Goal: Task Accomplishment & Management: Manage account settings

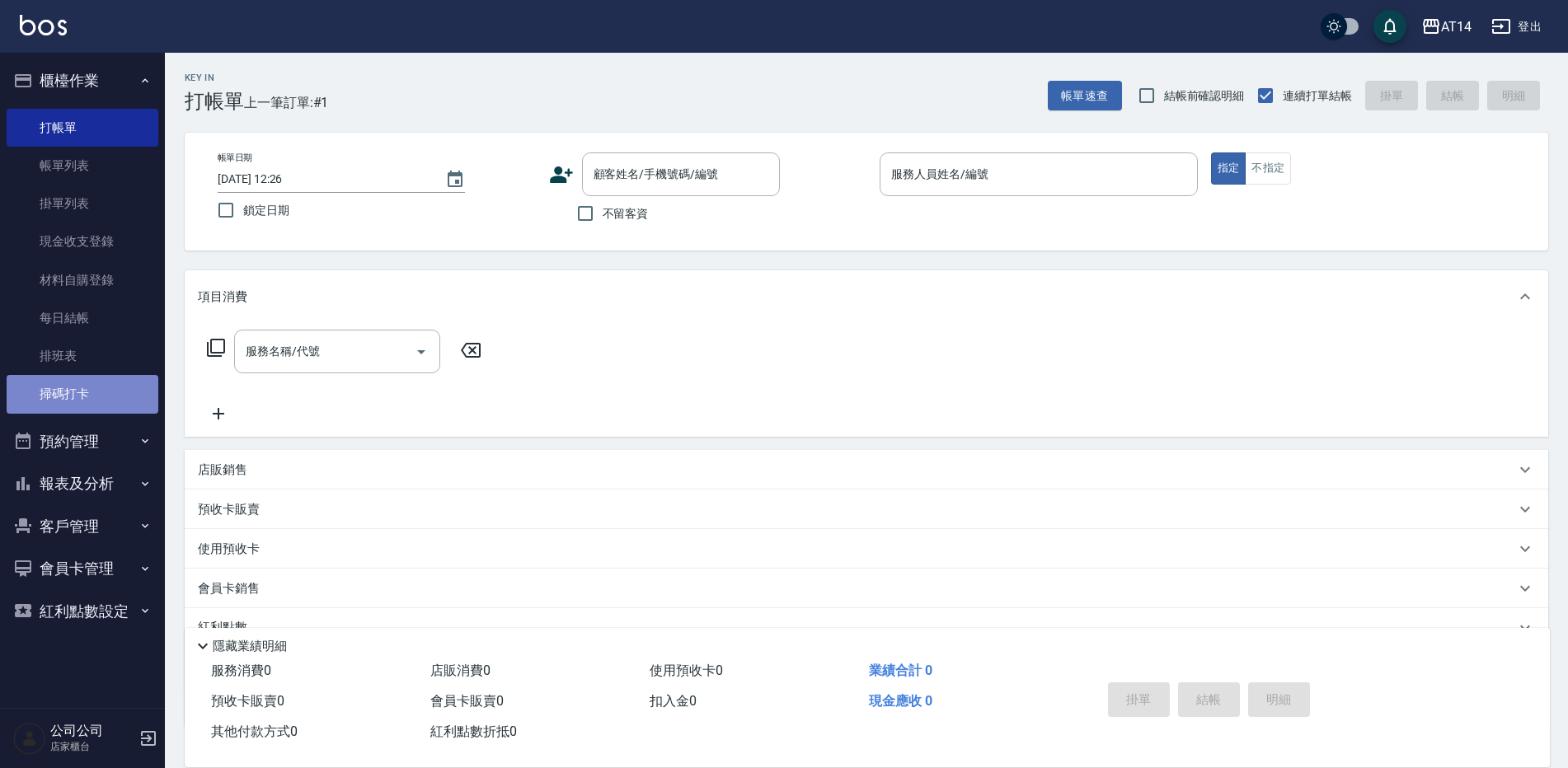
click at [114, 393] on link "掃碼打卡" at bounding box center [82, 393] width 152 height 38
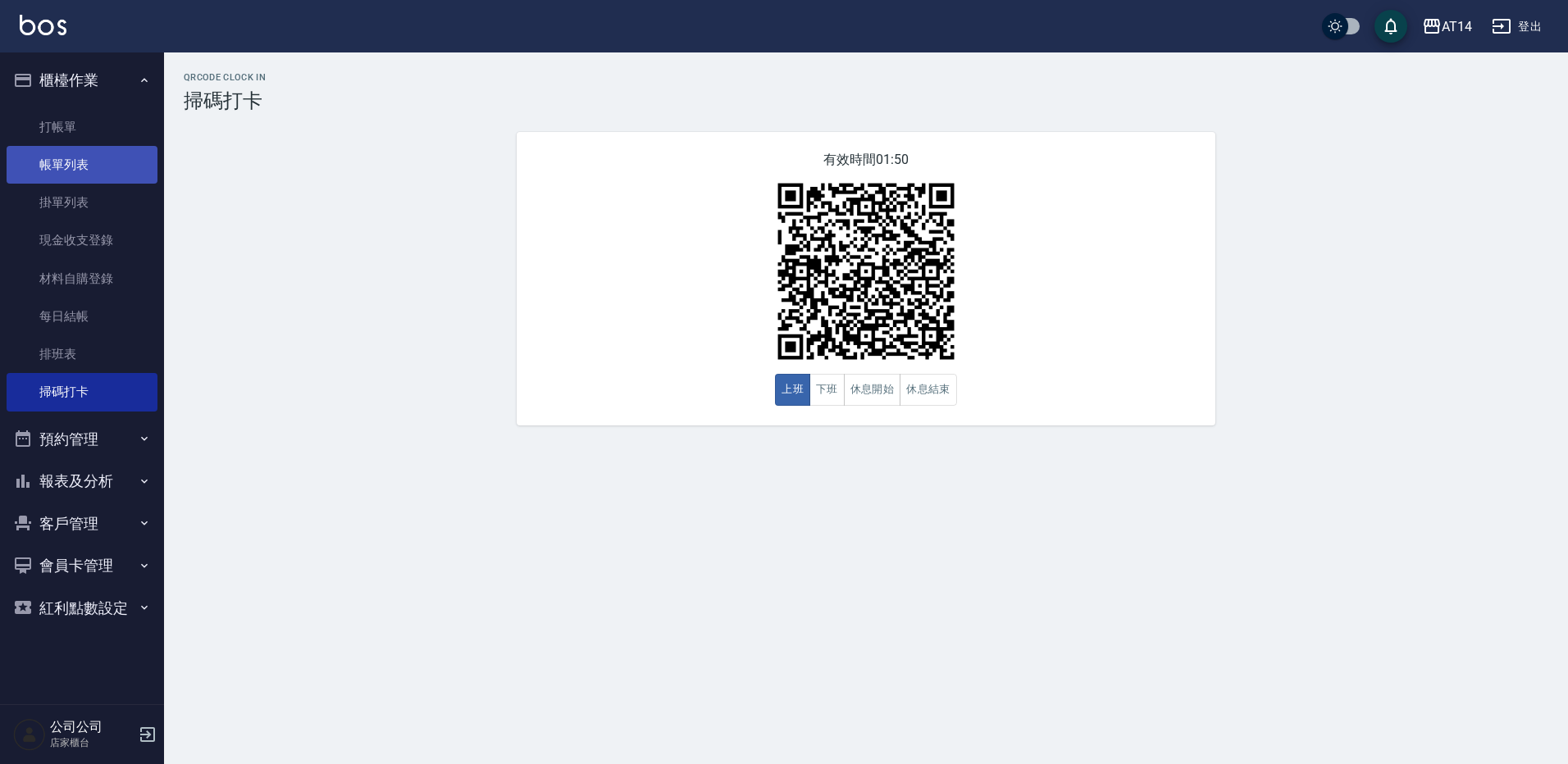
click at [116, 164] on link "帳單列表" at bounding box center [82, 164] width 151 height 38
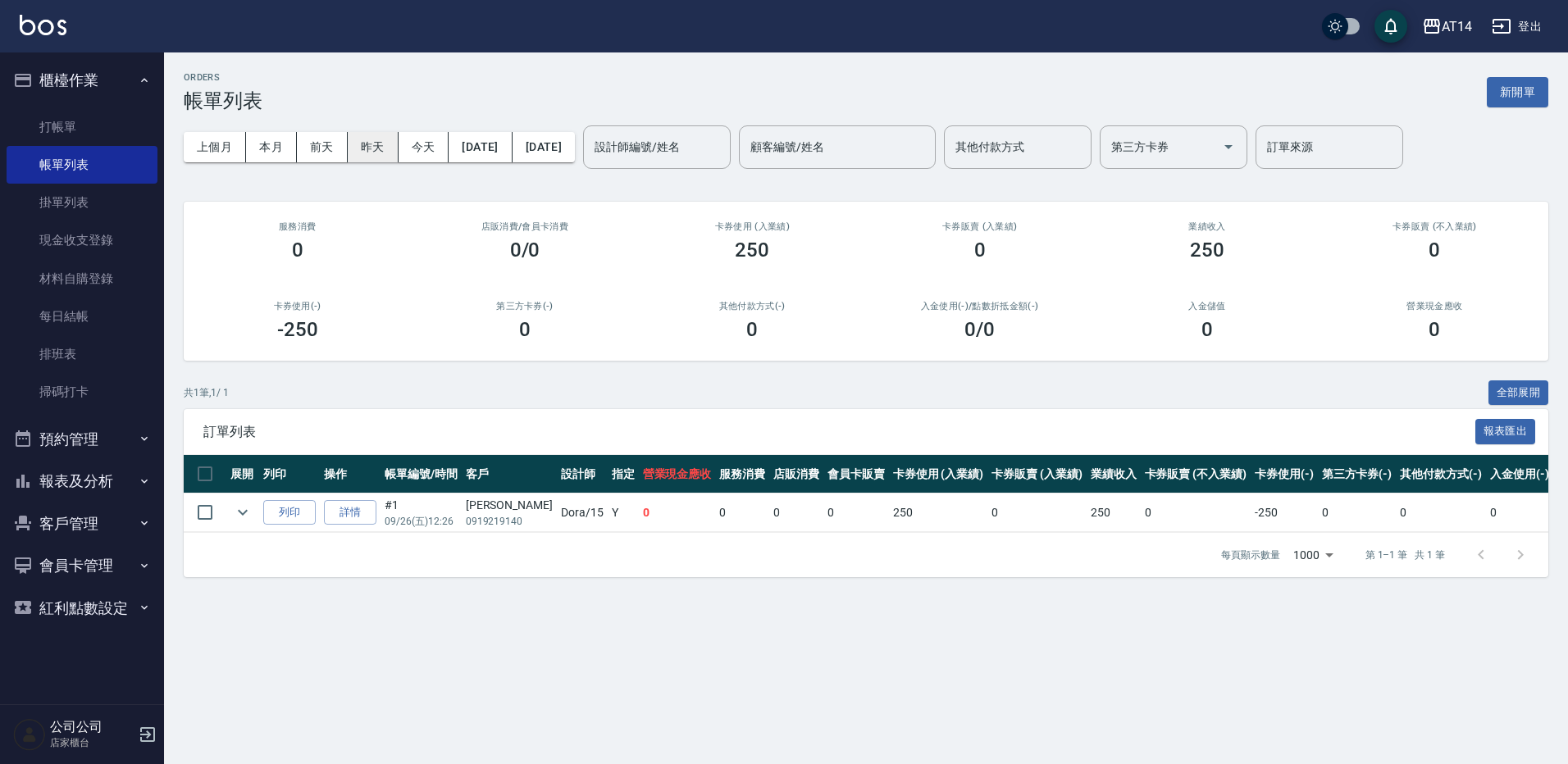
click at [377, 145] on button "昨天" at bounding box center [373, 146] width 51 height 31
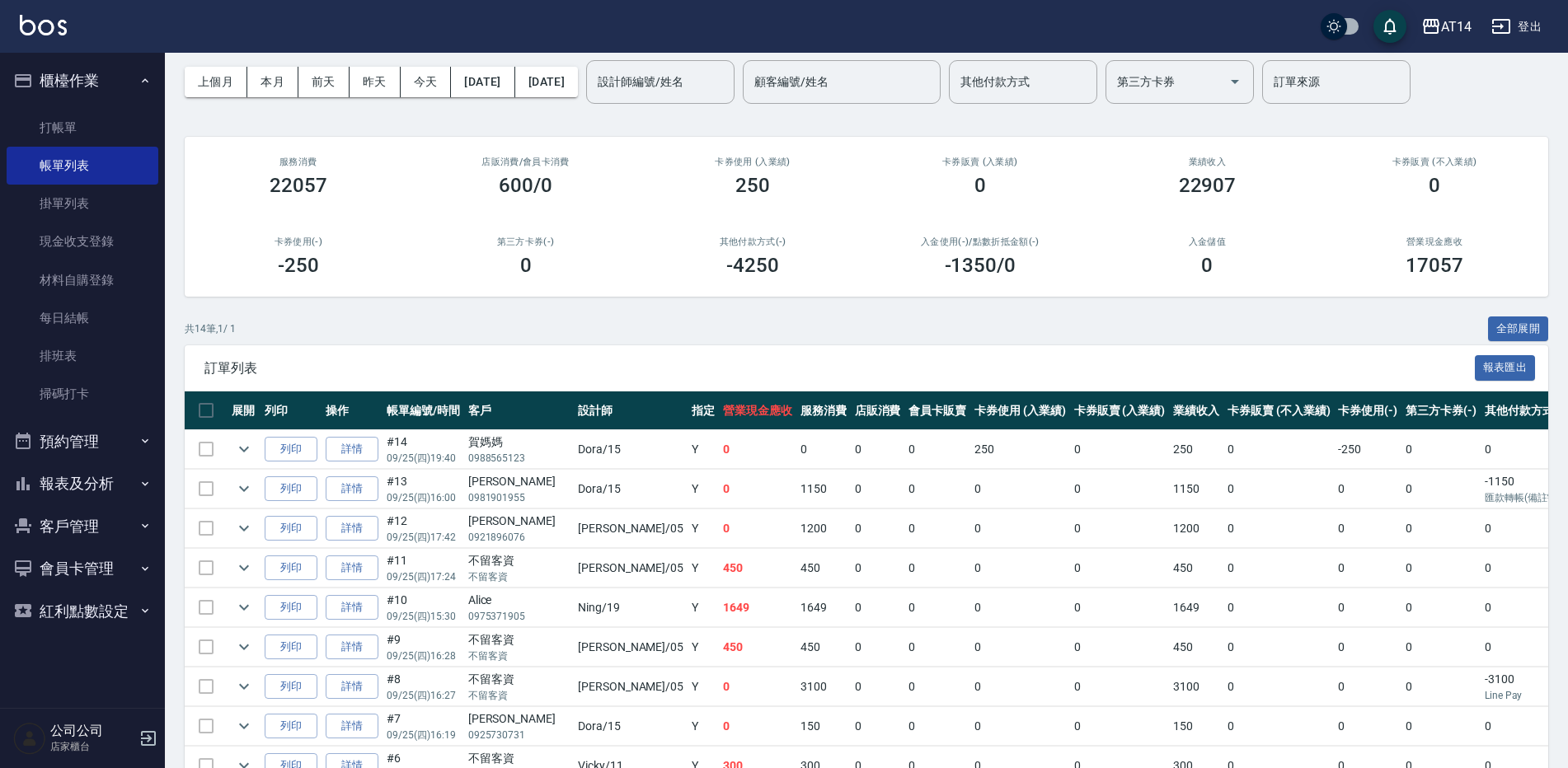
scroll to position [29, 0]
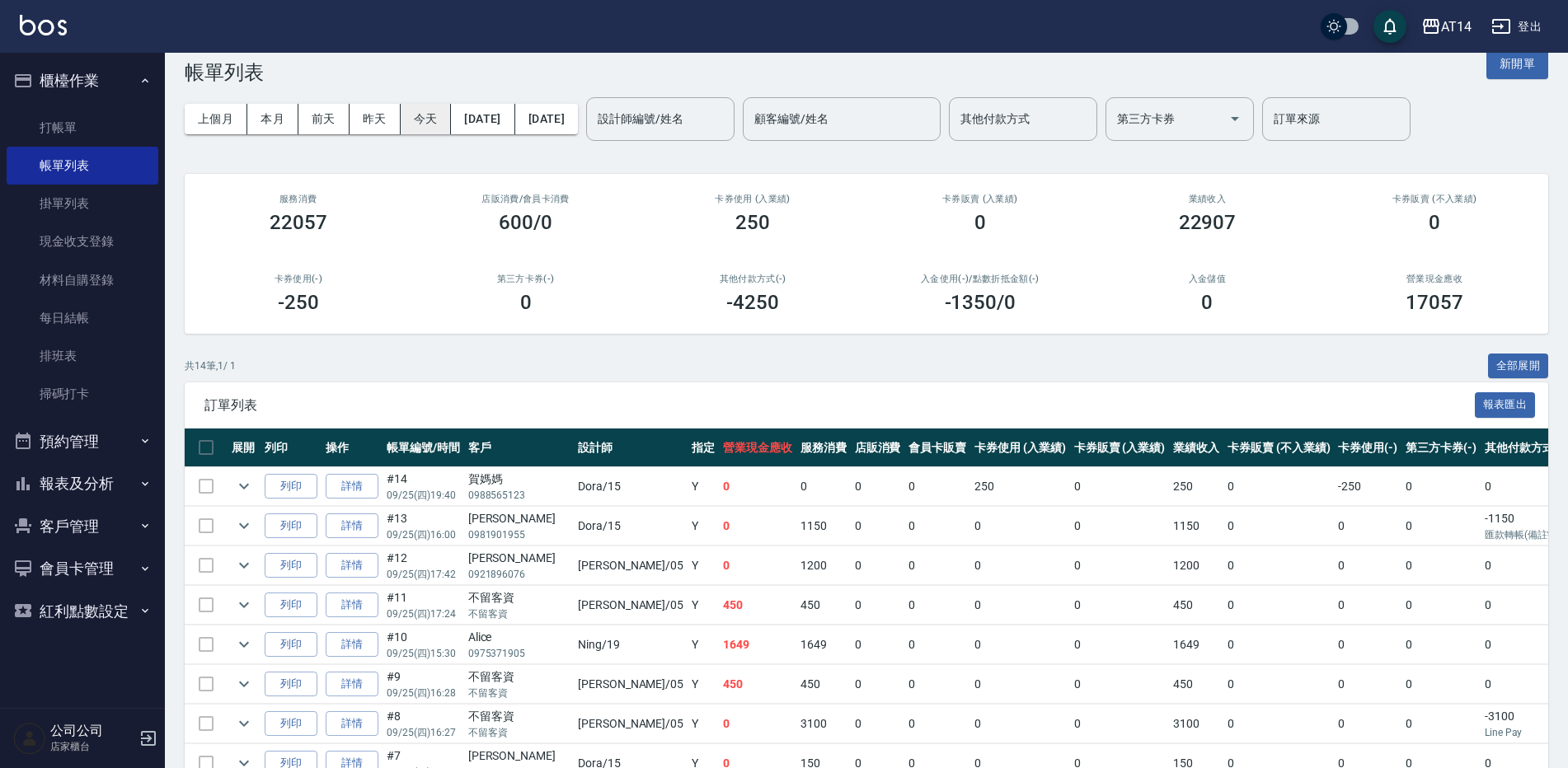
click at [437, 126] on button "今天" at bounding box center [426, 118] width 51 height 31
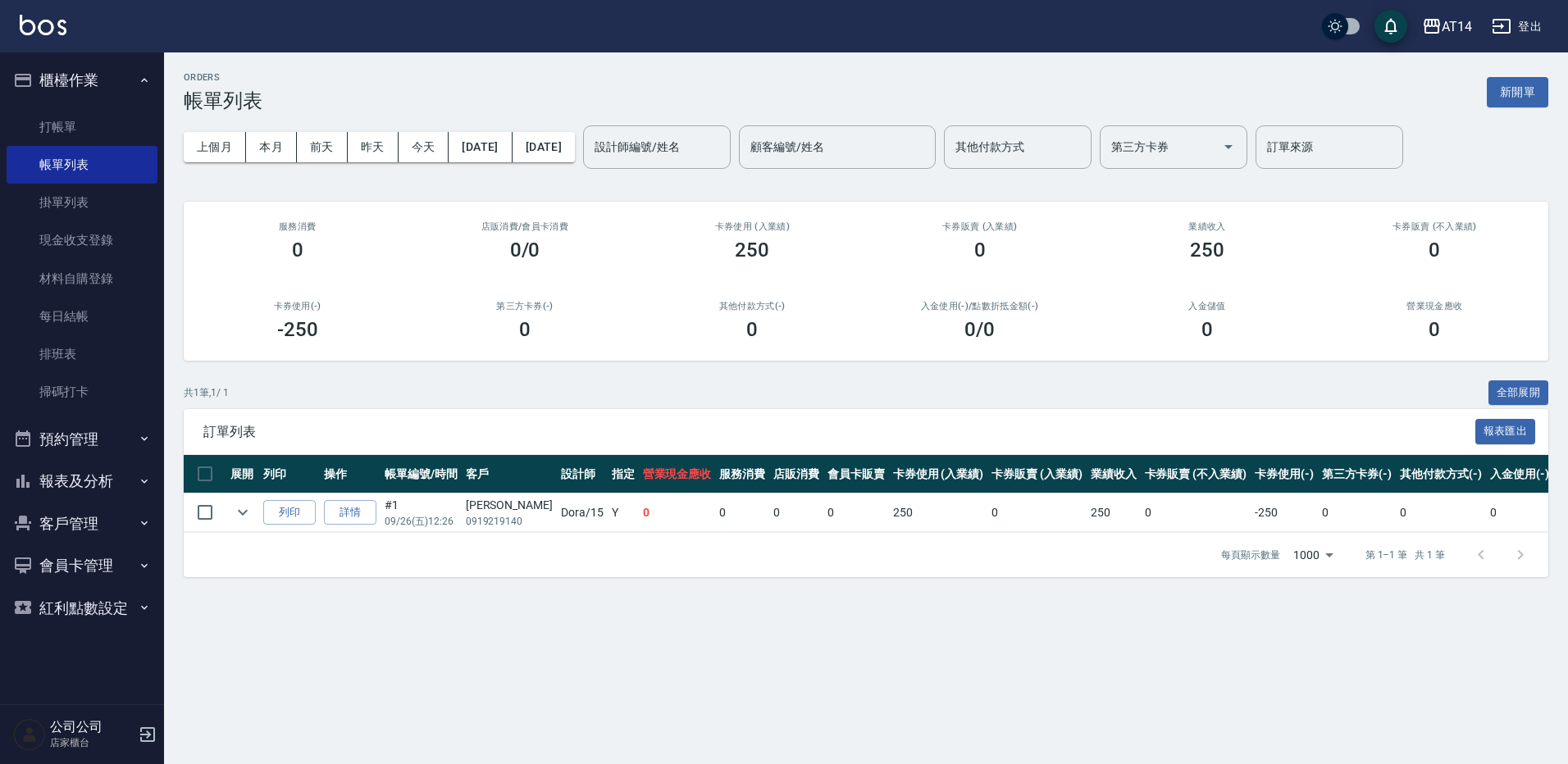
click at [122, 445] on button "預約管理" at bounding box center [82, 439] width 151 height 43
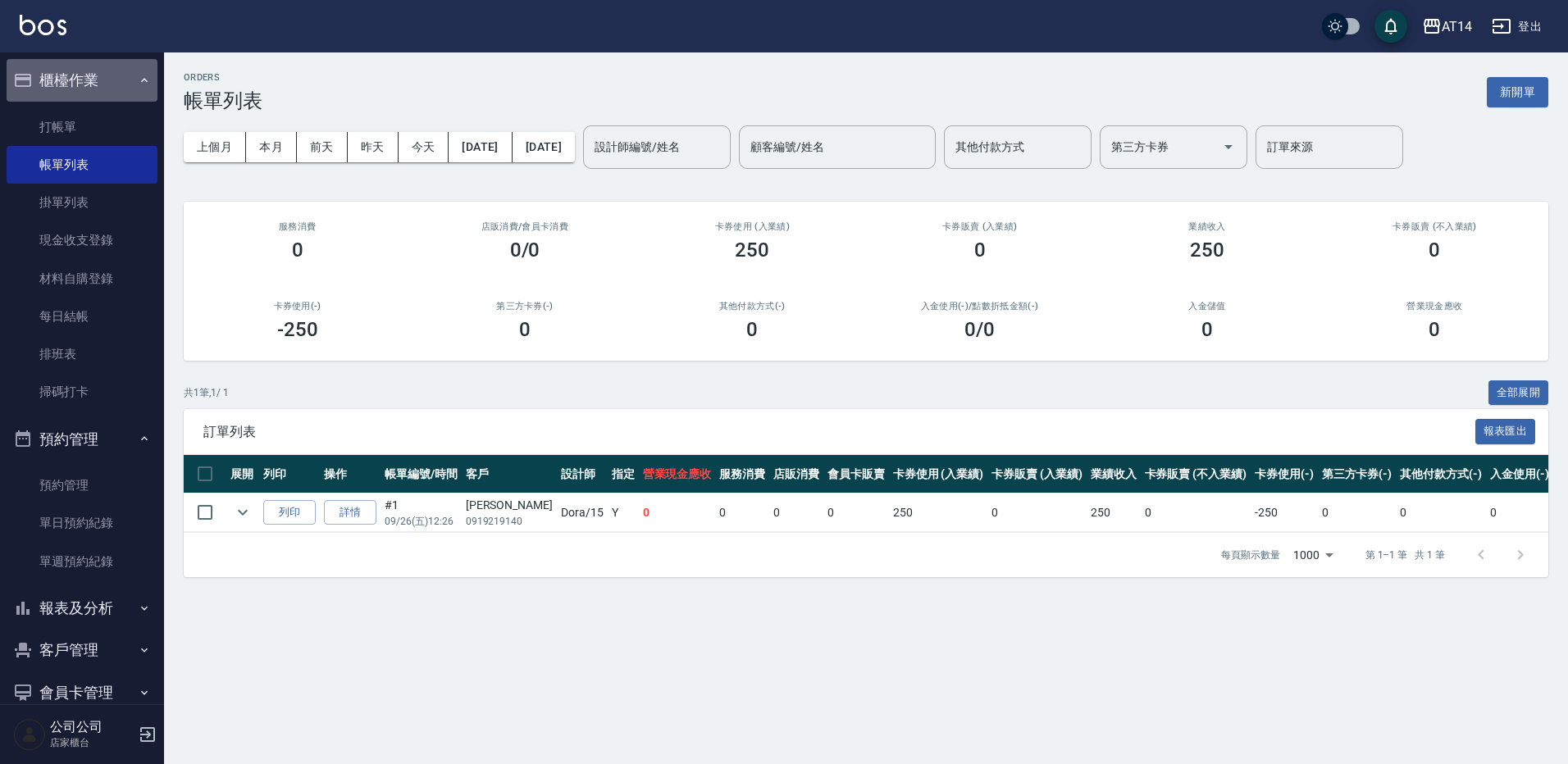
click at [117, 83] on button "櫃檯作業" at bounding box center [82, 81] width 151 height 43
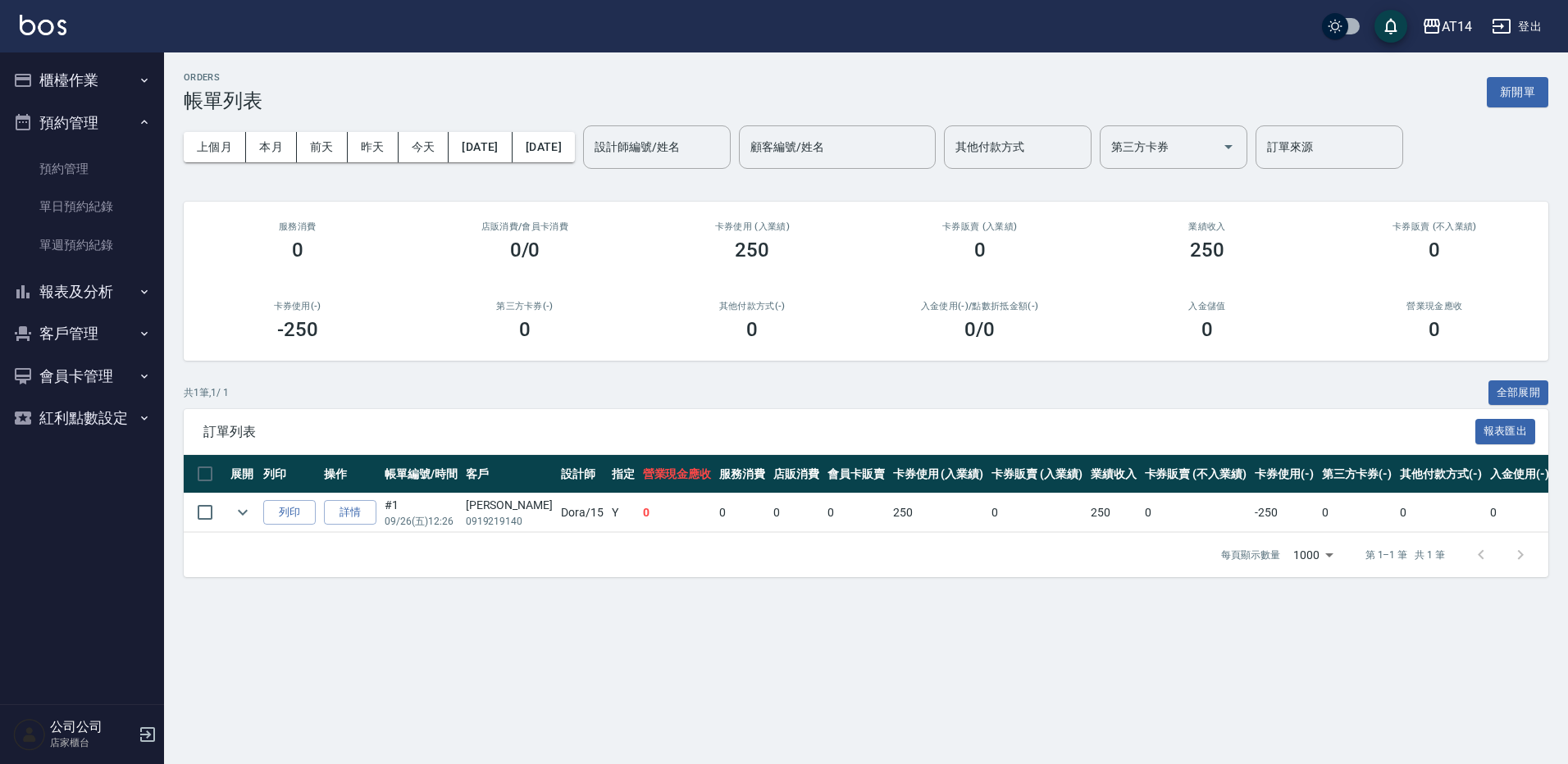
click at [129, 283] on button "報表及分析" at bounding box center [82, 292] width 151 height 43
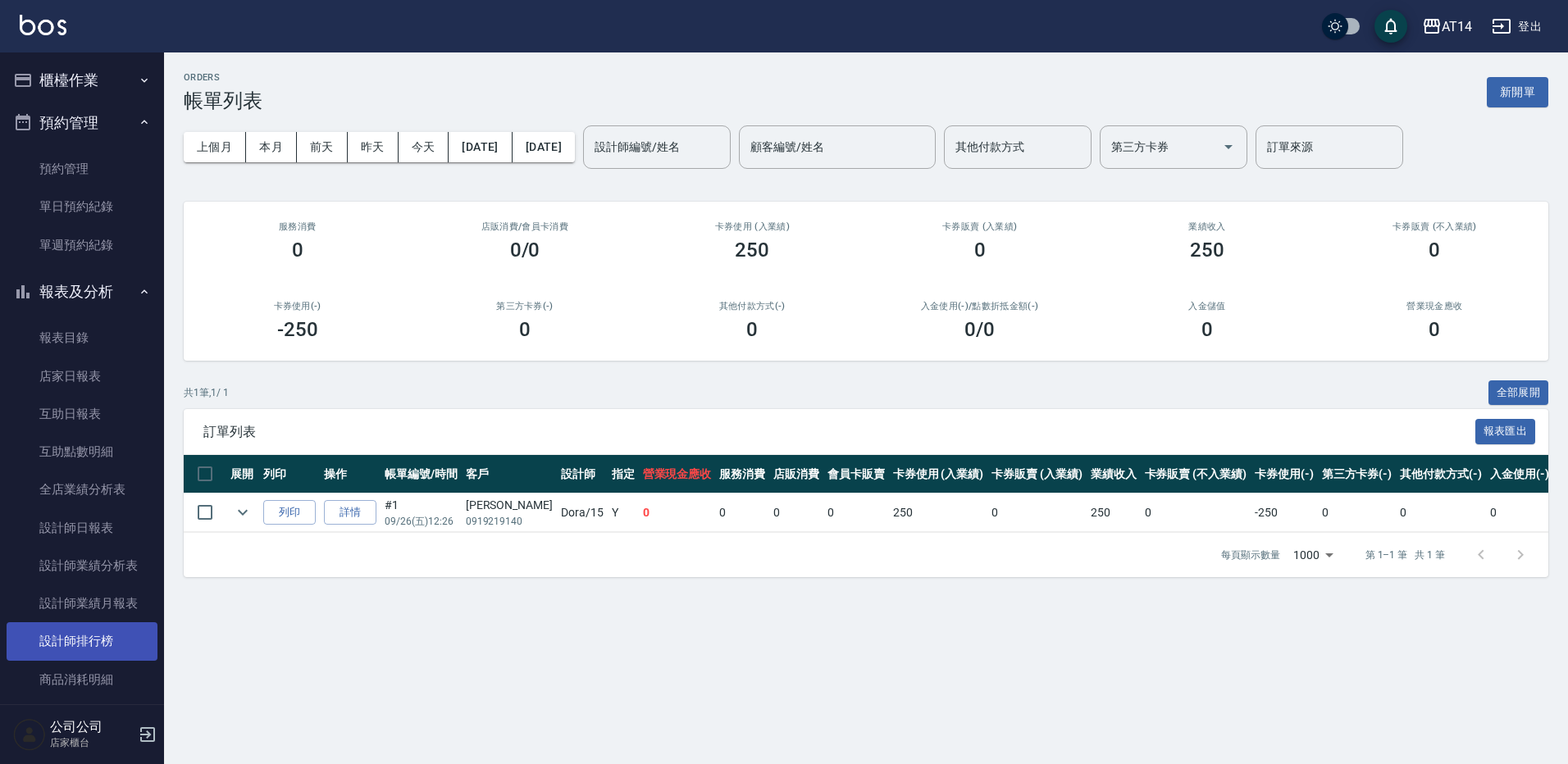
click at [120, 646] on link "設計師排行榜" at bounding box center [82, 641] width 151 height 38
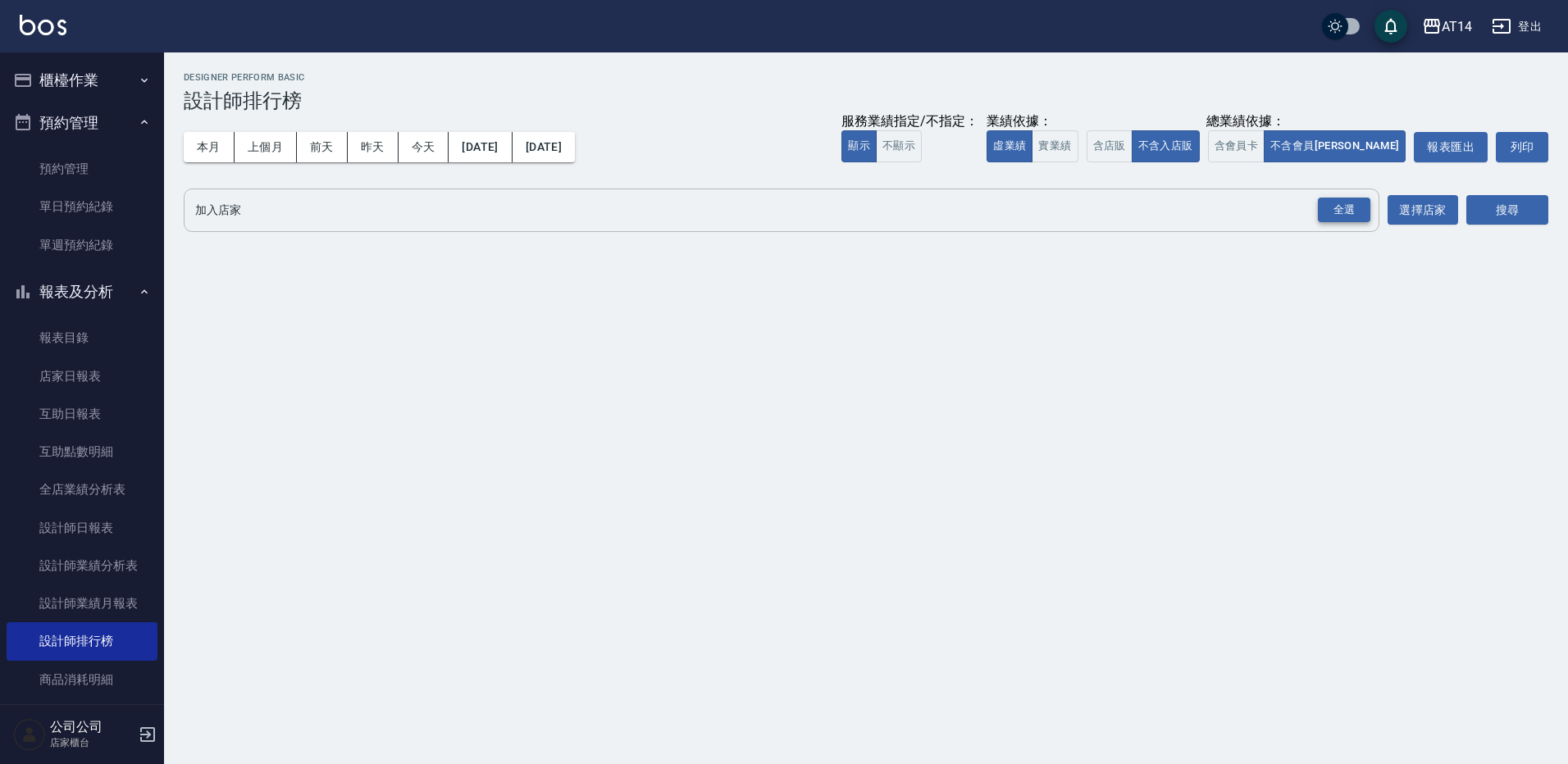
click at [1344, 205] on div "全選" at bounding box center [1344, 210] width 53 height 25
click at [1503, 209] on button "搜尋" at bounding box center [1508, 210] width 82 height 31
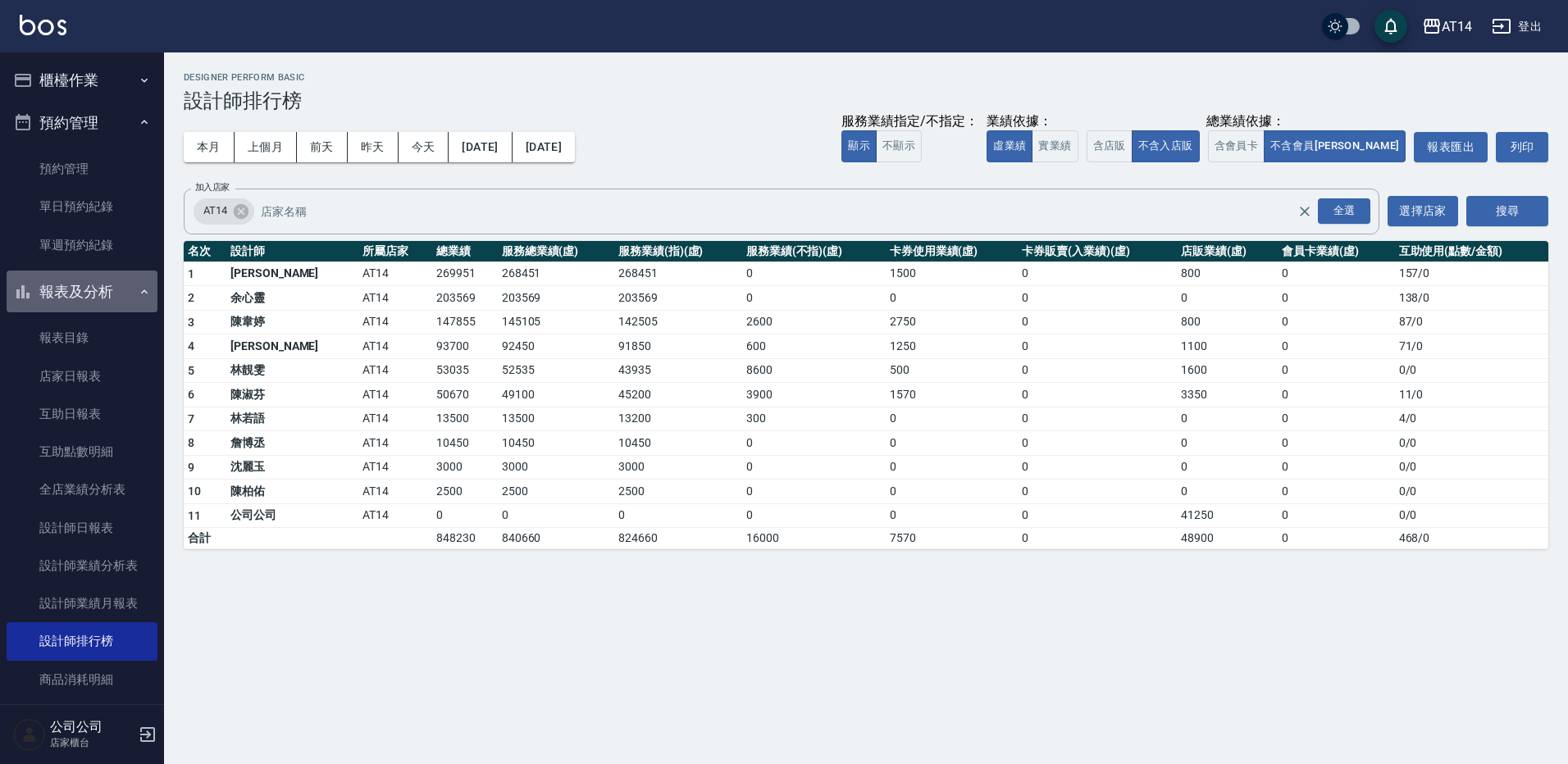
click at [128, 292] on button "報表及分析" at bounding box center [82, 292] width 151 height 43
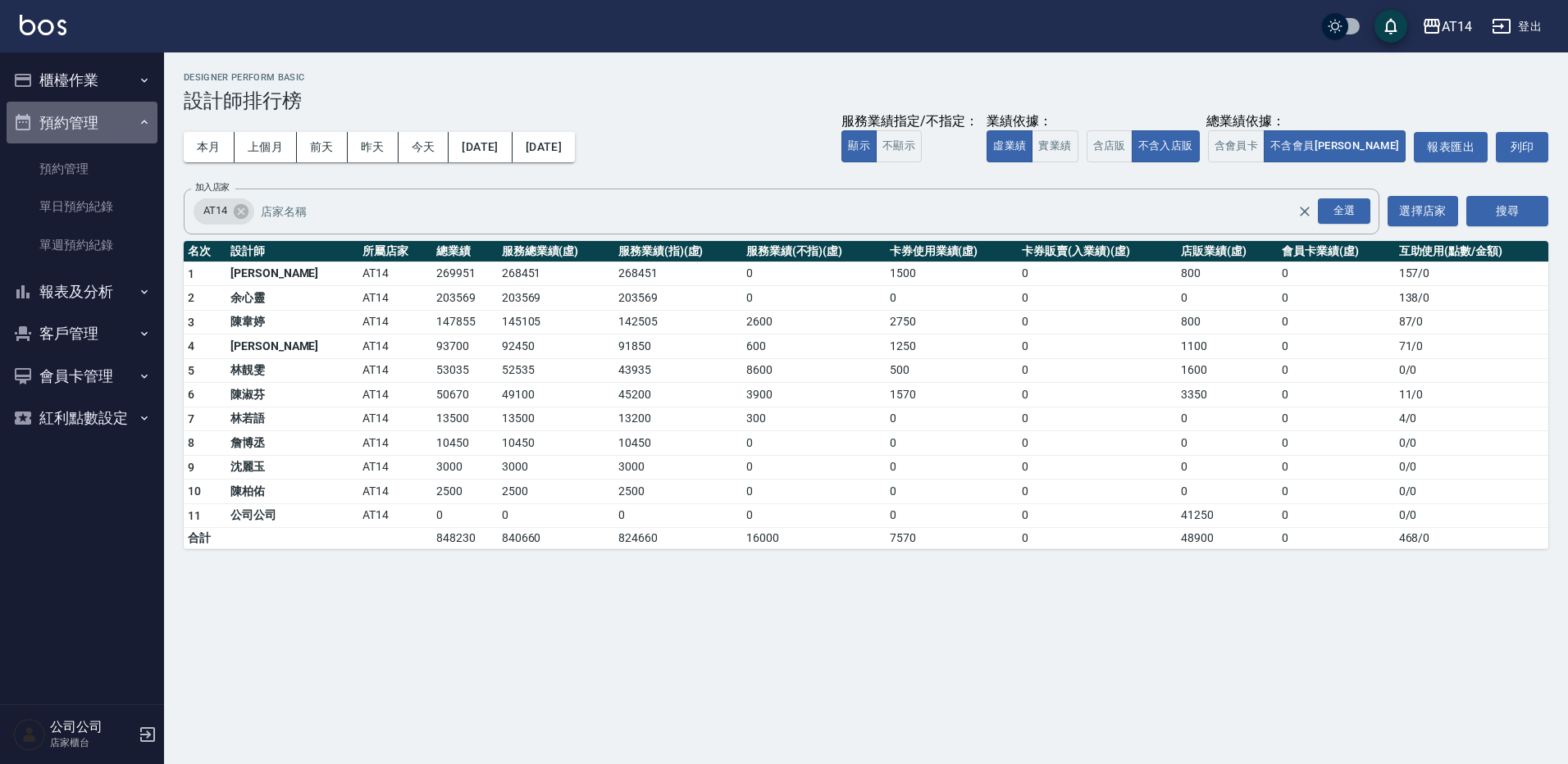
click at [94, 114] on button "預約管理" at bounding box center [82, 123] width 151 height 43
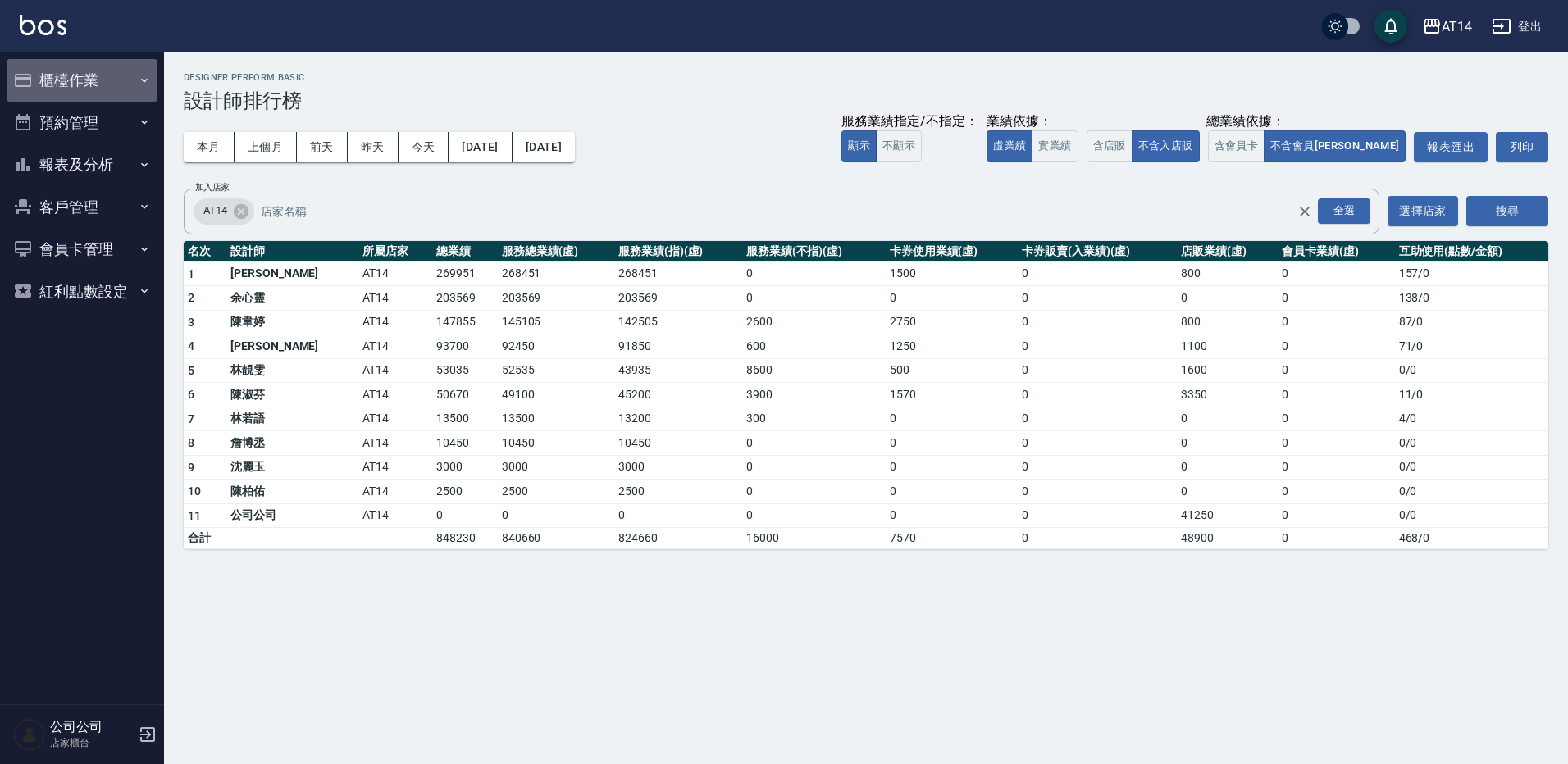
click at [101, 85] on button "櫃檯作業" at bounding box center [82, 81] width 151 height 43
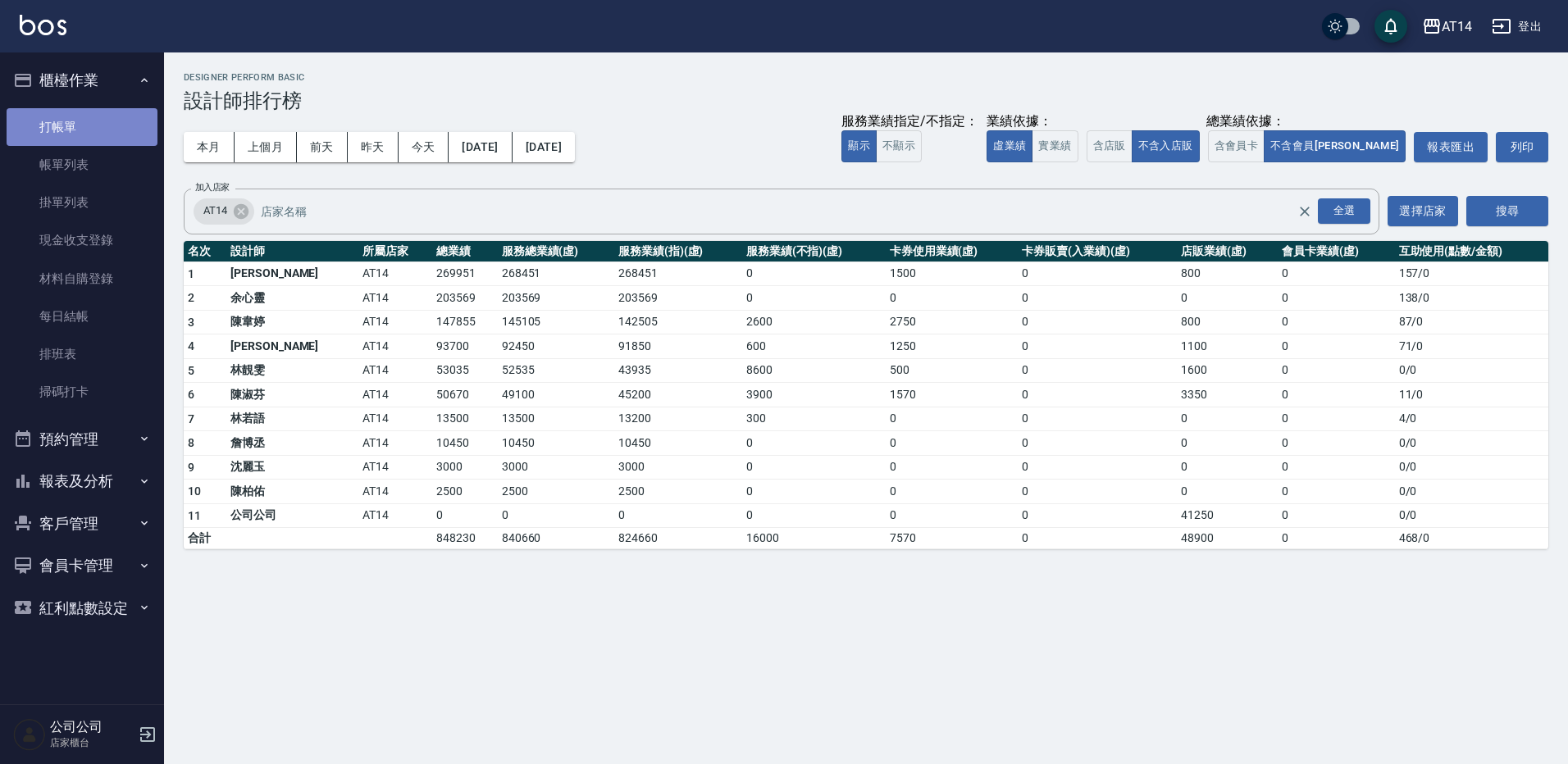
click at [121, 117] on link "打帳單" at bounding box center [82, 127] width 151 height 38
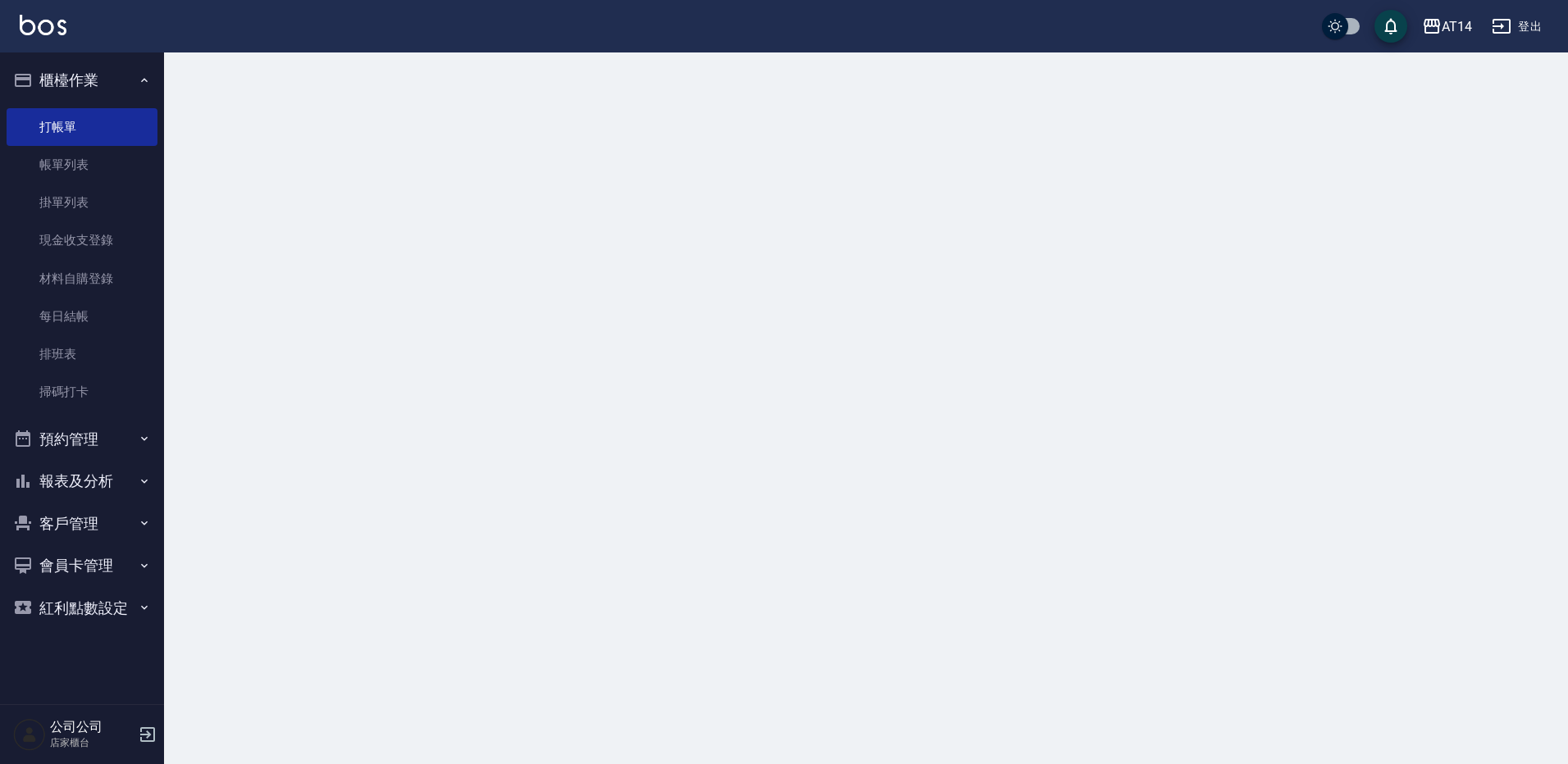
click at [132, 72] on button "櫃檯作業" at bounding box center [82, 81] width 151 height 43
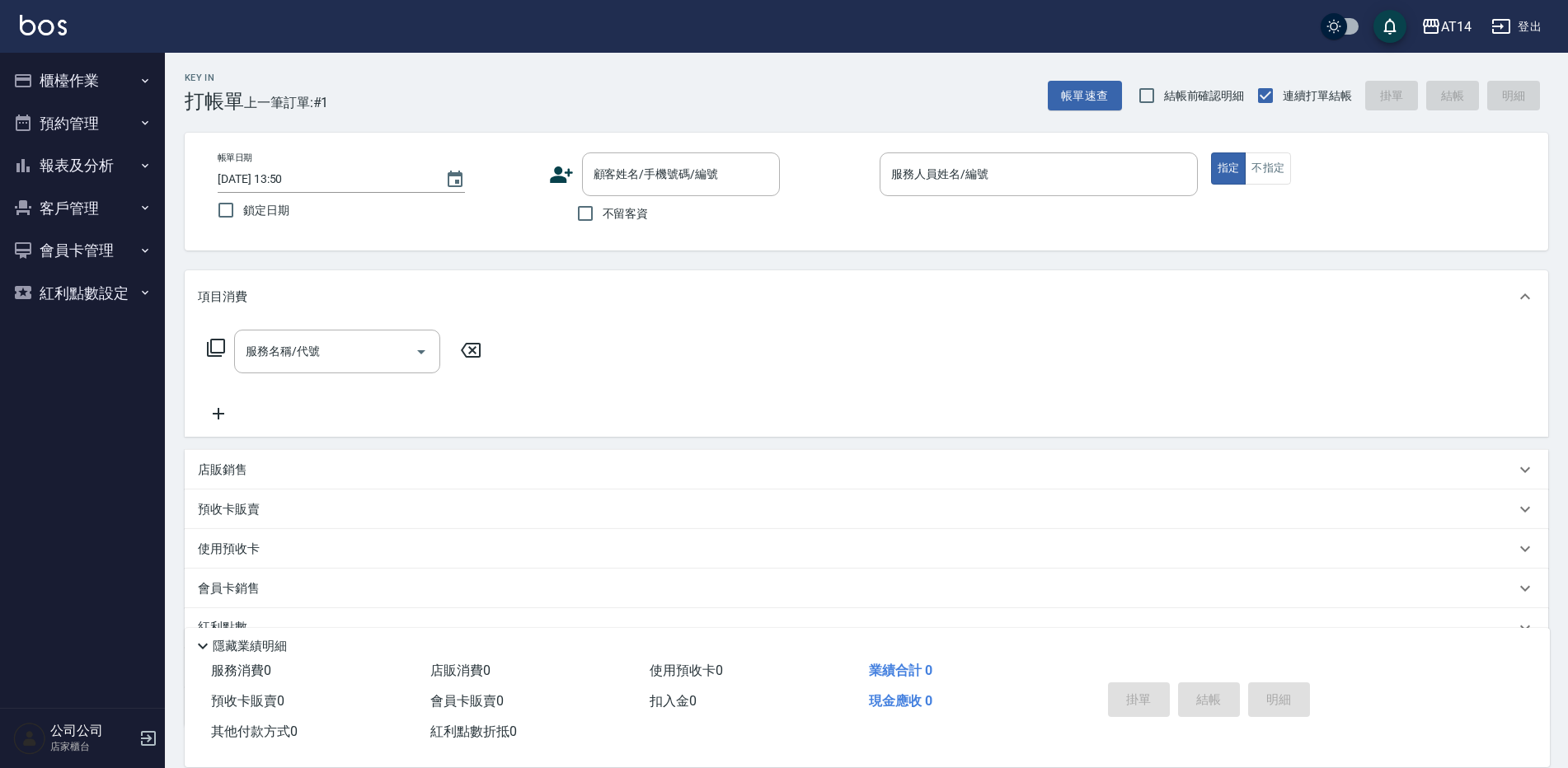
click at [112, 78] on button "櫃檯作業" at bounding box center [82, 81] width 152 height 43
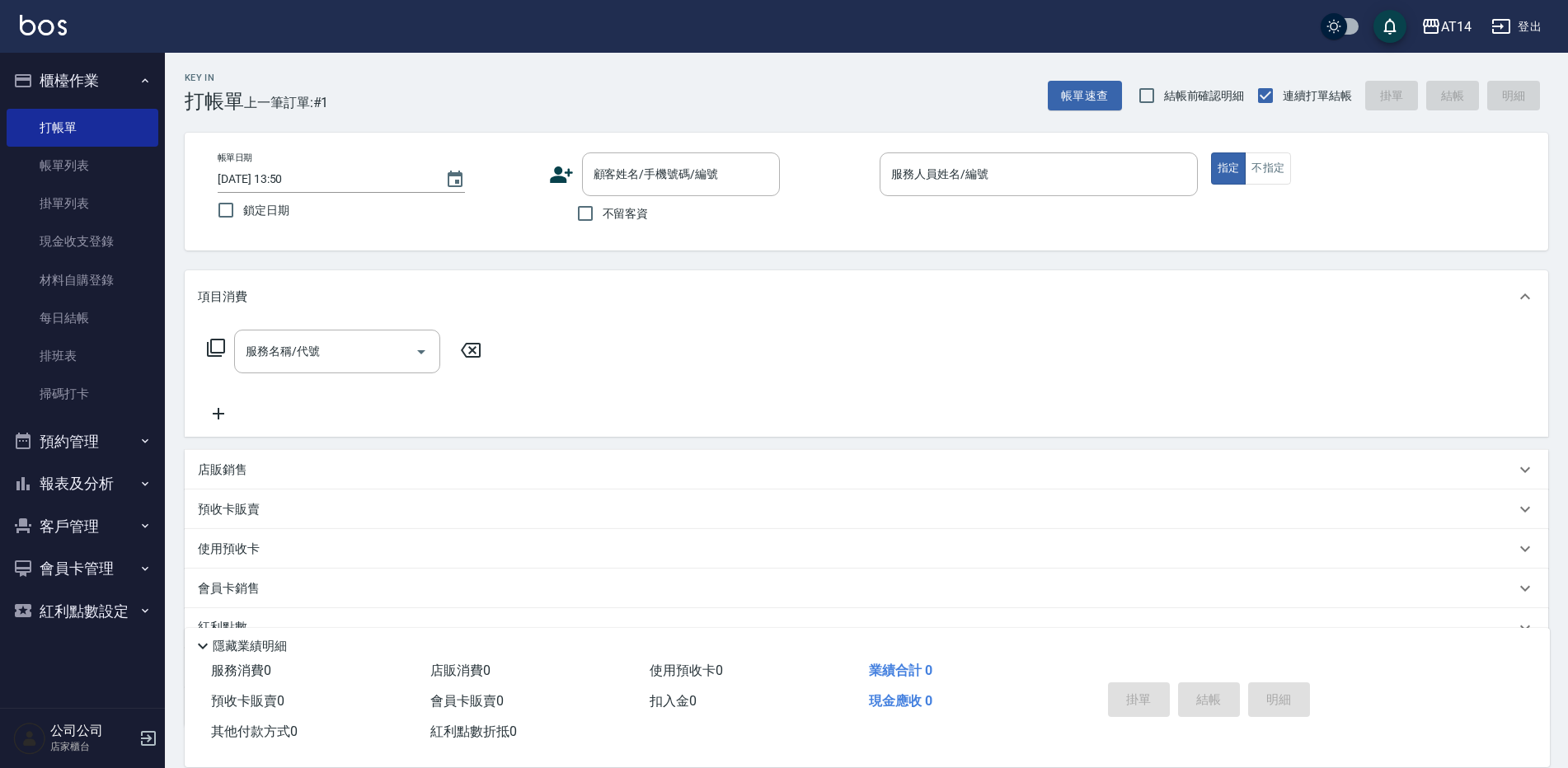
click at [115, 81] on button "櫃檯作業" at bounding box center [82, 81] width 152 height 43
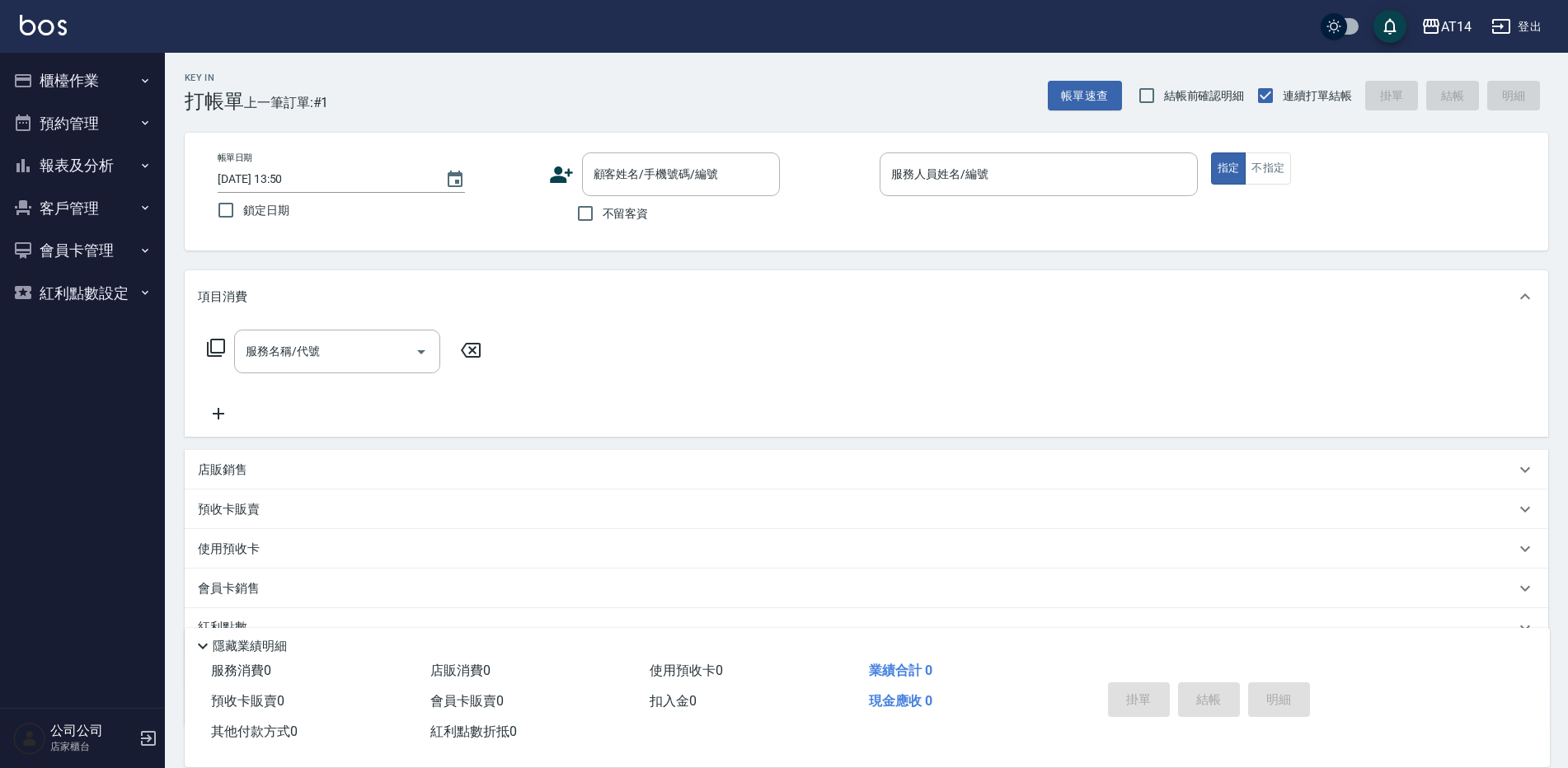
click at [132, 171] on button "報表及分析" at bounding box center [82, 166] width 152 height 43
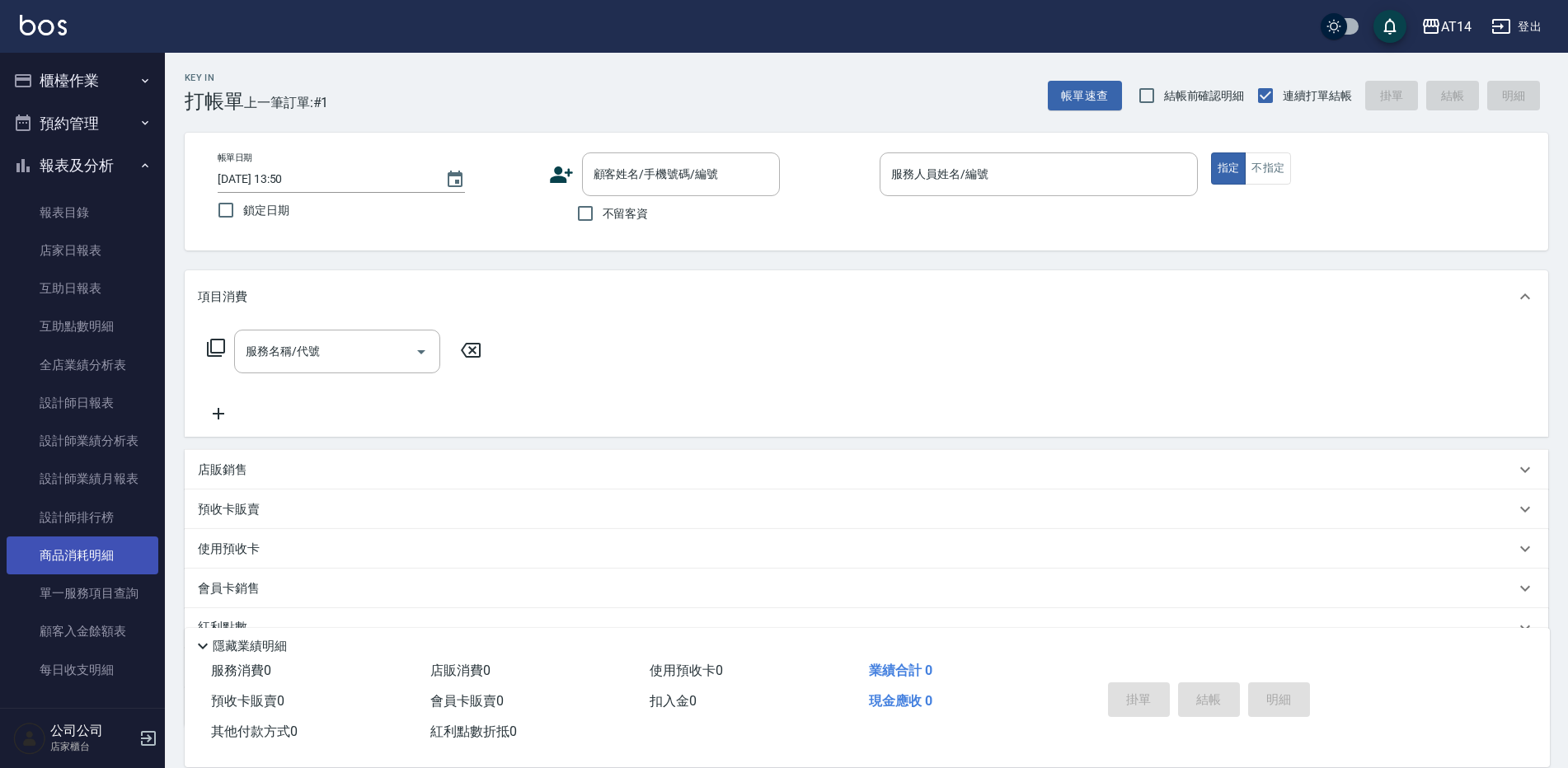
click at [106, 554] on link "商品消耗明細" at bounding box center [82, 555] width 152 height 38
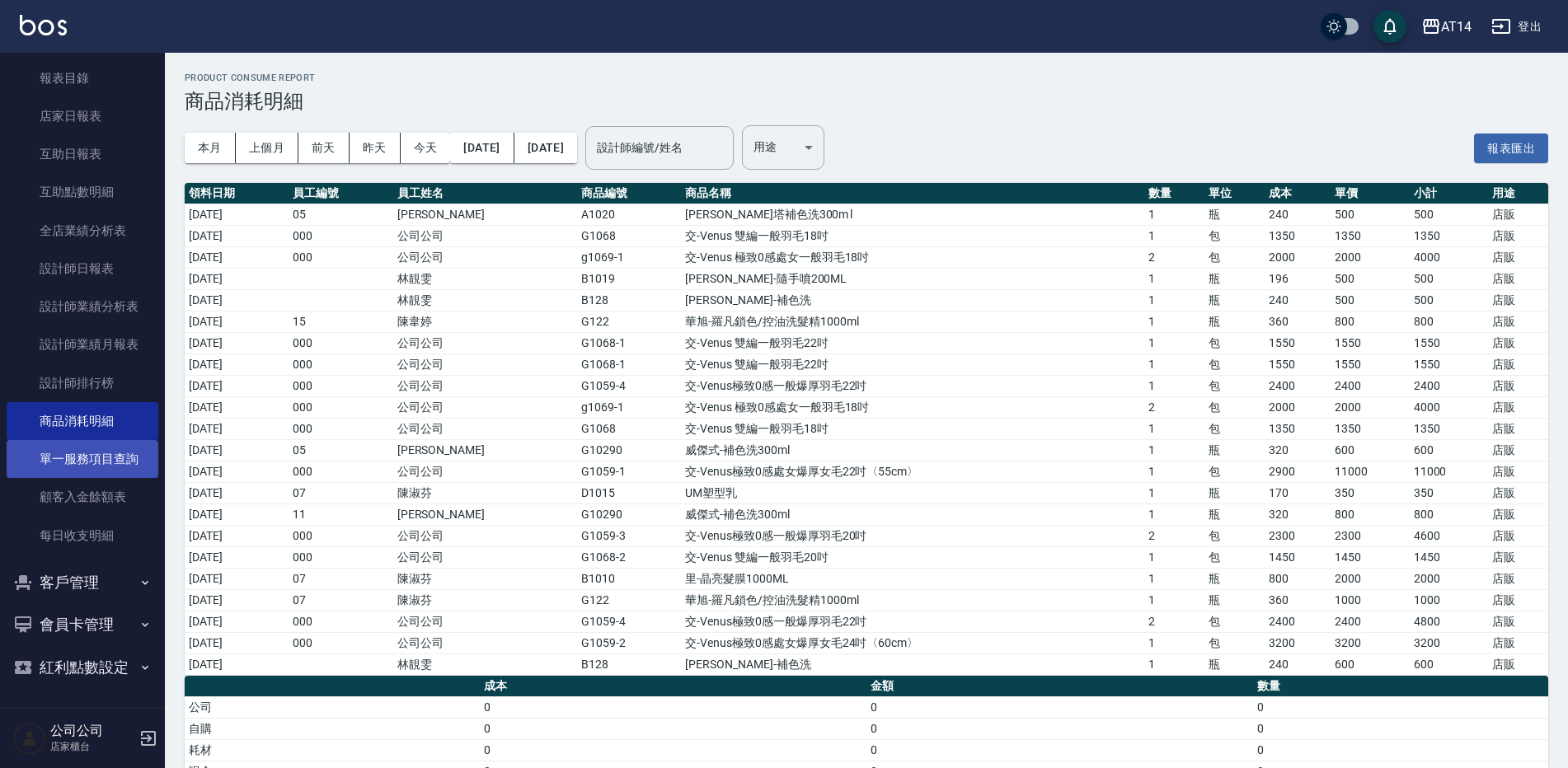
scroll to position [34, 0]
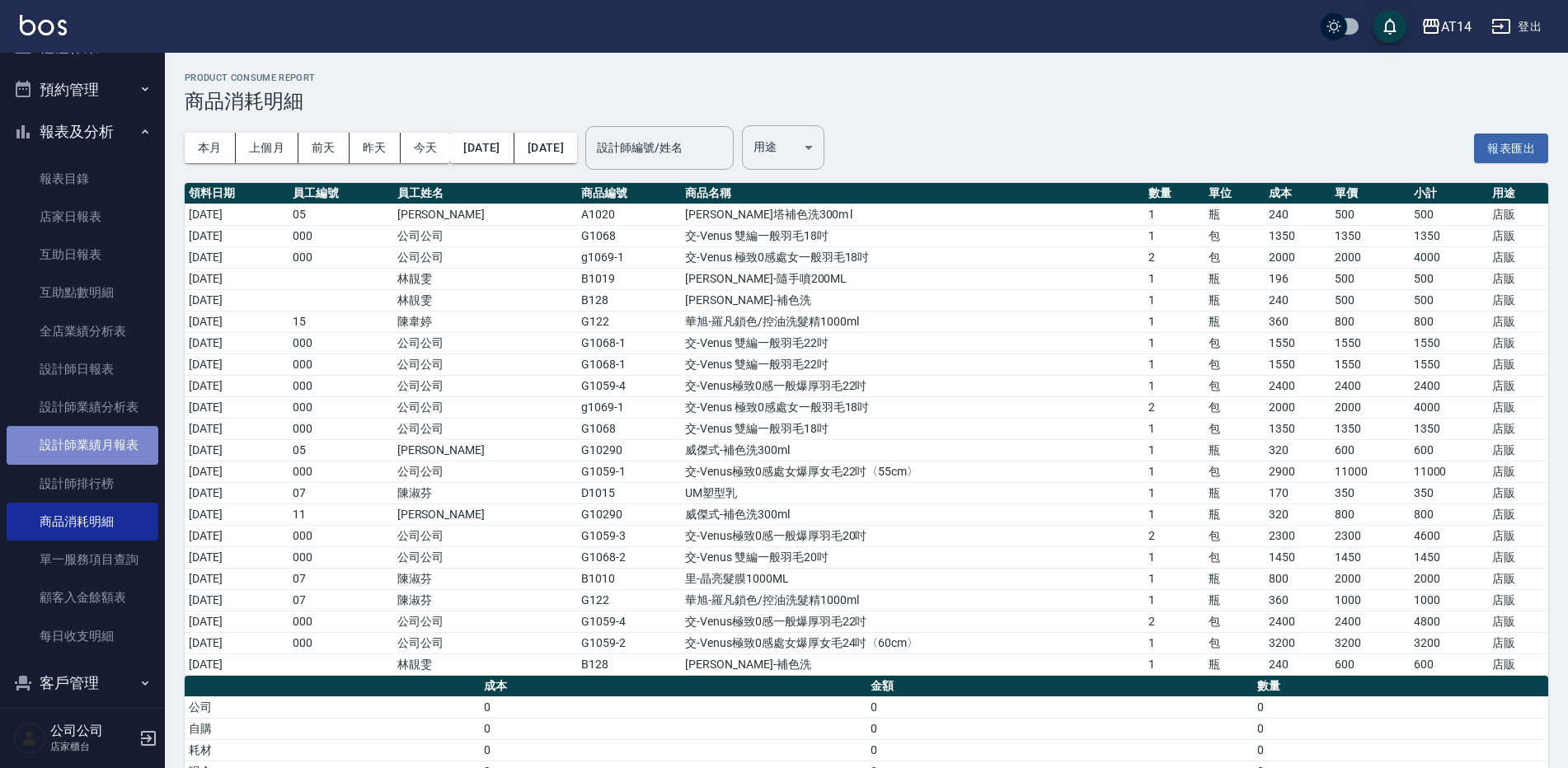
click at [132, 464] on link "設計師業績月報表" at bounding box center [82, 445] width 152 height 38
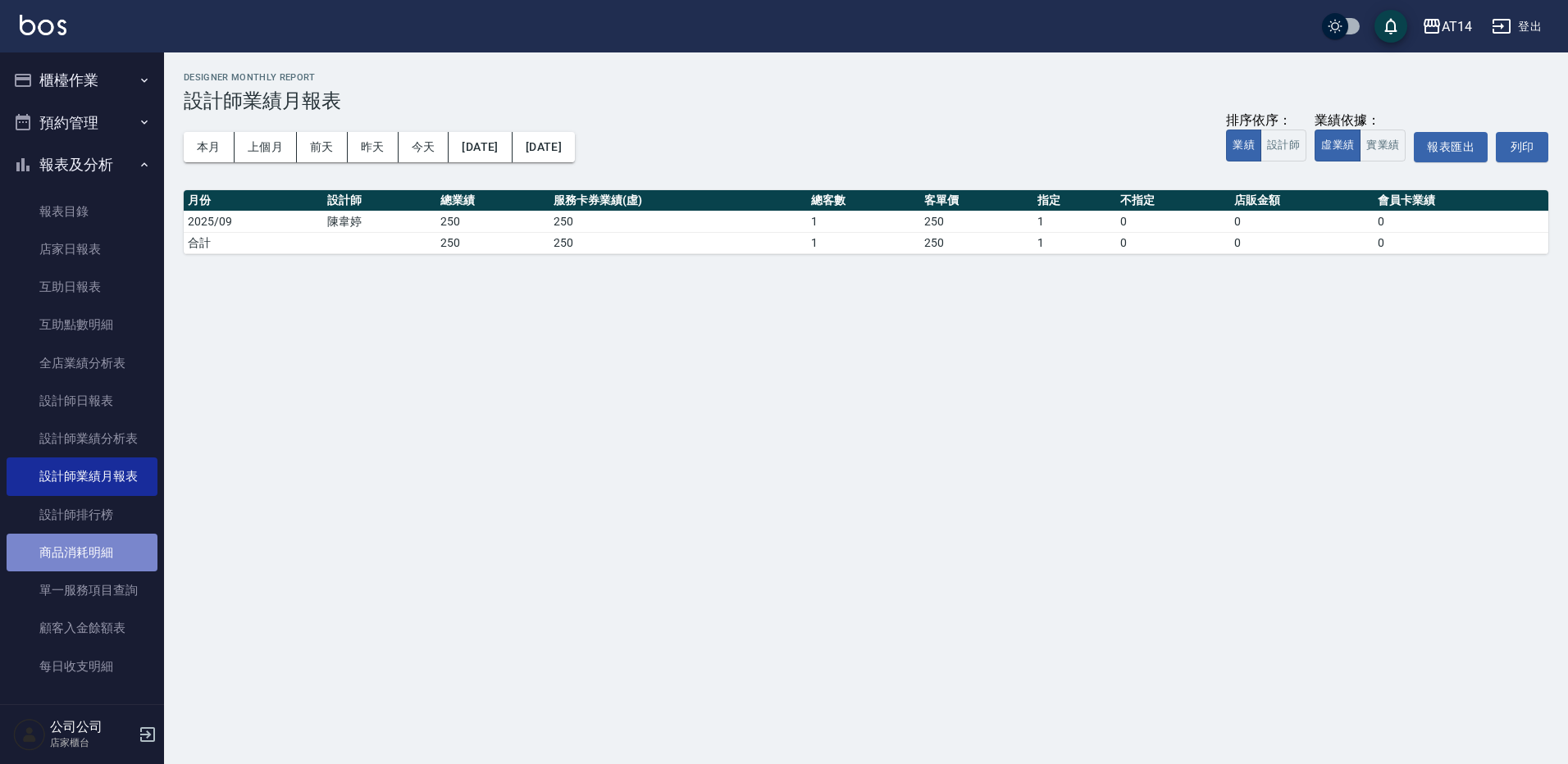
click at [116, 567] on link "商品消耗明細" at bounding box center [82, 553] width 151 height 38
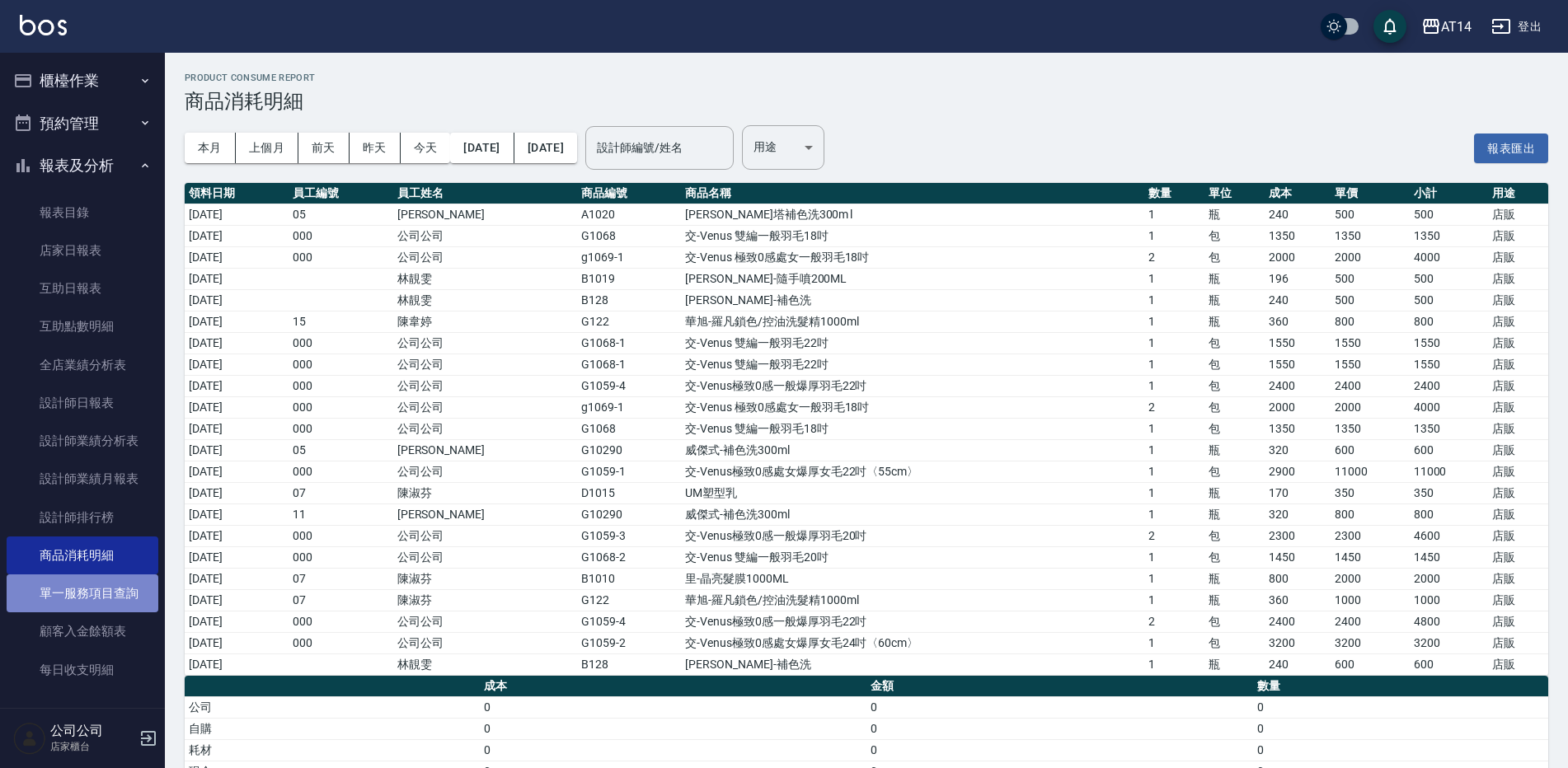
click at [136, 589] on link "單一服務項目查詢" at bounding box center [82, 594] width 152 height 38
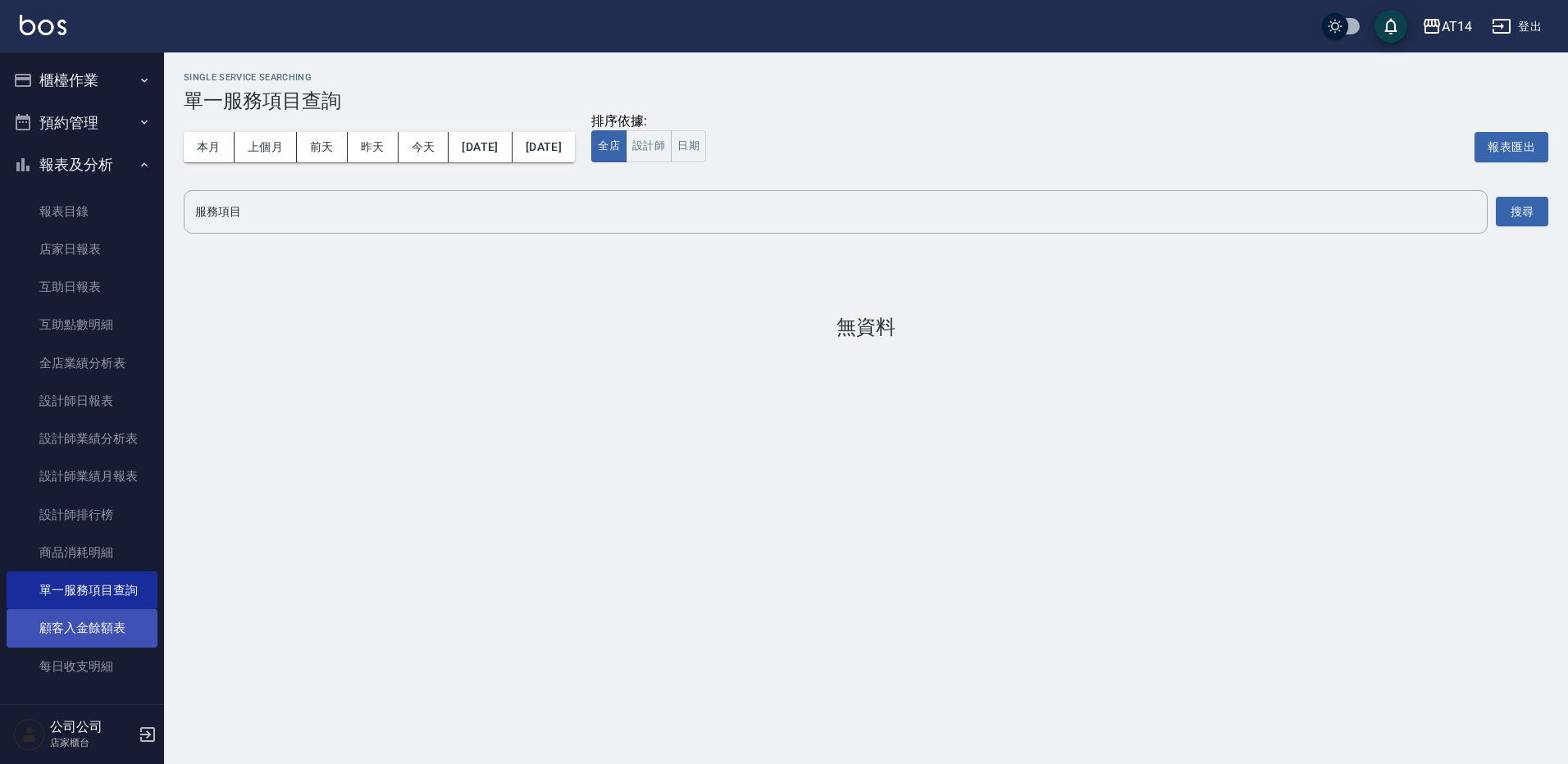
click at [127, 613] on link "顧客入金餘額表" at bounding box center [82, 628] width 151 height 38
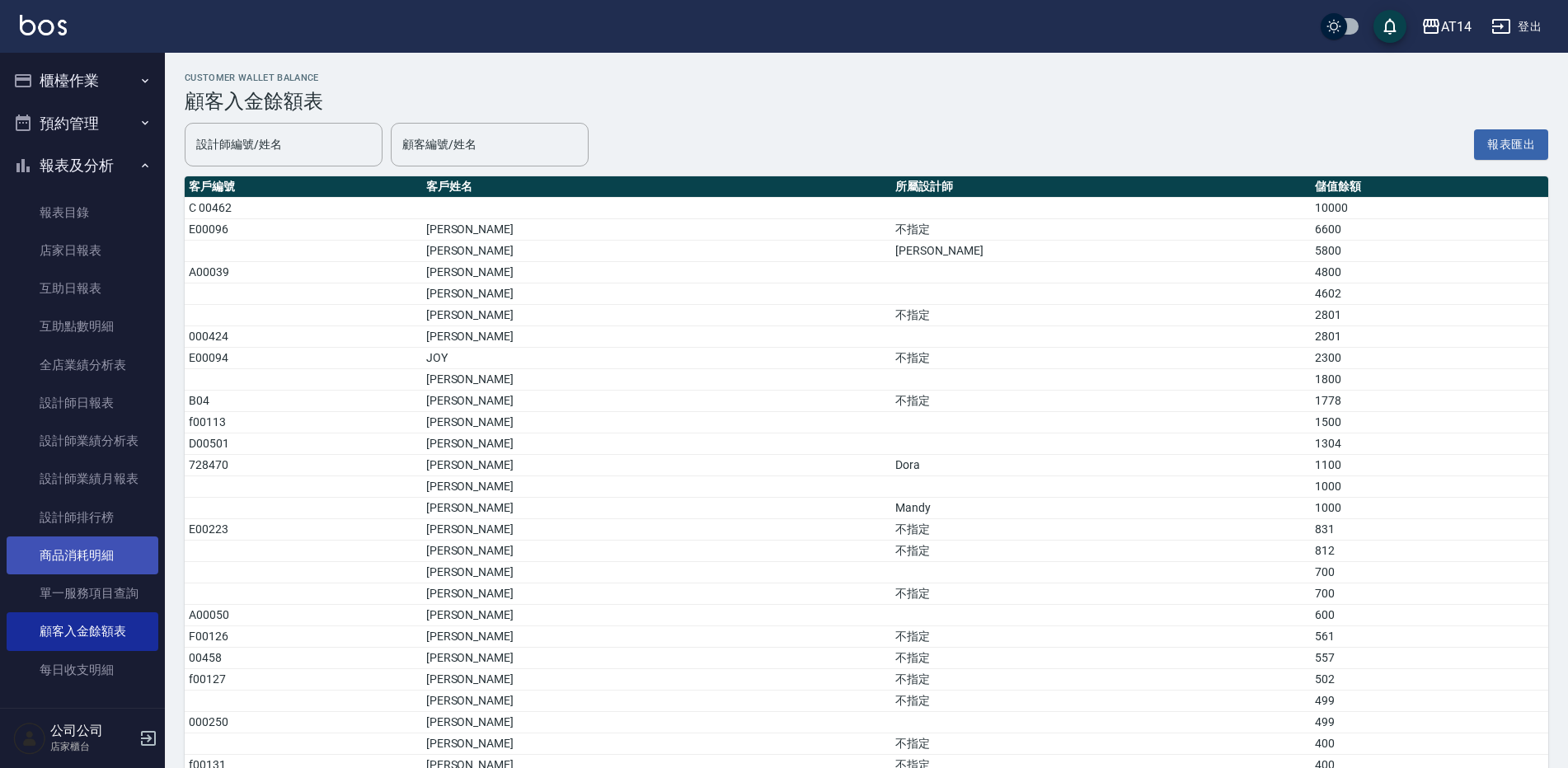
click at [117, 561] on link "商品消耗明細" at bounding box center [82, 555] width 152 height 38
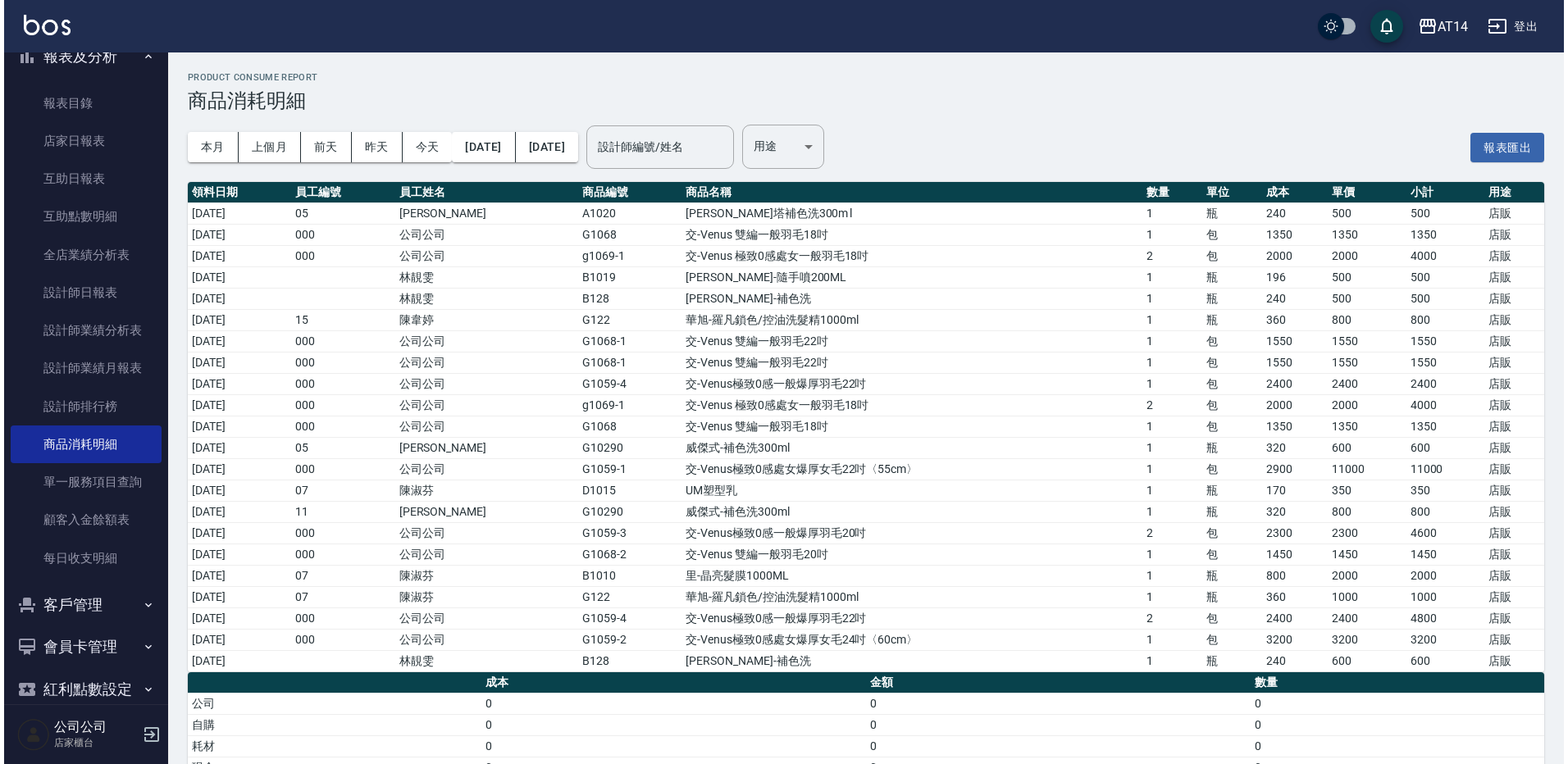
scroll to position [134, 0]
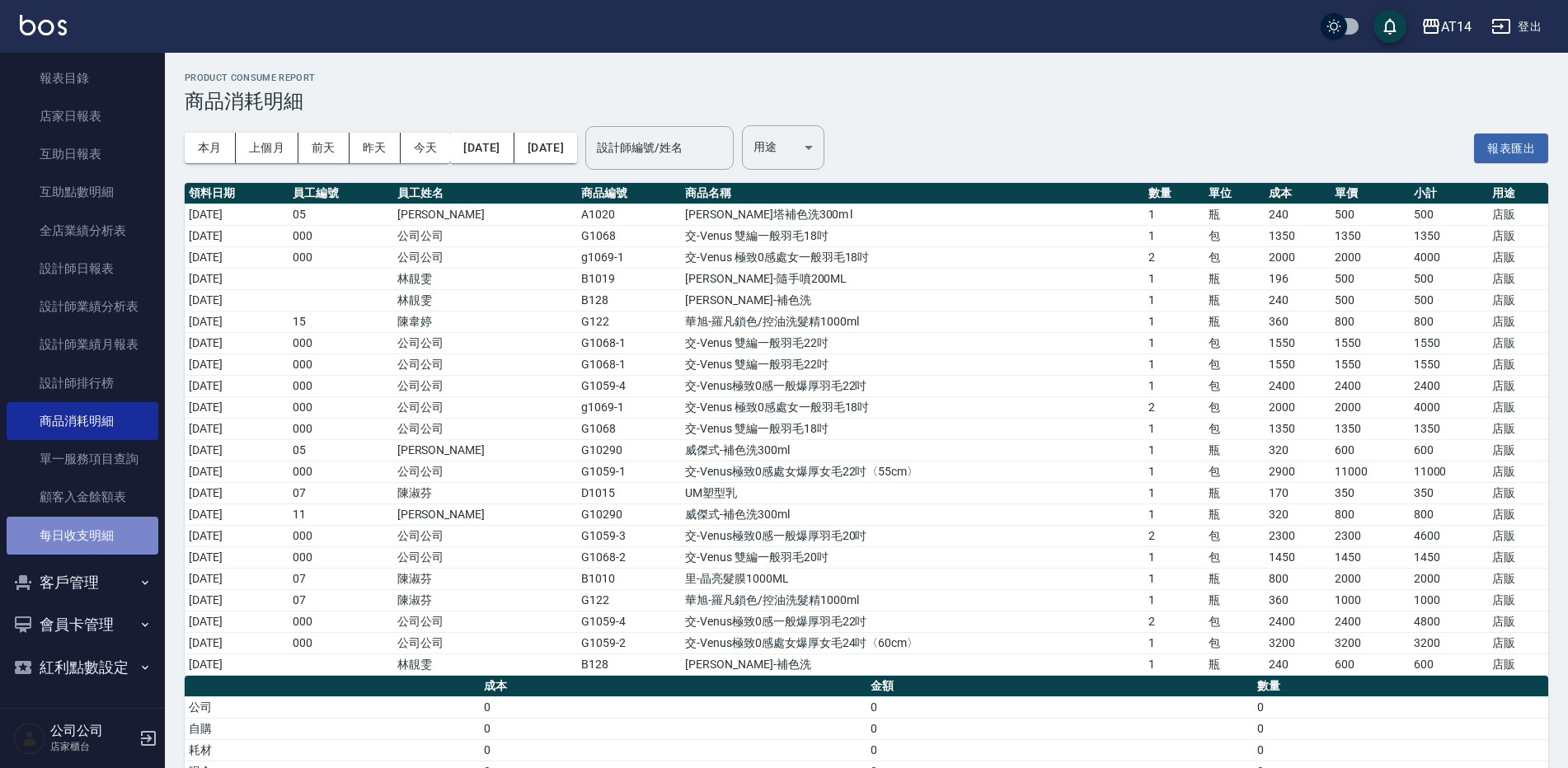
click at [103, 526] on link "每日收支明細" at bounding box center [82, 536] width 152 height 38
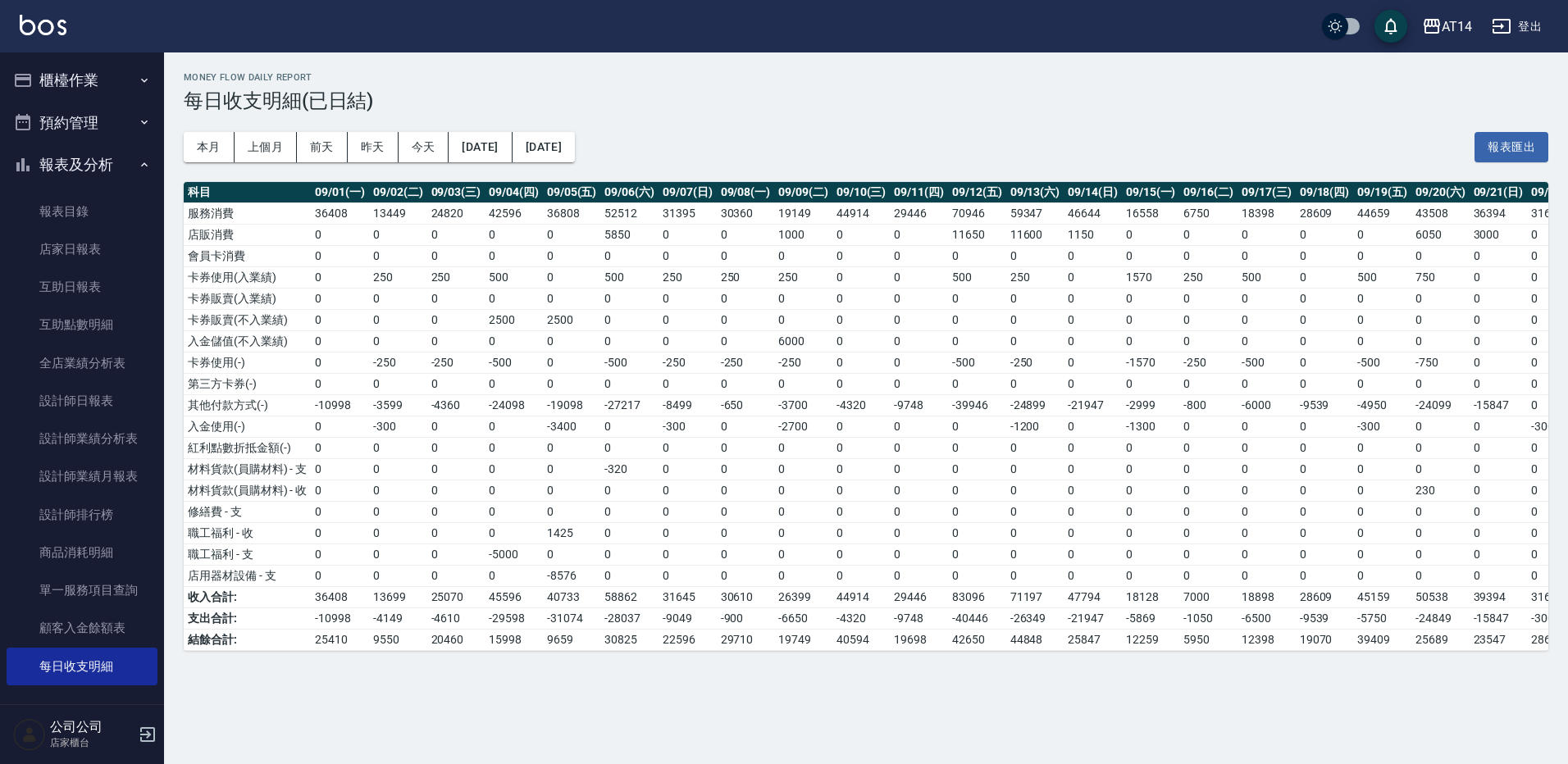
click at [110, 74] on button "櫃檯作業" at bounding box center [82, 81] width 151 height 43
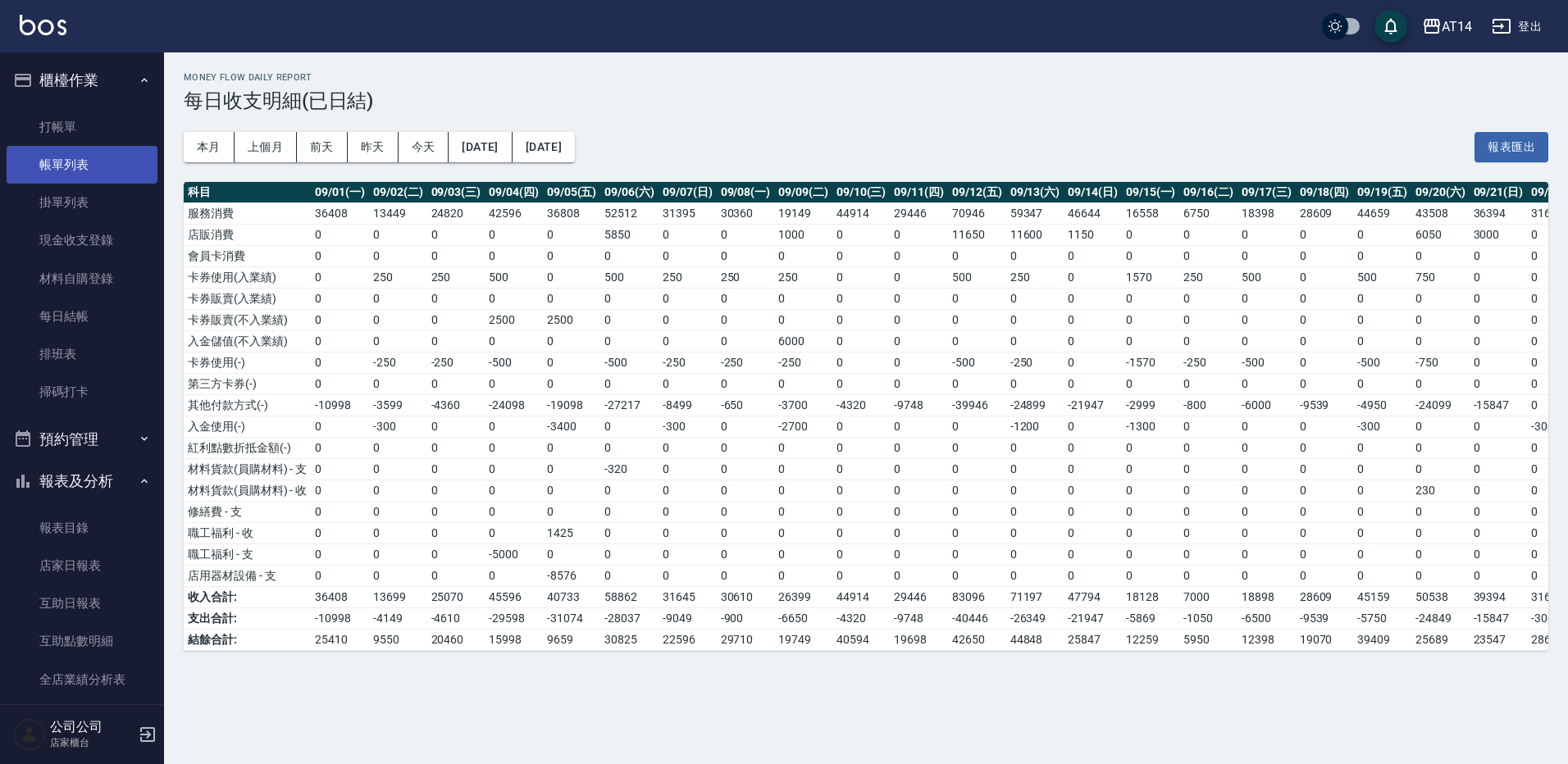
click at [92, 170] on link "帳單列表" at bounding box center [82, 164] width 151 height 38
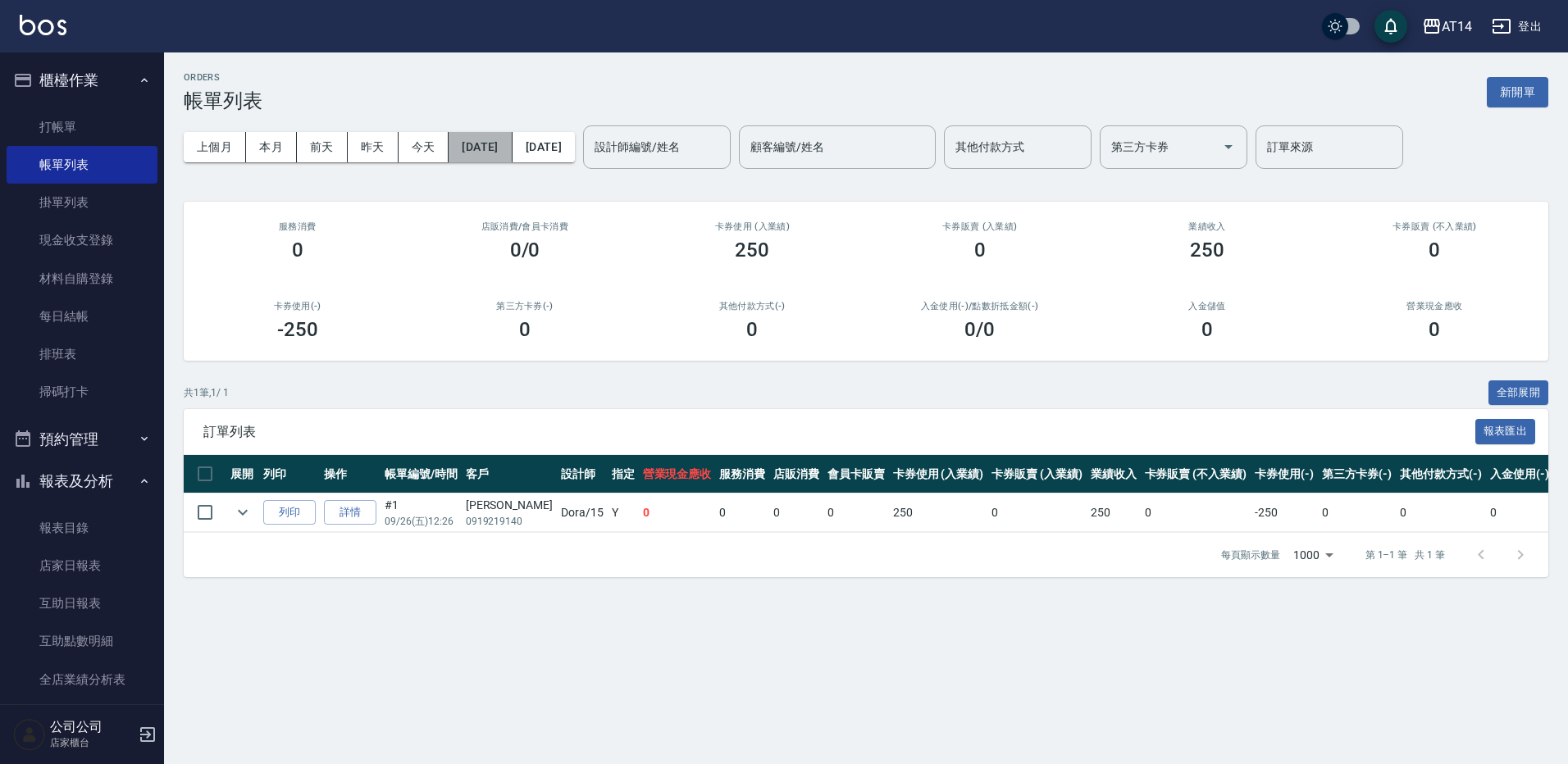
click at [512, 146] on button "[DATE]" at bounding box center [480, 146] width 63 height 31
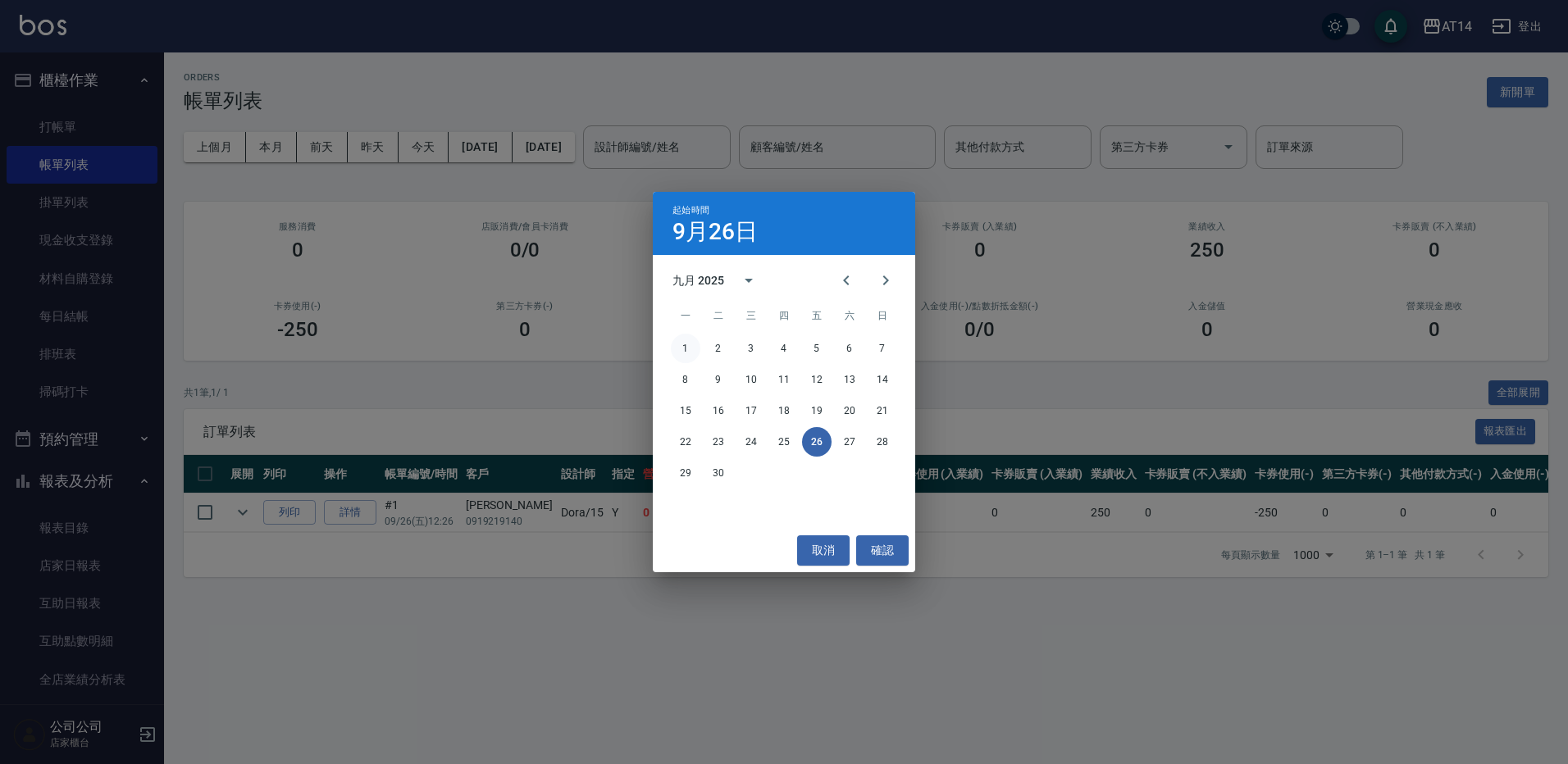
click at [689, 343] on button "1" at bounding box center [686, 349] width 30 height 30
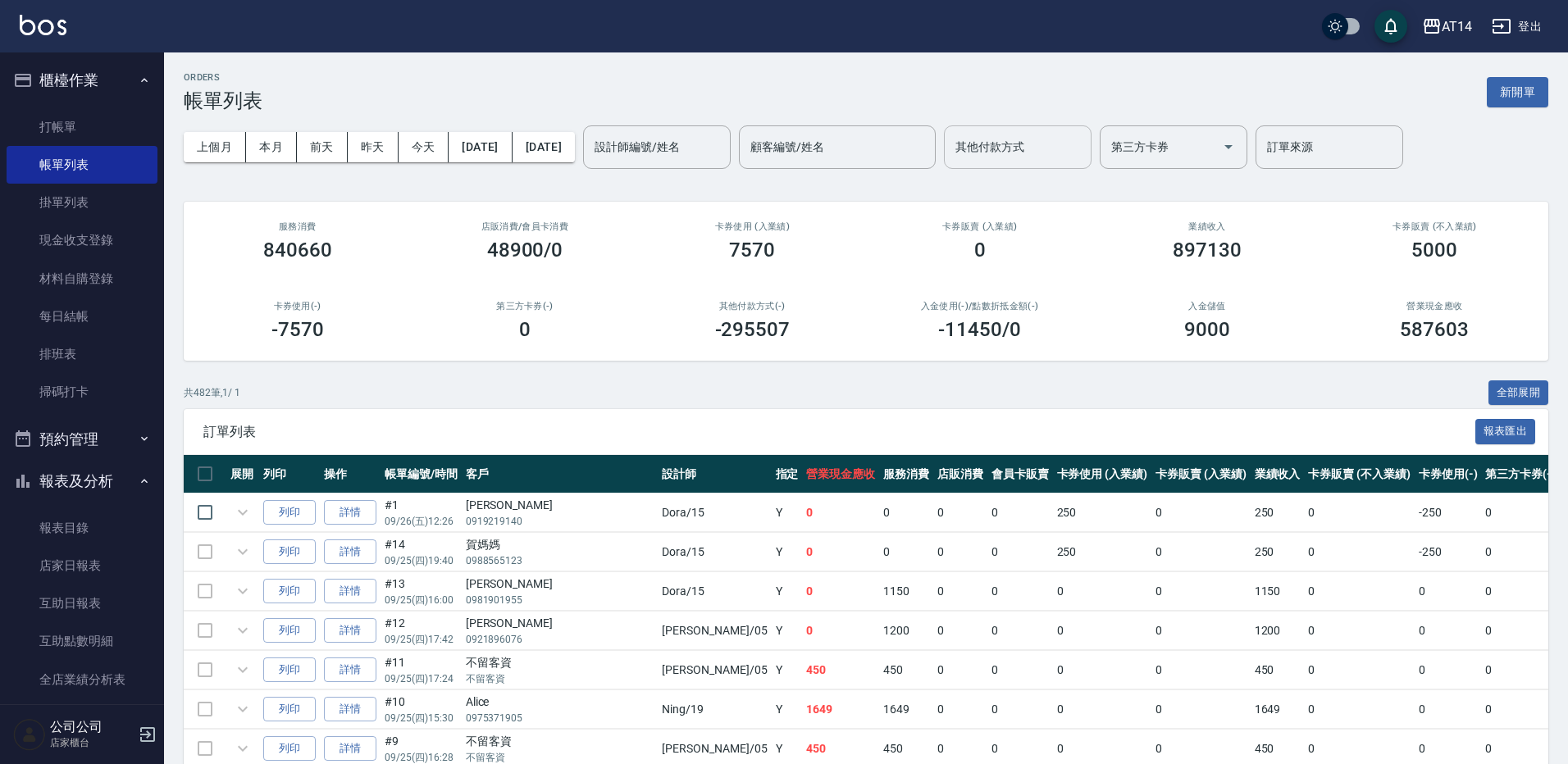
click at [1084, 146] on input "其他付款方式" at bounding box center [1017, 146] width 133 height 29
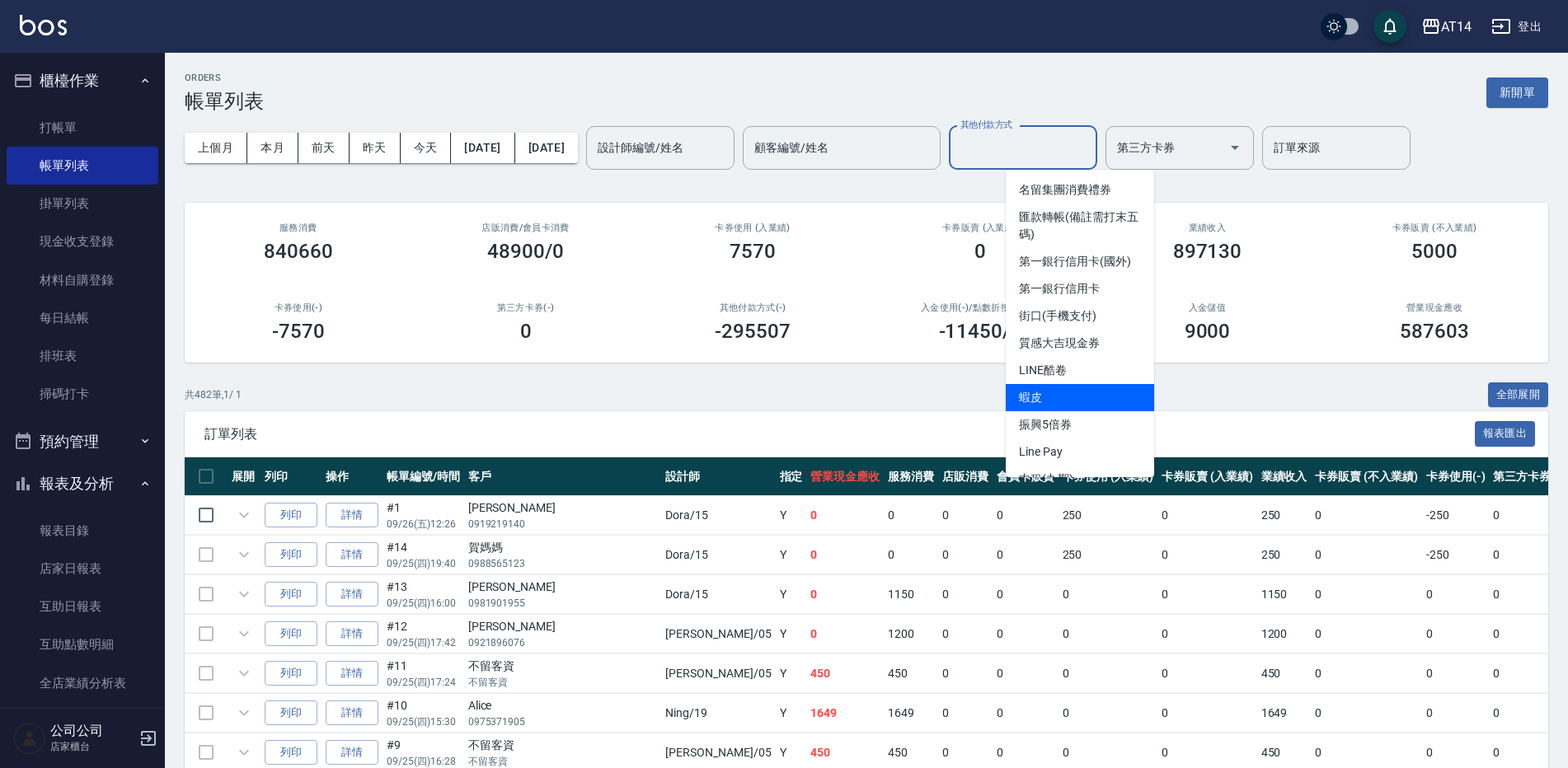
click at [1069, 411] on span "振興5倍券" at bounding box center [1080, 424] width 148 height 27
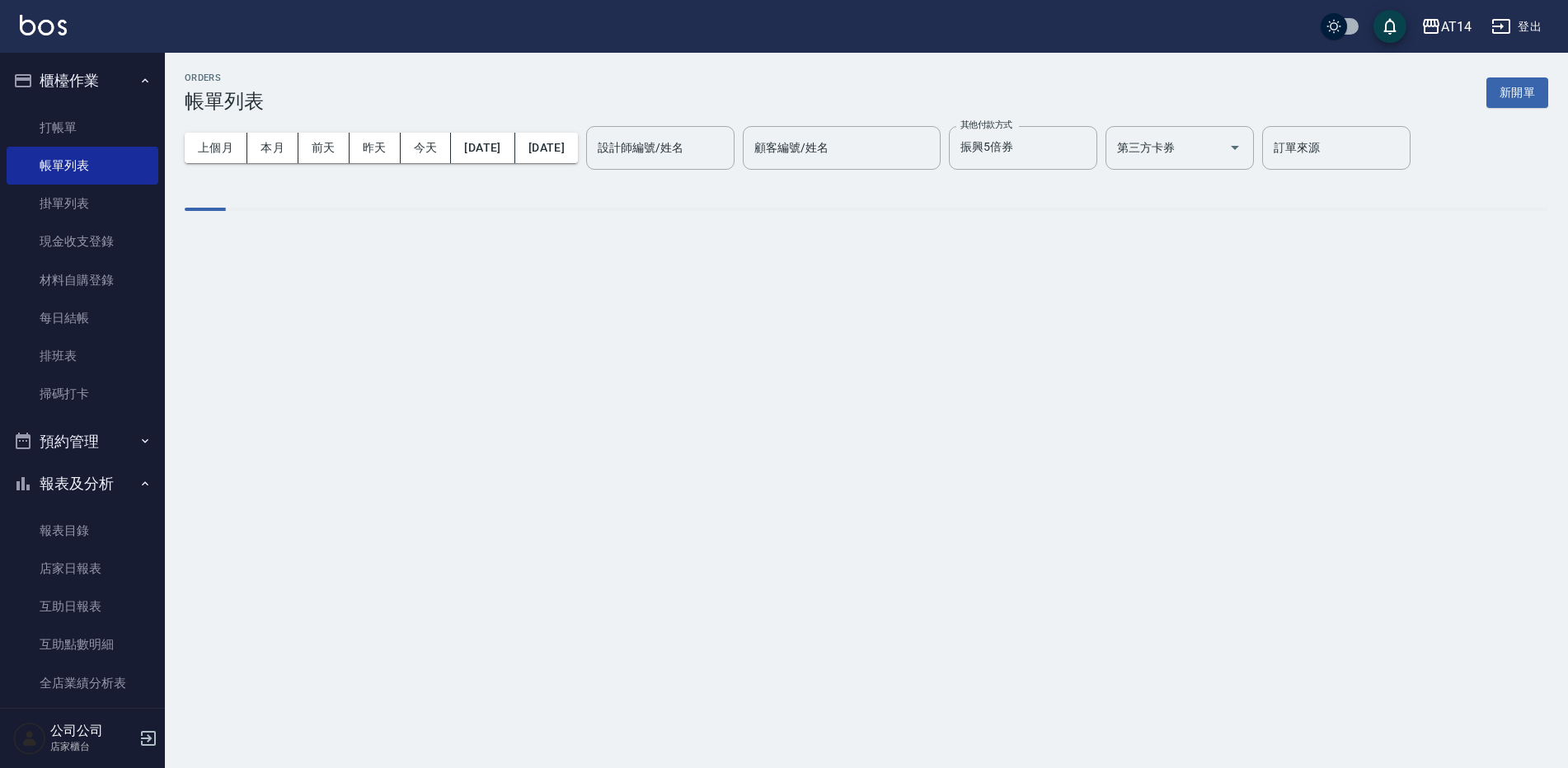
type input "振興5倍券"
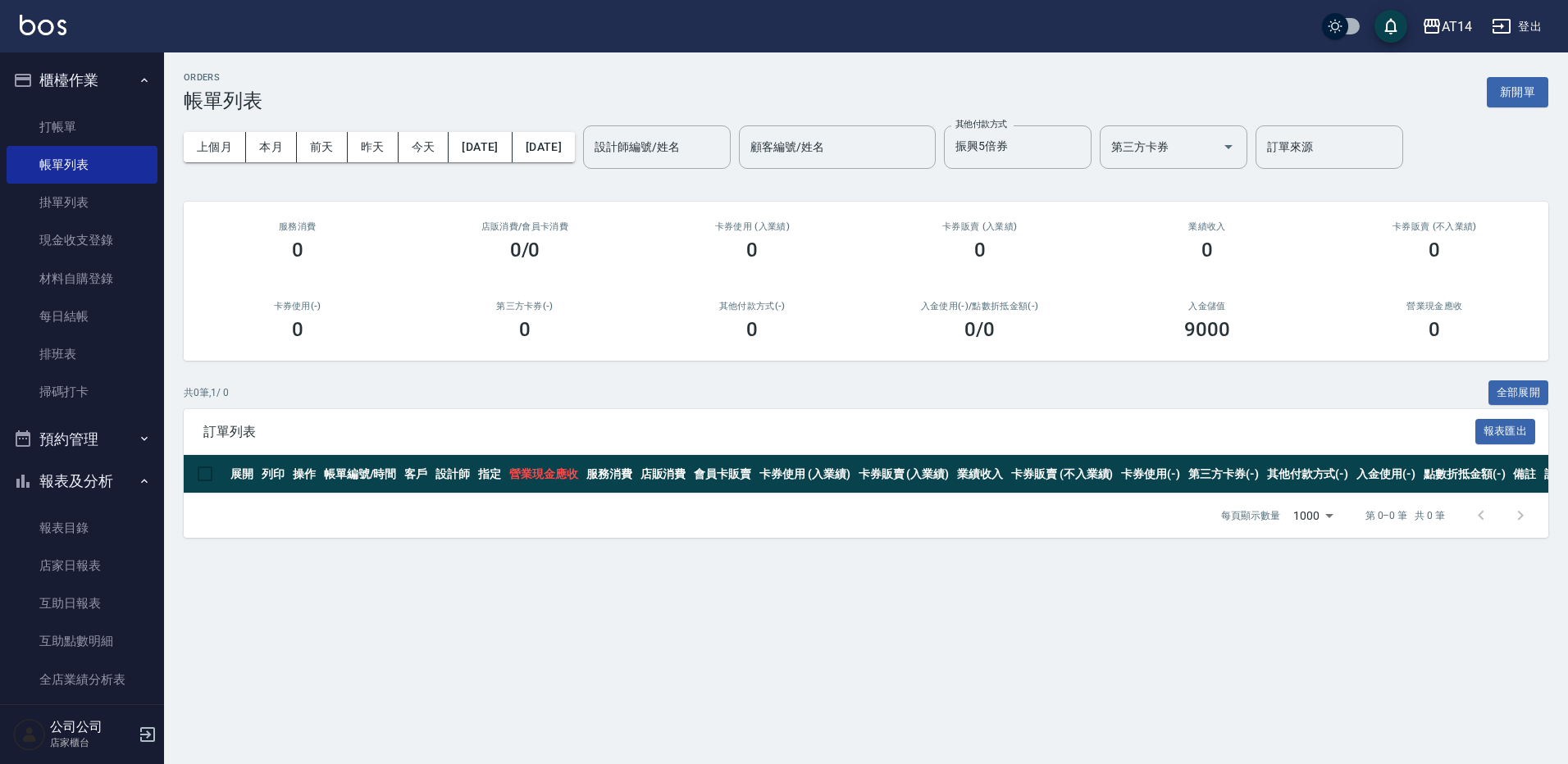
click at [1520, 17] on button "登出" at bounding box center [1517, 26] width 63 height 31
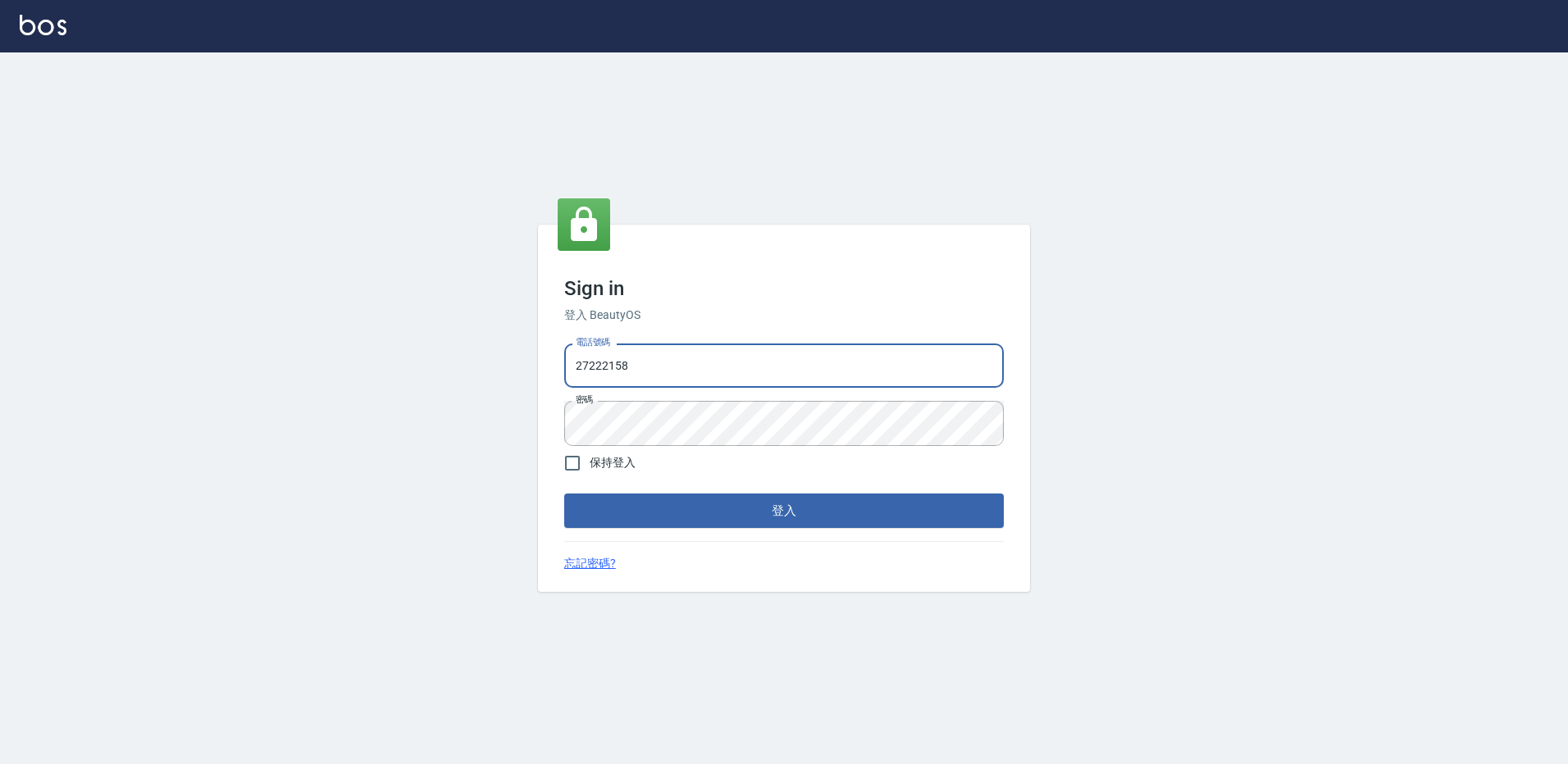
click at [204, 362] on div "Sign in 登入 BeautyOS 電話號碼 [PHONE_NUMBER] 電話號碼 密碼 密碼 保持登入 登入 忘記密碼?" at bounding box center [784, 409] width 1568 height 712
type input "0926610480"
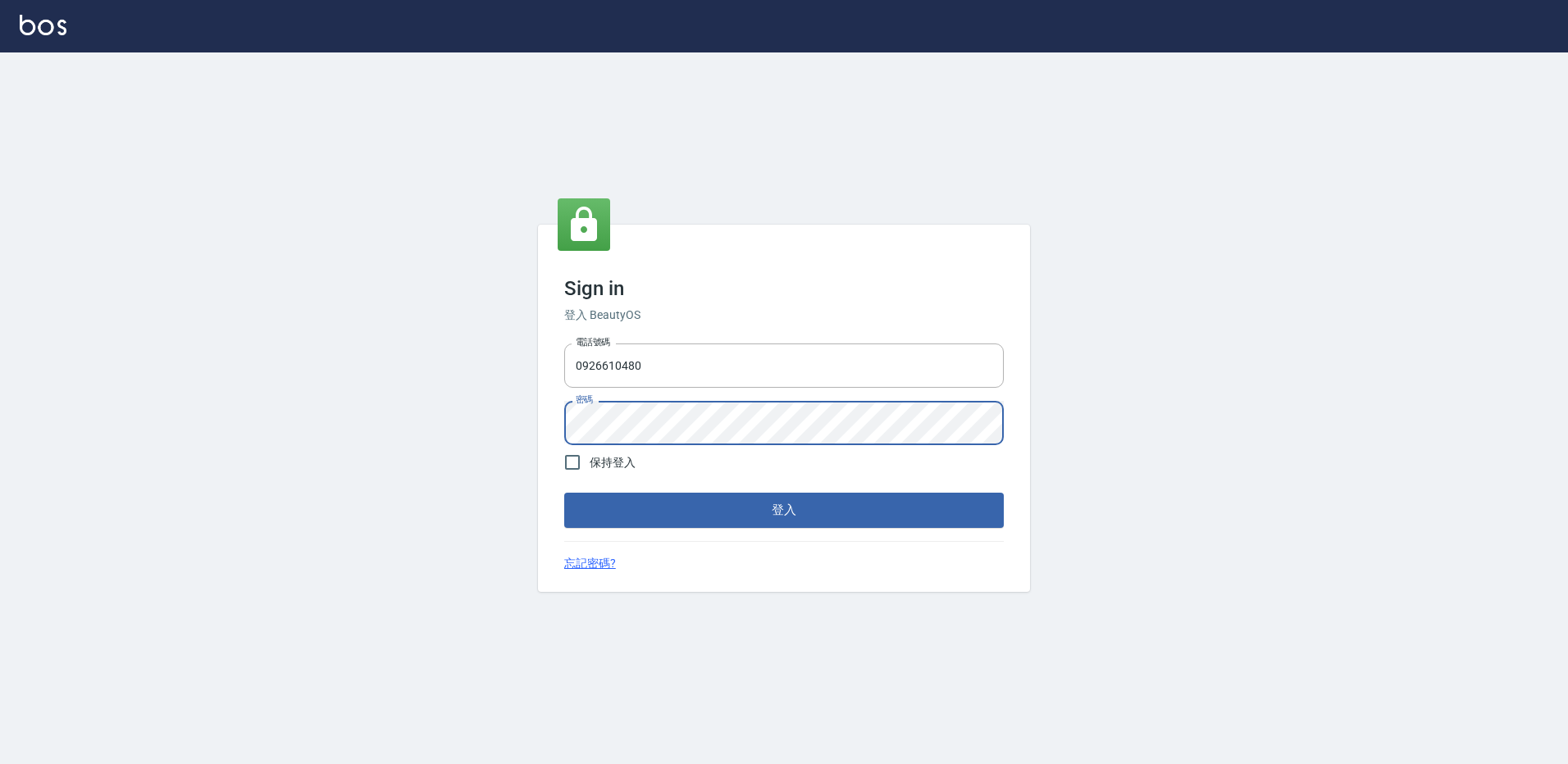
click at [565, 493] on button "登入" at bounding box center [784, 510] width 440 height 34
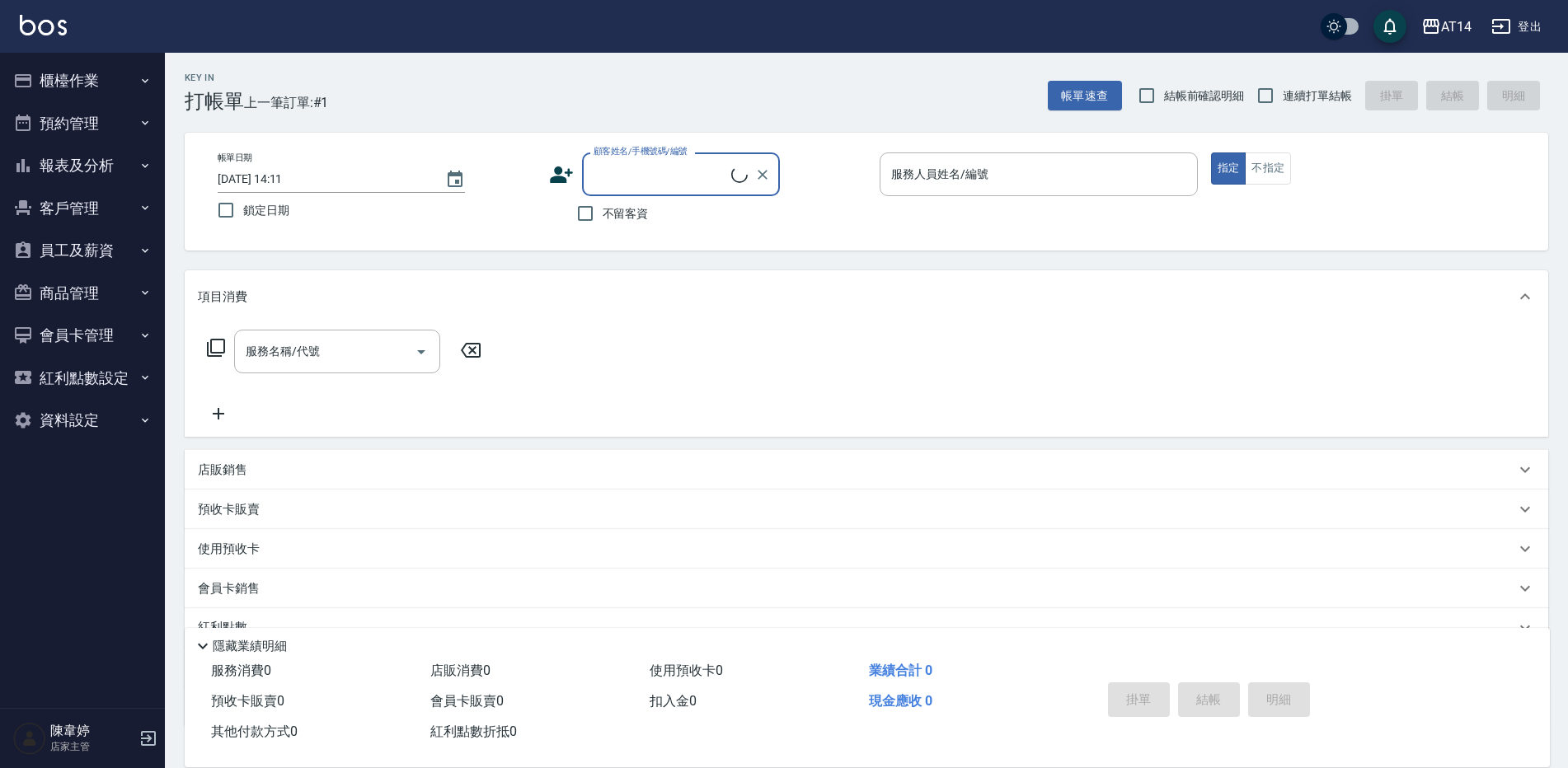
click at [121, 164] on button "報表及分析" at bounding box center [82, 166] width 152 height 43
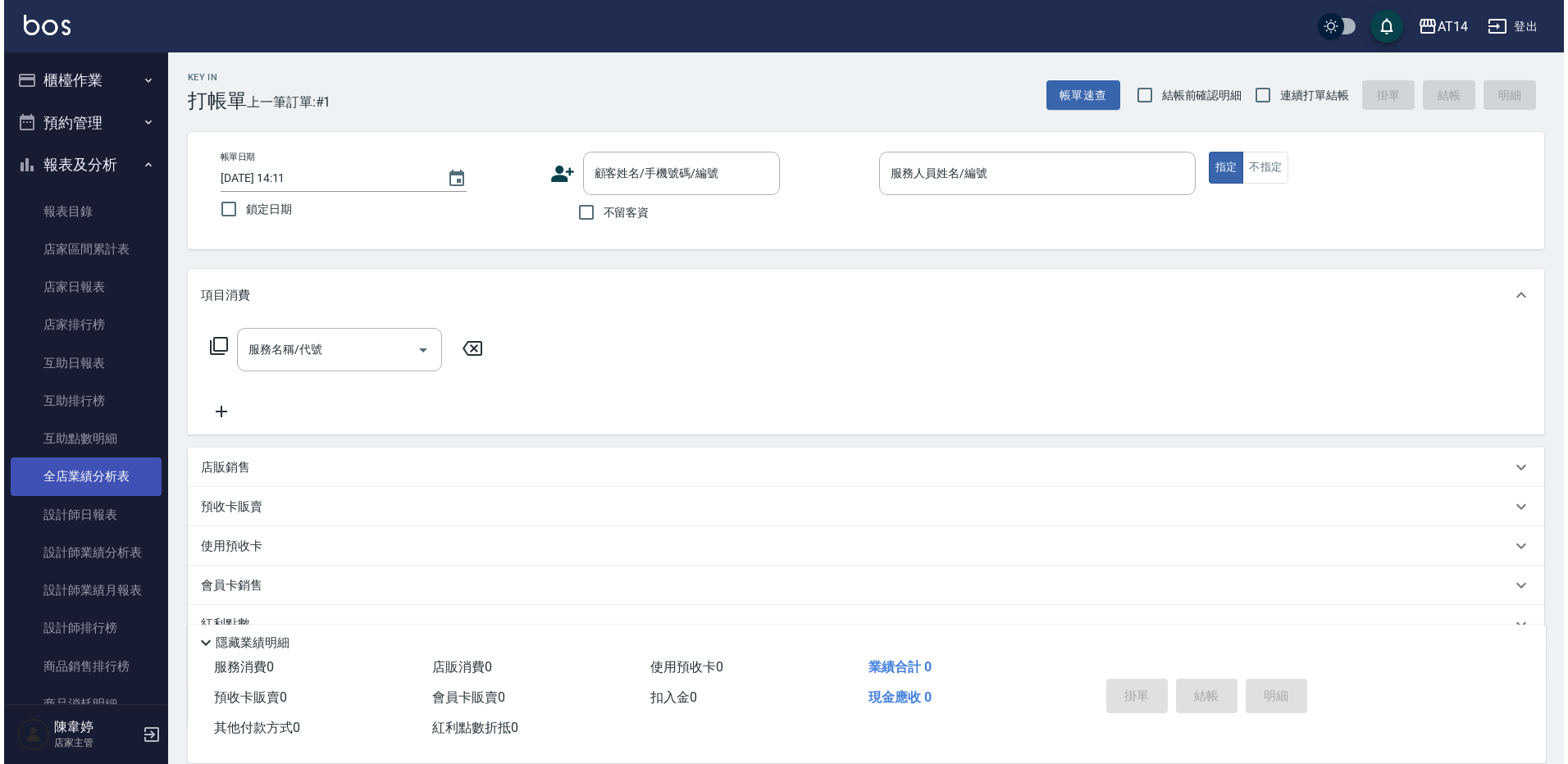
scroll to position [328, 0]
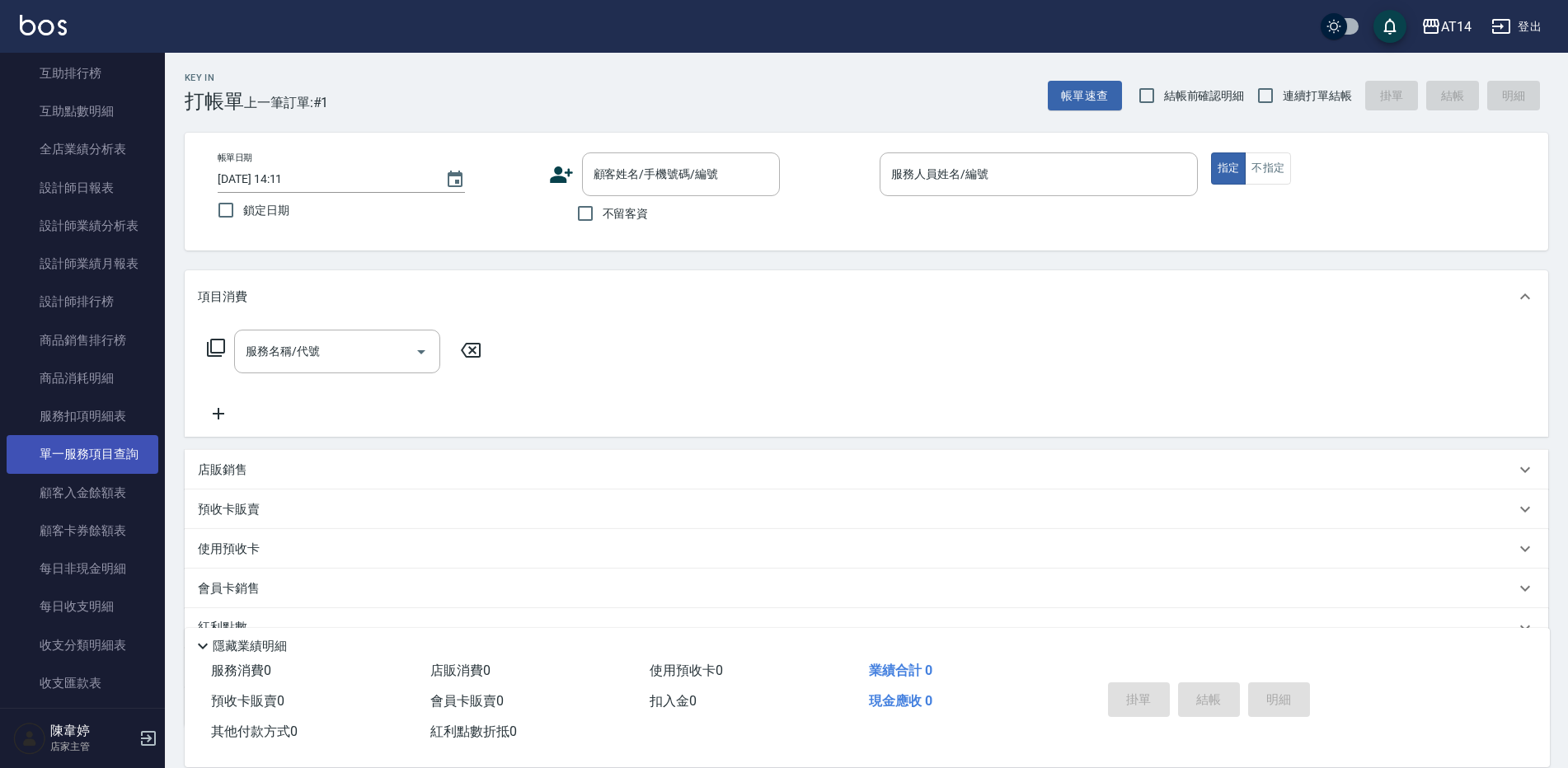
click at [136, 458] on link "單一服務項目查詢" at bounding box center [82, 454] width 152 height 38
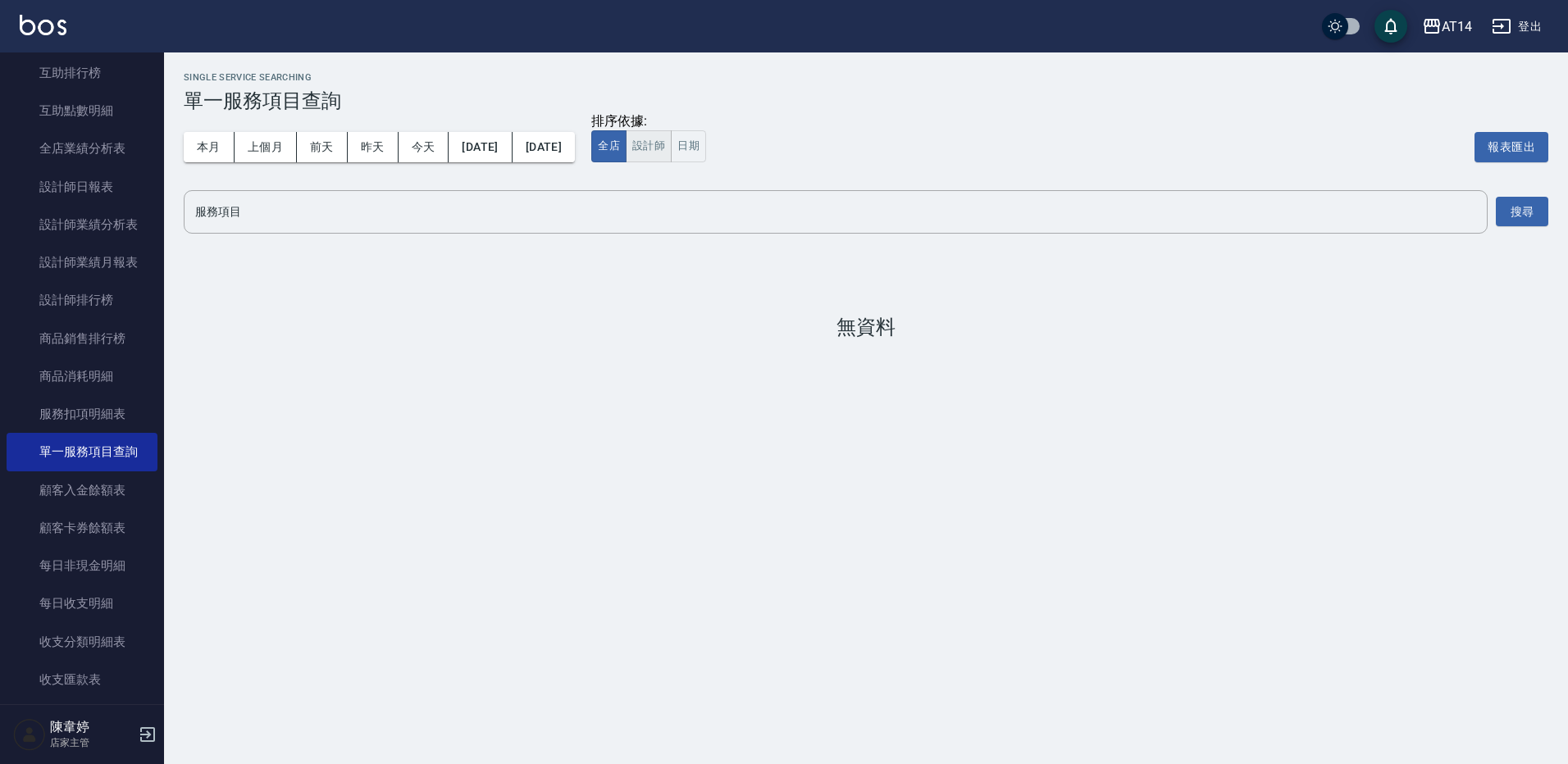
click at [671, 153] on button "設計師" at bounding box center [649, 146] width 46 height 32
click at [1541, 219] on button "搜尋" at bounding box center [1522, 211] width 53 height 31
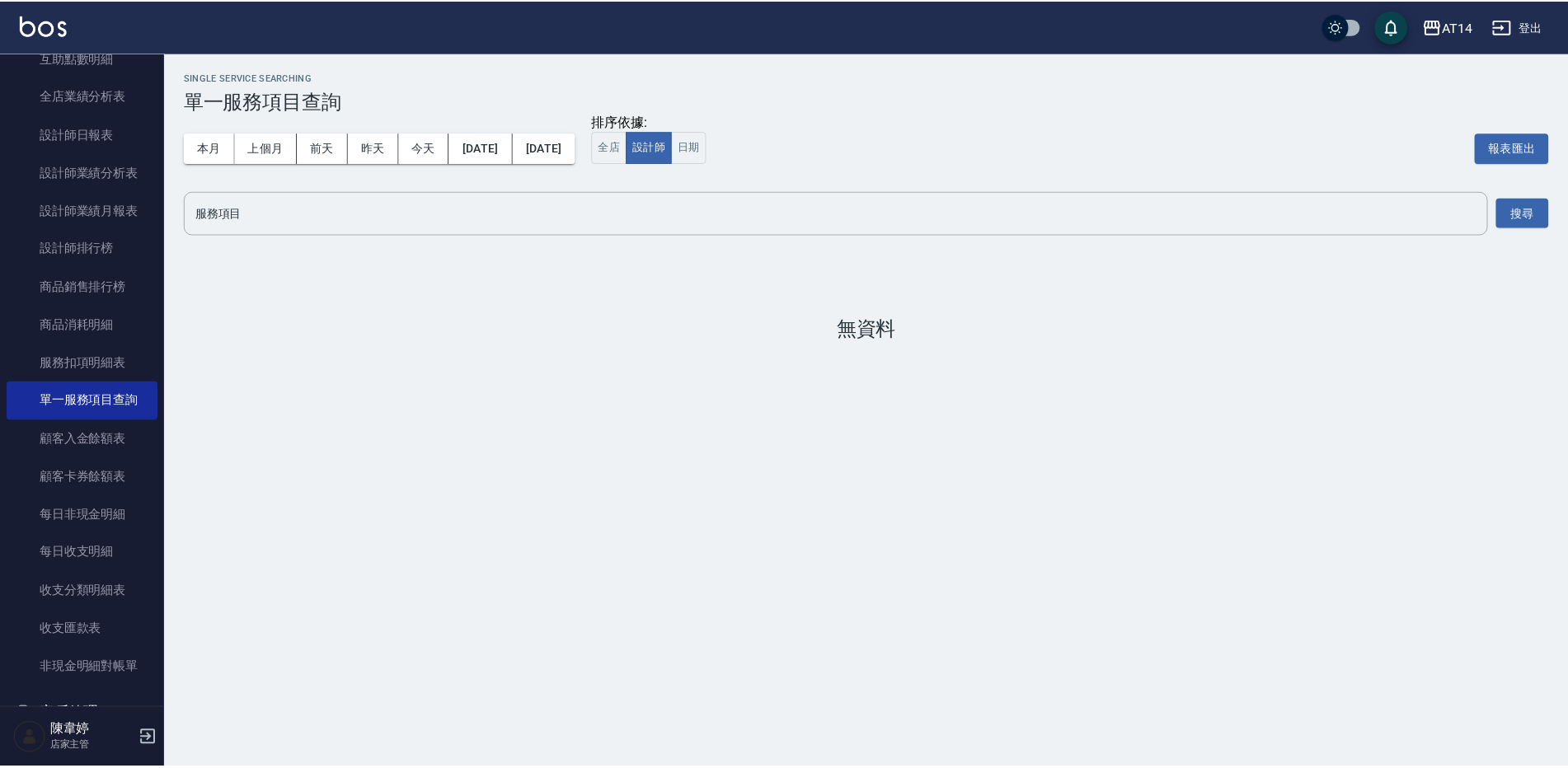
scroll to position [412, 0]
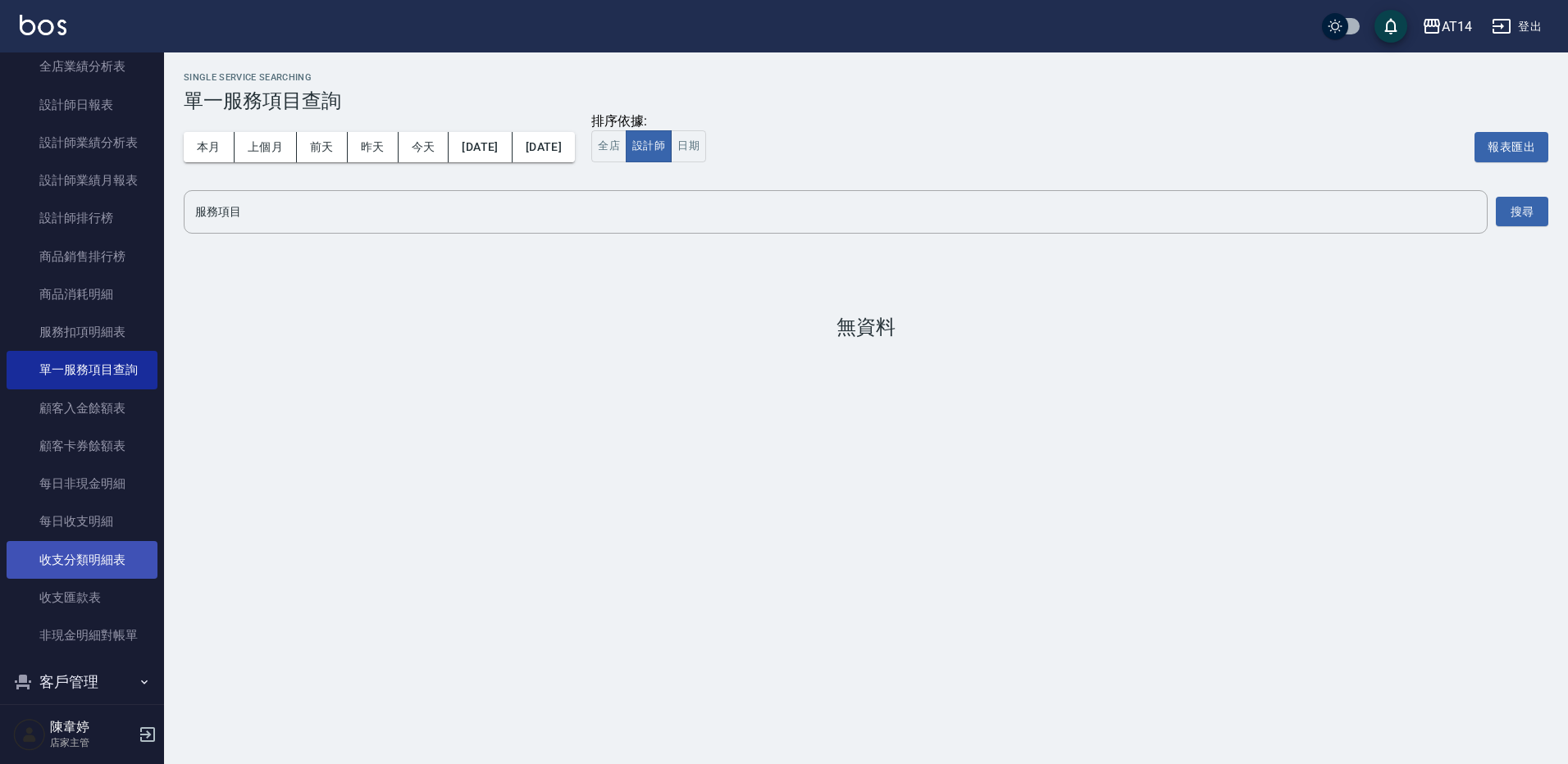
click at [122, 554] on link "收支分類明細表" at bounding box center [82, 560] width 151 height 38
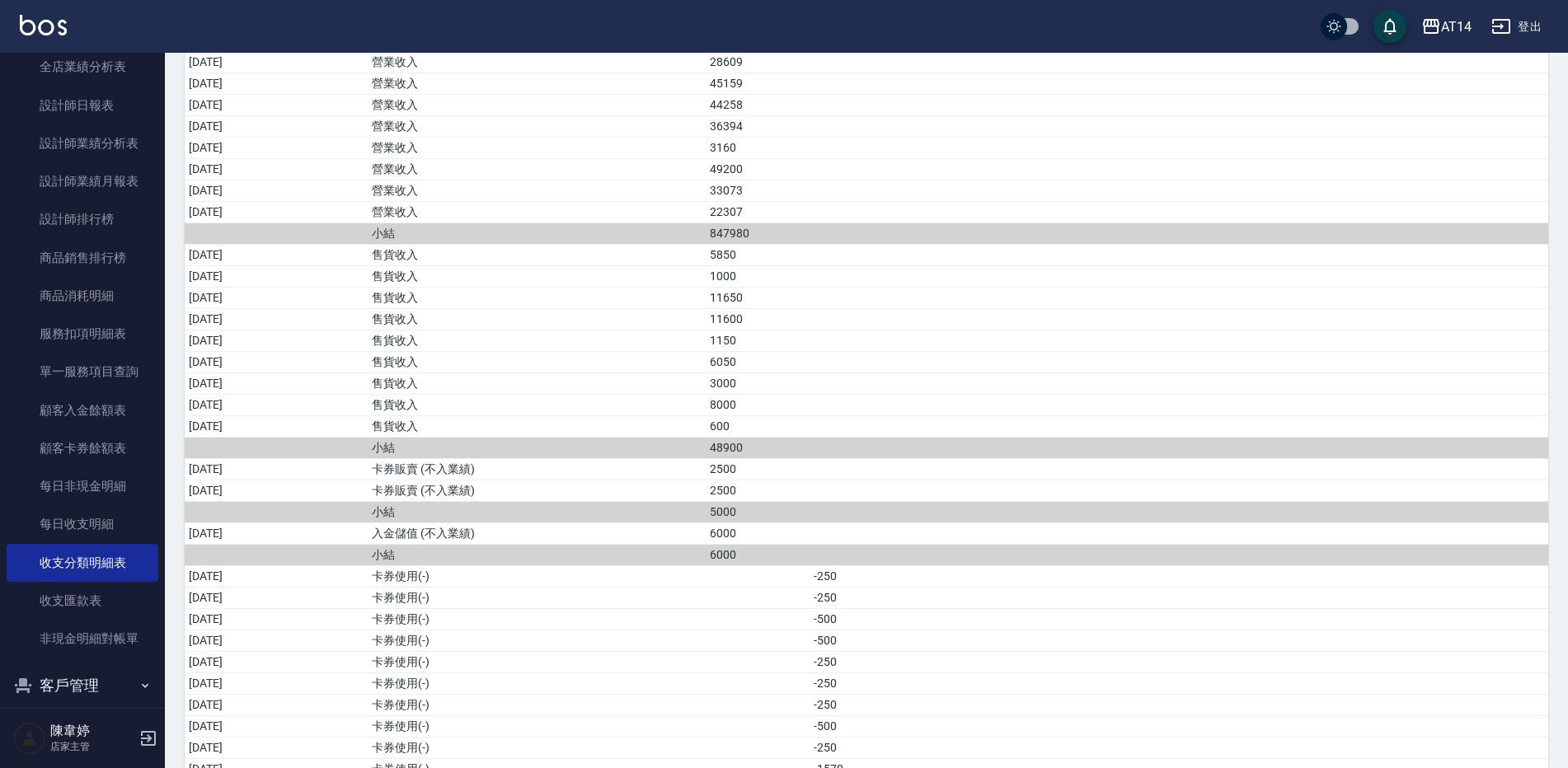
scroll to position [495, 0]
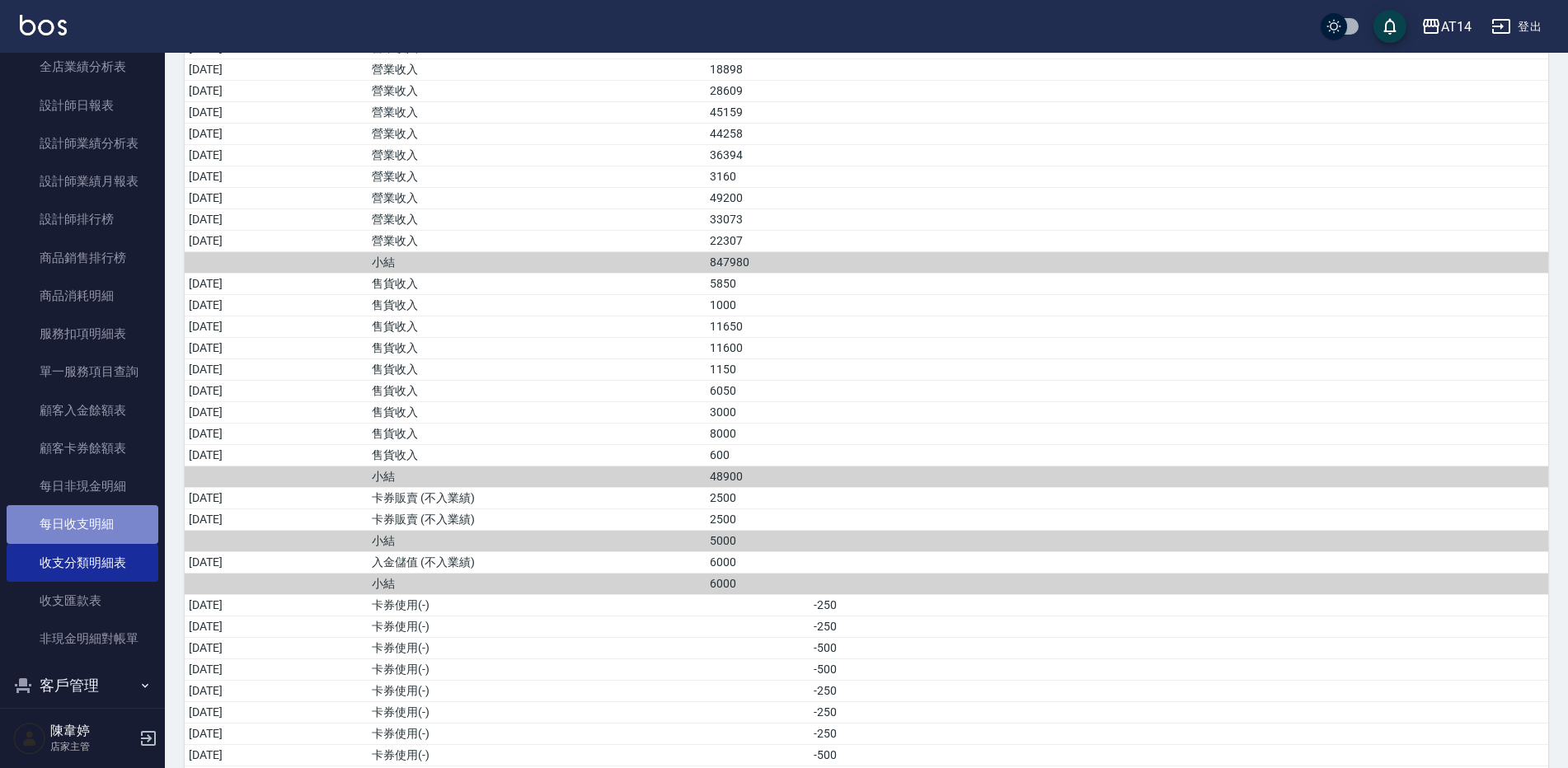
click at [85, 528] on link "每日收支明細" at bounding box center [82, 524] width 152 height 38
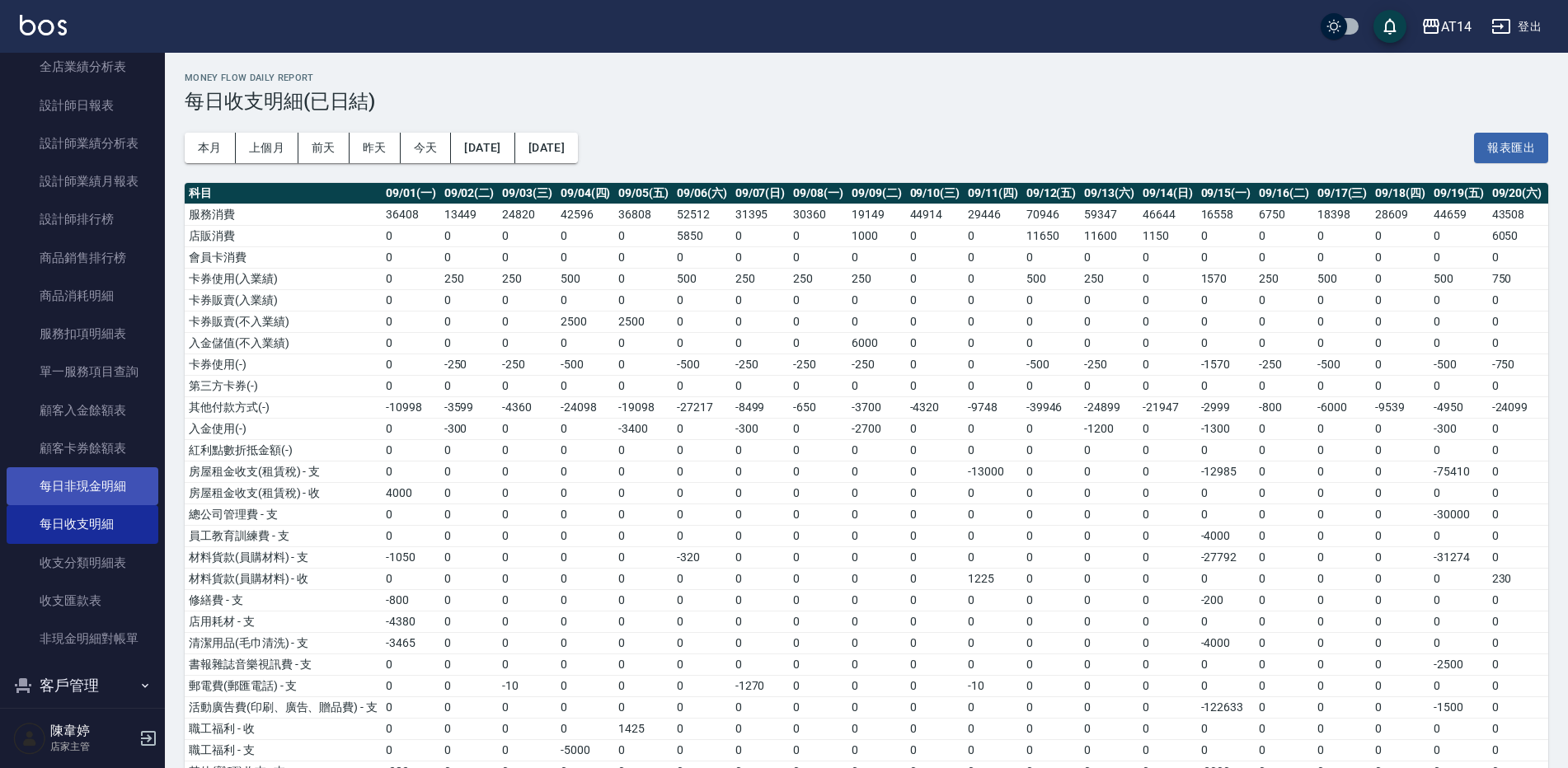
click at [95, 489] on link "每日非現金明細" at bounding box center [82, 487] width 152 height 38
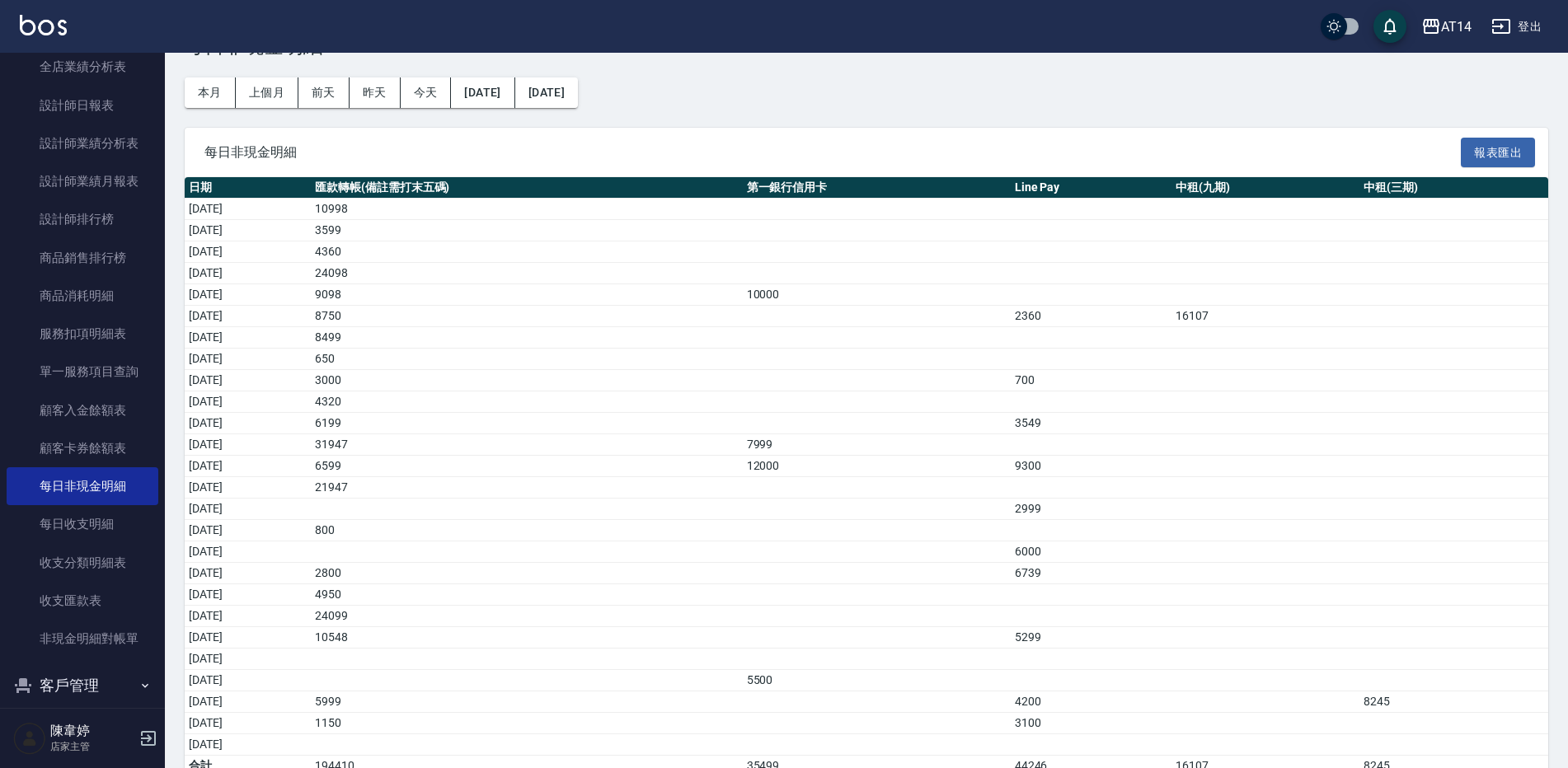
scroll to position [84, 0]
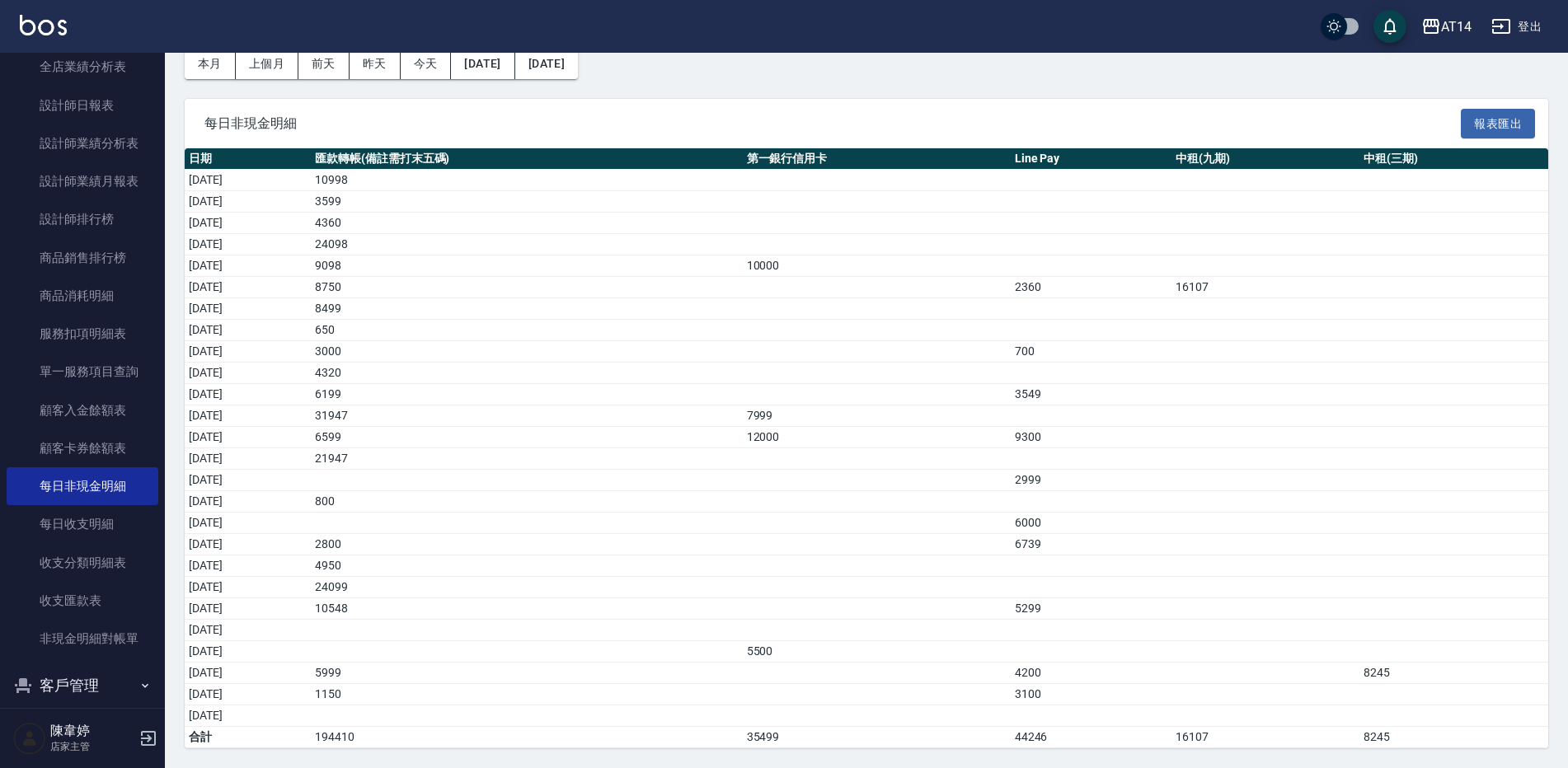
drag, startPoint x: 1568, startPoint y: 377, endPoint x: 1567, endPoint y: 314, distance: 63.0
click at [1567, 314] on div "Payment Report 每日非現金明細 本月 上個月 前天 昨天 今天 2025/09/01 2025/09/26 每日非現金明細 報表匯出 日期 匯款…" at bounding box center [867, 368] width 1404 height 800
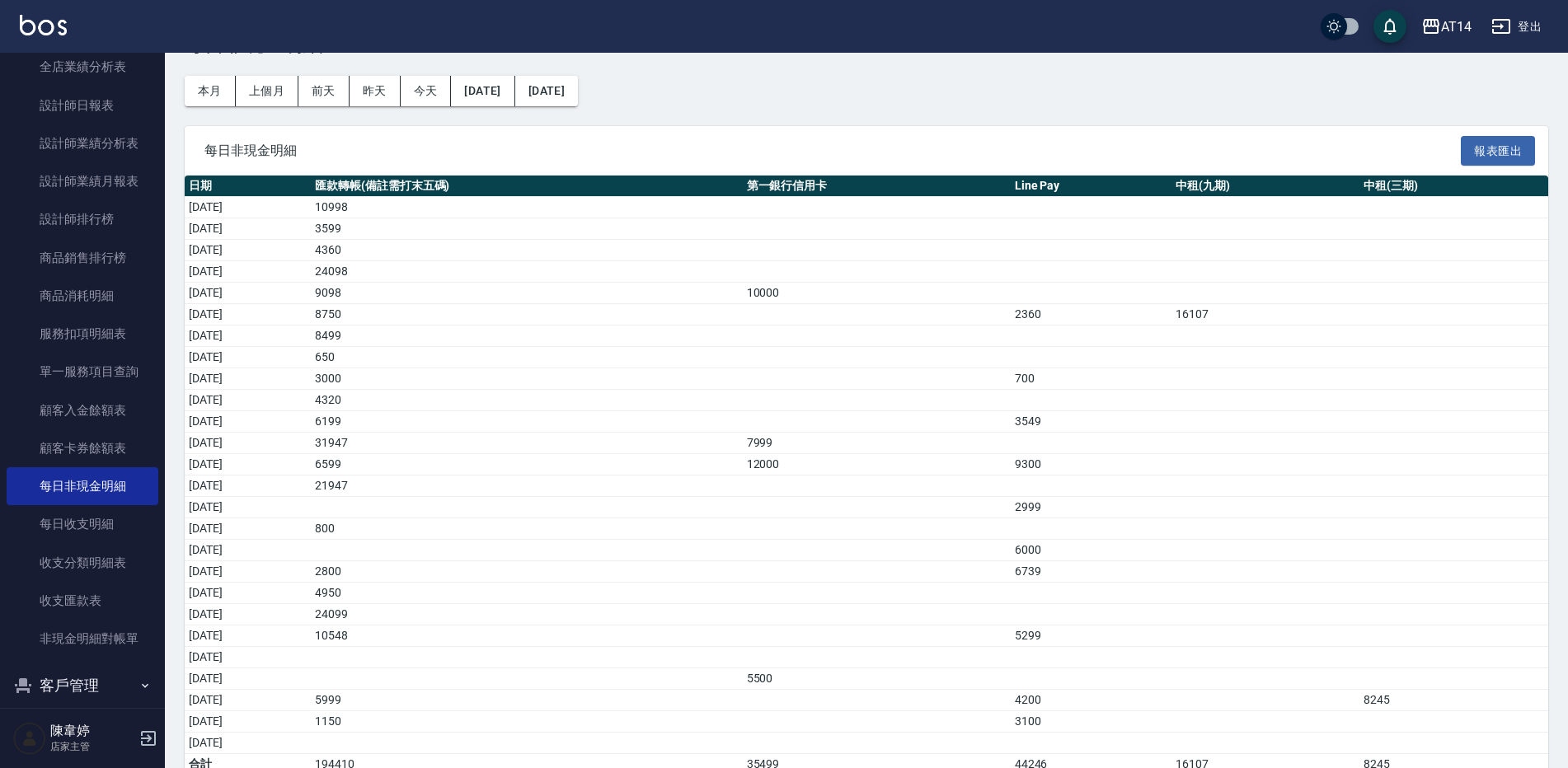
scroll to position [0, 0]
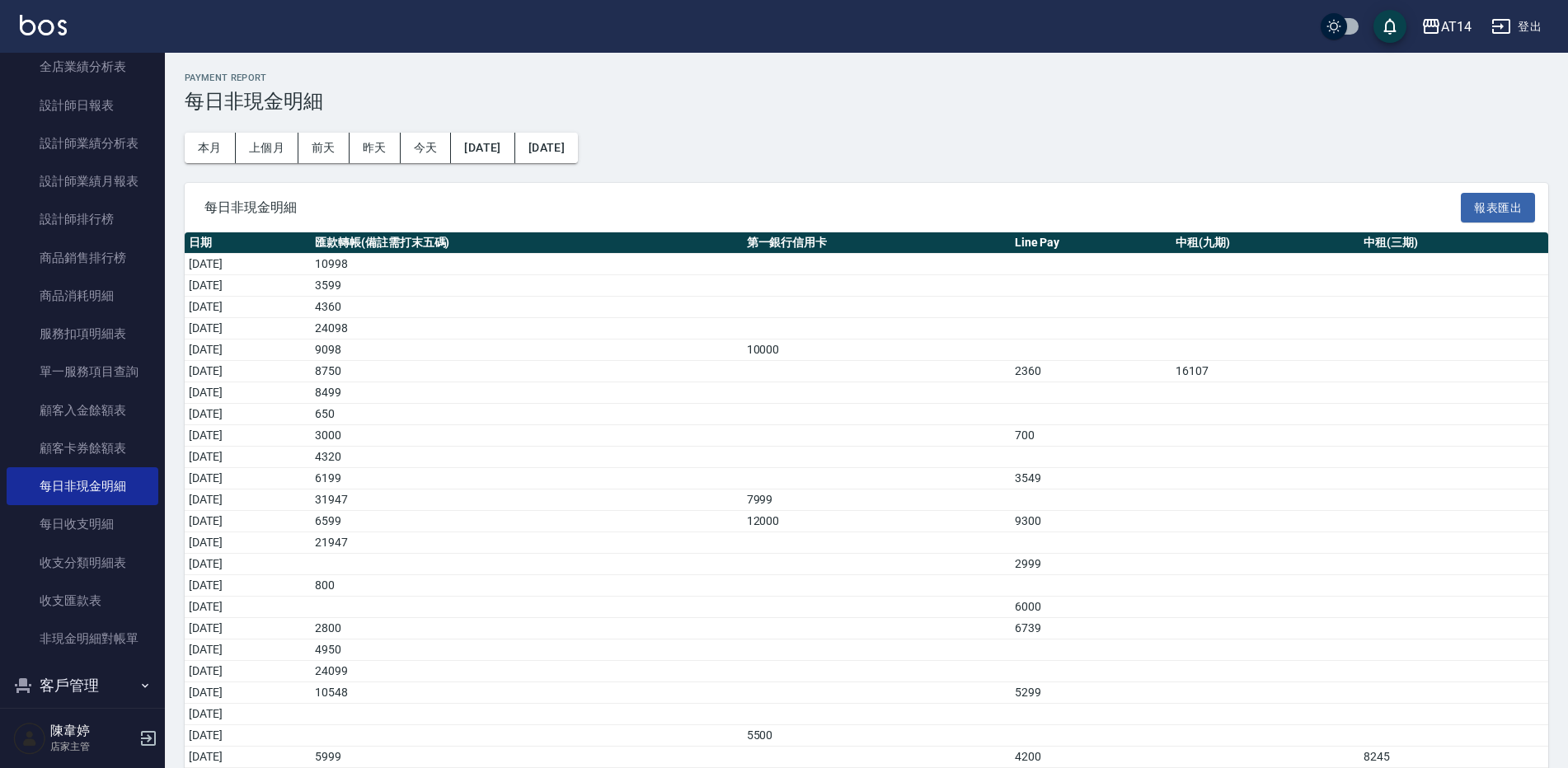
click at [694, 318] on td "24098" at bounding box center [526, 328] width 432 height 21
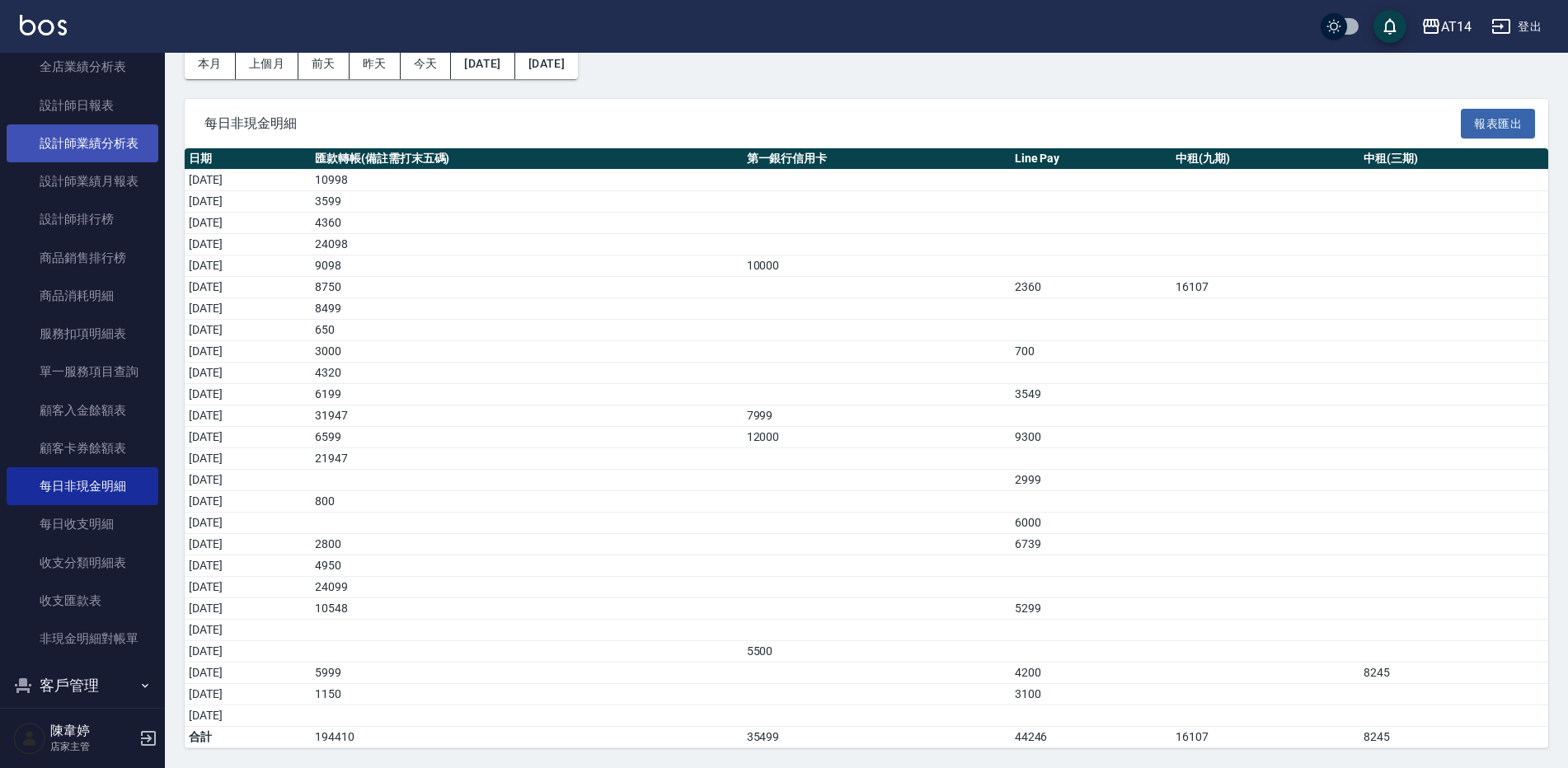
scroll to position [330, 0]
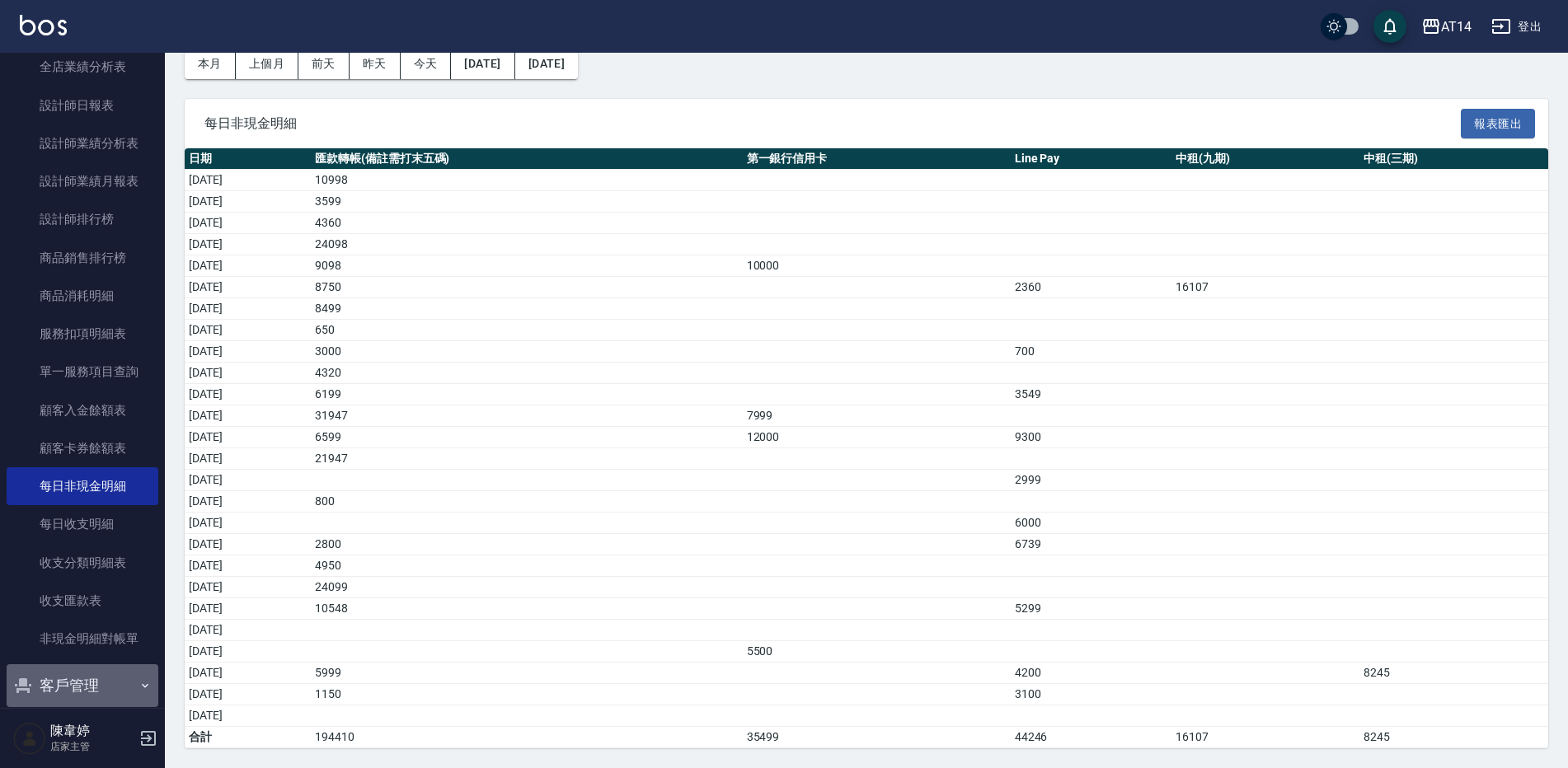
click at [94, 678] on button "客戶管理" at bounding box center [82, 686] width 152 height 43
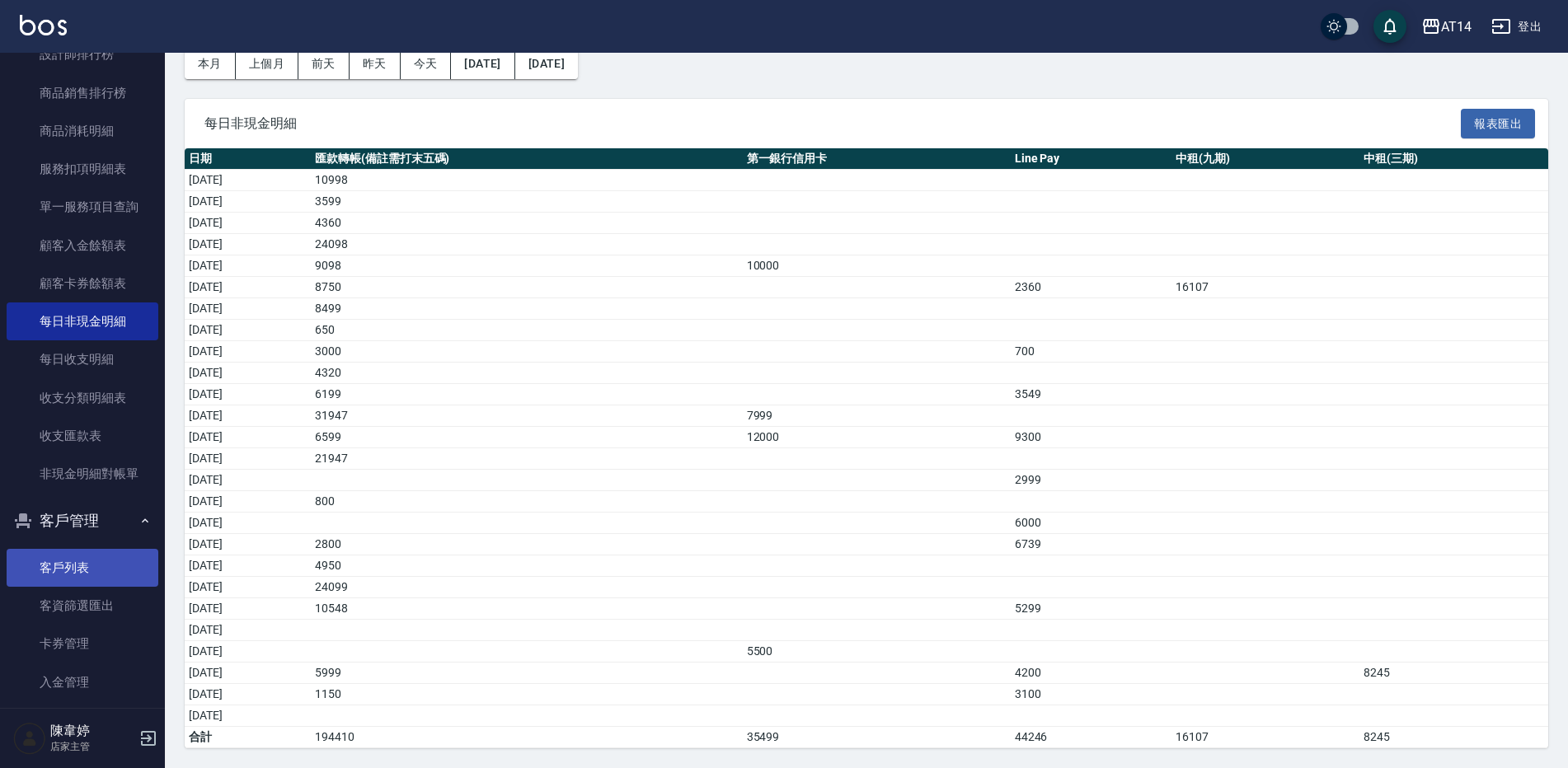
click at [103, 574] on link "客戶列表" at bounding box center [82, 568] width 152 height 38
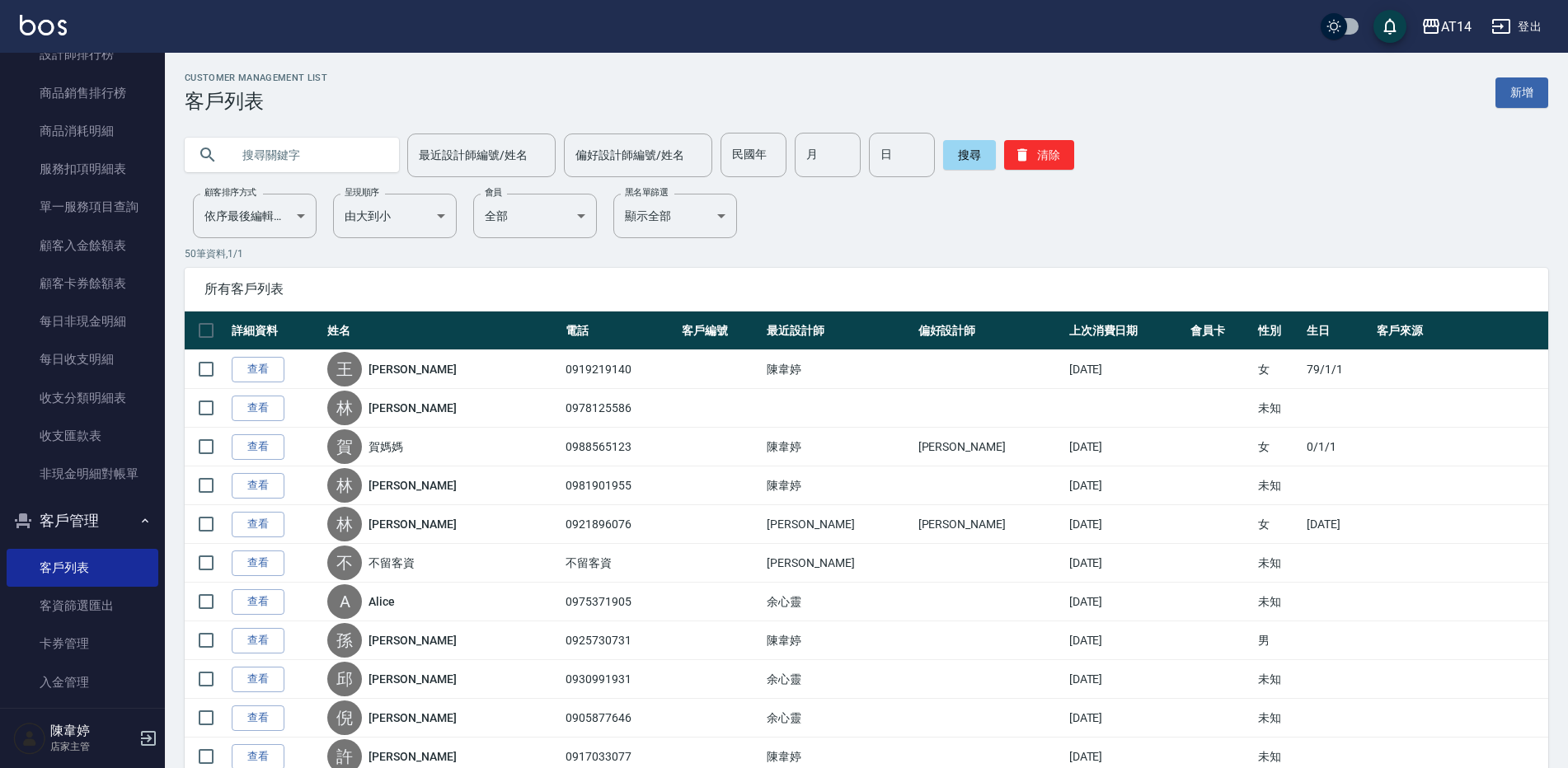
click at [297, 152] on input "text" at bounding box center [309, 155] width 155 height 45
type input "陳宥"
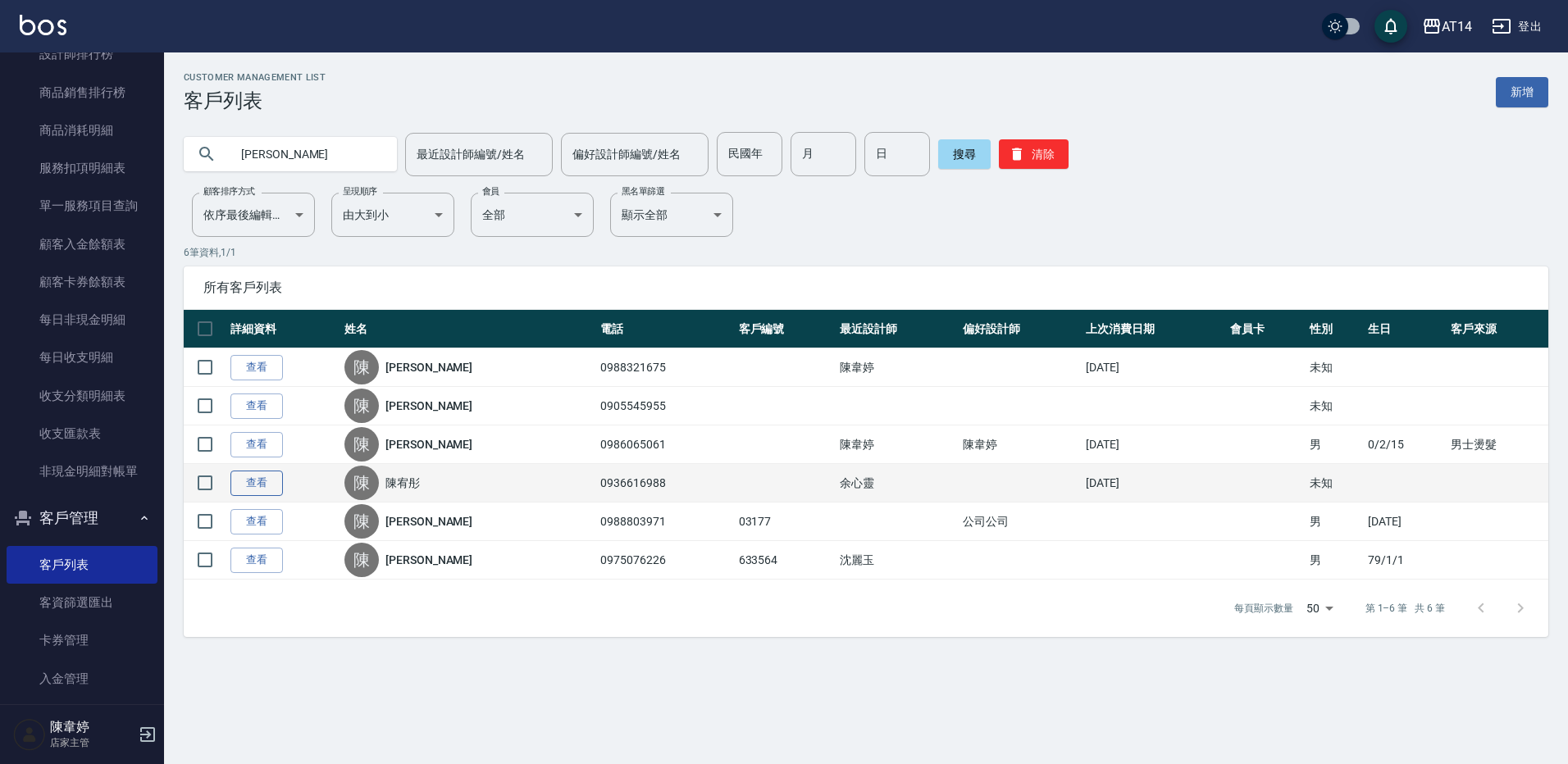
click at [258, 481] on link "查看" at bounding box center [257, 483] width 53 height 25
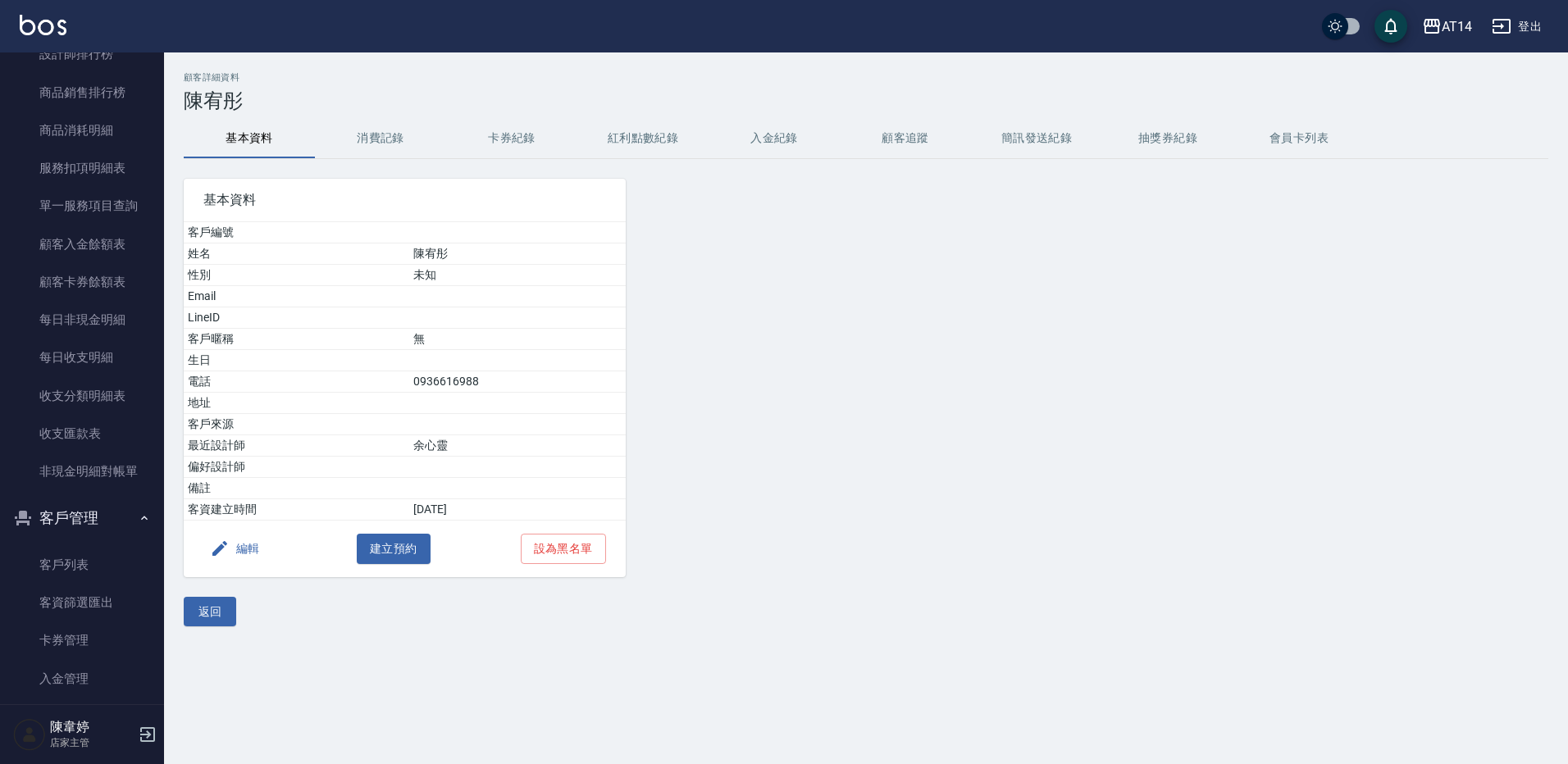
click at [394, 146] on button "消費記錄" at bounding box center [381, 138] width 132 height 39
click at [791, 150] on button "入金紀錄" at bounding box center [774, 138] width 132 height 39
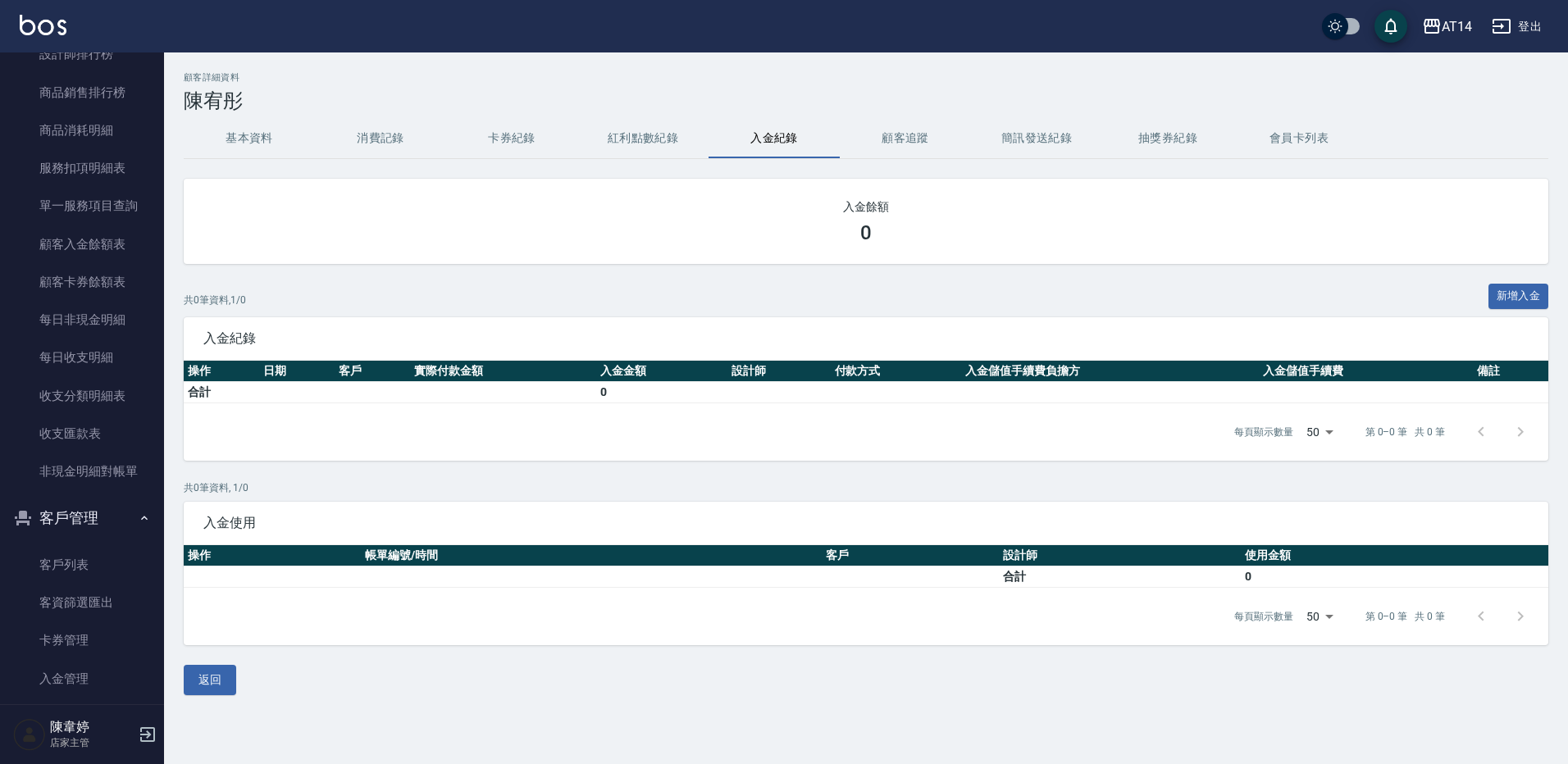
click at [534, 143] on button "卡券紀錄" at bounding box center [512, 138] width 132 height 39
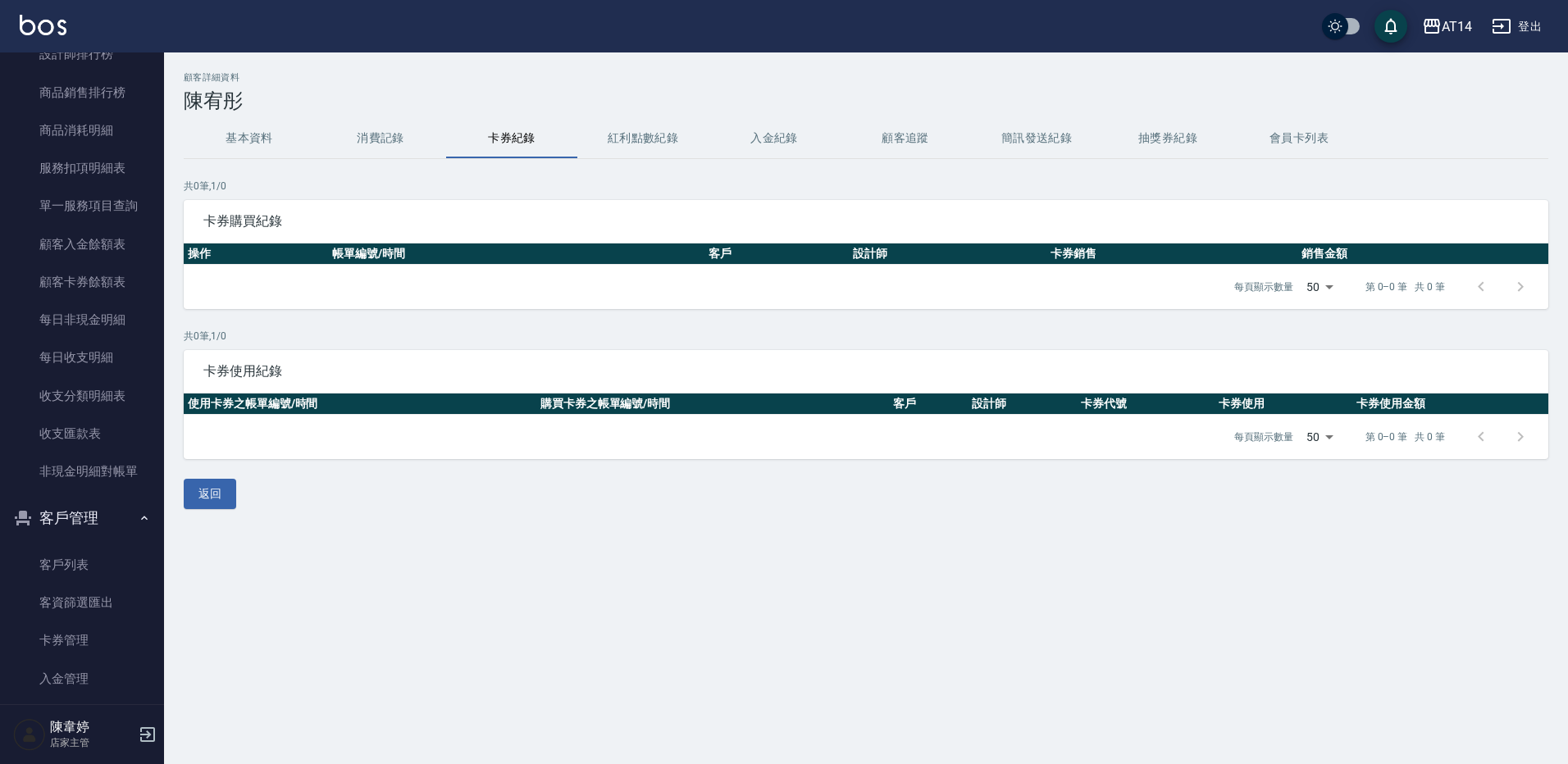
click at [366, 140] on button "消費記錄" at bounding box center [381, 138] width 132 height 39
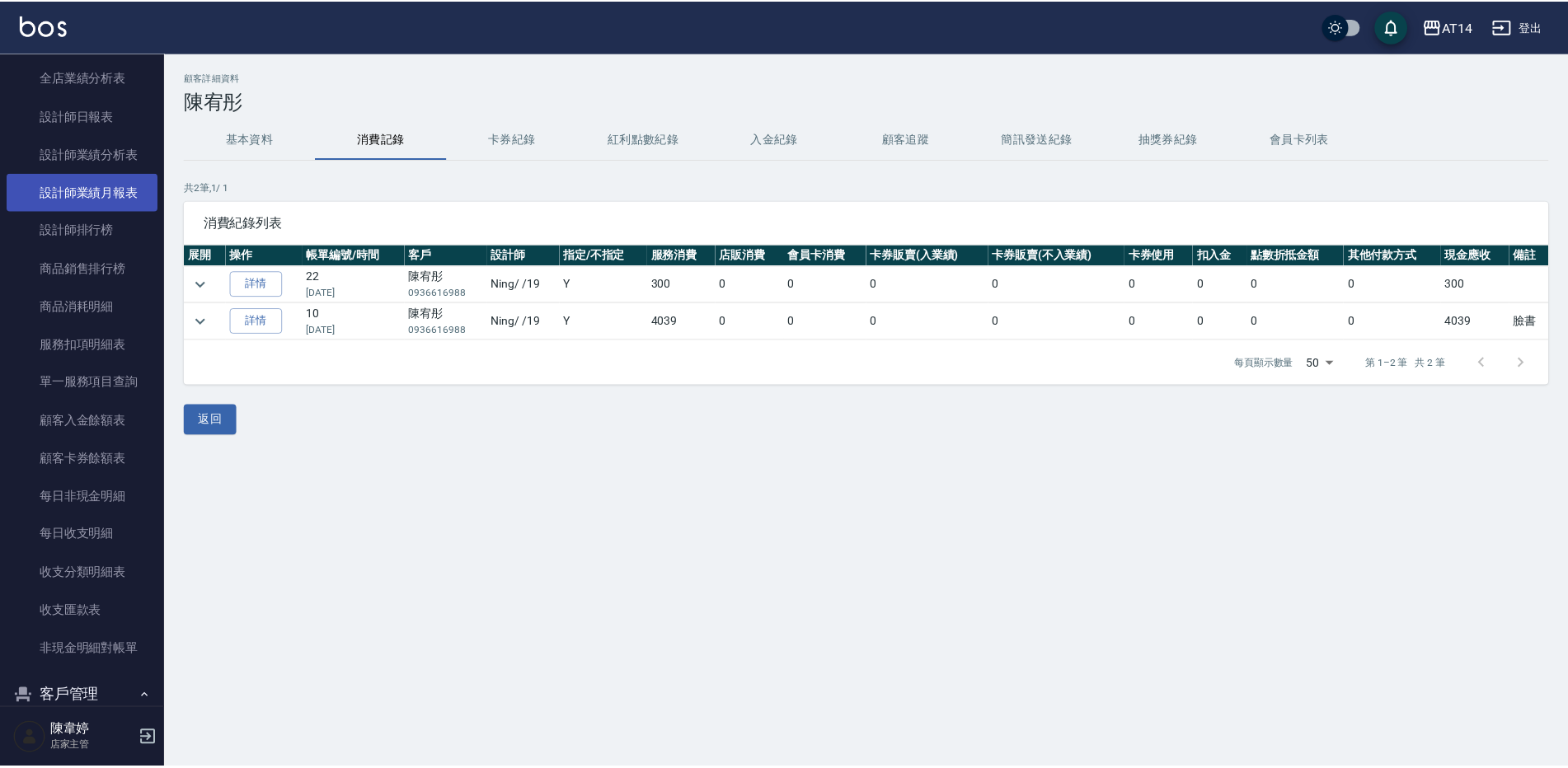
scroll to position [247, 0]
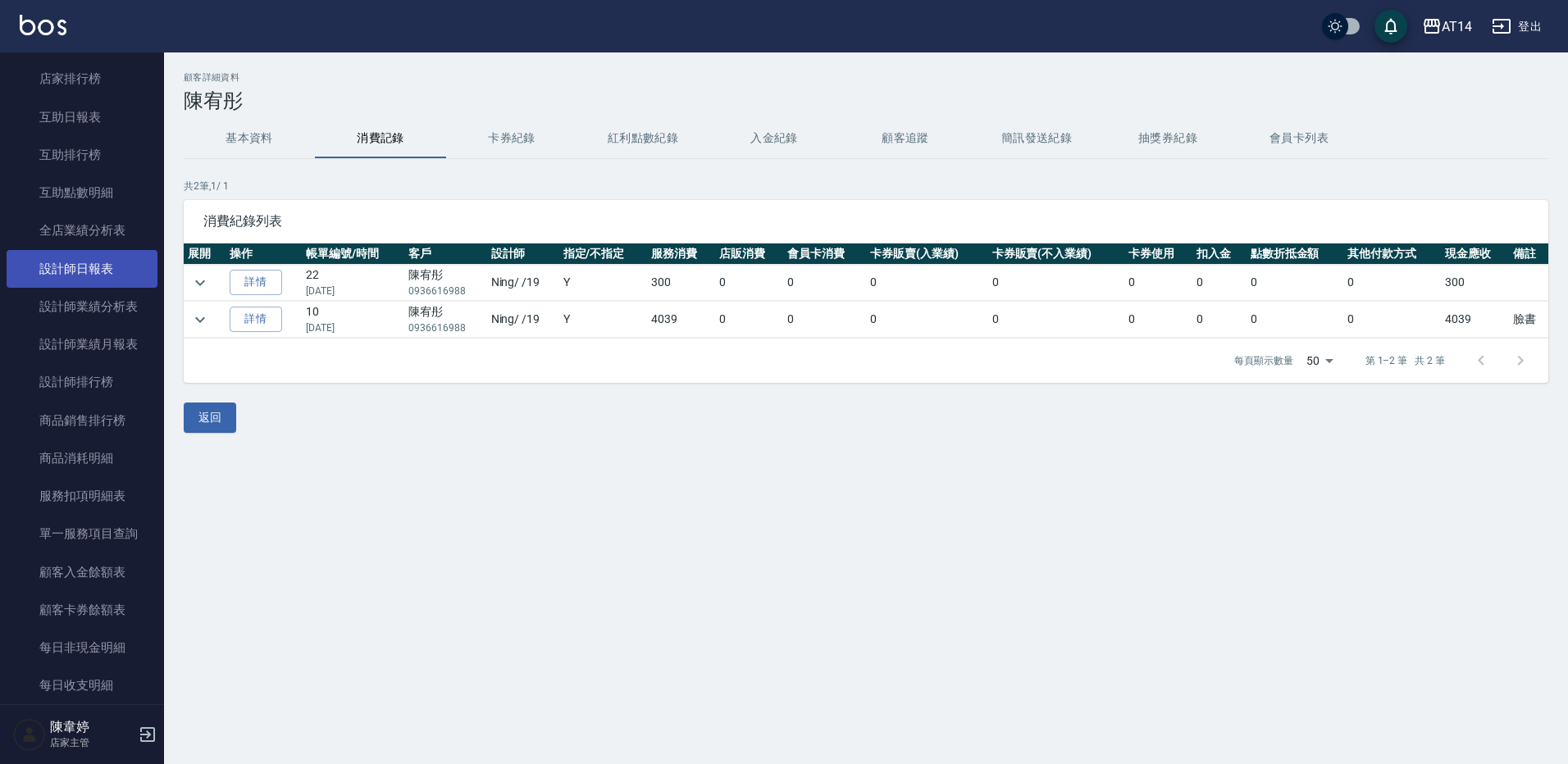
click at [113, 274] on link "設計師日報表" at bounding box center [82, 269] width 151 height 38
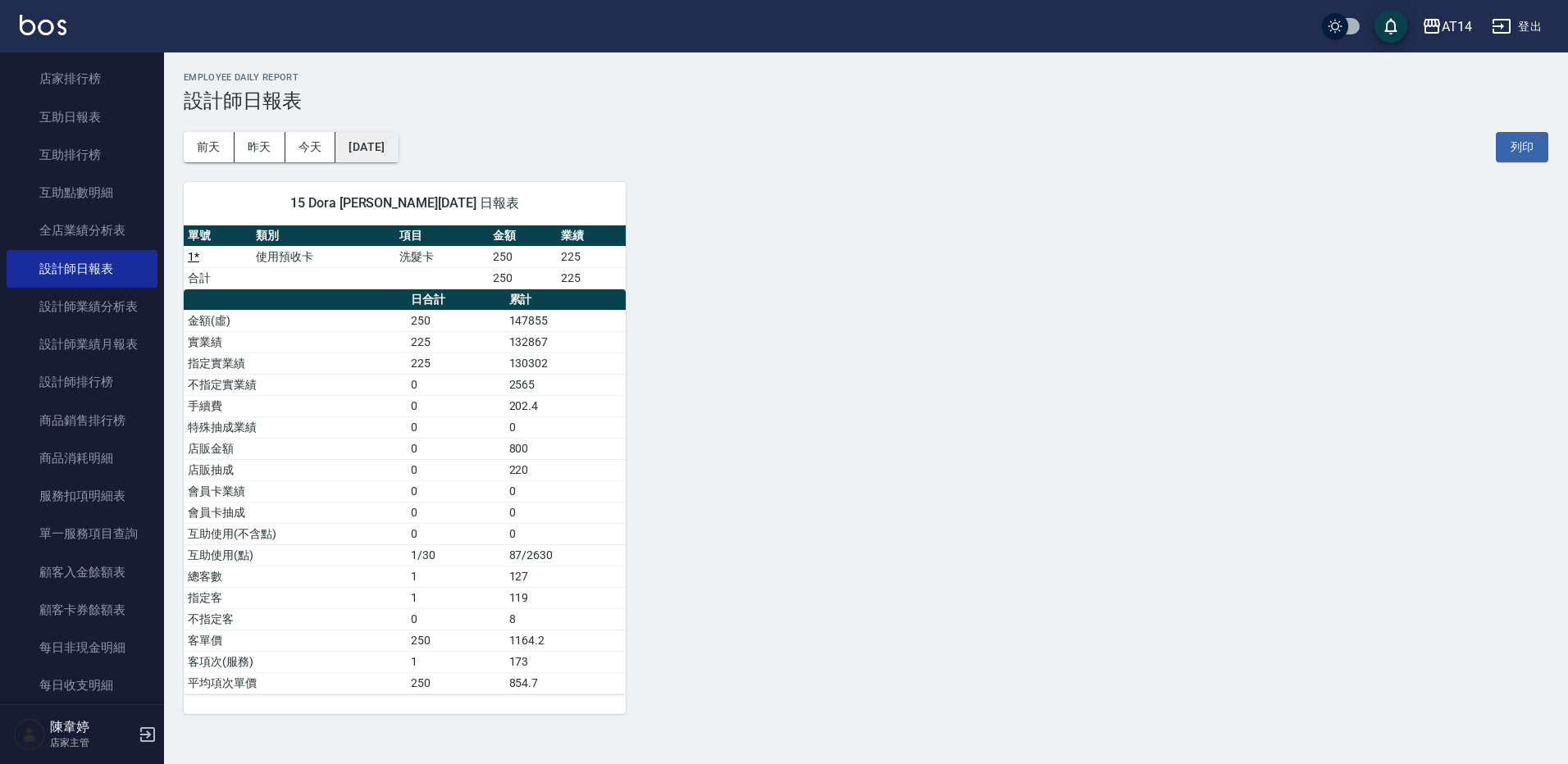
click at [385, 132] on button "[DATE]" at bounding box center [366, 146] width 62 height 31
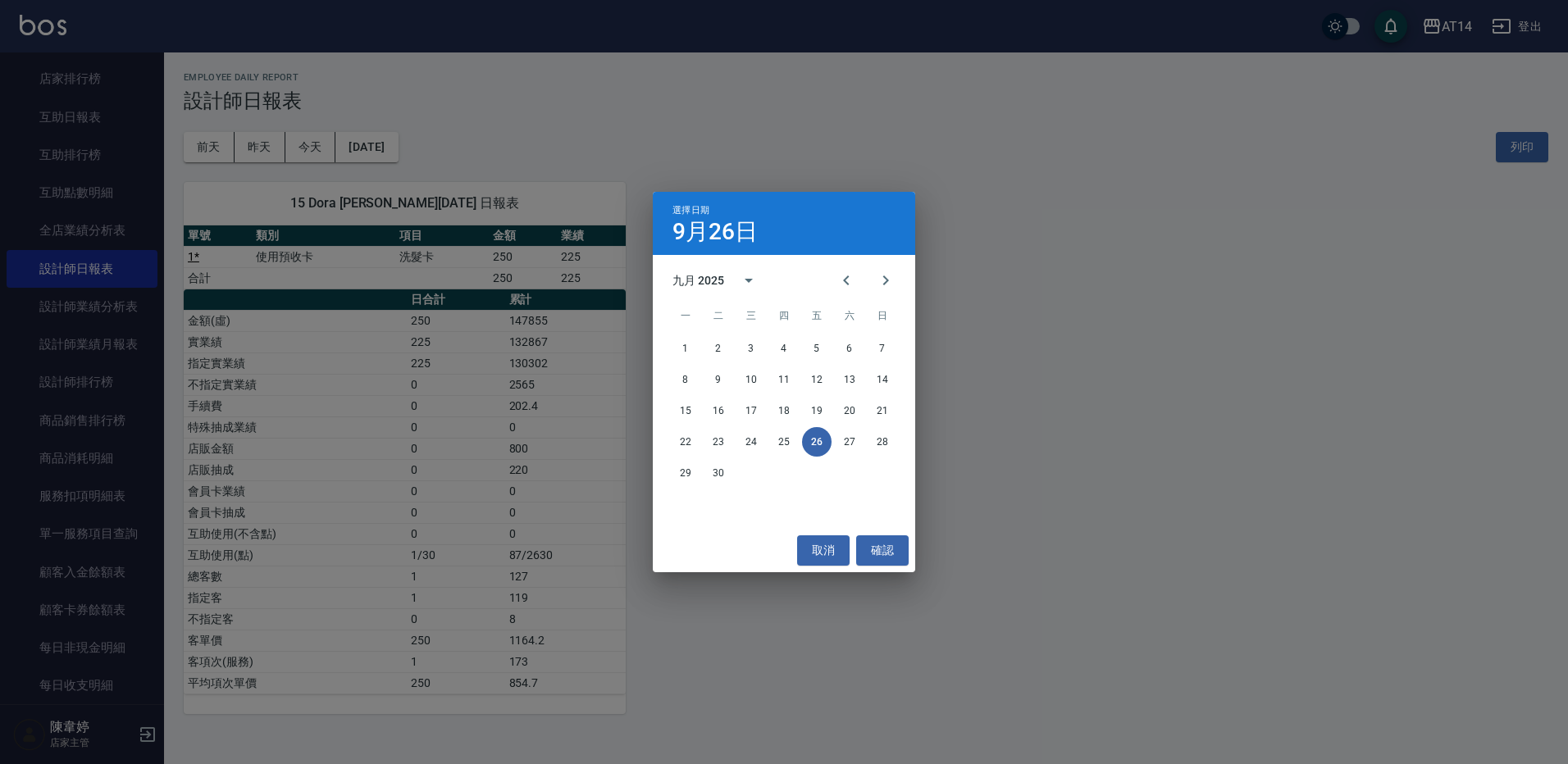
click at [382, 148] on div "選擇日期 9月26日 九月 2025 一 二 三 四 五 六 日 1 2 3 4 5 6 7 8 9 10 11 12 13 14 15 16 17 18 1…" at bounding box center [784, 382] width 1568 height 764
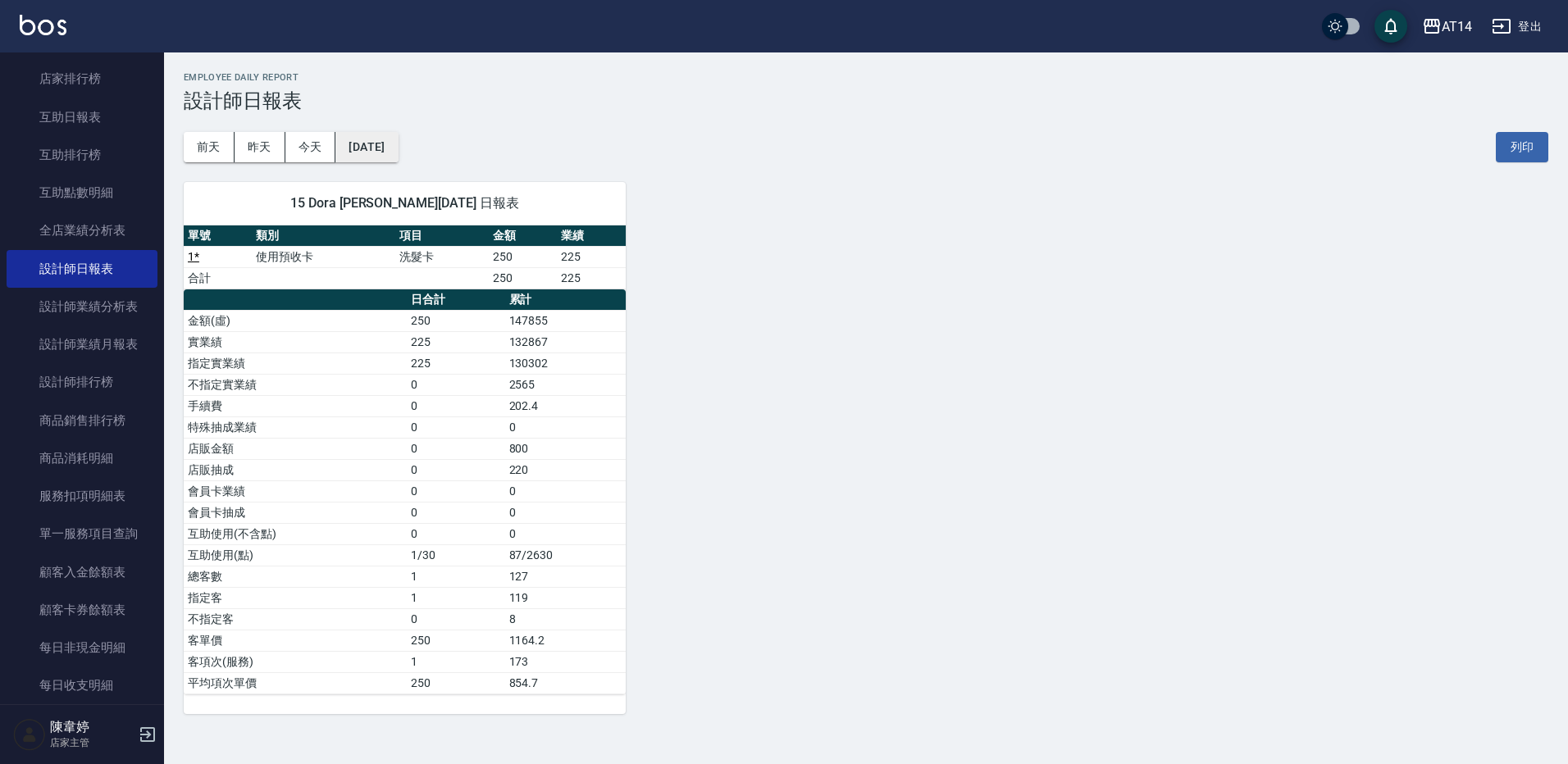
click at [377, 136] on button "[DATE]" at bounding box center [366, 146] width 62 height 31
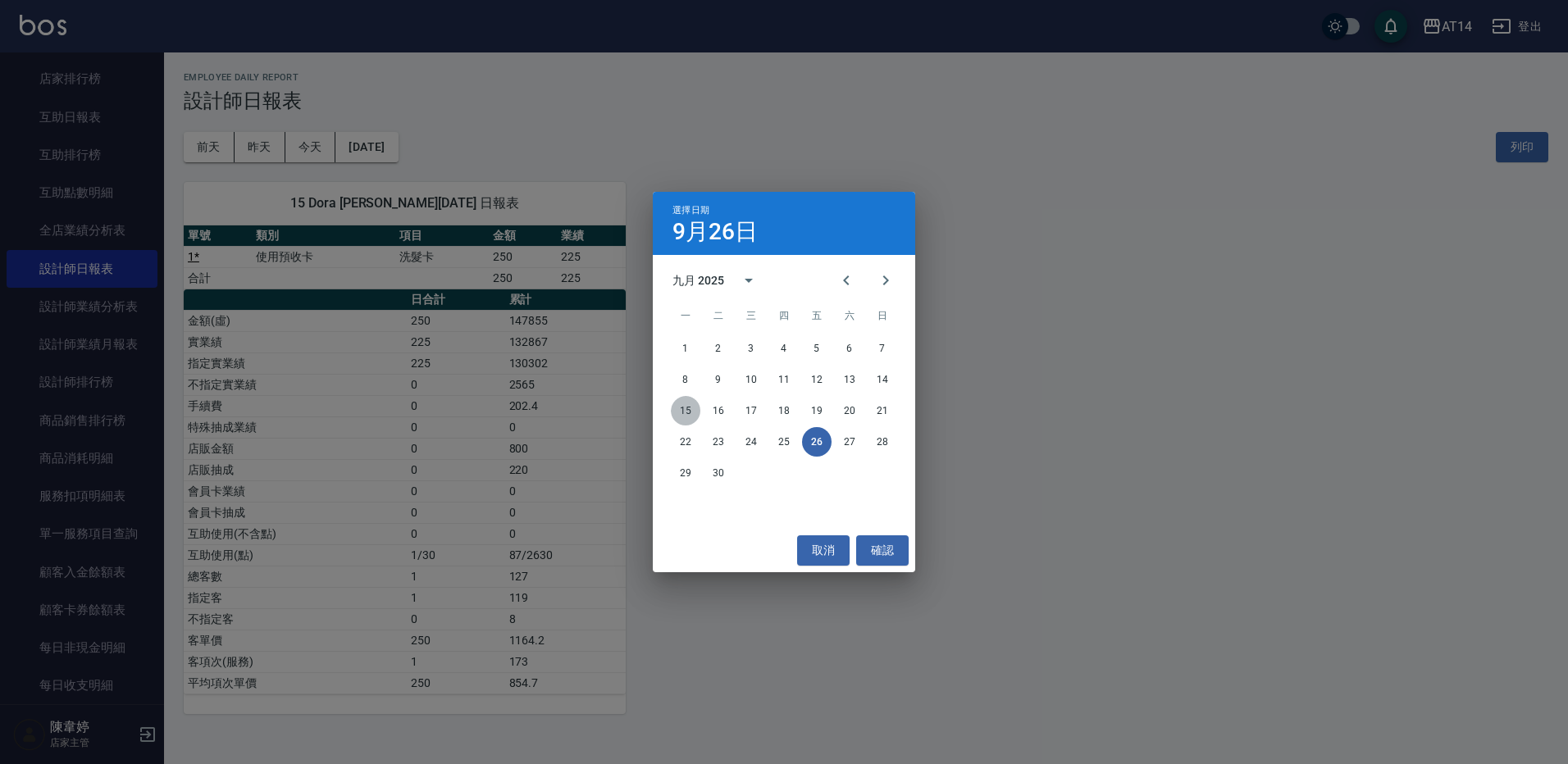
click at [679, 401] on button "15" at bounding box center [686, 411] width 30 height 30
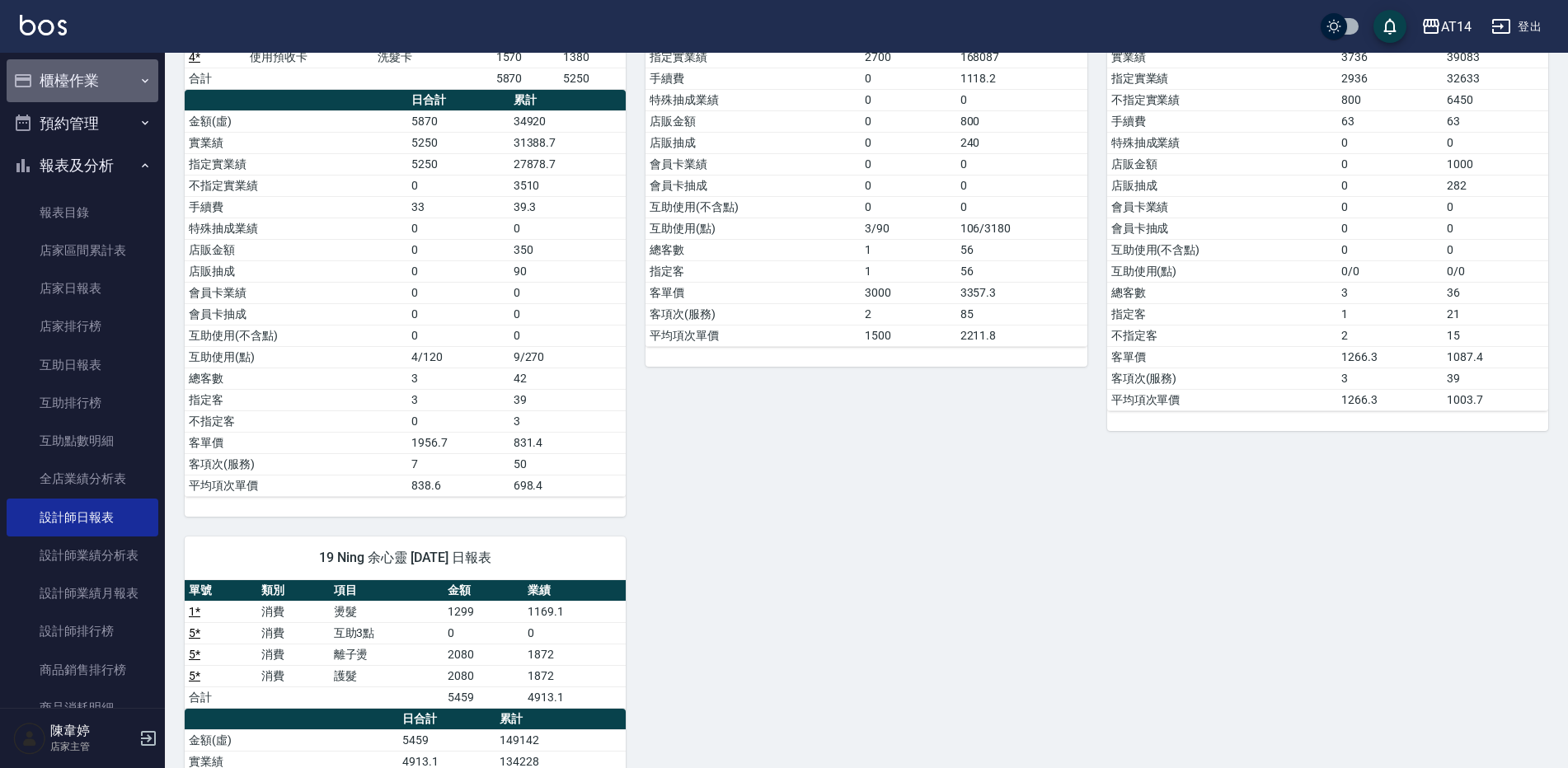
click at [96, 92] on button "櫃檯作業" at bounding box center [82, 81] width 152 height 43
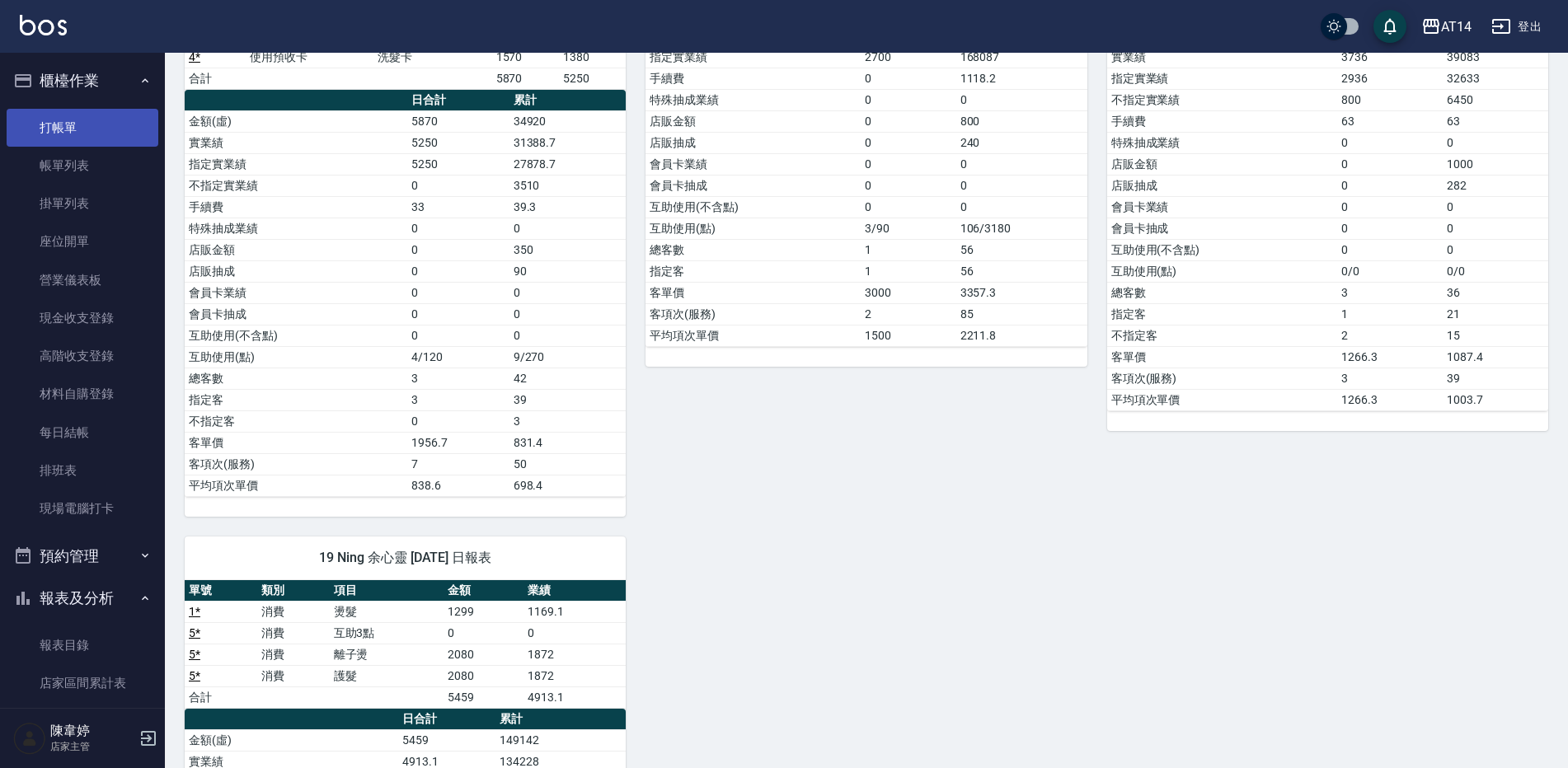
click at [89, 136] on link "打帳單" at bounding box center [82, 128] width 152 height 38
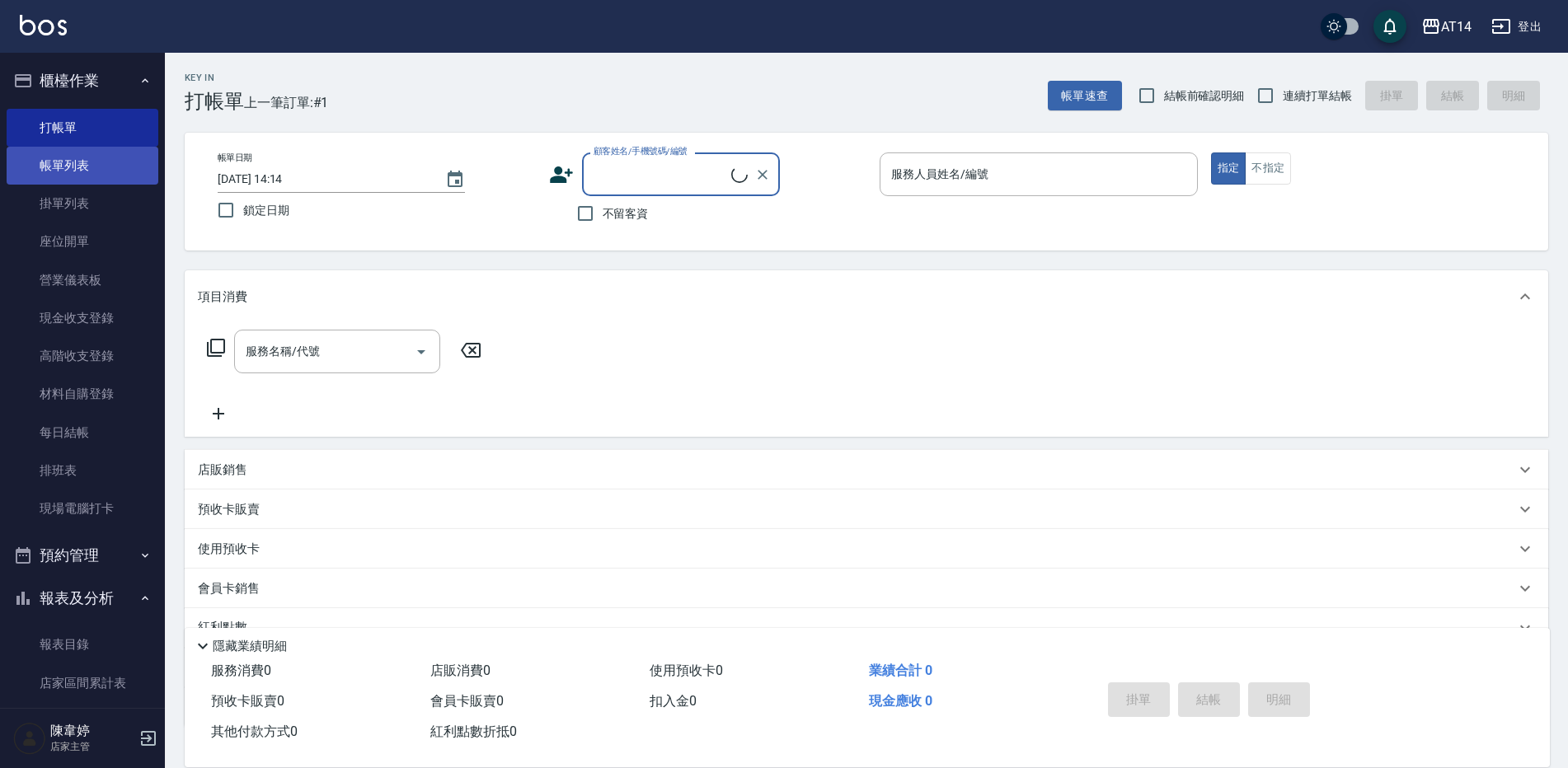
click at [108, 171] on link "帳單列表" at bounding box center [82, 165] width 152 height 38
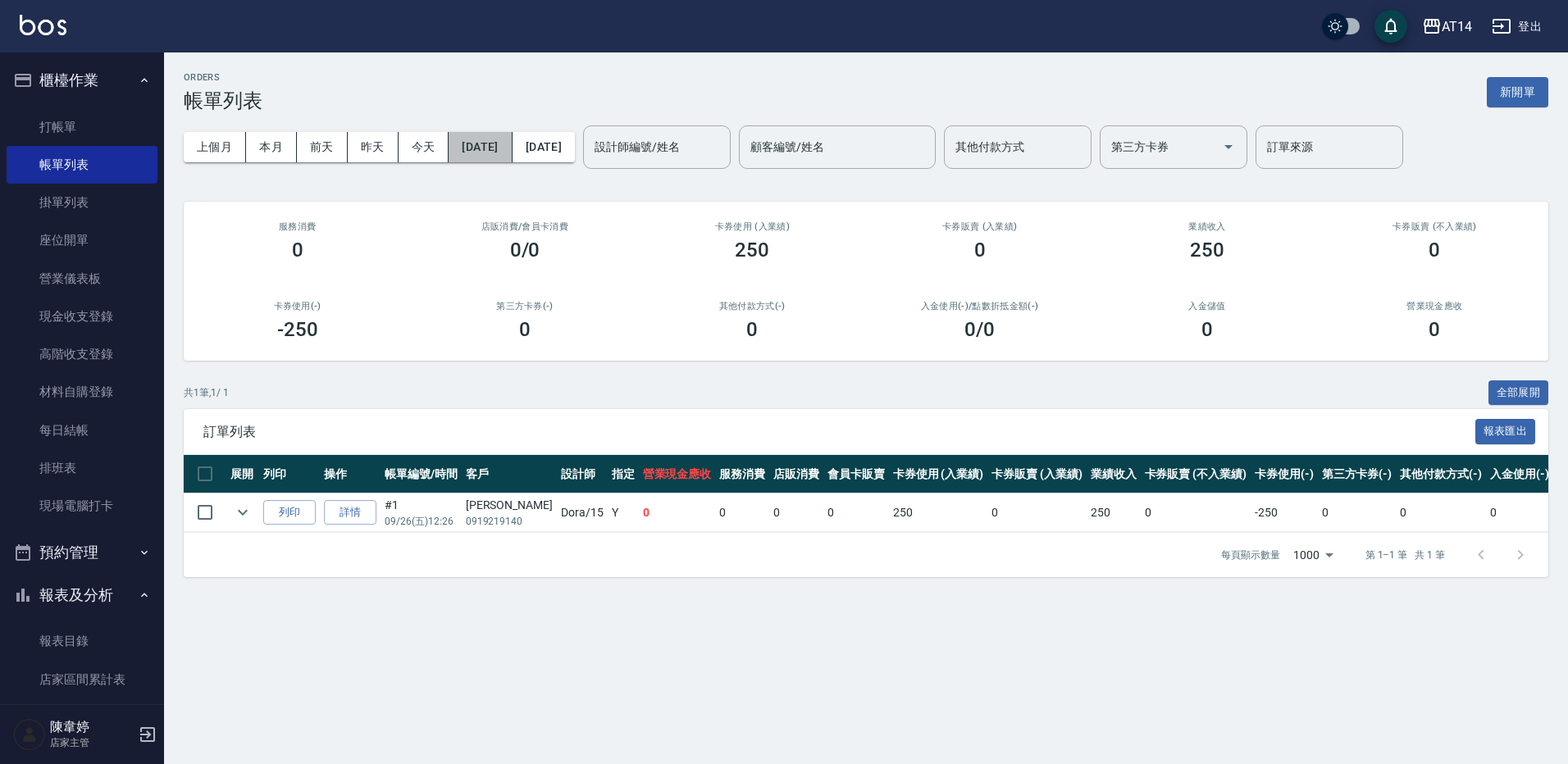
click at [491, 139] on button "[DATE]" at bounding box center [480, 146] width 63 height 31
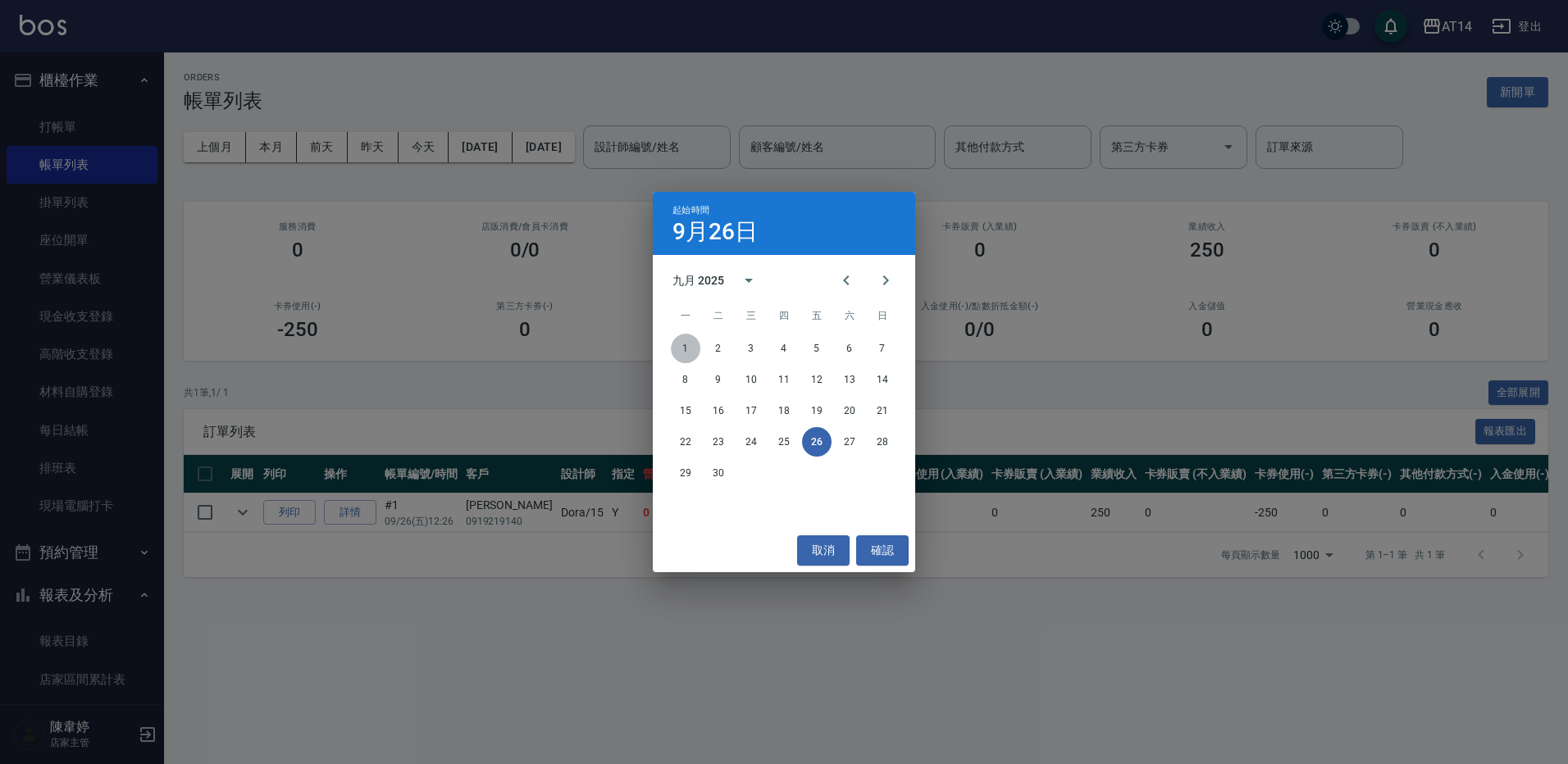
click at [678, 353] on button "1" at bounding box center [686, 349] width 30 height 30
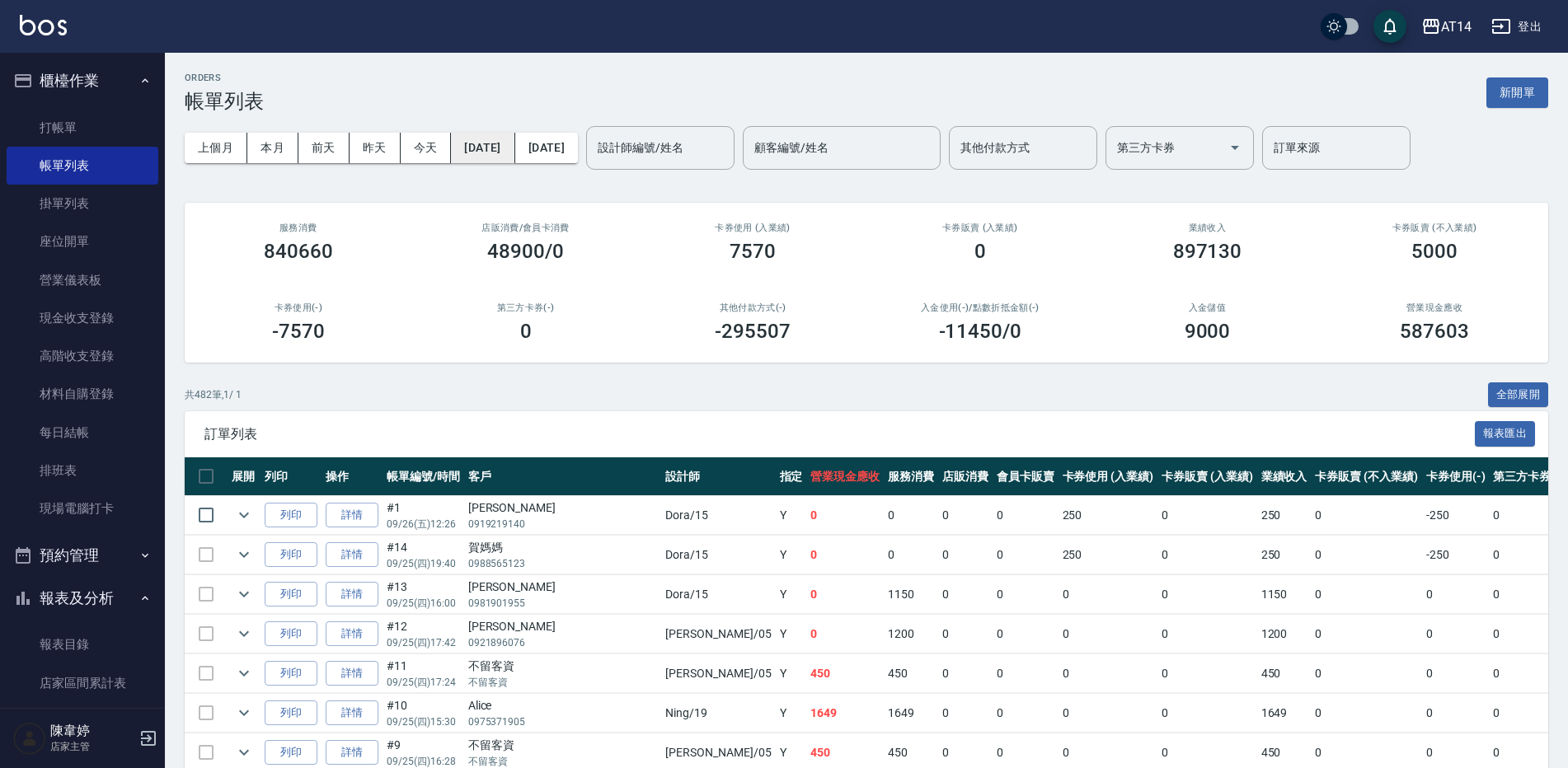
drag, startPoint x: 510, startPoint y: 146, endPoint x: 488, endPoint y: 148, distance: 22.1
click at [488, 148] on button "[DATE]" at bounding box center [483, 147] width 63 height 31
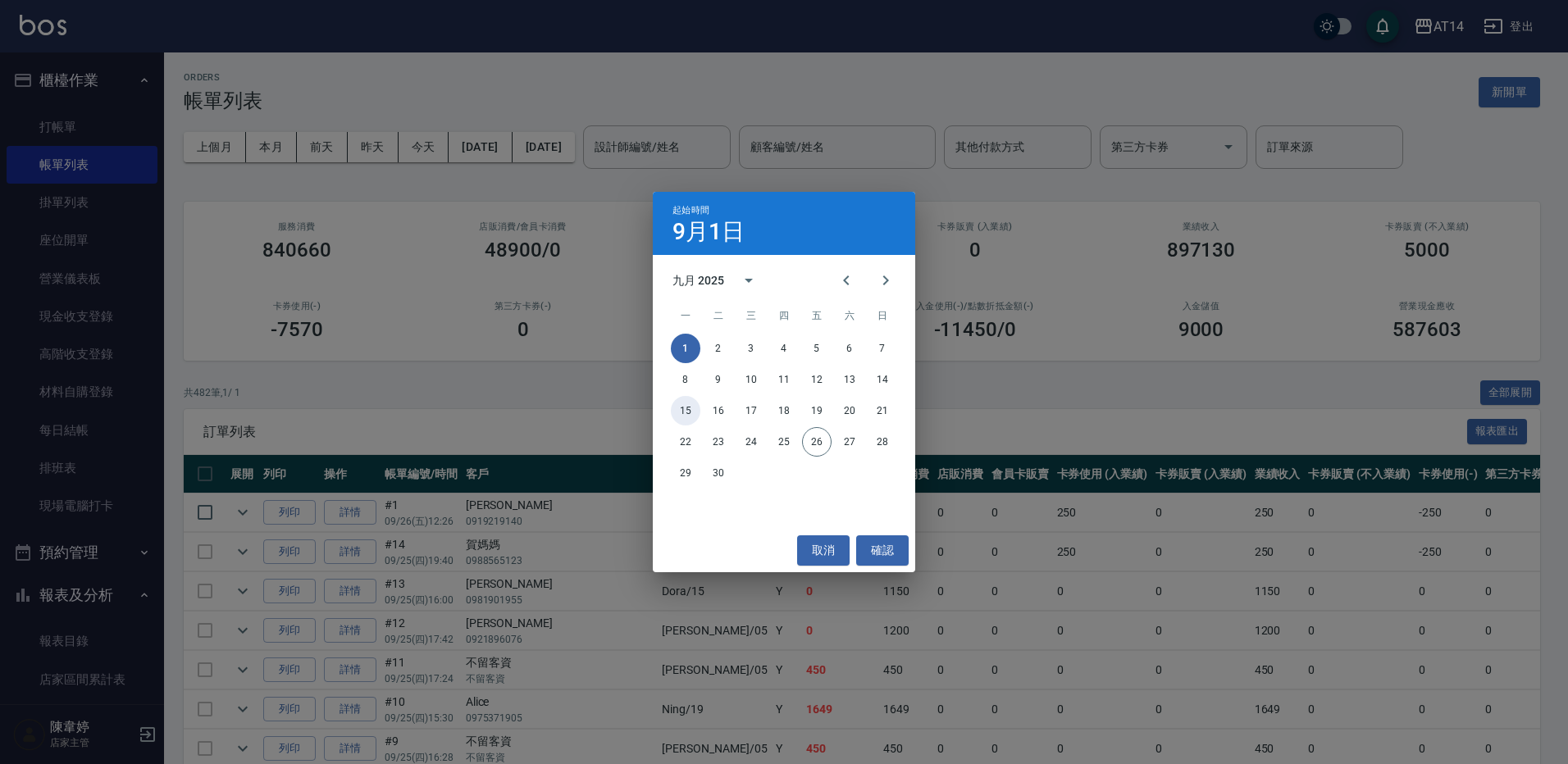
click at [690, 414] on button "15" at bounding box center [686, 411] width 30 height 30
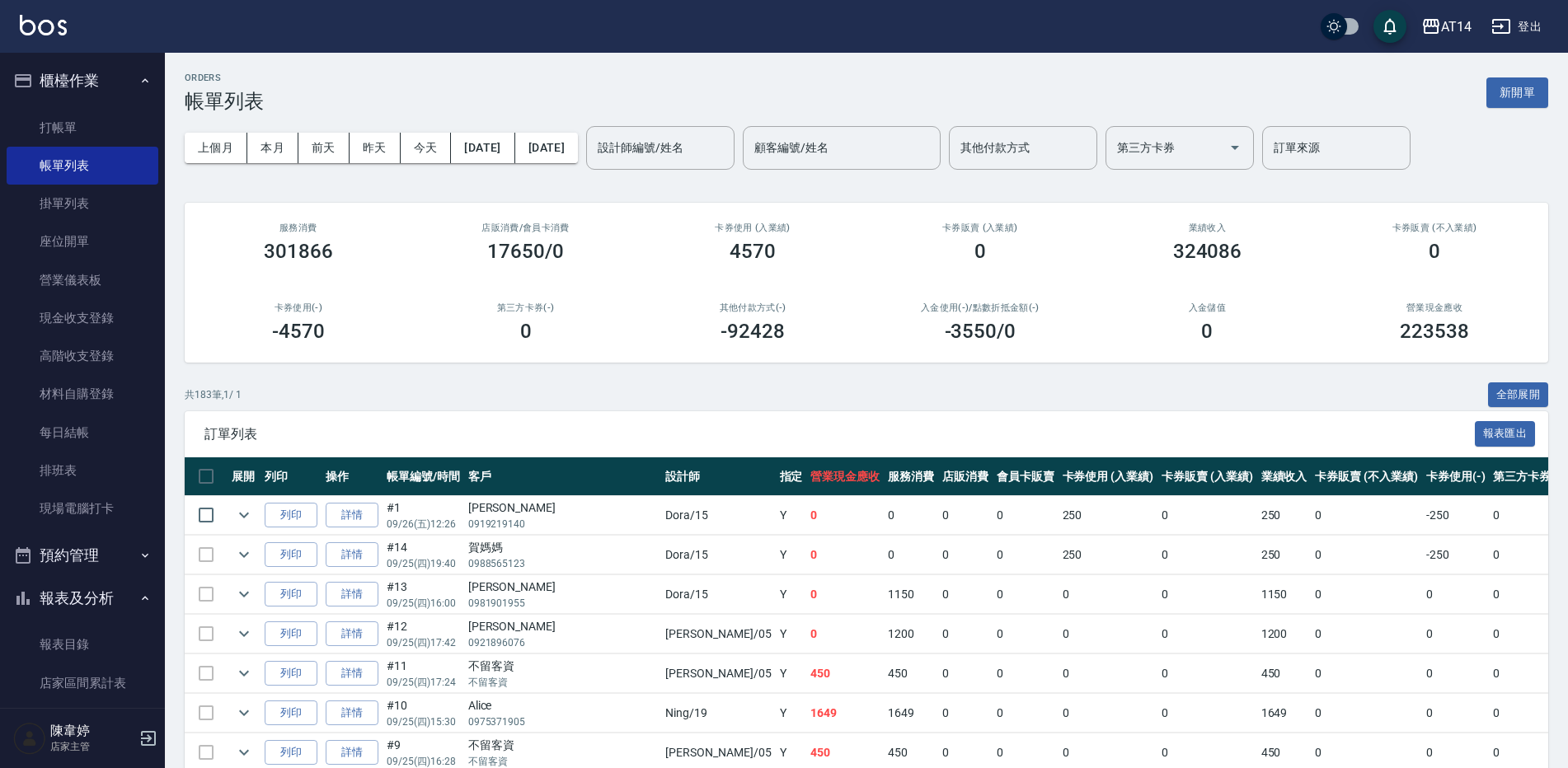
click at [689, 171] on div "上個月 本月 前天 昨天 今天 2025/09/15 2025/09/26 設計師編號/姓名 設計師編號/姓名 顧客編號/姓名 顧客編號/姓名 其他付款方式 …" at bounding box center [866, 147] width 1364 height 70
click at [578, 156] on button "[DATE]" at bounding box center [546, 147] width 62 height 31
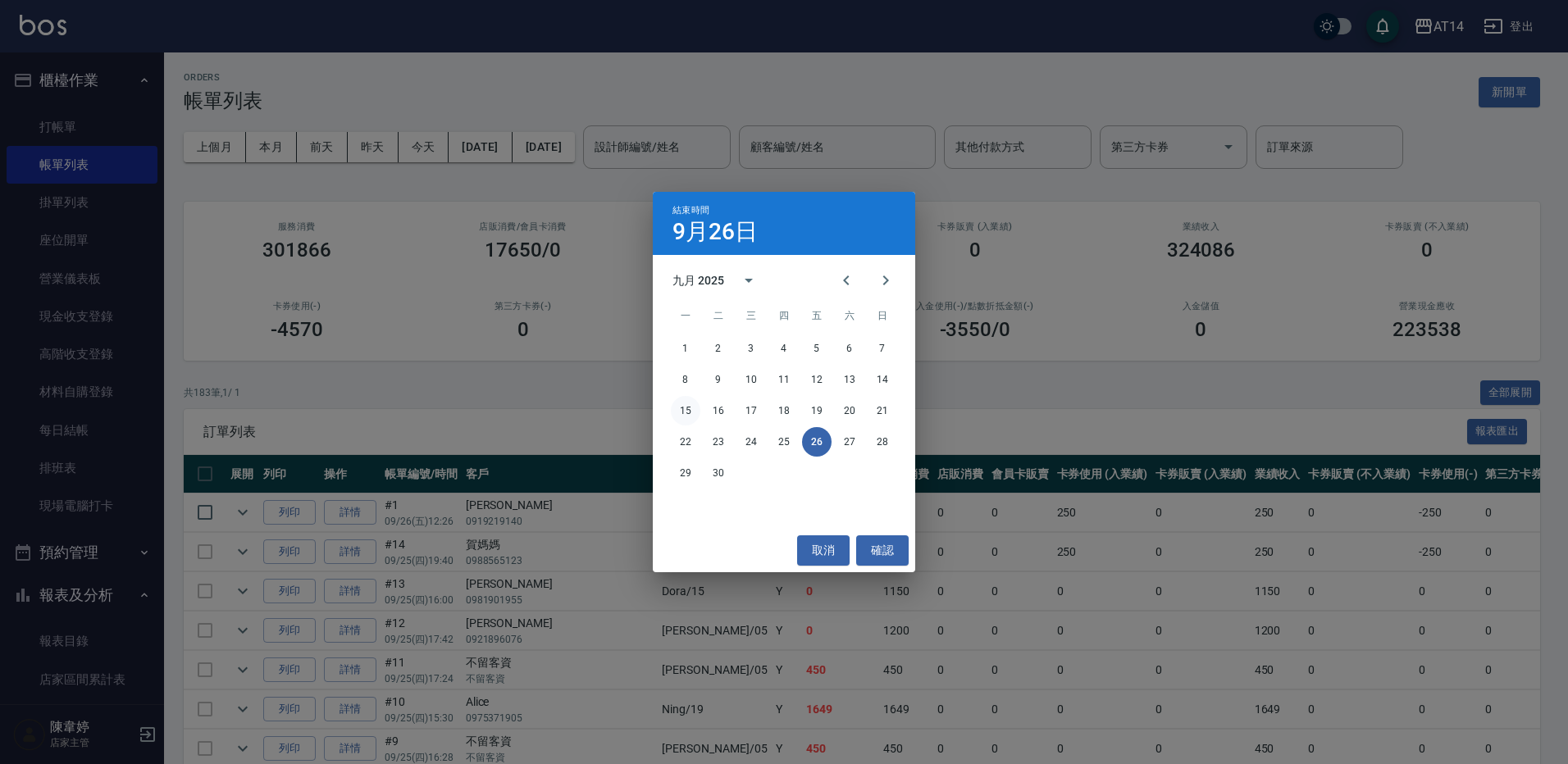
click at [679, 414] on button "15" at bounding box center [686, 411] width 30 height 30
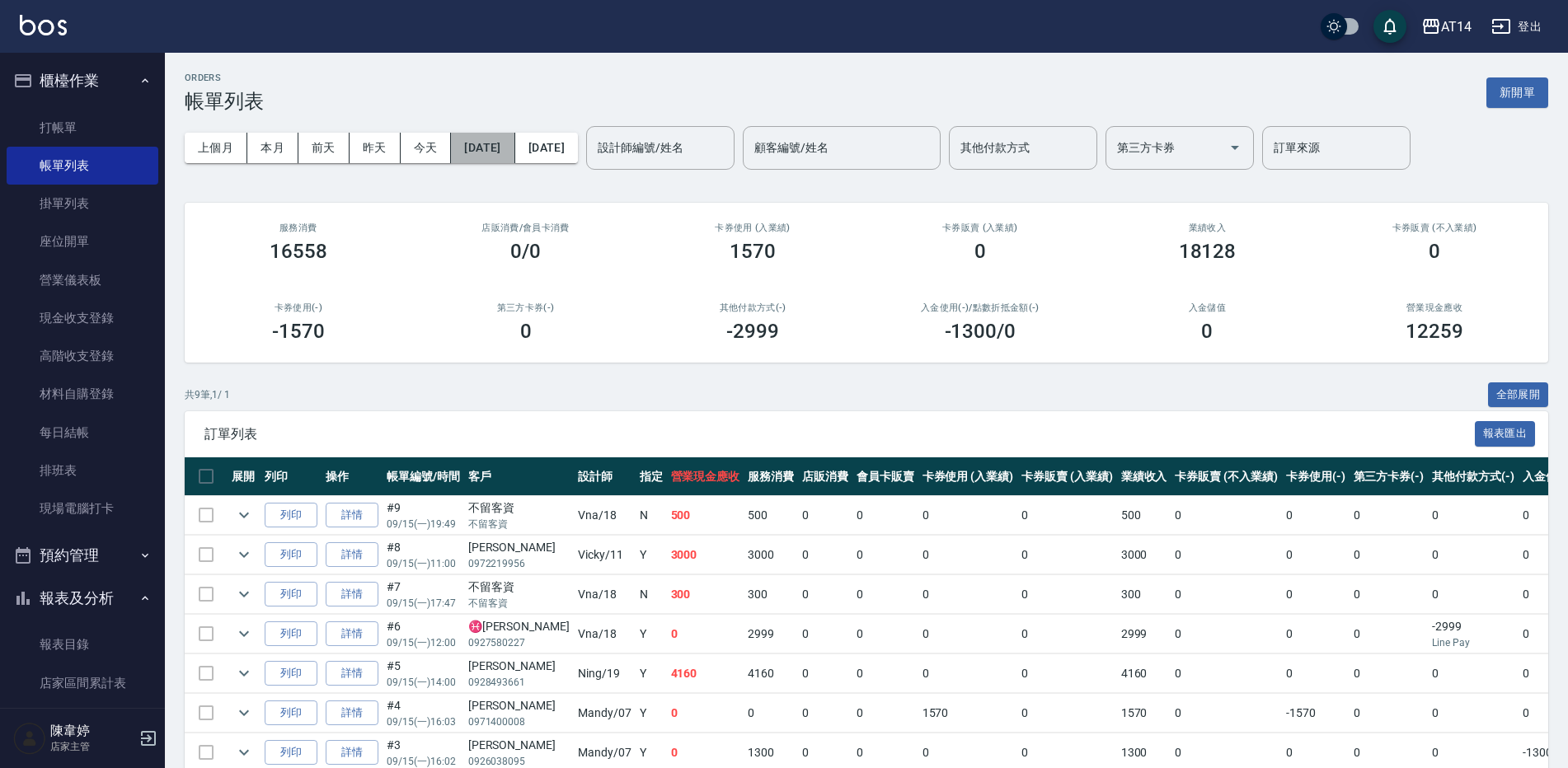
click at [515, 147] on button "2025/09/15" at bounding box center [483, 147] width 63 height 31
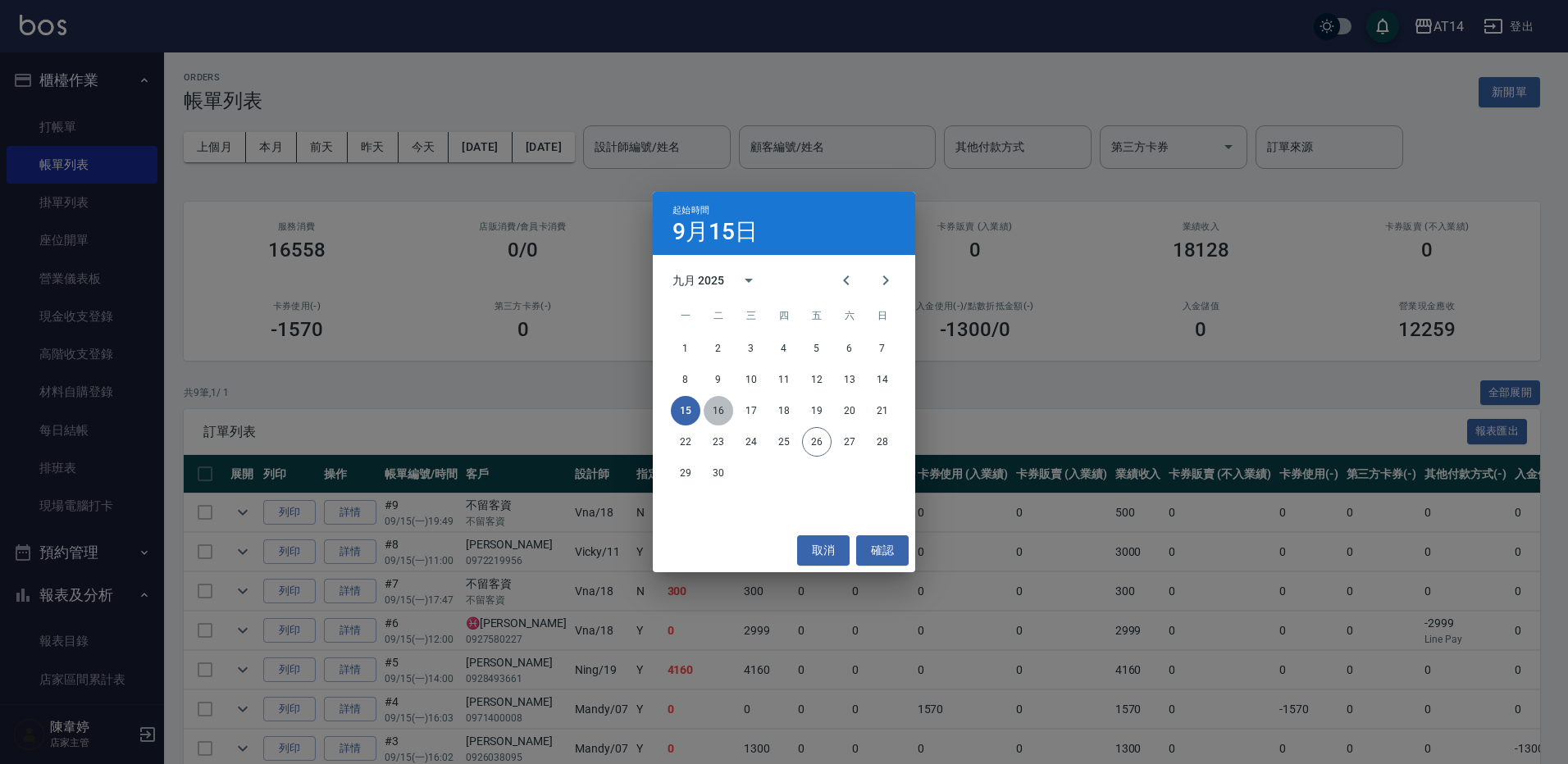
click at [716, 409] on button "16" at bounding box center [719, 411] width 30 height 30
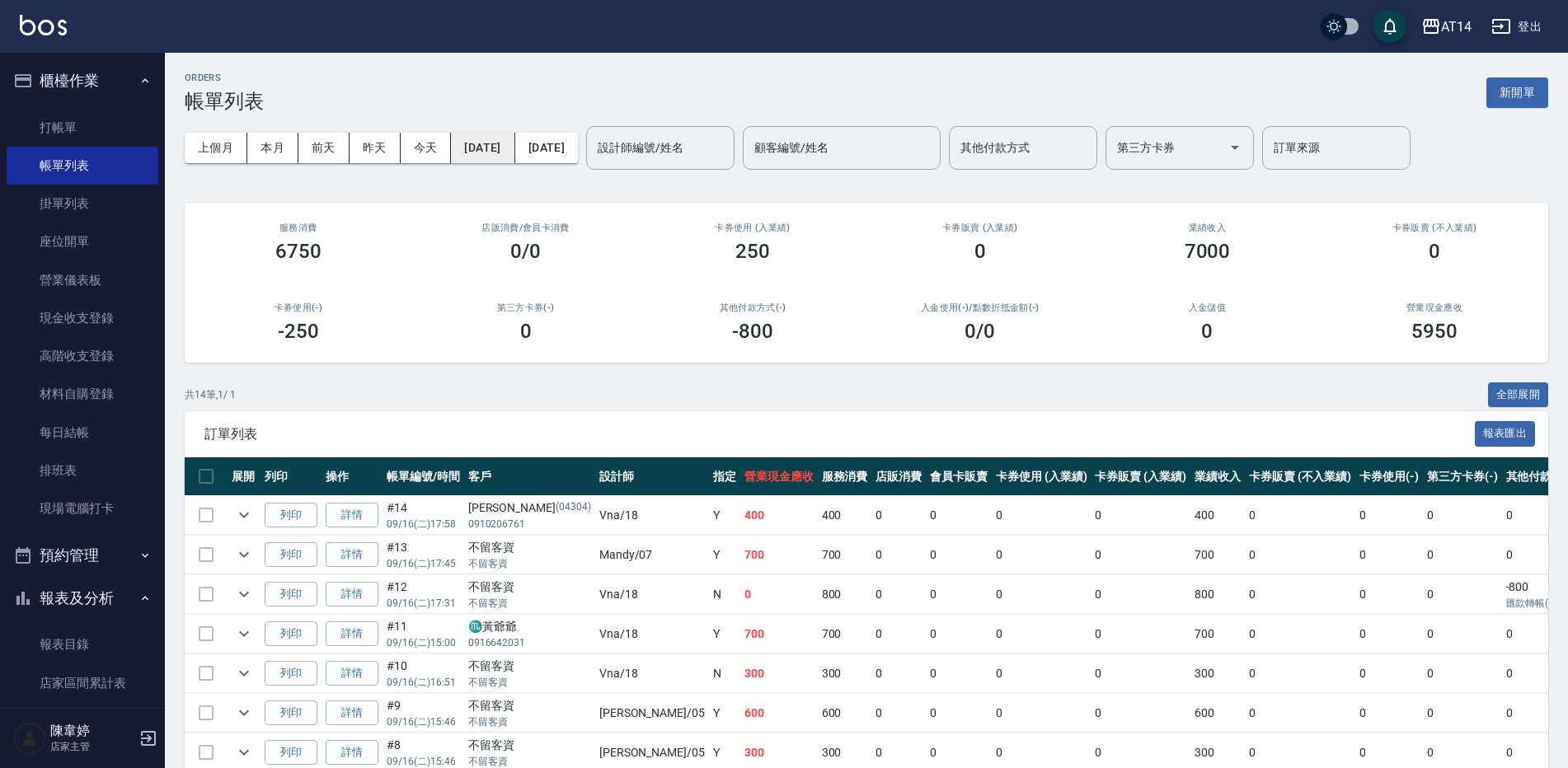
click at [515, 142] on button "2025/09/16" at bounding box center [483, 147] width 63 height 31
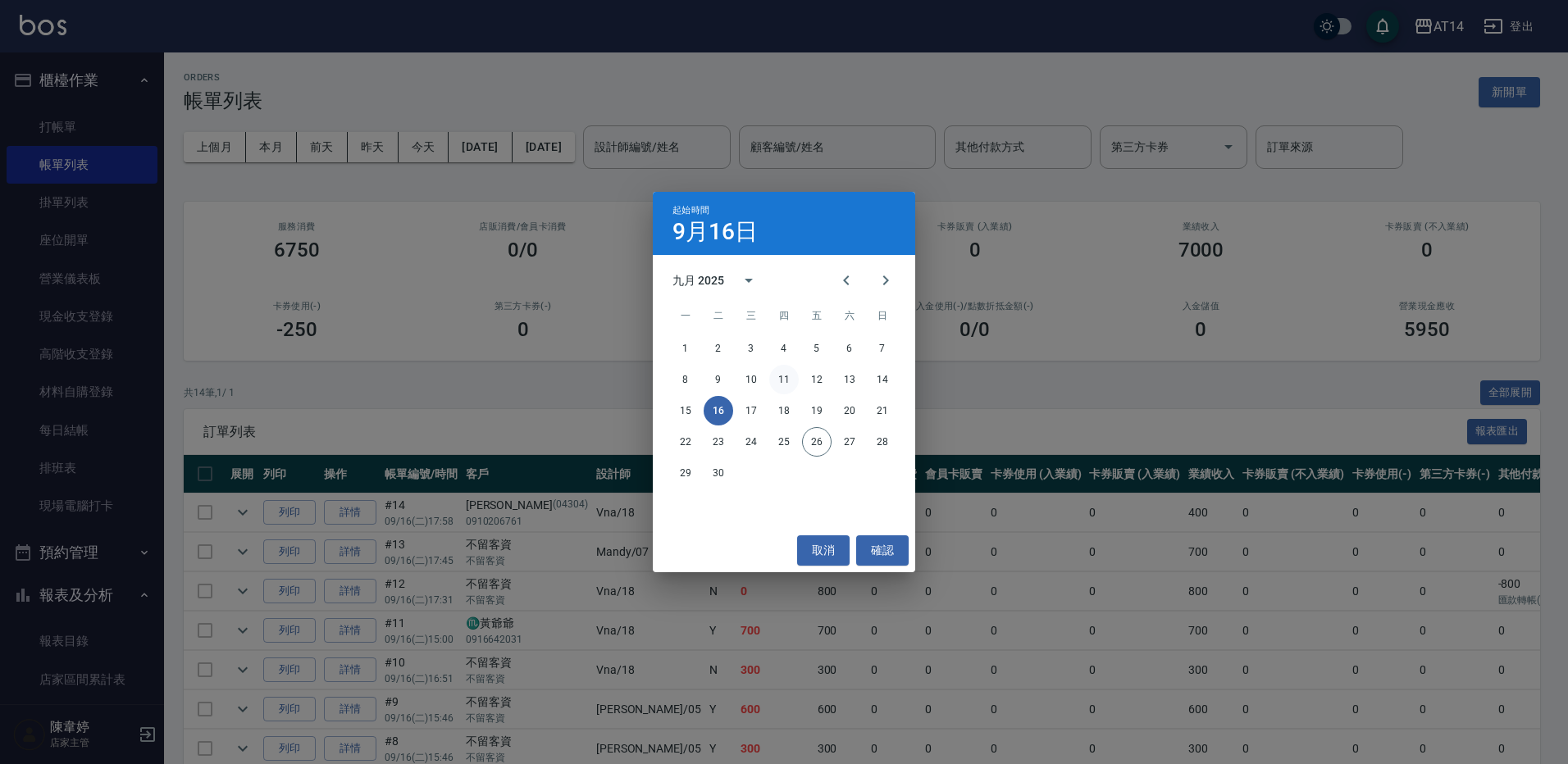
click at [777, 380] on button "11" at bounding box center [784, 380] width 30 height 30
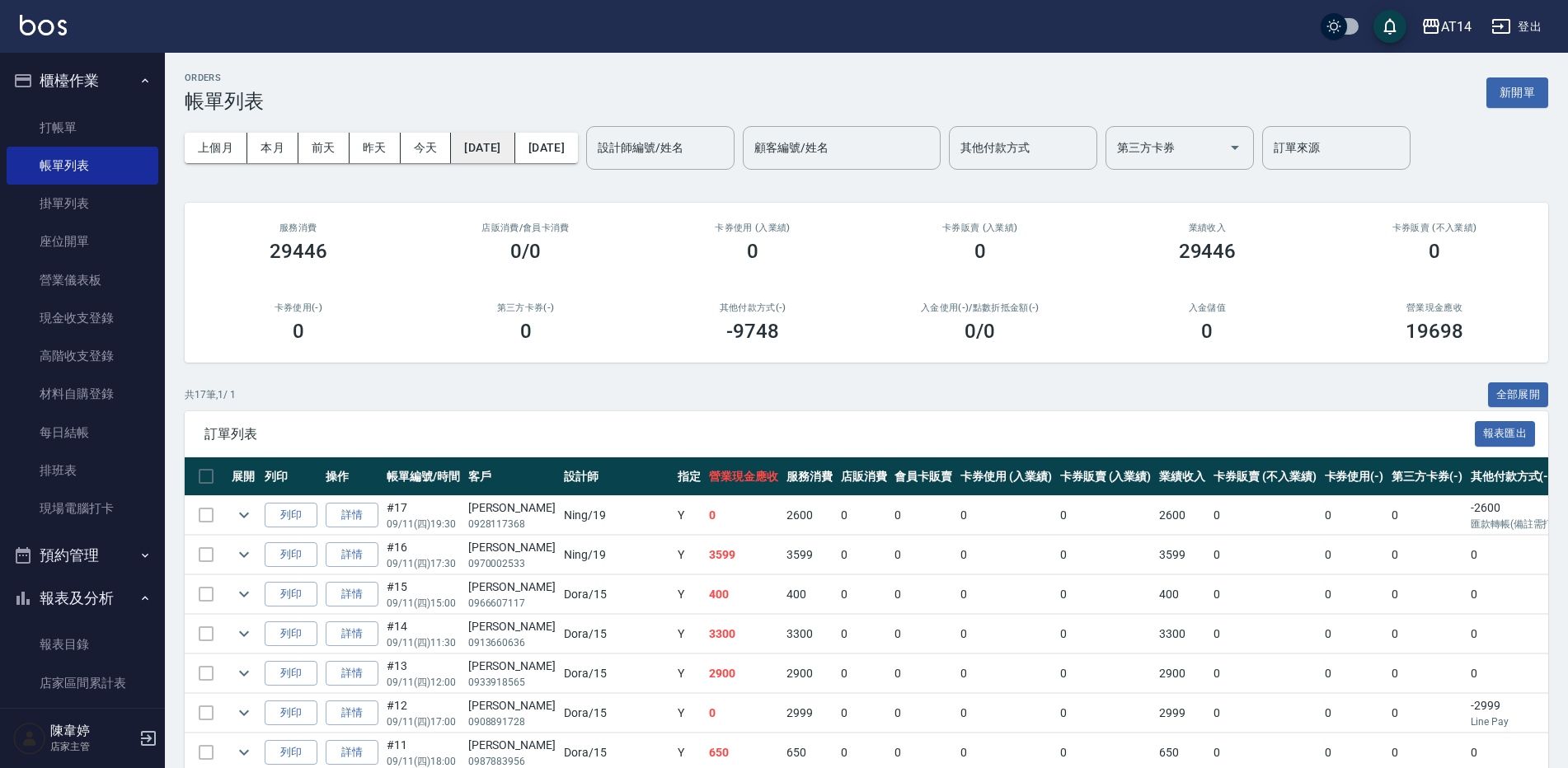
click at [515, 152] on button "2025/09/11" at bounding box center [483, 147] width 63 height 31
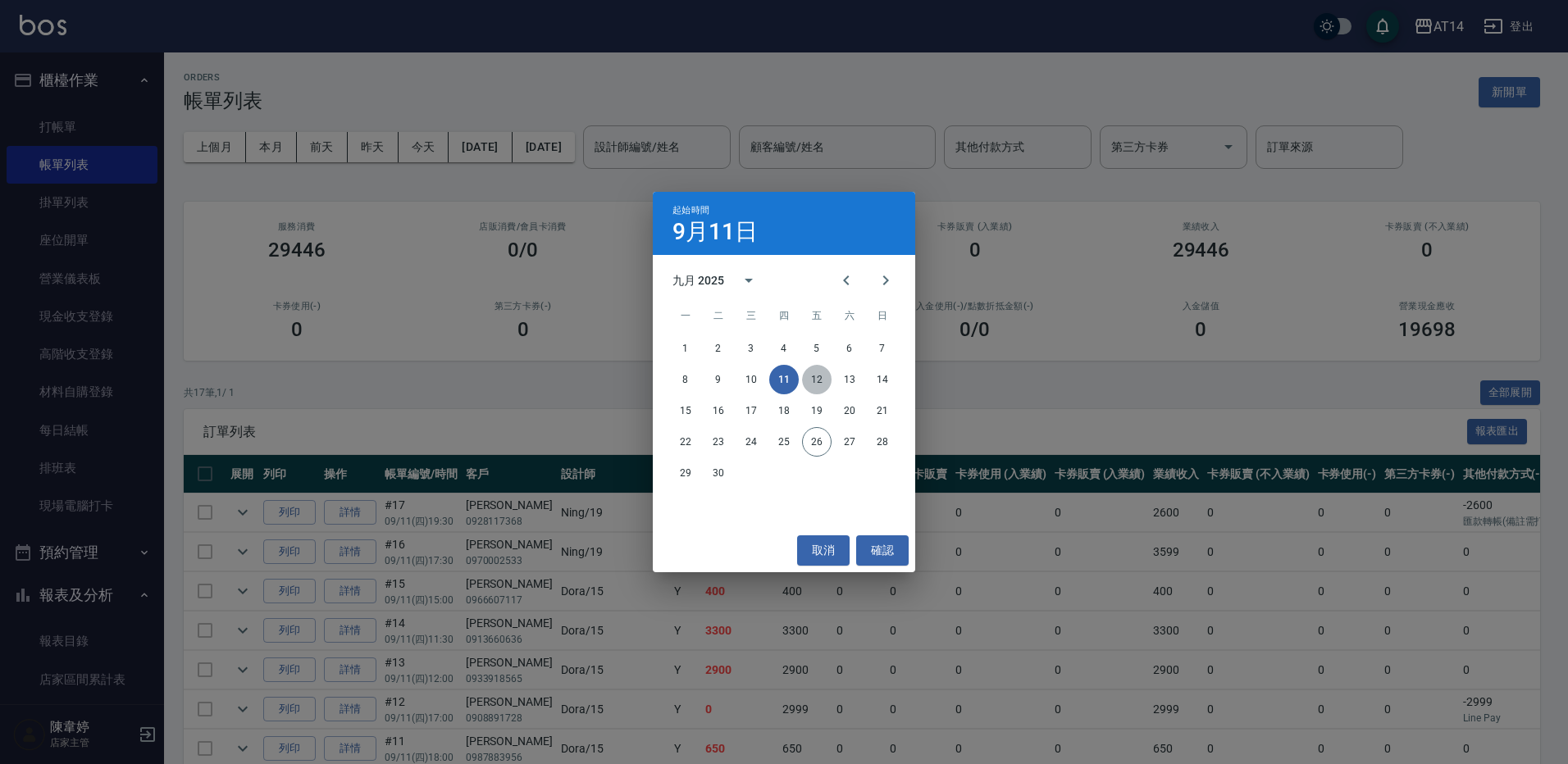
click at [819, 376] on button "12" at bounding box center [817, 380] width 30 height 30
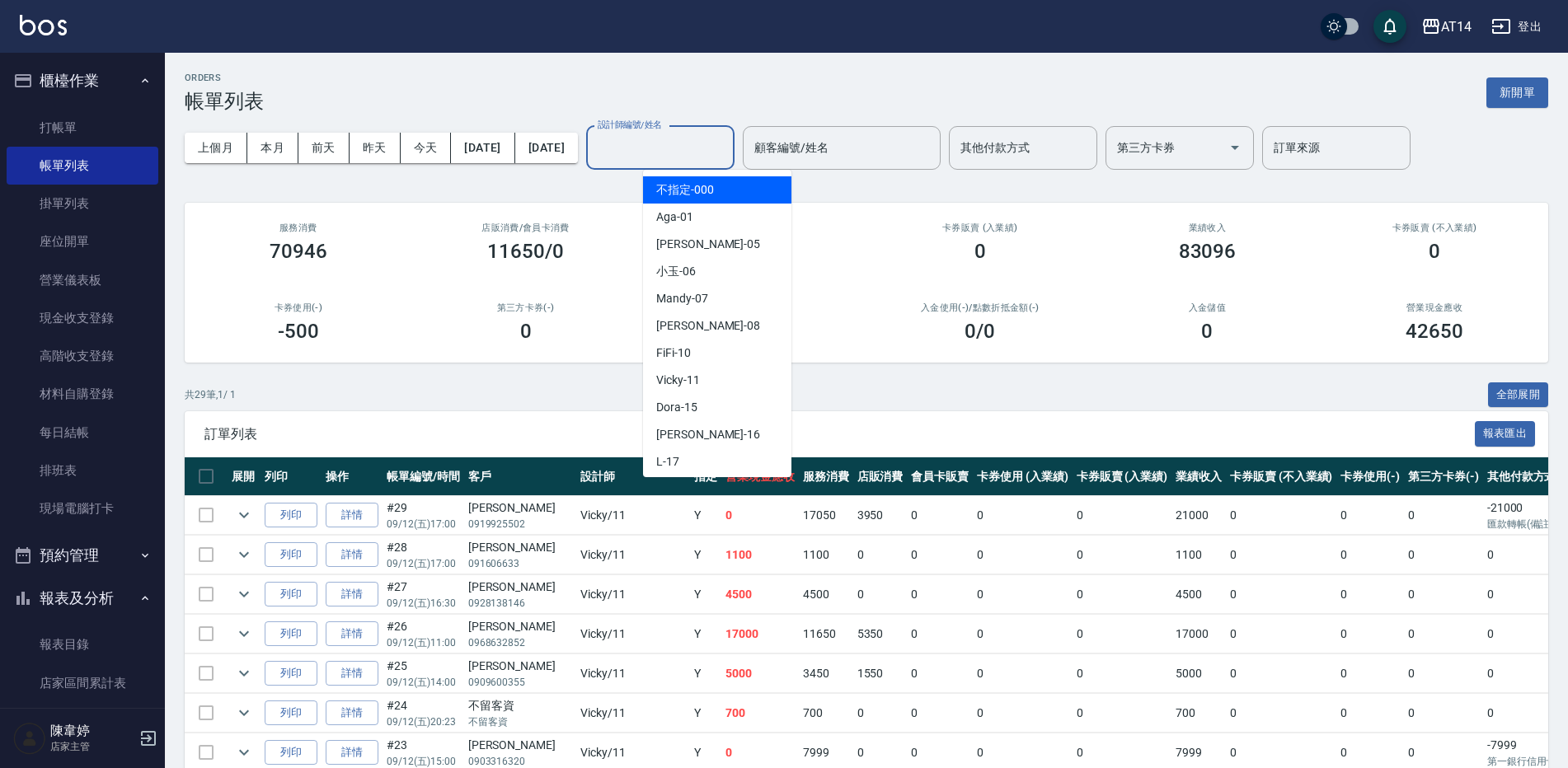
click at [689, 139] on div "設計師編號/姓名 設計師編號/姓名" at bounding box center [660, 147] width 148 height 44
click at [719, 382] on div "Vicky -11" at bounding box center [717, 380] width 148 height 27
type input "Vicky-11"
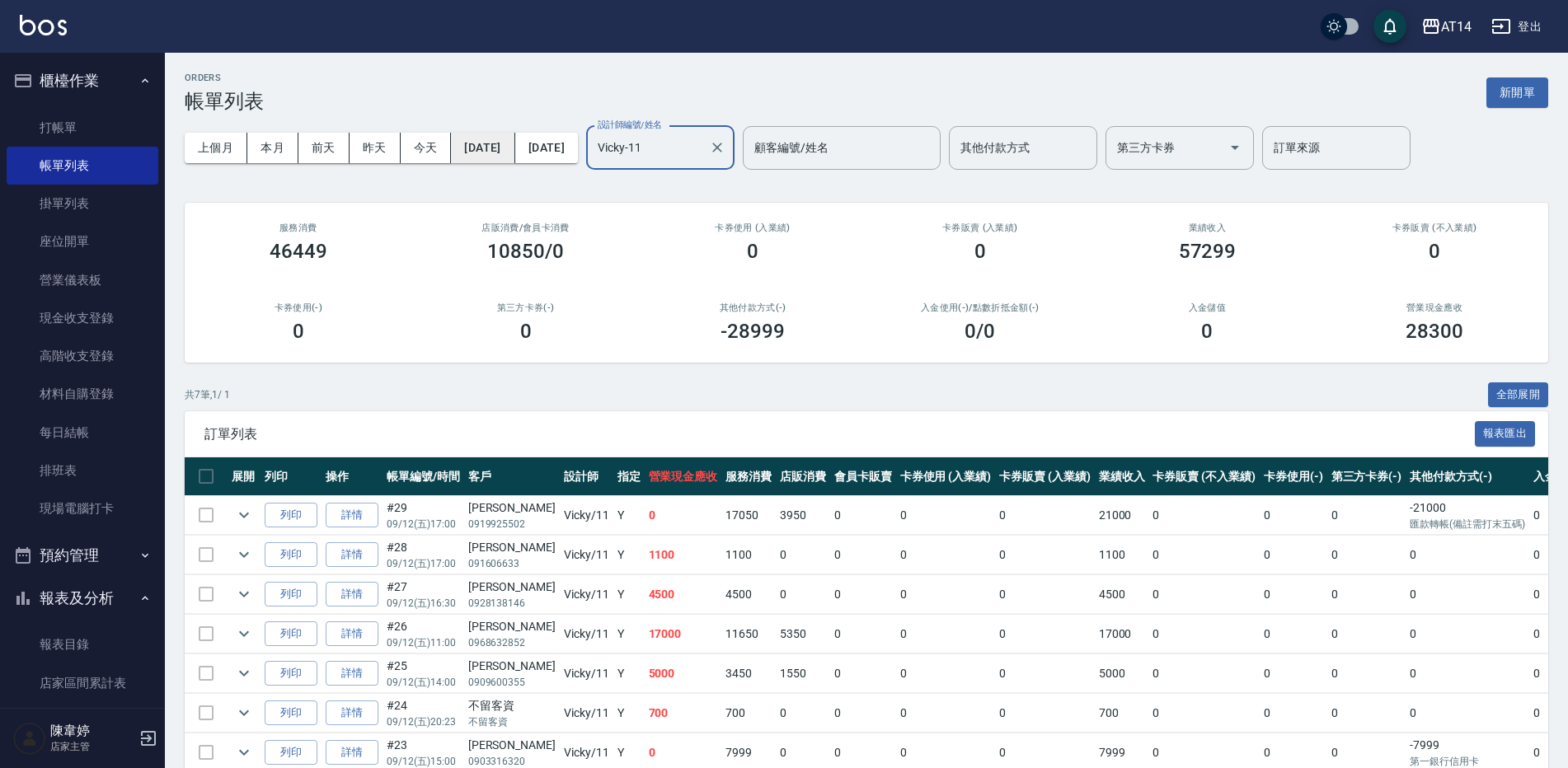
click at [515, 160] on button "[DATE]" at bounding box center [483, 147] width 63 height 31
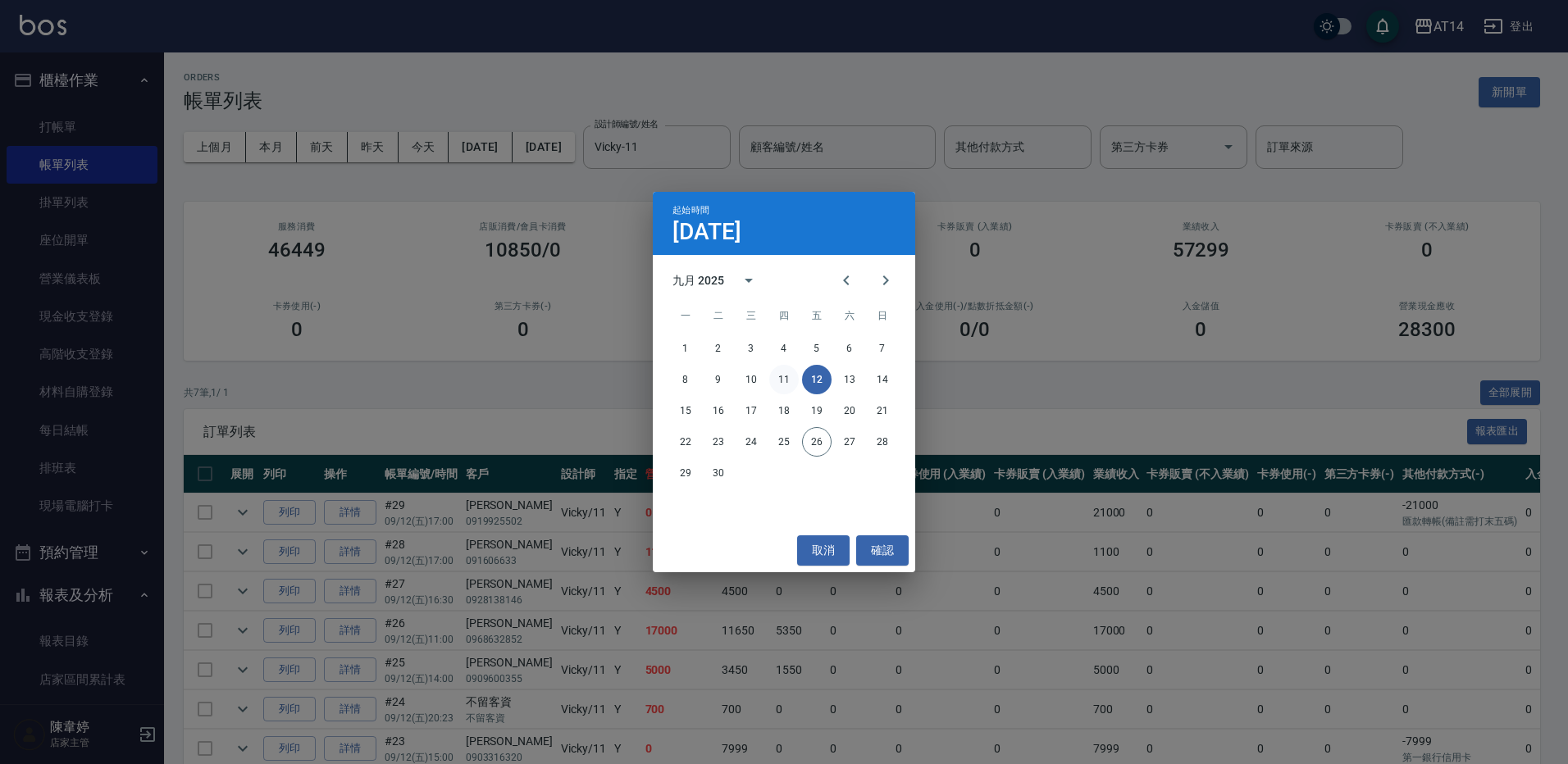
click at [784, 383] on button "11" at bounding box center [784, 380] width 30 height 30
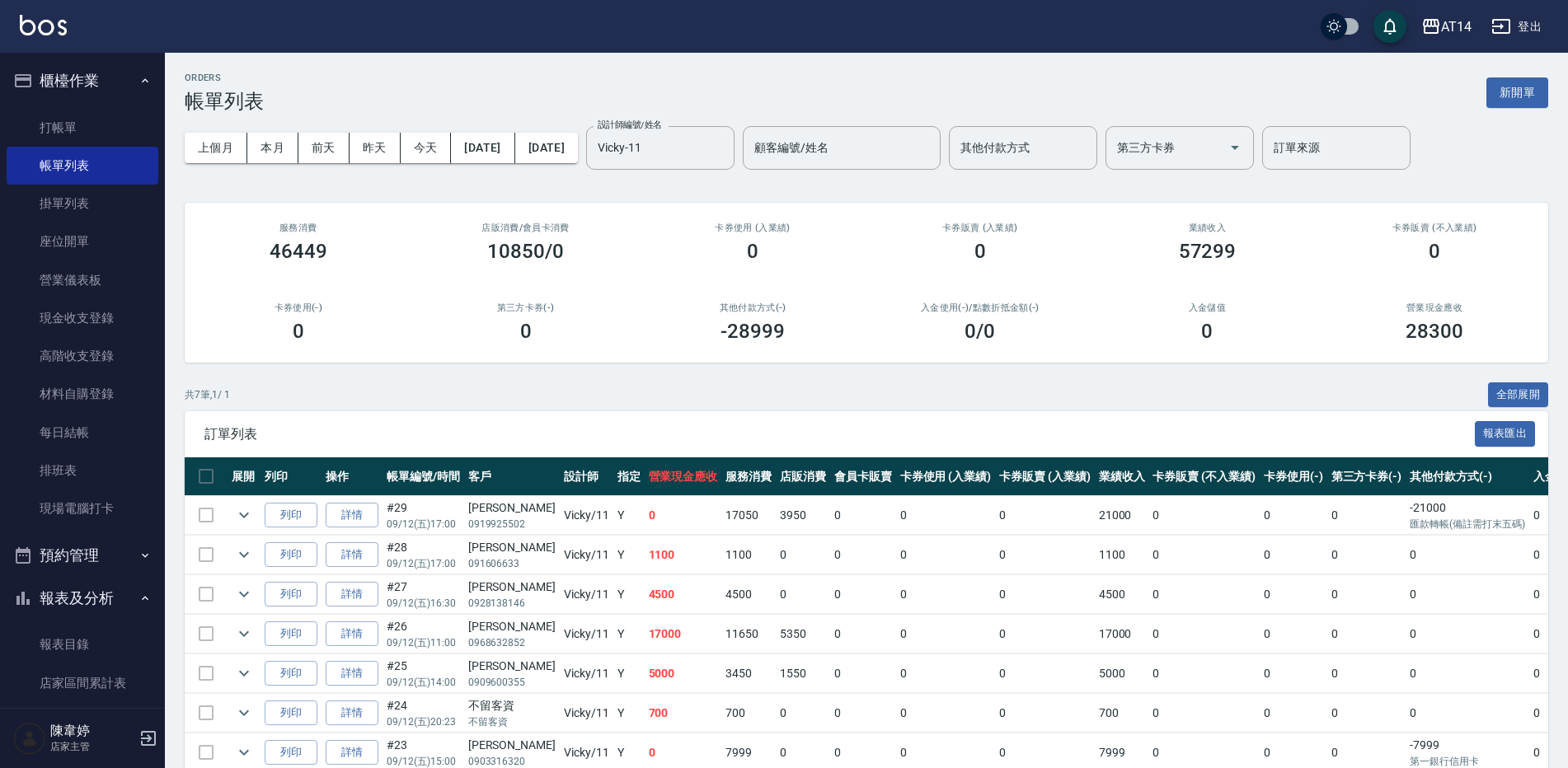
scroll to position [82, 0]
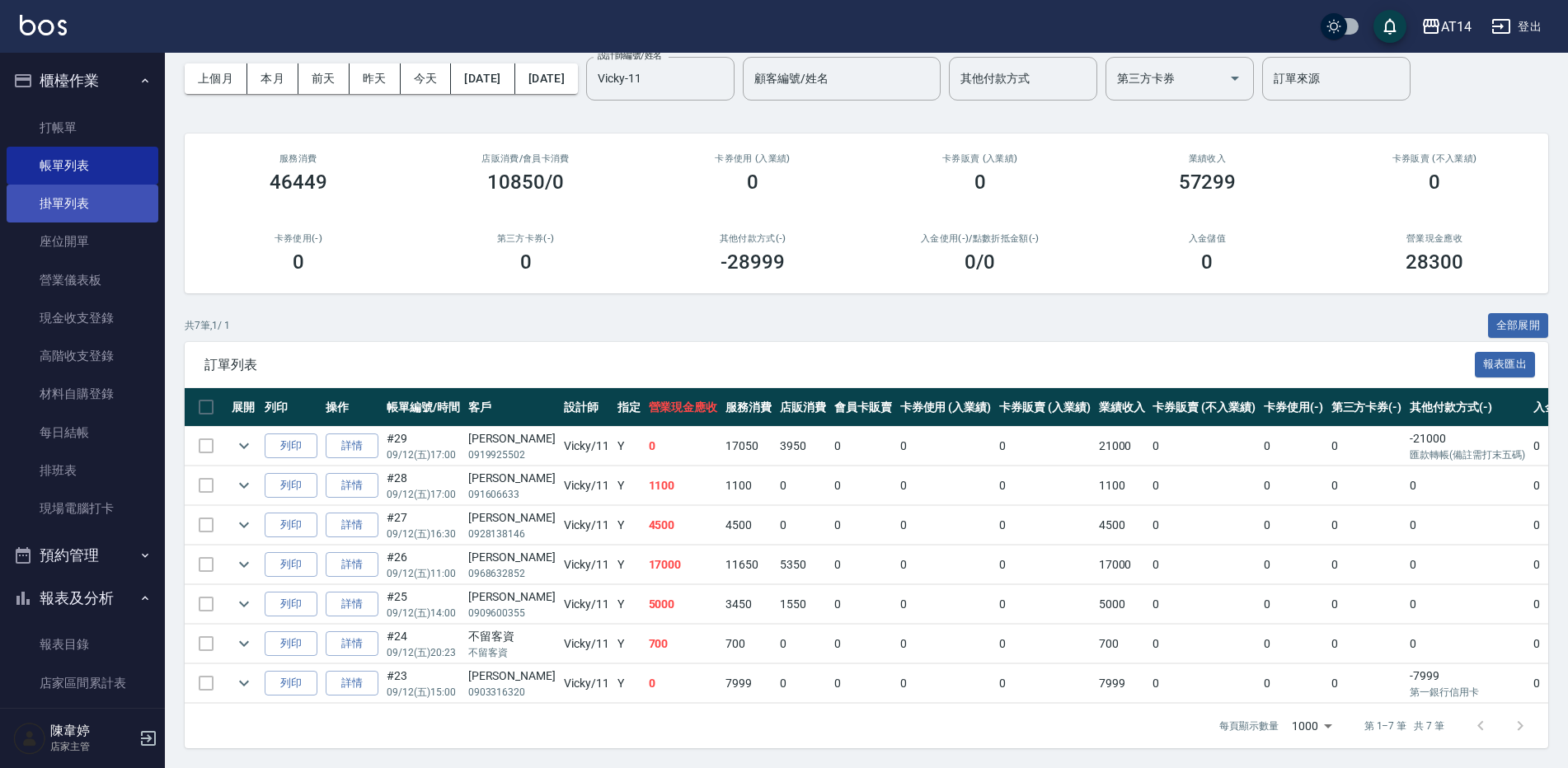
click at [103, 207] on link "掛單列表" at bounding box center [82, 203] width 152 height 38
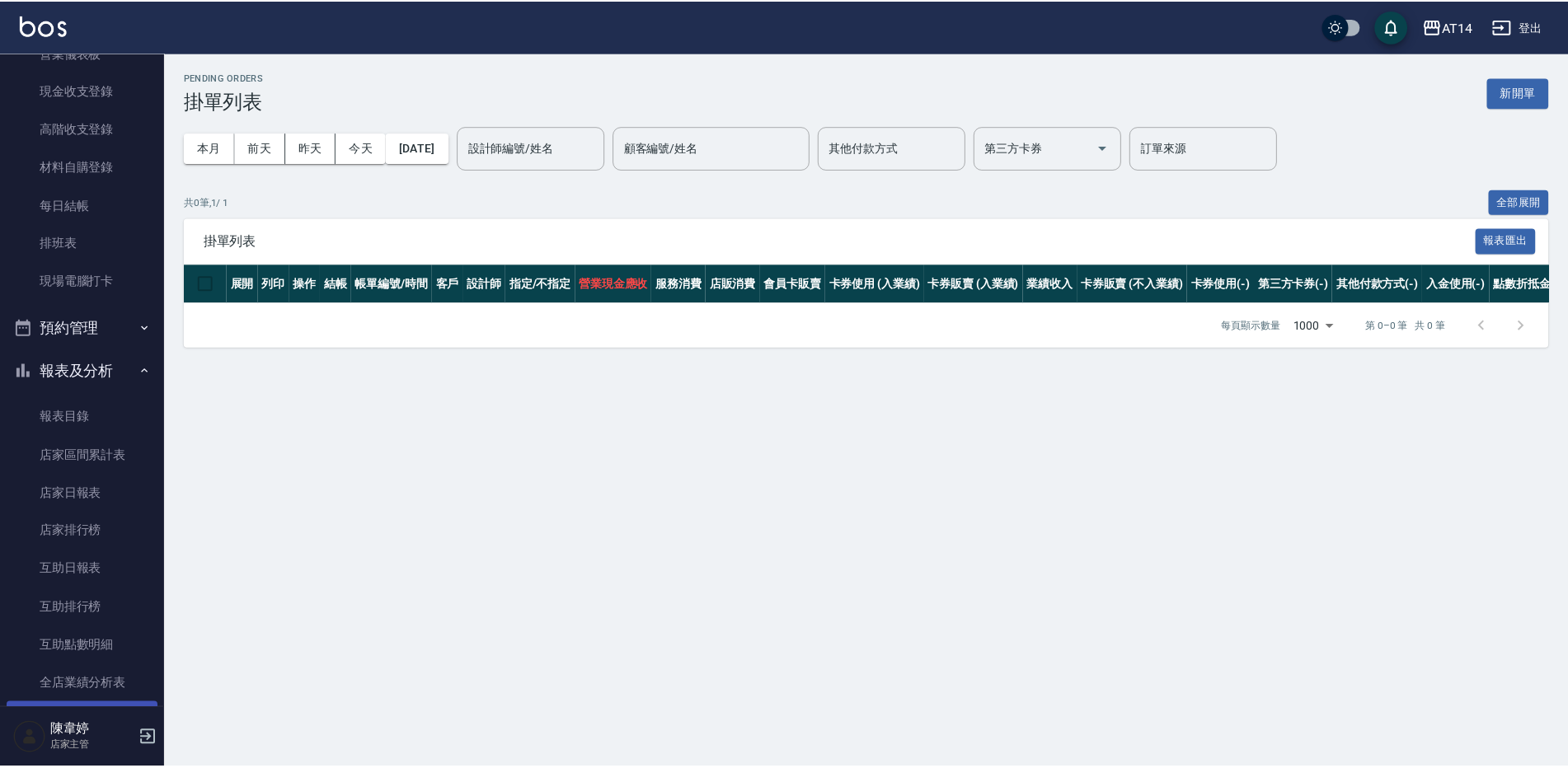
scroll to position [330, 0]
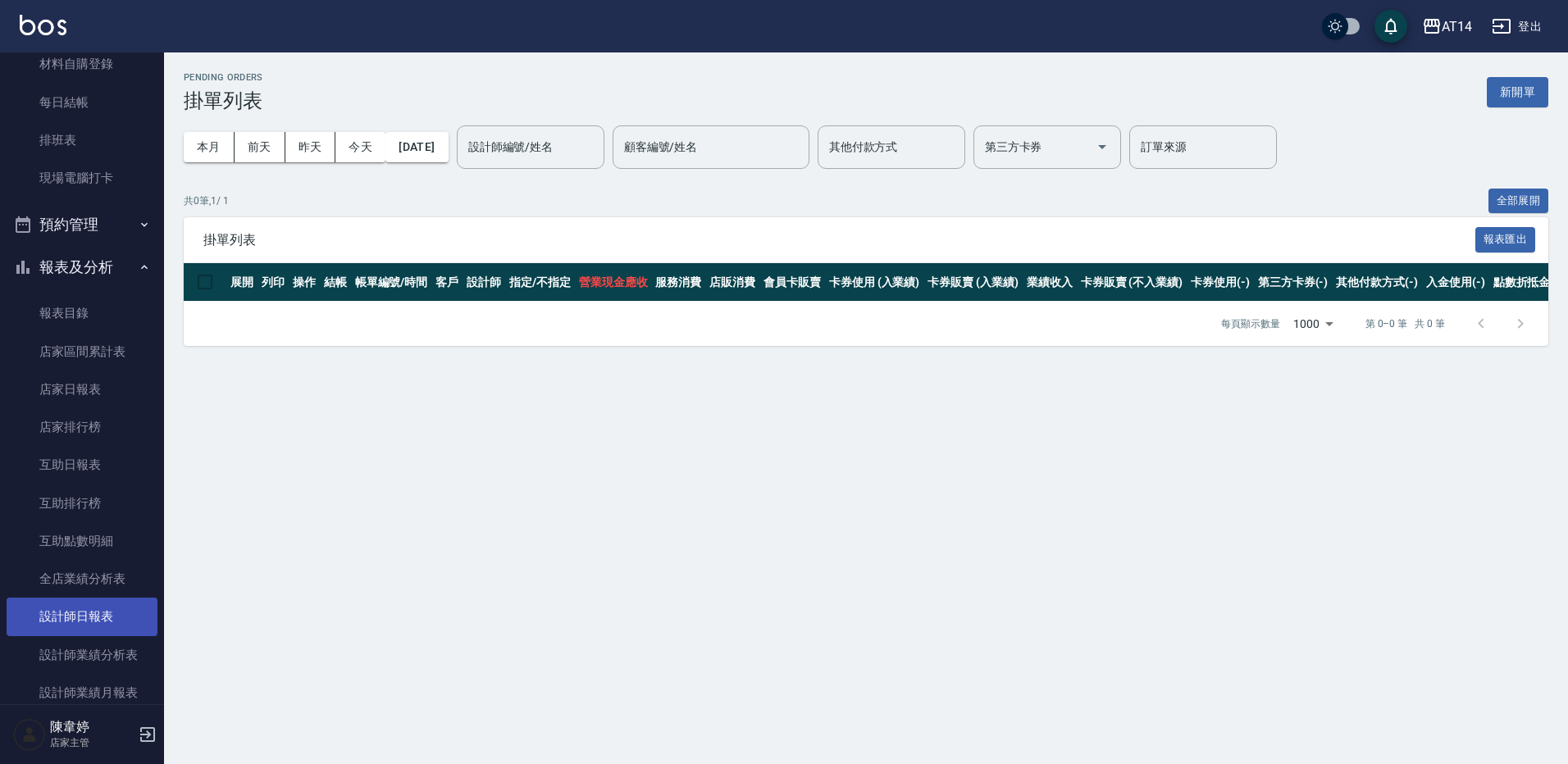
click at [124, 617] on link "設計師日報表" at bounding box center [82, 617] width 151 height 38
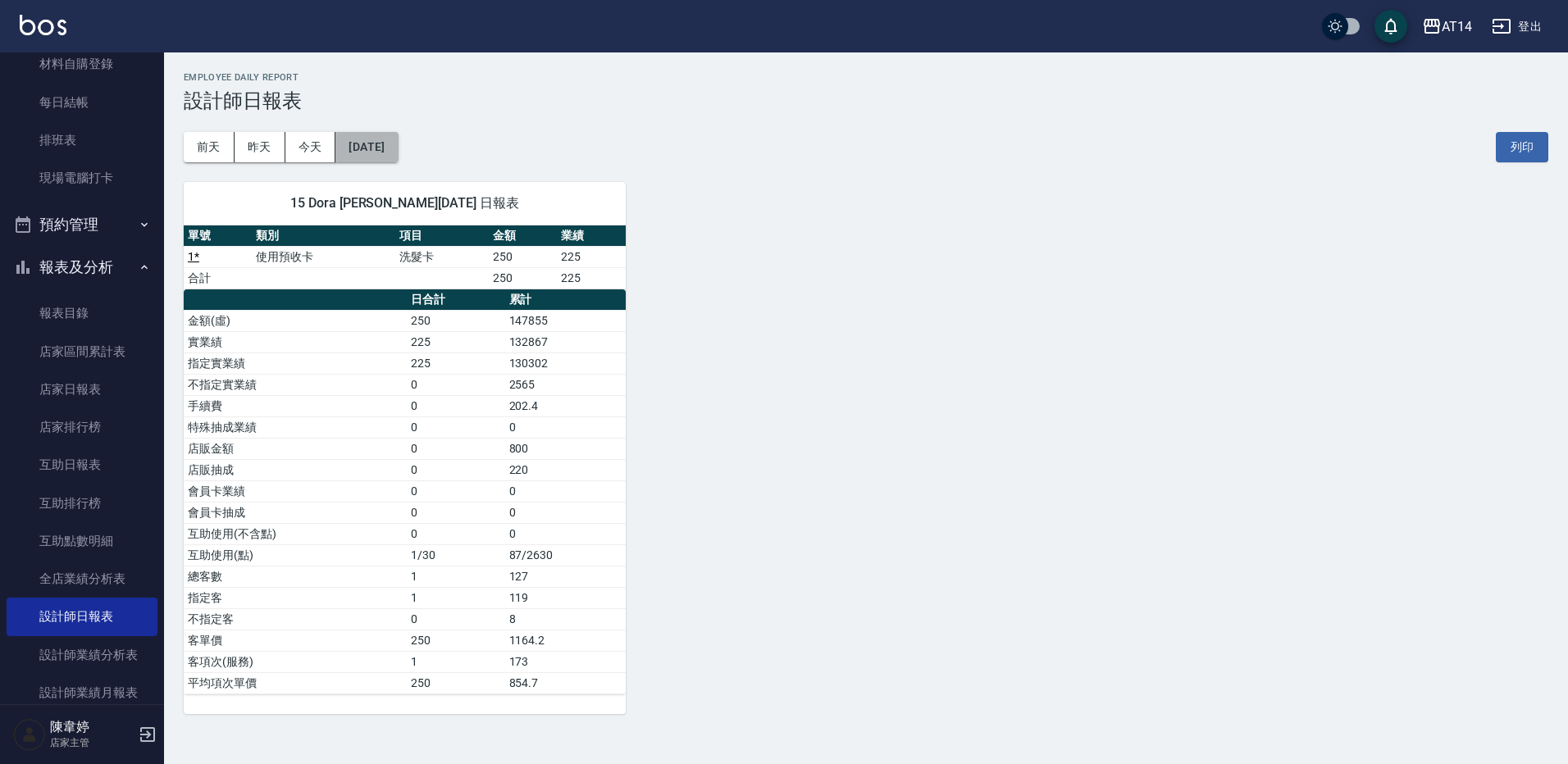
click at [398, 140] on button "[DATE]" at bounding box center [366, 146] width 62 height 31
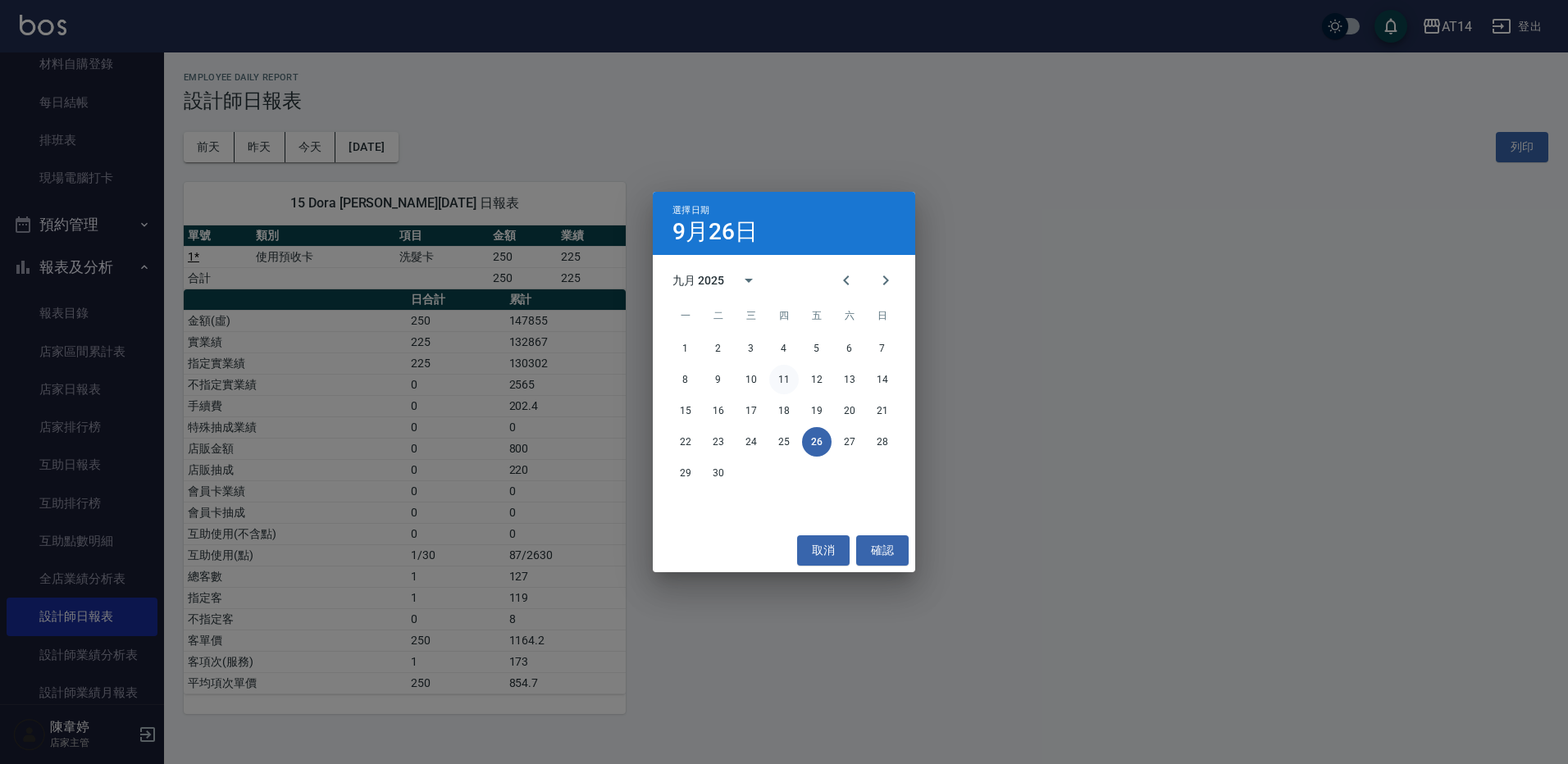
click at [782, 370] on button "11" at bounding box center [784, 380] width 30 height 30
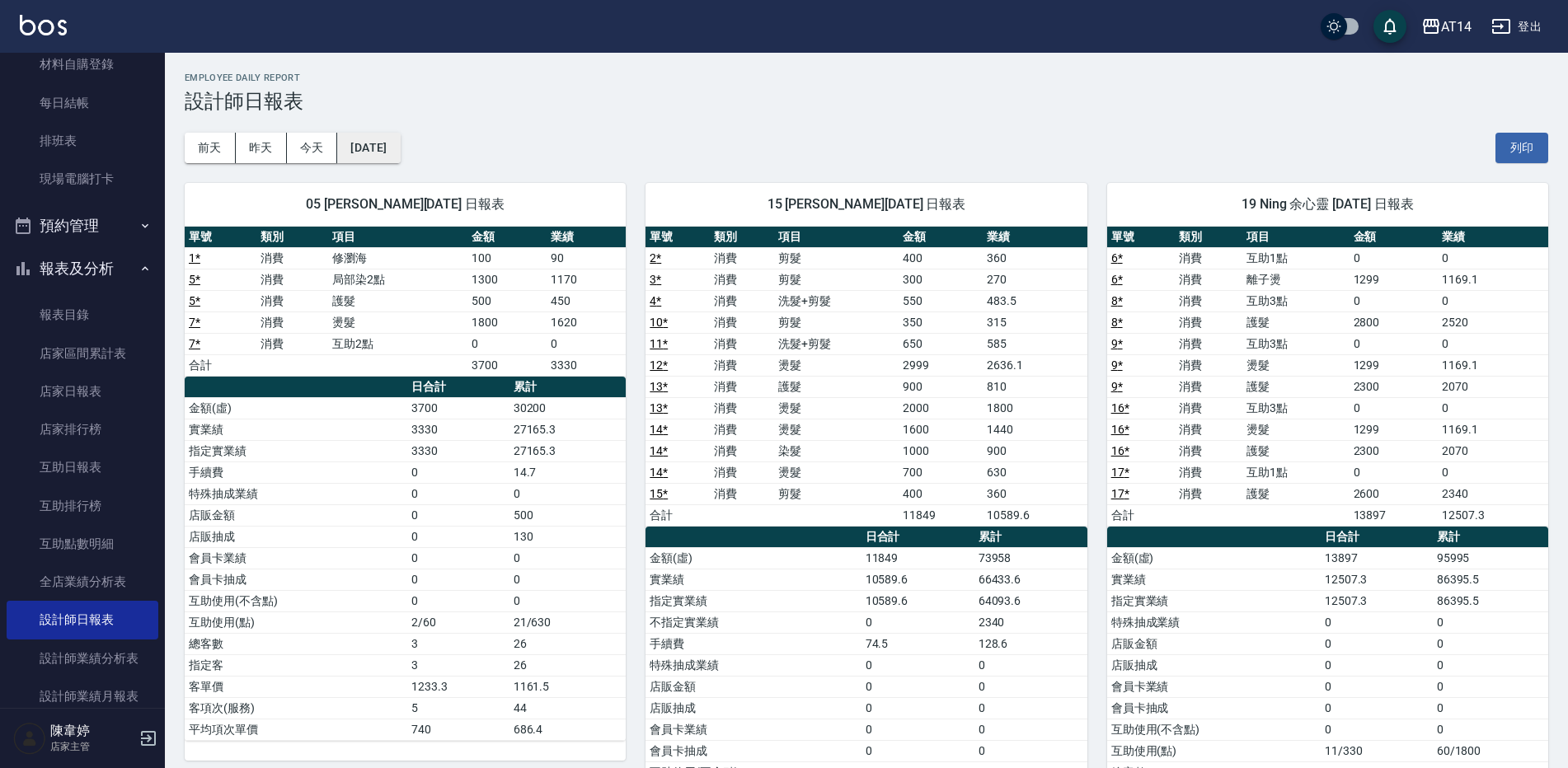
click at [392, 150] on button "2025/09/11" at bounding box center [368, 147] width 62 height 31
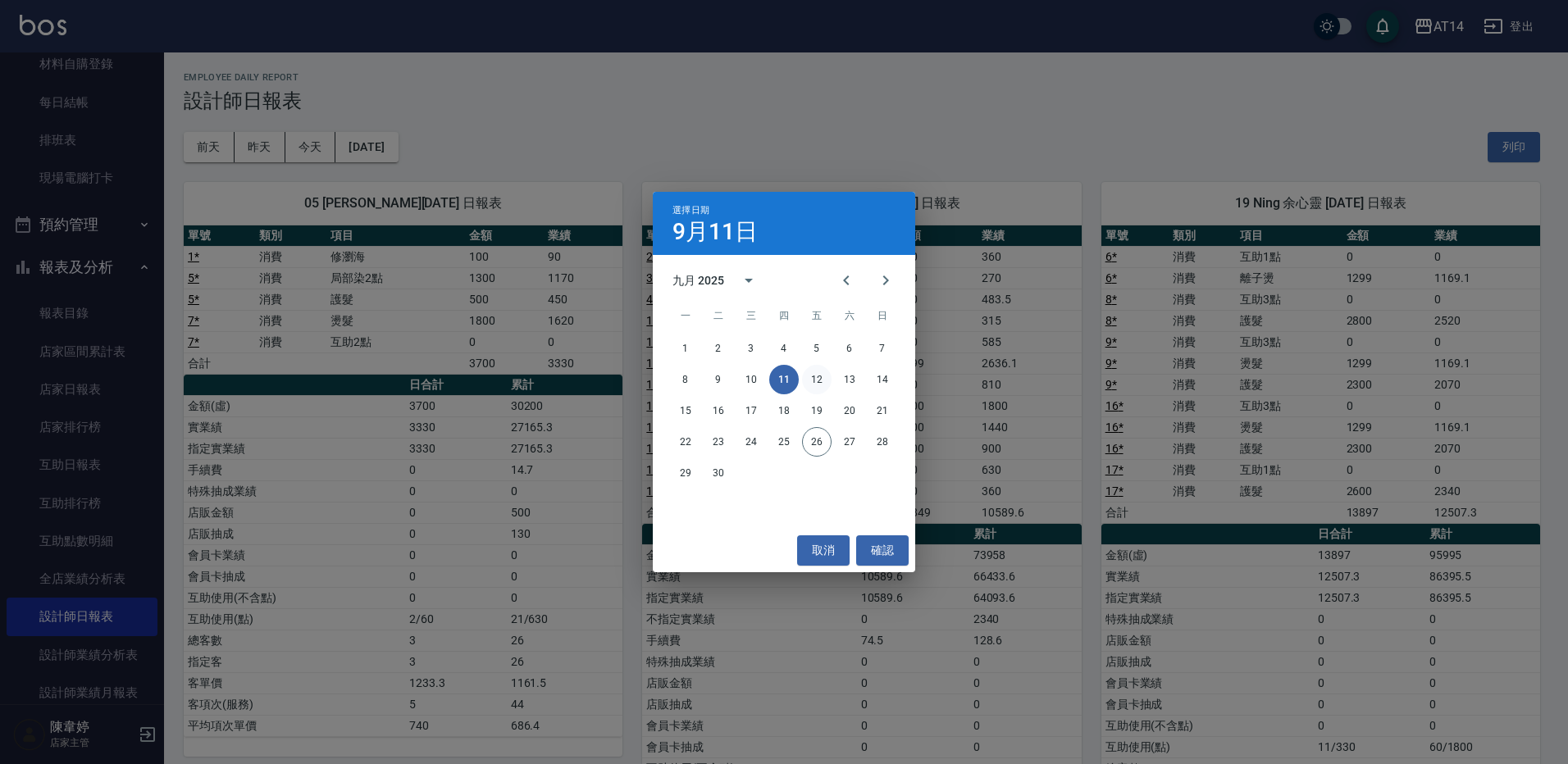
click at [812, 380] on button "12" at bounding box center [817, 380] width 30 height 30
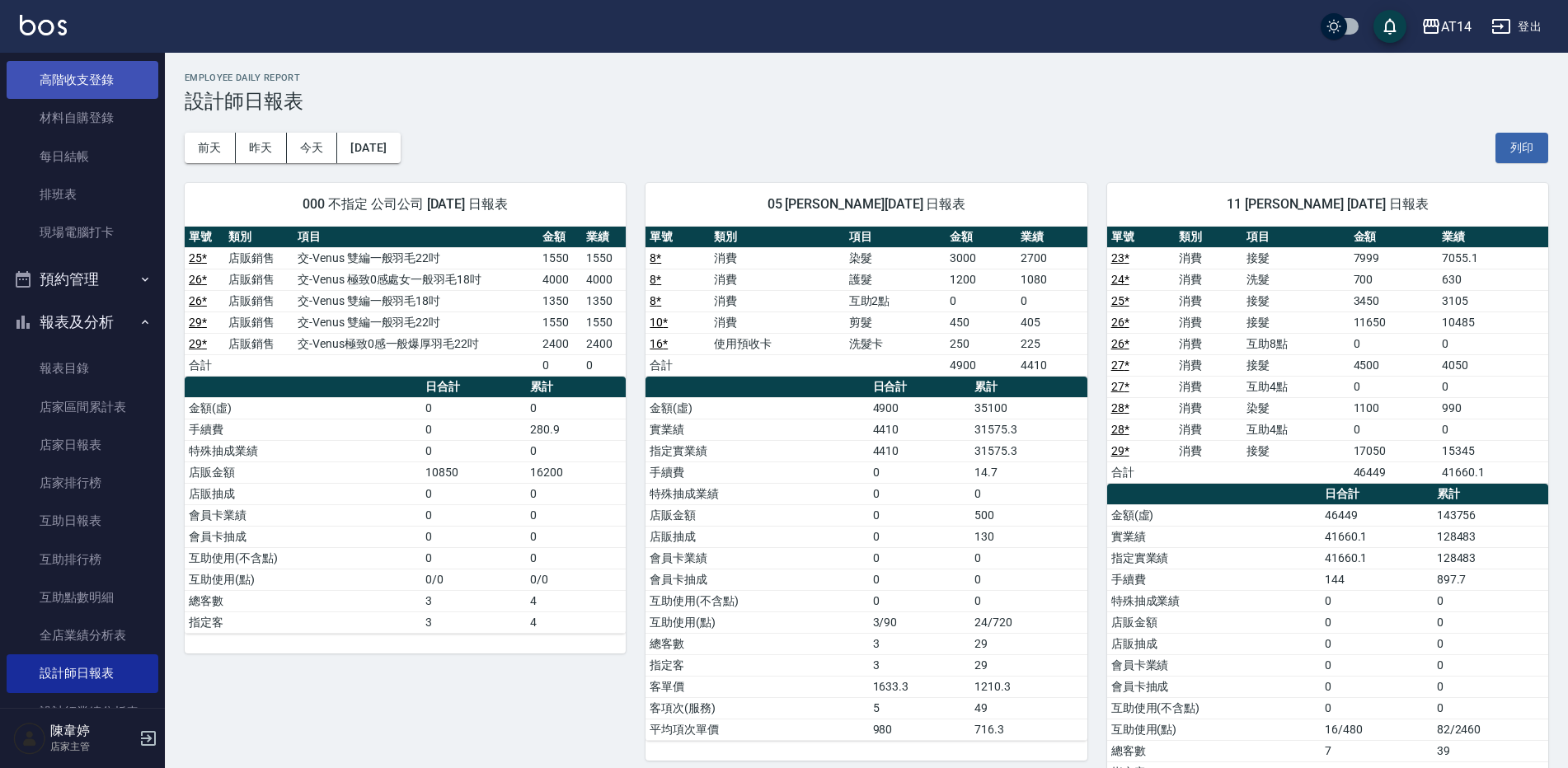
scroll to position [82, 0]
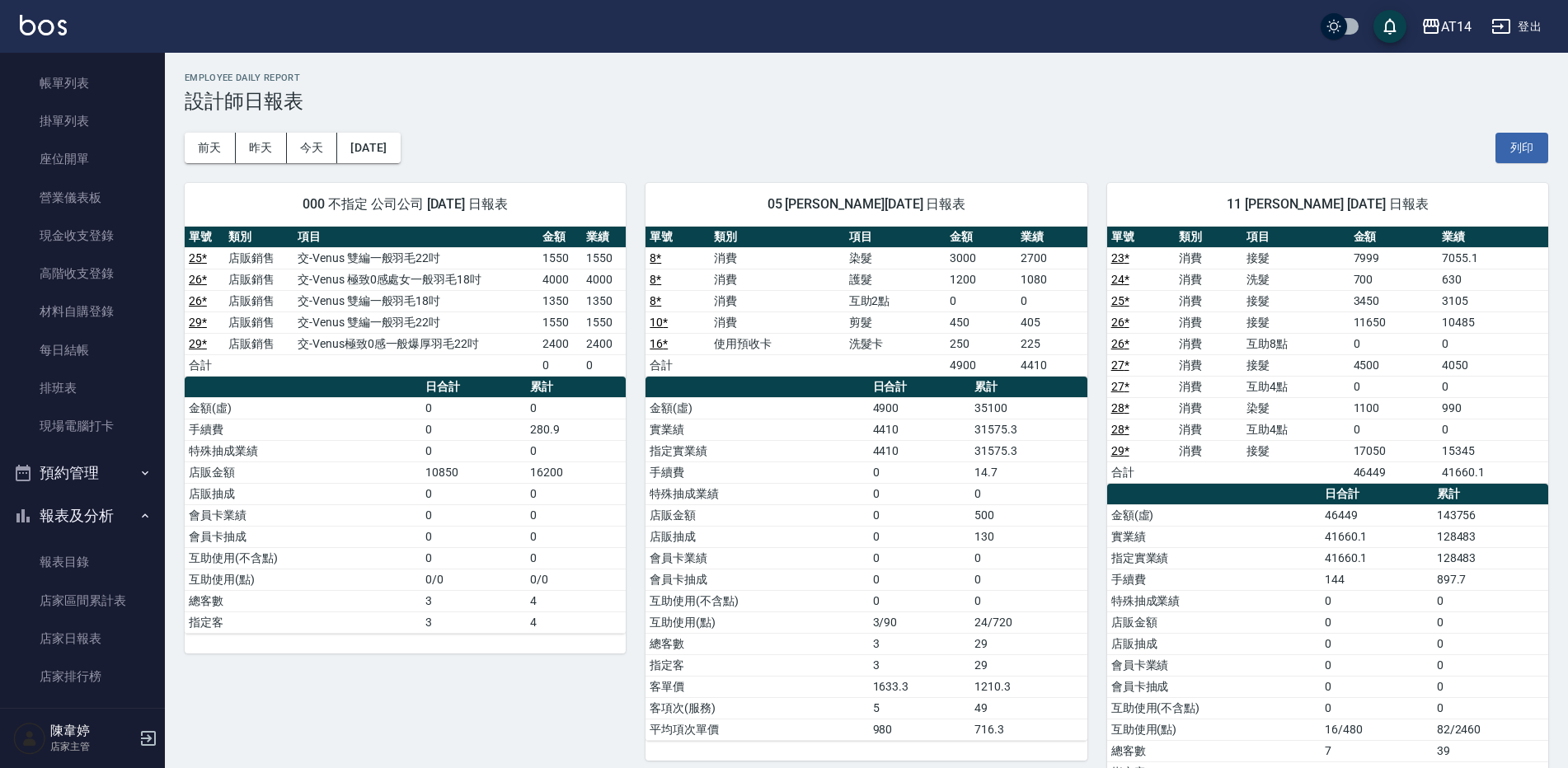
click at [106, 467] on button "預約管理" at bounding box center [82, 473] width 152 height 43
click at [89, 604] on link "單週預約紀錄" at bounding box center [82, 596] width 152 height 38
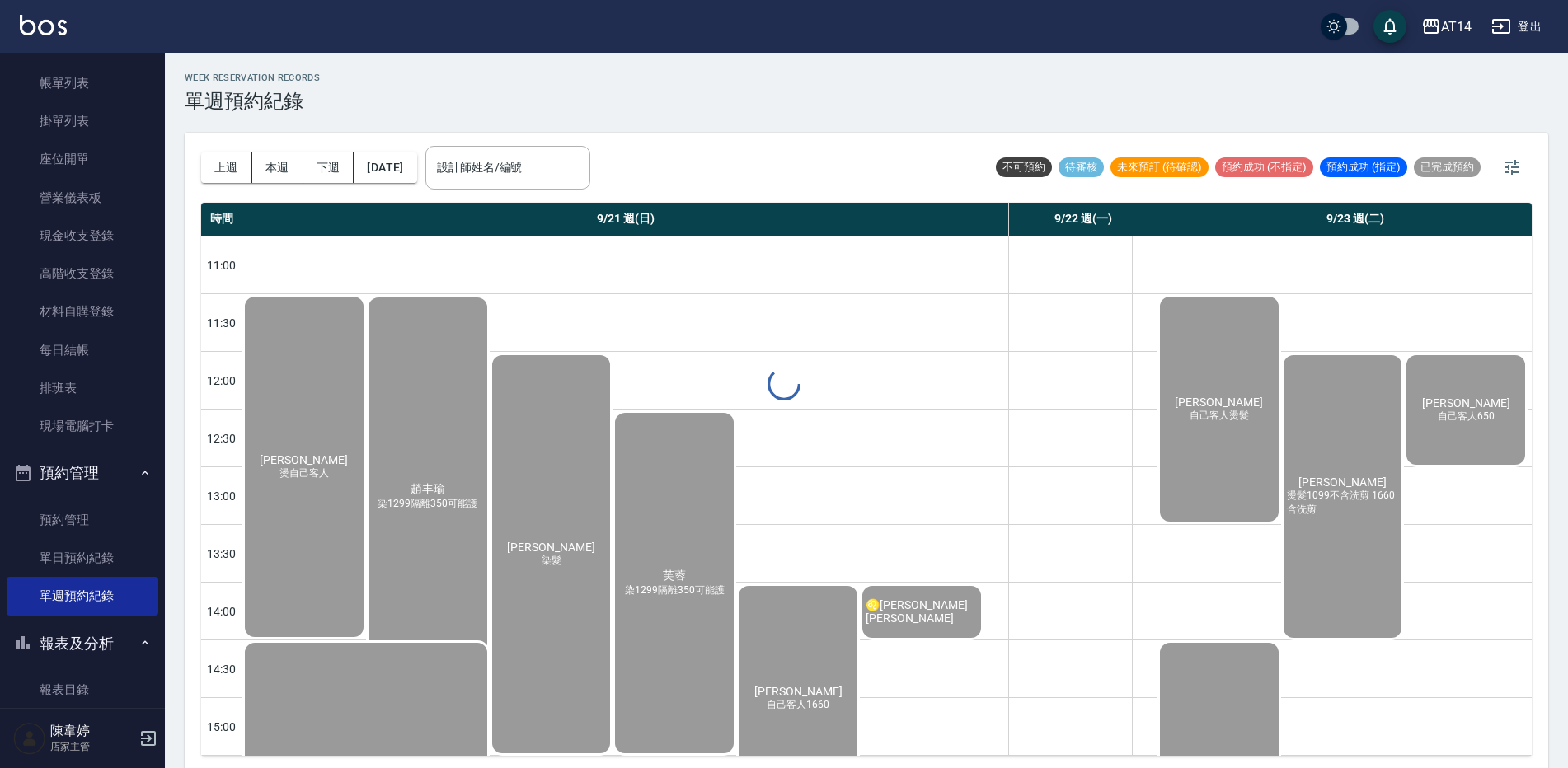
click at [516, 167] on div "WEEK RESERVATION RECORDS 單週預約紀錄 上週 本週 下週 2025/09/21 設計師姓名/編號 設計師姓名/編號 不可預約 待審核 …" at bounding box center [867, 413] width 1404 height 720
click at [516, 167] on div "設計師姓名/編號 設計師姓名/編號" at bounding box center [507, 168] width 165 height 44
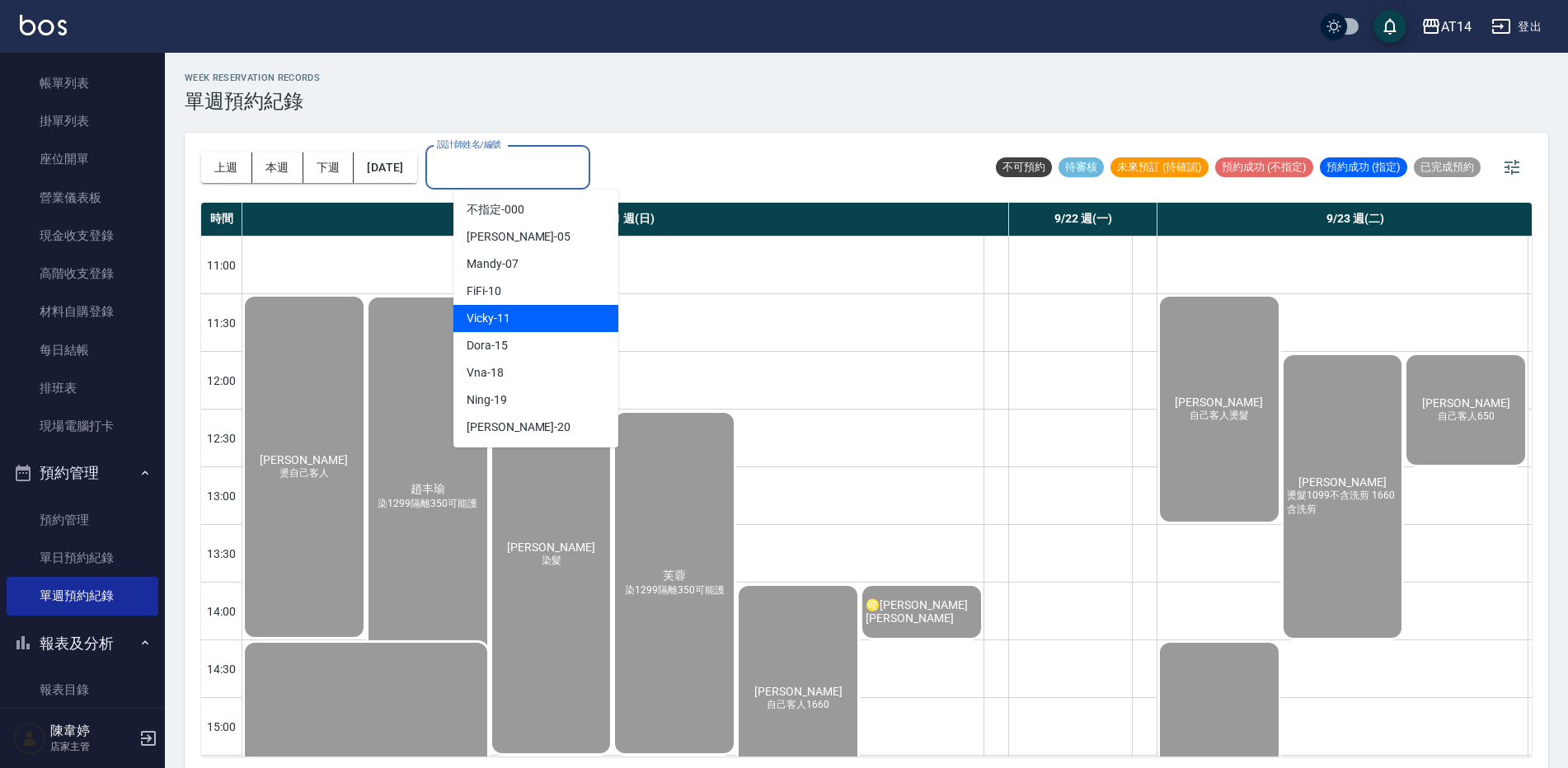
click at [523, 318] on div "Vicky -11" at bounding box center [536, 318] width 165 height 27
type input "Vicky-11"
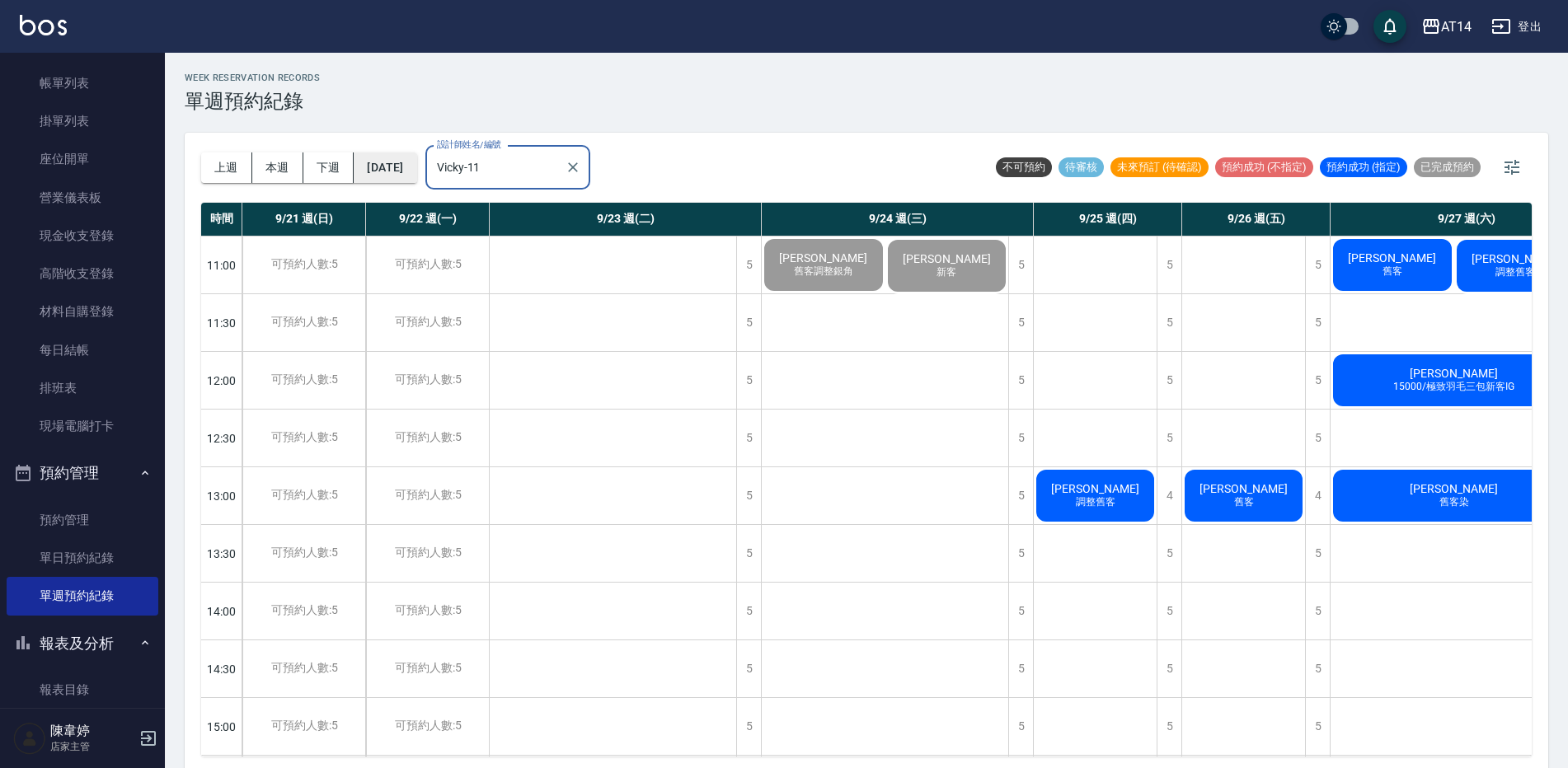
click at [410, 168] on button "[DATE]" at bounding box center [384, 168] width 62 height 31
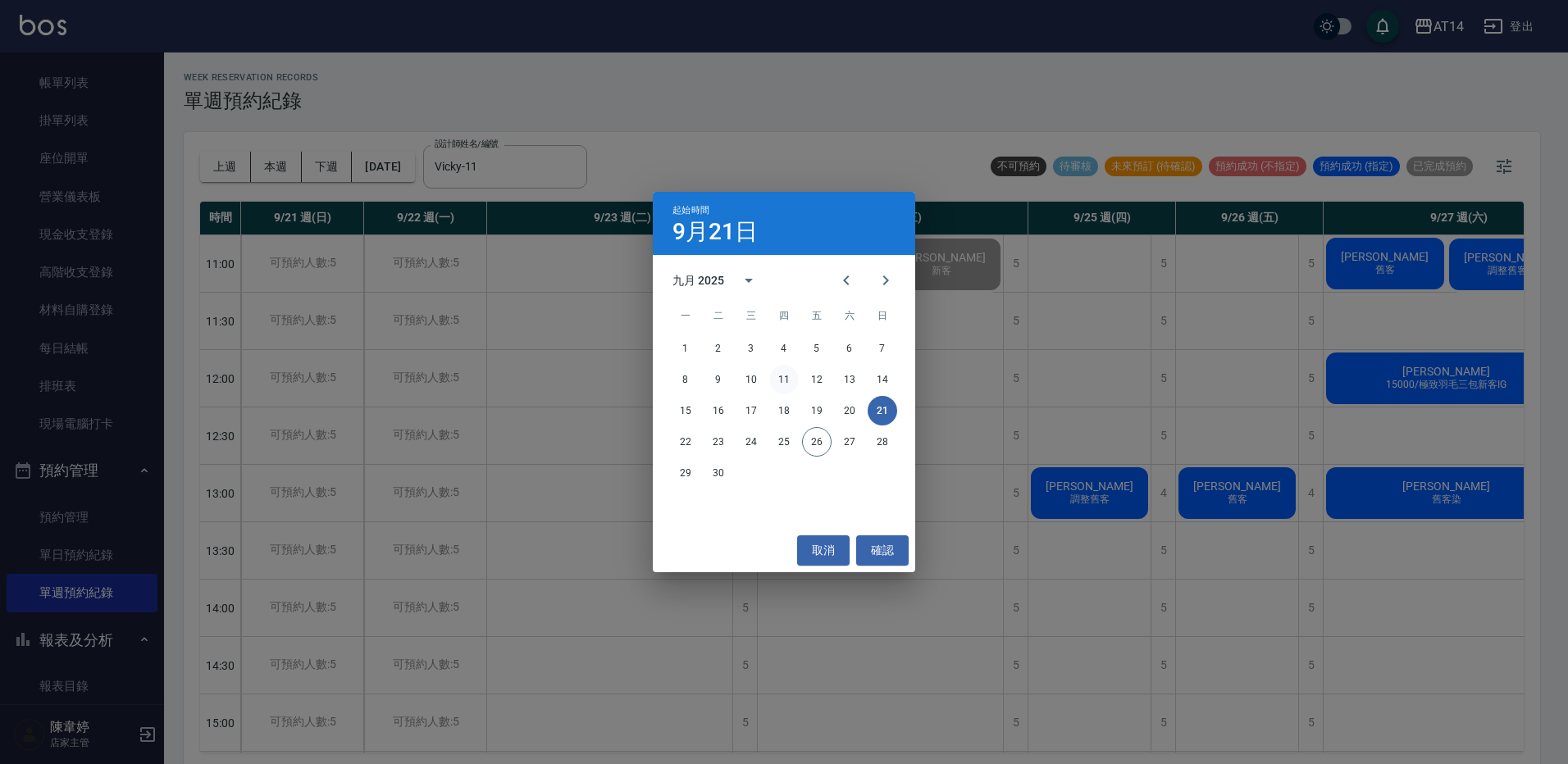
click at [785, 382] on button "11" at bounding box center [784, 380] width 30 height 30
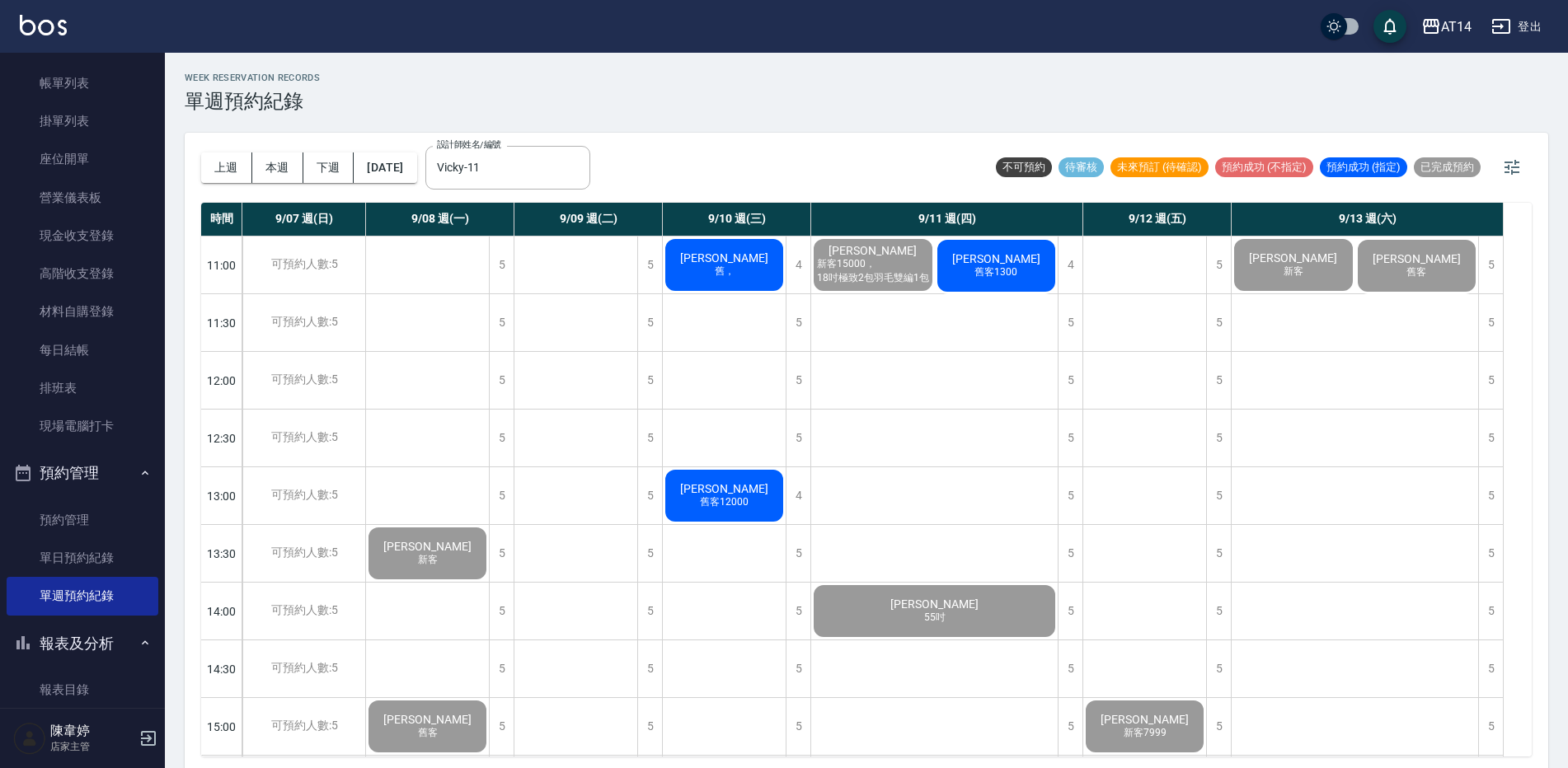
click at [984, 267] on span "舊客1300" at bounding box center [996, 272] width 49 height 14
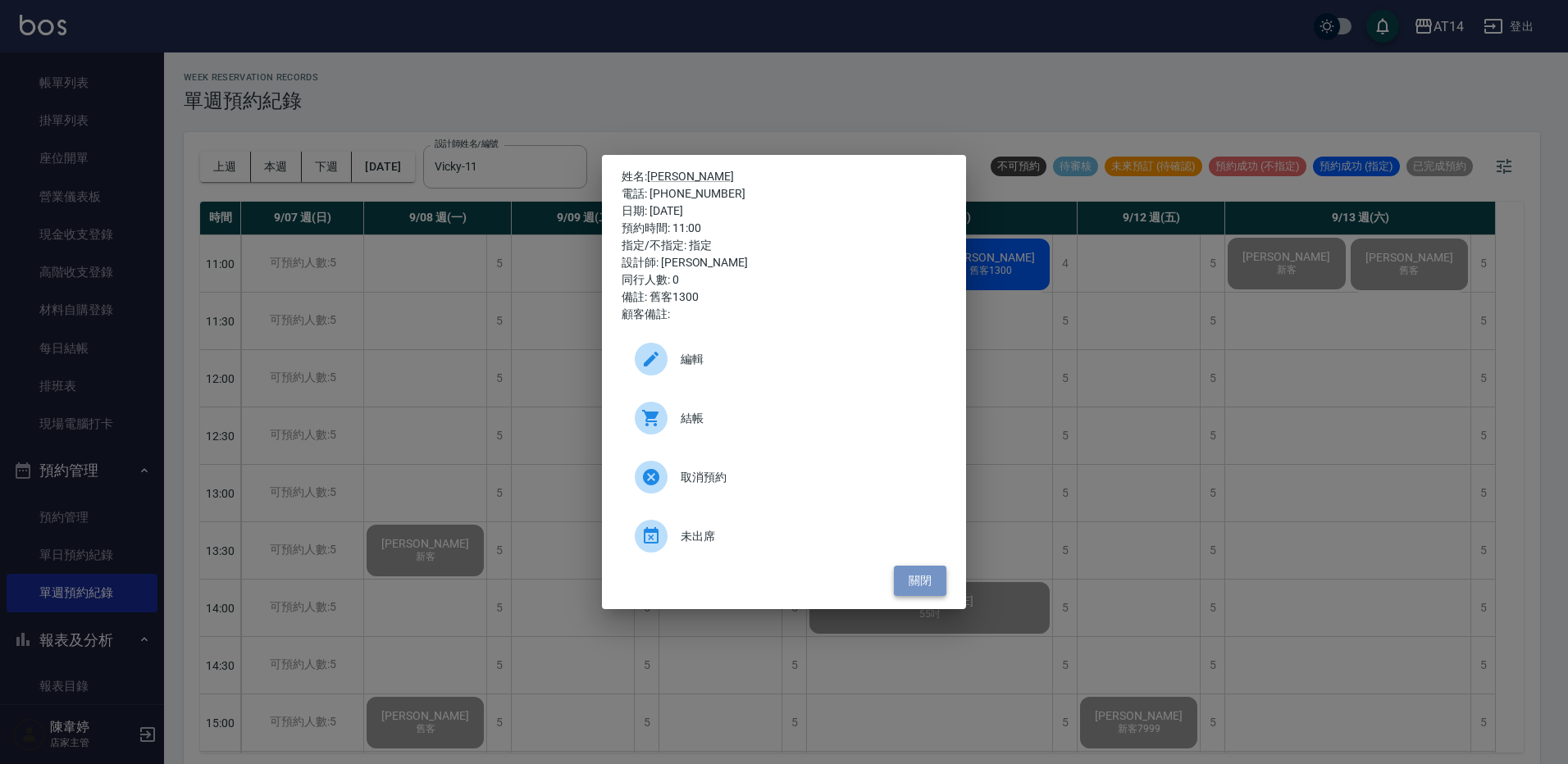
click at [916, 582] on button "關閉" at bounding box center [920, 580] width 53 height 31
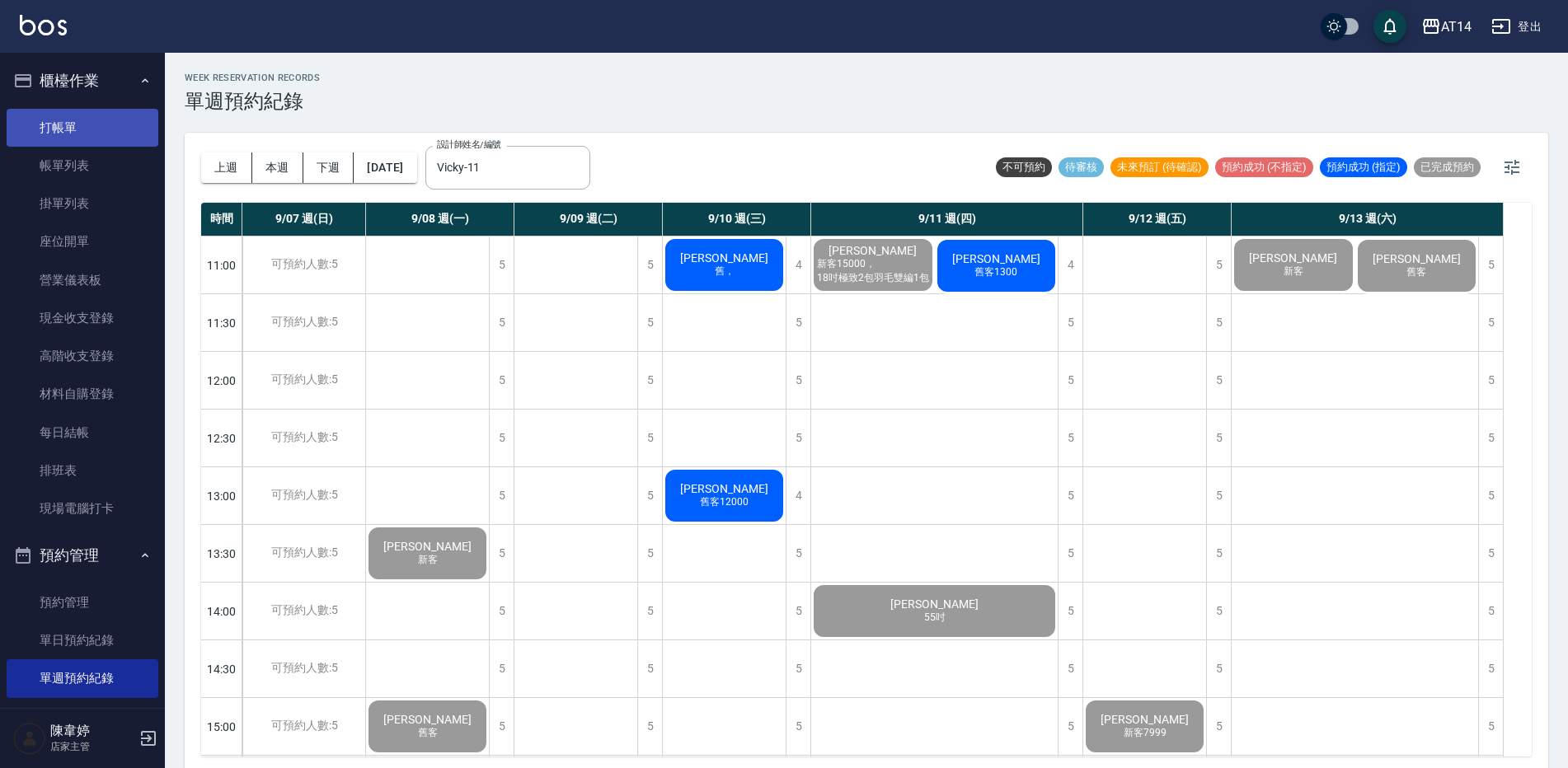
click at [84, 119] on link "打帳單" at bounding box center [82, 128] width 152 height 38
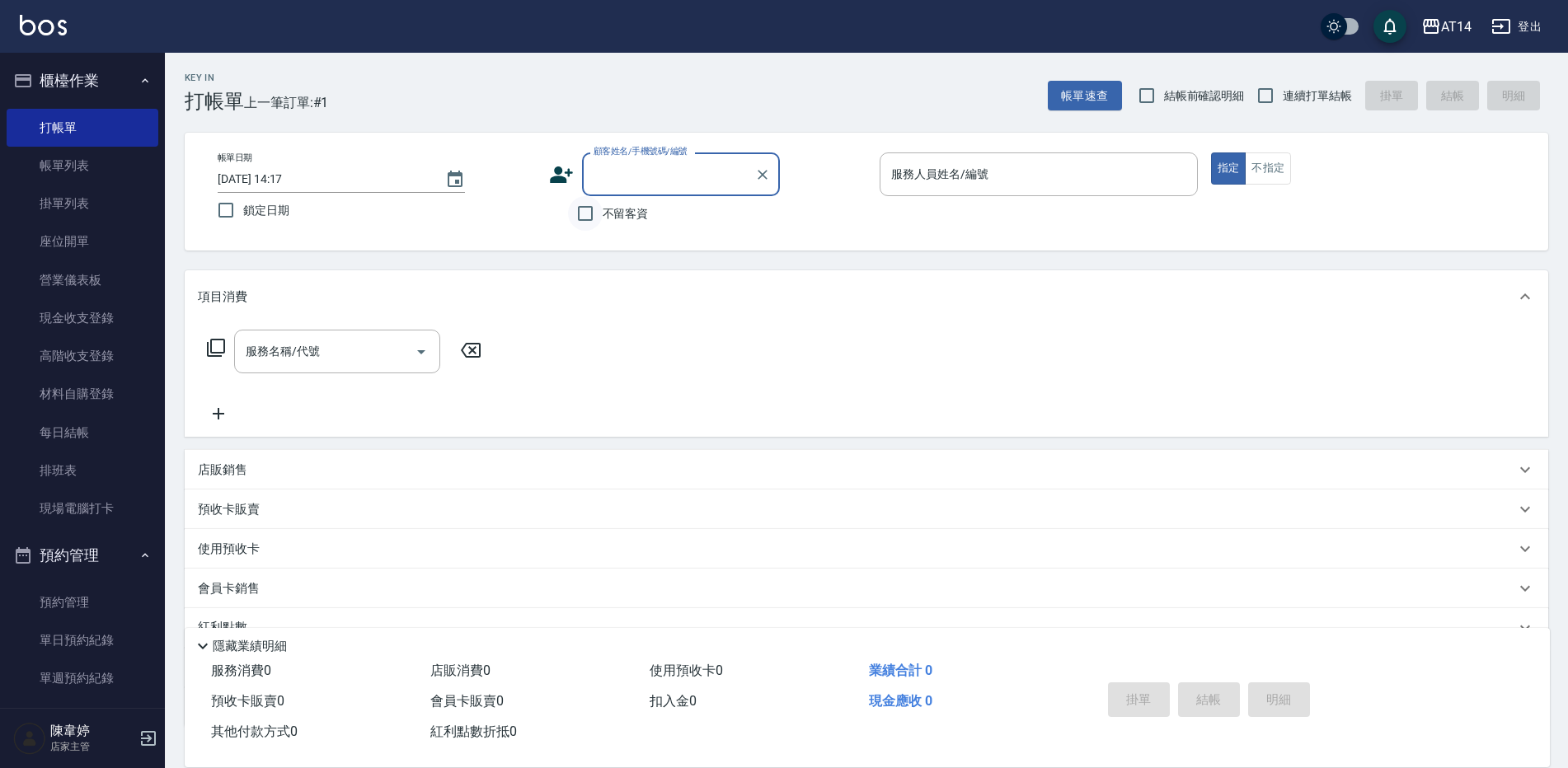
click at [586, 213] on input "不留客資" at bounding box center [585, 213] width 34 height 34
checkbox input "true"
click at [930, 178] on input "服務人員姓名/編號" at bounding box center [1039, 174] width 304 height 29
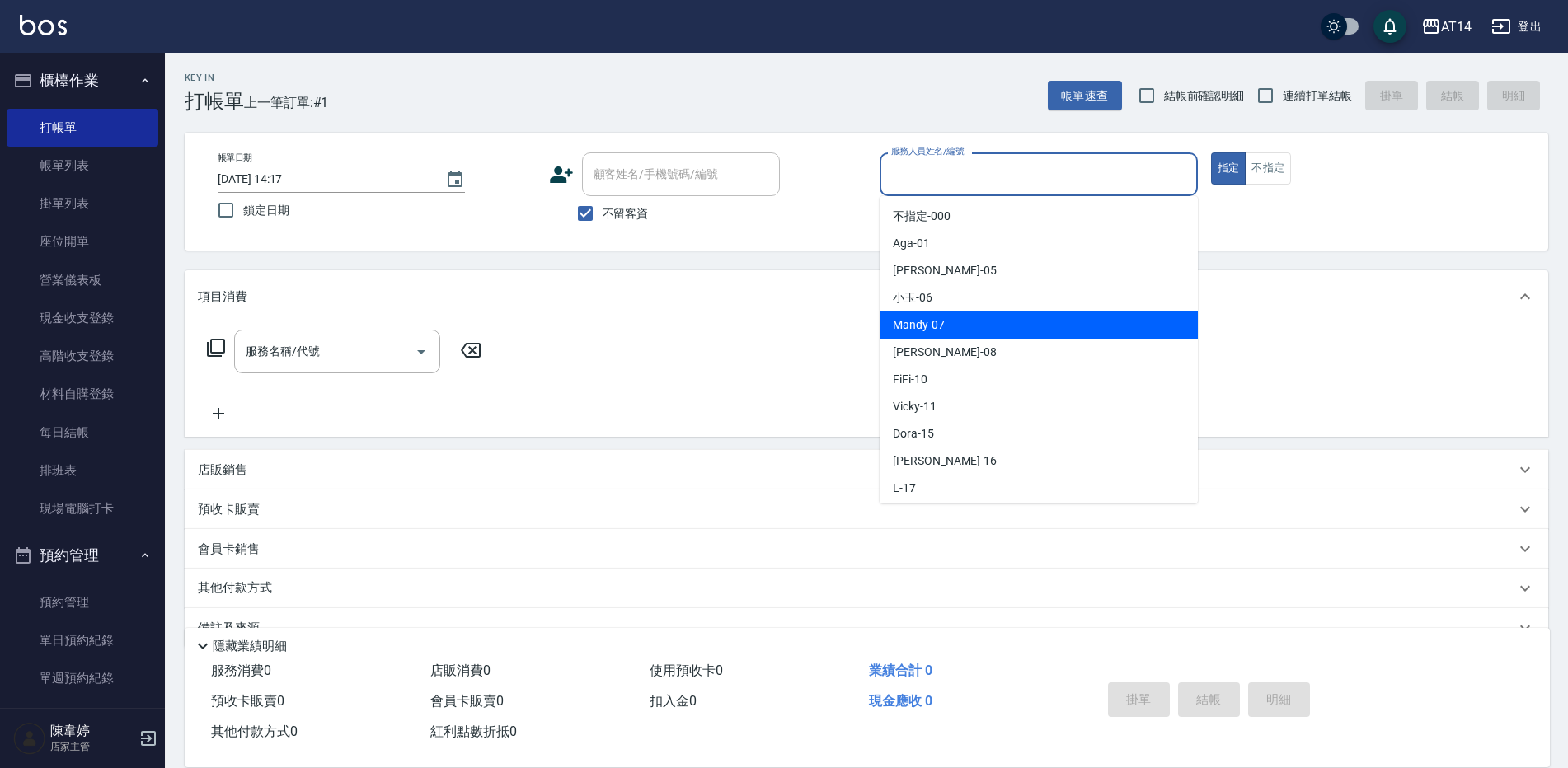
click at [906, 318] on span "Mandy -07" at bounding box center [919, 325] width 52 height 18
type input "Mandy-07"
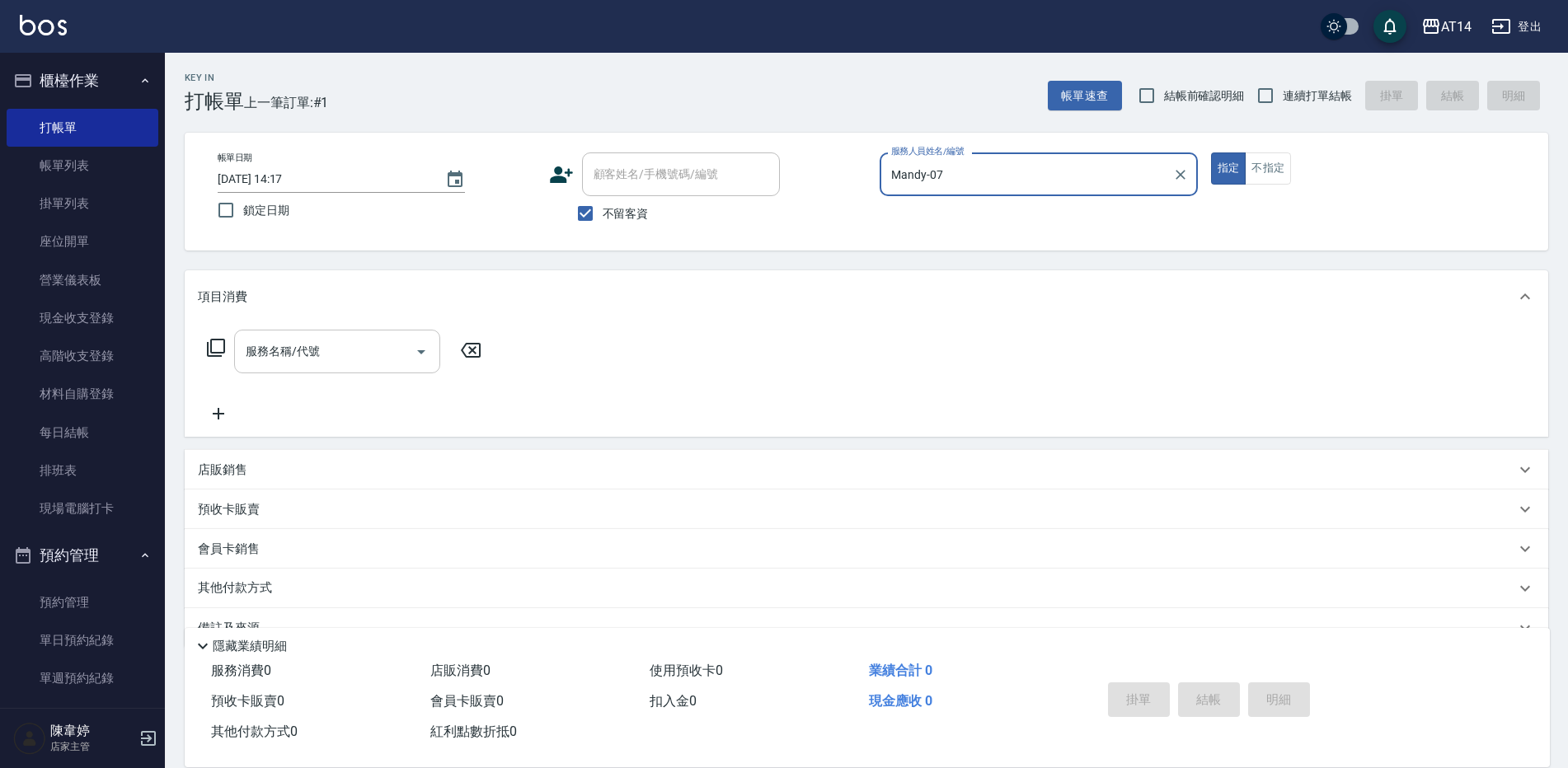
click at [423, 354] on icon "Open" at bounding box center [420, 351] width 20 height 20
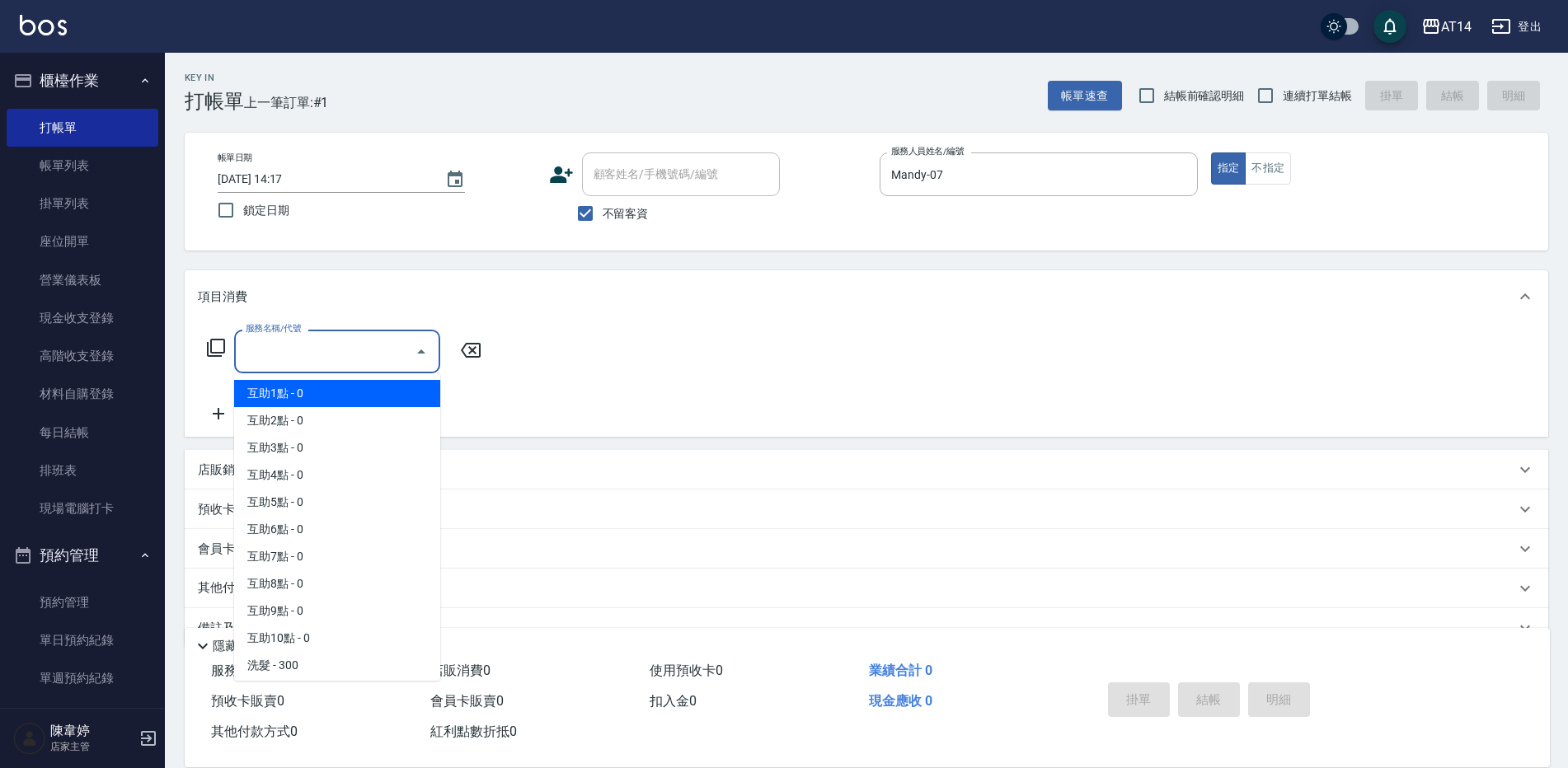
click at [420, 393] on span "互助1點 - 0" at bounding box center [337, 393] width 206 height 27
type input "互助1點(001)"
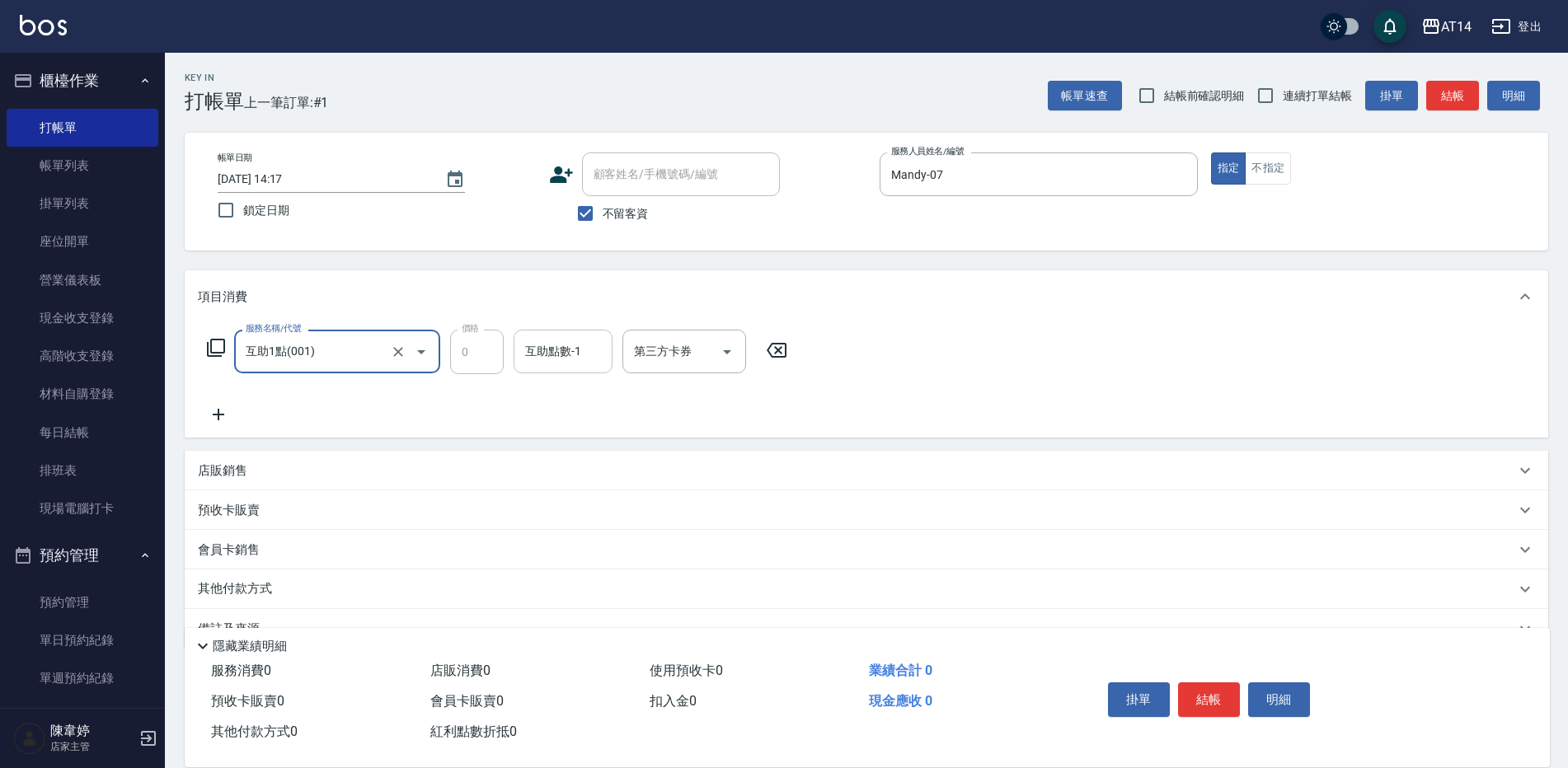
click at [556, 356] on div "互助點數-1 互助點數-1" at bounding box center [563, 351] width 99 height 44
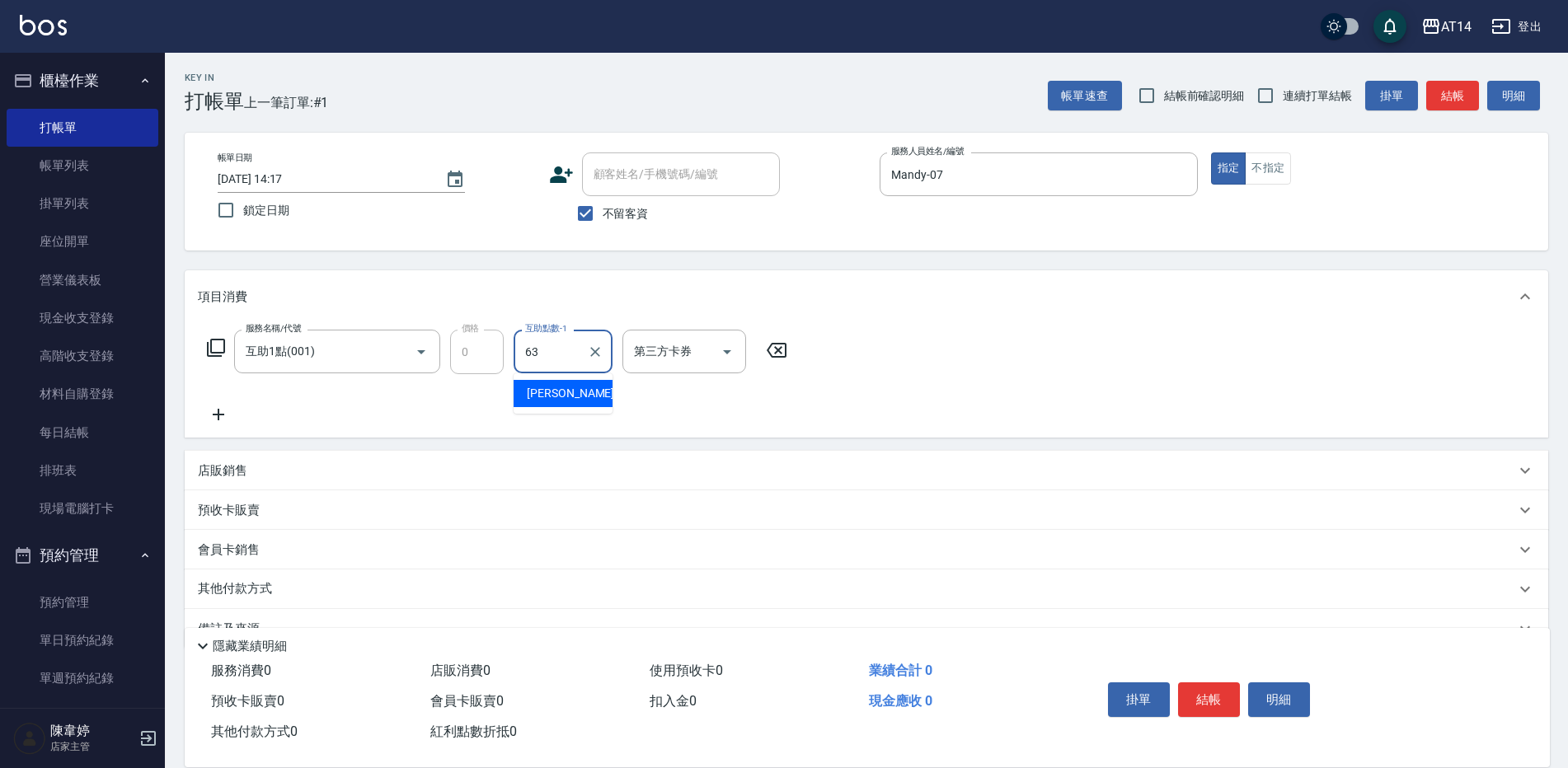
drag, startPoint x: 553, startPoint y: 391, endPoint x: 514, endPoint y: 405, distance: 41.4
click at [552, 392] on span "楊明月 -63" at bounding box center [578, 393] width 103 height 18
type input "楊明月-63"
click at [217, 418] on icon at bounding box center [218, 414] width 41 height 20
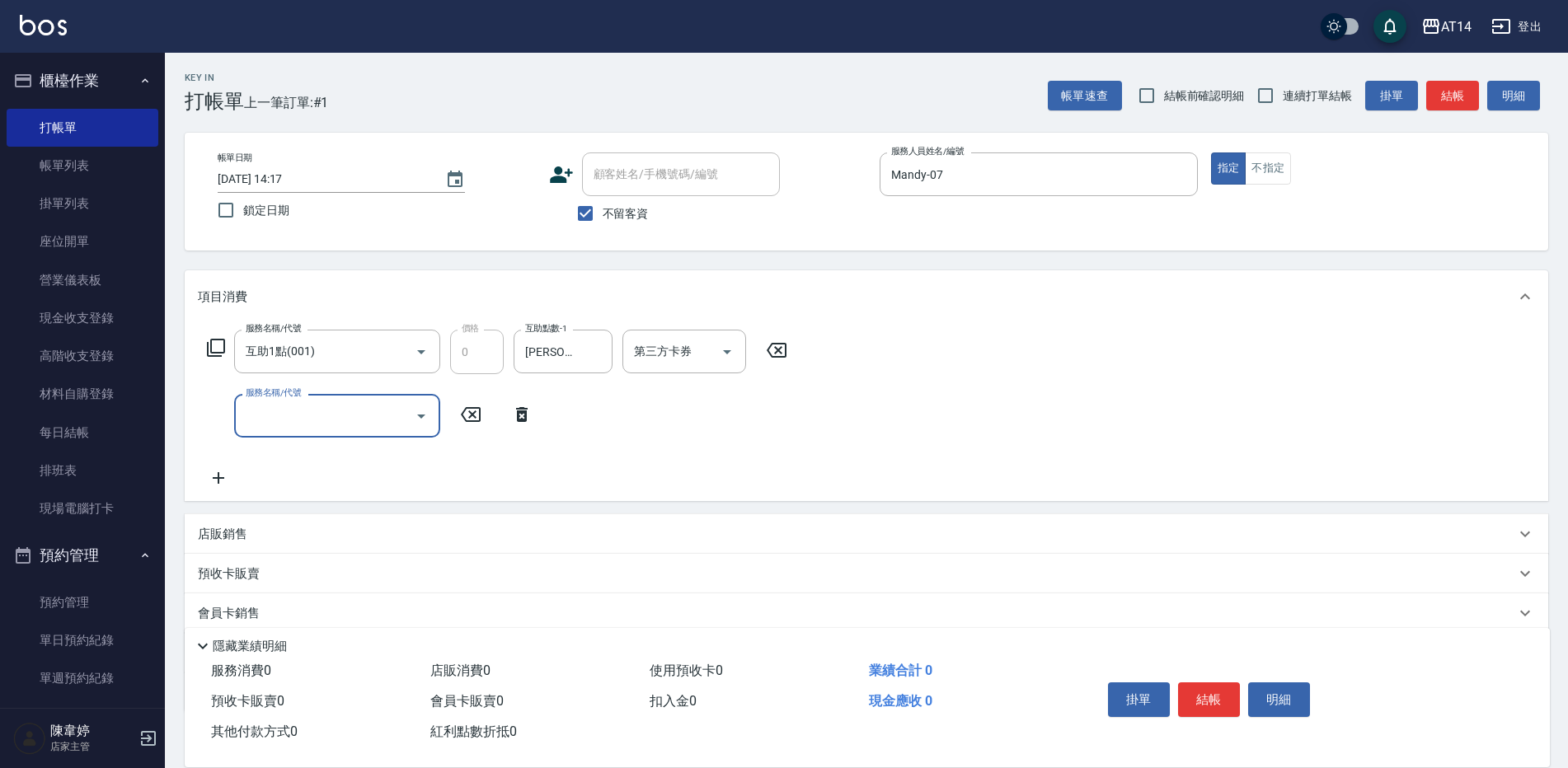
click at [239, 416] on div "服務名稱/代號" at bounding box center [337, 416] width 206 height 44
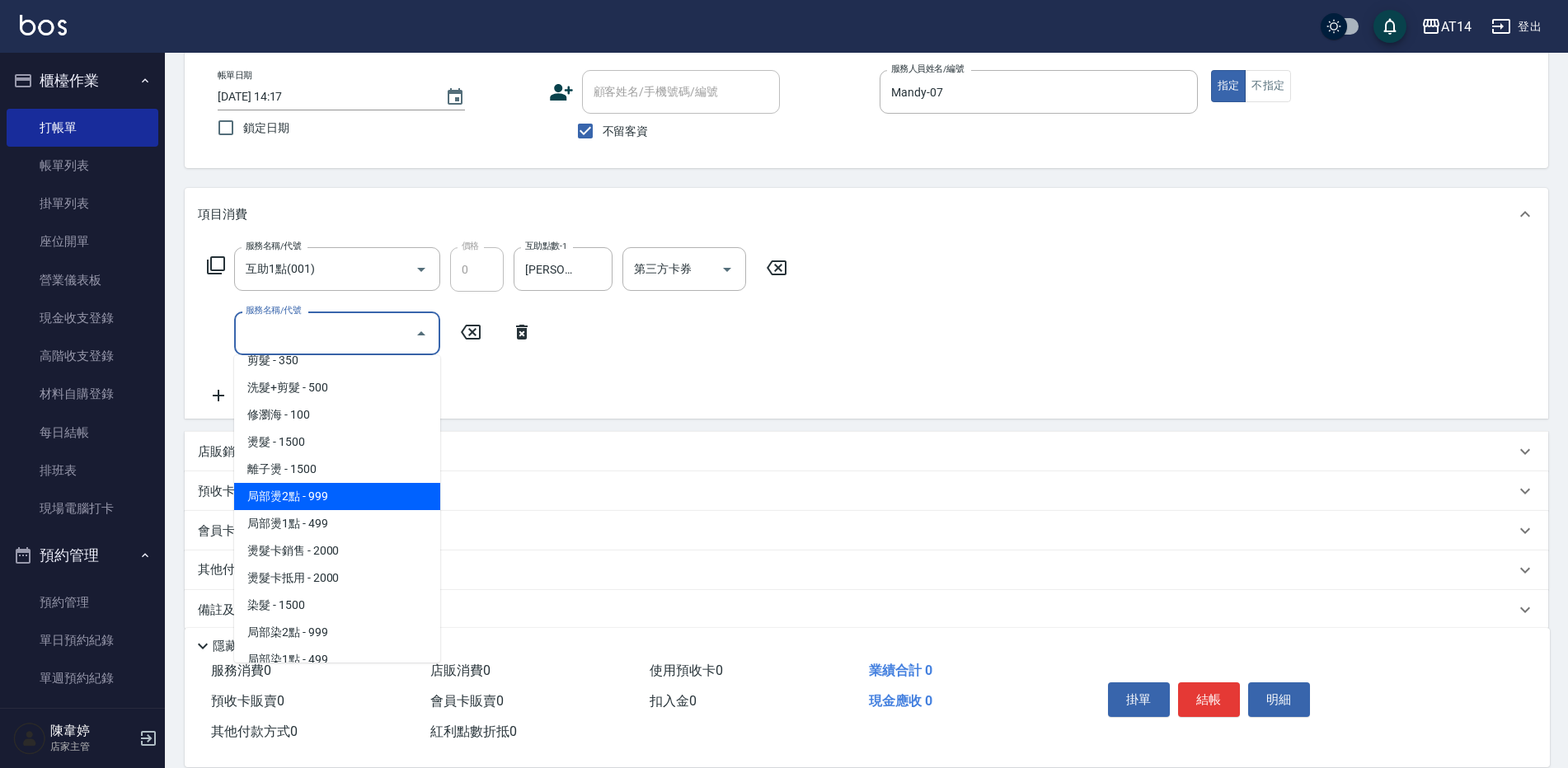
scroll to position [495, 0]
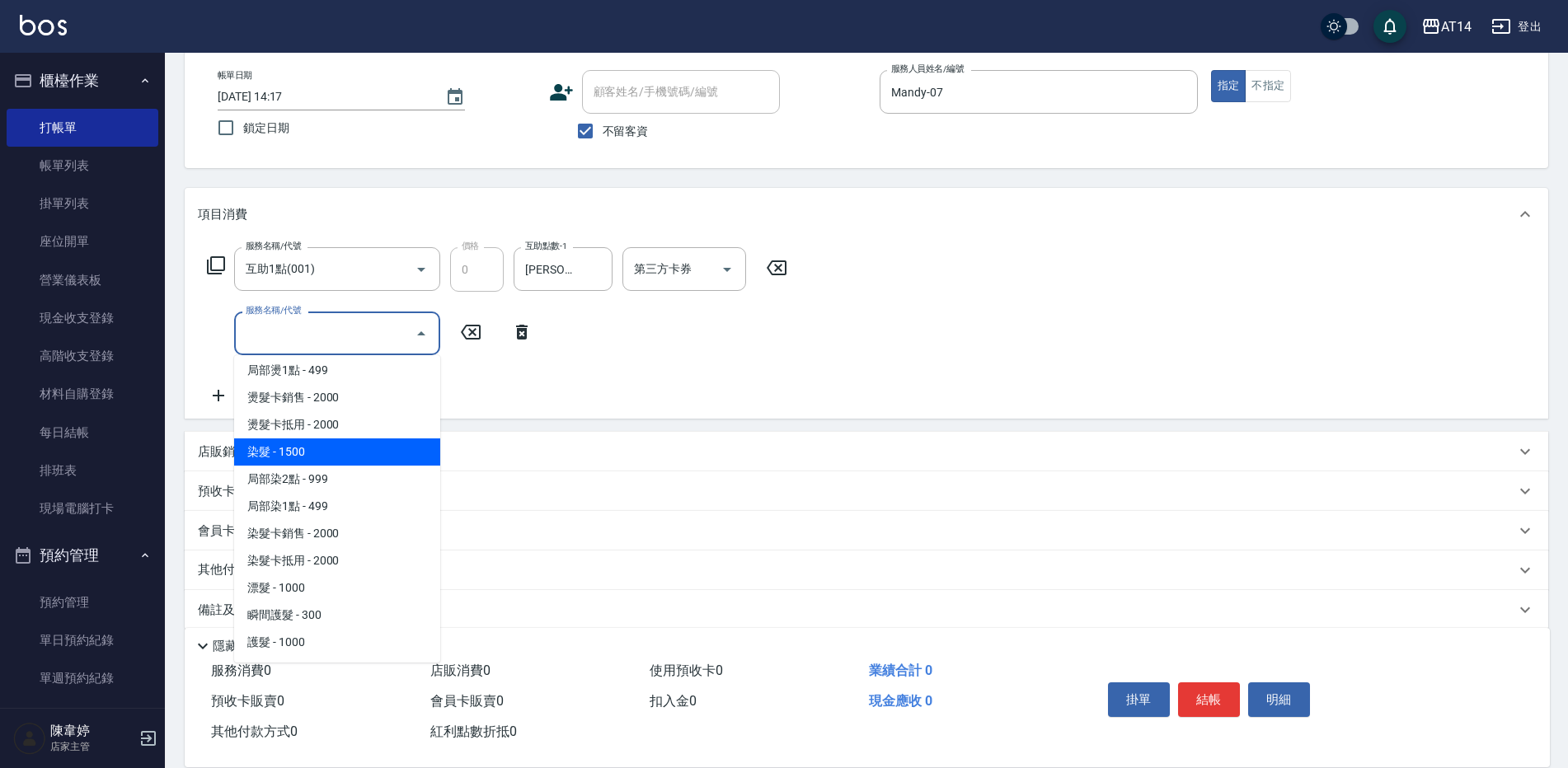
click at [293, 458] on span "染髮 - 1500" at bounding box center [337, 452] width 206 height 27
type input "染髮(041)"
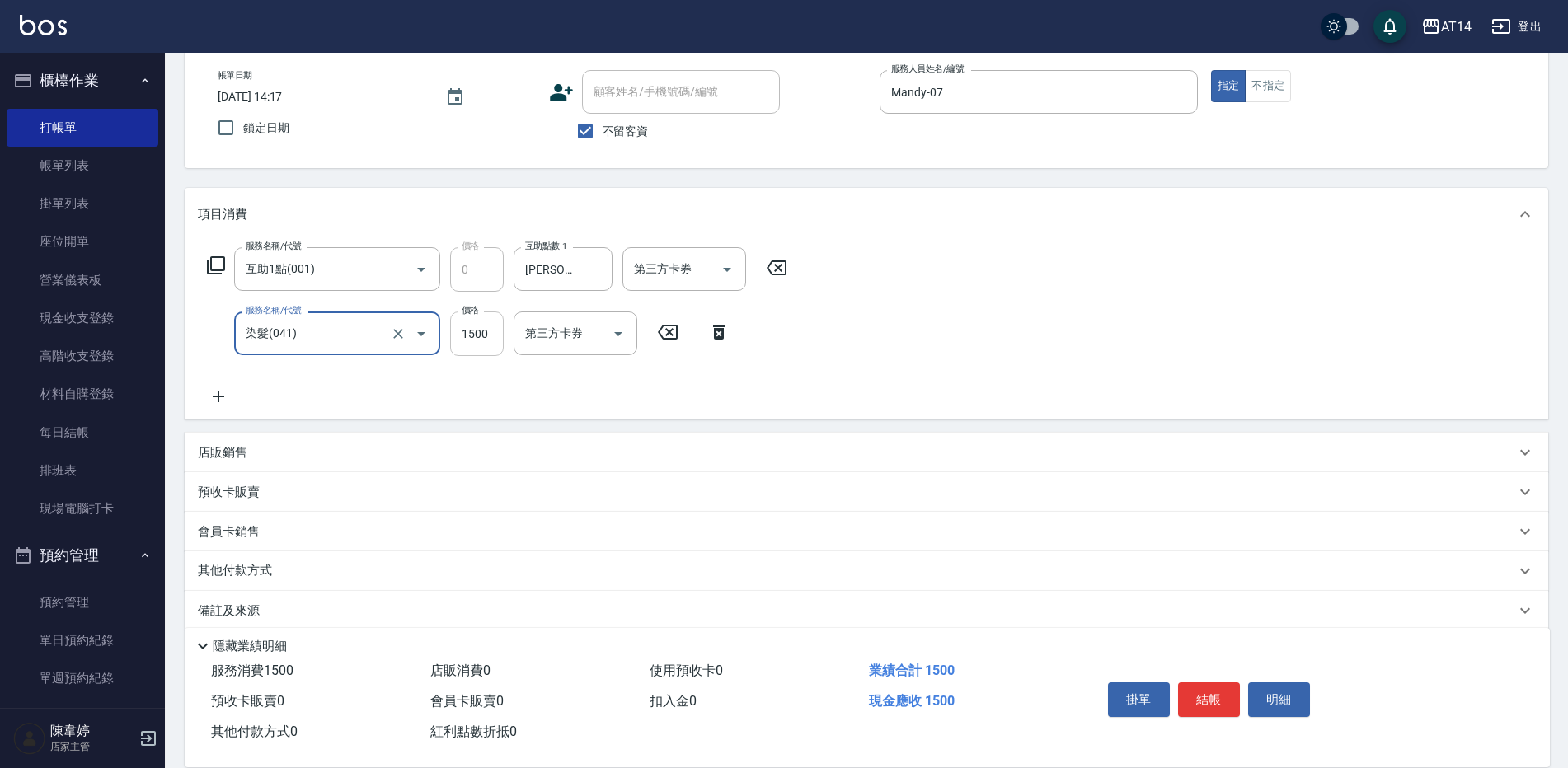
click at [476, 346] on input "1500" at bounding box center [476, 334] width 53 height 45
type input "3000"
click at [1196, 686] on button "結帳" at bounding box center [1209, 699] width 62 height 34
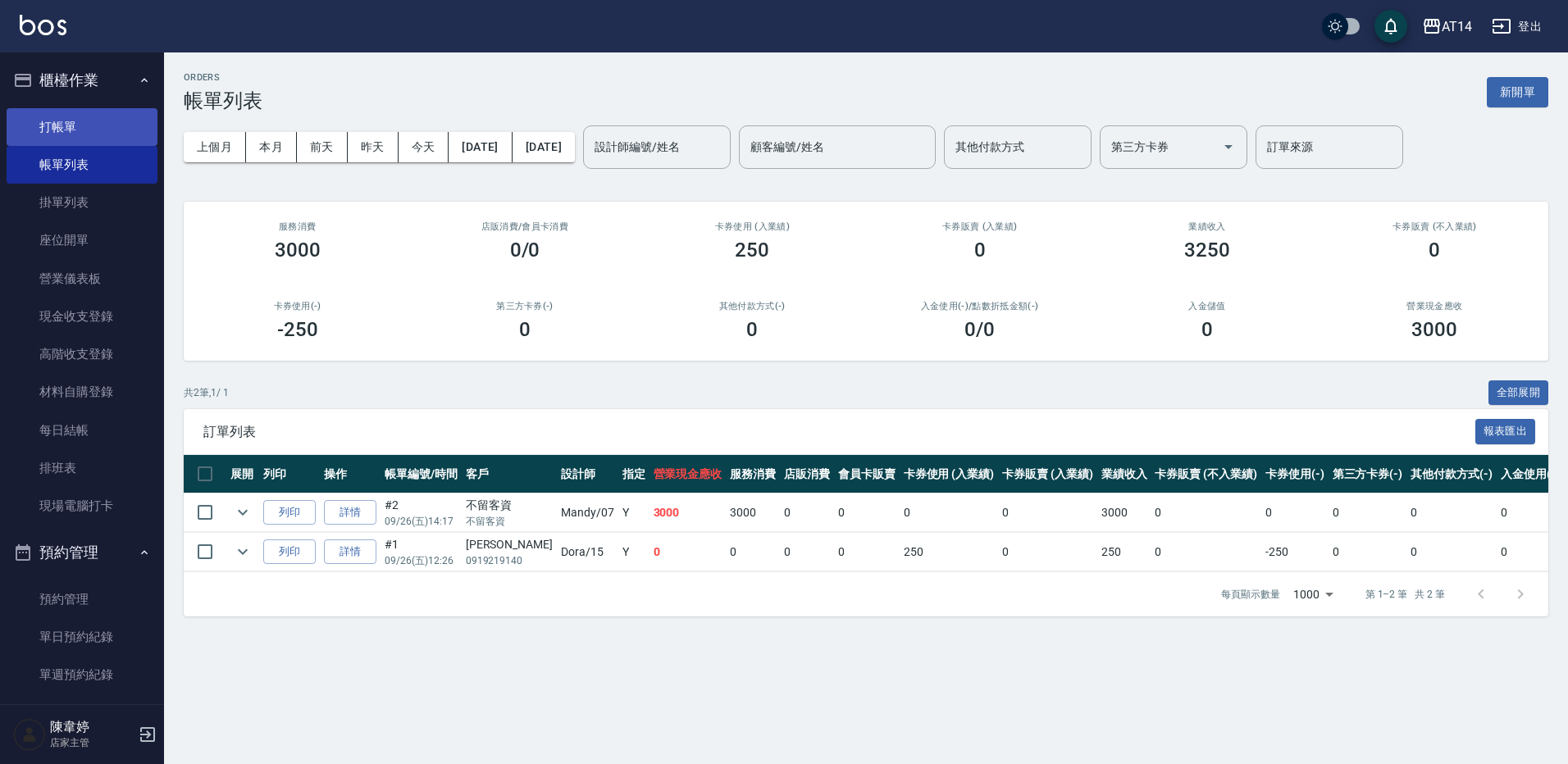
click at [41, 128] on link "打帳單" at bounding box center [82, 127] width 151 height 38
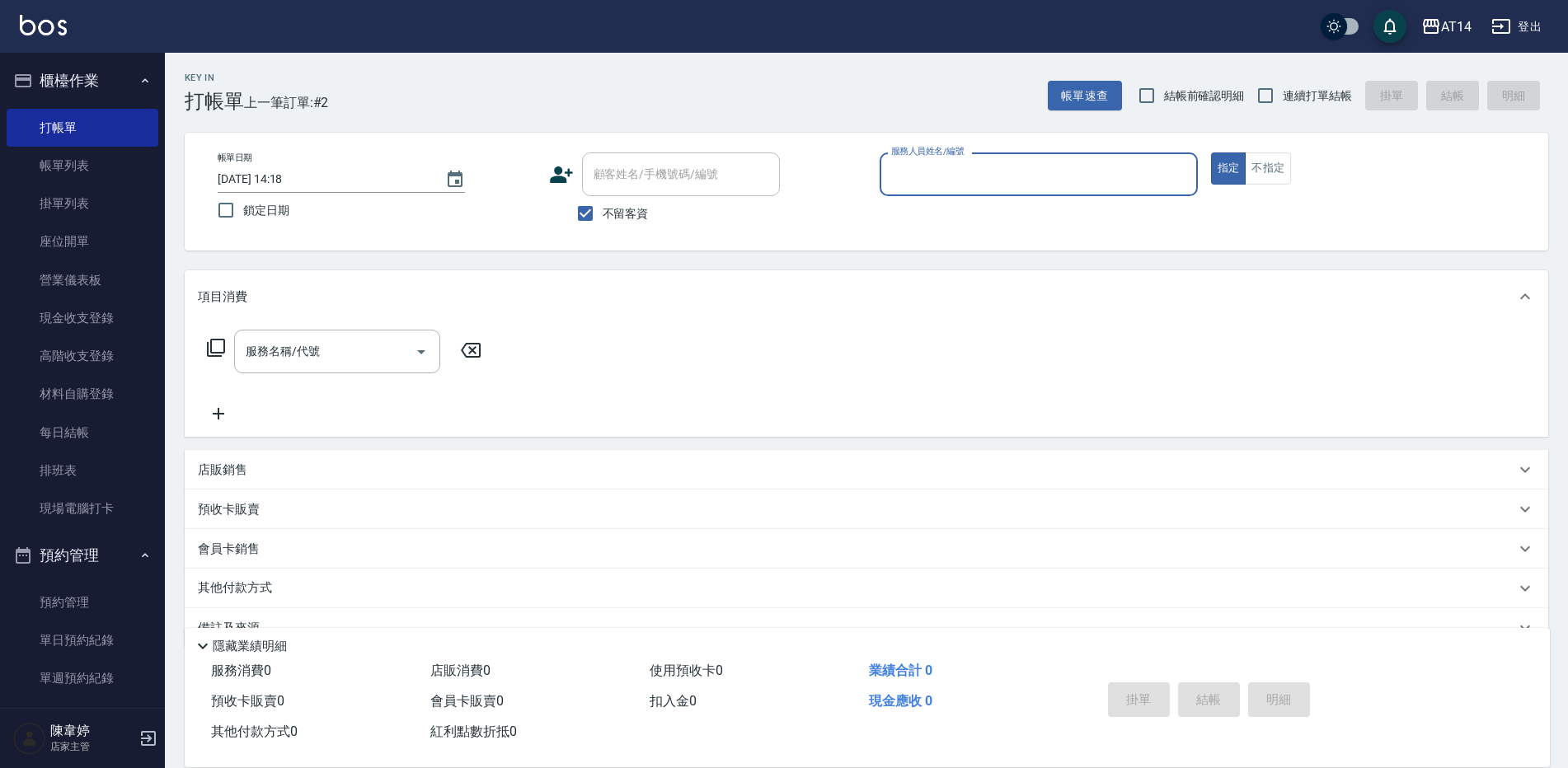
click at [997, 179] on input "服務人員姓名/編號" at bounding box center [1039, 174] width 304 height 29
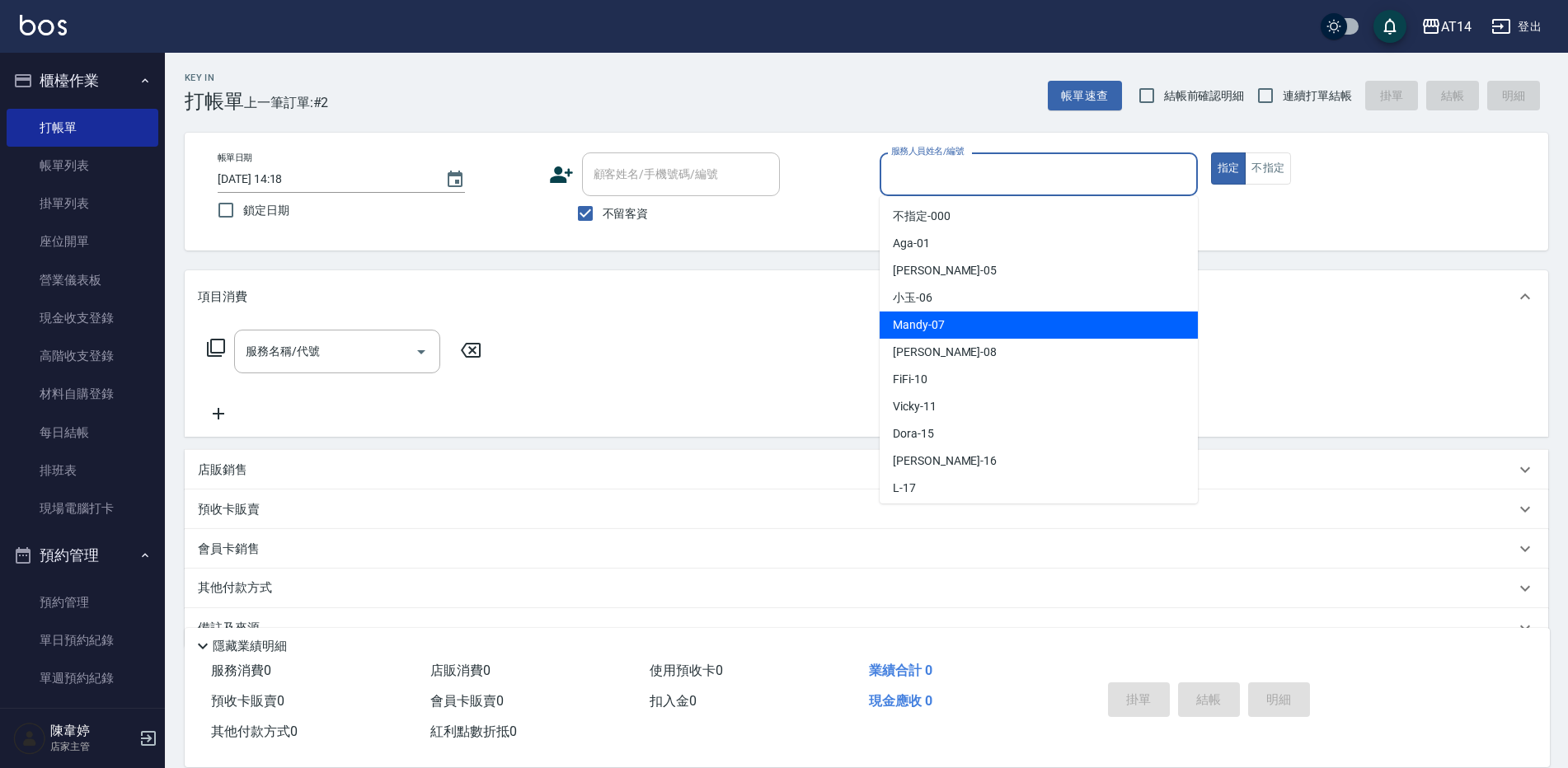
click at [944, 322] on div "Mandy -07" at bounding box center [1038, 324] width 318 height 27
type input "Mandy-07"
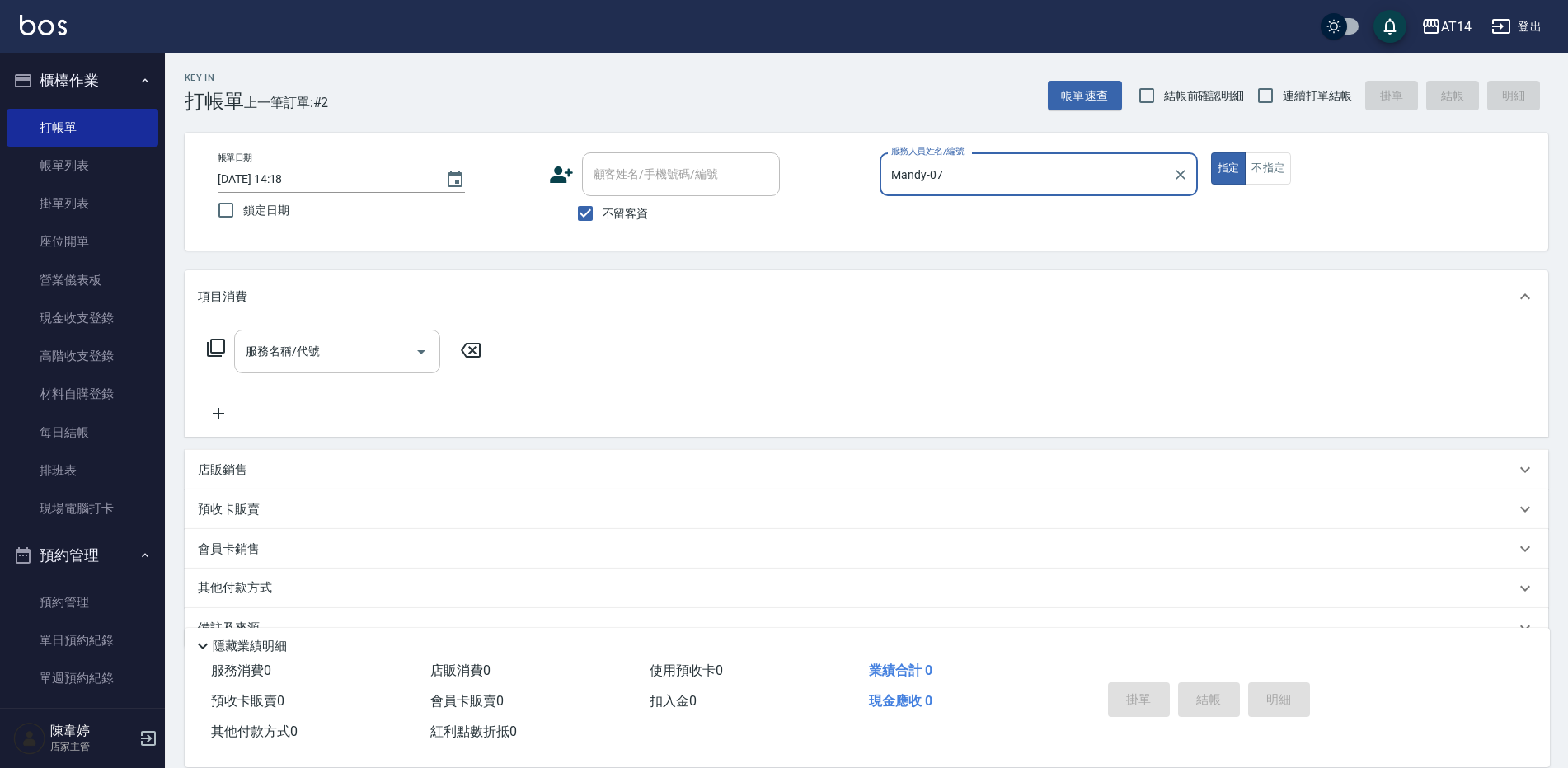
click at [414, 355] on icon "Open" at bounding box center [420, 351] width 20 height 20
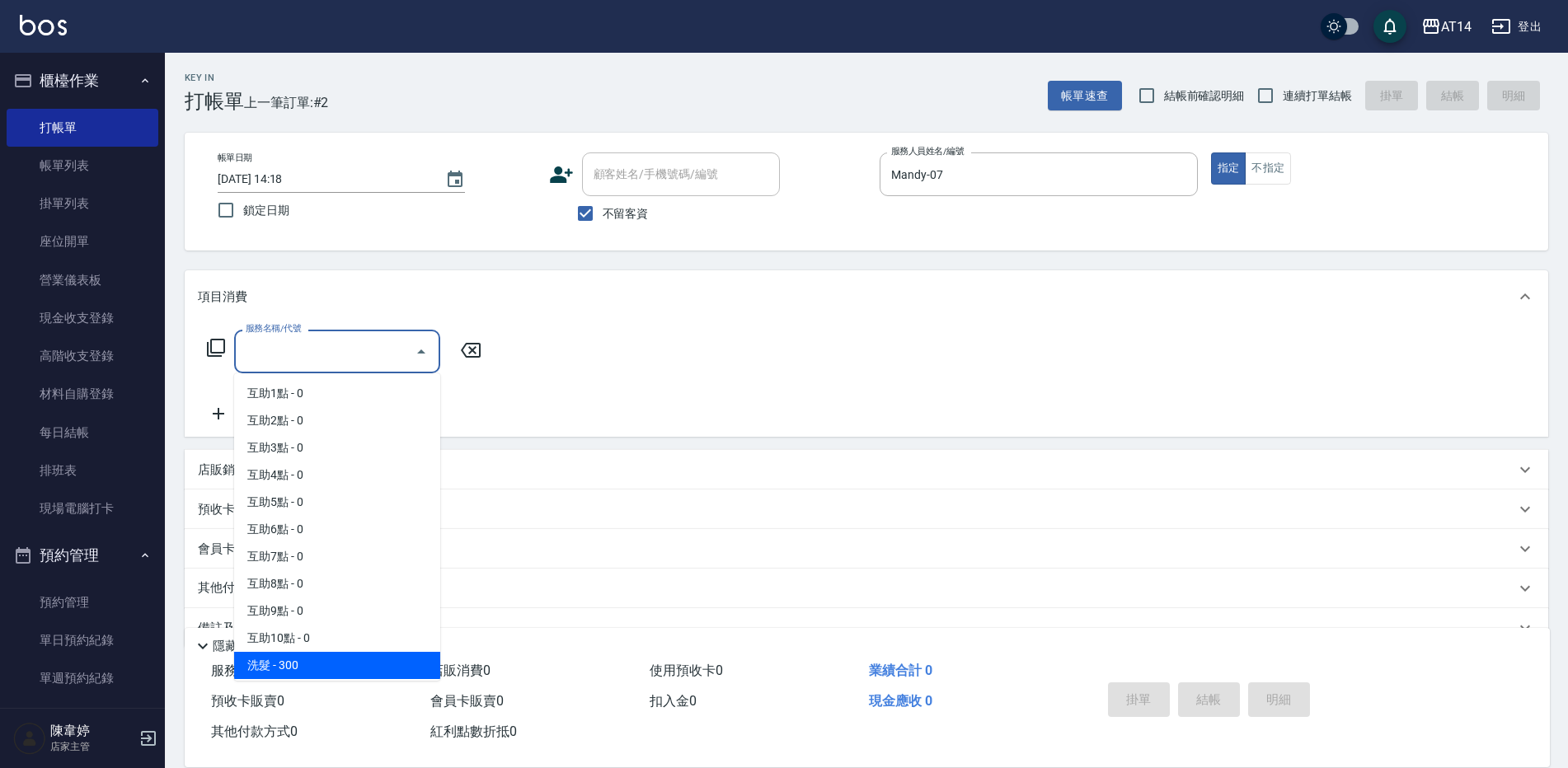
click at [379, 656] on span "洗髮 - 300" at bounding box center [337, 665] width 206 height 27
type input "洗髮(011)"
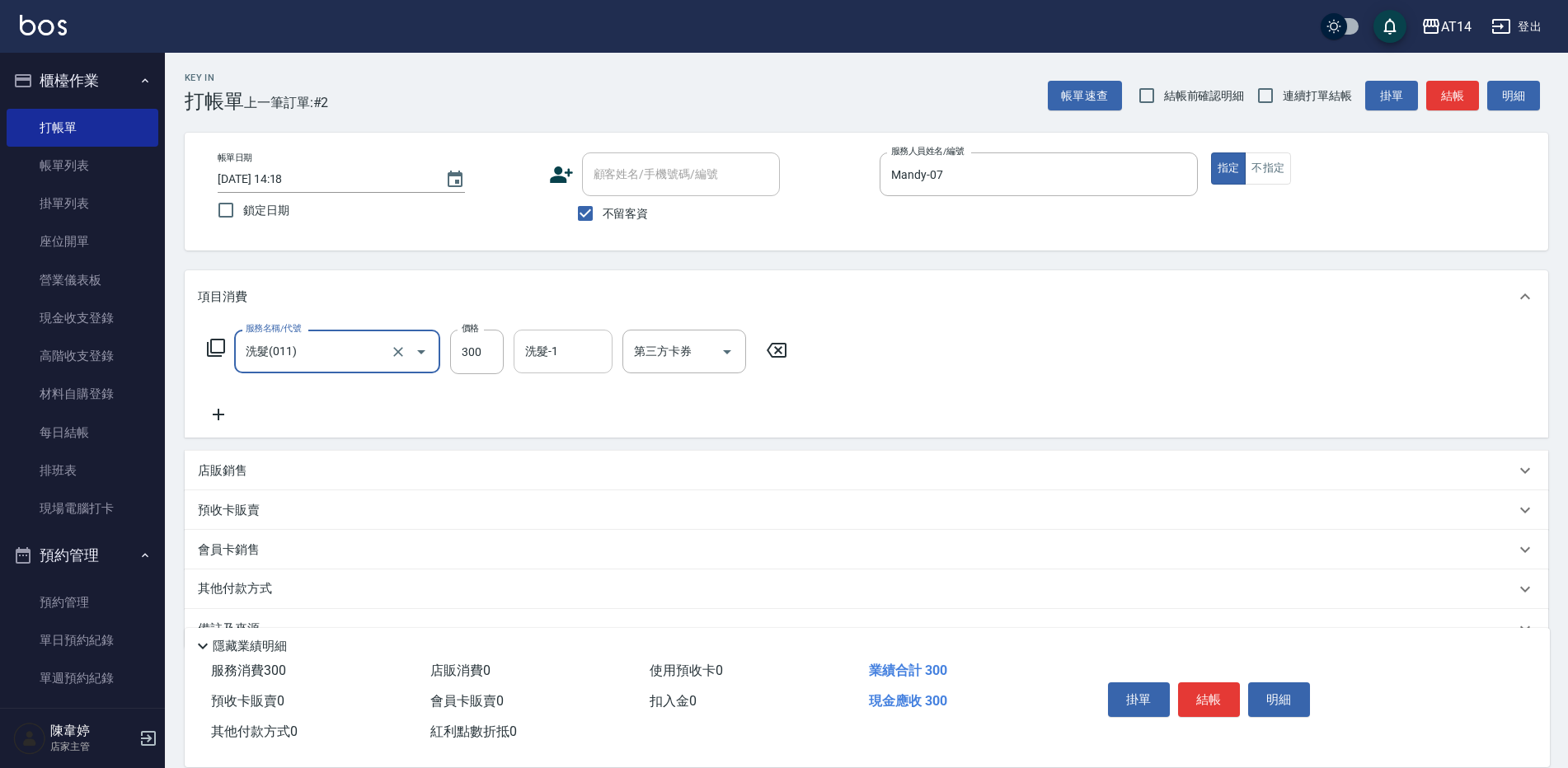
click at [537, 353] on div "洗髮-1 洗髮-1" at bounding box center [563, 351] width 99 height 44
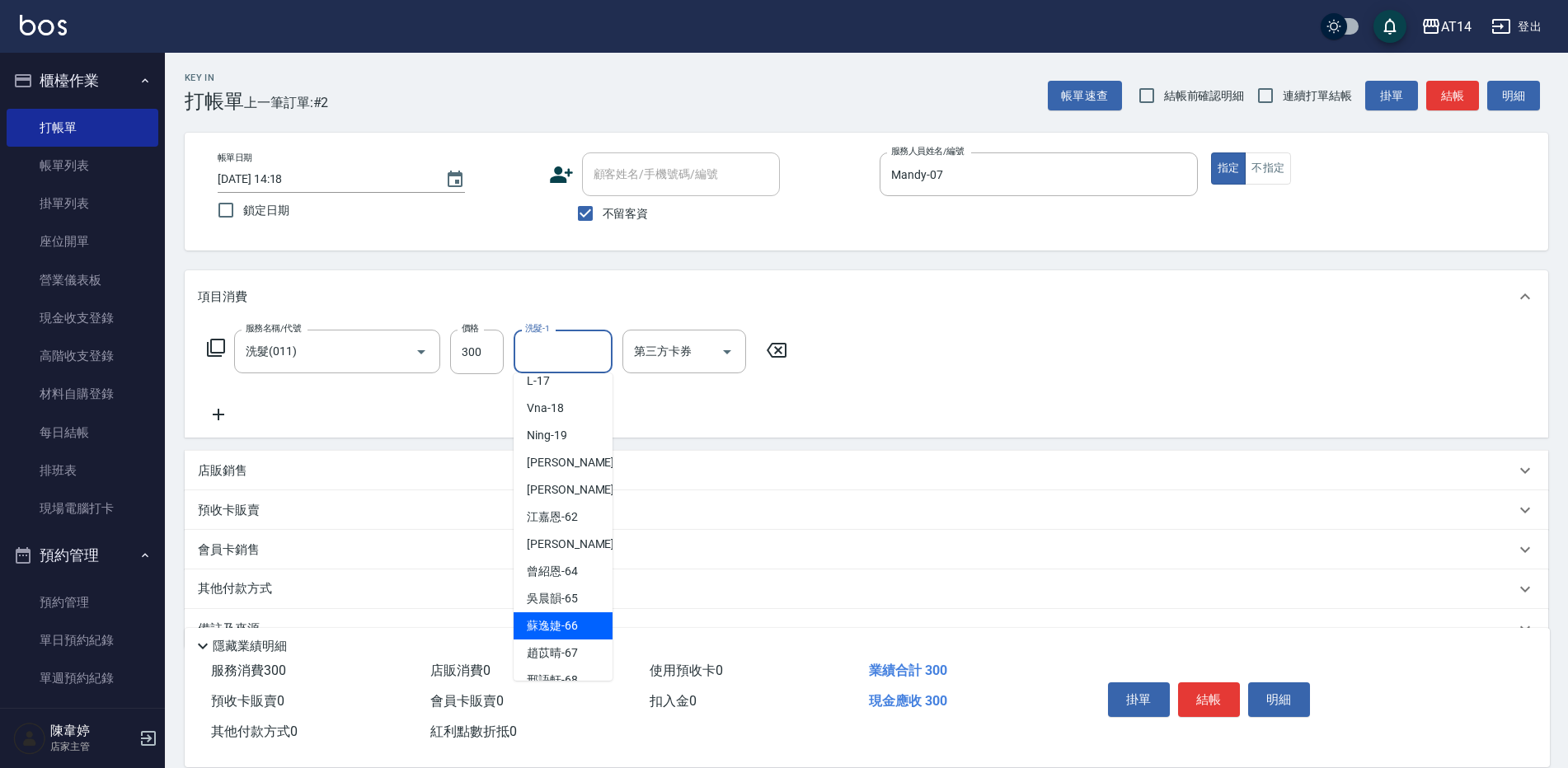
scroll to position [304, 0]
click at [543, 643] on div "趙苡晴 -67" at bounding box center [563, 633] width 99 height 27
type input "趙苡晴-67"
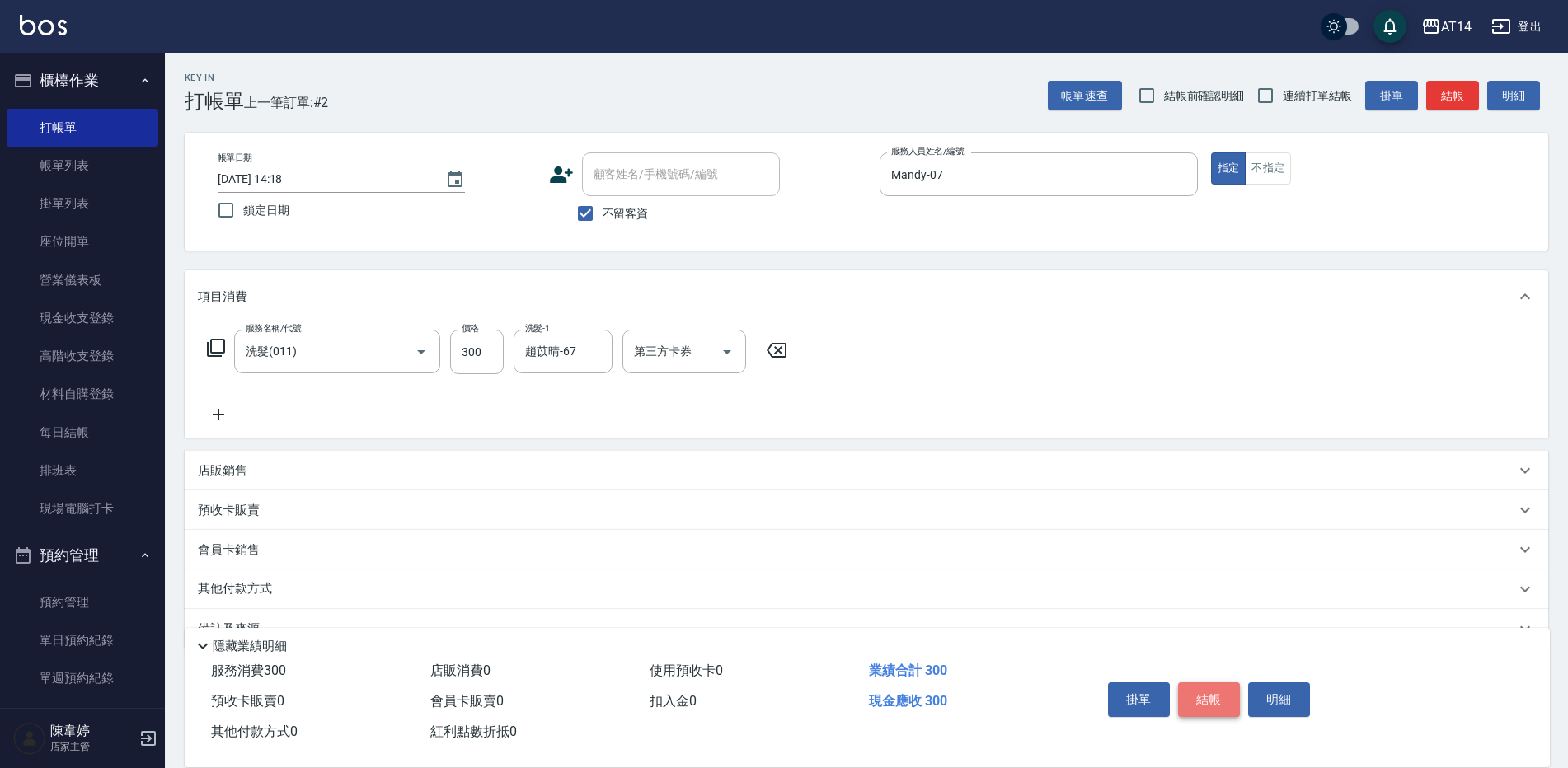
click at [1204, 682] on button "結帳" at bounding box center [1209, 699] width 62 height 34
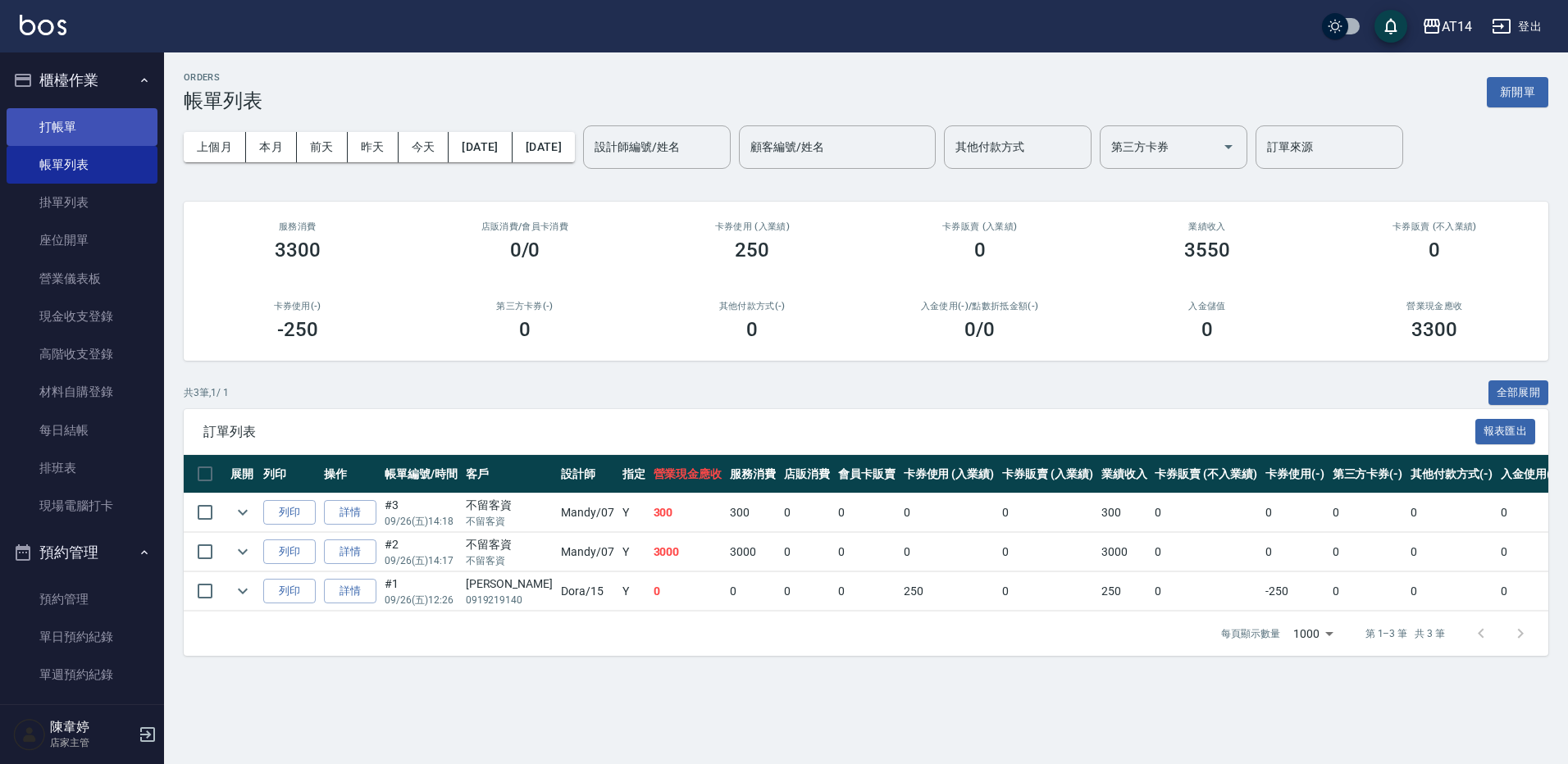
click at [135, 138] on link "打帳單" at bounding box center [82, 127] width 151 height 38
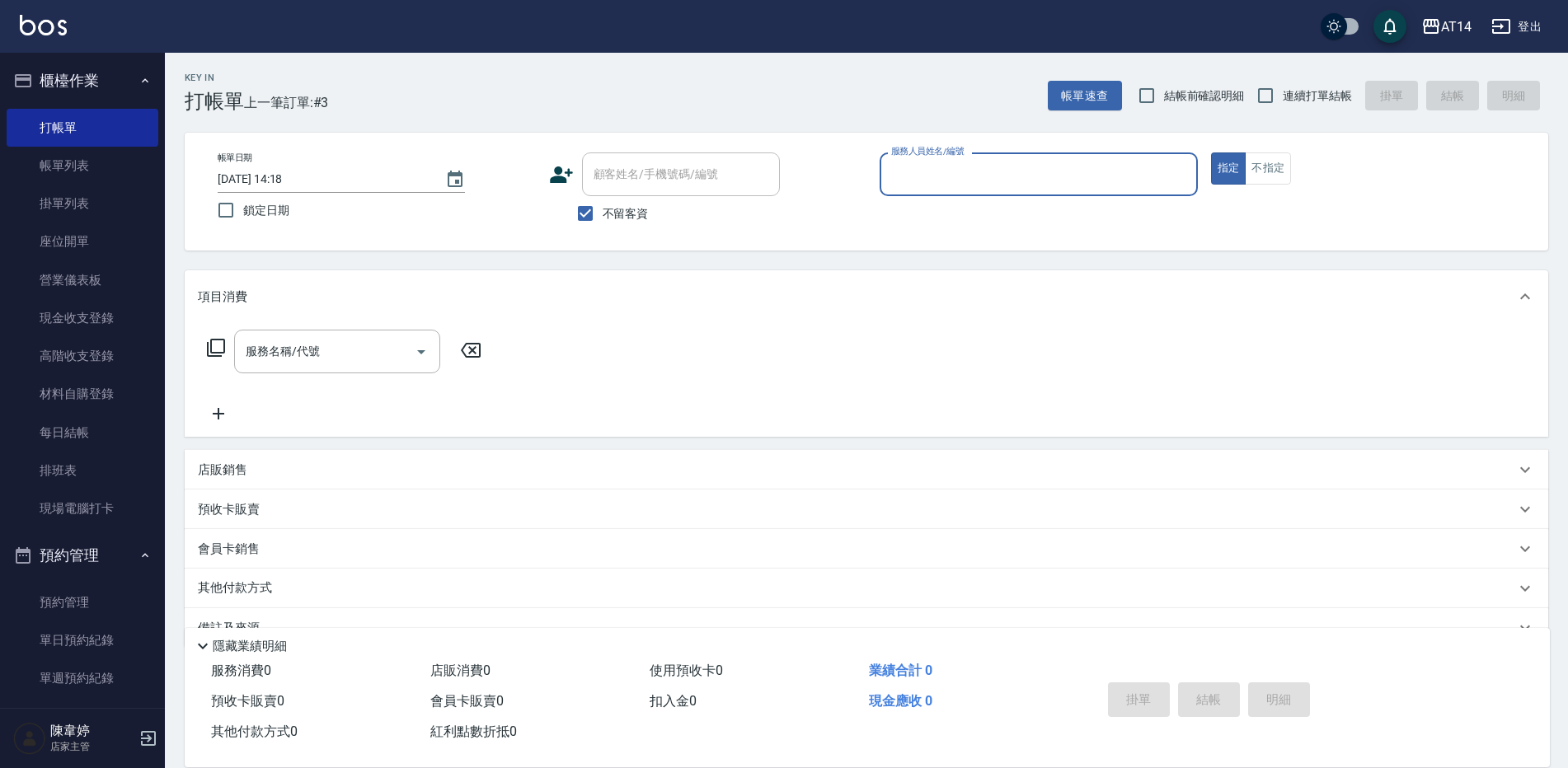
click at [968, 168] on input "服務人員姓名/編號" at bounding box center [1039, 174] width 304 height 29
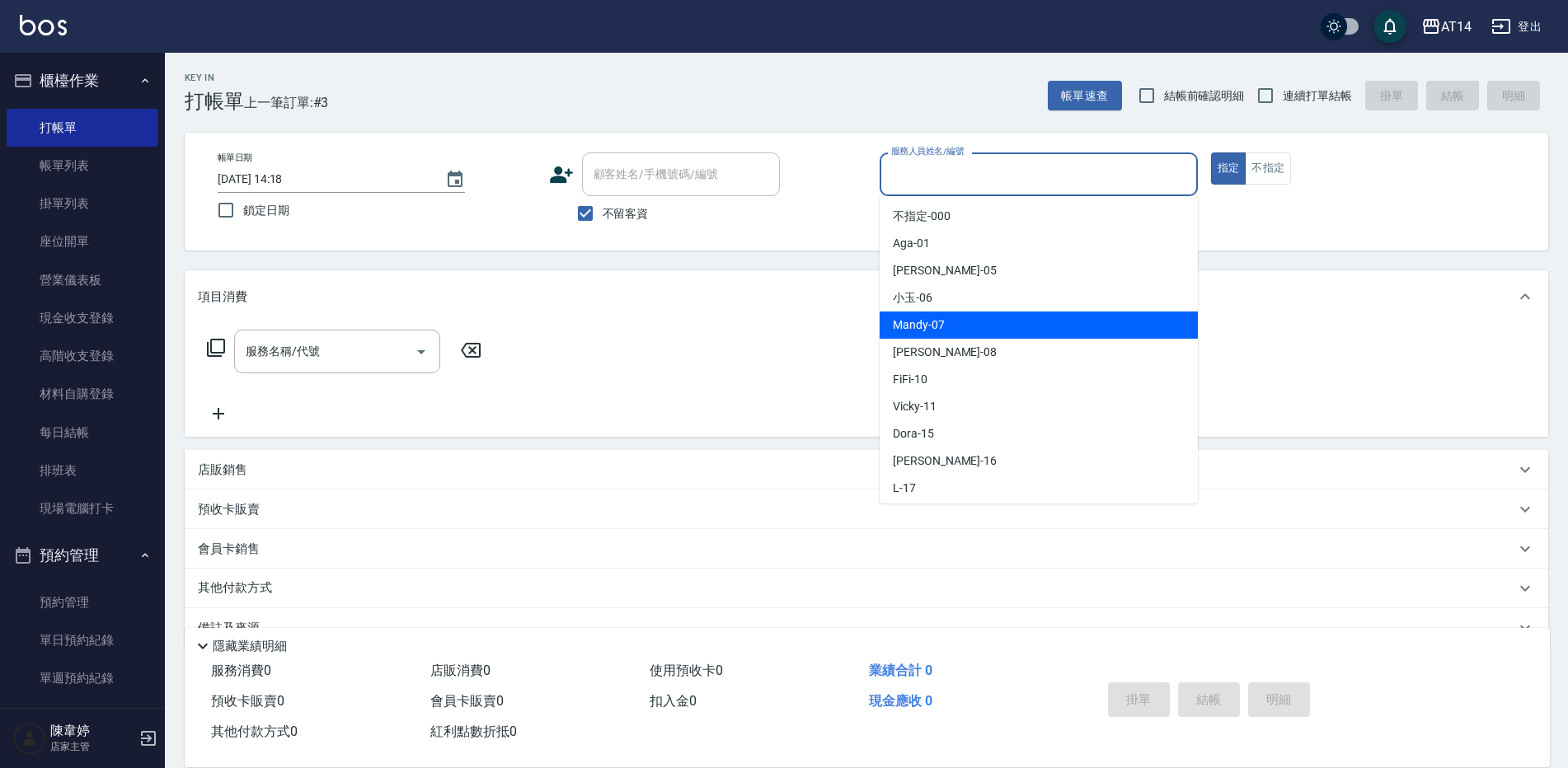
click at [924, 322] on span "Mandy -07" at bounding box center [919, 325] width 52 height 18
type input "Mandy-07"
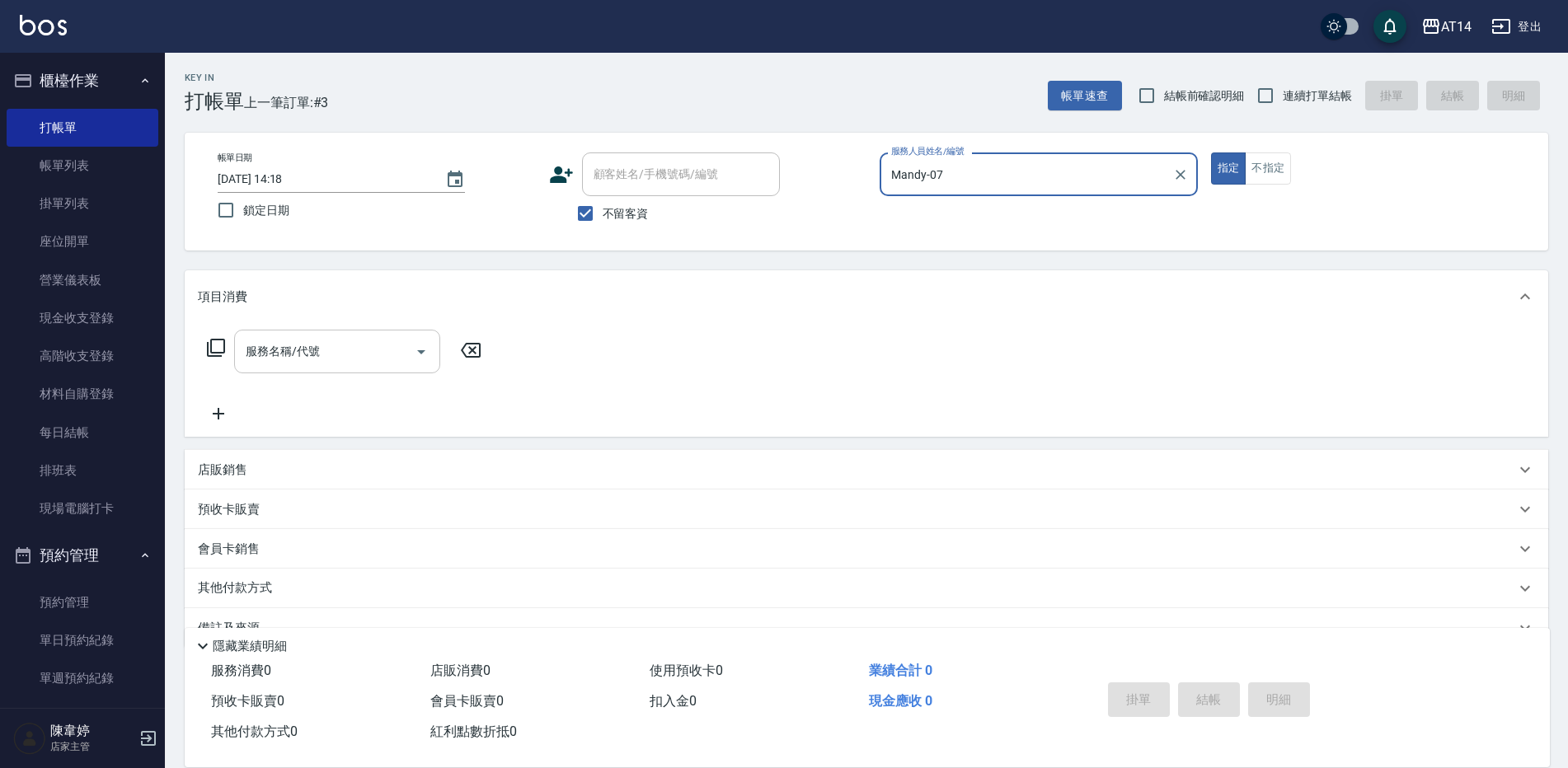
click at [414, 346] on icon "Open" at bounding box center [420, 351] width 20 height 20
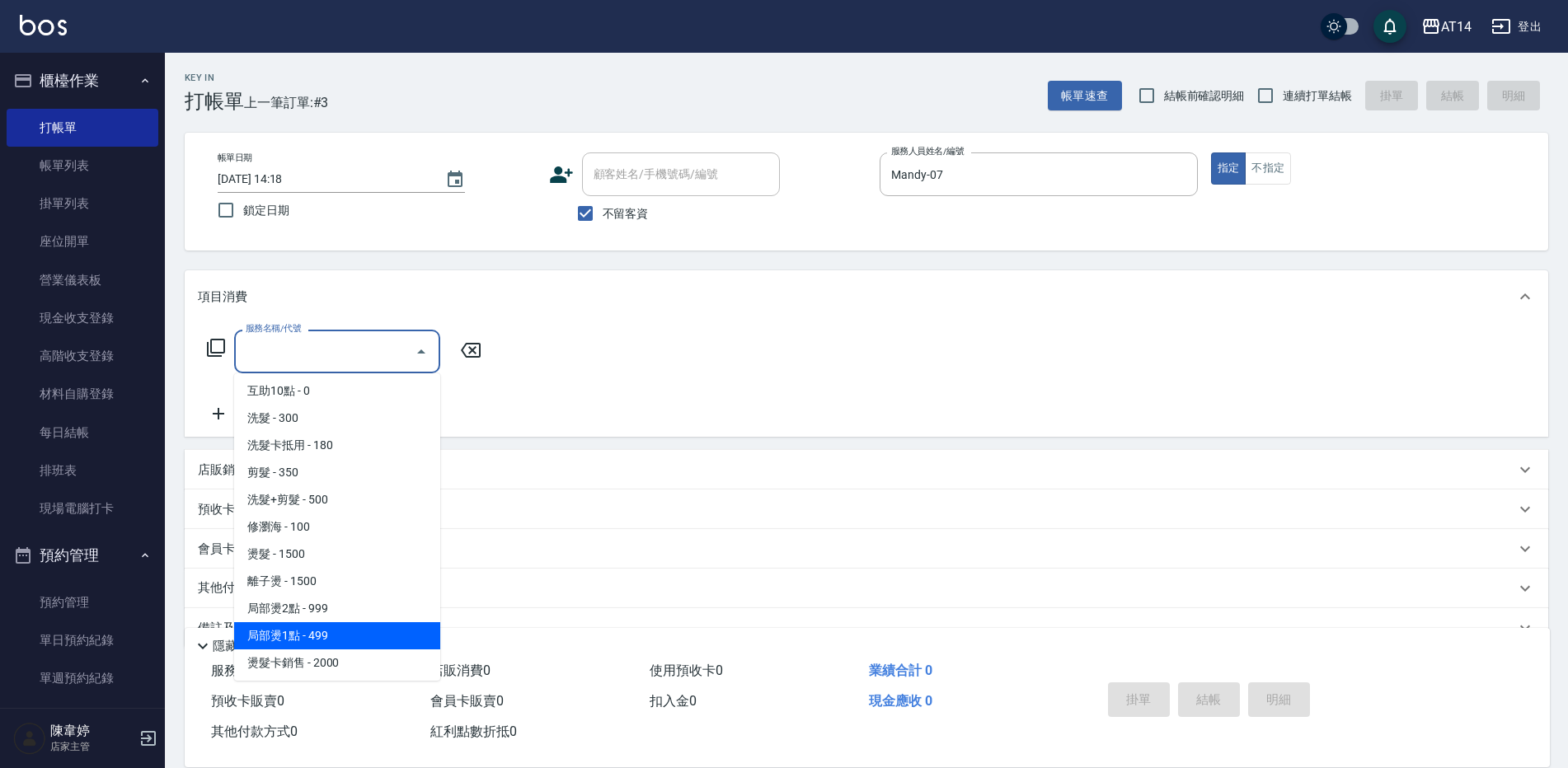
scroll to position [330, 0]
click at [304, 645] on span "染髮 - 1500" at bounding box center [337, 635] width 206 height 27
type input "染髮(041)"
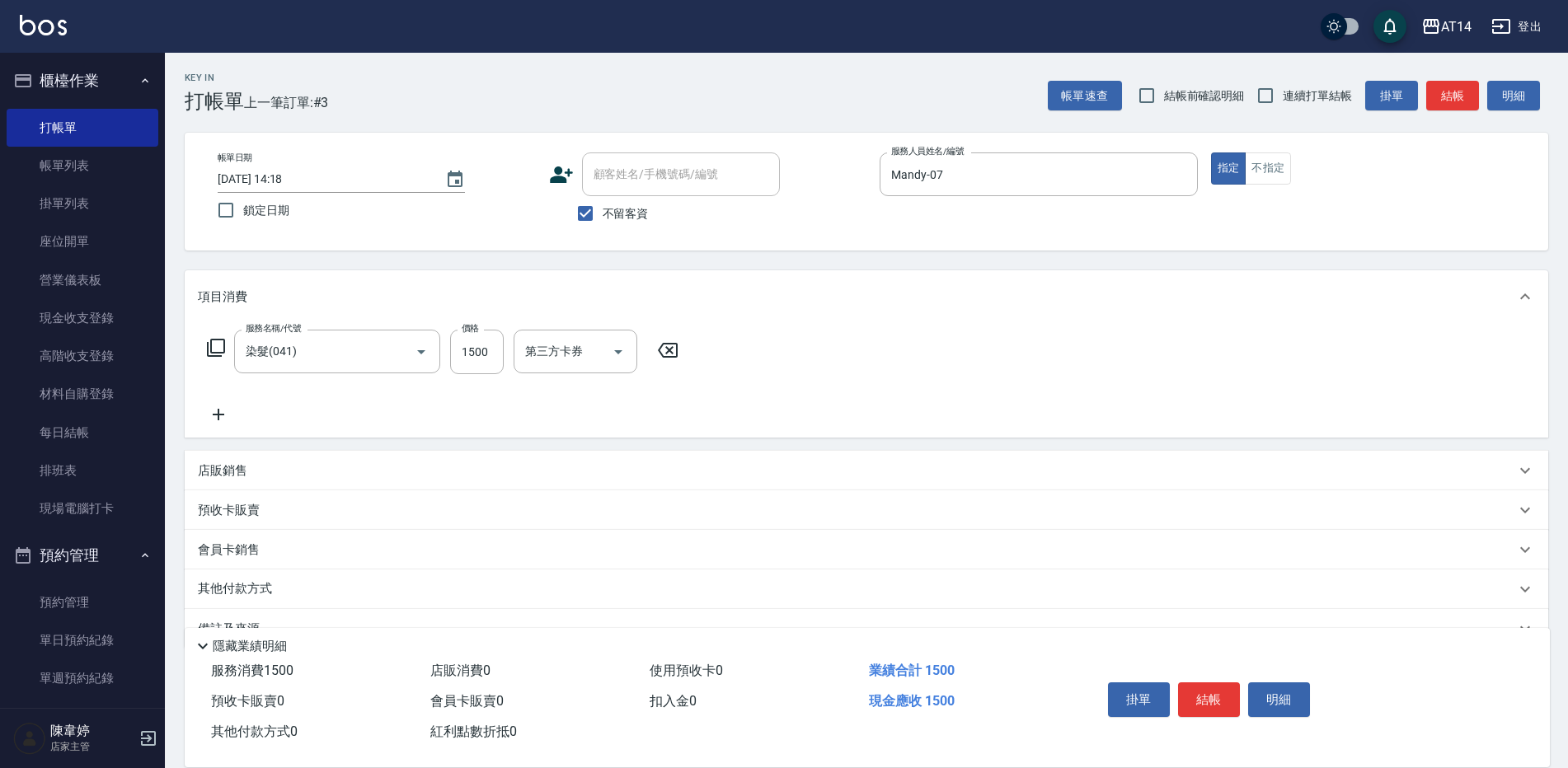
click at [220, 417] on icon at bounding box center [218, 414] width 41 height 20
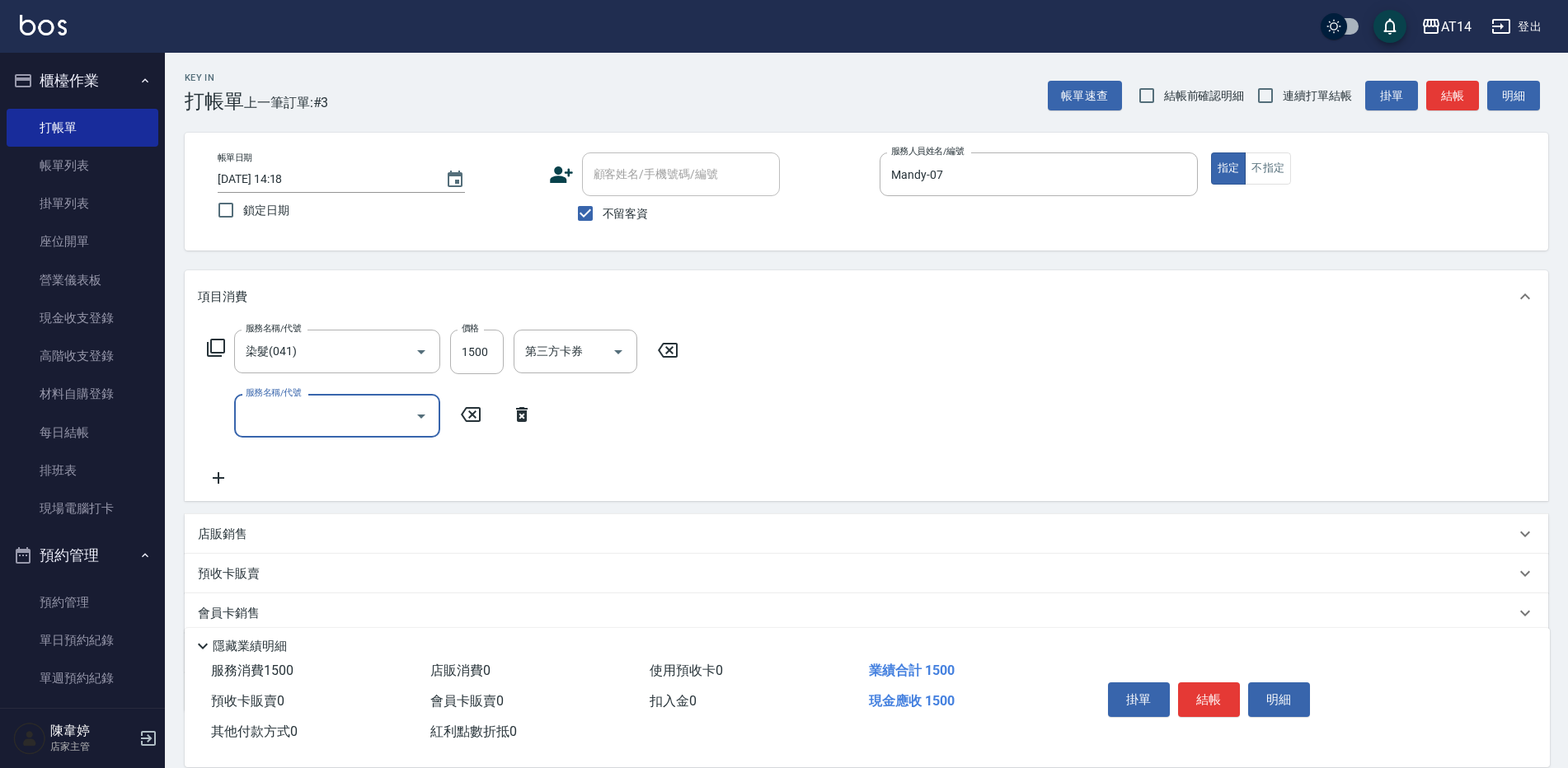
click at [267, 421] on input "服務名稱/代號" at bounding box center [324, 416] width 167 height 29
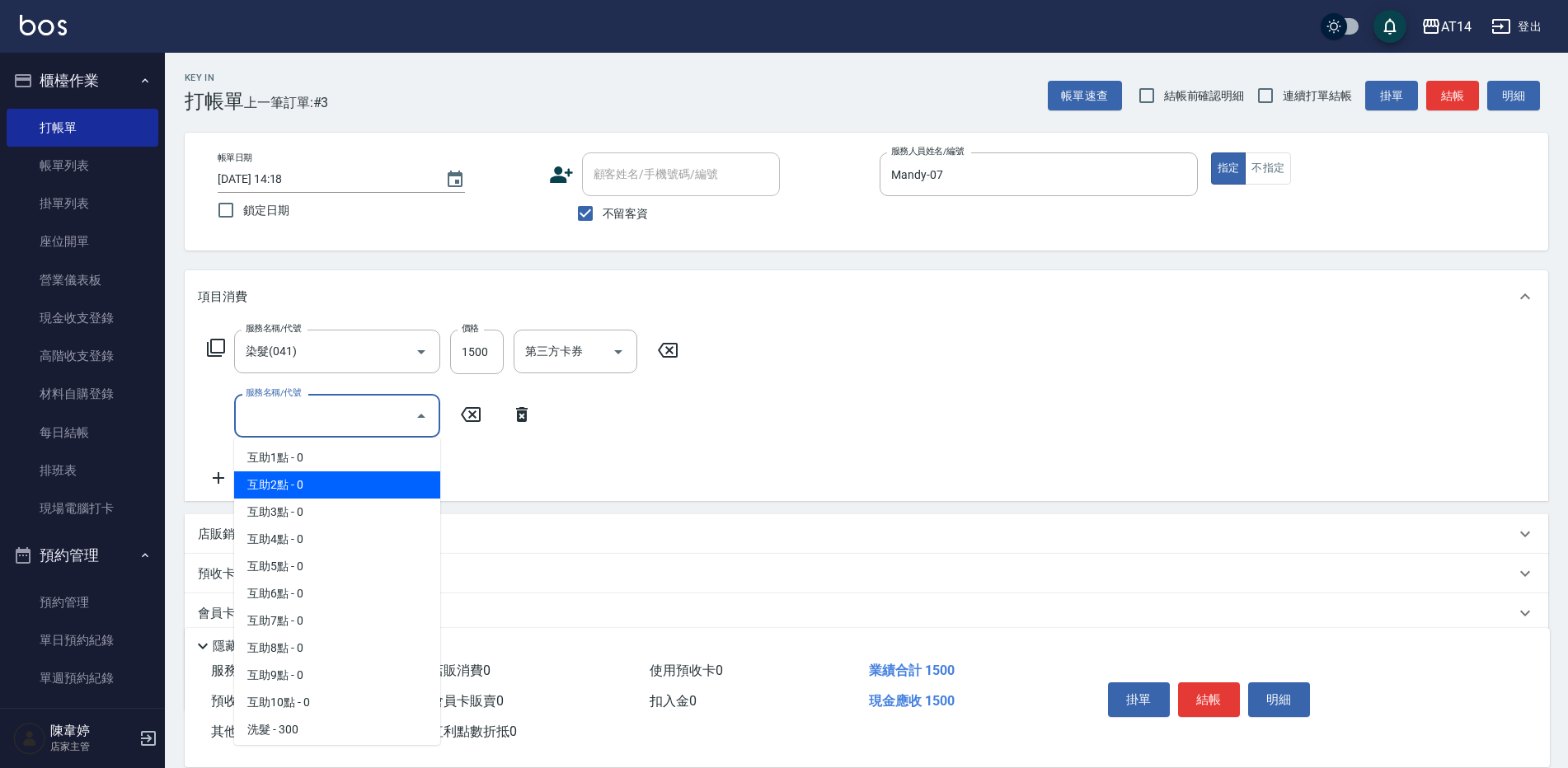
drag, startPoint x: 275, startPoint y: 482, endPoint x: 361, endPoint y: 469, distance: 87.0
click at [275, 482] on span "互助2點 - 0" at bounding box center [337, 485] width 206 height 27
type input "互助2點(002)"
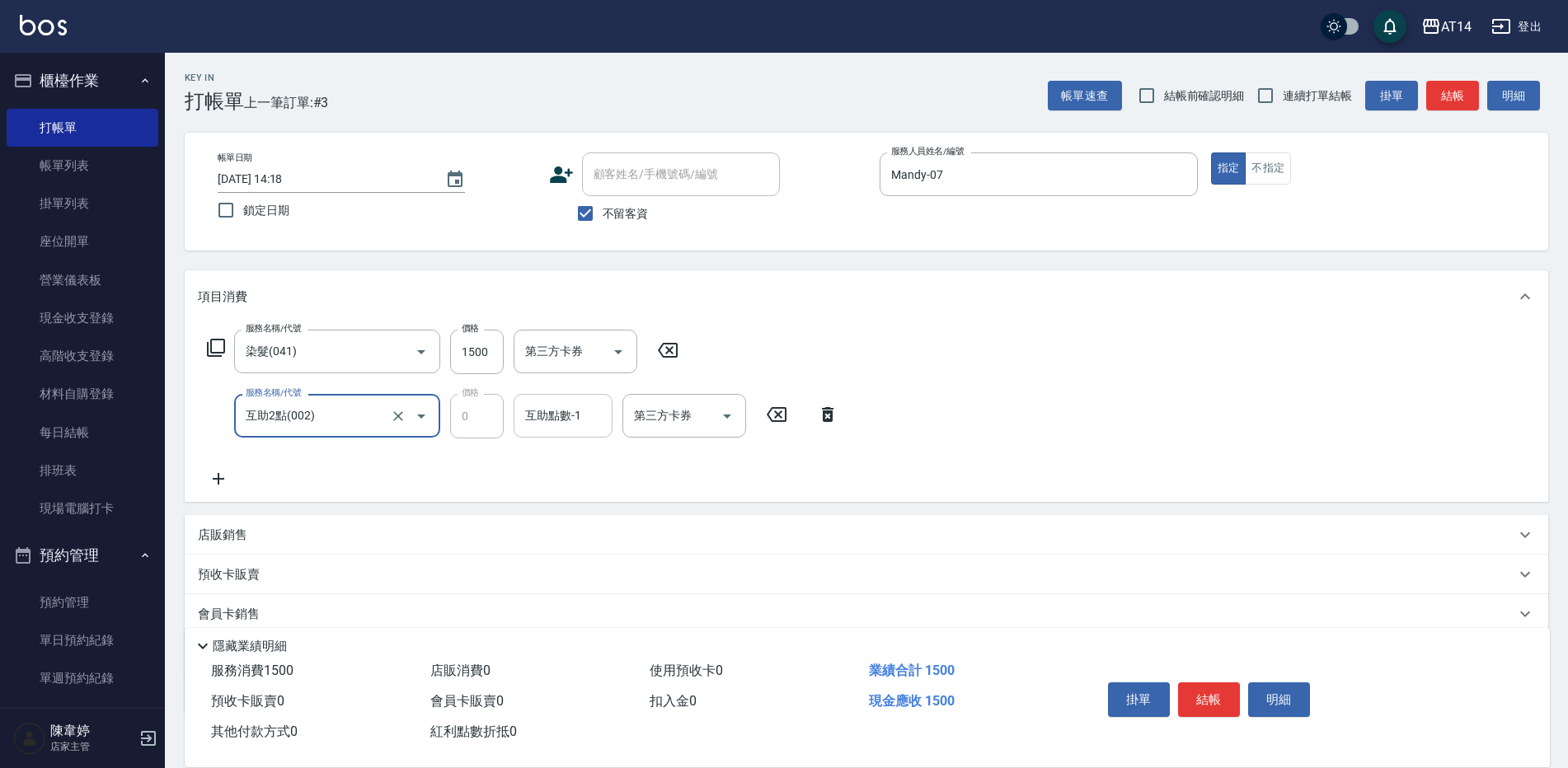
click at [555, 423] on div "互助點數-1 互助點數-1" at bounding box center [563, 416] width 99 height 44
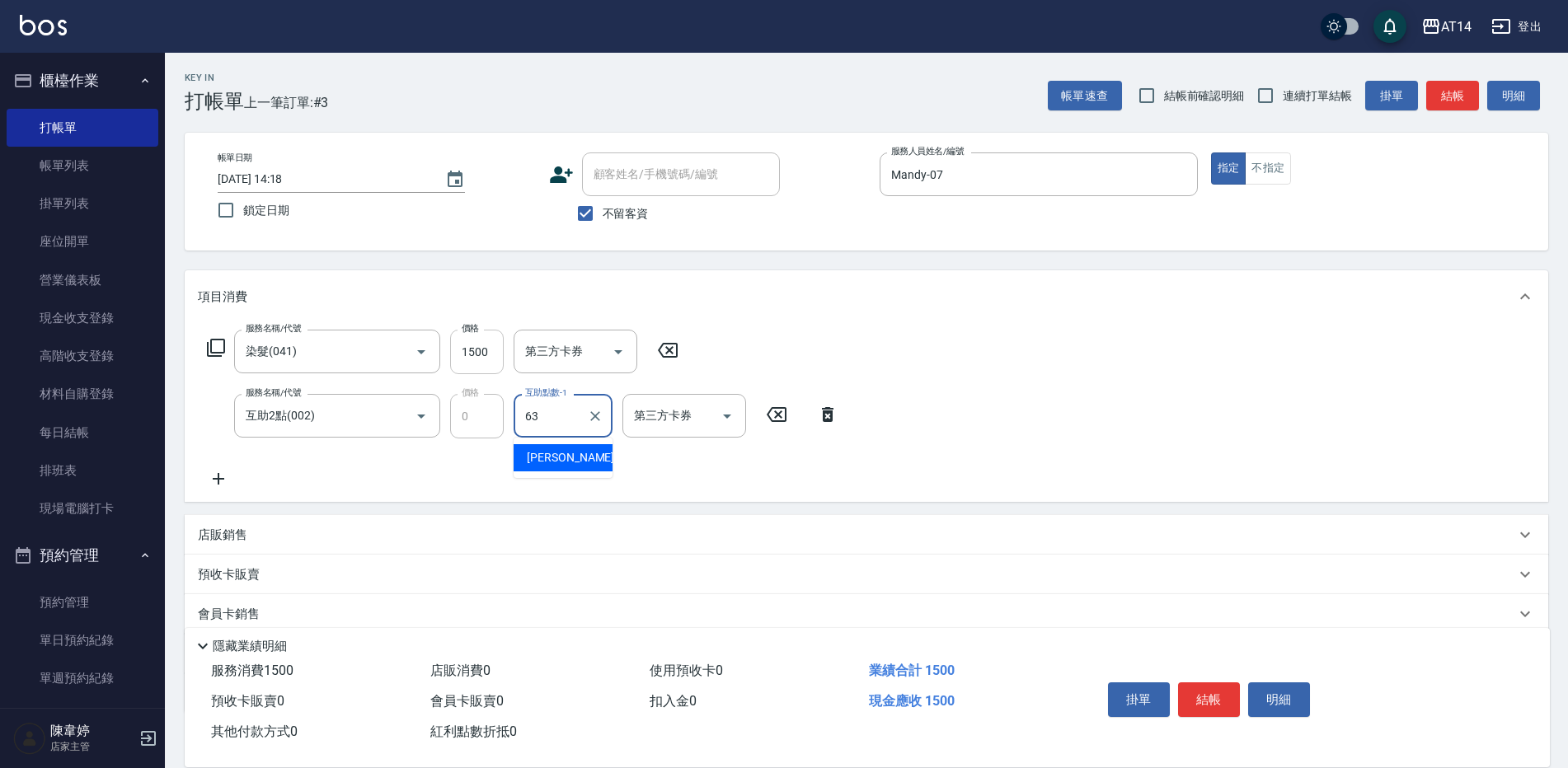
type input "63"
click at [457, 361] on input "1500" at bounding box center [476, 352] width 53 height 45
click at [466, 344] on input "1500" at bounding box center [476, 352] width 53 height 45
click at [497, 354] on input "1500" at bounding box center [476, 352] width 53 height 45
click at [498, 352] on input "1500" at bounding box center [476, 352] width 53 height 45
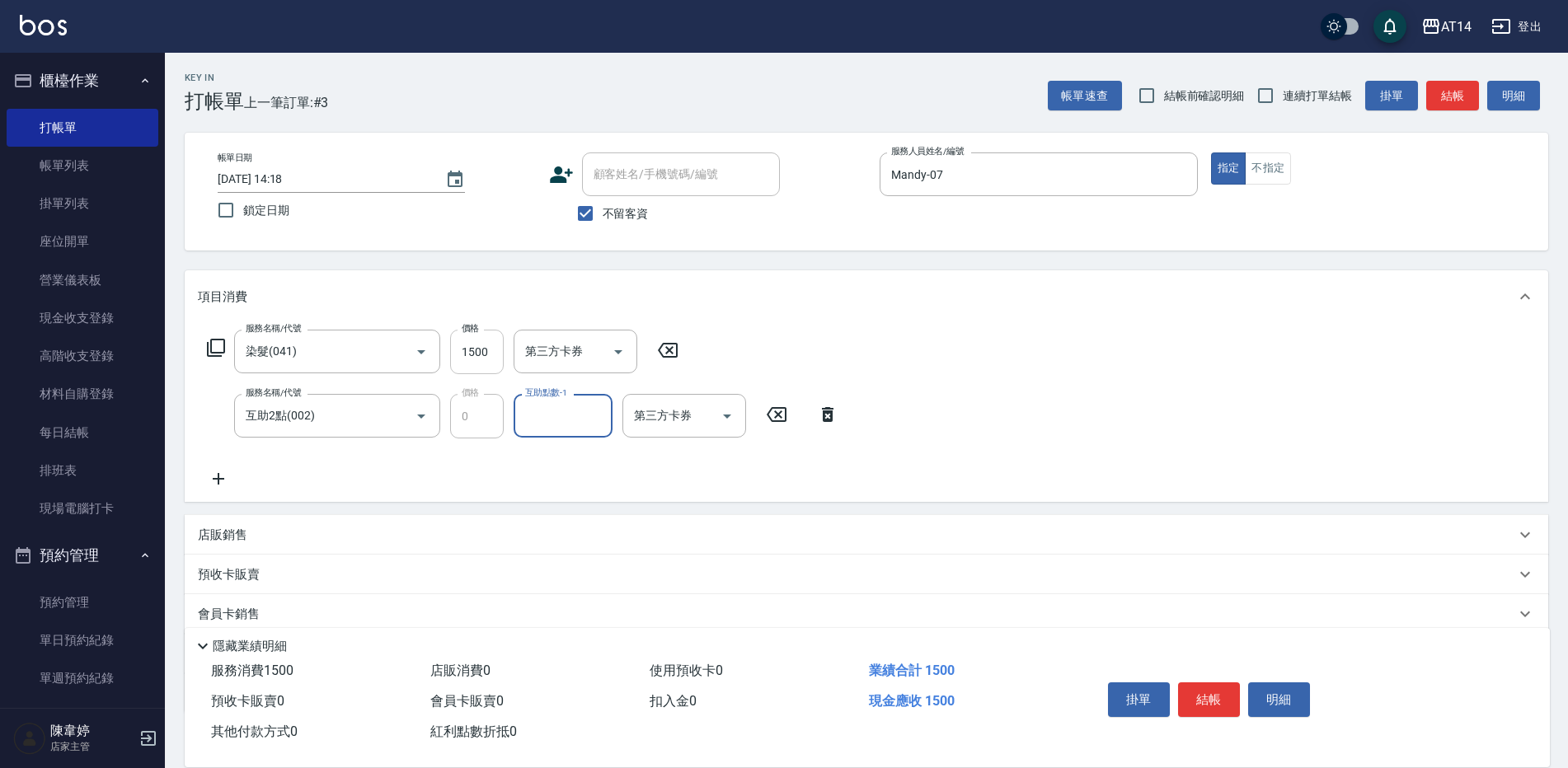
click at [487, 346] on input "1500" at bounding box center [476, 352] width 53 height 45
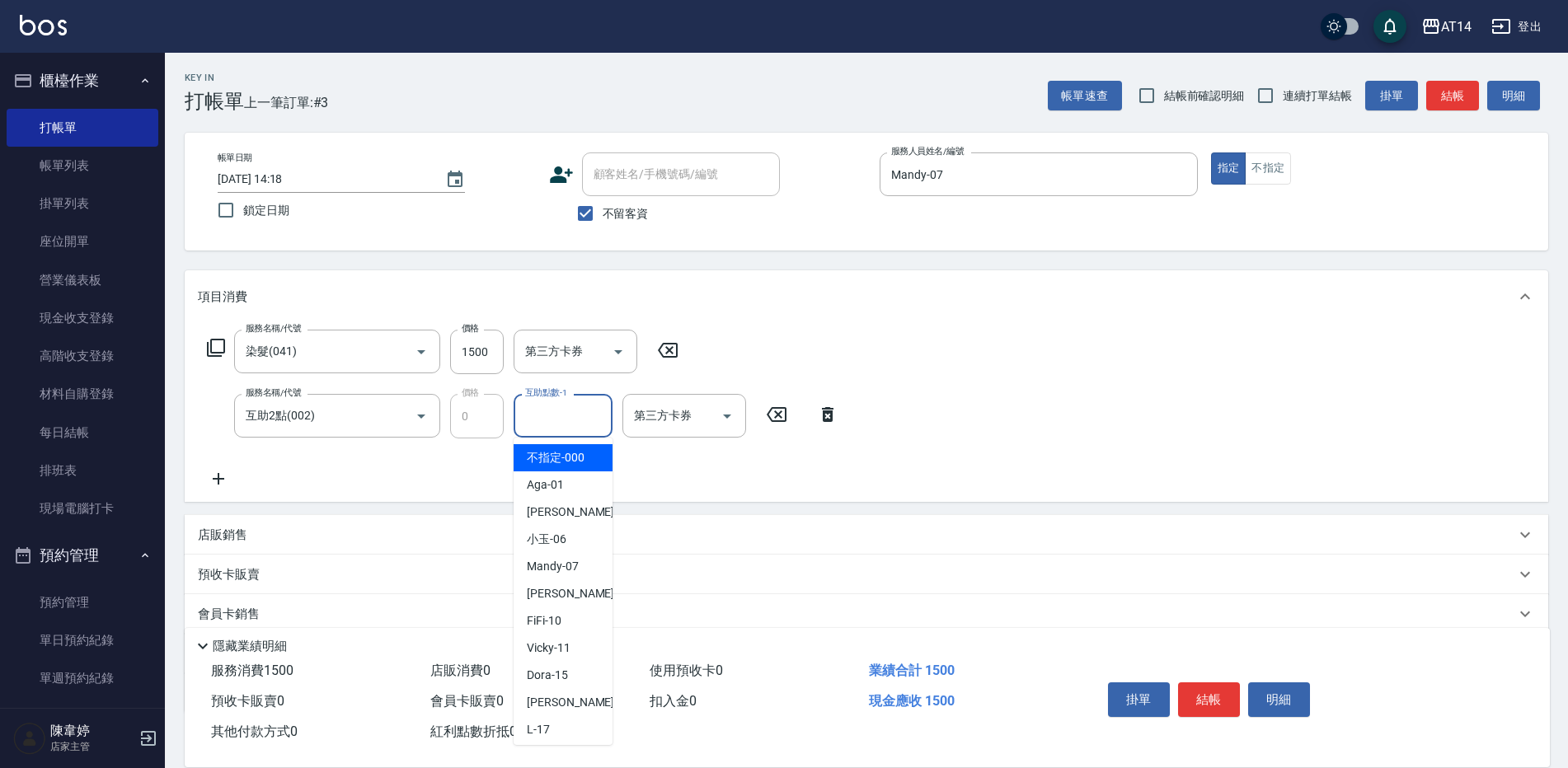
click at [554, 408] on input "互助點數-1" at bounding box center [563, 416] width 84 height 29
click at [569, 464] on span "楊明月 -63" at bounding box center [578, 458] width 103 height 18
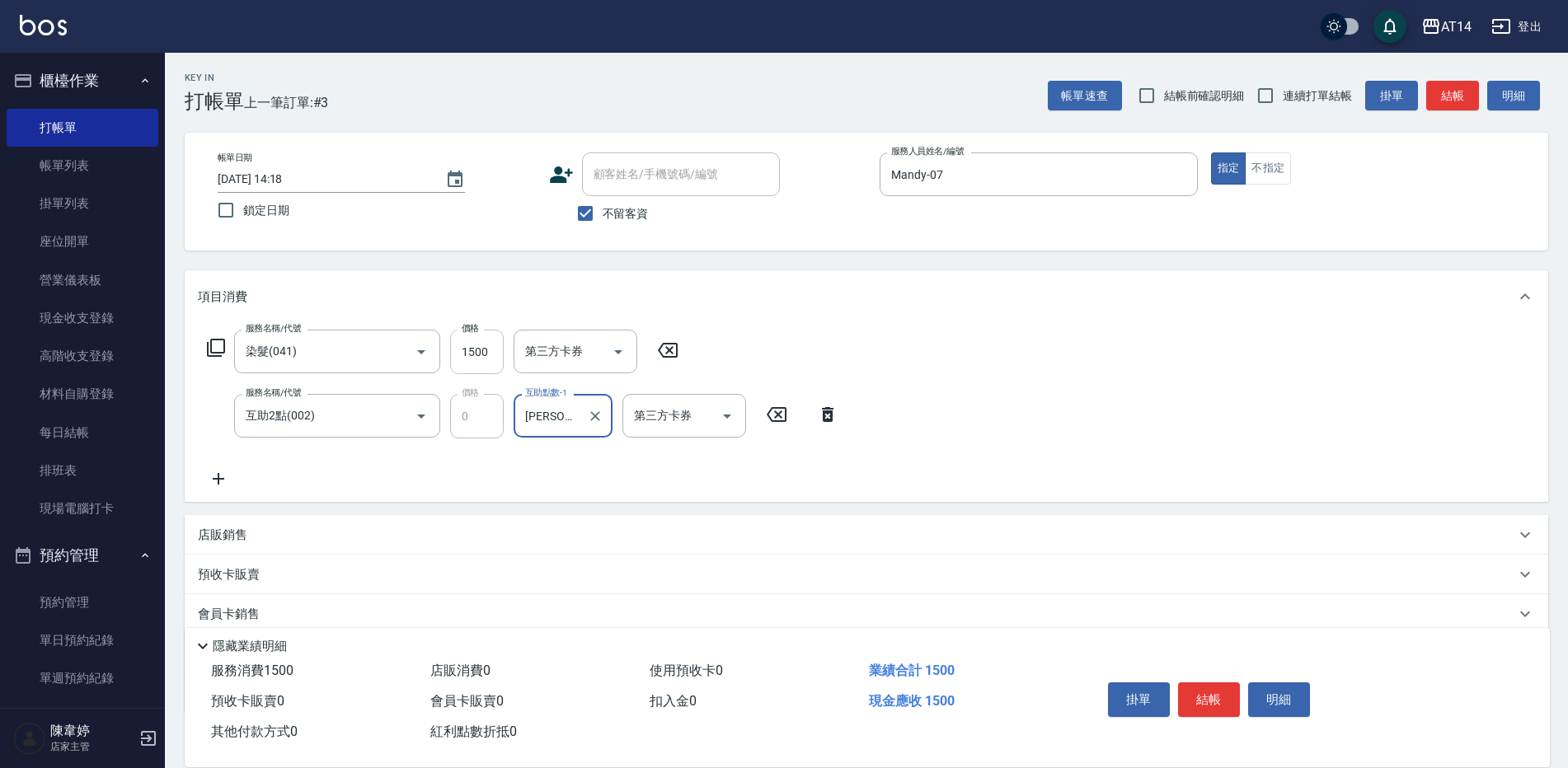
type input "楊明月-63"
click at [482, 347] on input "1500" at bounding box center [476, 352] width 53 height 45
click at [473, 350] on input "1500" at bounding box center [476, 352] width 53 height 45
click at [469, 342] on input "1500" at bounding box center [476, 352] width 53 height 45
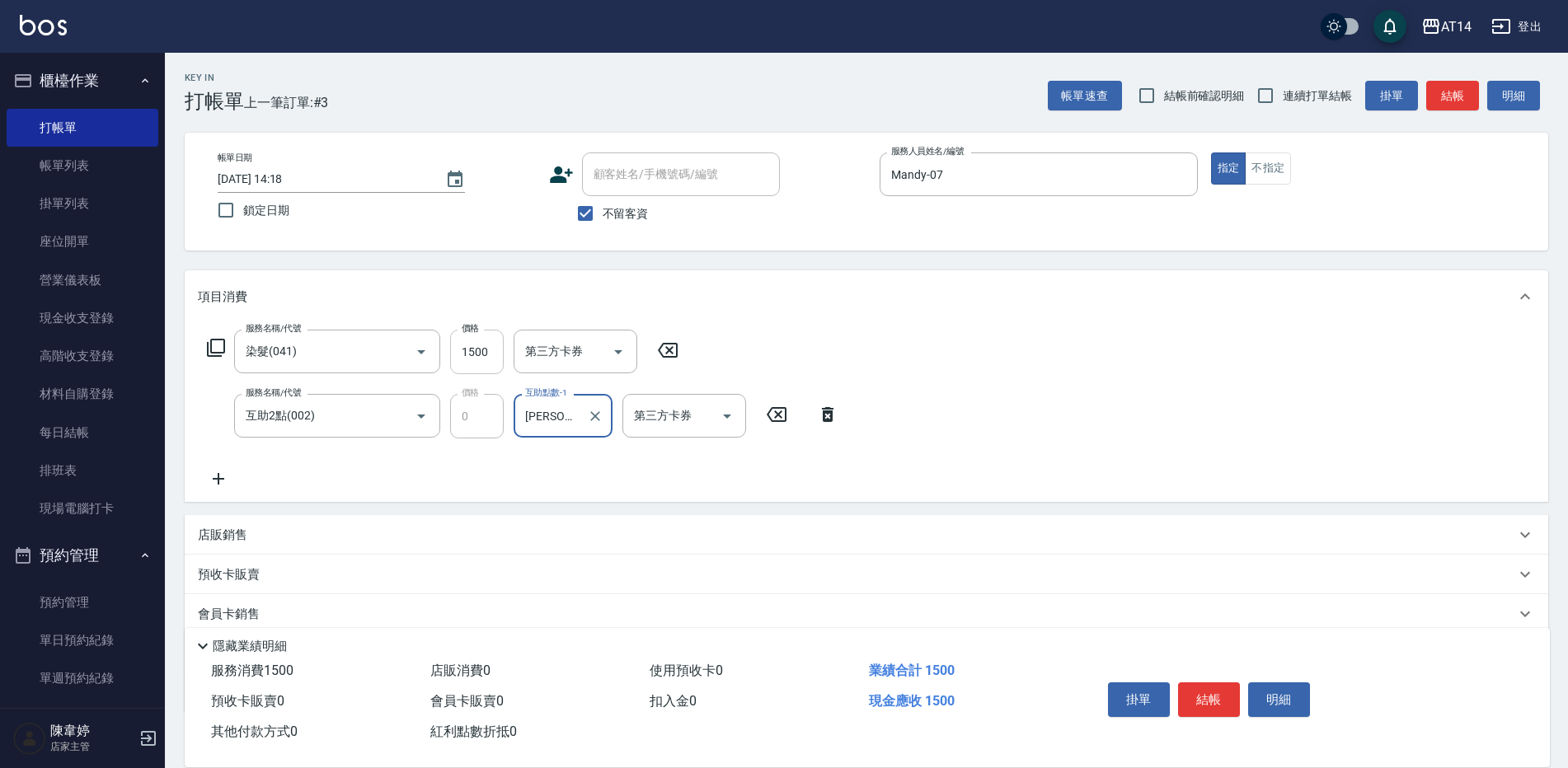
click at [467, 347] on input "1500" at bounding box center [476, 352] width 53 height 45
click at [468, 348] on input "1500" at bounding box center [476, 352] width 53 height 45
click at [467, 353] on input "1500" at bounding box center [476, 352] width 53 height 45
drag, startPoint x: 467, startPoint y: 353, endPoint x: 454, endPoint y: 362, distance: 15.8
click at [467, 354] on input "1500" at bounding box center [476, 352] width 53 height 45
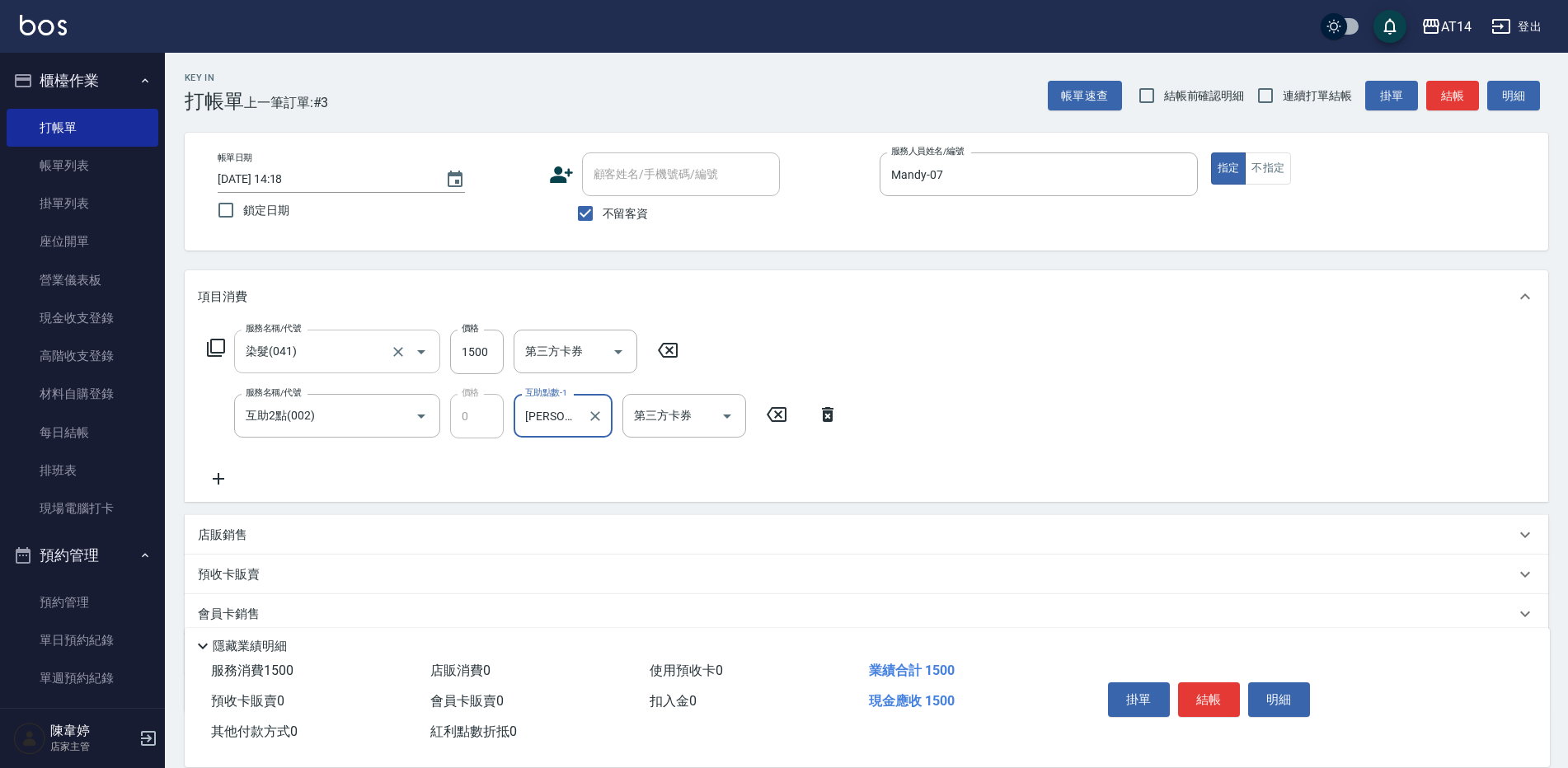
click at [332, 353] on input "染髮(041)" at bounding box center [314, 351] width 145 height 29
click at [281, 357] on input "染髮(041)" at bounding box center [314, 351] width 145 height 29
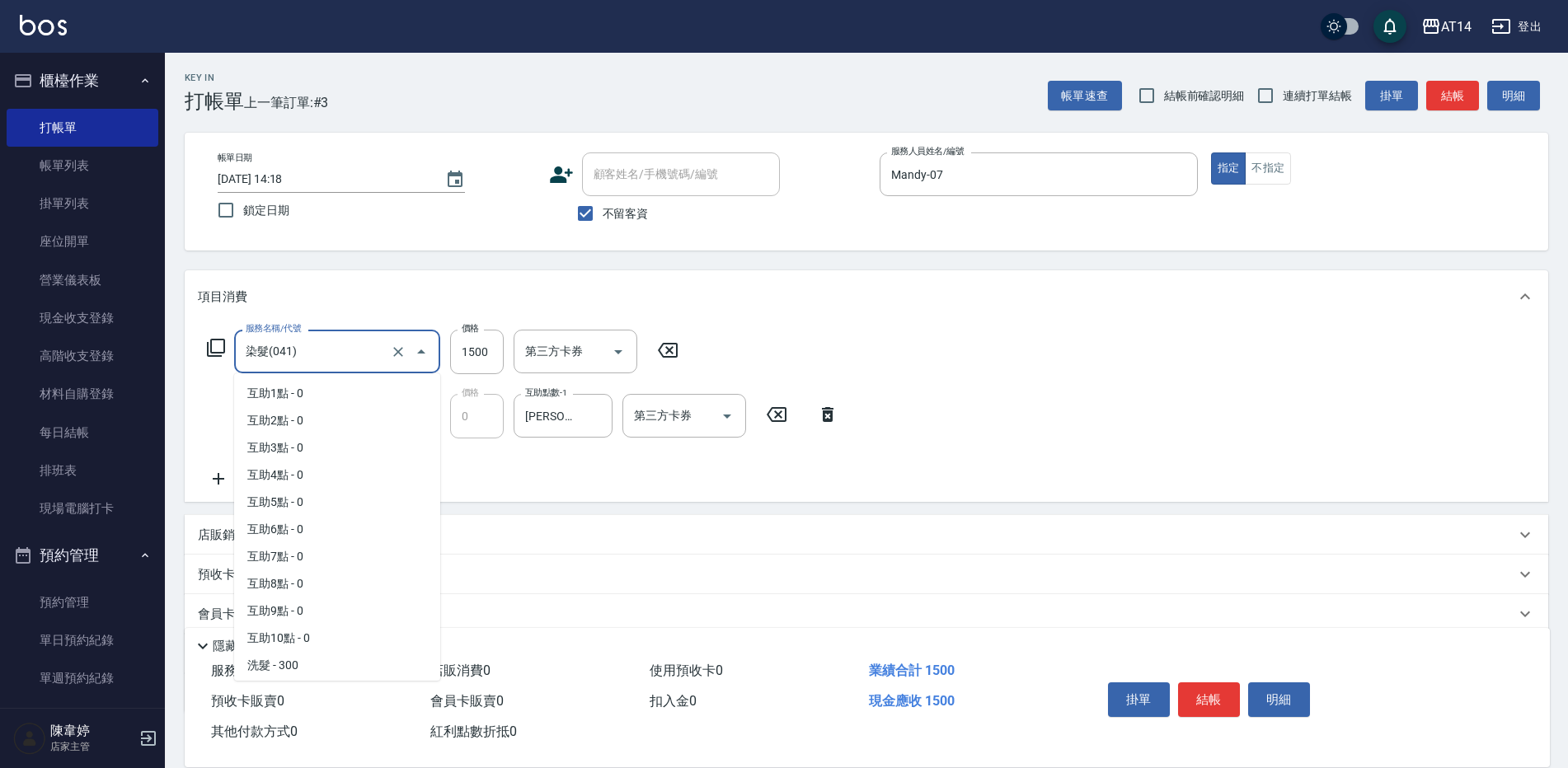
scroll to position [297, 0]
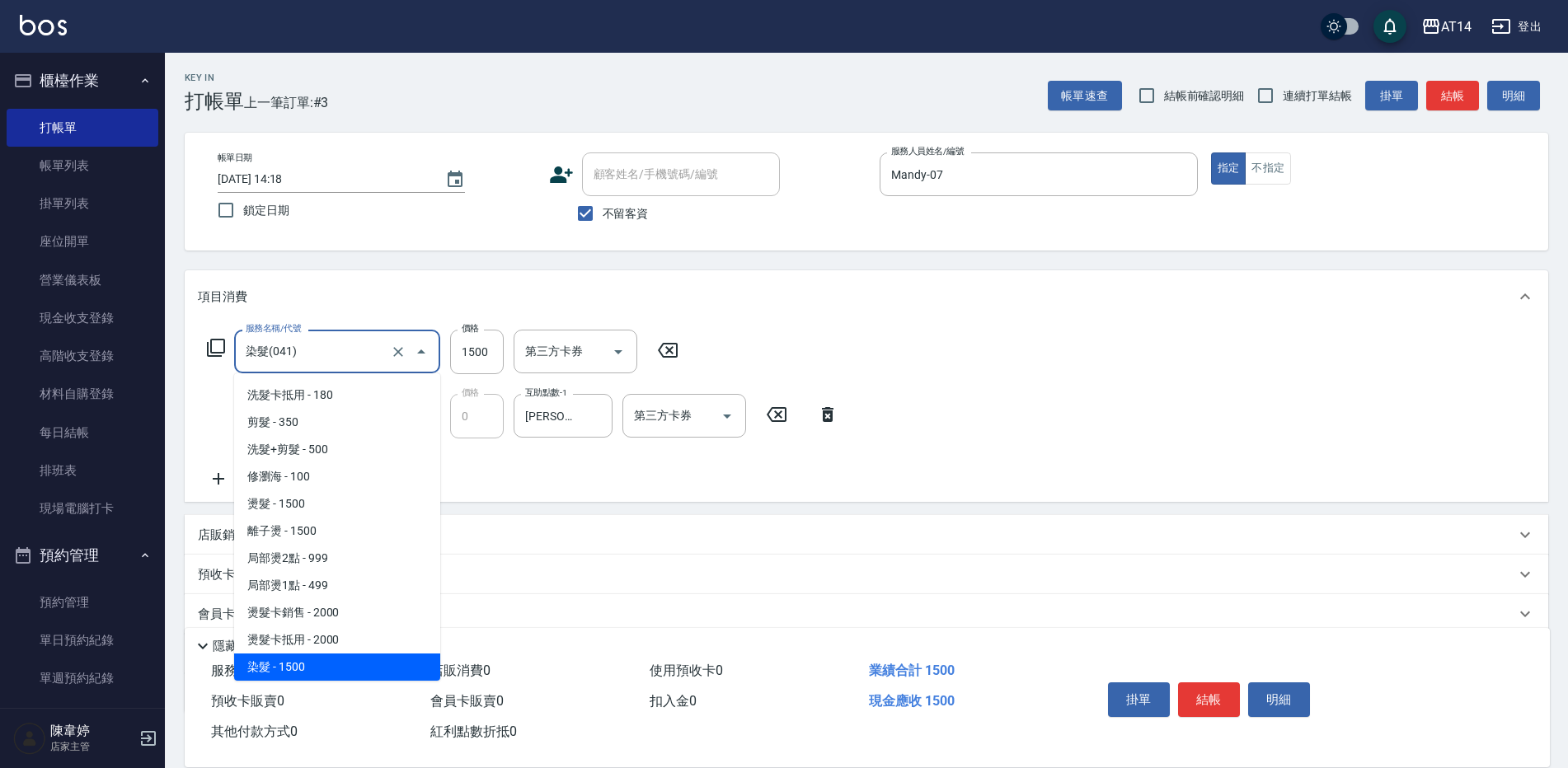
drag, startPoint x: 308, startPoint y: 667, endPoint x: 311, endPoint y: 659, distance: 8.5
click at [308, 665] on span "染髮 - 1500" at bounding box center [337, 666] width 206 height 27
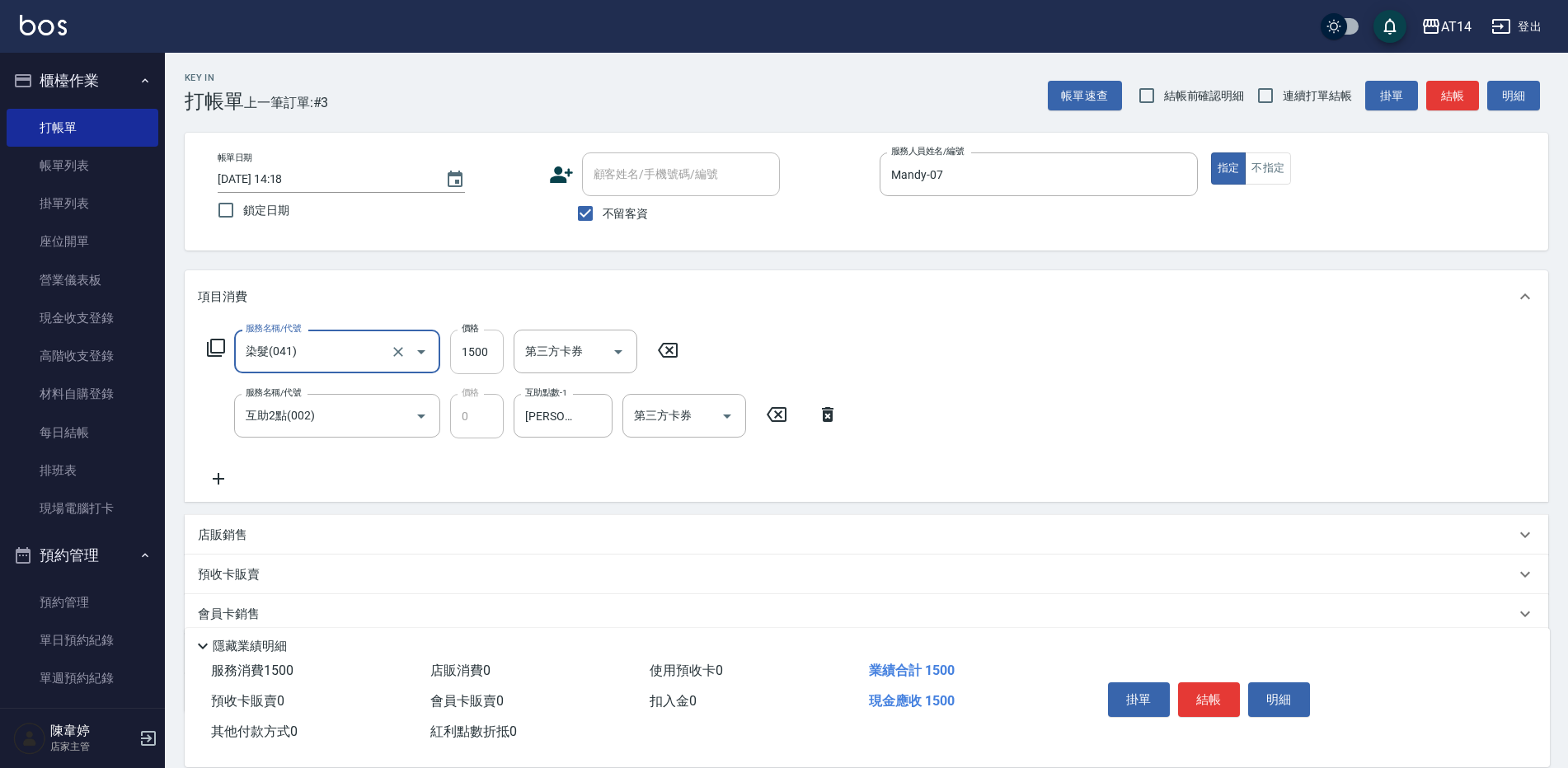
click at [479, 352] on input "1500" at bounding box center [476, 352] width 53 height 45
click at [481, 352] on input "1500" at bounding box center [476, 352] width 53 height 45
click at [597, 415] on icon "Clear" at bounding box center [595, 416] width 10 height 10
click at [546, 415] on input "互助點數-1" at bounding box center [563, 416] width 84 height 29
click at [557, 451] on span "楊明月 -63" at bounding box center [578, 458] width 103 height 18
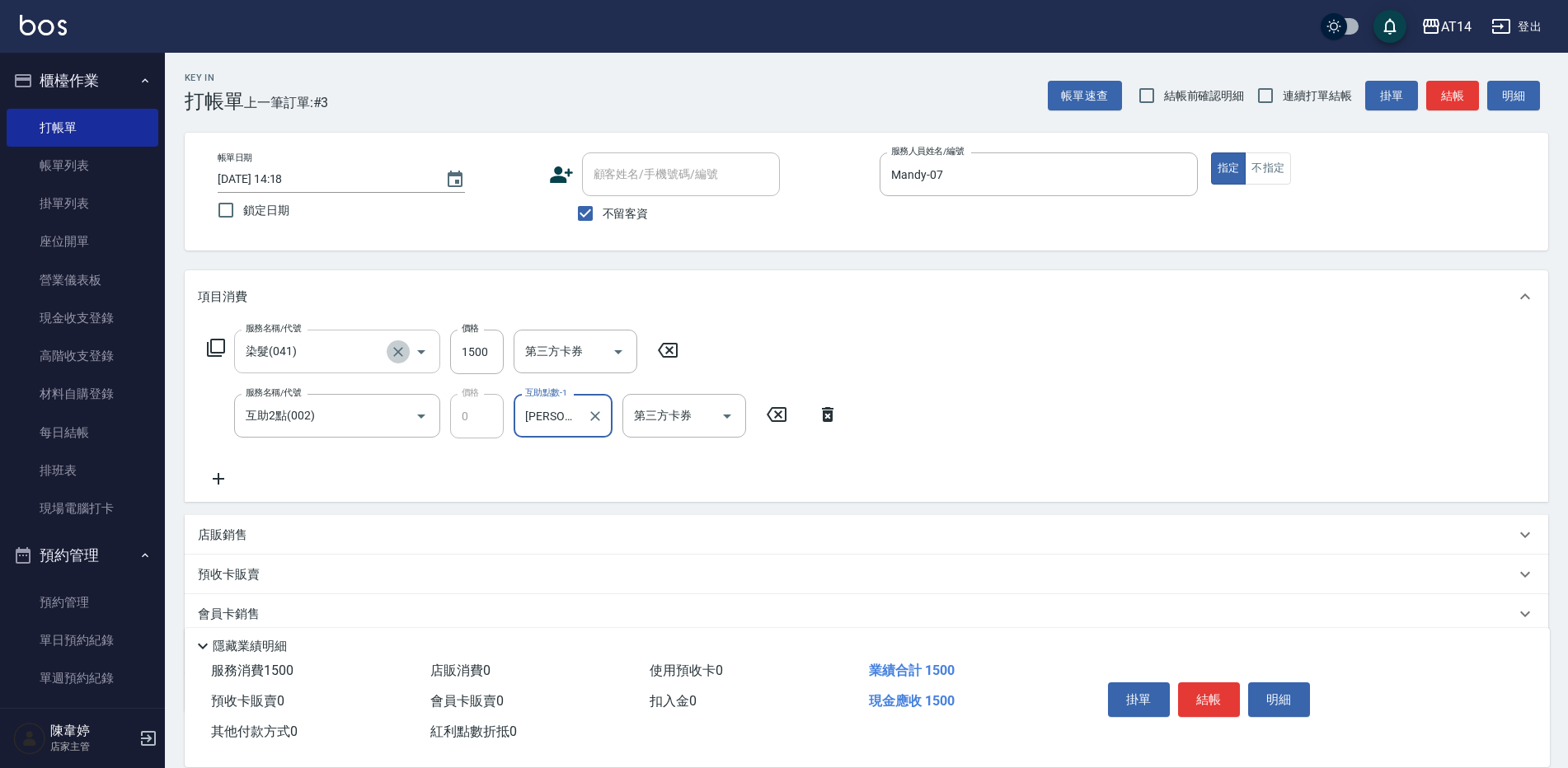
click at [397, 349] on icon "Clear" at bounding box center [398, 352] width 17 height 17
type input "楊明月-63"
type input "染髮(041)"
click at [394, 349] on icon "Clear" at bounding box center [398, 352] width 17 height 17
click at [482, 347] on input "1500" at bounding box center [476, 352] width 53 height 45
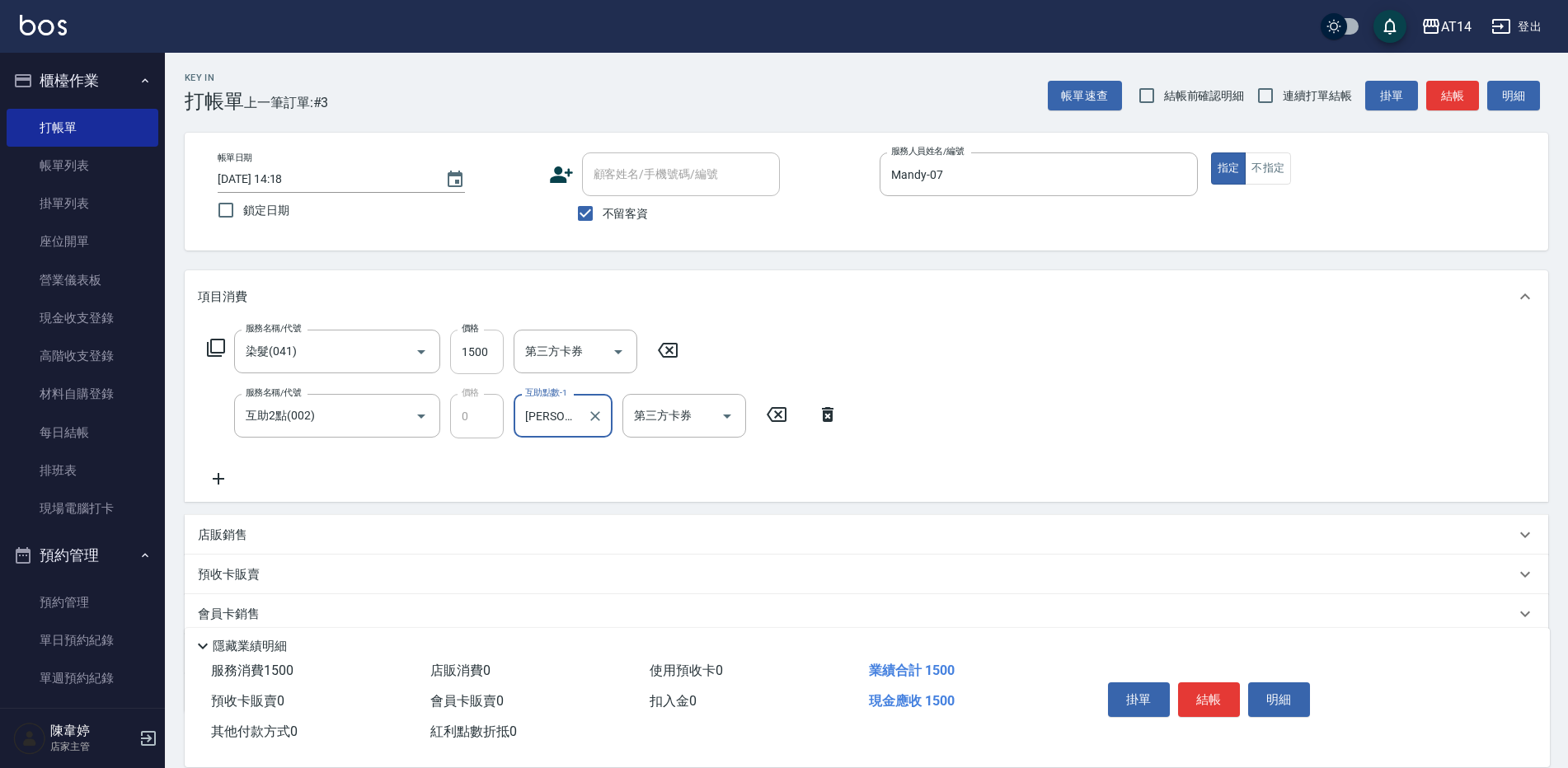
click at [484, 351] on input "1500" at bounding box center [476, 352] width 53 height 45
click at [394, 350] on icon "Clear" at bounding box center [398, 352] width 17 height 17
type input "染髮(041)"
click at [775, 412] on icon at bounding box center [777, 415] width 20 height 15
click at [470, 411] on icon at bounding box center [471, 414] width 41 height 20
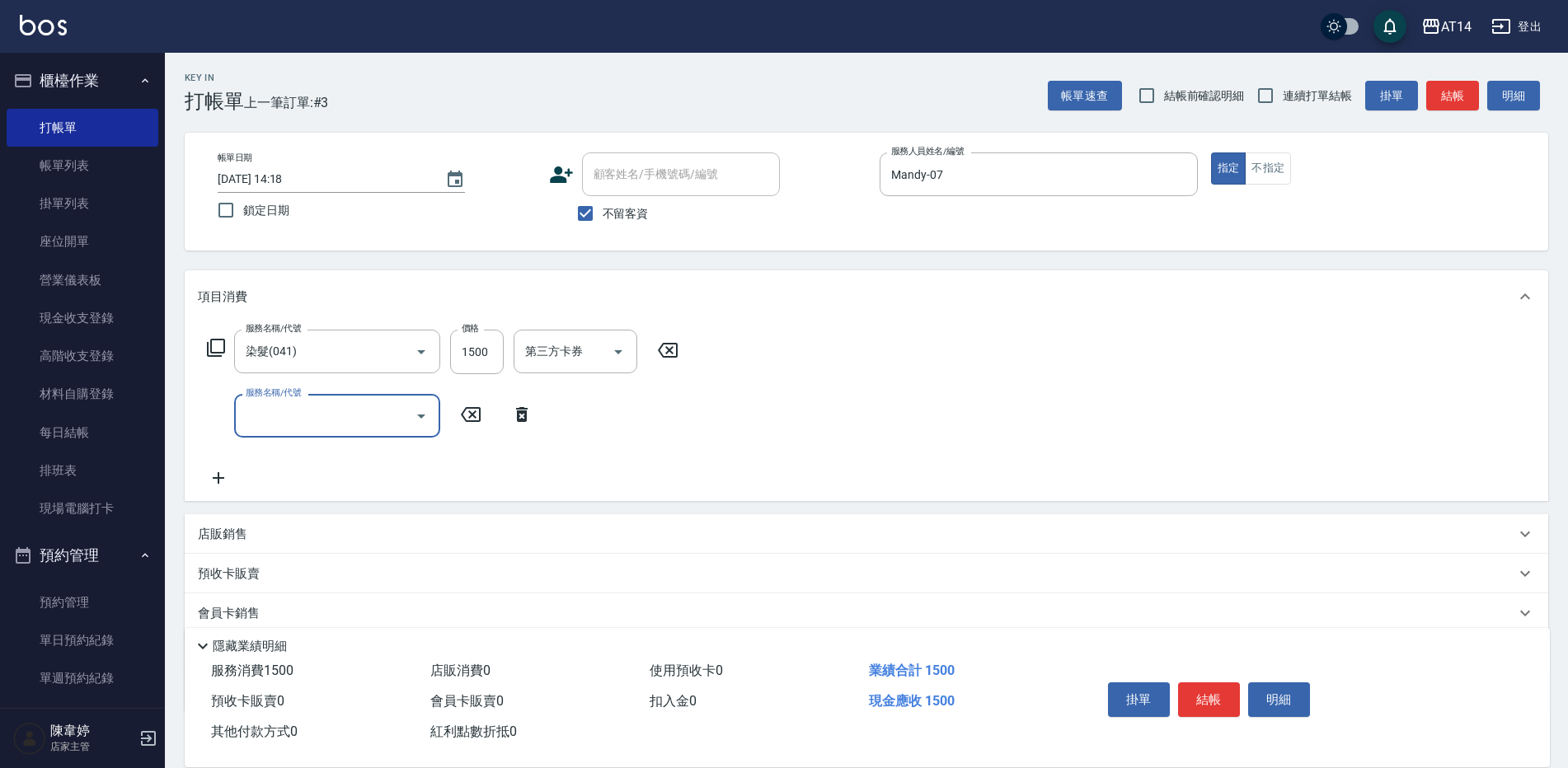
click at [675, 351] on icon at bounding box center [667, 350] width 41 height 20
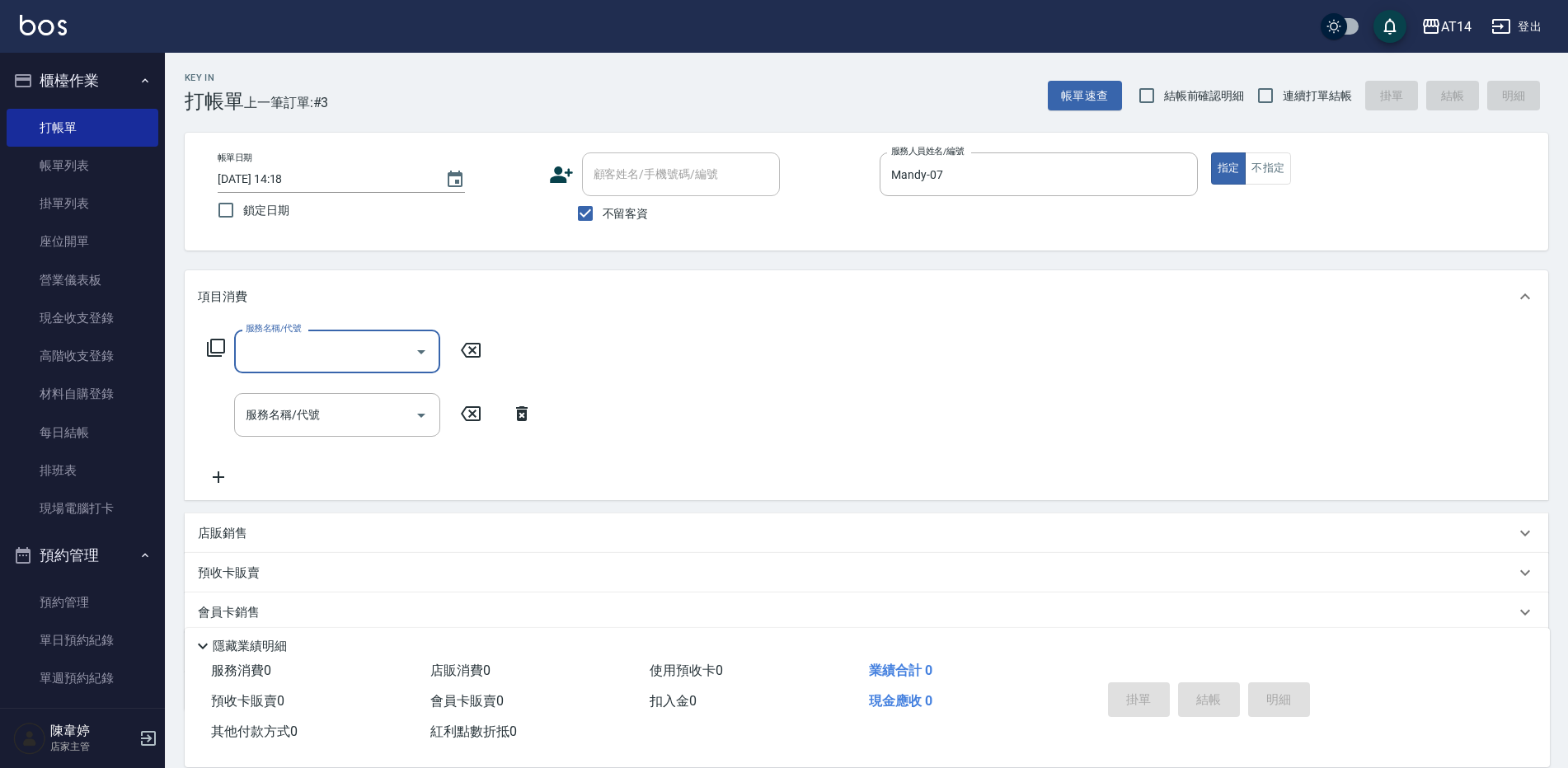
click at [425, 350] on icon "Open" at bounding box center [420, 351] width 20 height 20
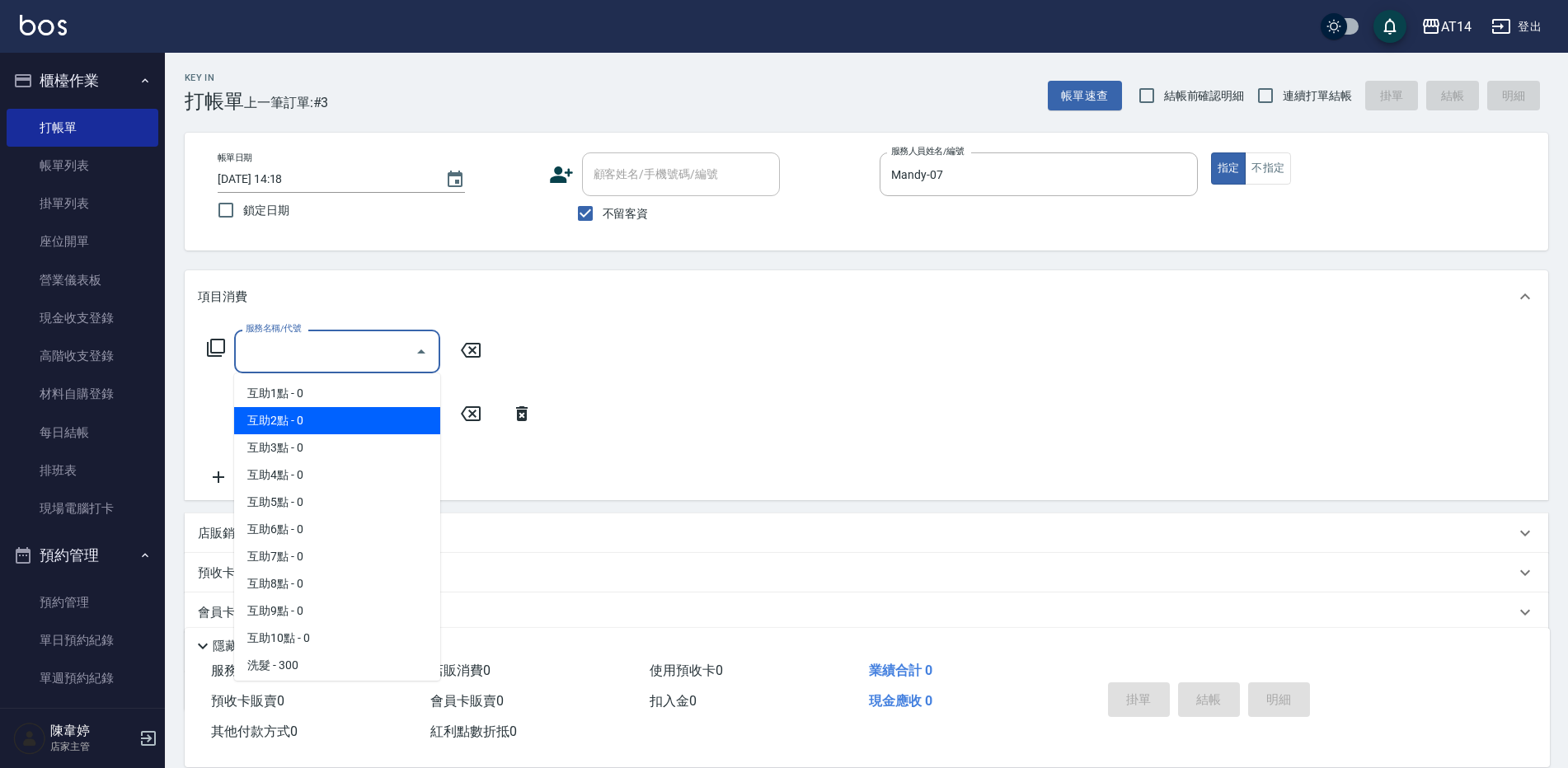
click at [383, 414] on span "互助2點 - 0" at bounding box center [337, 420] width 206 height 27
type input "互助2點(002)"
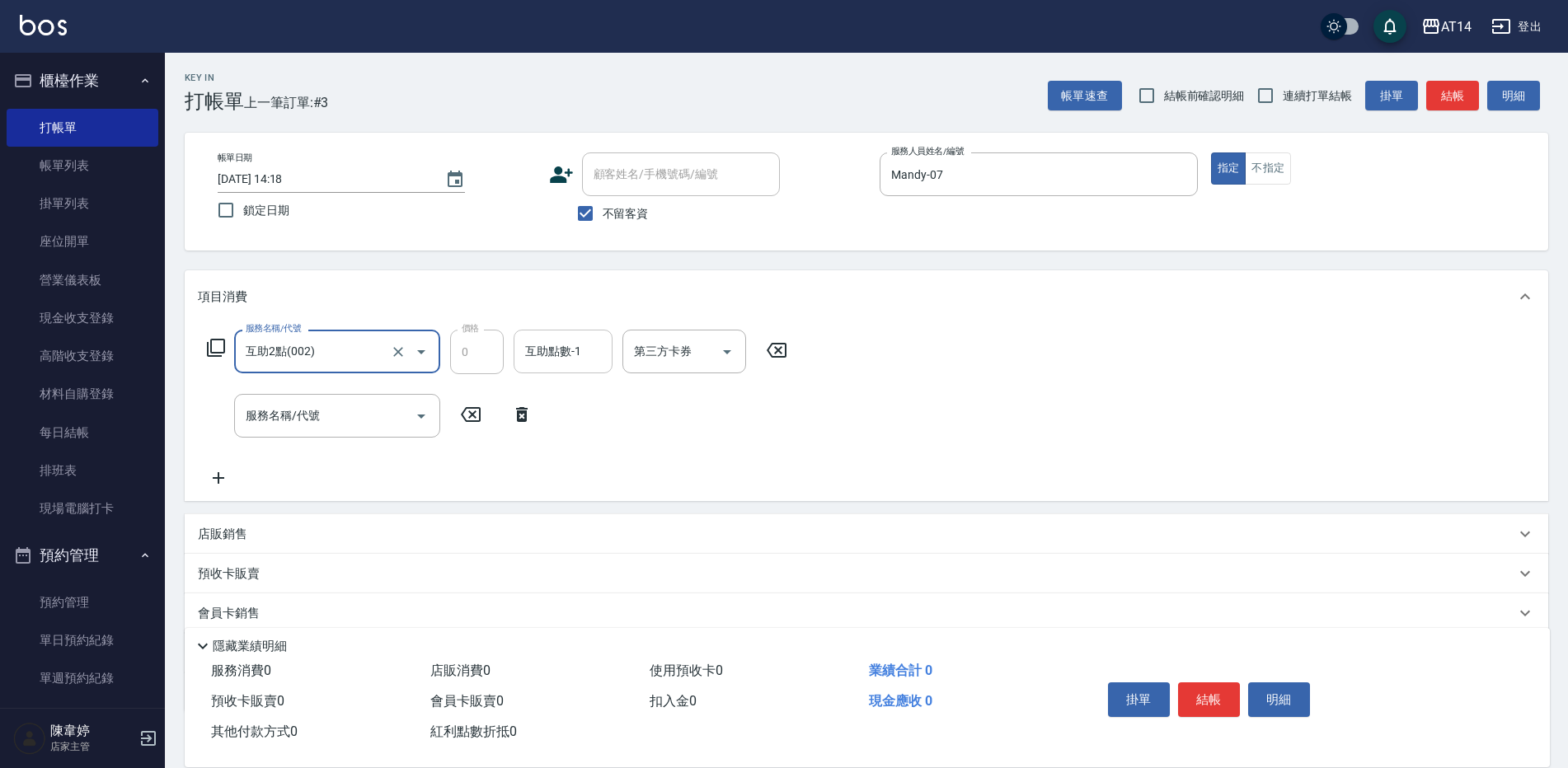
click at [567, 351] on input "互助點數-1" at bounding box center [563, 351] width 84 height 29
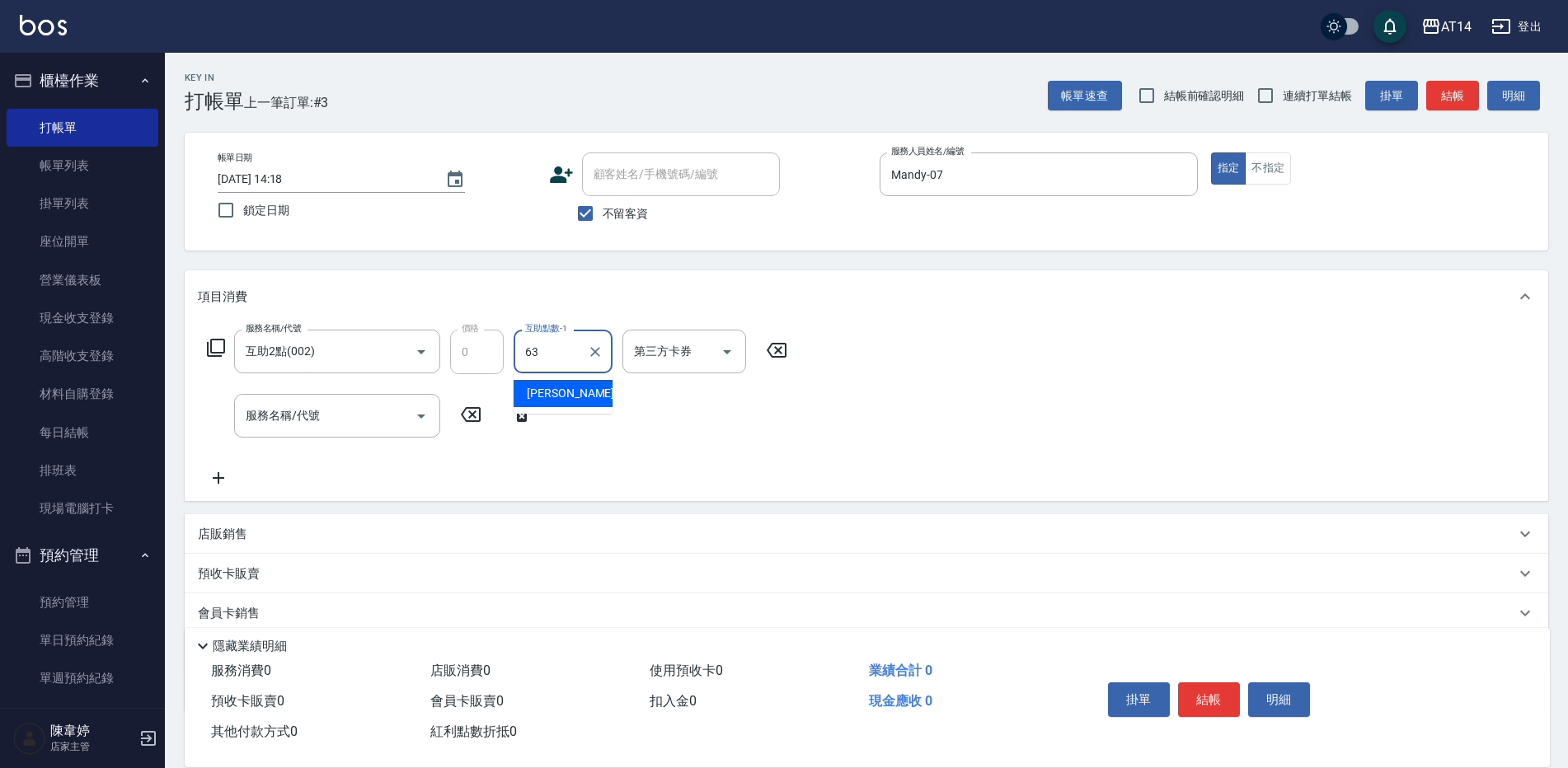
click at [590, 390] on div "楊明月 -63" at bounding box center [563, 393] width 99 height 27
click at [421, 418] on icon "Open" at bounding box center [421, 417] width 8 height 4
type input "楊明月-63"
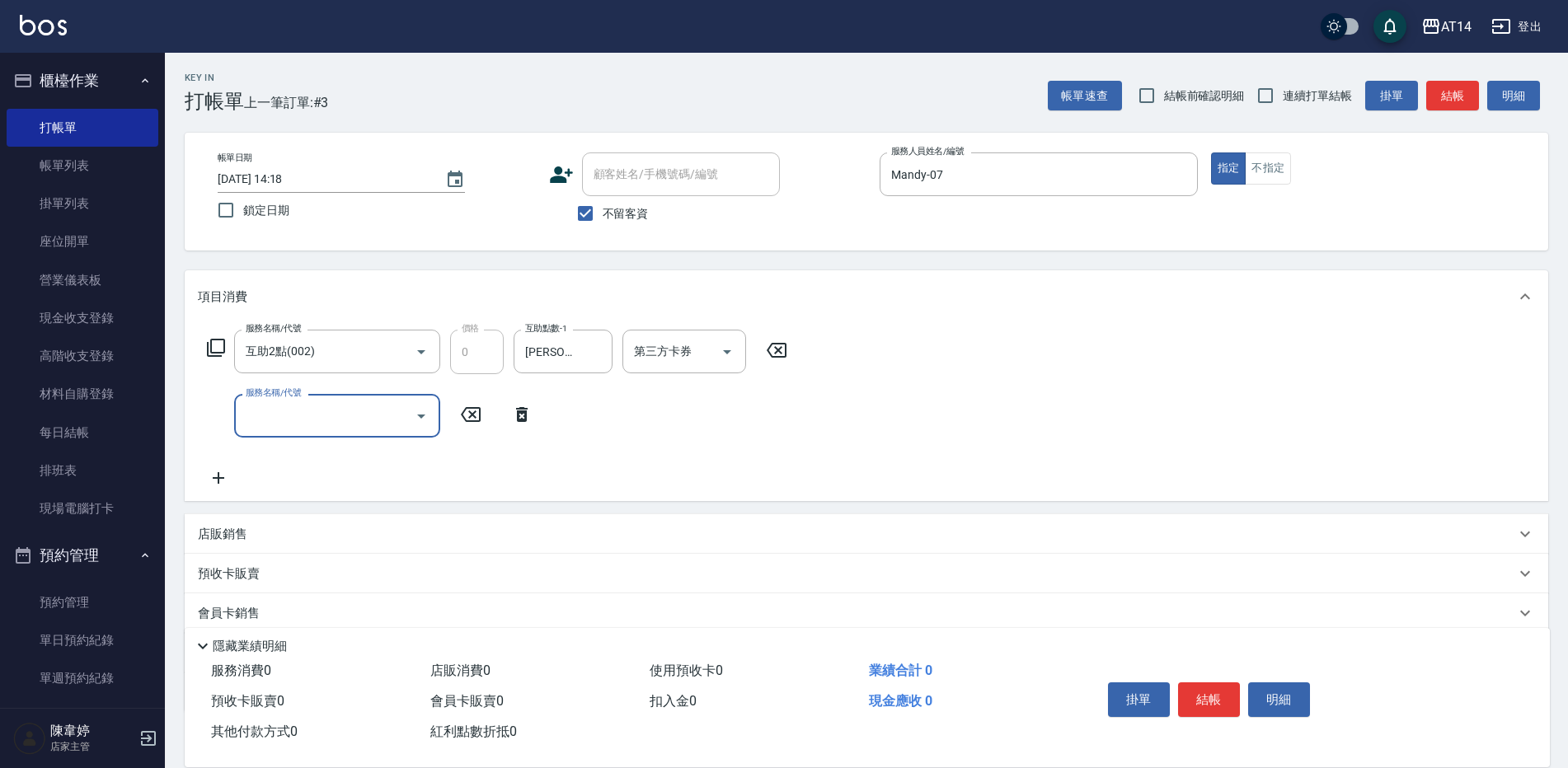
click at [364, 407] on input "服務名稱/代號" at bounding box center [324, 416] width 167 height 29
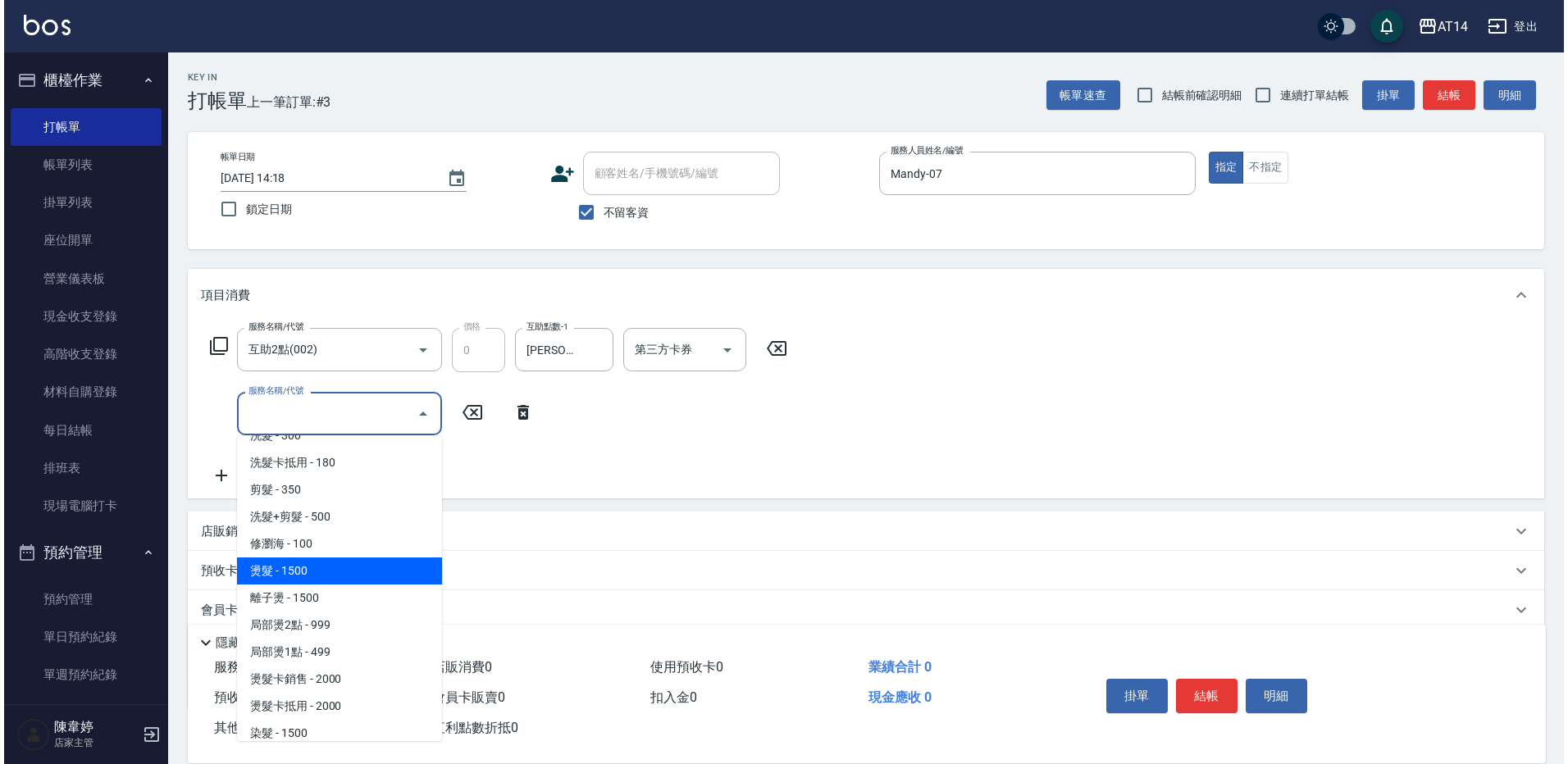
scroll to position [328, 0]
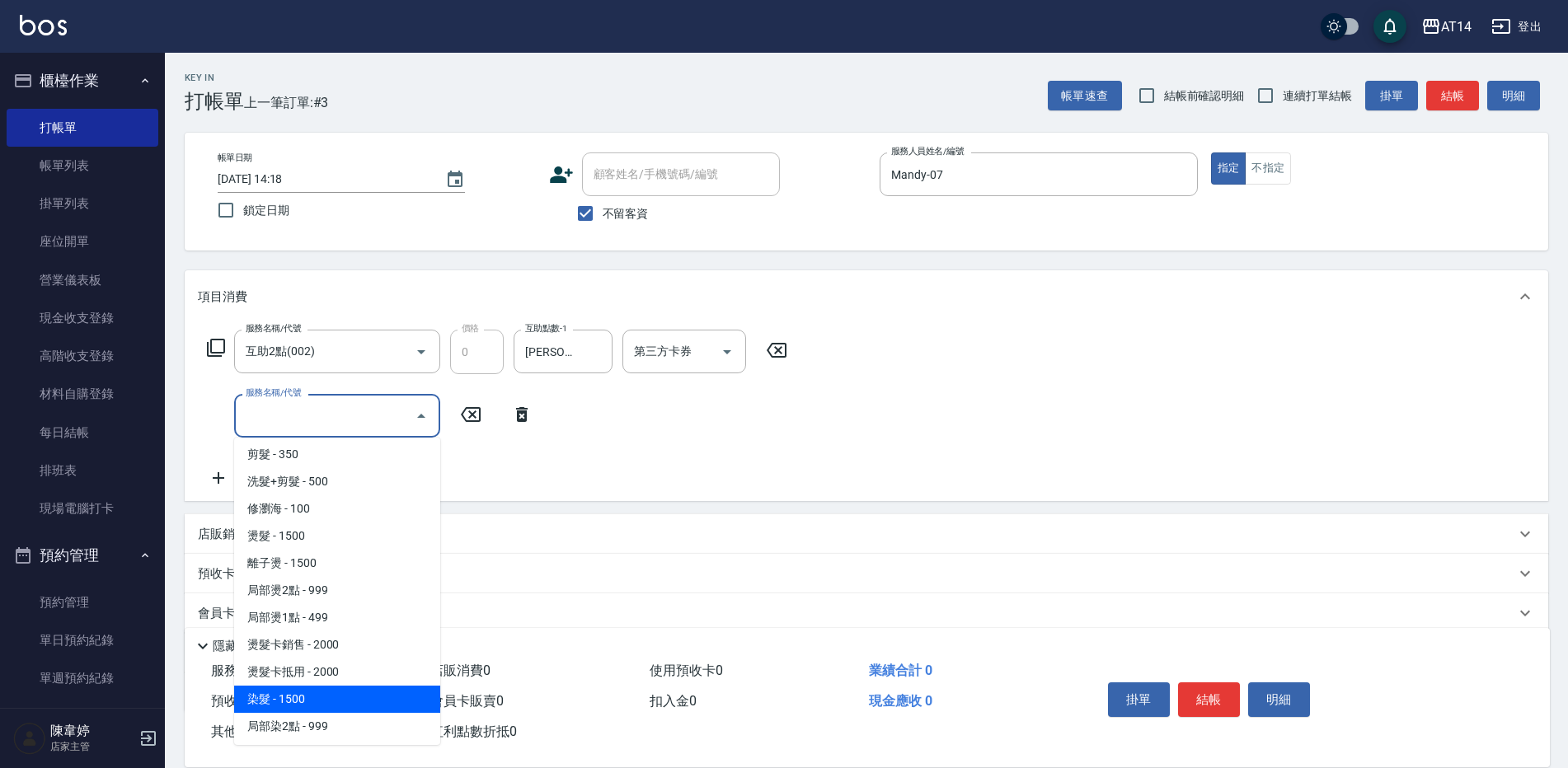
drag, startPoint x: 331, startPoint y: 695, endPoint x: 389, endPoint y: 593, distance: 117.3
click at [333, 693] on span "染髮 - 1500" at bounding box center [337, 699] width 206 height 27
type input "染髮(041)"
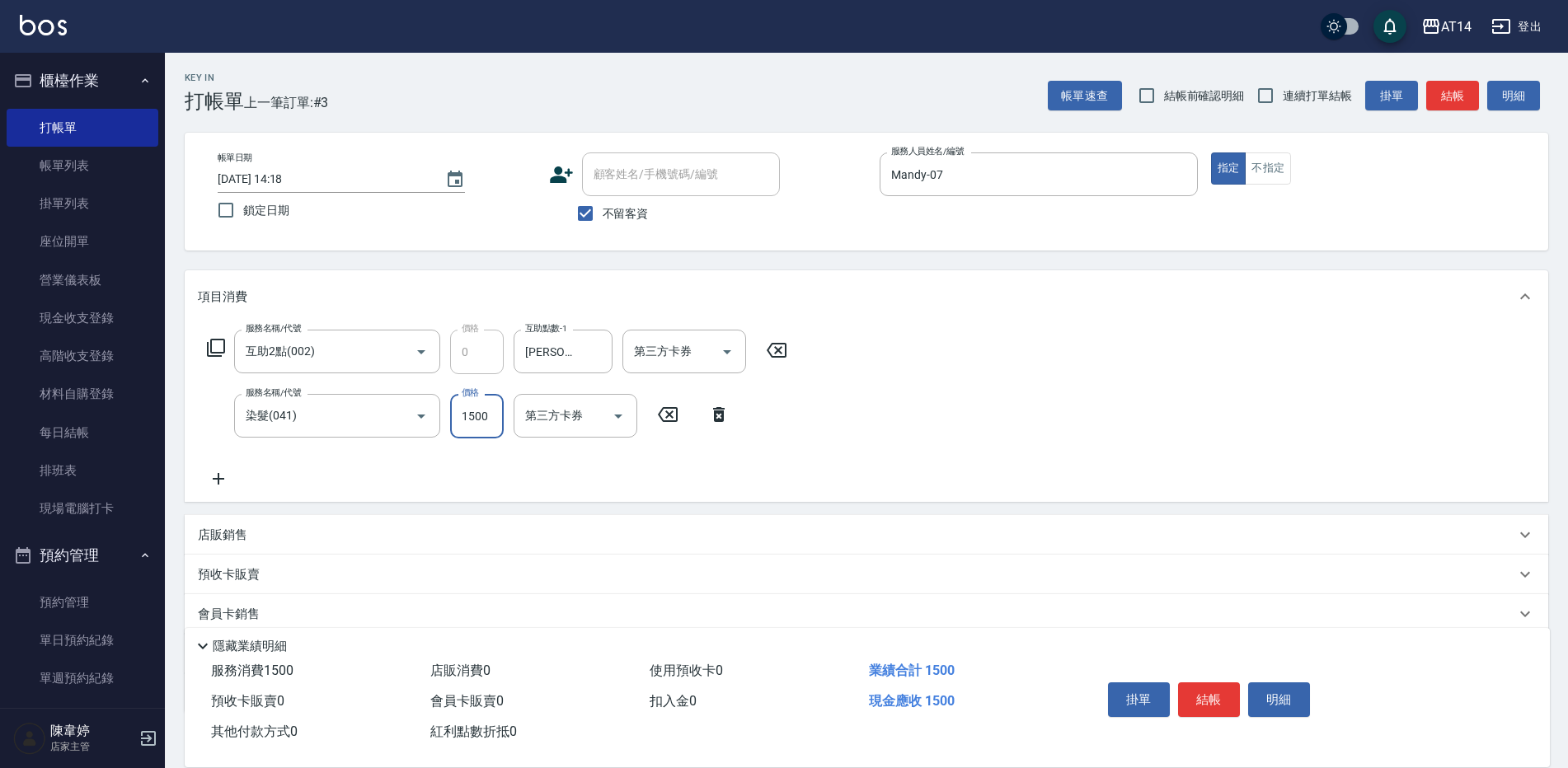
click at [471, 421] on input "1500" at bounding box center [476, 417] width 53 height 45
type input "1700"
click at [1202, 691] on button "結帳" at bounding box center [1209, 699] width 62 height 34
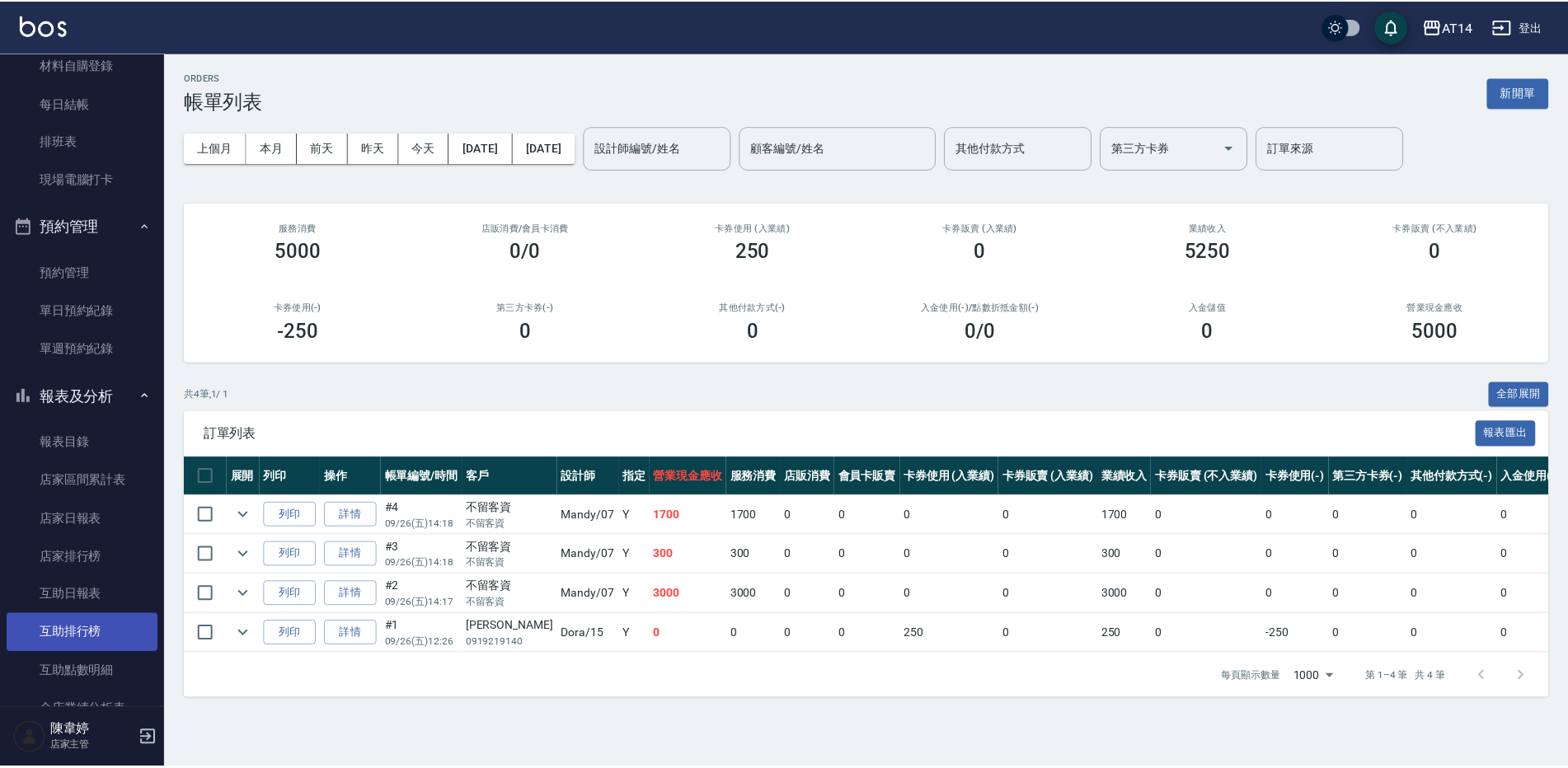
scroll to position [412, 0]
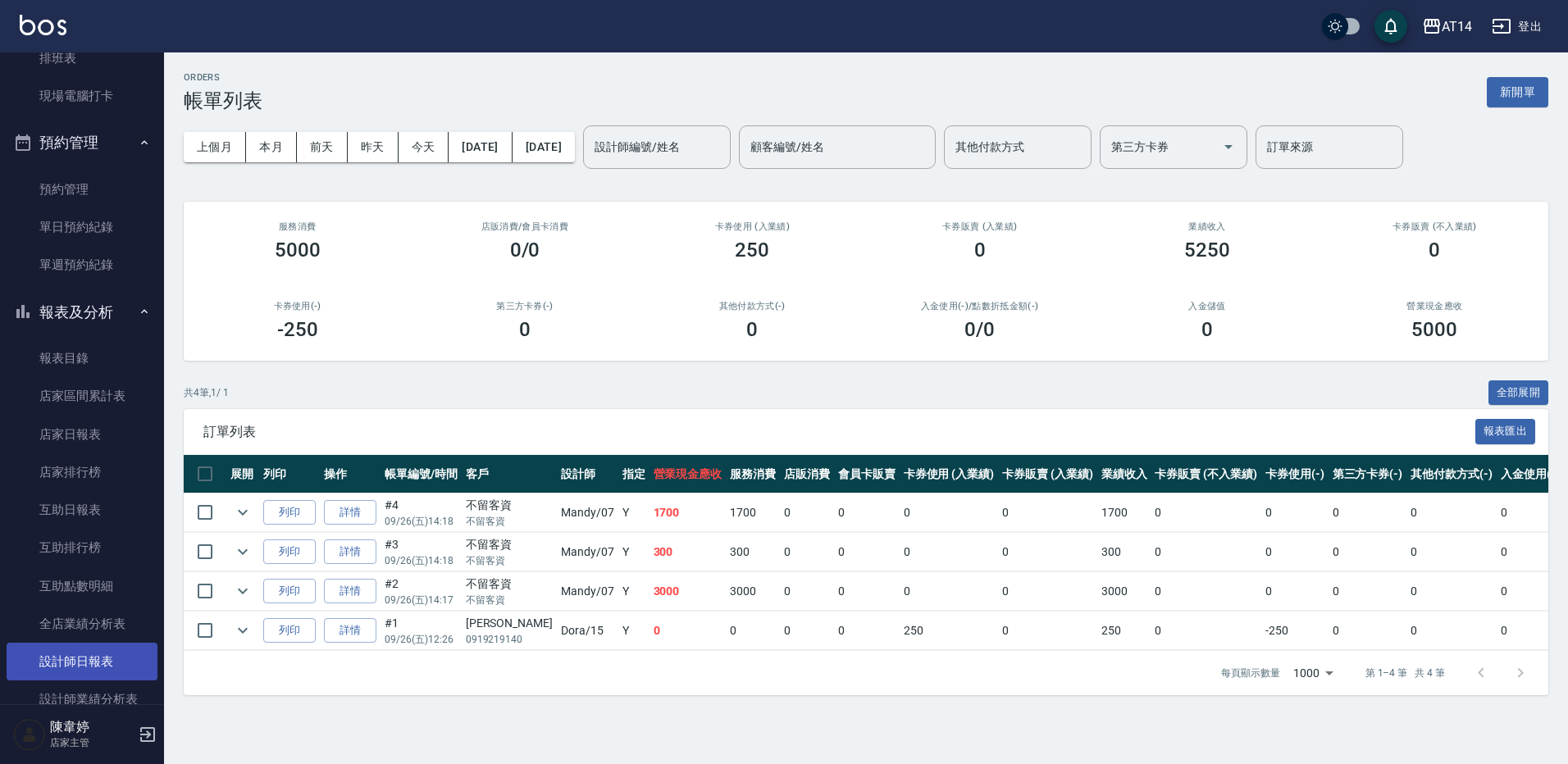
click at [99, 664] on link "設計師日報表" at bounding box center [82, 662] width 151 height 38
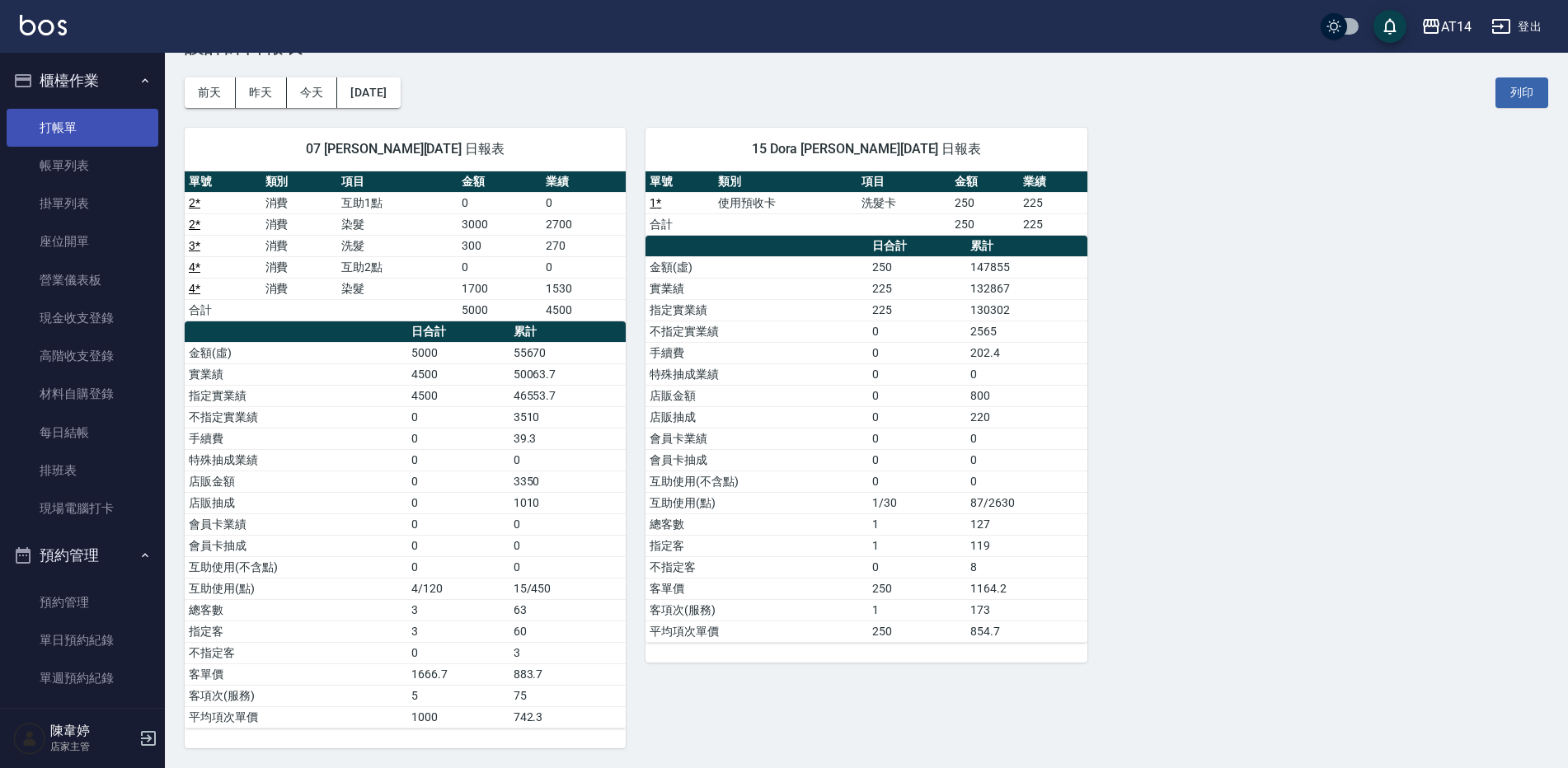
click at [68, 121] on link "打帳單" at bounding box center [82, 128] width 152 height 38
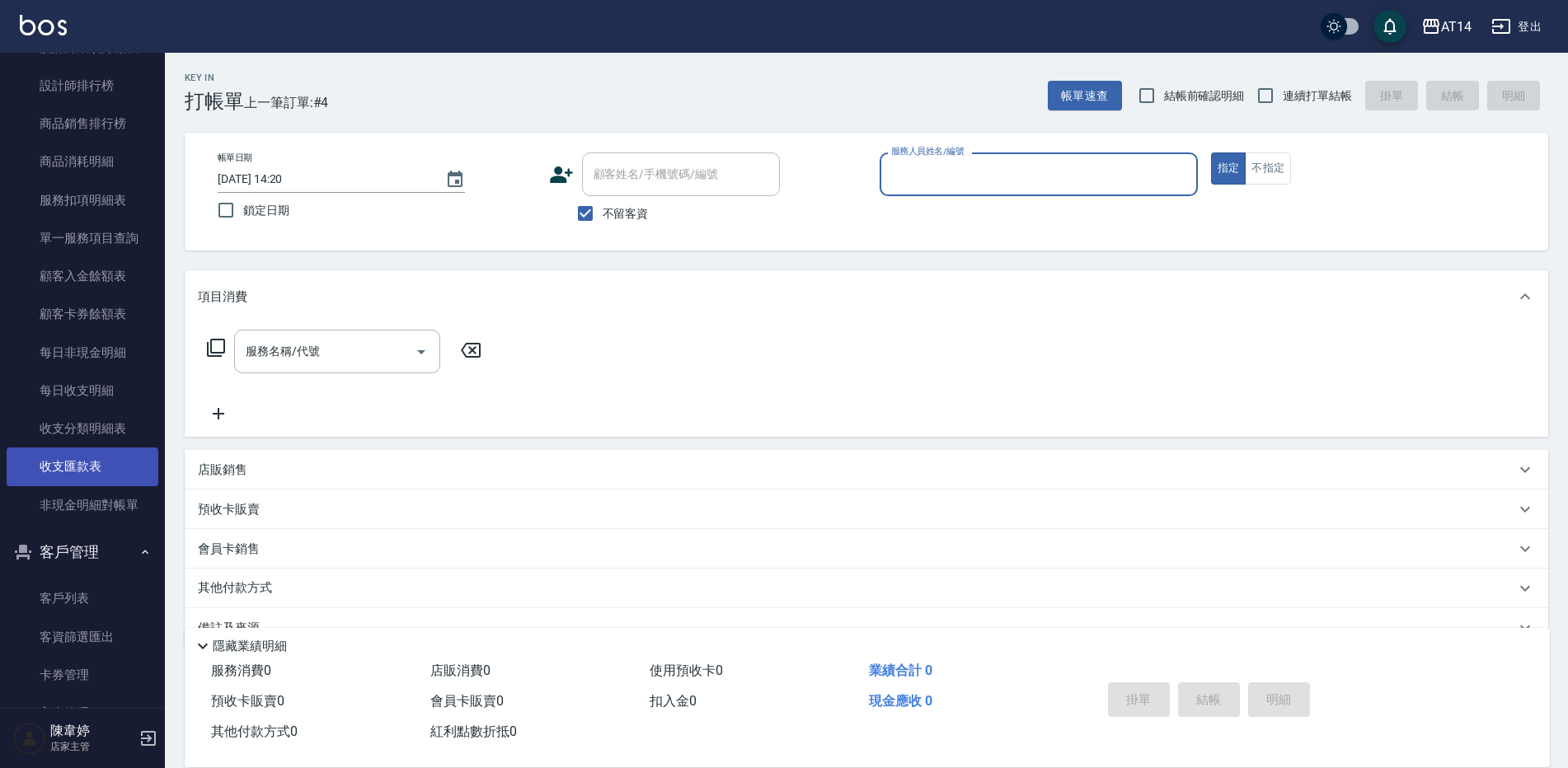
scroll to position [1237, 0]
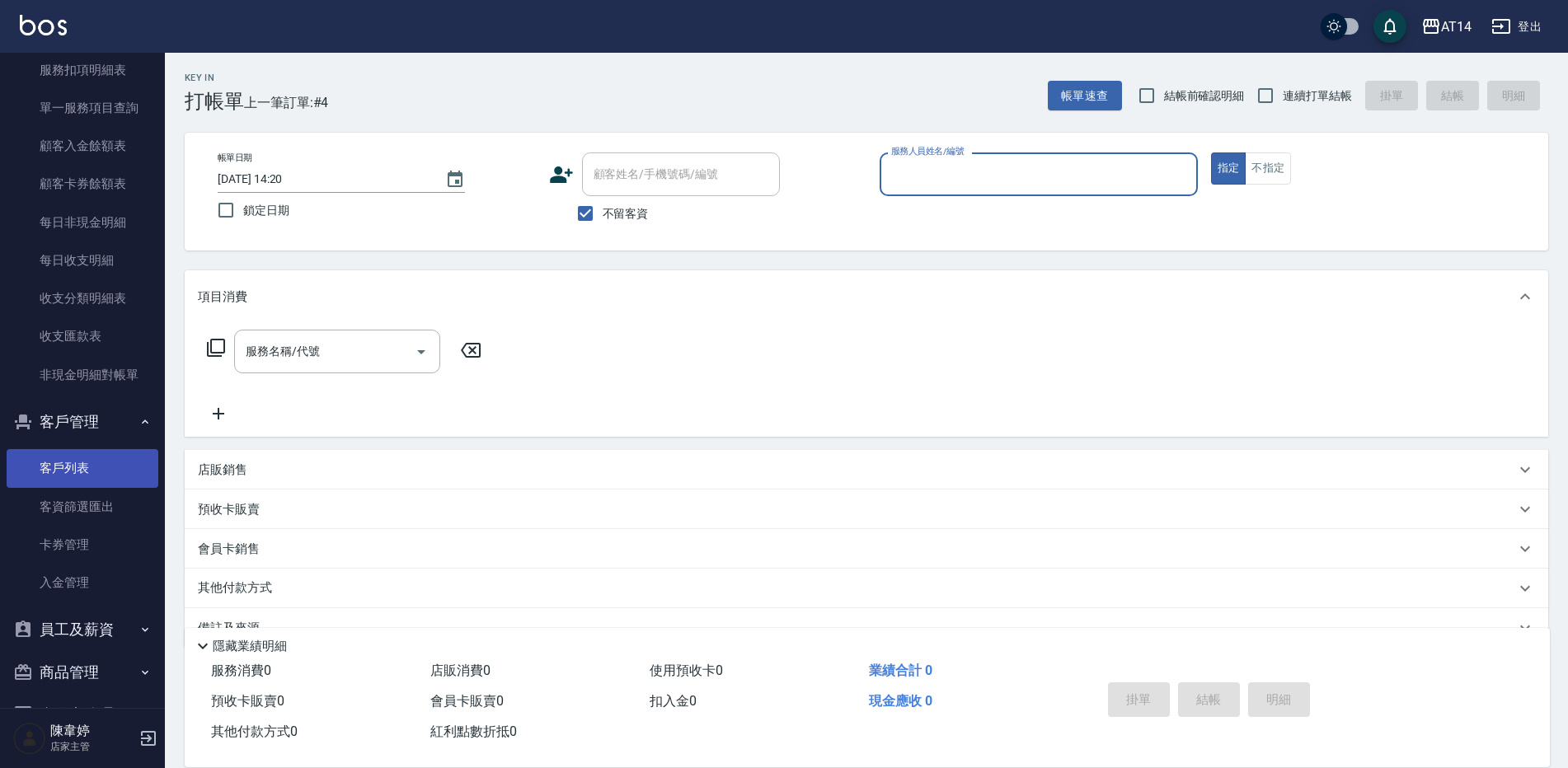
click at [113, 469] on link "客戶列表" at bounding box center [82, 468] width 152 height 38
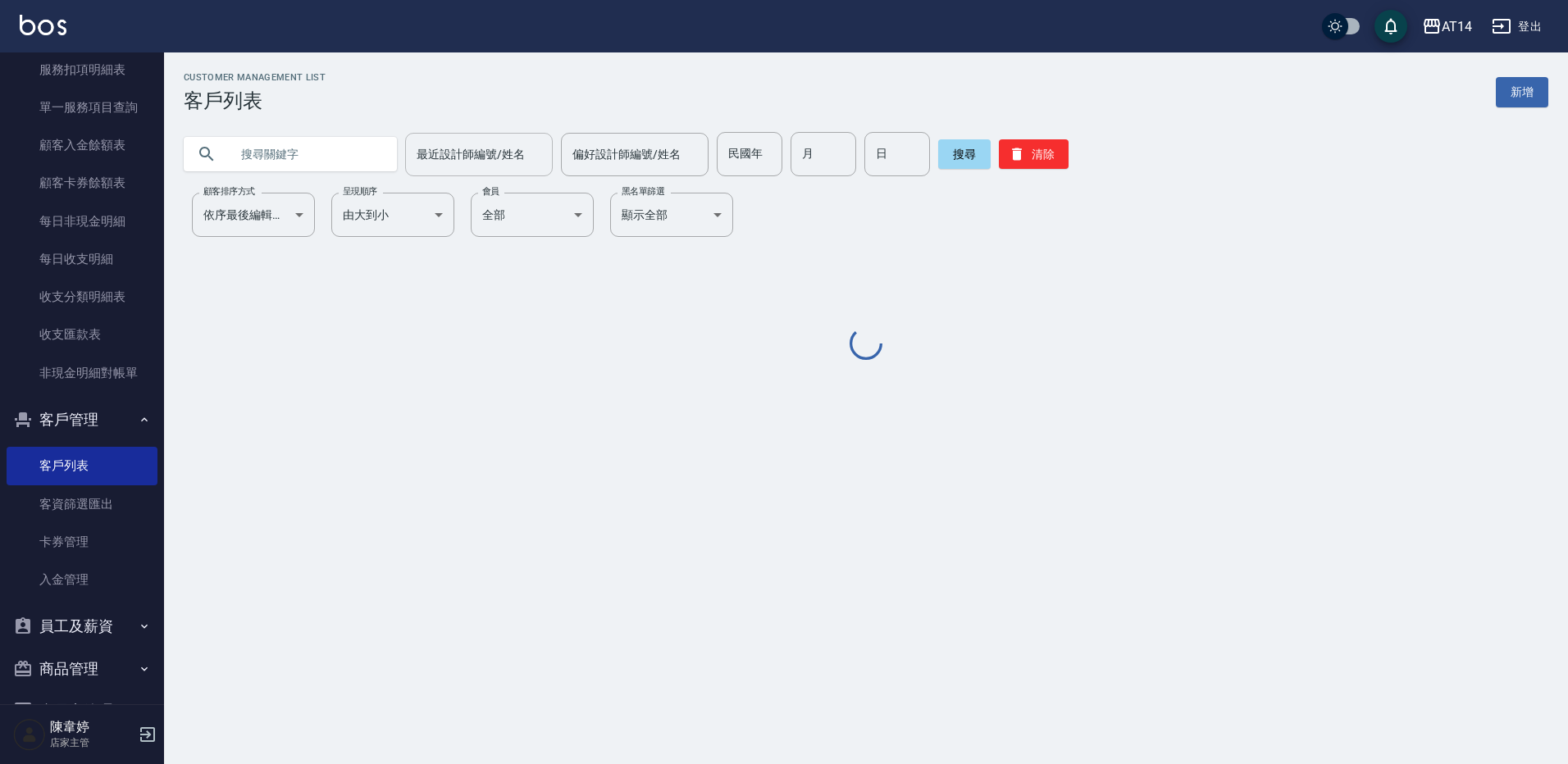
click at [490, 163] on input "最近設計師編號/姓名" at bounding box center [478, 154] width 133 height 29
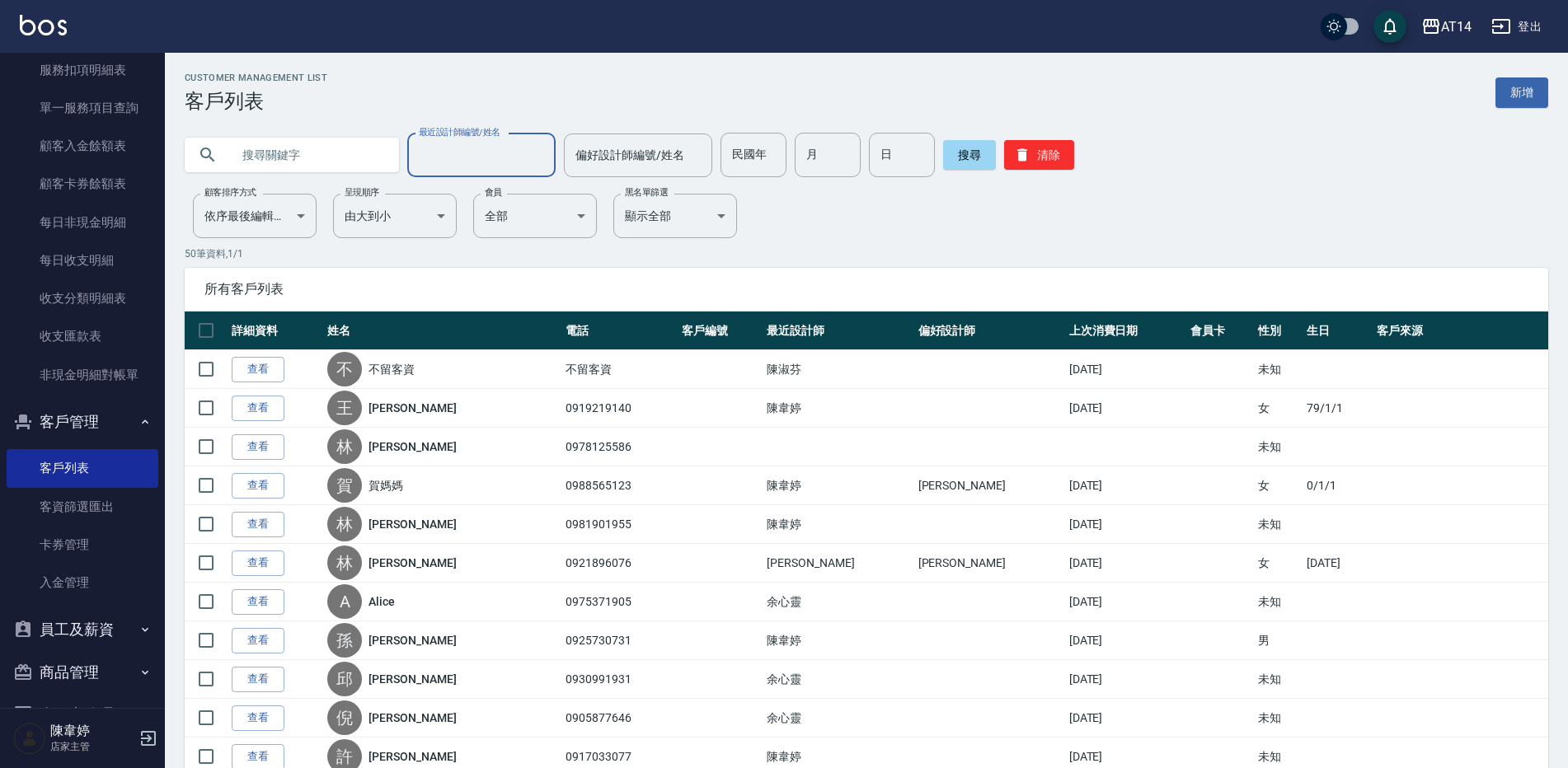
click at [491, 160] on input "最近設計師編號/姓名" at bounding box center [481, 155] width 133 height 29
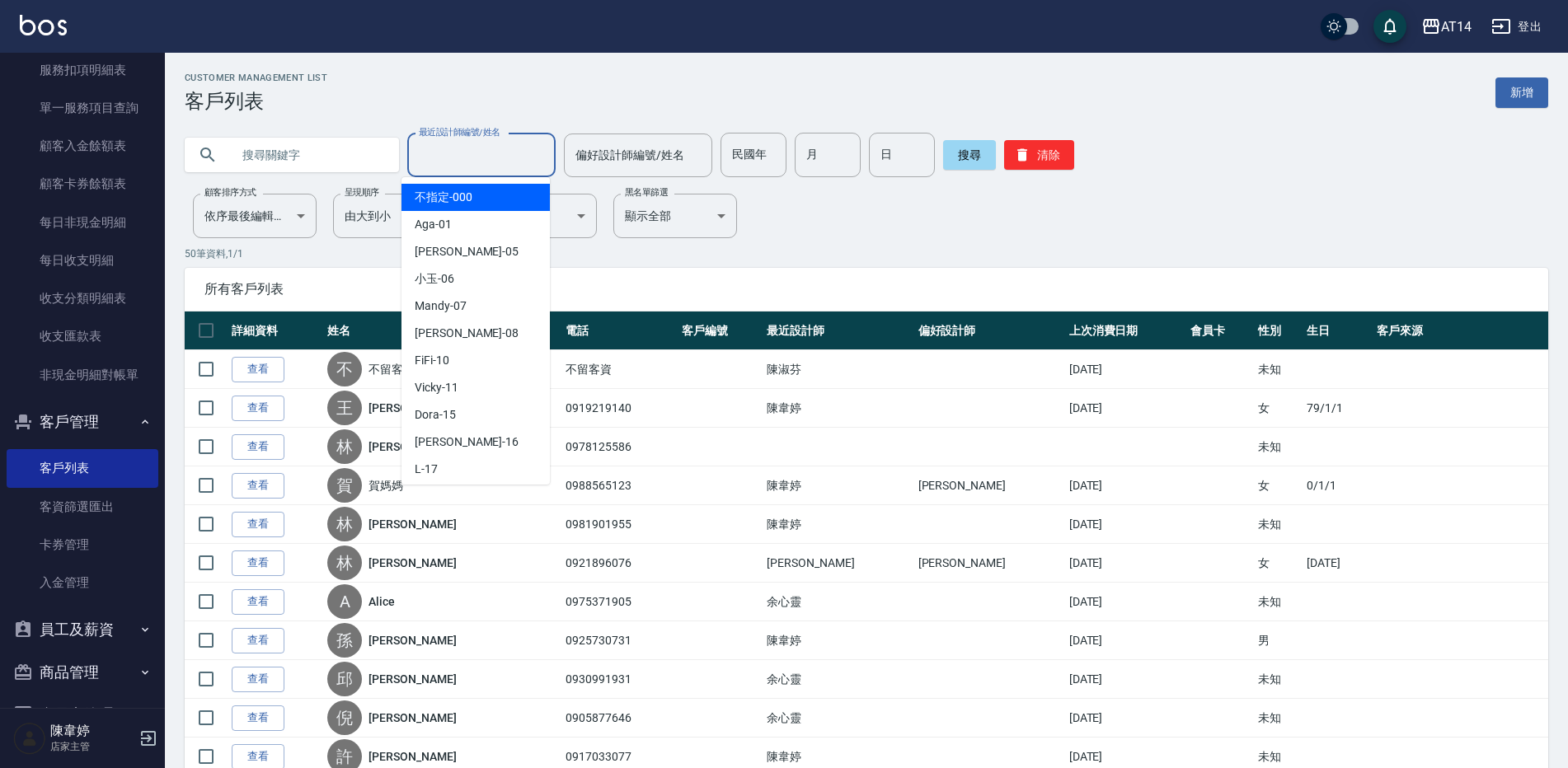
click at [491, 160] on input "最近設計師編號/姓名" at bounding box center [481, 155] width 133 height 29
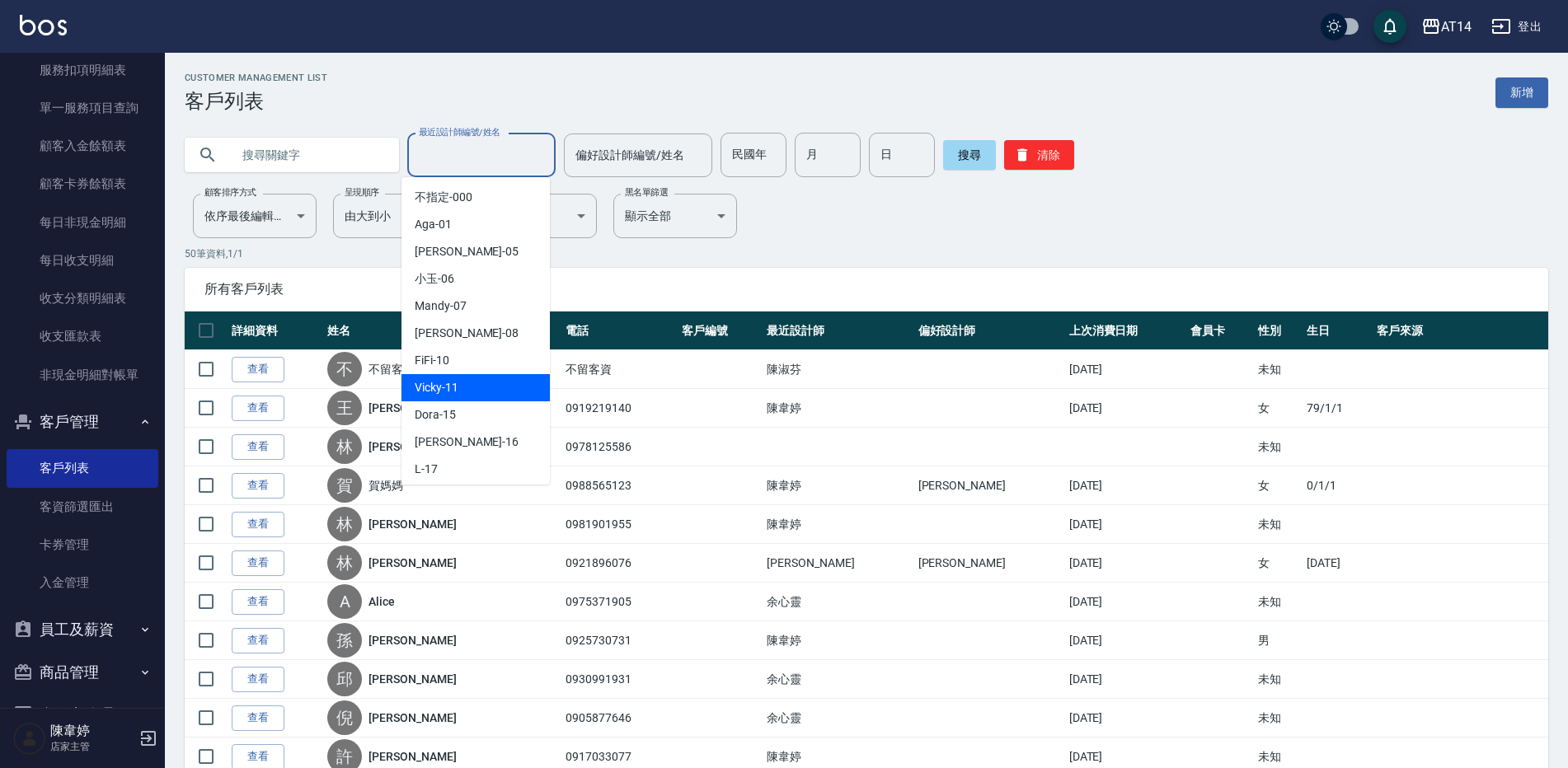
click at [499, 383] on div "Vicky -11" at bounding box center [475, 388] width 148 height 27
type input "Vicky-11"
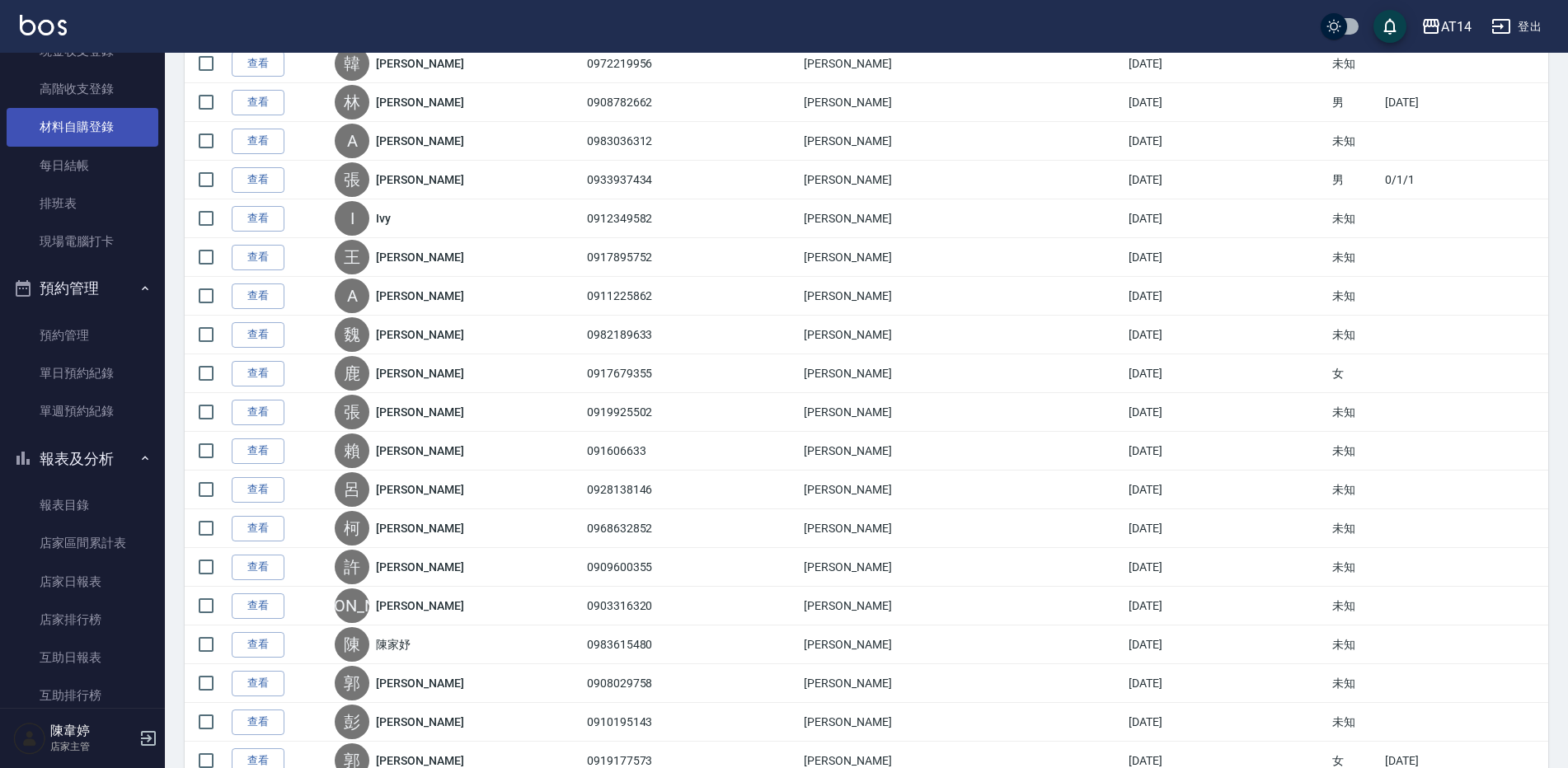
scroll to position [247, 0]
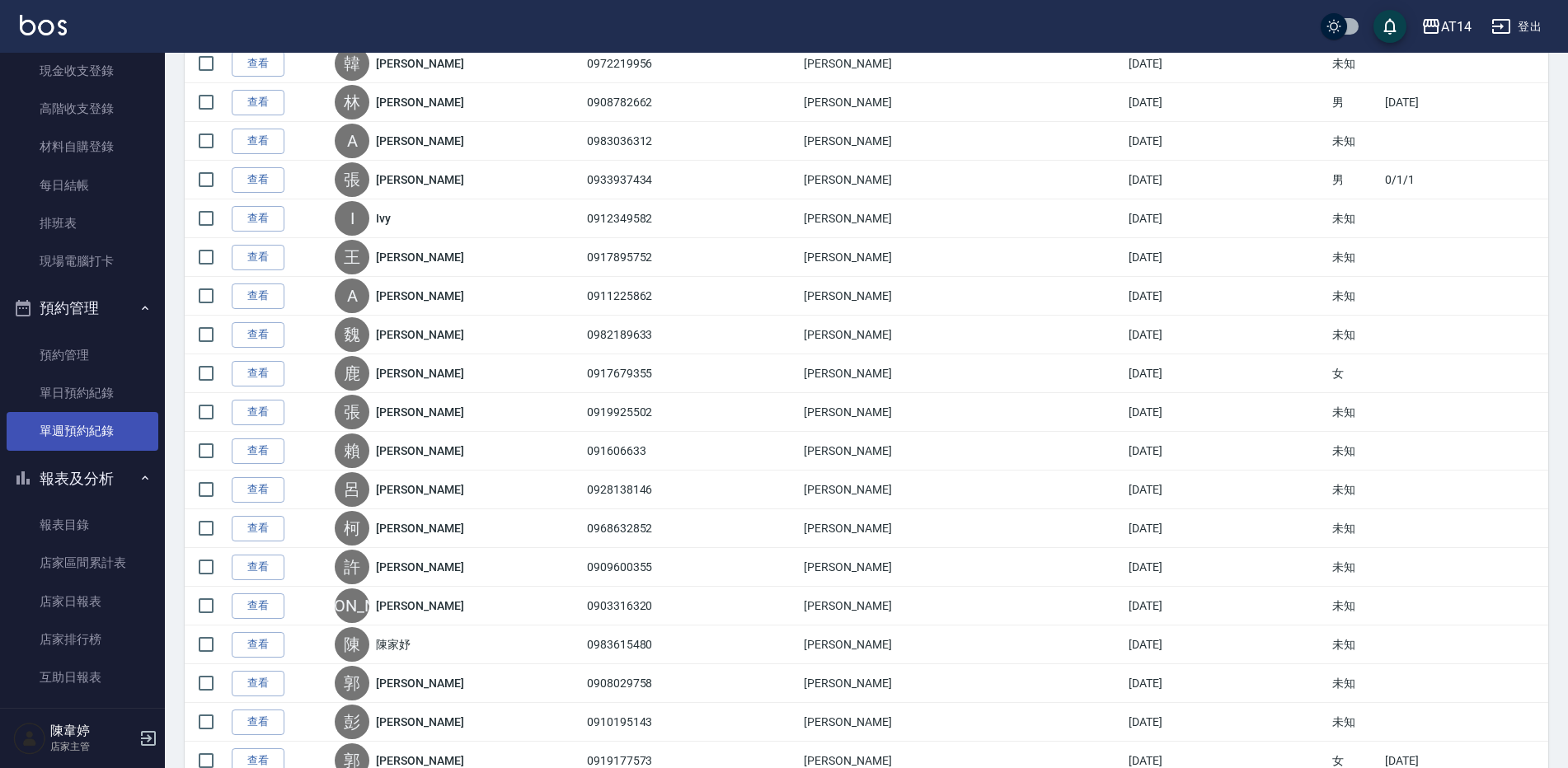
click at [126, 434] on link "單週預約紀錄" at bounding box center [82, 431] width 152 height 38
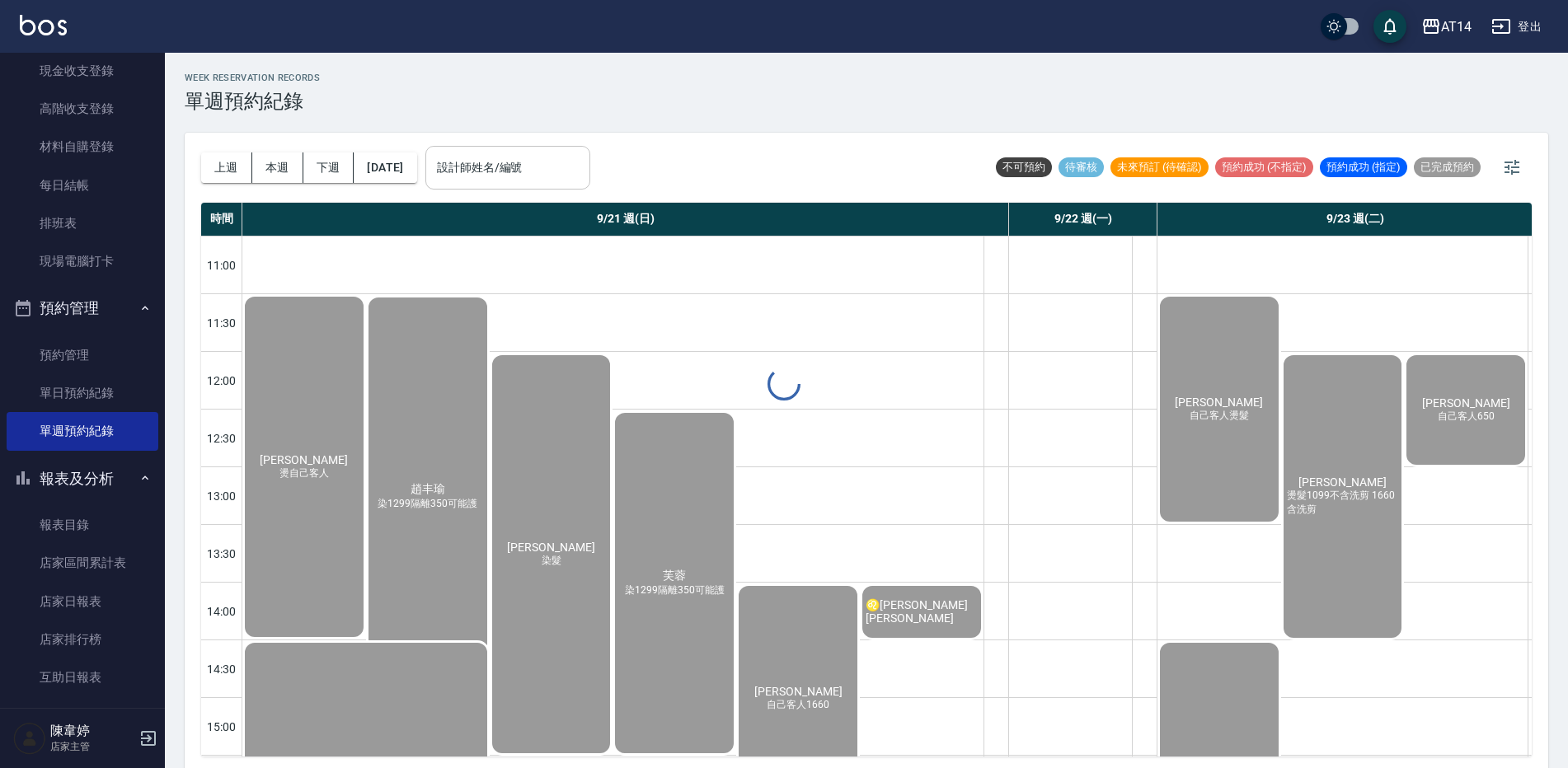
click at [542, 166] on input "設計師姓名/編號" at bounding box center [507, 168] width 150 height 29
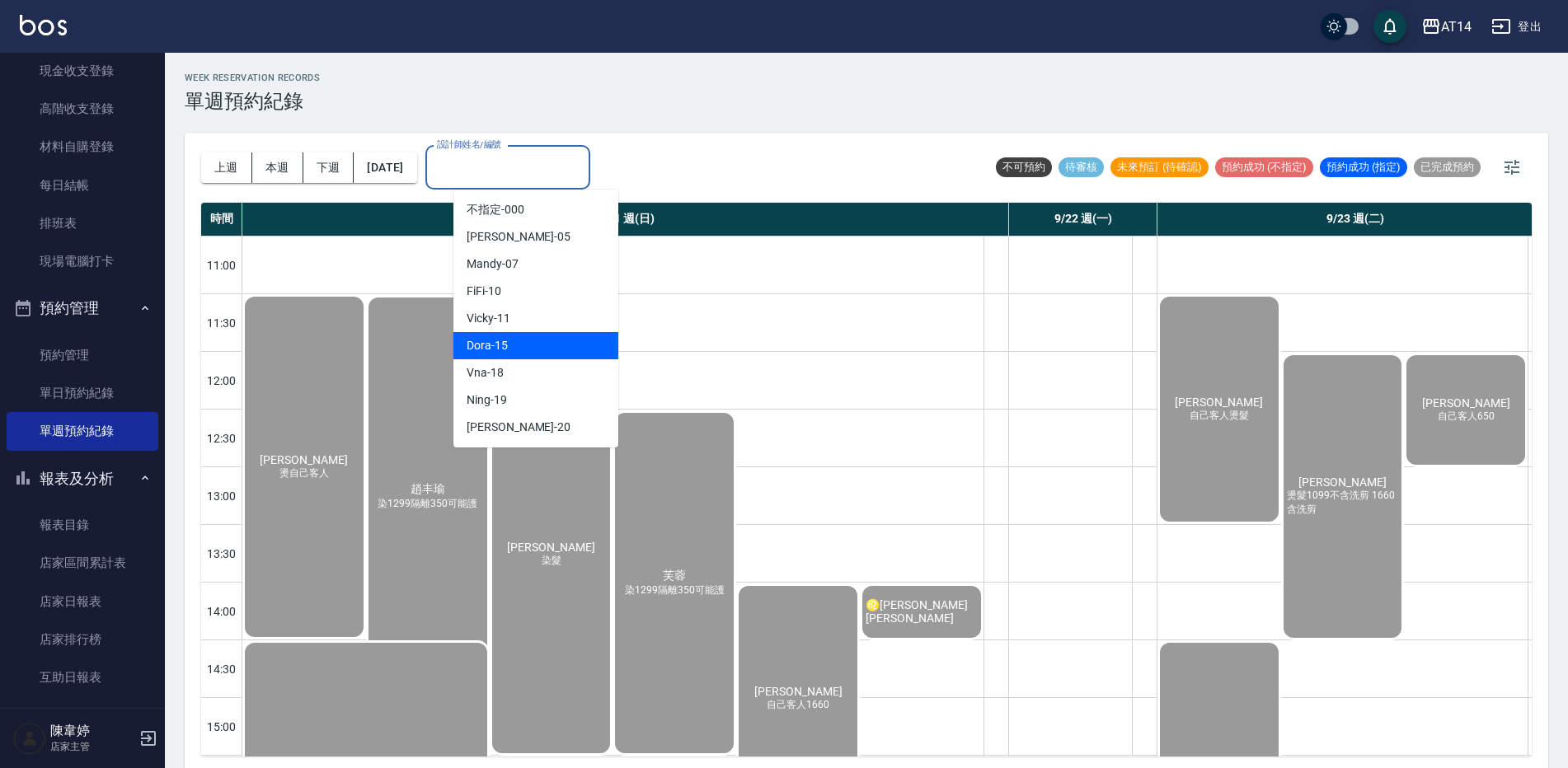
click at [546, 342] on div "Dora -15" at bounding box center [536, 345] width 165 height 27
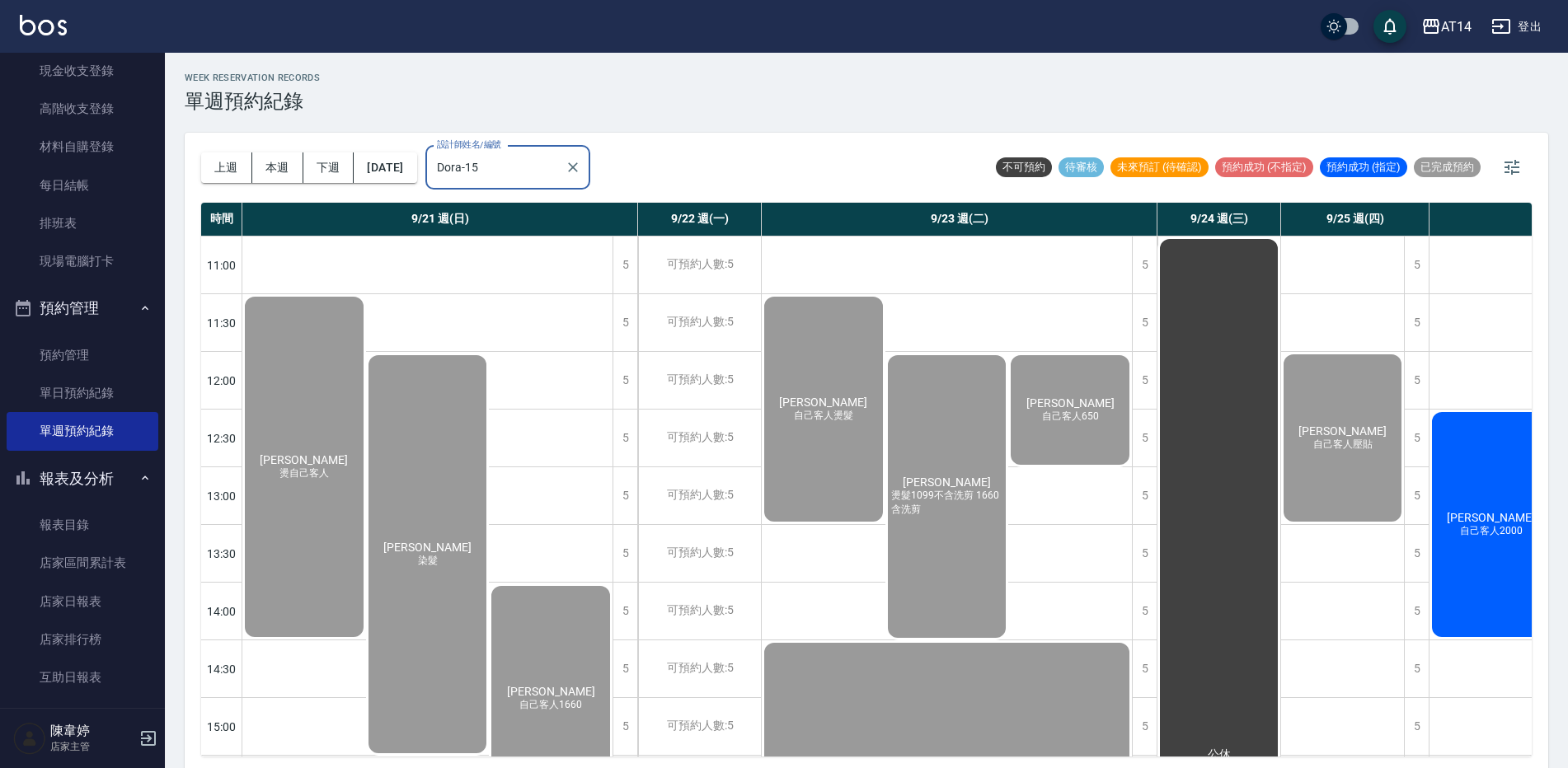
click at [538, 175] on input "Dora-15" at bounding box center [495, 168] width 125 height 29
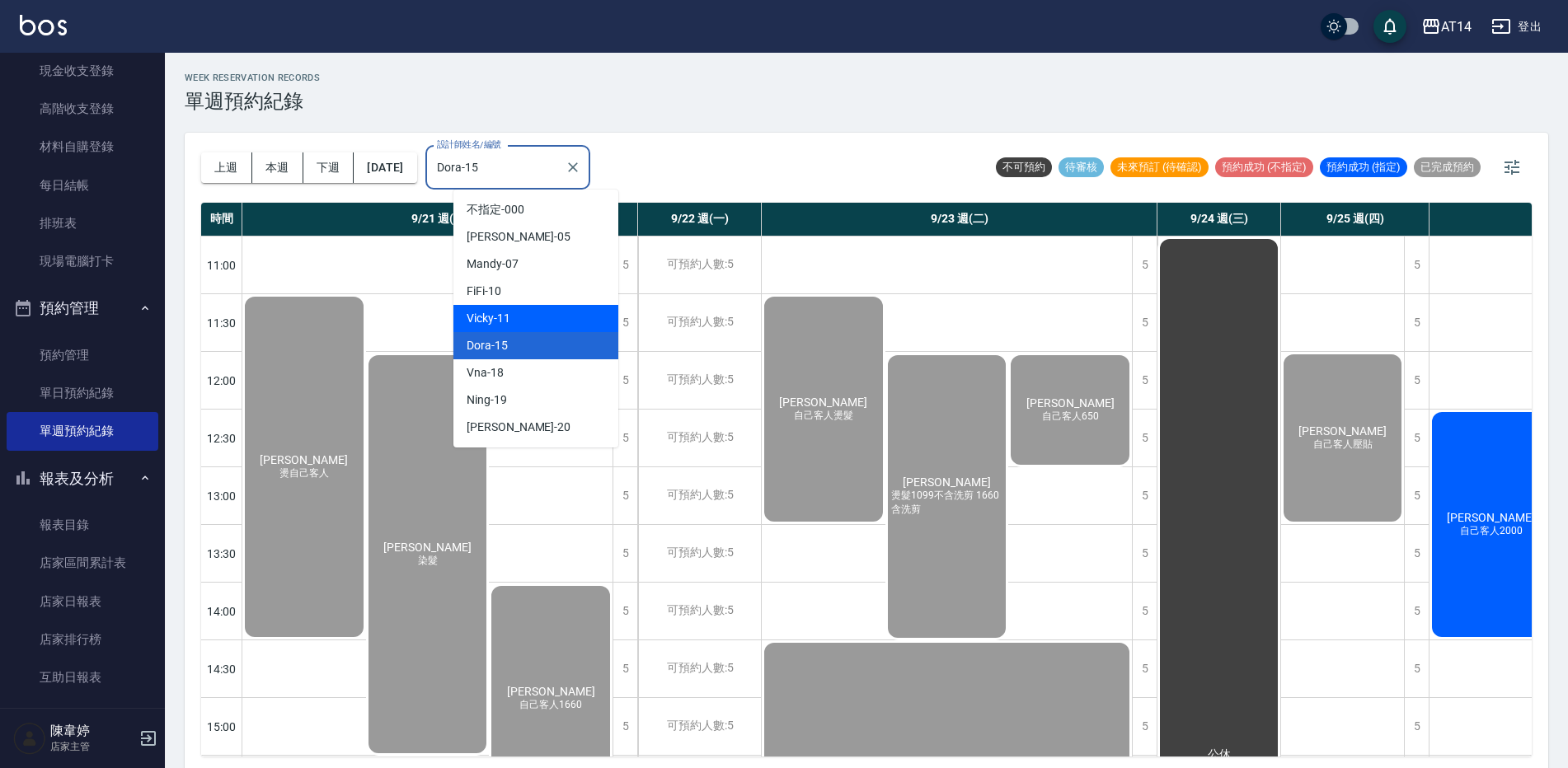
click at [556, 322] on div "Vicky -11" at bounding box center [536, 318] width 165 height 27
type input "Vicky-11"
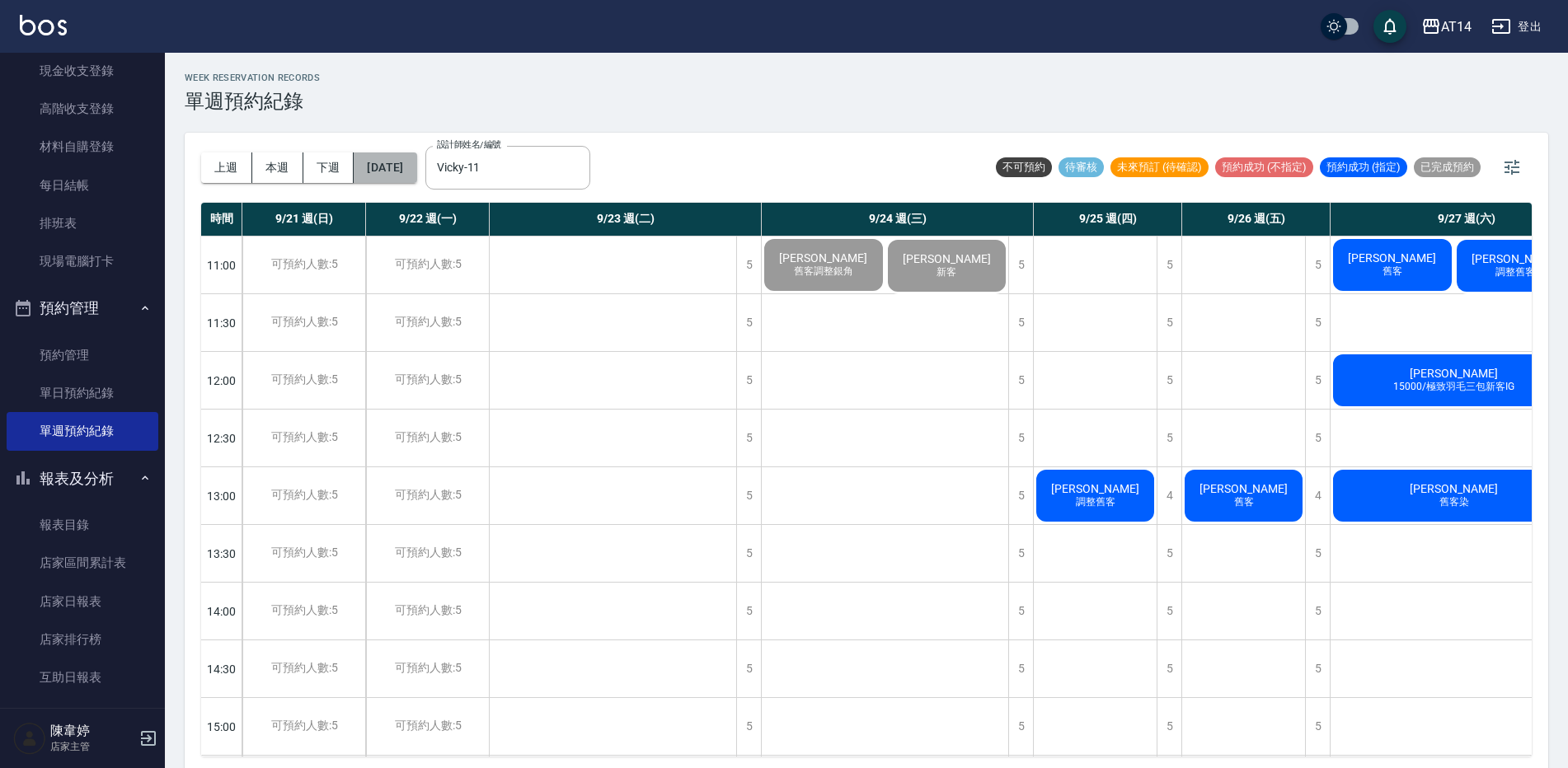
click at [417, 175] on button "[DATE]" at bounding box center [384, 168] width 62 height 31
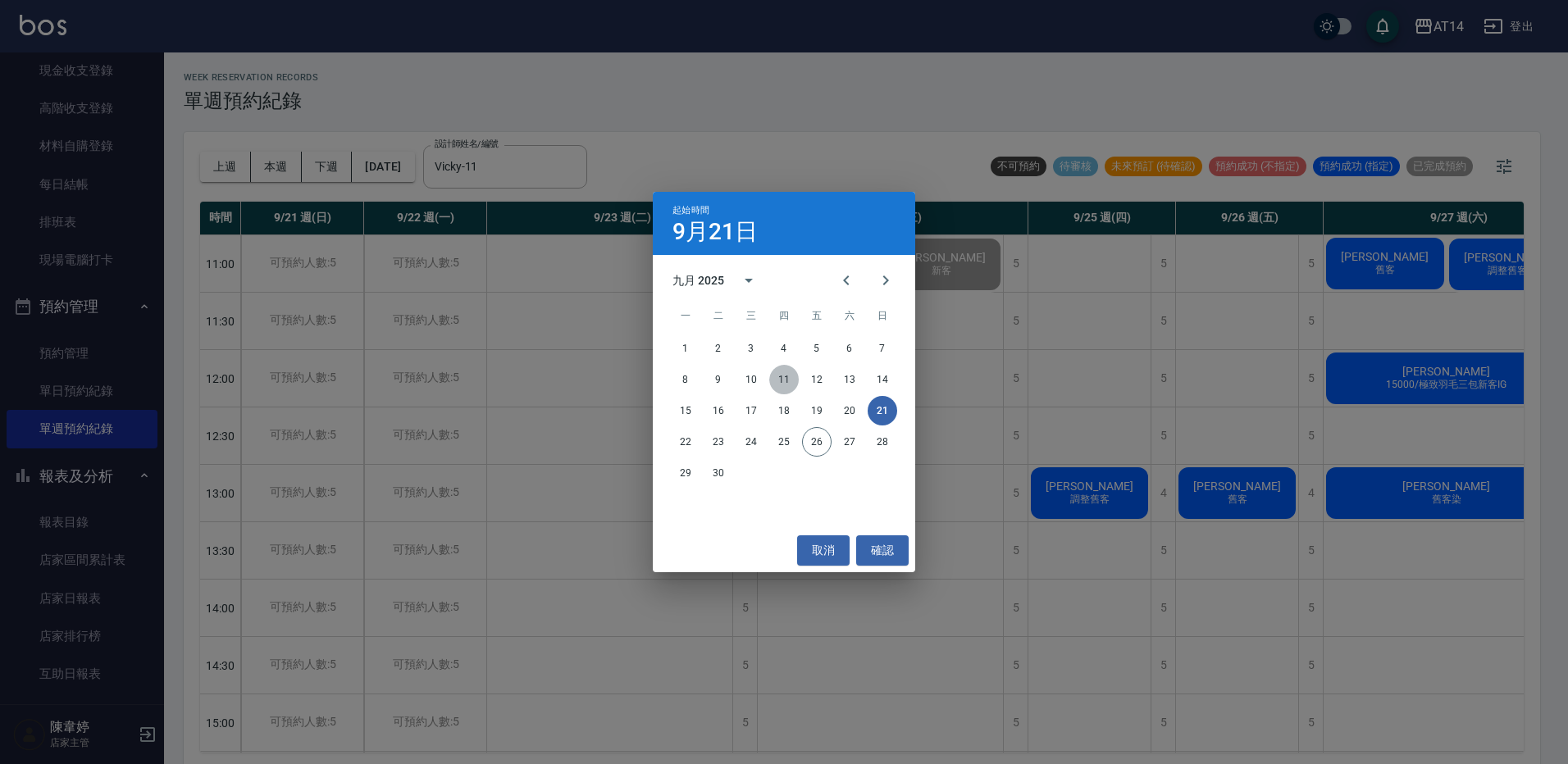
click at [774, 385] on button "11" at bounding box center [784, 380] width 30 height 30
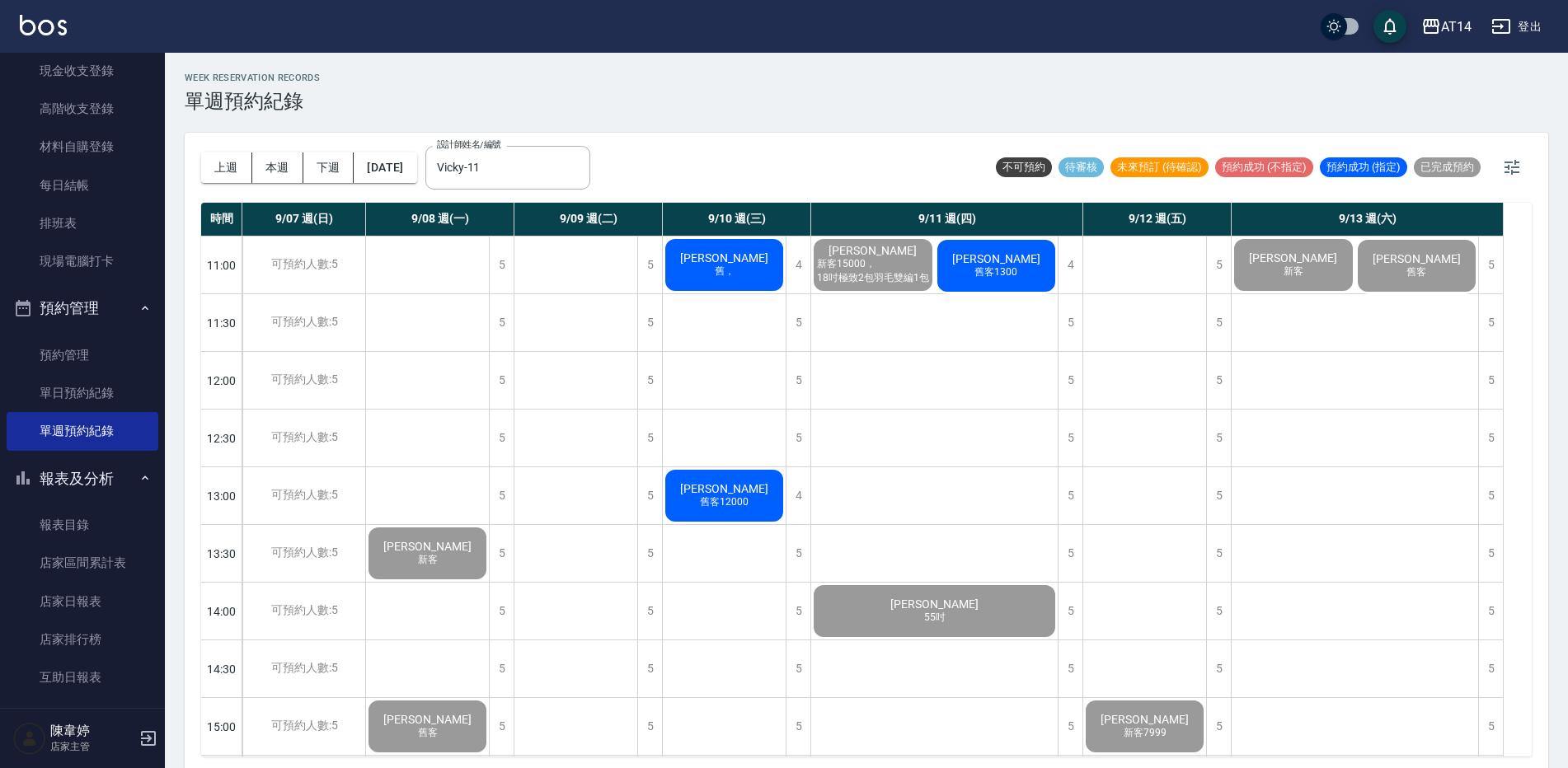
click at [990, 277] on span "舊客1300" at bounding box center [996, 272] width 49 height 14
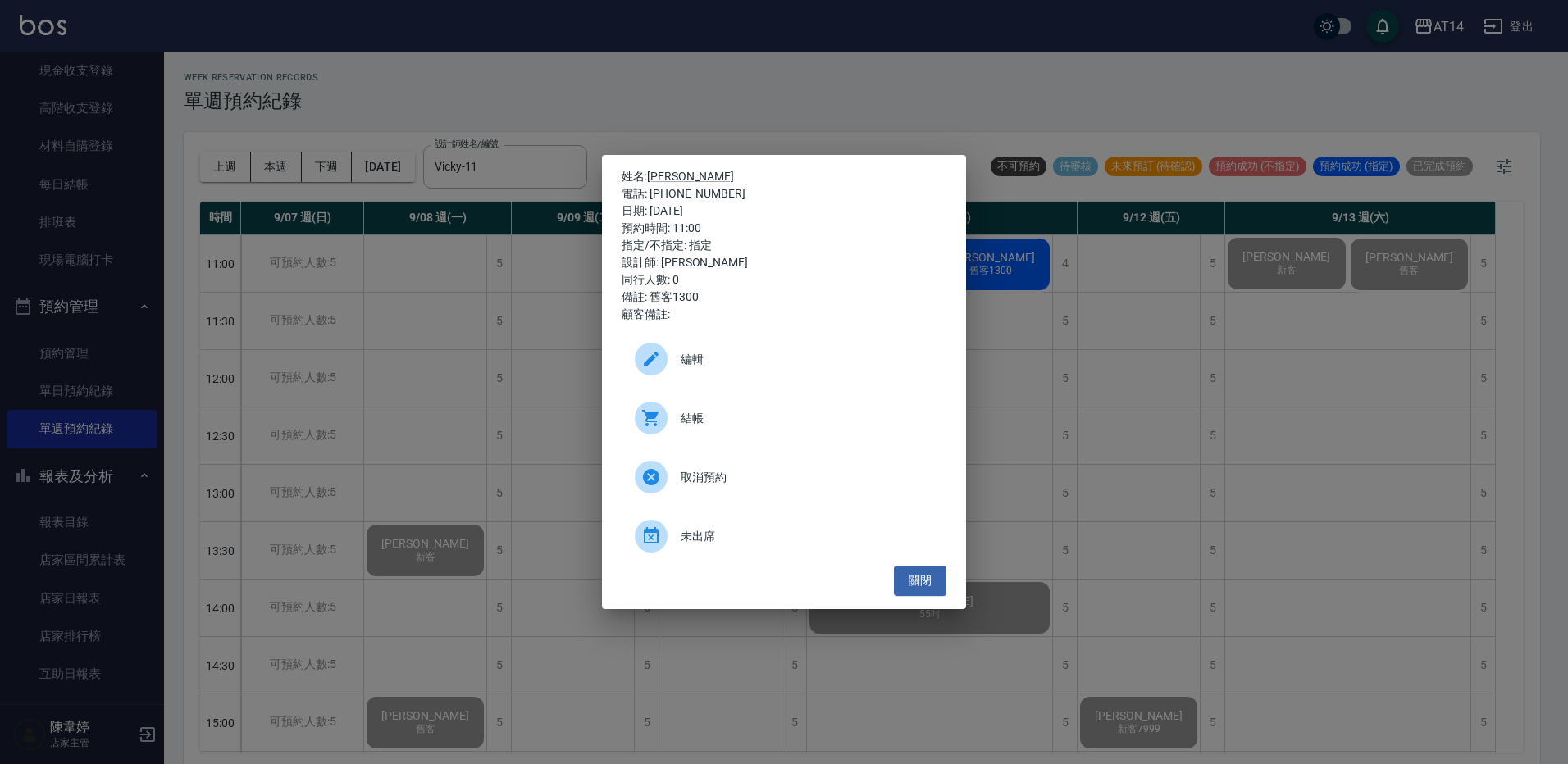
click at [792, 401] on div "結帳" at bounding box center [784, 418] width 325 height 46
click at [924, 591] on button "關閉" at bounding box center [920, 580] width 53 height 31
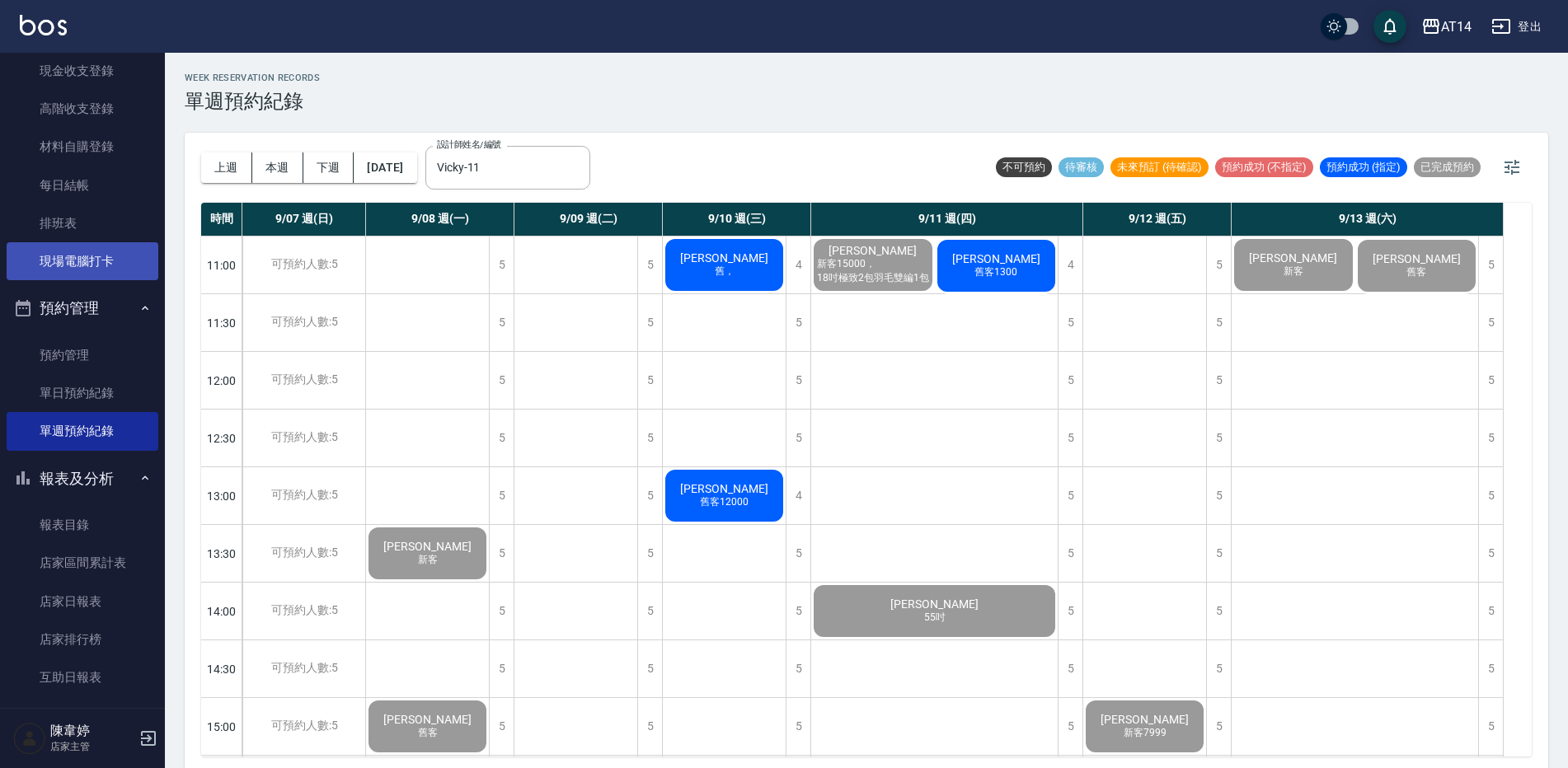
click at [76, 270] on link "現場電腦打卡" at bounding box center [82, 261] width 152 height 38
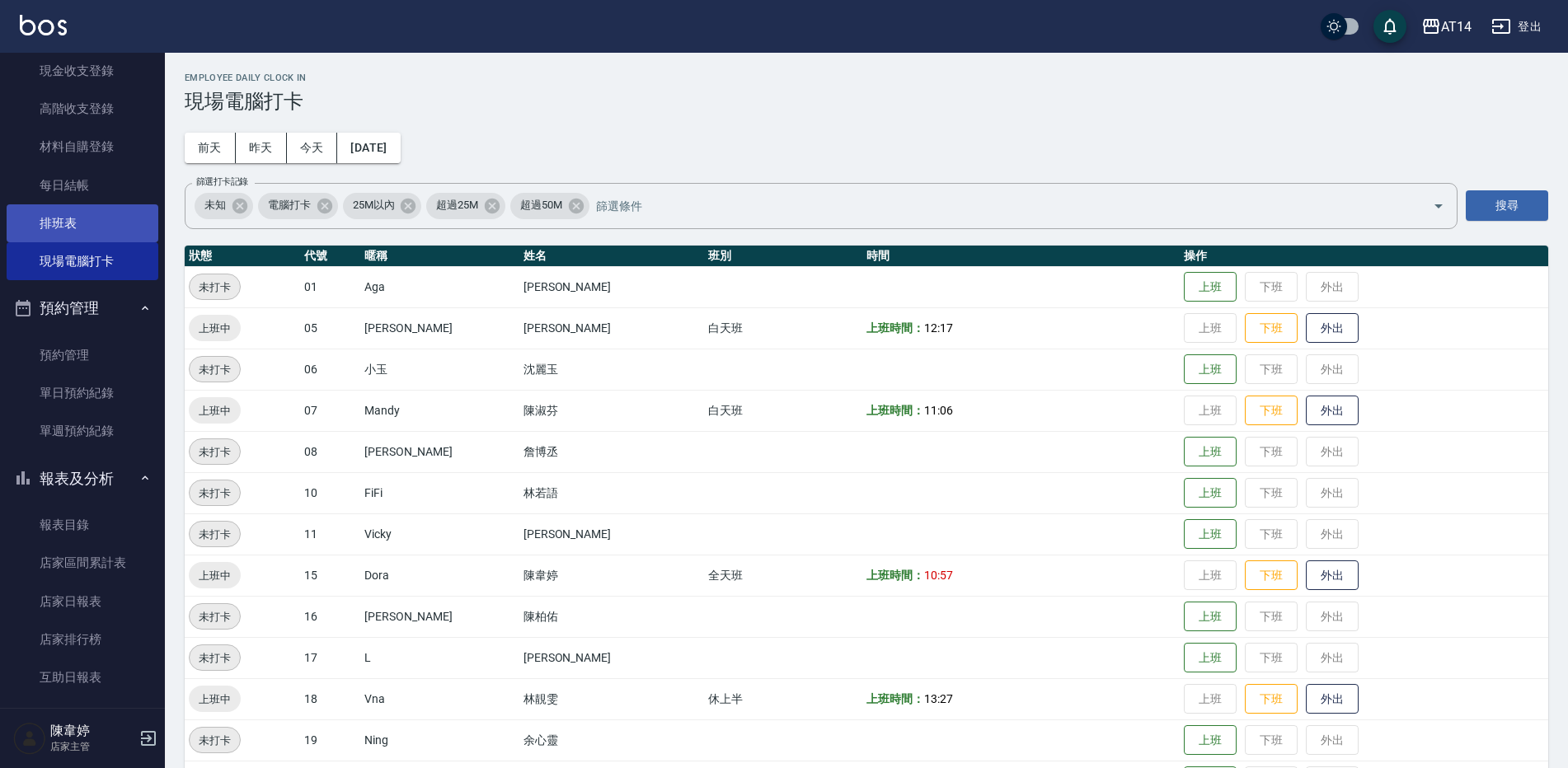
click at [99, 232] on link "排班表" at bounding box center [82, 223] width 152 height 38
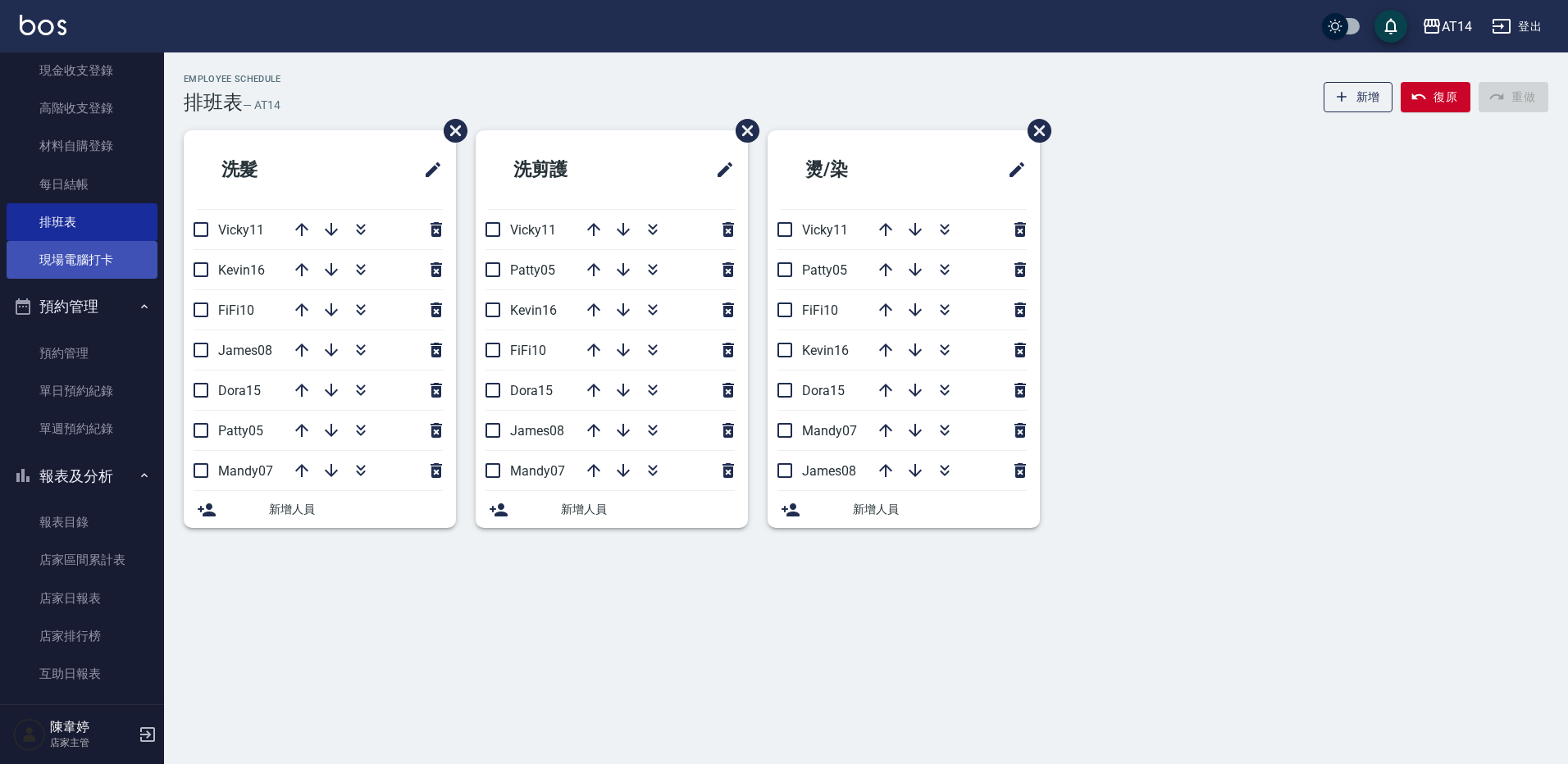
click at [82, 256] on link "現場電腦打卡" at bounding box center [82, 260] width 151 height 38
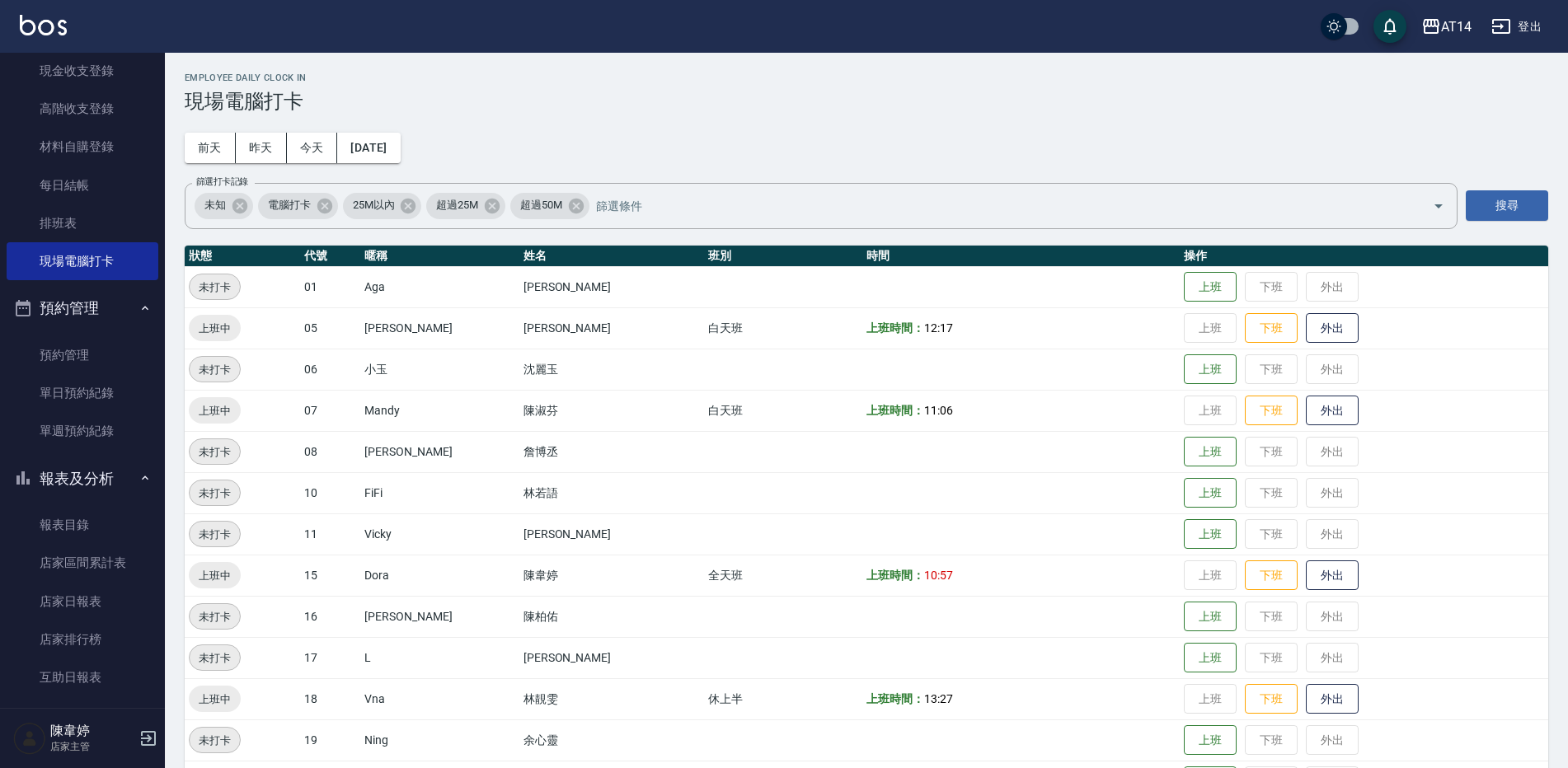
click at [1512, 23] on button "登出" at bounding box center [1517, 26] width 63 height 31
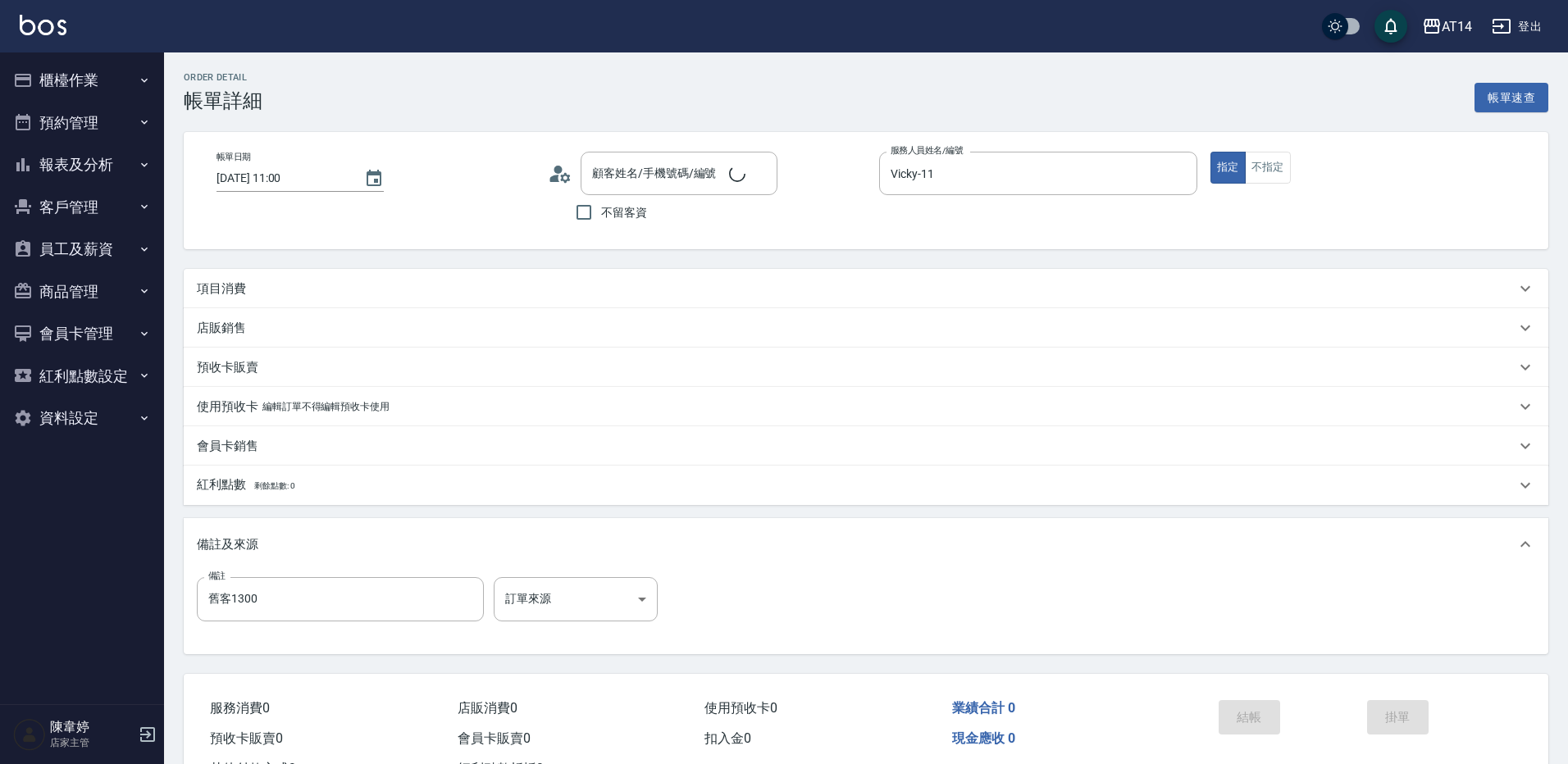
type input "[DATE] 11:00"
type input "Vicky-11"
type input "舊客1300"
type input "陳郁彤/0901350695/null"
click at [96, 76] on button "櫃檯作業" at bounding box center [82, 81] width 151 height 43
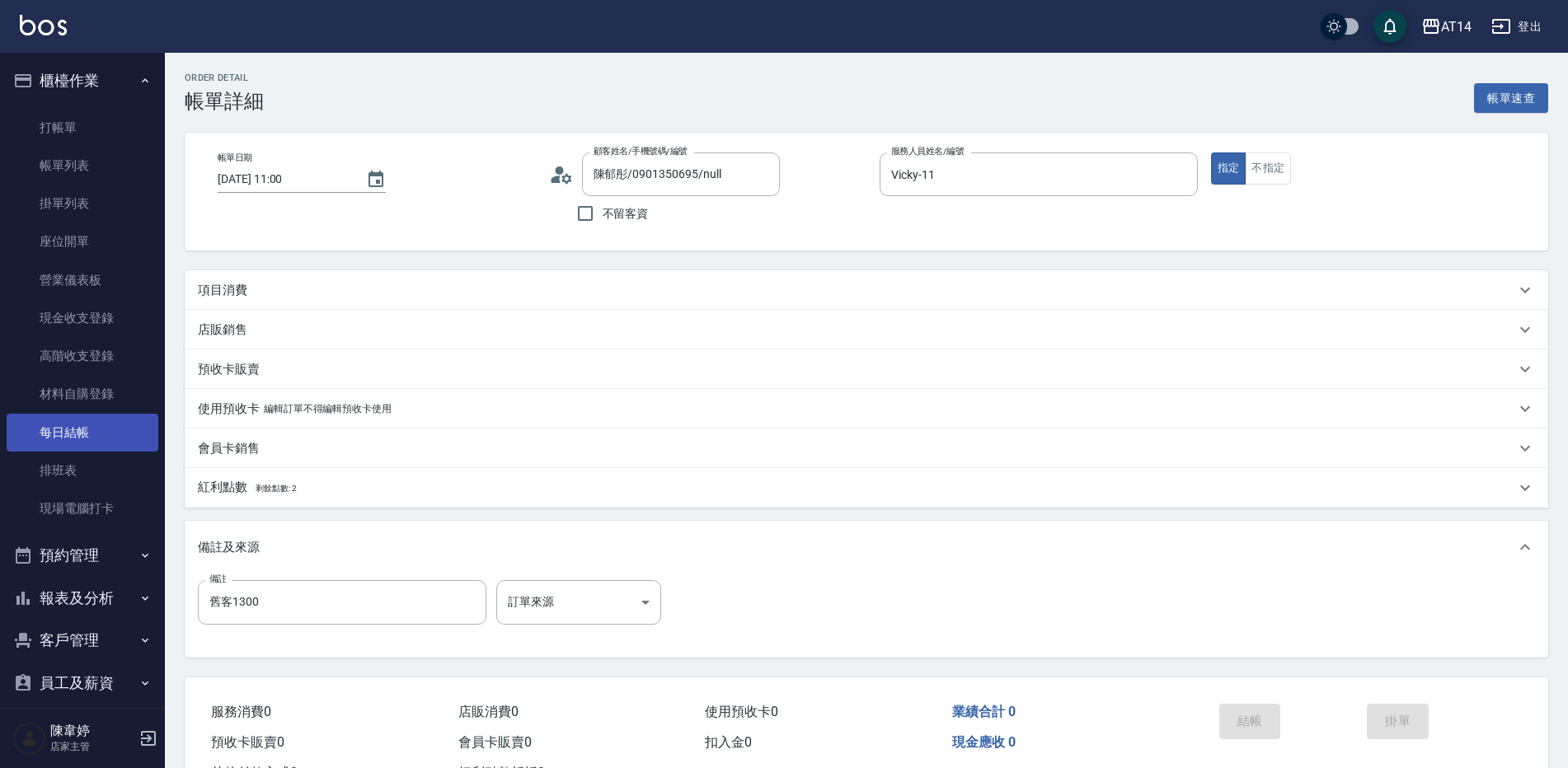
click at [96, 432] on link "每日結帳" at bounding box center [82, 432] width 152 height 38
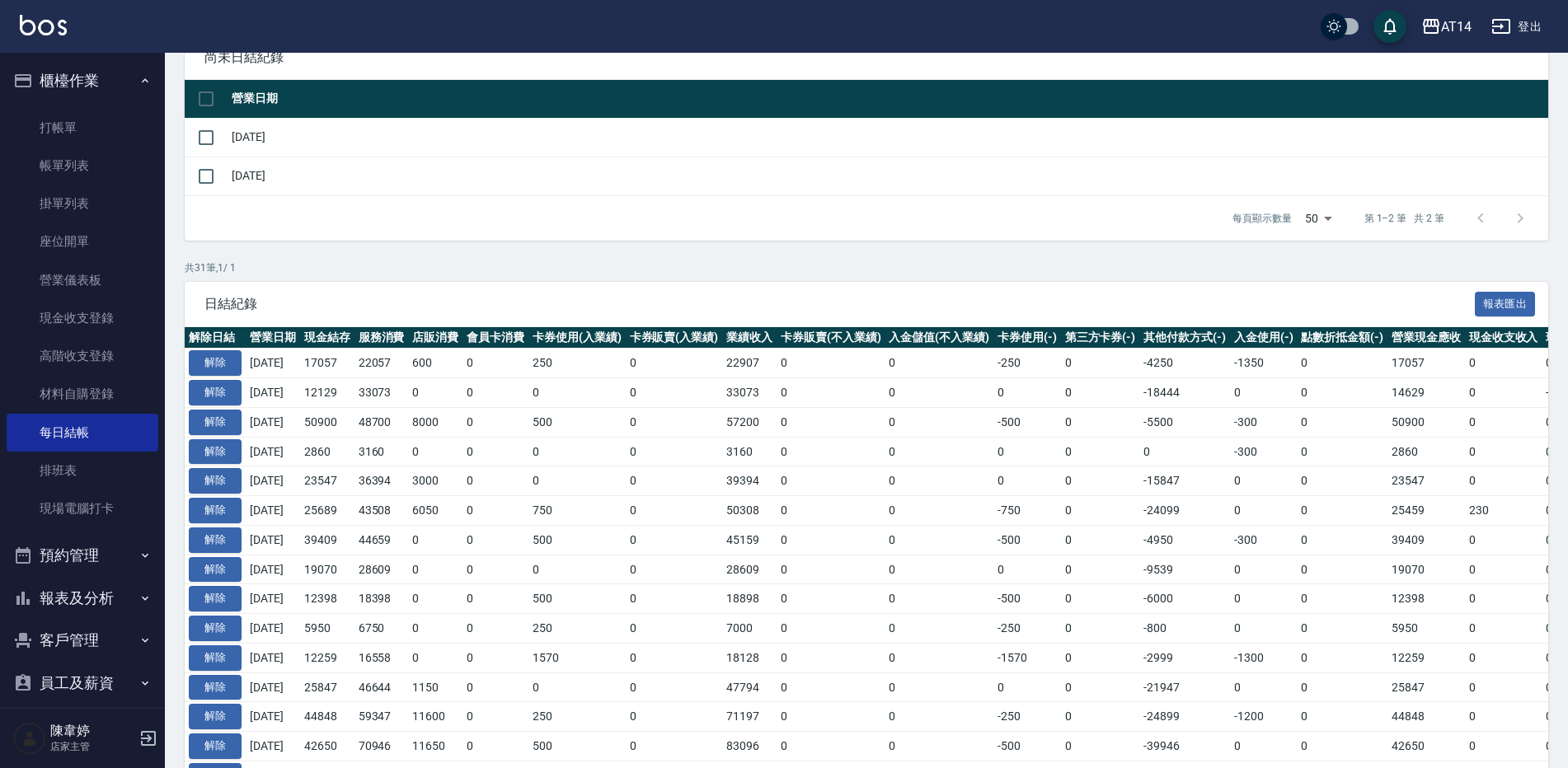
scroll to position [412, 0]
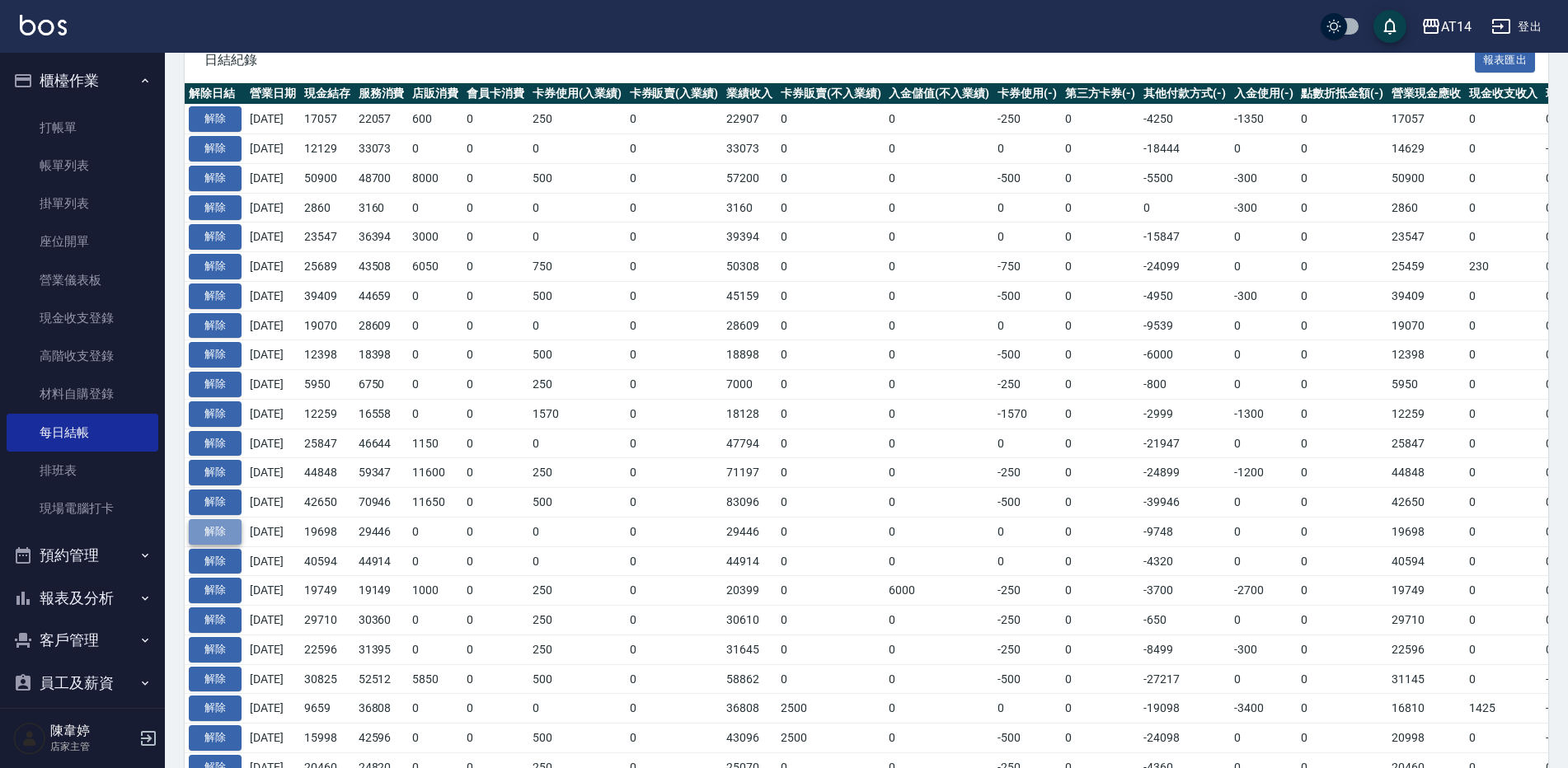
click at [201, 534] on button "解除" at bounding box center [215, 531] width 53 height 25
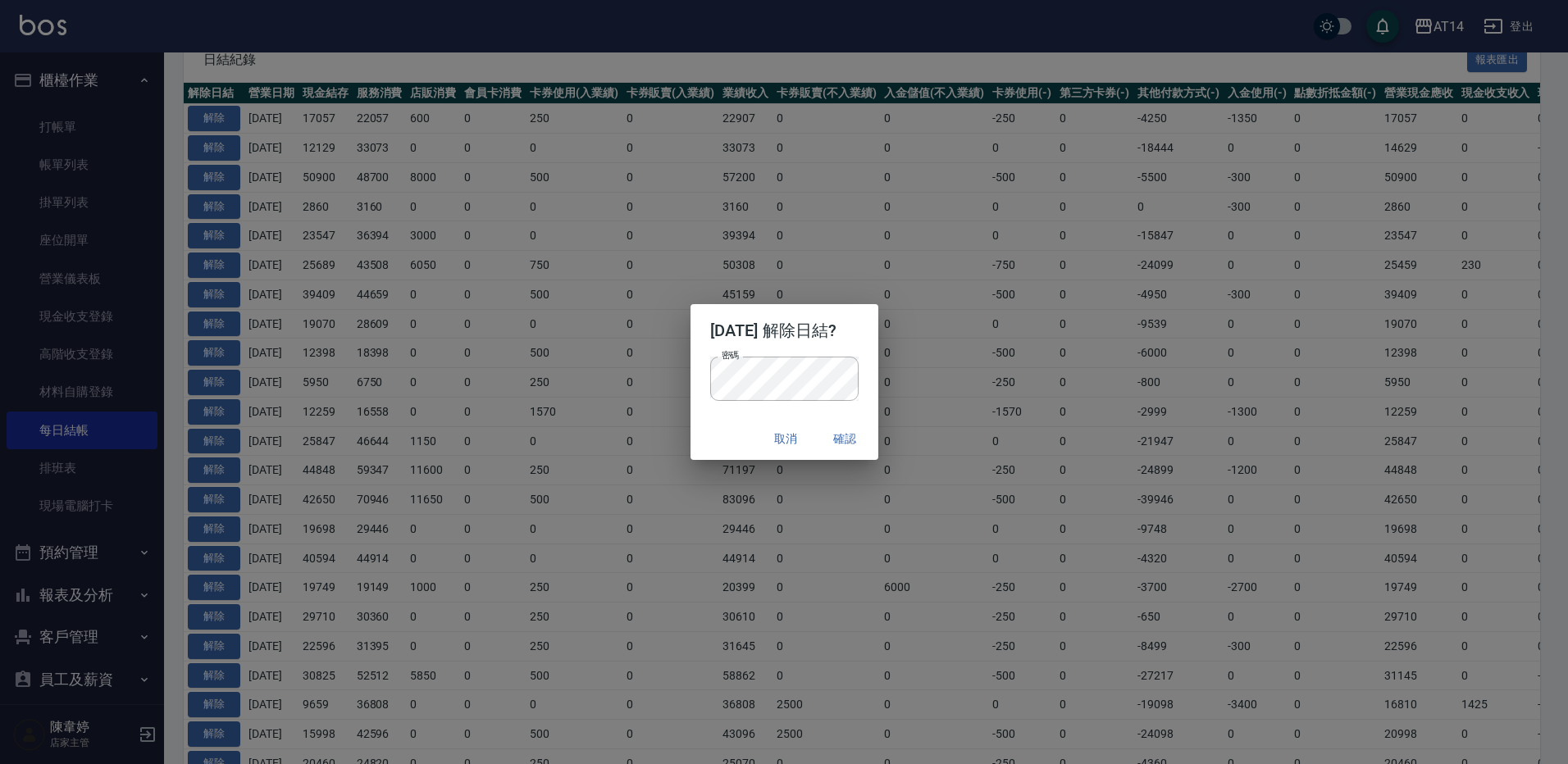
click at [859, 360] on p "密碼 密碼" at bounding box center [784, 379] width 148 height 45
click at [863, 434] on button "確認" at bounding box center [846, 439] width 53 height 31
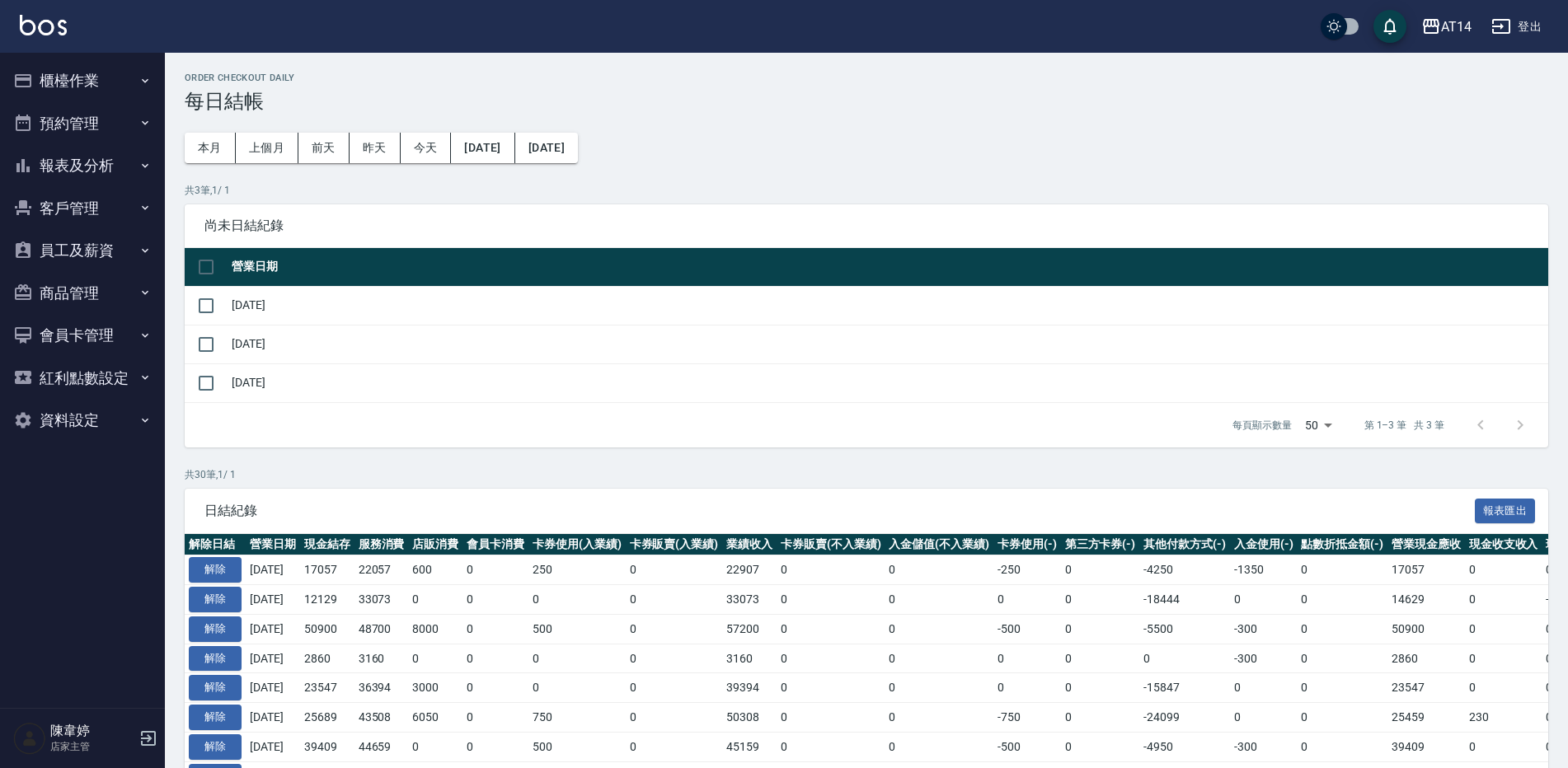
click at [113, 164] on button "報表及分析" at bounding box center [82, 166] width 152 height 43
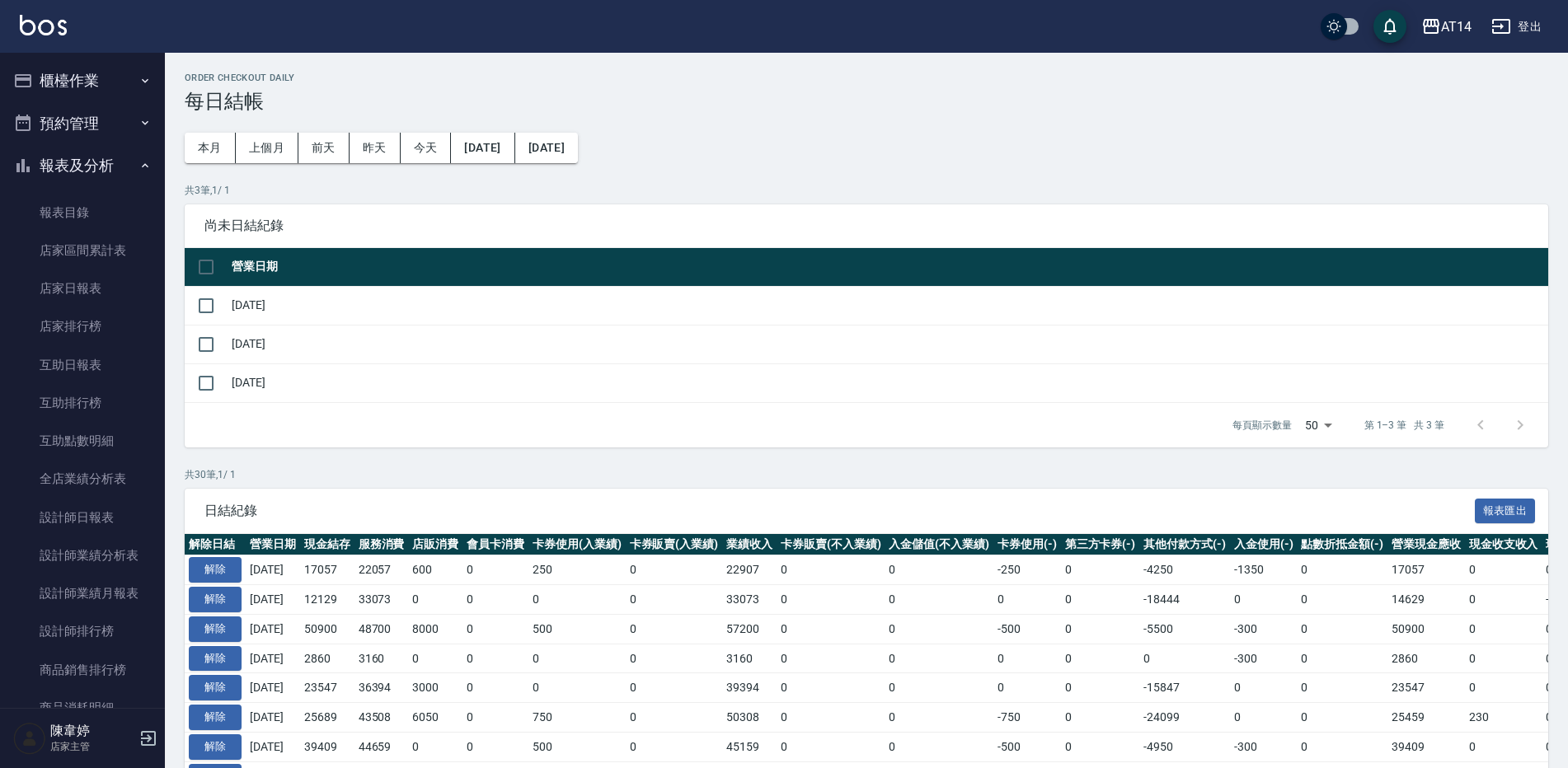
click at [107, 111] on button "預約管理" at bounding box center [82, 124] width 152 height 43
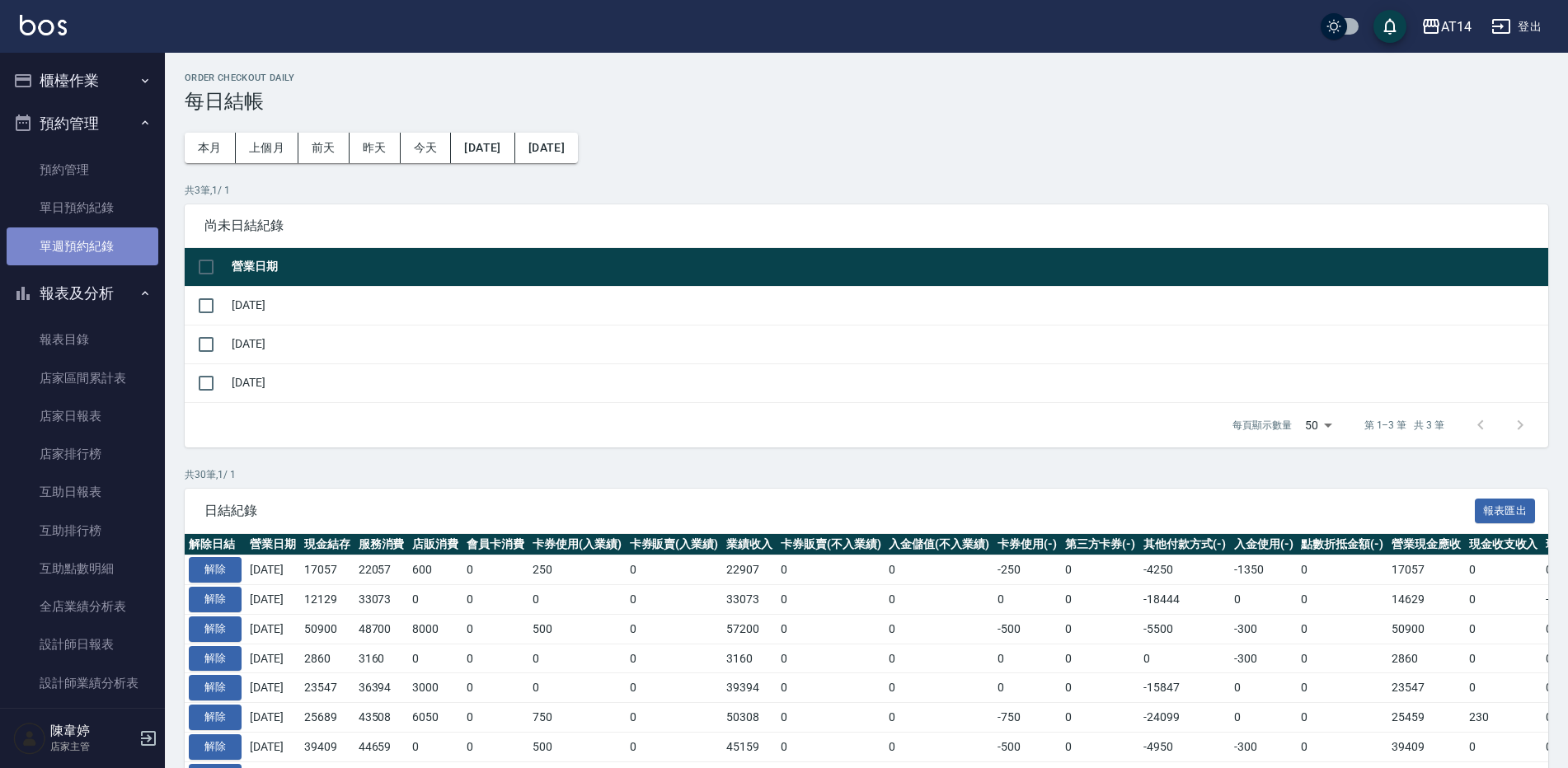
click at [113, 246] on link "單週預約紀錄" at bounding box center [82, 246] width 152 height 38
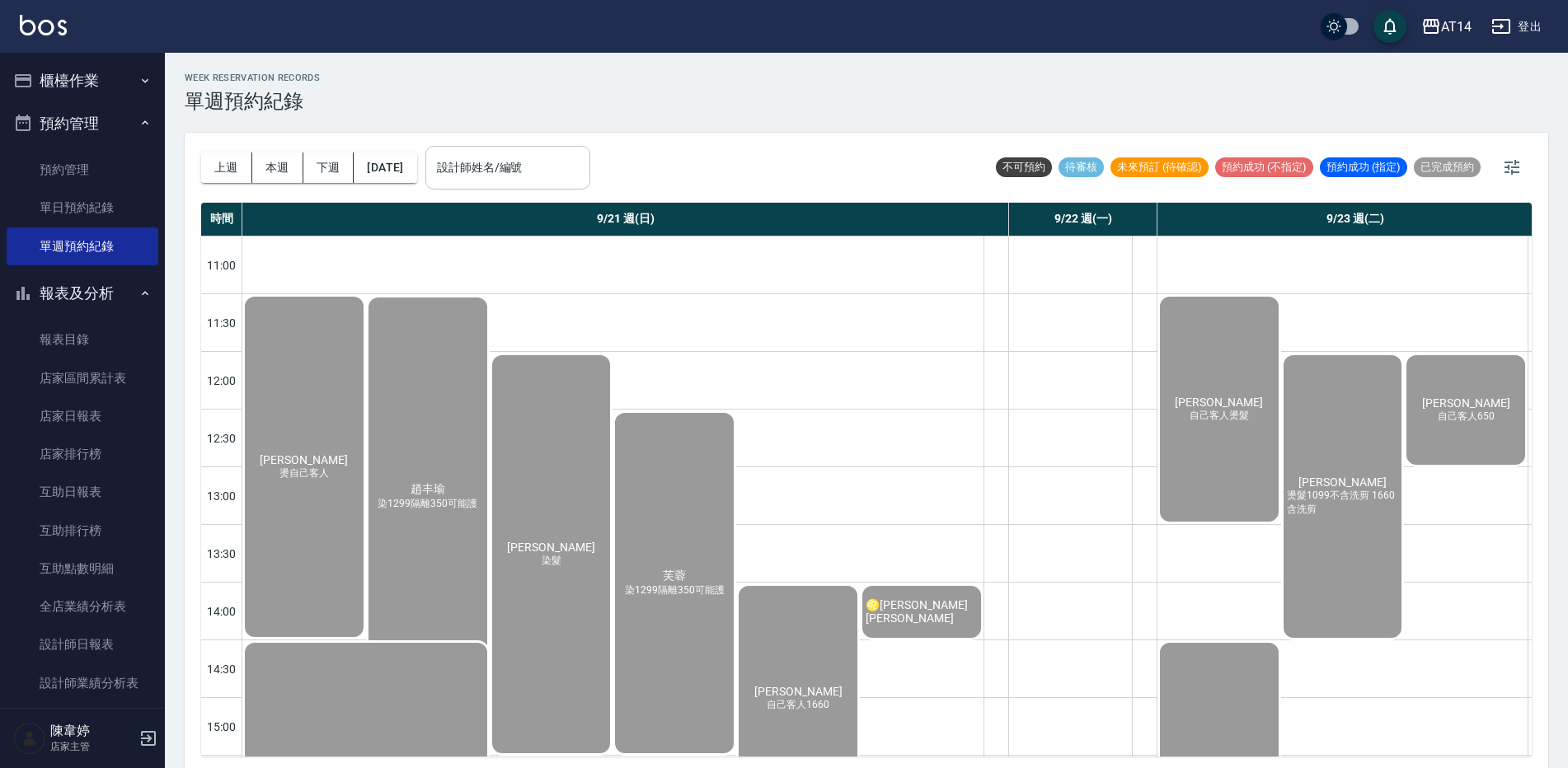
click at [496, 159] on div "設計師姓名/編號 設計師姓名/編號" at bounding box center [507, 168] width 165 height 44
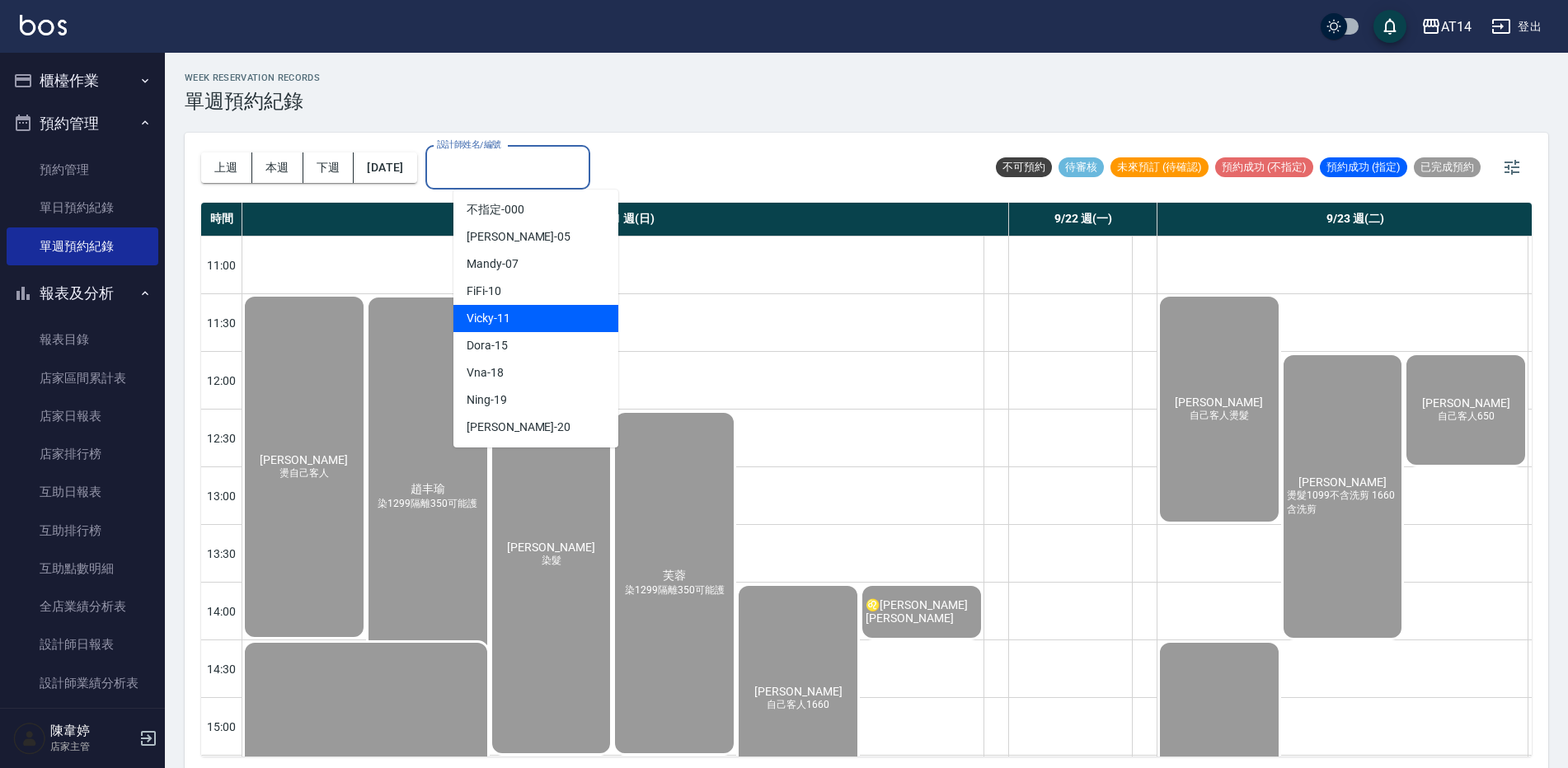
click at [497, 322] on div "Vicky -11" at bounding box center [536, 318] width 165 height 27
type input "Vicky-11"
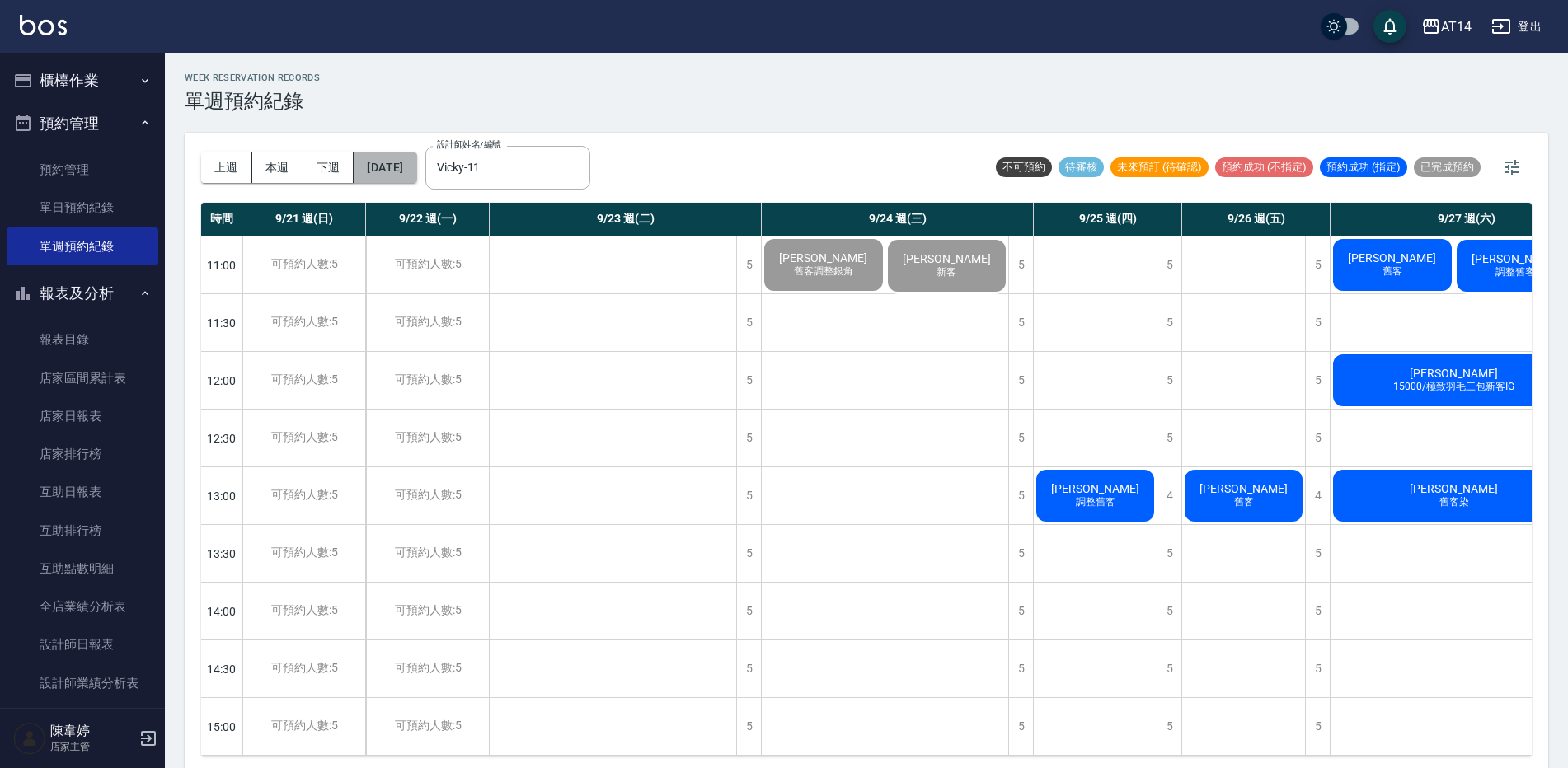
click at [399, 157] on button "[DATE]" at bounding box center [384, 168] width 62 height 31
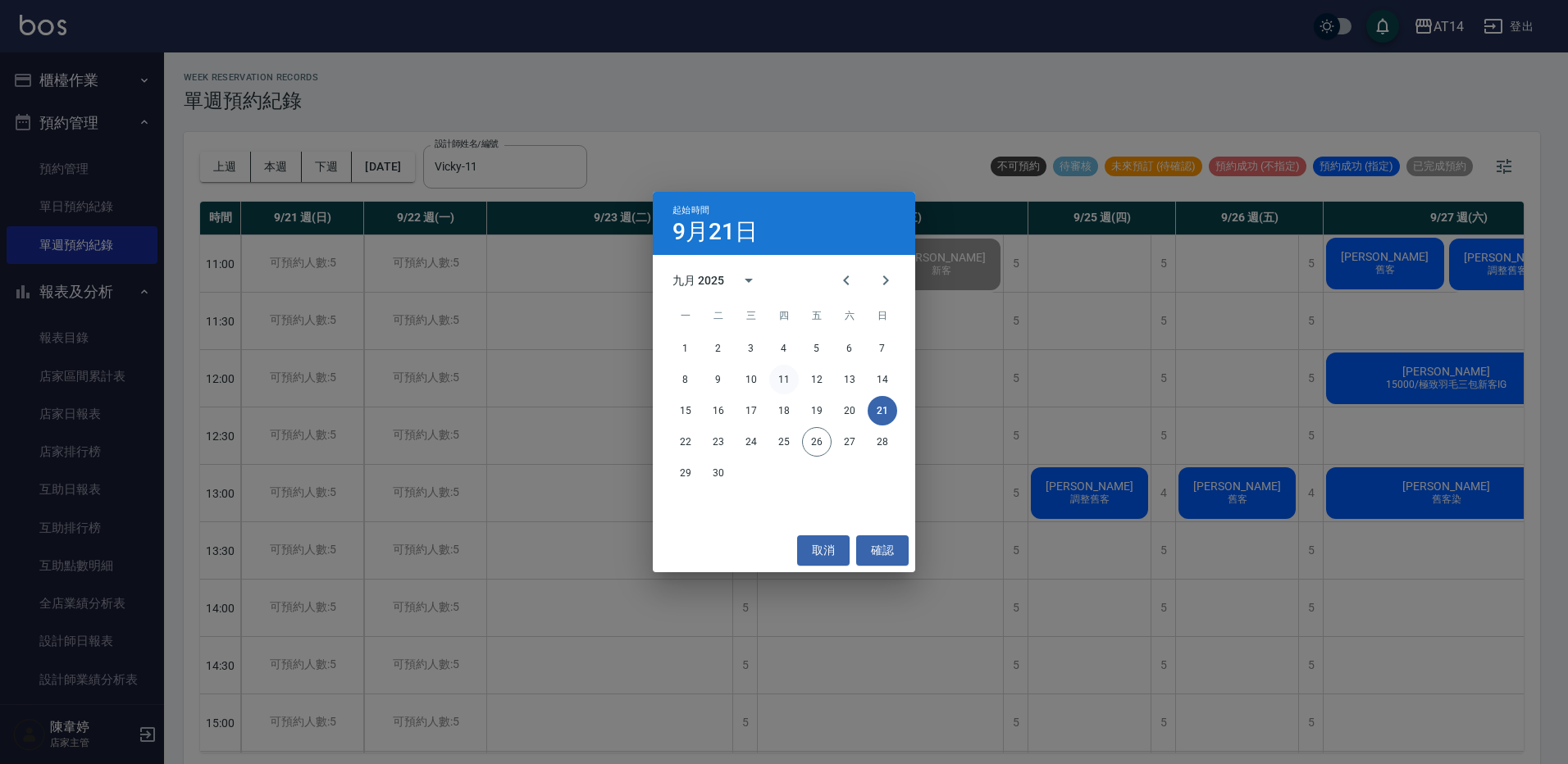
click at [784, 388] on button "11" at bounding box center [784, 380] width 30 height 30
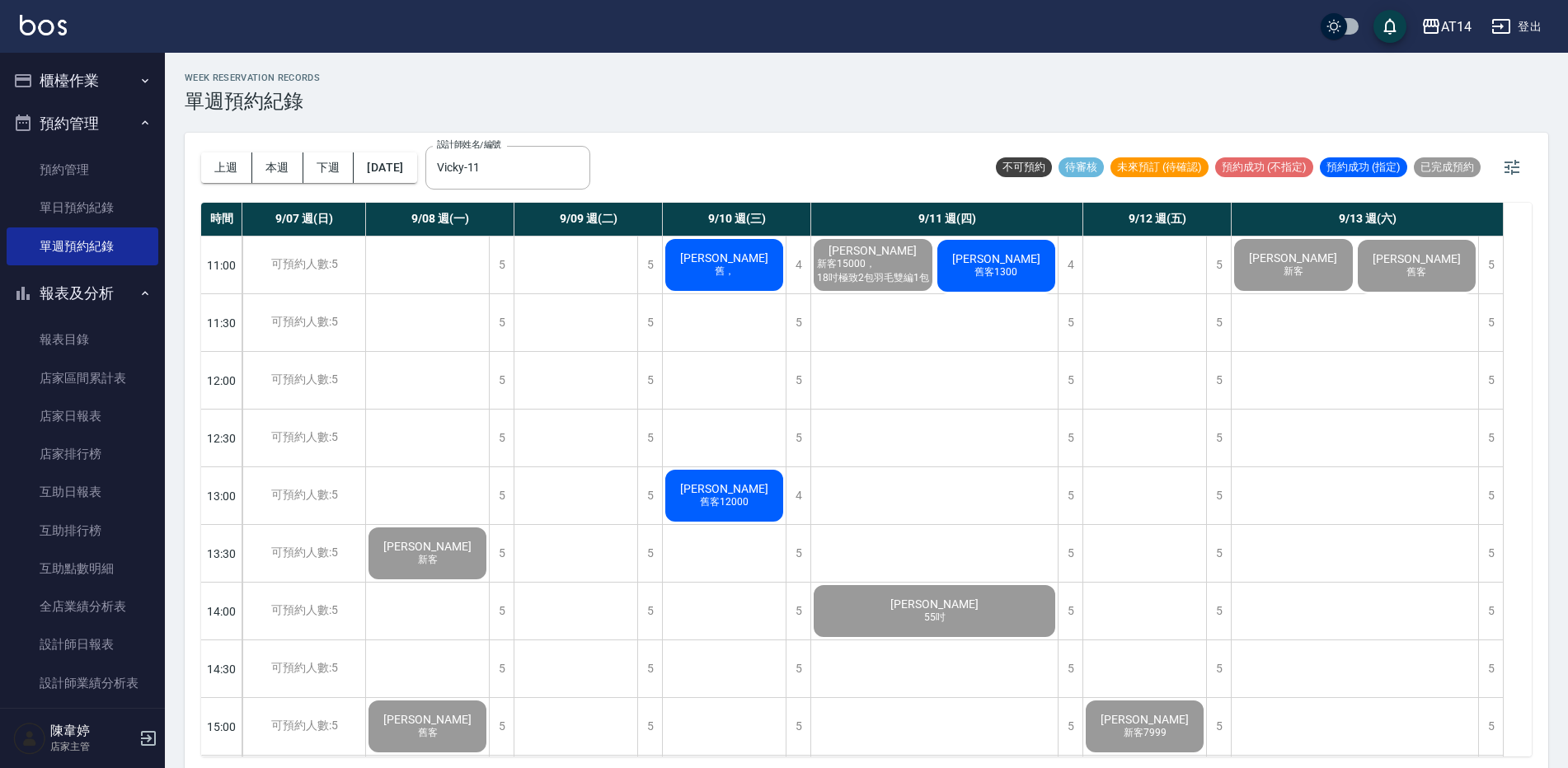
click at [970, 257] on div "陳郁彤 舊客1300" at bounding box center [997, 266] width 124 height 57
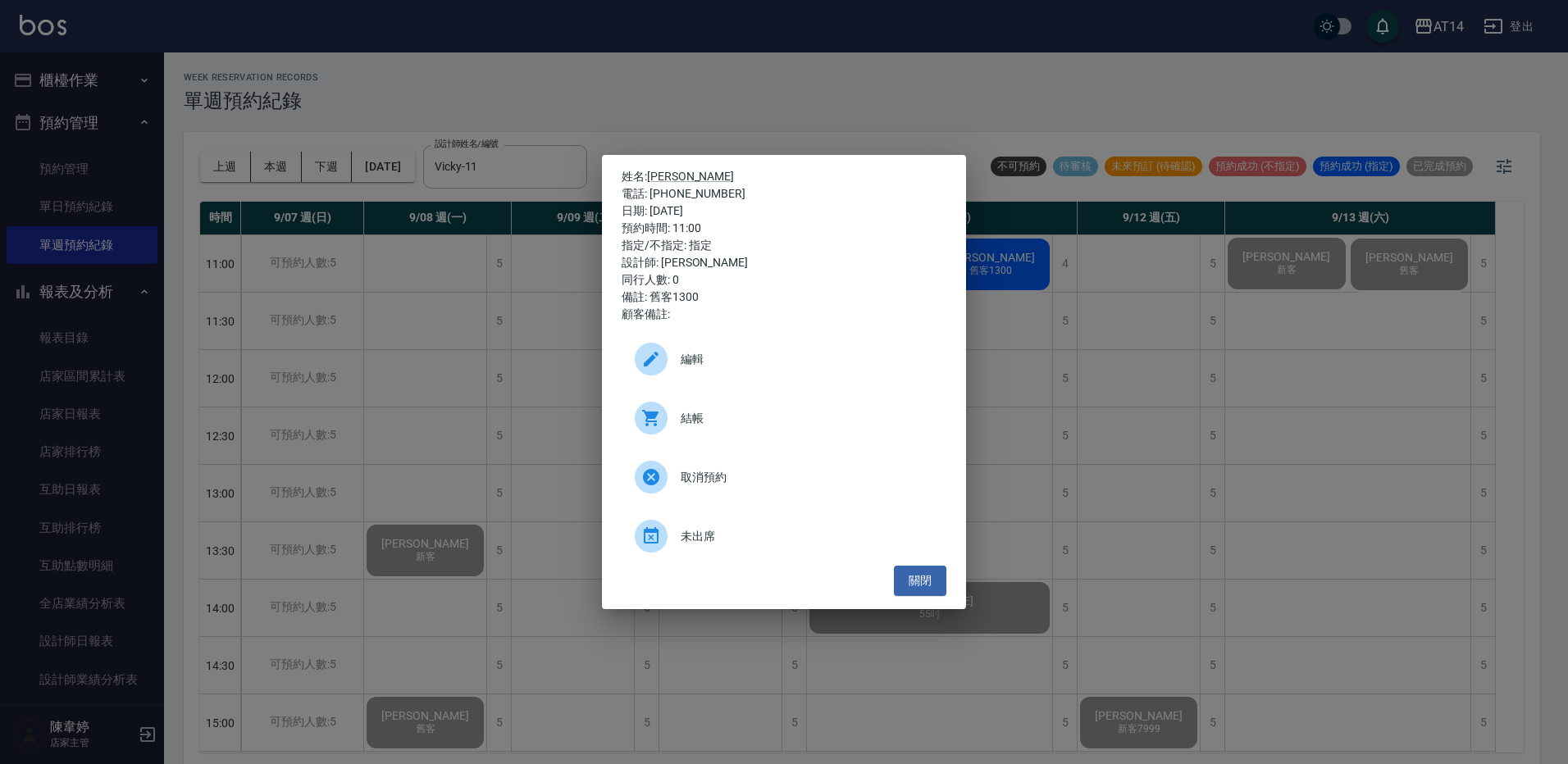
click at [752, 423] on span "結帳" at bounding box center [807, 418] width 252 height 18
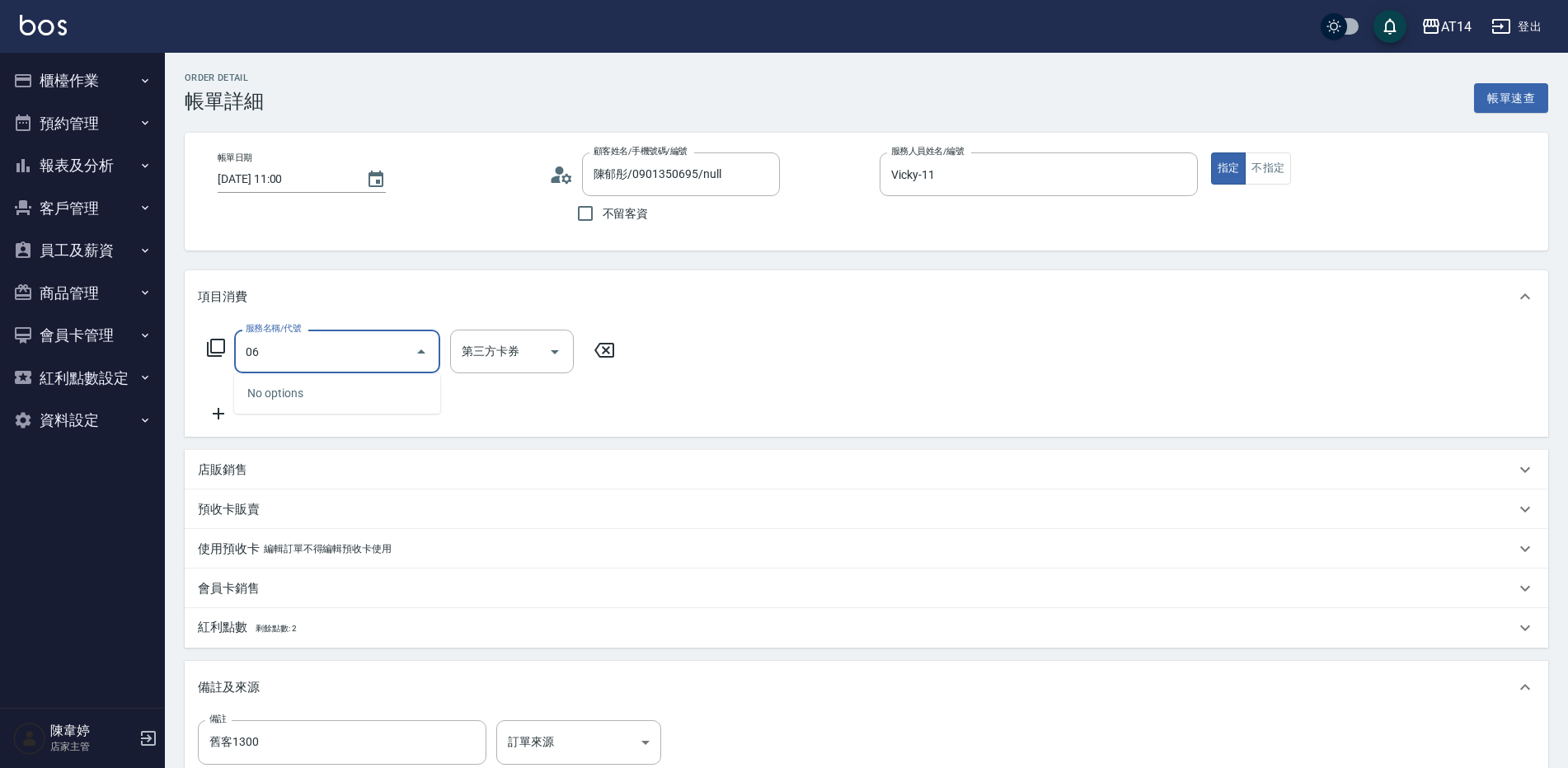
type input "061"
type input "4"
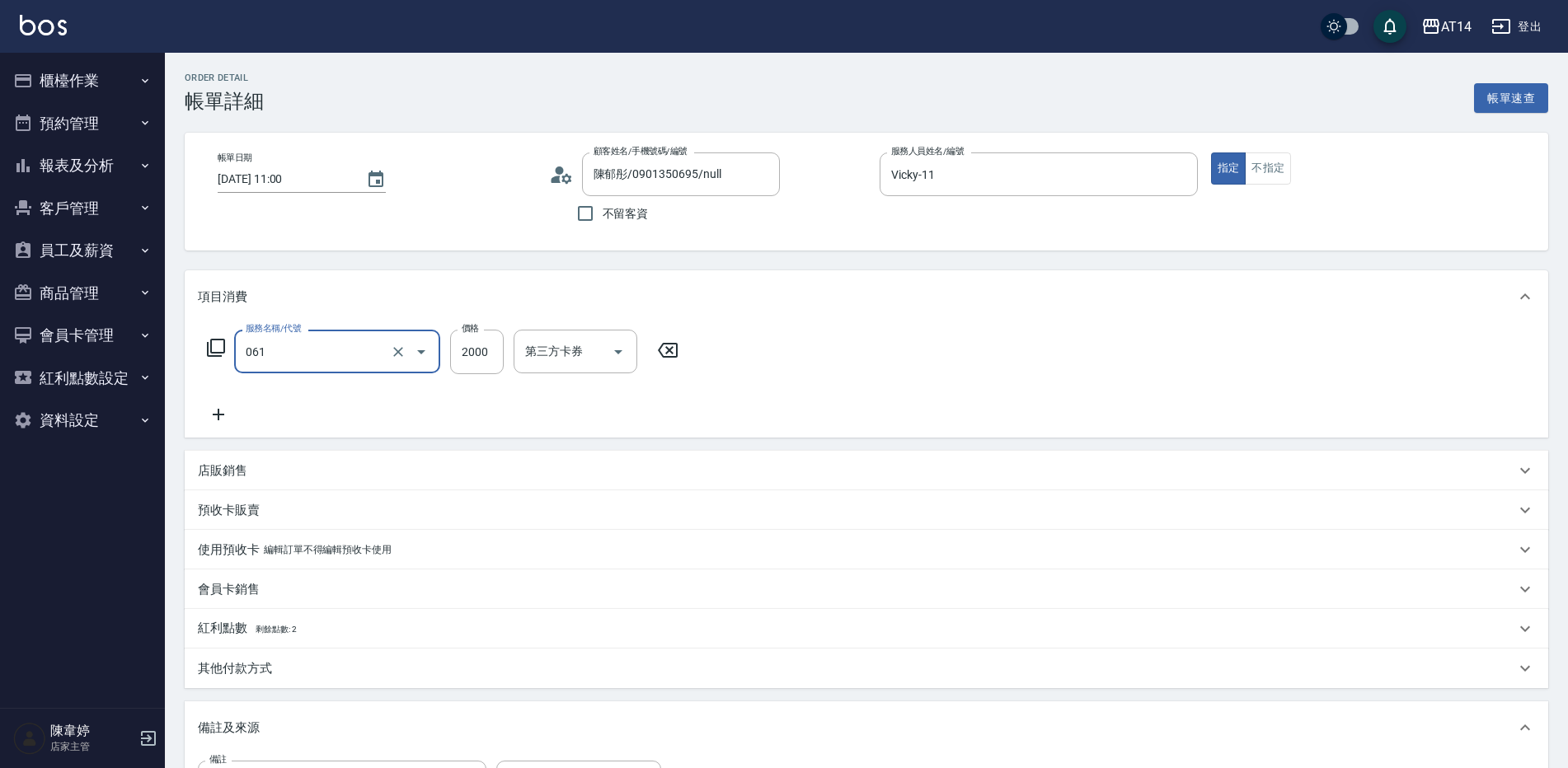
type input "接髮(061)"
type input "5"
type input "0"
type input "50"
type input "1"
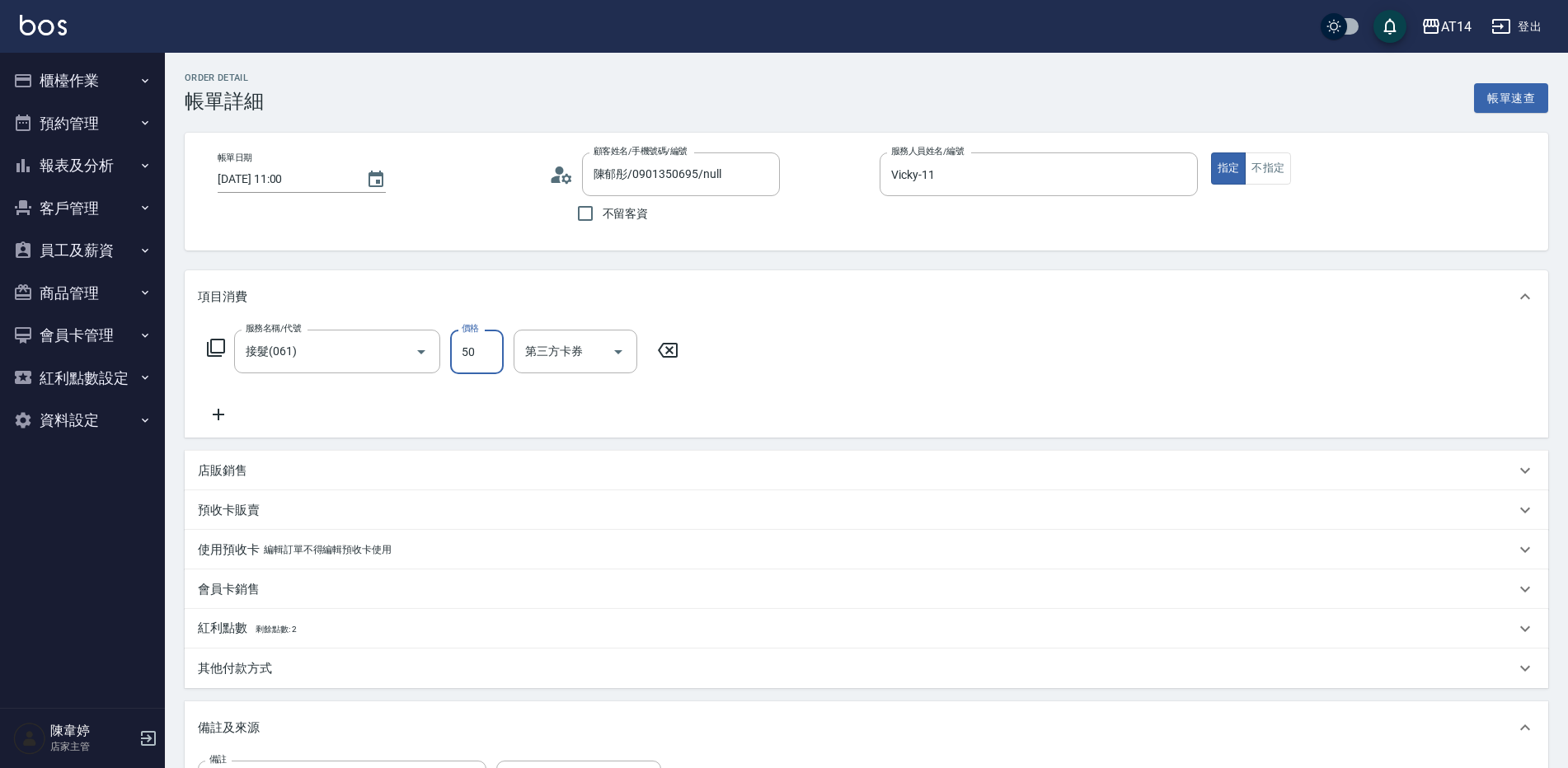
type input "506"
type input "10"
type input "506"
type input "1"
type input "5069"
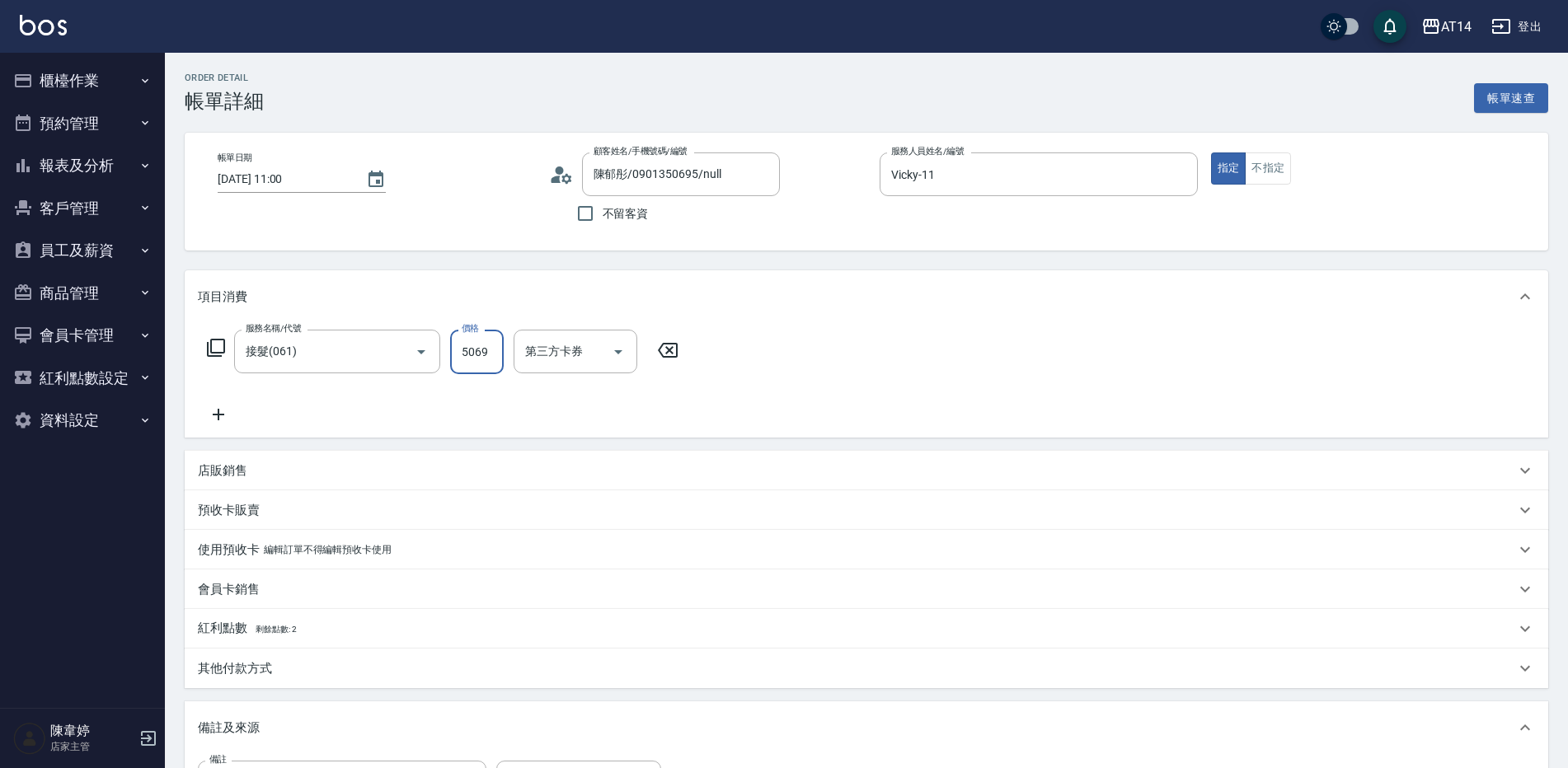
type input "10"
type input "5069"
click at [287, 659] on div "其他付款方式" at bounding box center [866, 668] width 1364 height 39
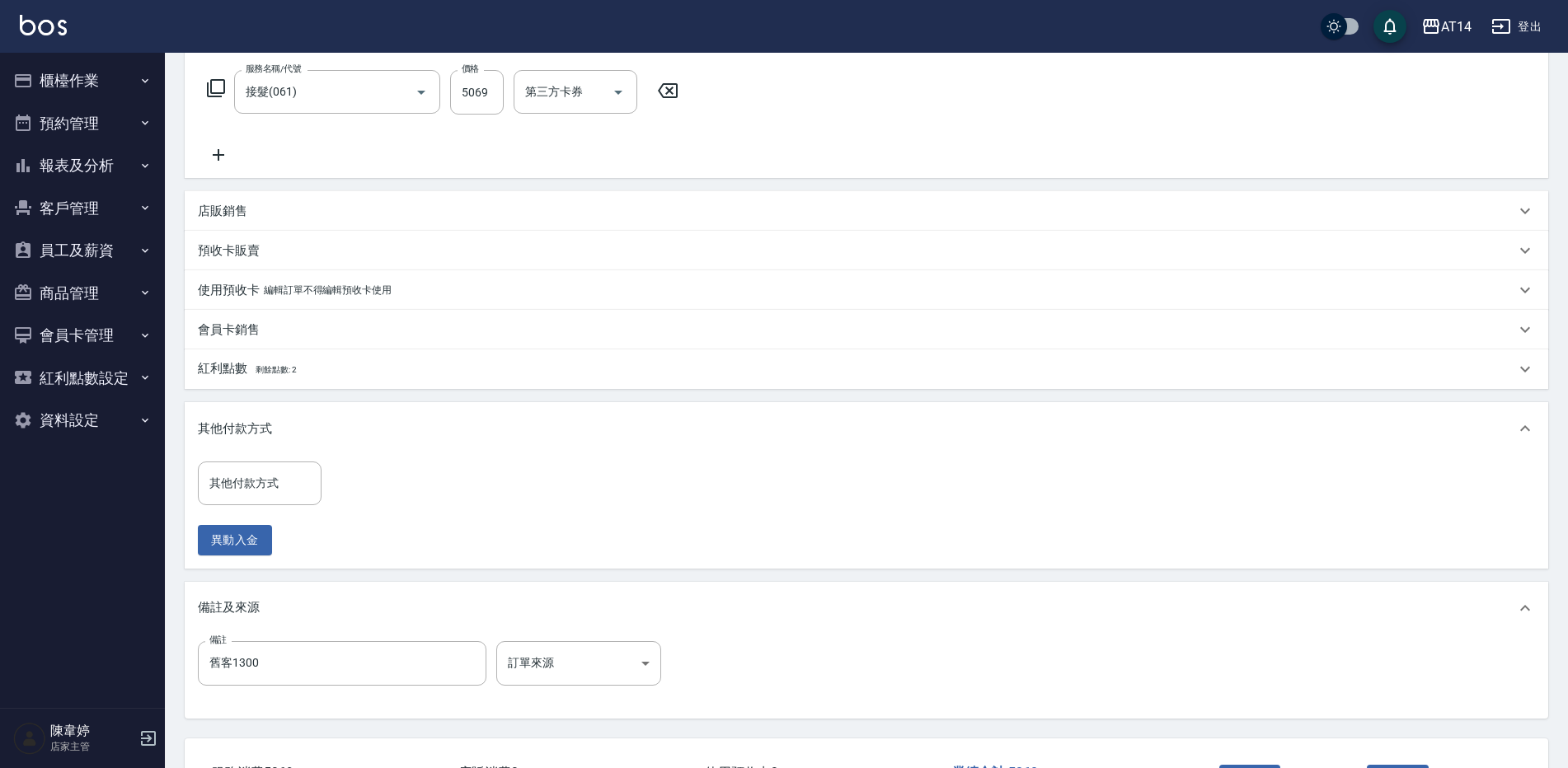
scroll to position [330, 0]
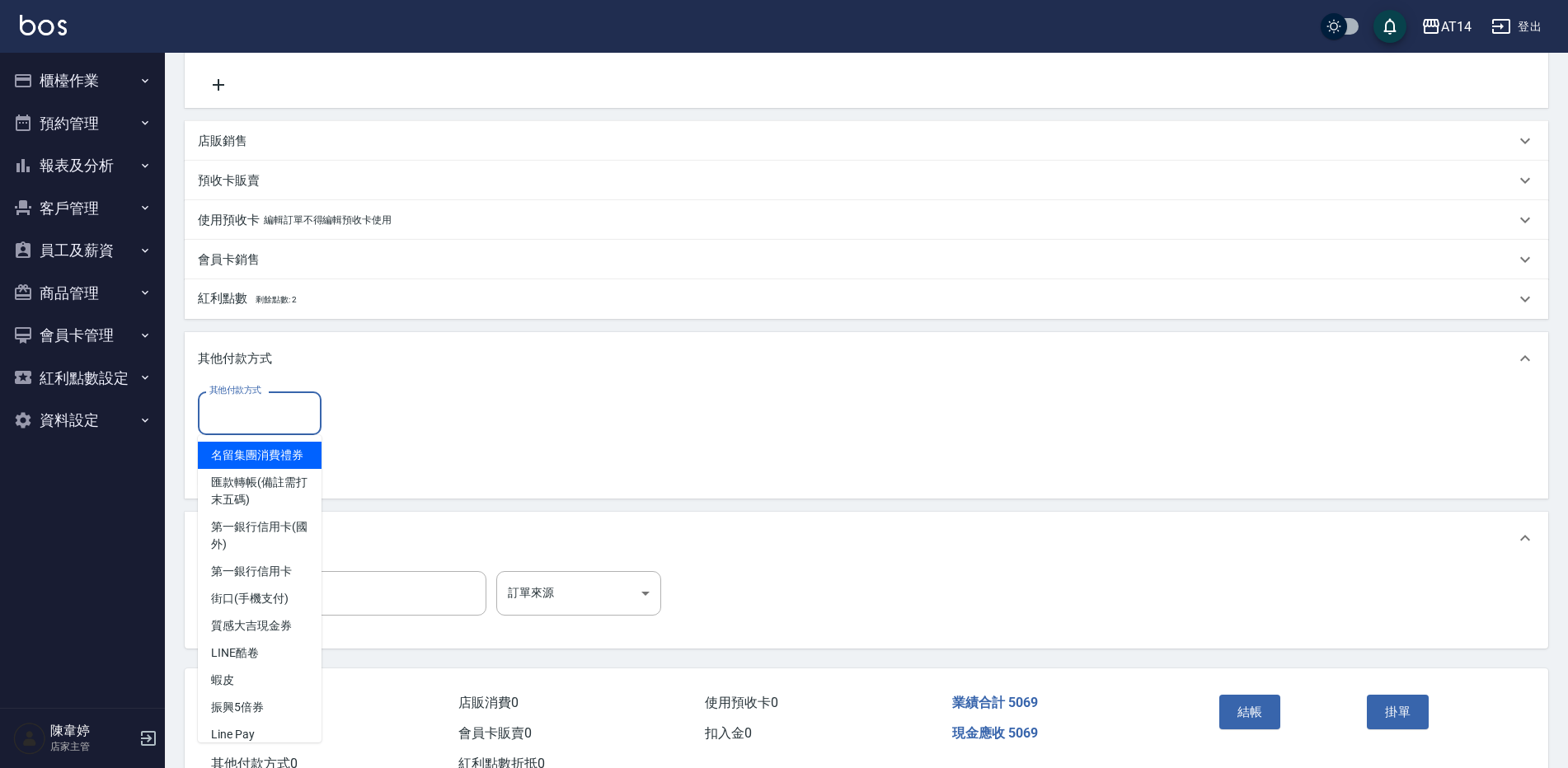
click at [253, 405] on div "其他付款方式 其他付款方式" at bounding box center [259, 413] width 124 height 44
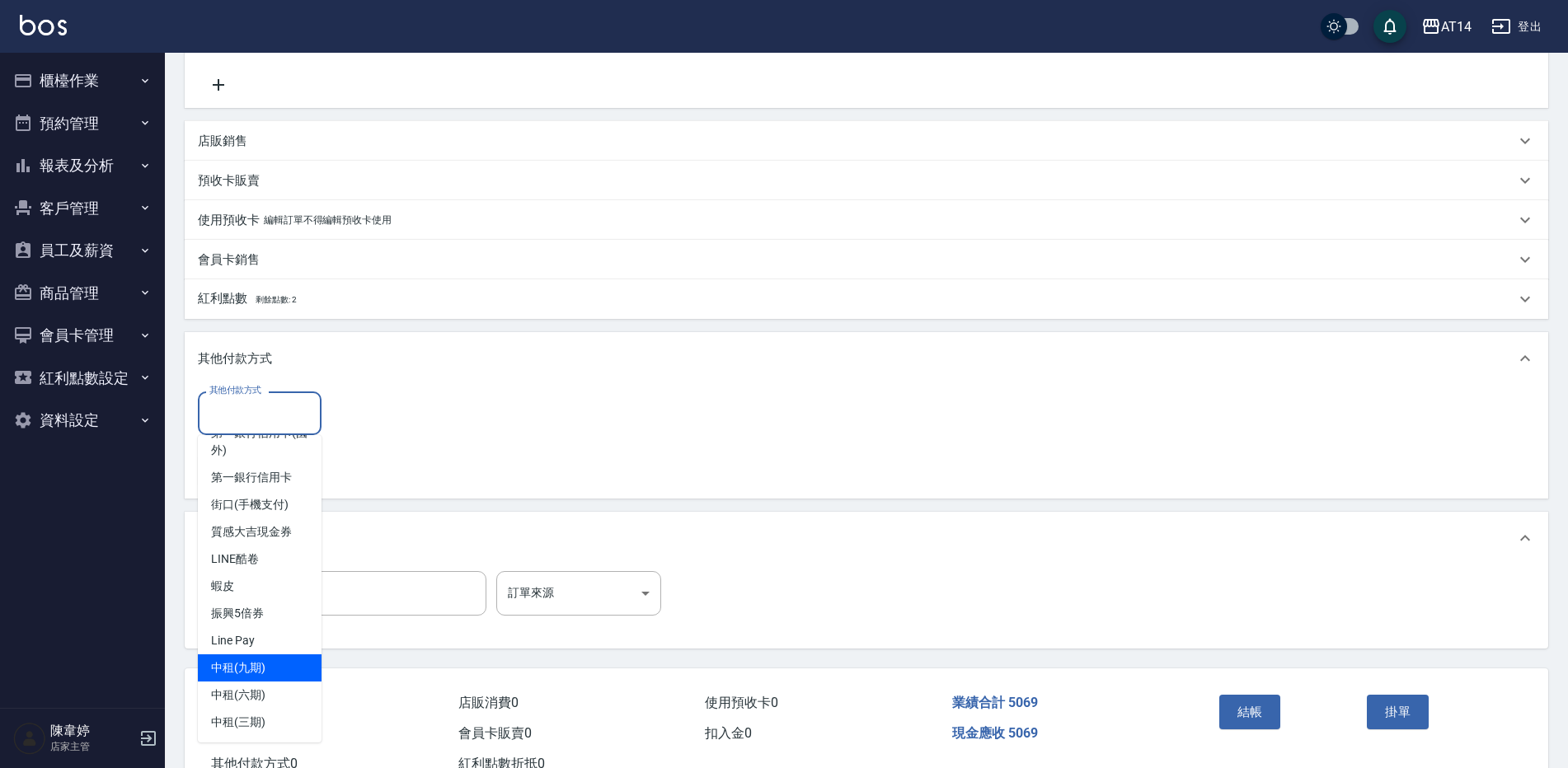
click at [269, 663] on span "中租(九期)" at bounding box center [259, 667] width 124 height 27
type input "中租(九期)"
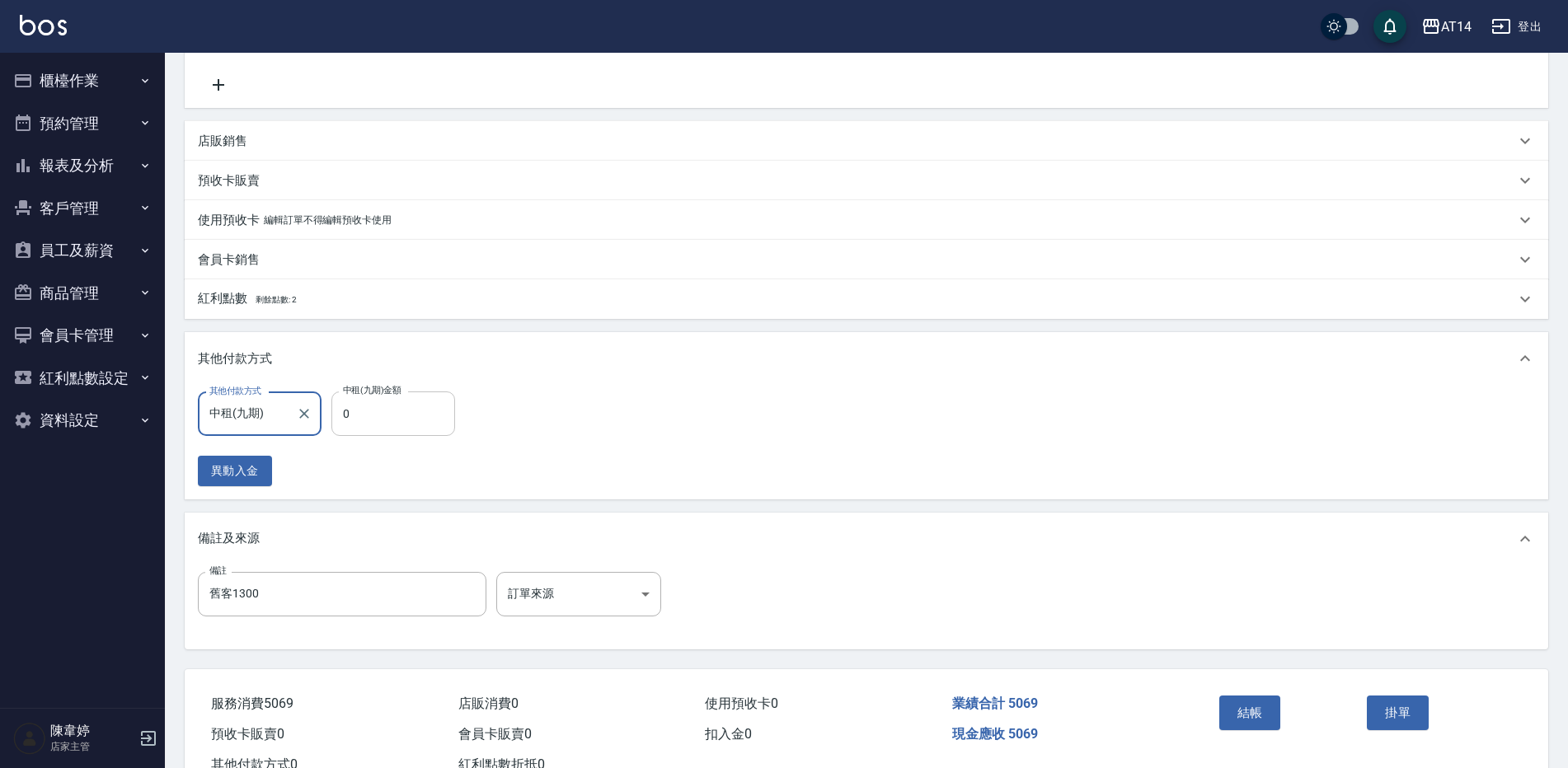
click at [377, 436] on input "0" at bounding box center [393, 414] width 124 height 45
type input "506"
type input "9"
type input "5069"
type input "0"
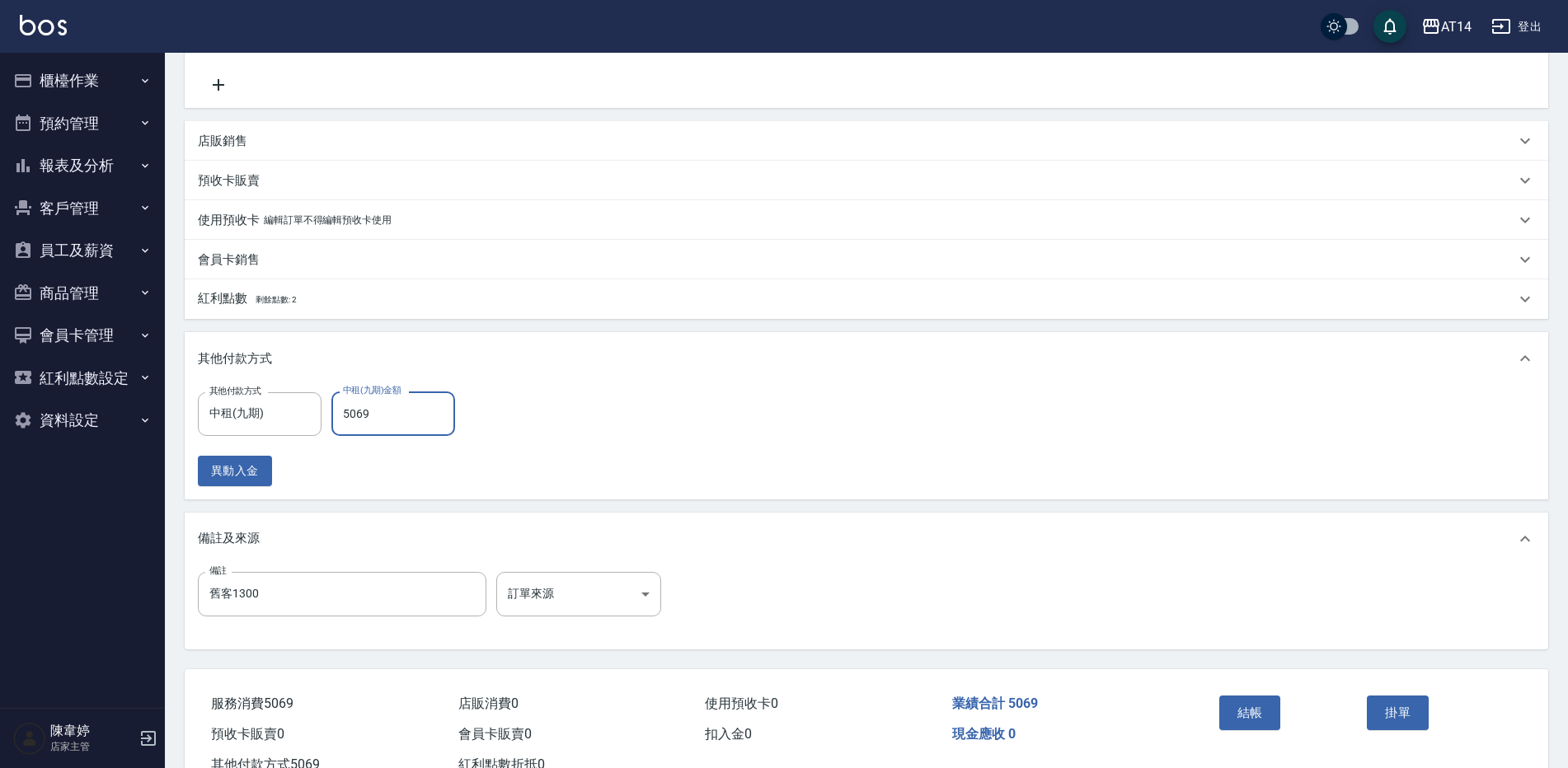
type input "5069"
click at [549, 571] on body "AT14 登出 櫃檯作業 打帳單 帳單列表 掛單列表 座位開單 營業儀表板 現金收支登錄 高階收支登錄 材料自購登錄 每日結帳 排班表 現場電腦打卡 預約管理…" at bounding box center [784, 245] width 1568 height 1150
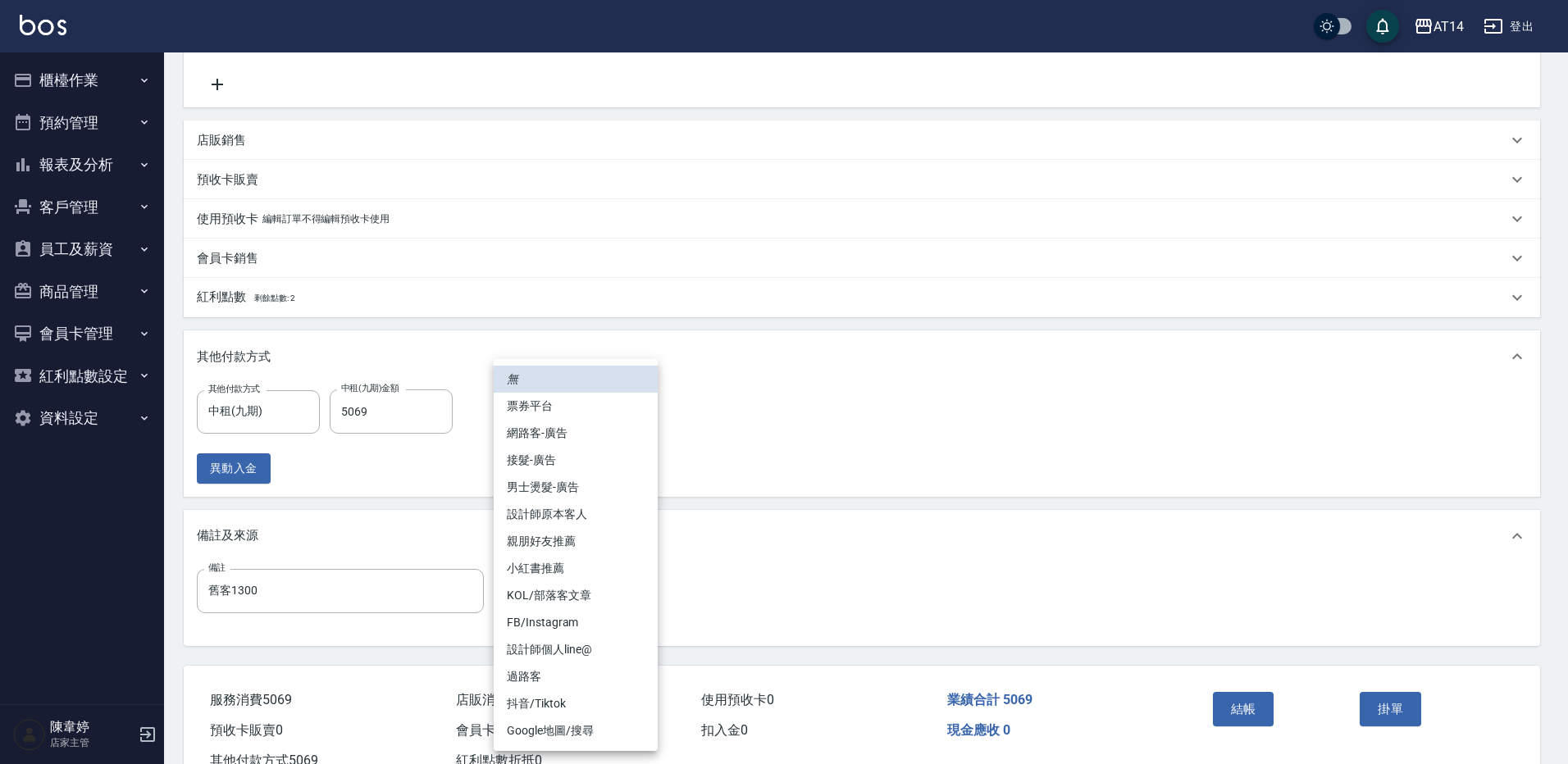
click at [567, 508] on li "設計師原本客人" at bounding box center [576, 514] width 164 height 27
type input "設計師原本客人"
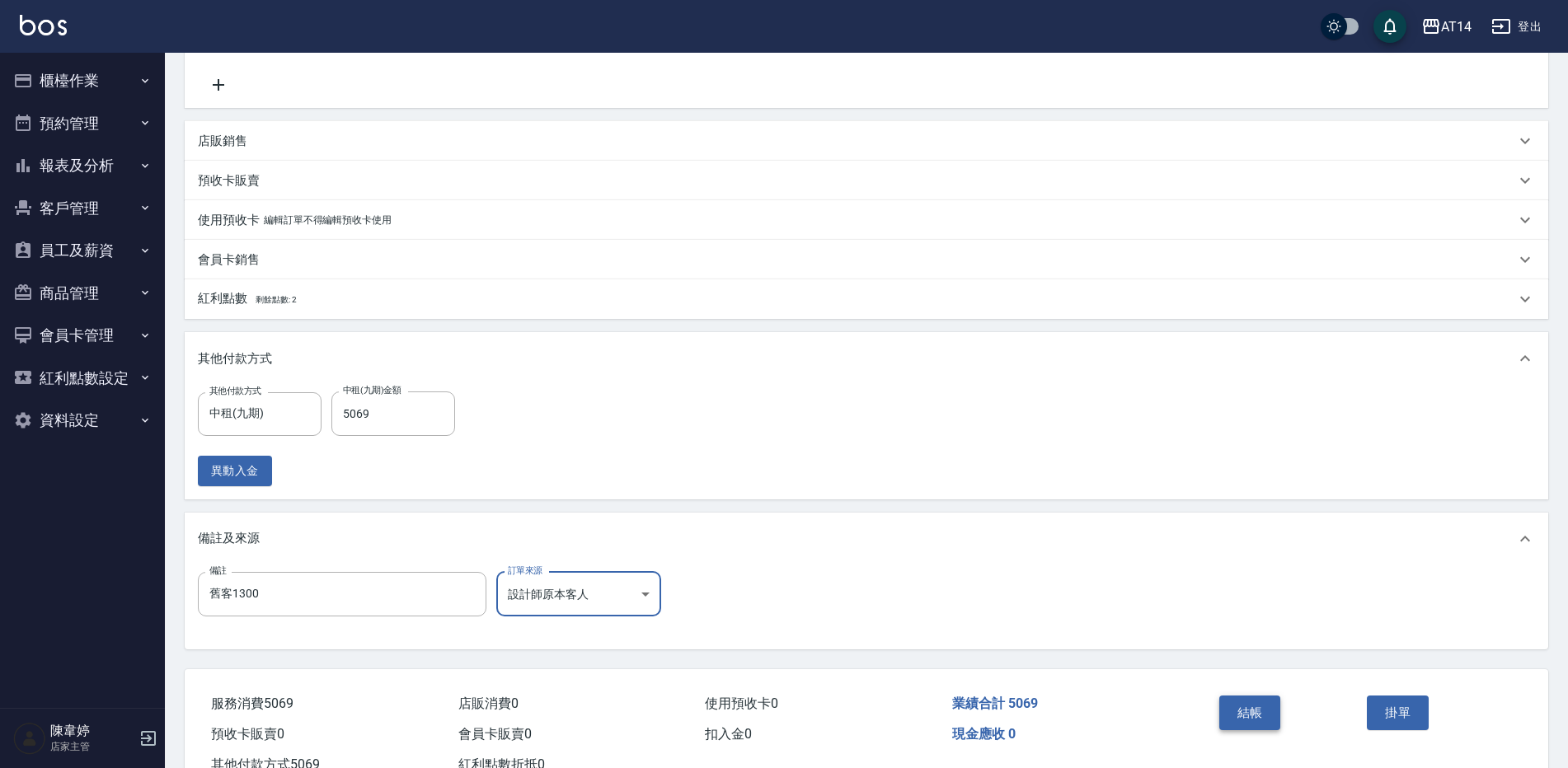
click at [1272, 709] on button "結帳" at bounding box center [1250, 713] width 62 height 34
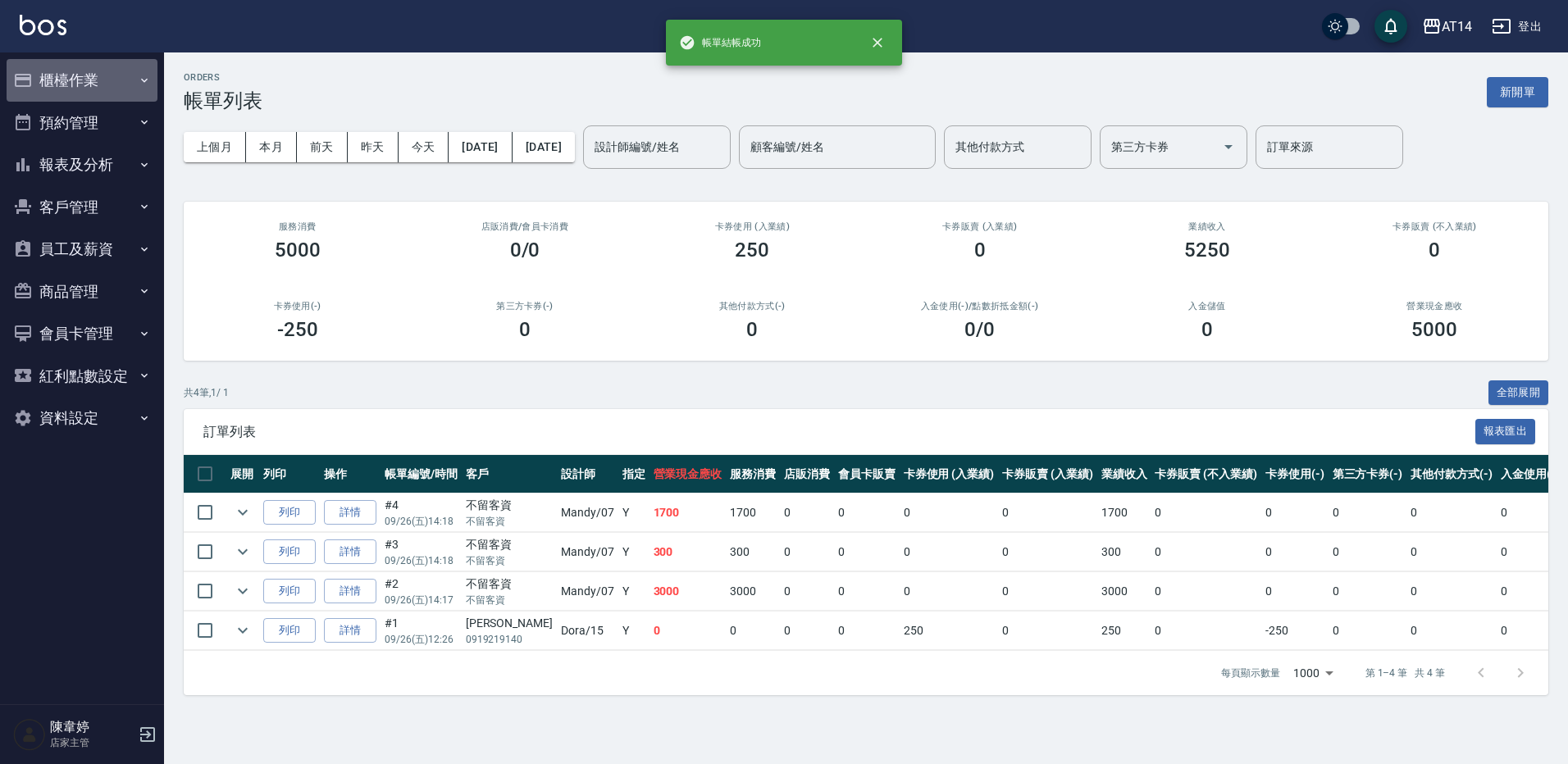
click at [97, 78] on button "櫃檯作業" at bounding box center [82, 81] width 151 height 43
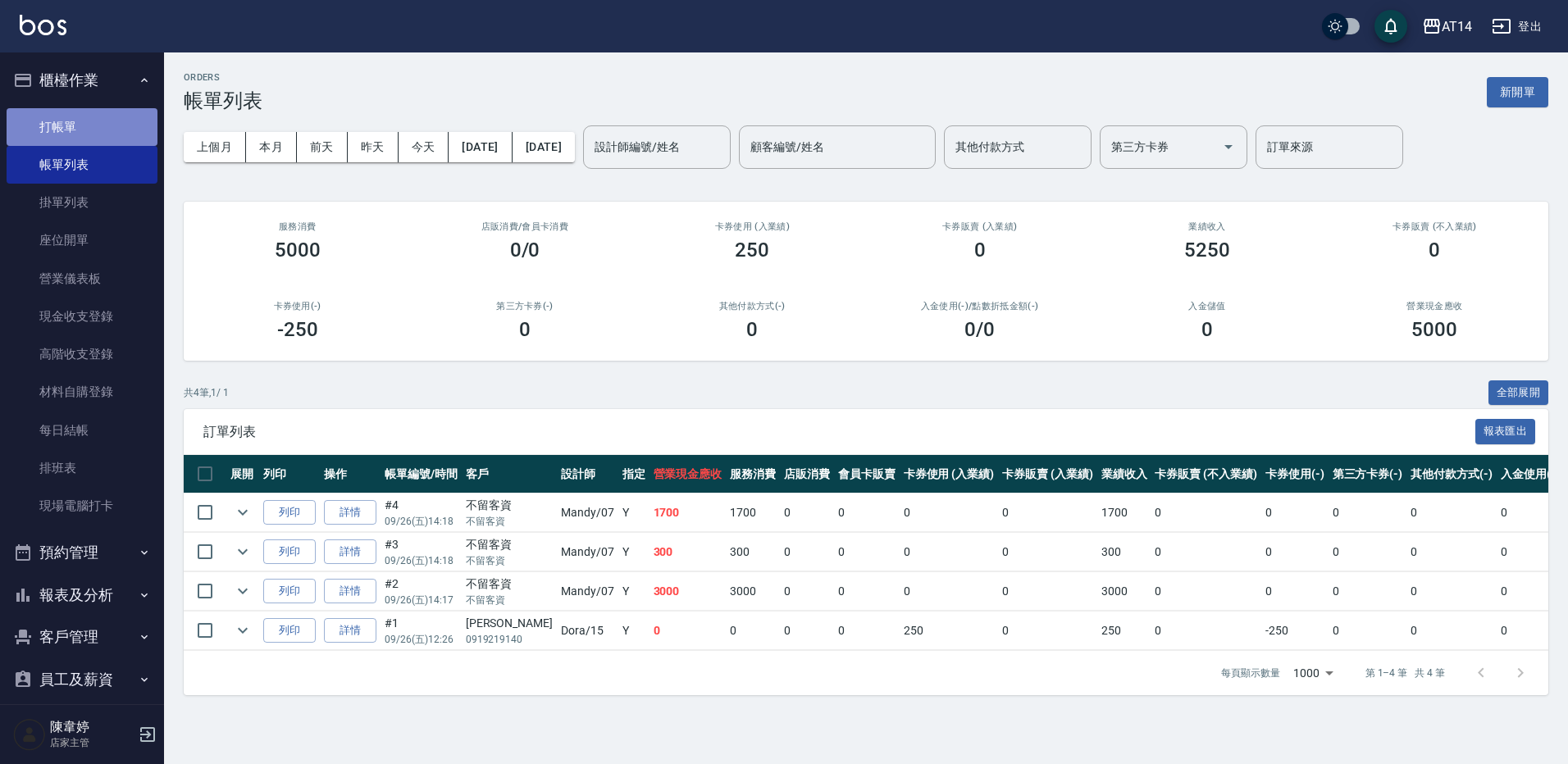
click at [101, 134] on link "打帳單" at bounding box center [82, 127] width 151 height 38
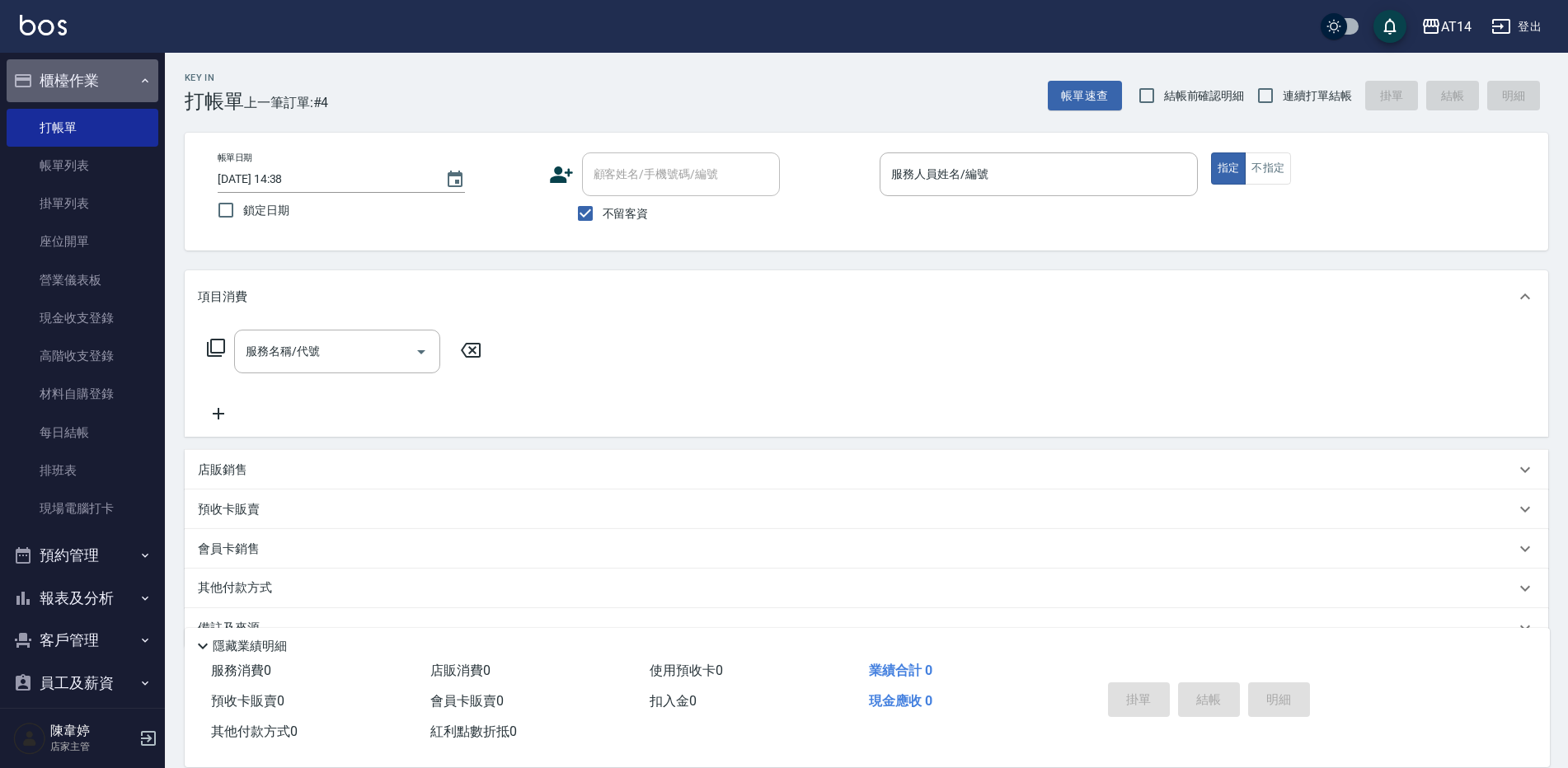
click at [142, 77] on icon "button" at bounding box center [145, 81] width 13 height 13
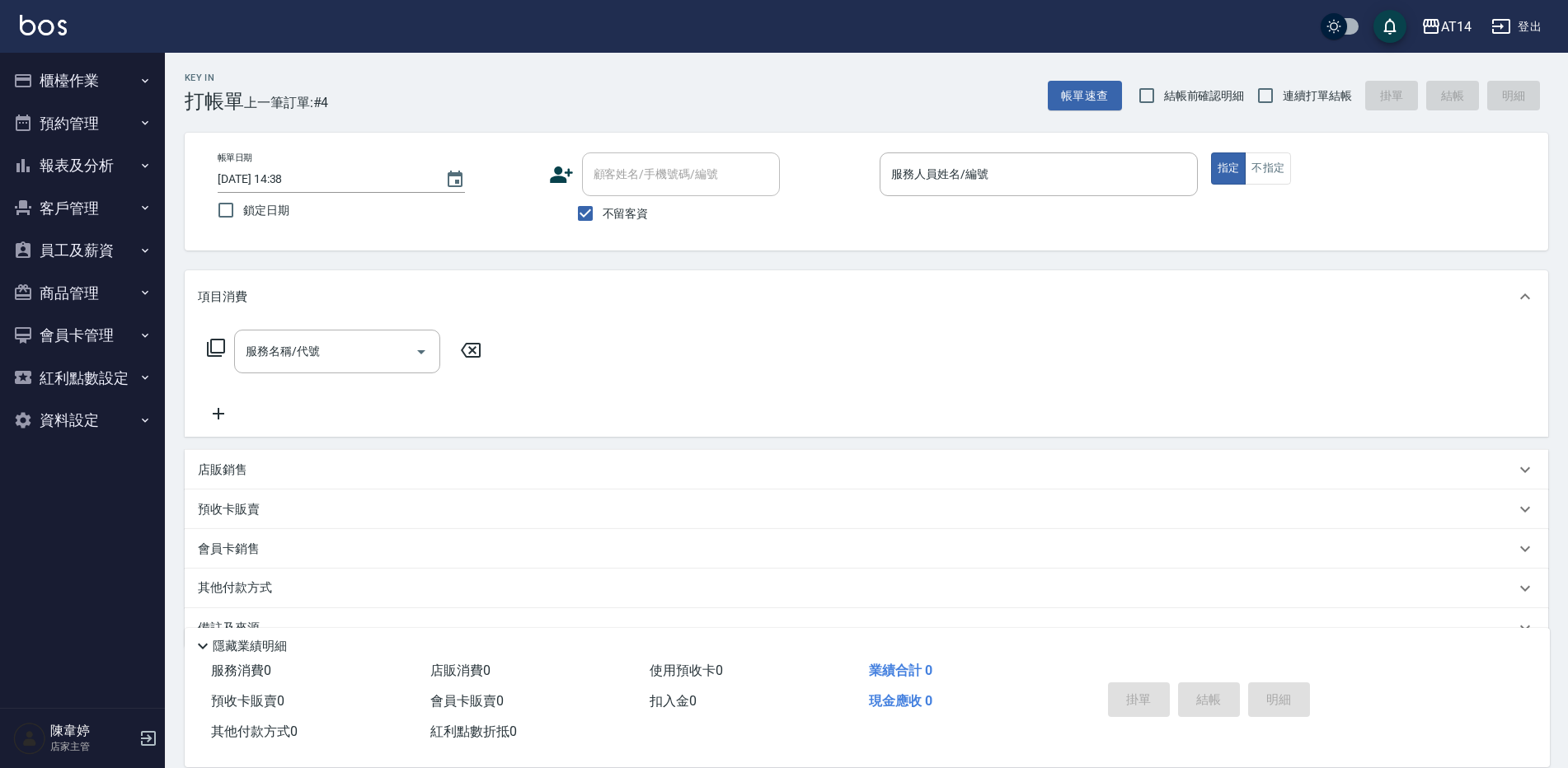
click at [137, 85] on button "櫃檯作業" at bounding box center [82, 81] width 152 height 43
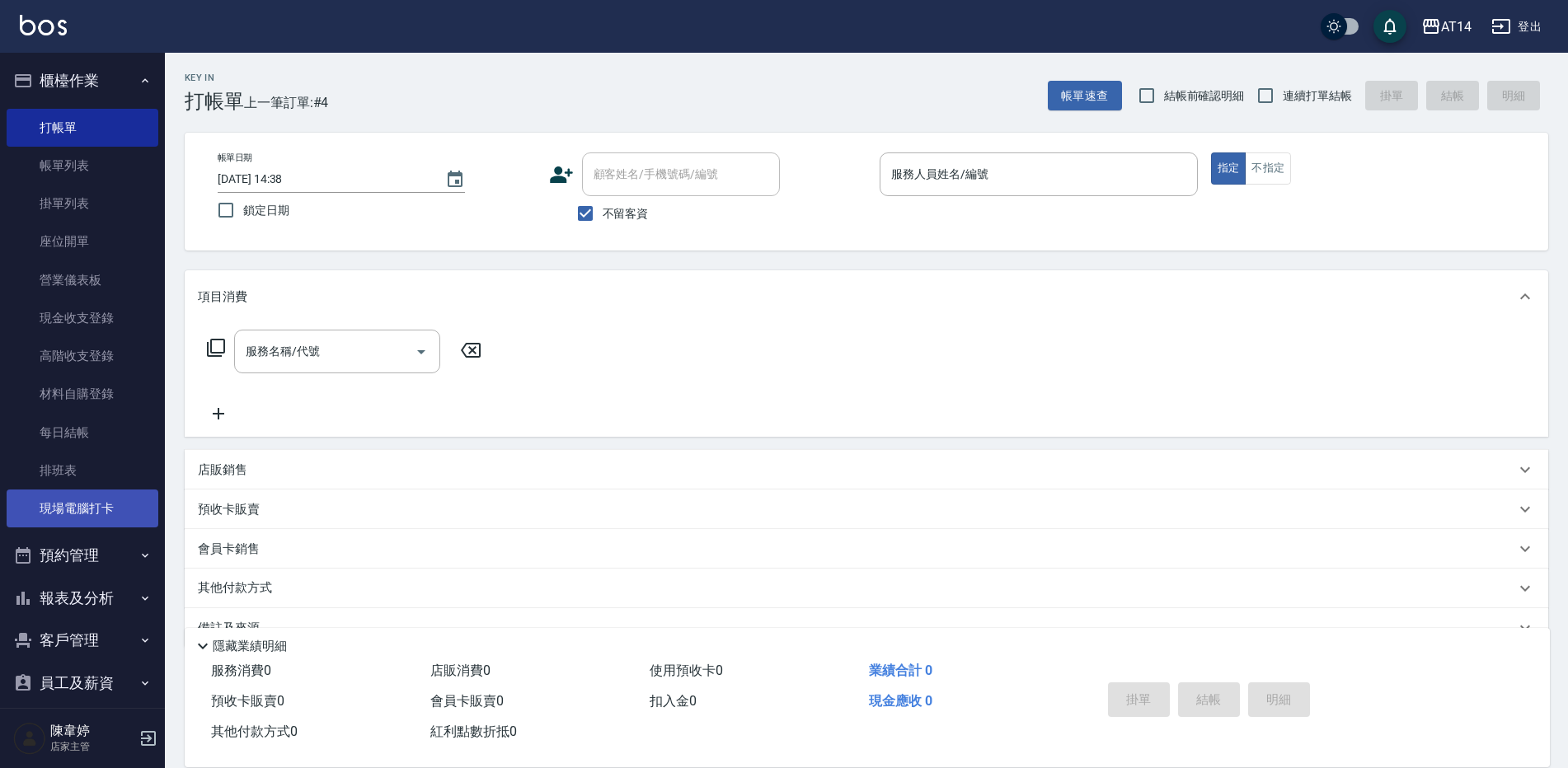
click at [117, 495] on link "現場電腦打卡" at bounding box center [82, 508] width 152 height 38
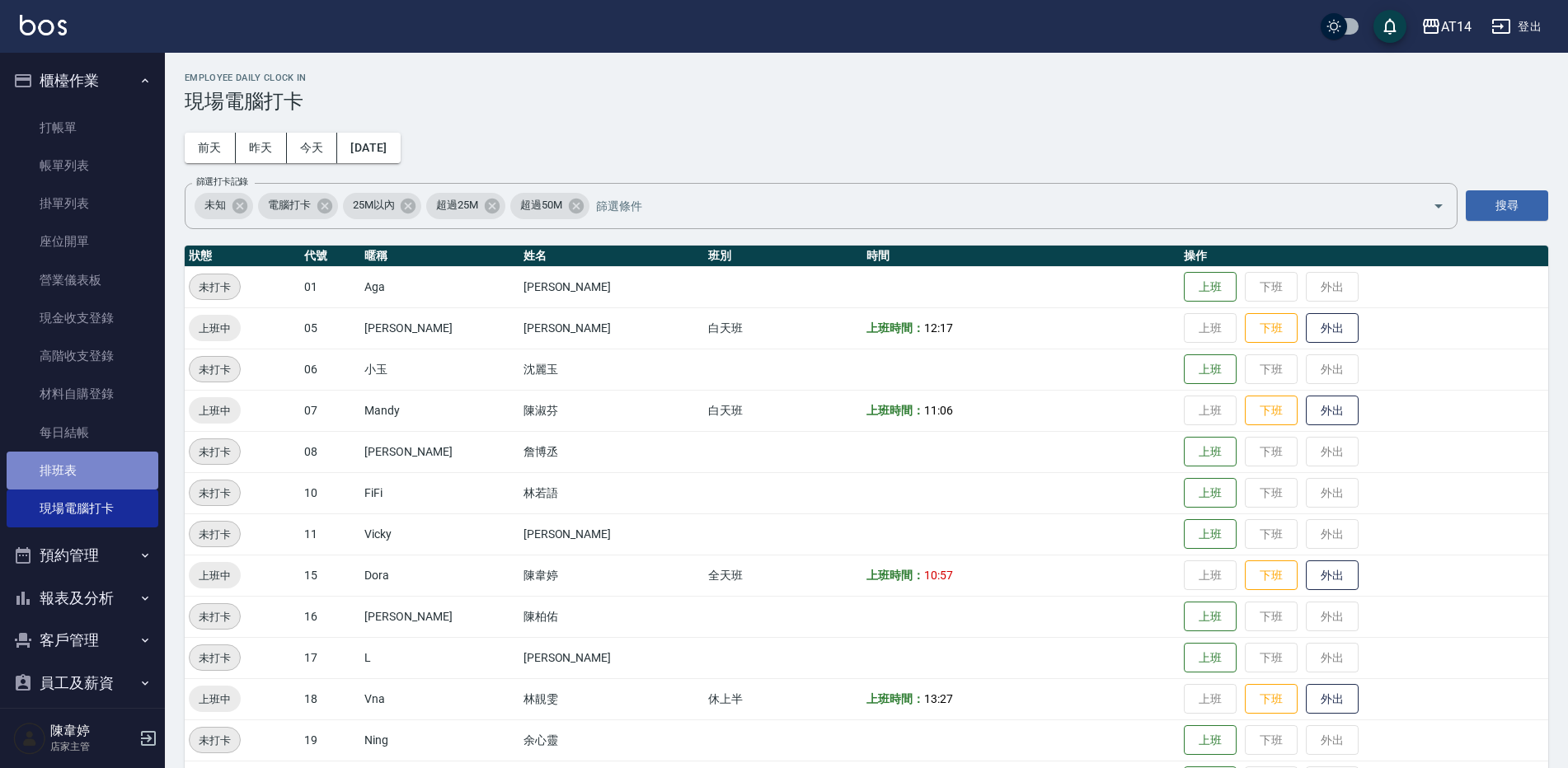
click at [95, 483] on link "排班表" at bounding box center [82, 471] width 152 height 38
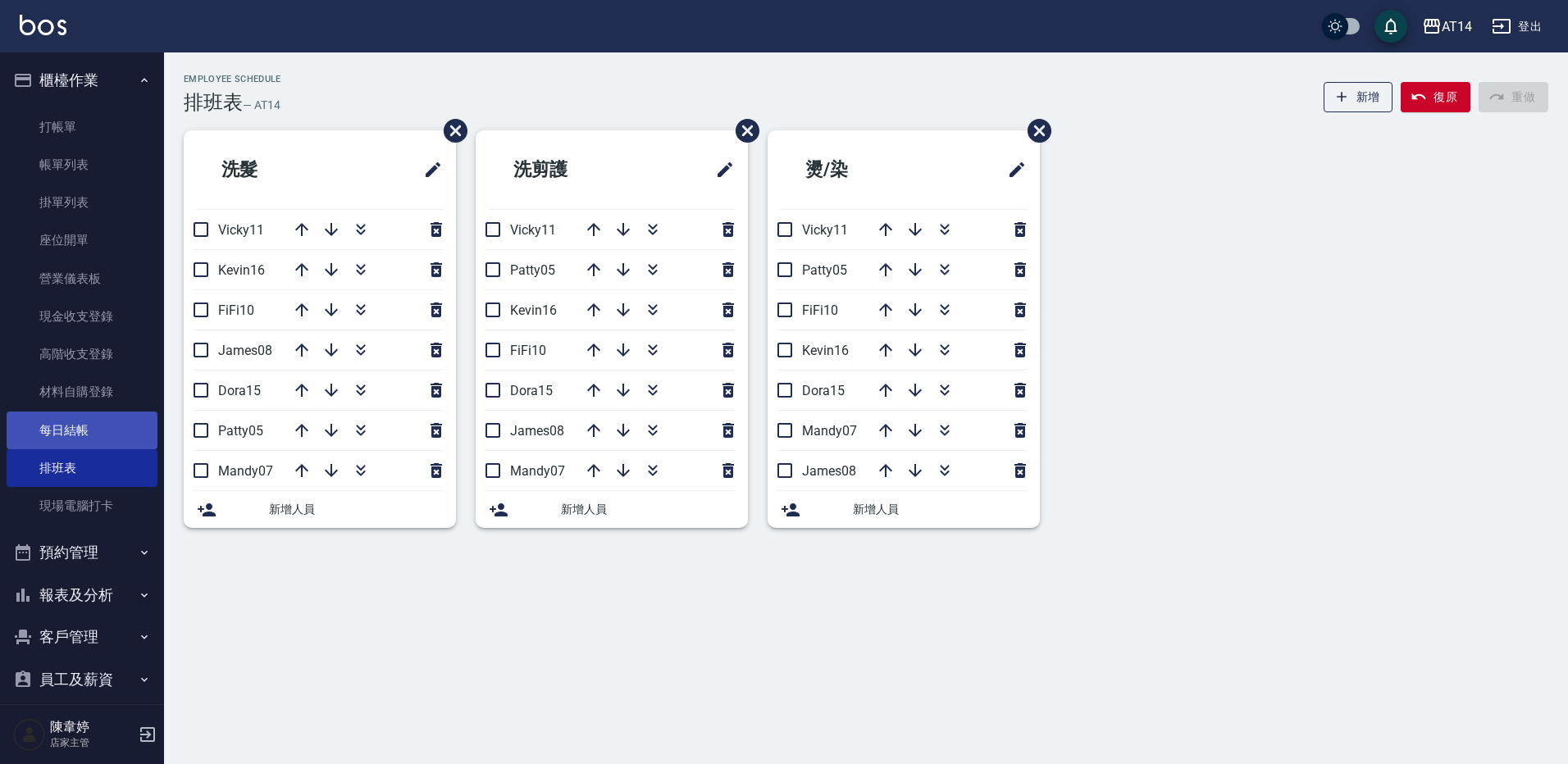
click at [85, 428] on link "每日結帳" at bounding box center [82, 430] width 151 height 38
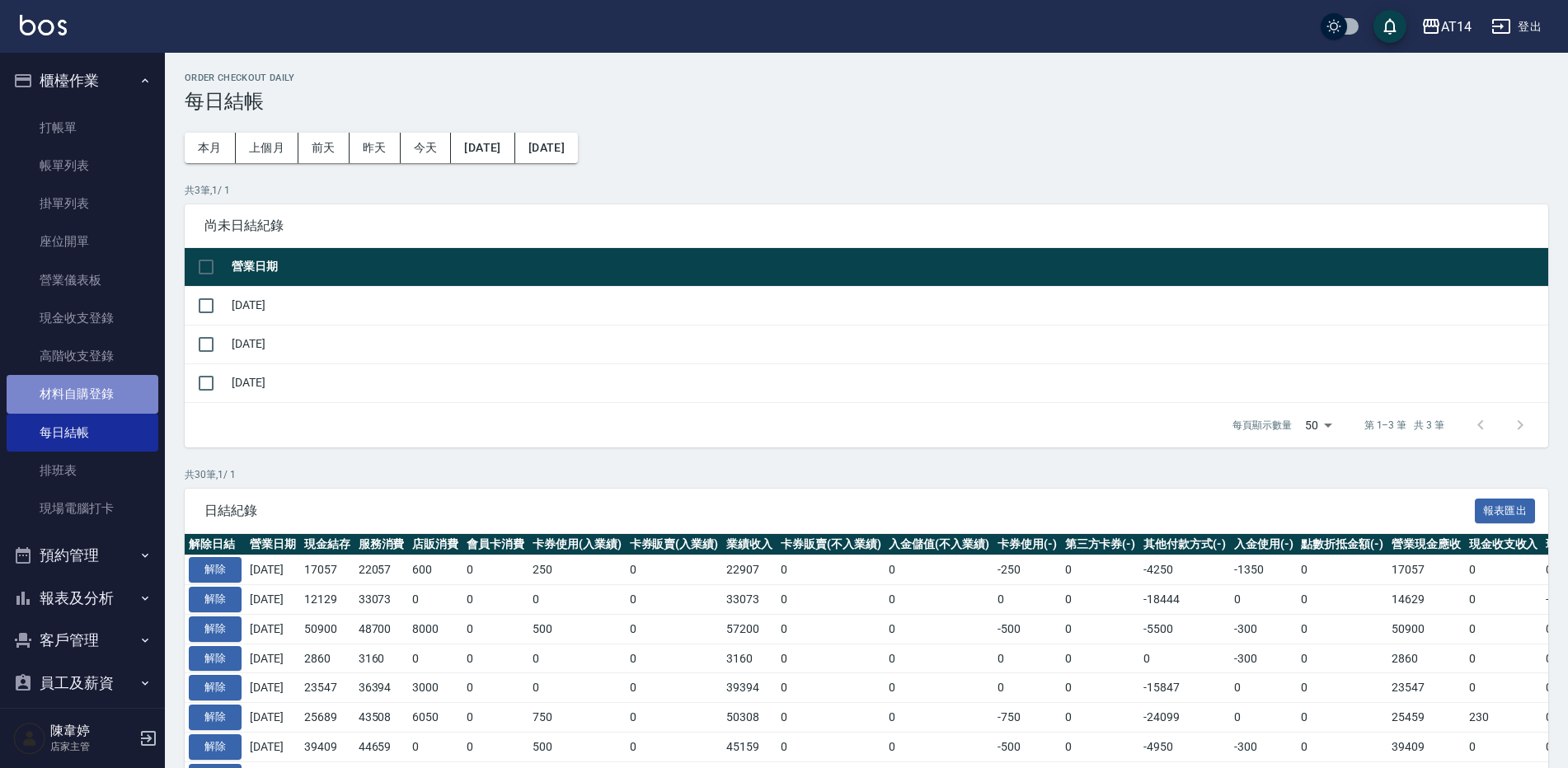
click at [82, 379] on link "材料自購登錄" at bounding box center [82, 393] width 152 height 38
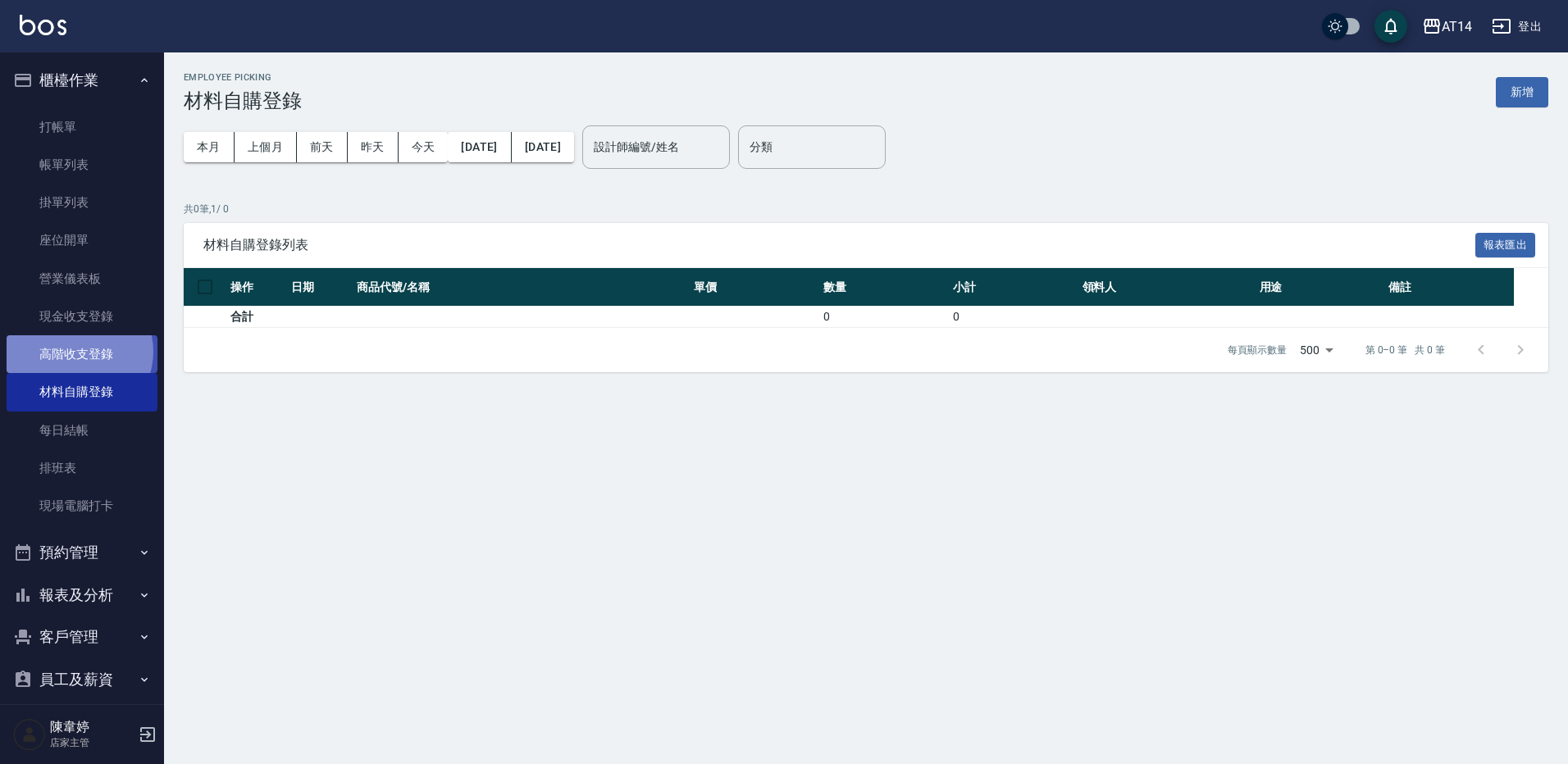
click at [78, 351] on link "高階收支登錄" at bounding box center [82, 354] width 151 height 38
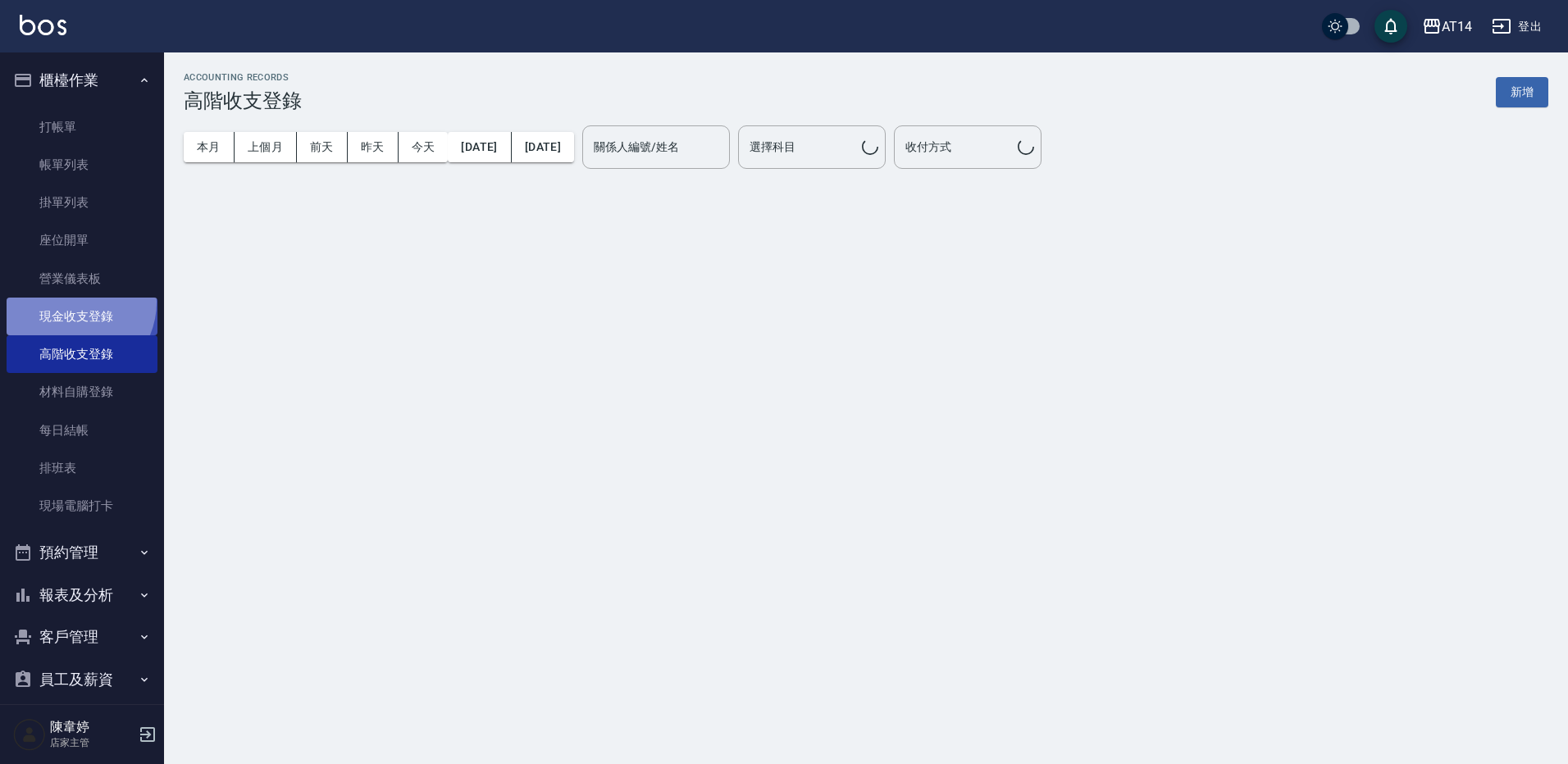
click at [72, 302] on link "現金收支登錄" at bounding box center [82, 316] width 151 height 38
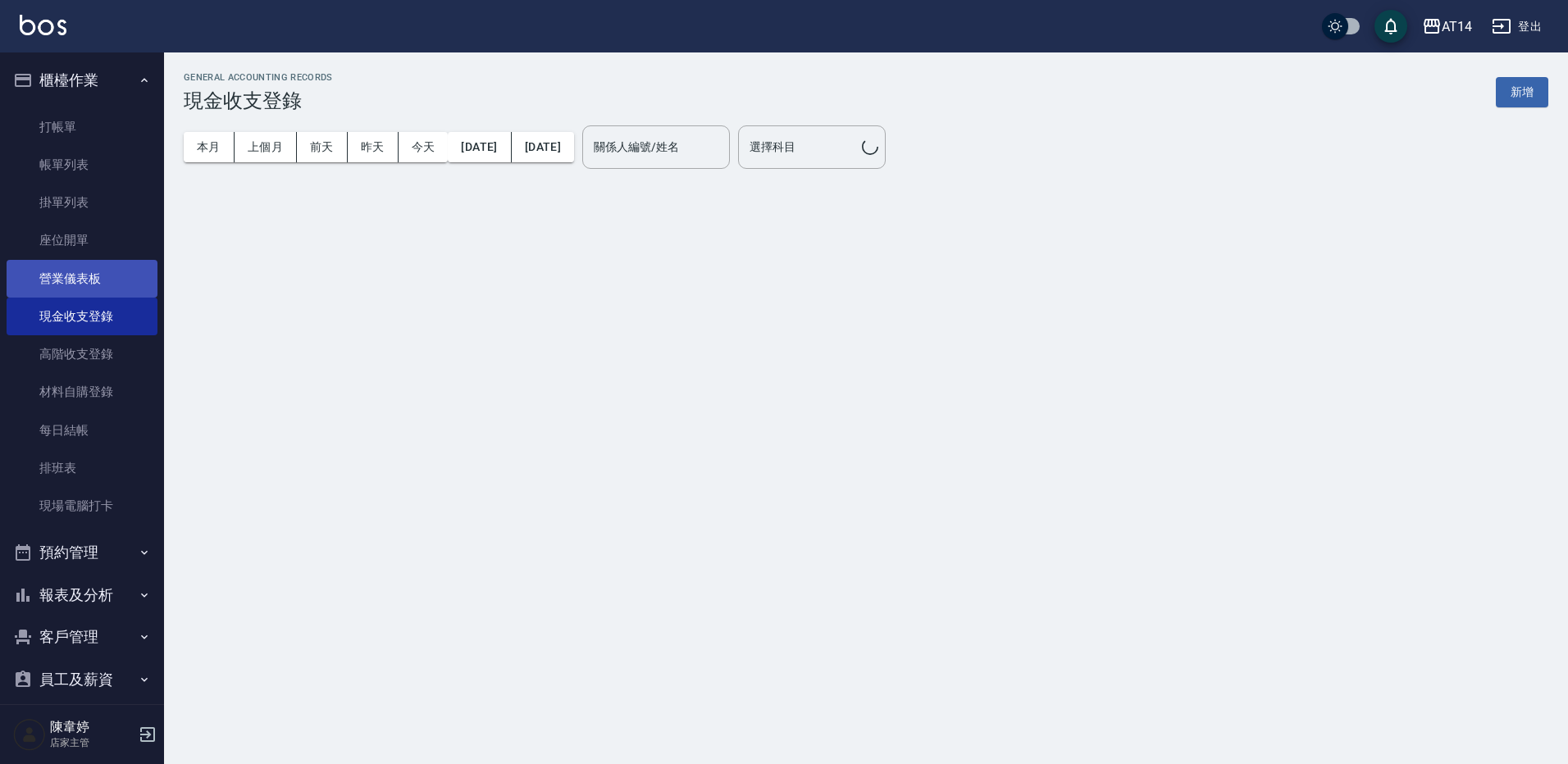
click at [73, 281] on link "營業儀表板" at bounding box center [82, 278] width 151 height 38
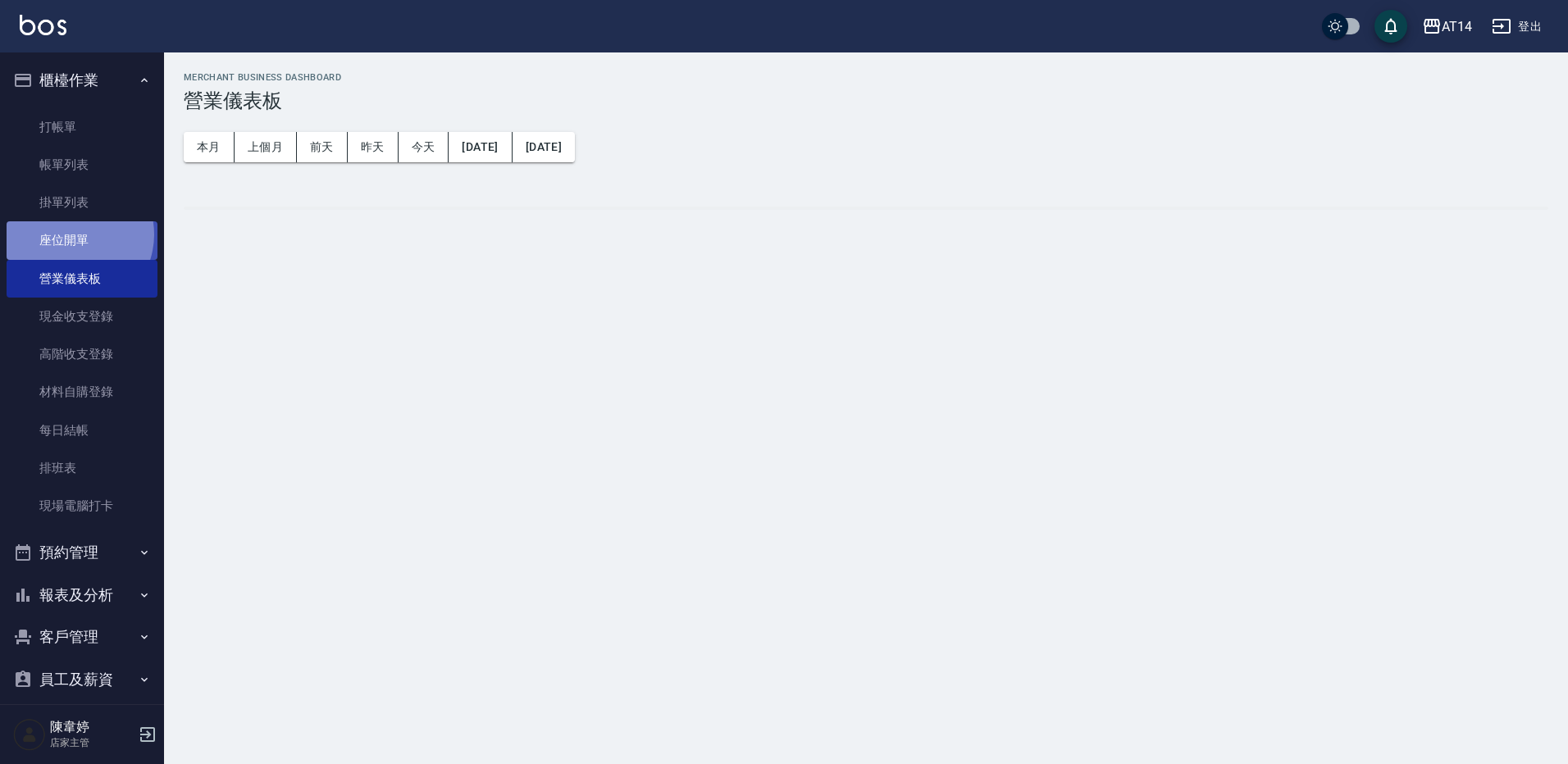
click at [71, 235] on link "座位開單" at bounding box center [82, 240] width 151 height 38
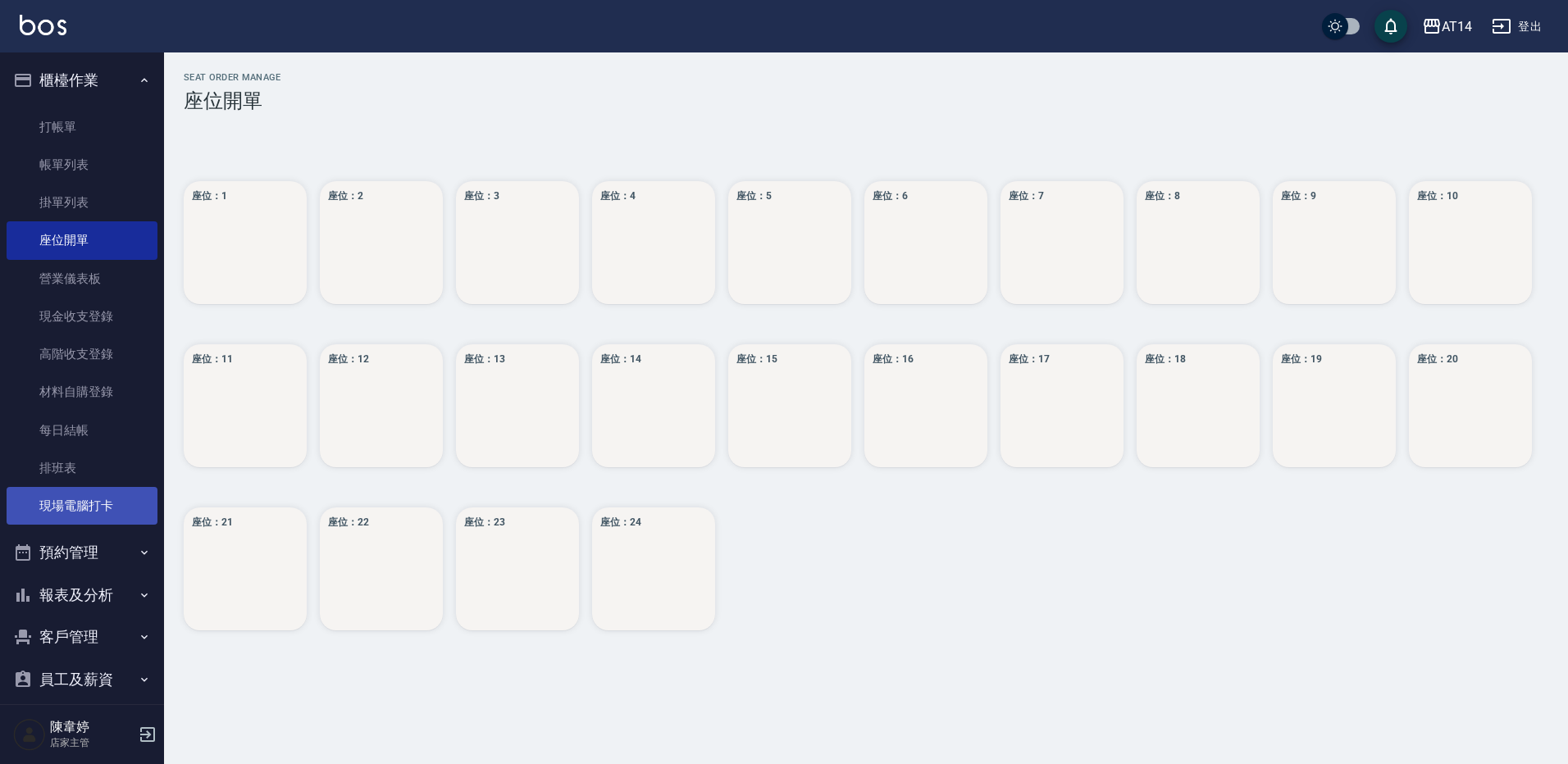
click at [95, 503] on link "現場電腦打卡" at bounding box center [82, 505] width 151 height 38
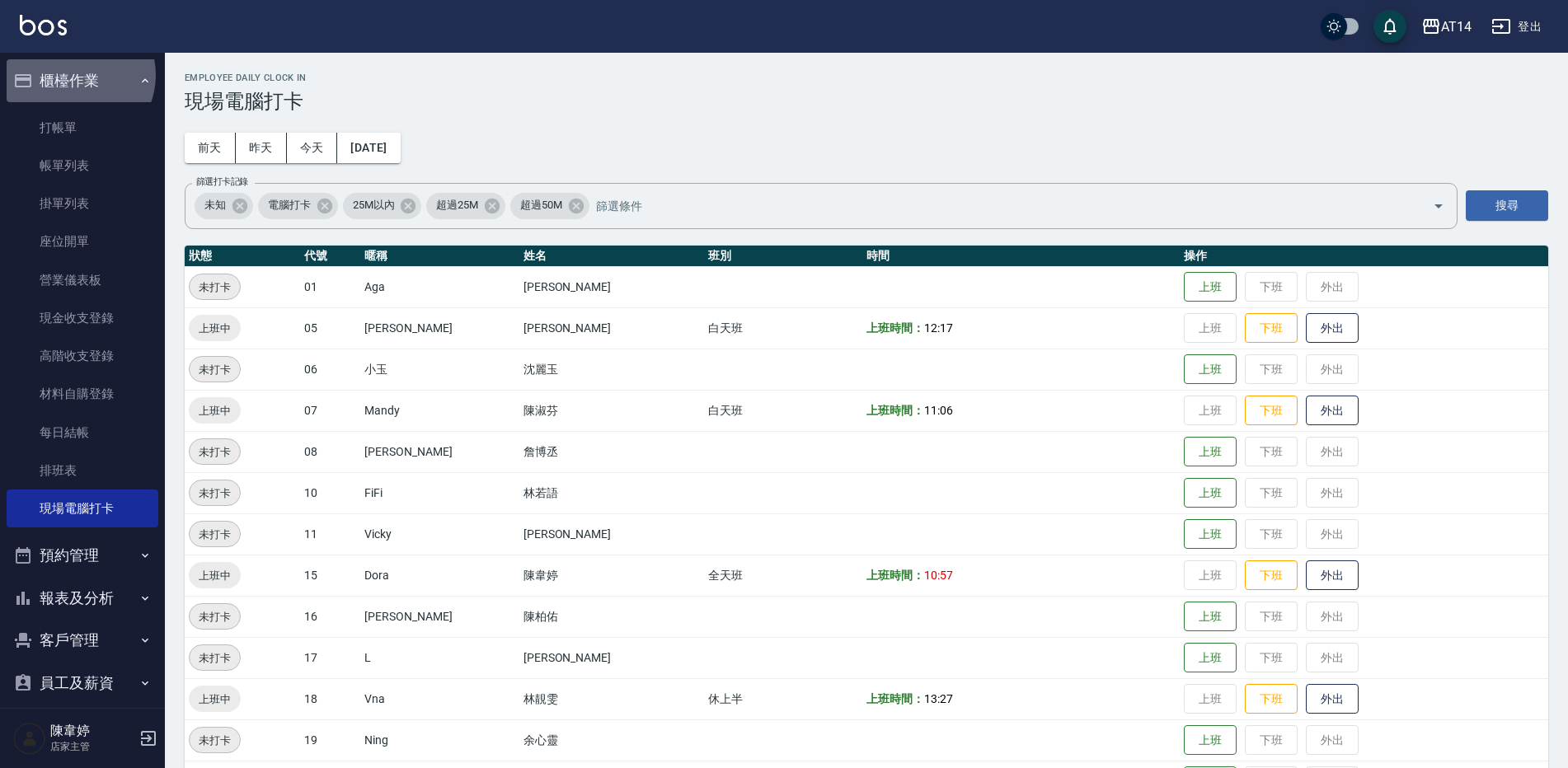
click at [75, 75] on button "櫃檯作業" at bounding box center [82, 81] width 152 height 43
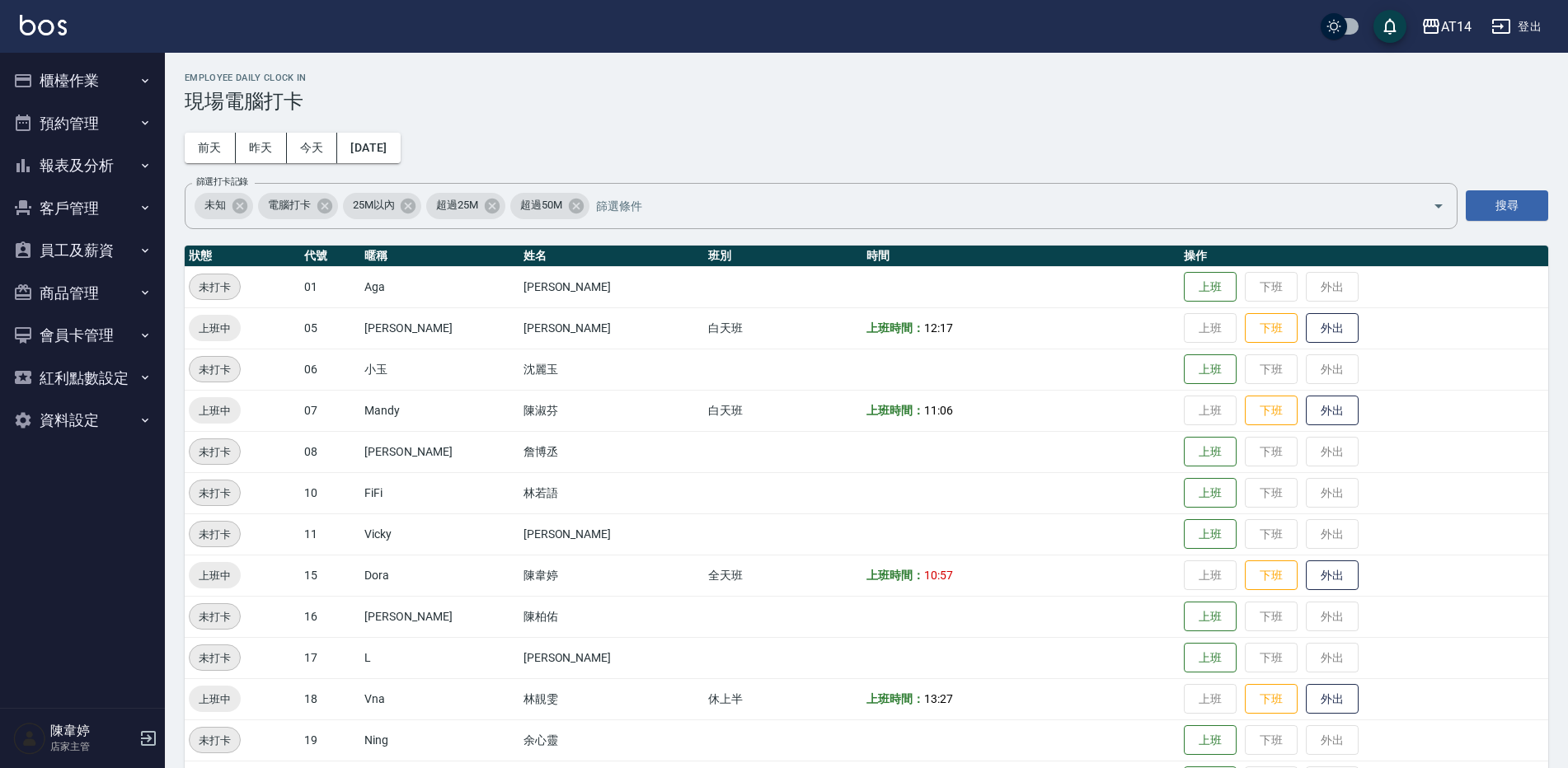
click at [76, 79] on button "櫃檯作業" at bounding box center [82, 81] width 152 height 43
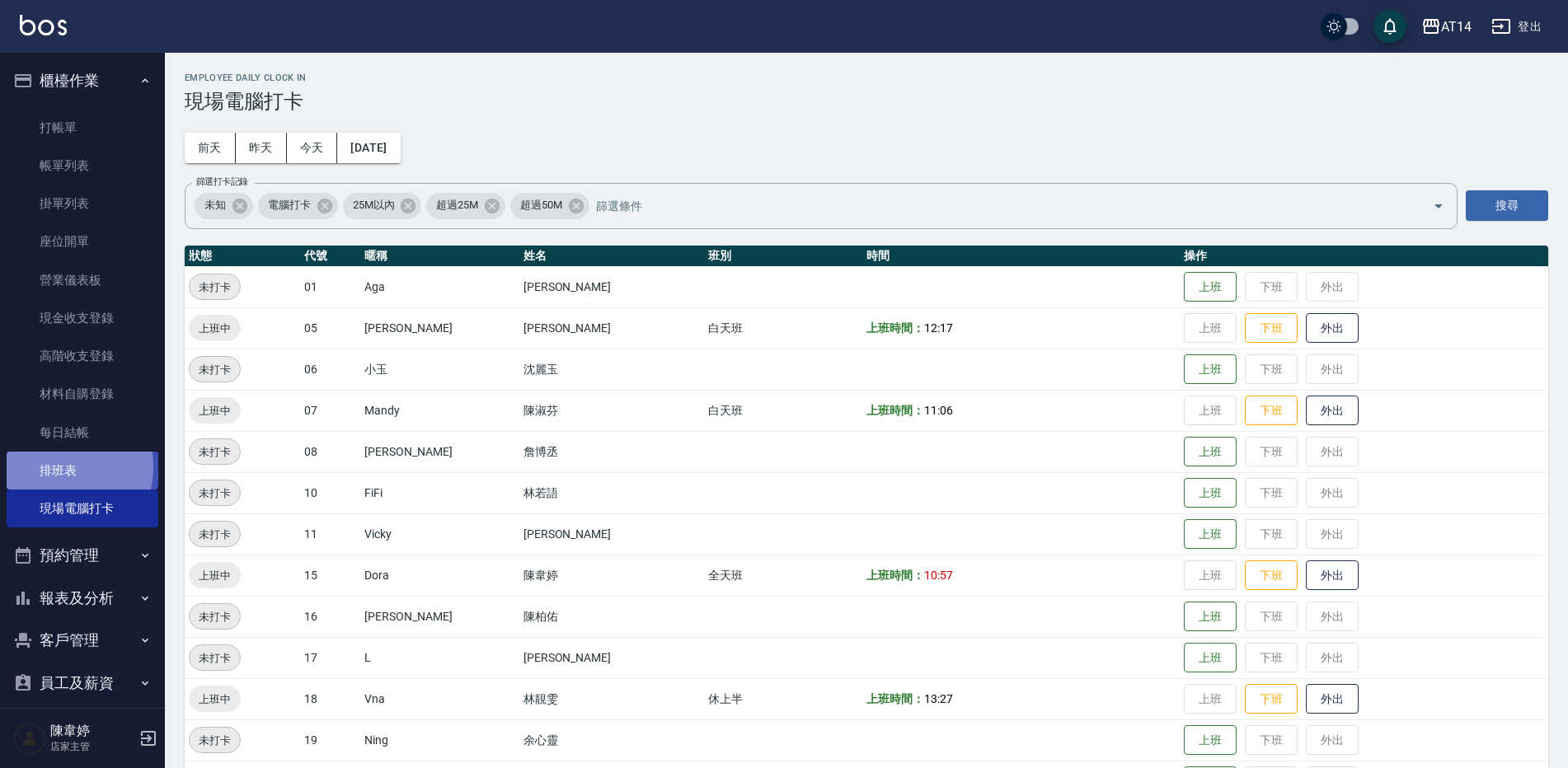
click at [47, 467] on link "排班表" at bounding box center [82, 471] width 152 height 38
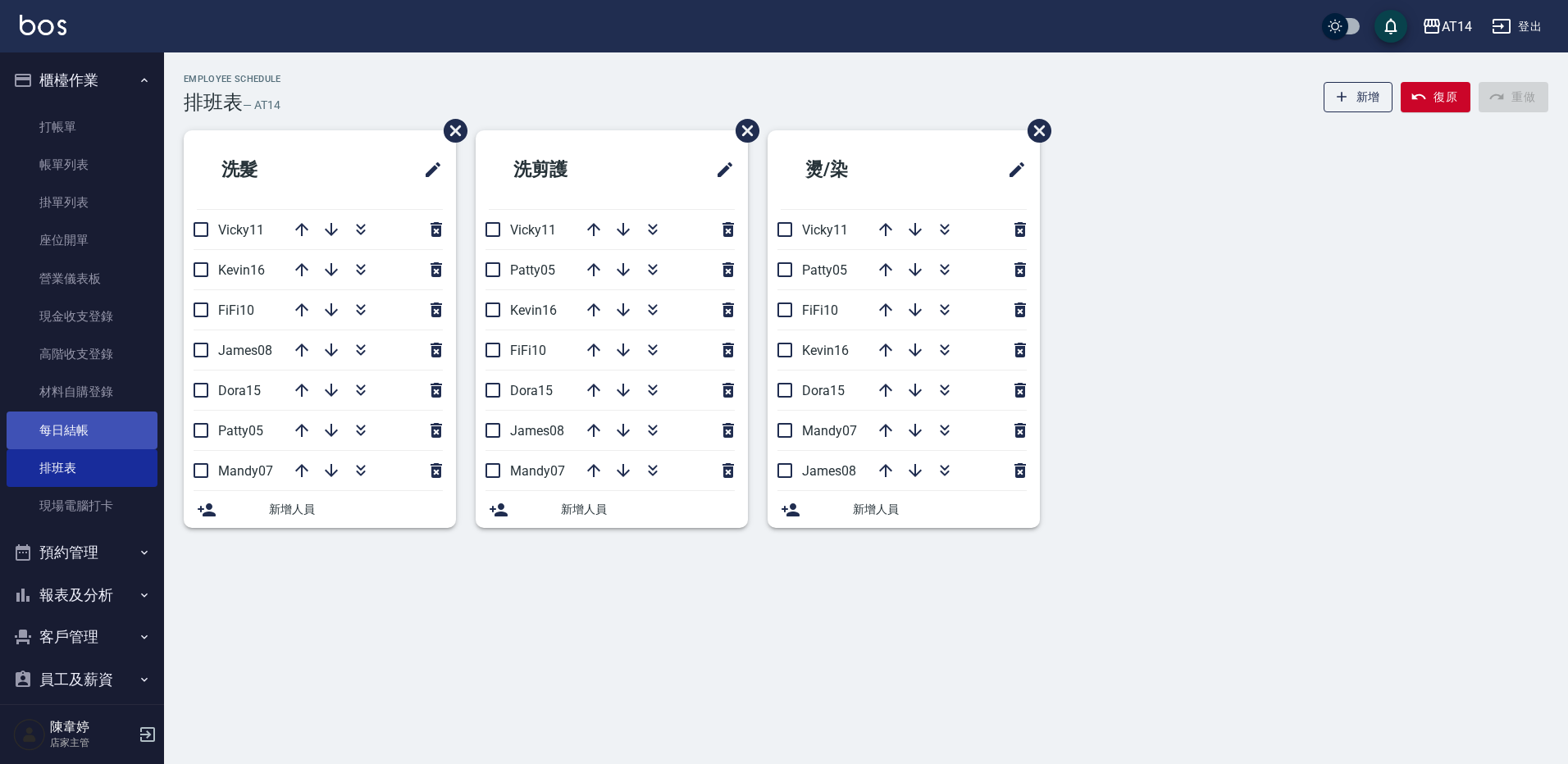
click at [50, 435] on link "每日結帳" at bounding box center [82, 430] width 151 height 38
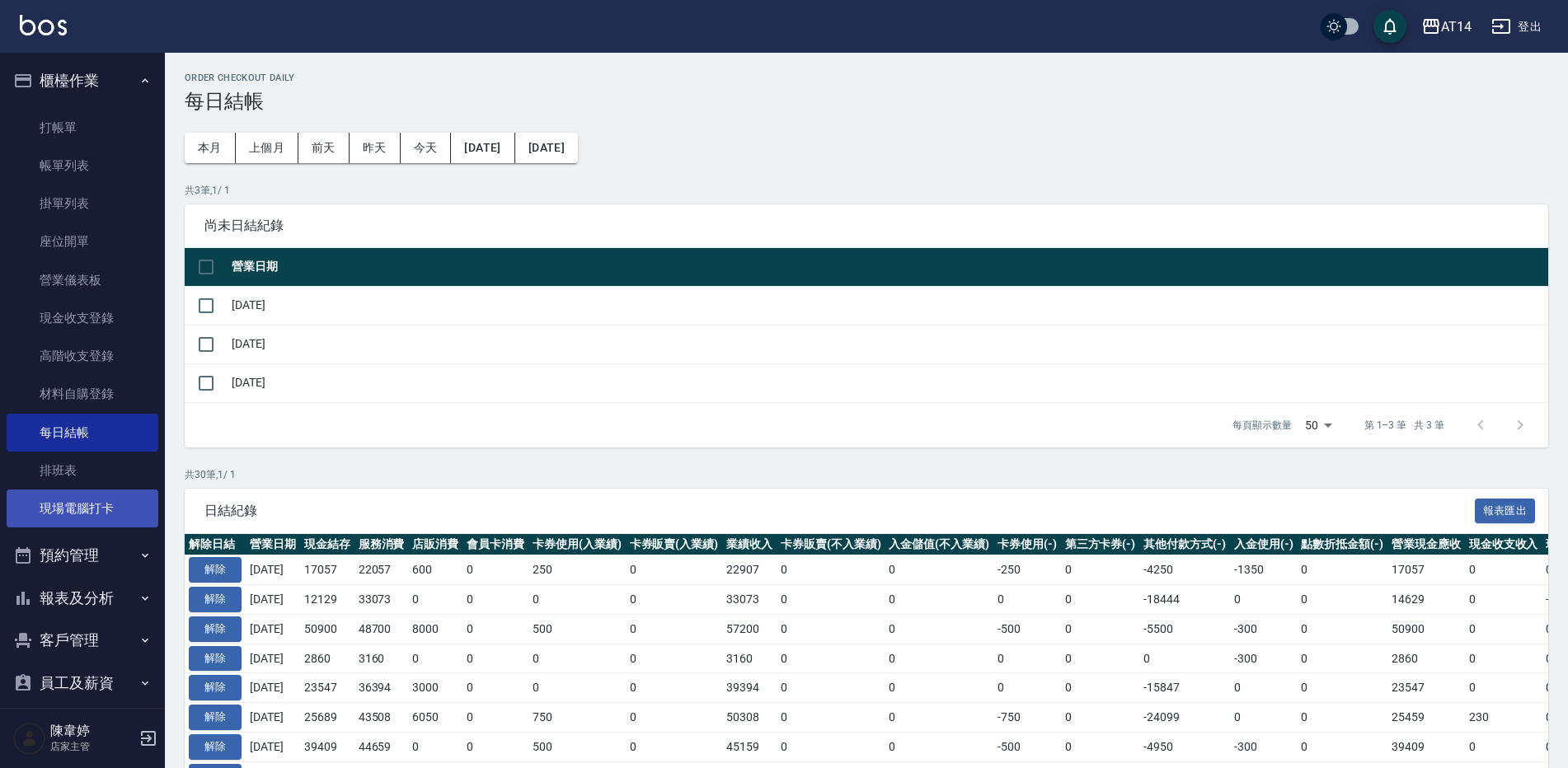
click at [115, 518] on link "現場電腦打卡" at bounding box center [82, 508] width 152 height 38
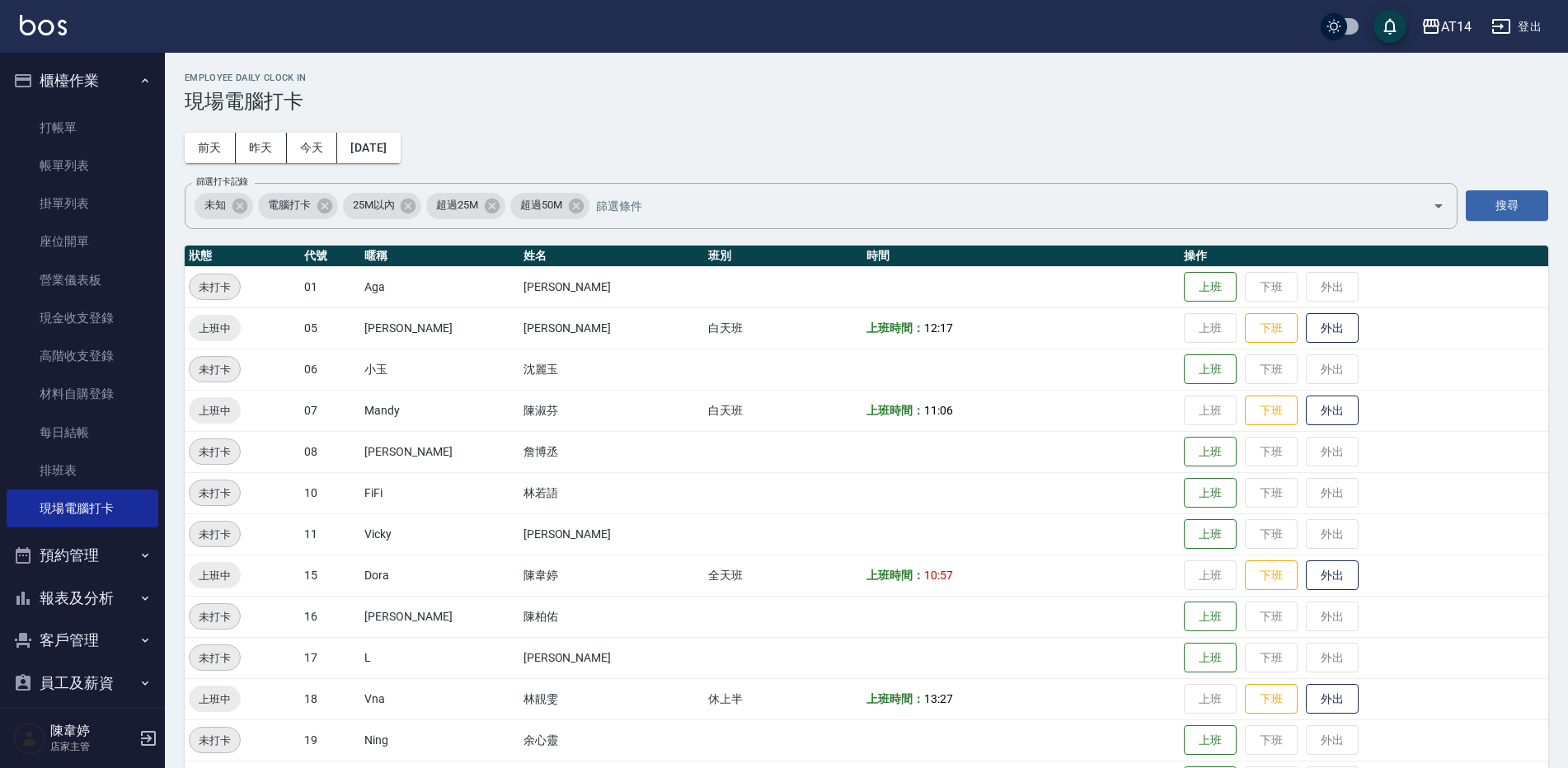
click at [89, 555] on button "預約管理" at bounding box center [82, 555] width 152 height 43
click at [79, 558] on button "預約管理" at bounding box center [82, 555] width 152 height 43
click at [89, 75] on button "櫃檯作業" at bounding box center [82, 81] width 152 height 43
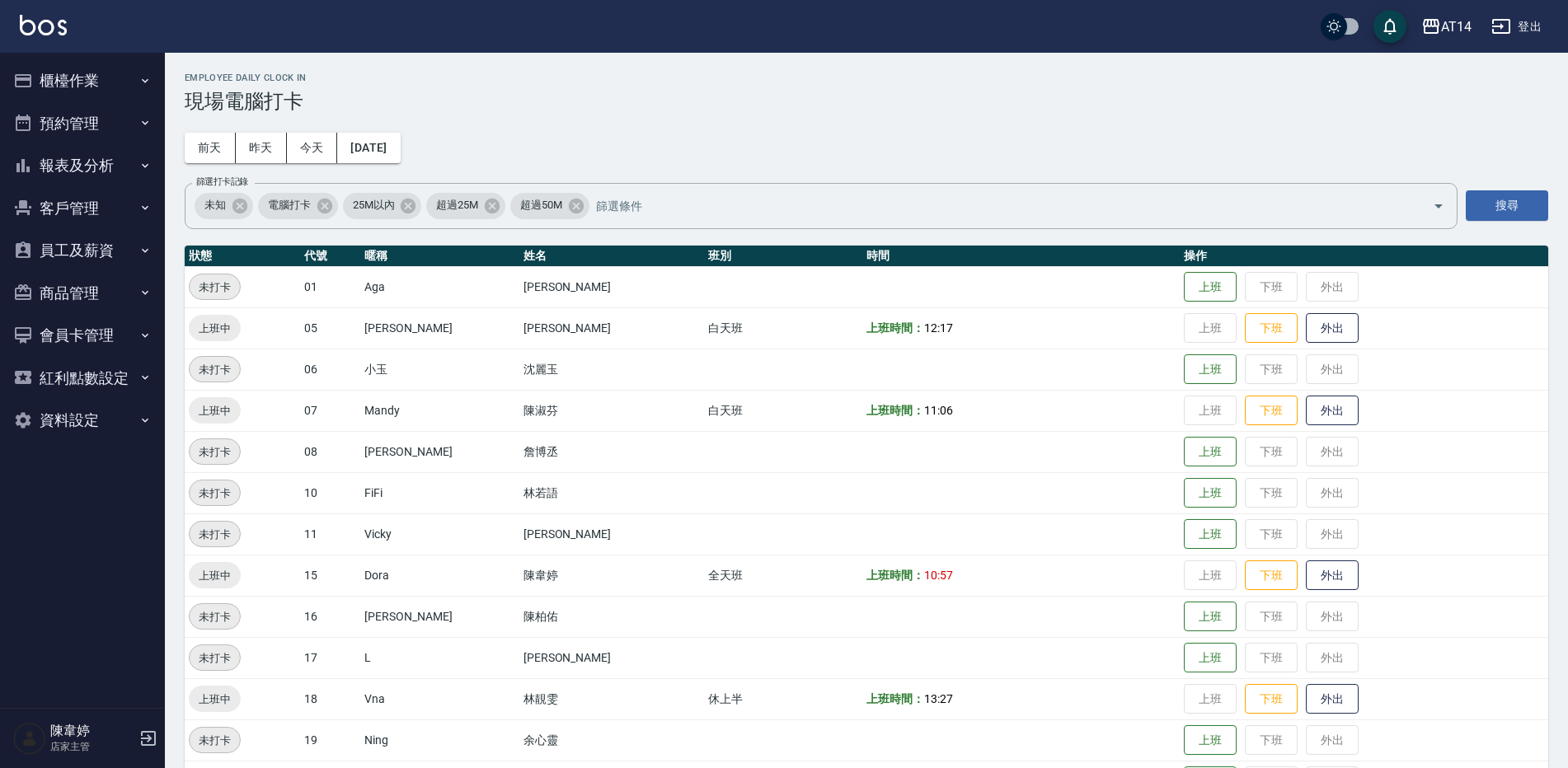
click at [107, 81] on button "櫃檯作業" at bounding box center [82, 81] width 152 height 43
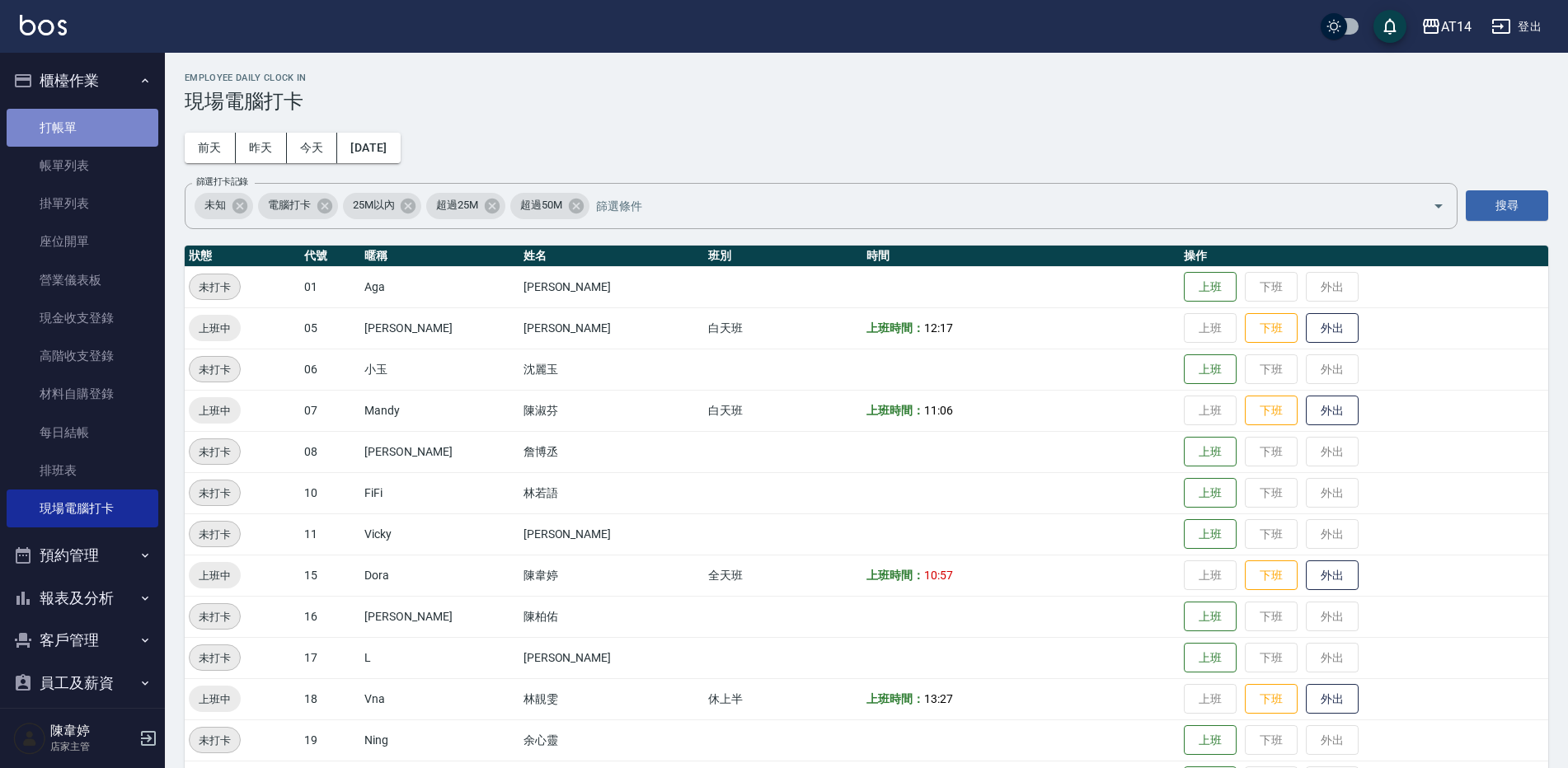
click at [101, 130] on link "打帳單" at bounding box center [82, 128] width 152 height 38
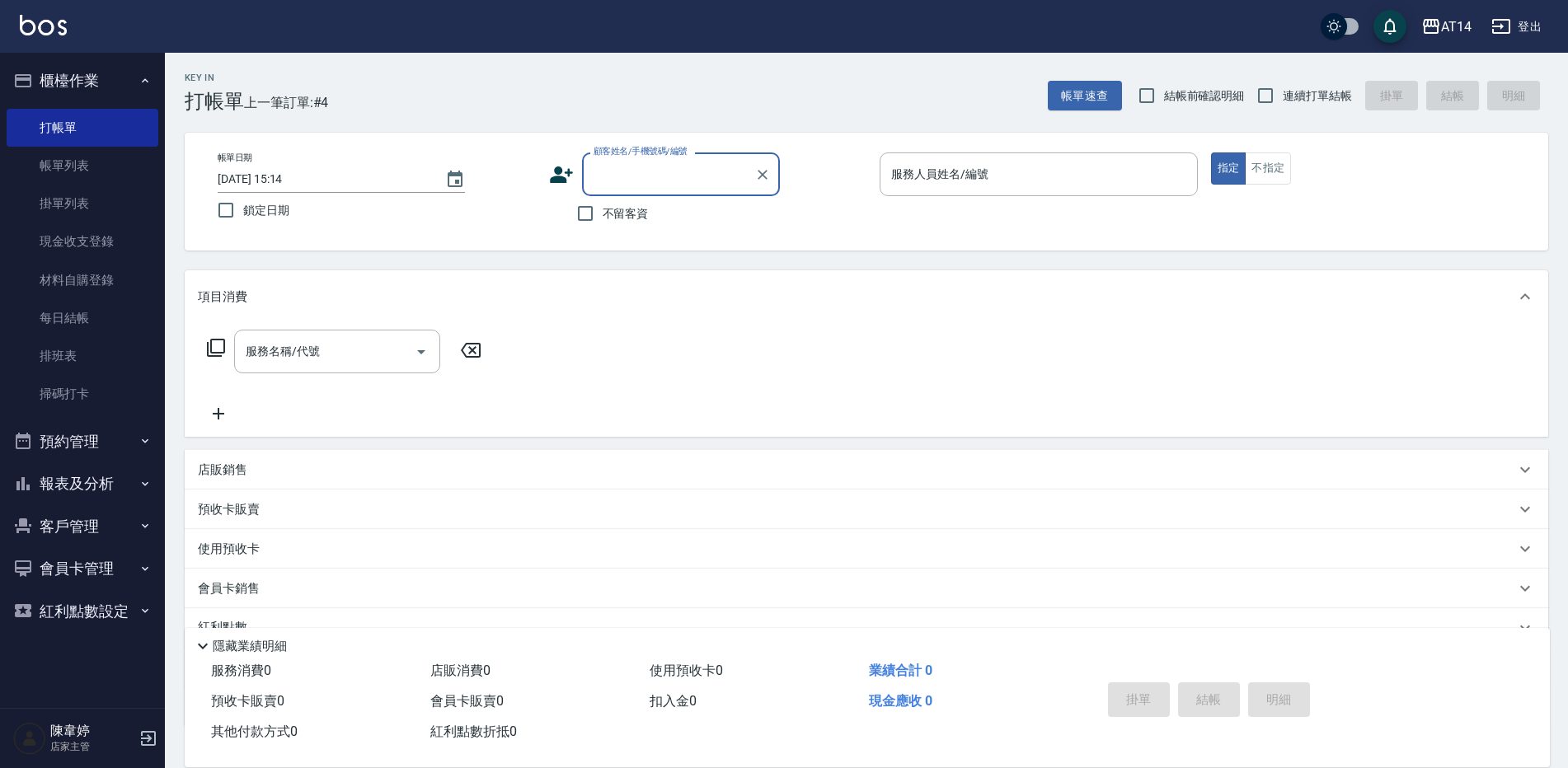
click at [76, 485] on button "報表及分析" at bounding box center [82, 484] width 152 height 43
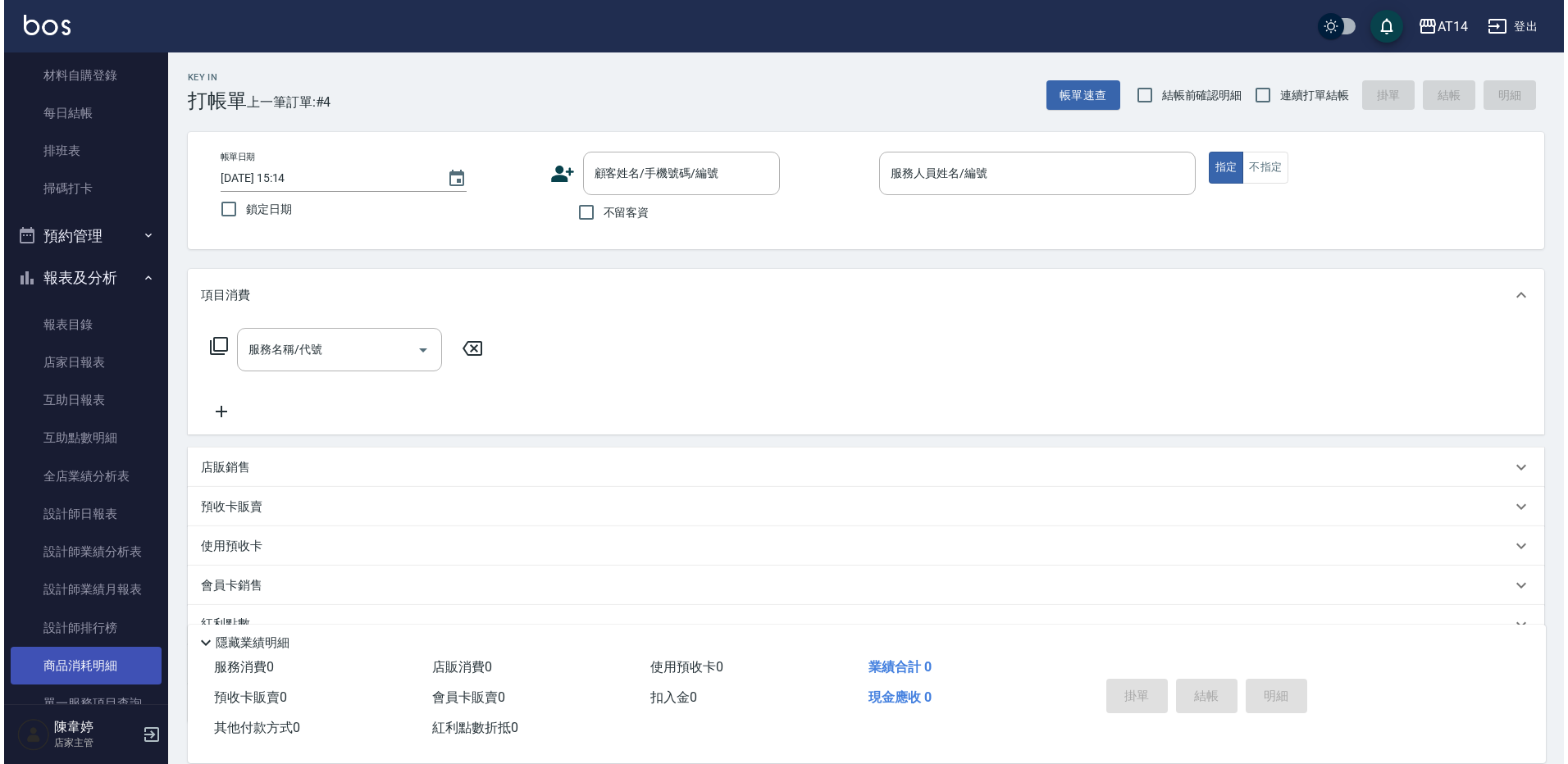
scroll to position [451, 0]
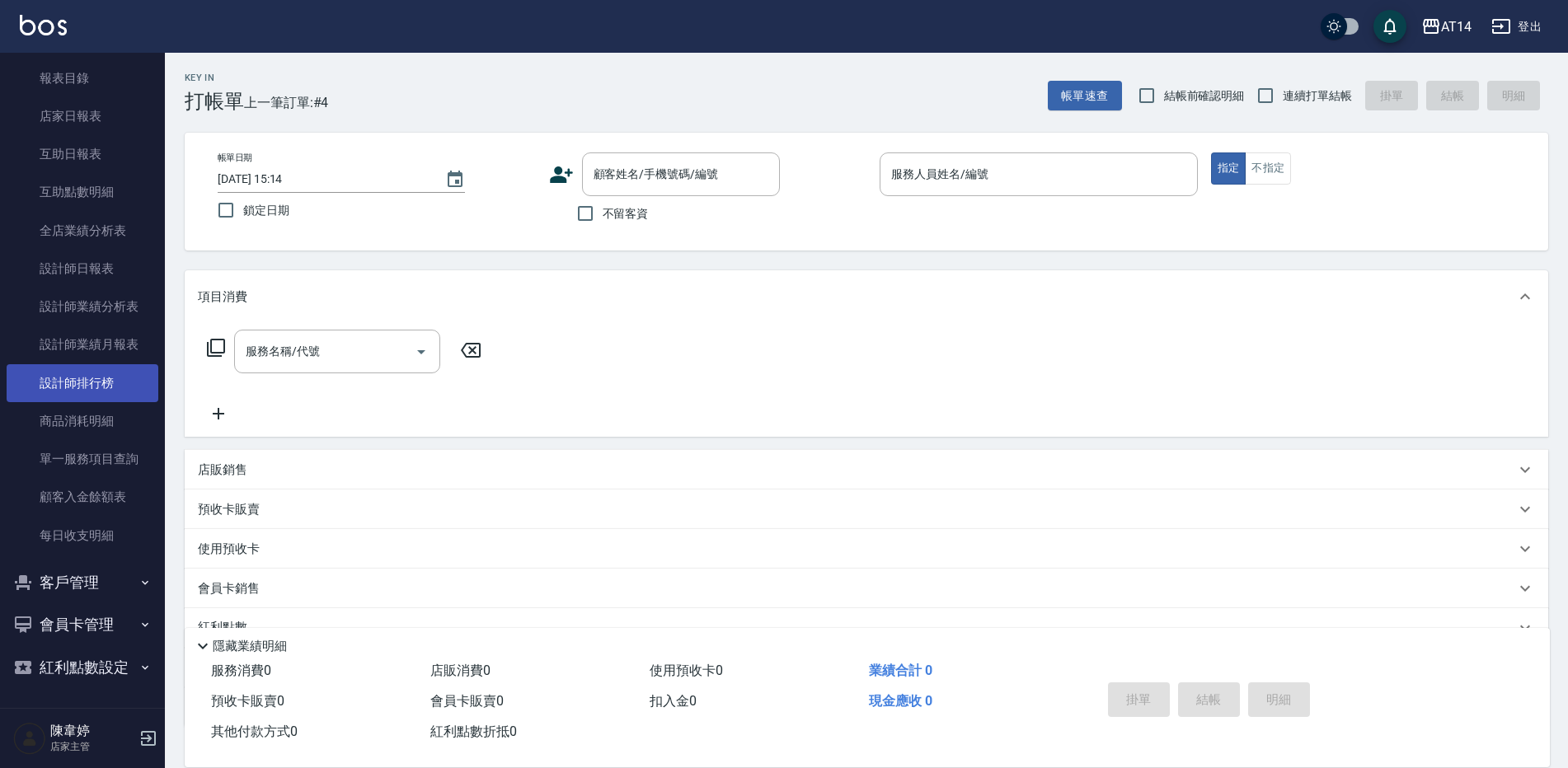
click at [96, 392] on link "設計師排行榜" at bounding box center [82, 383] width 152 height 38
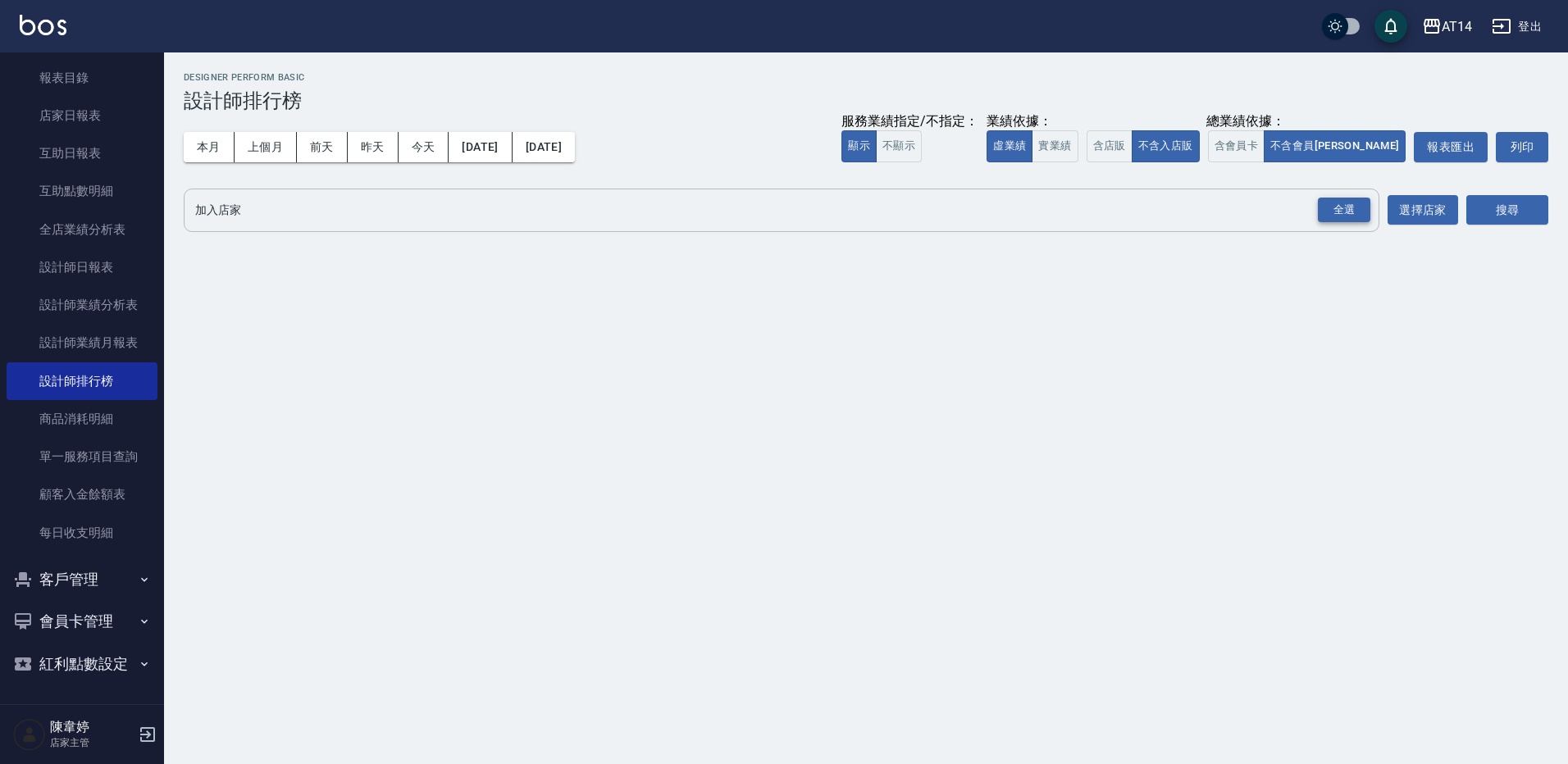
click at [1332, 200] on div "全選" at bounding box center [1344, 210] width 53 height 25
click at [1481, 202] on button "搜尋" at bounding box center [1508, 210] width 82 height 31
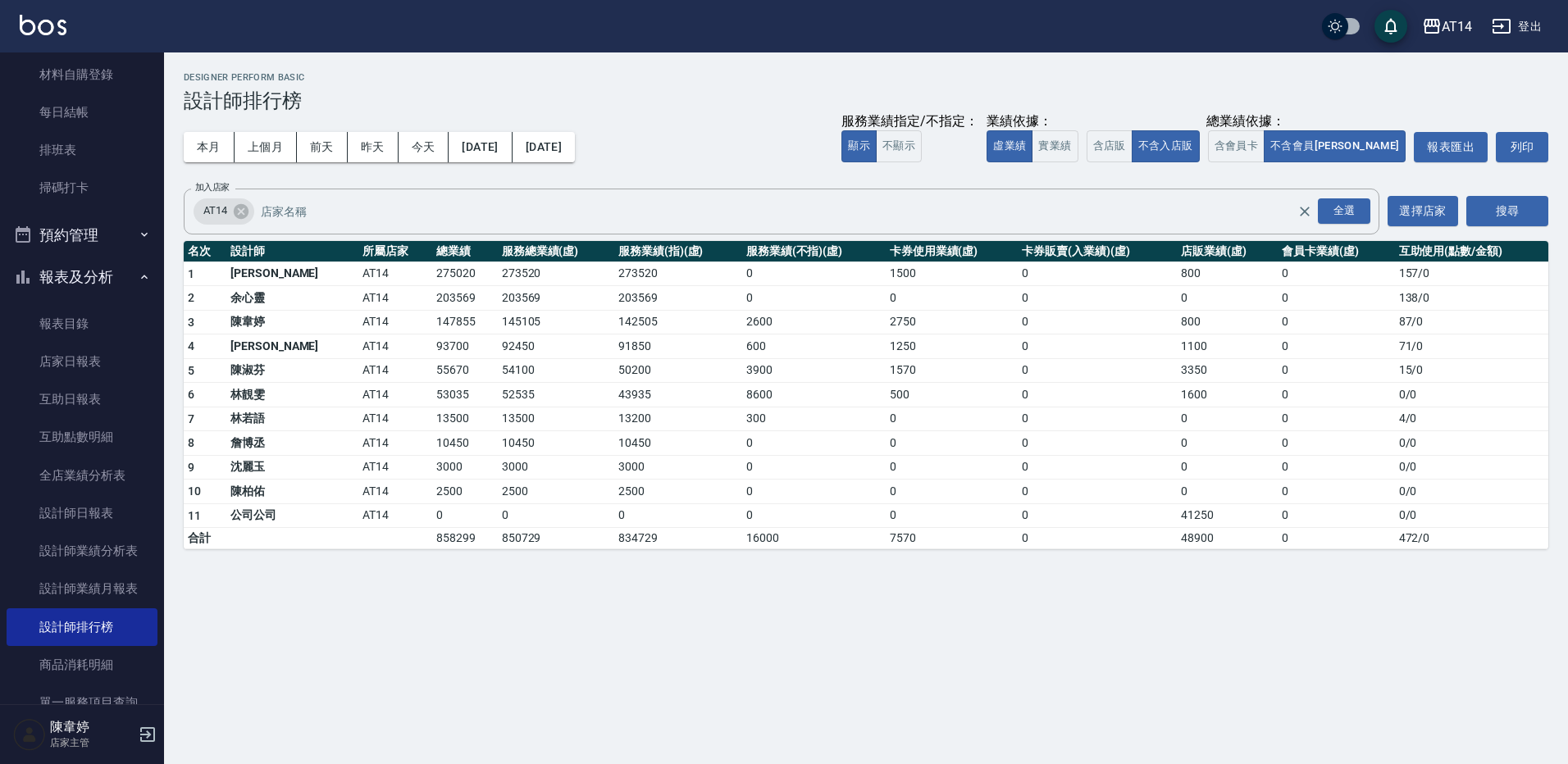
scroll to position [40, 0]
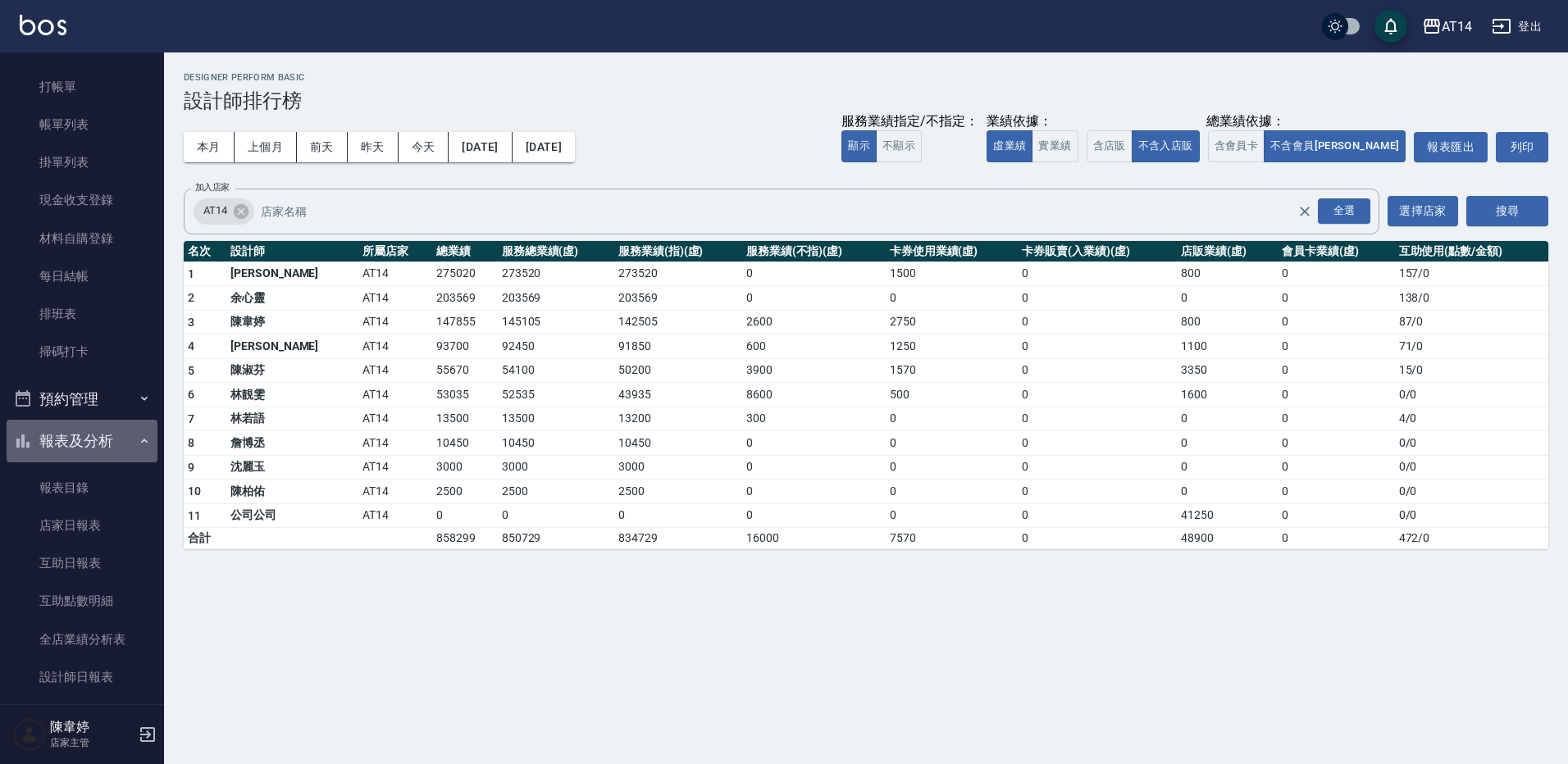
click at [123, 448] on button "報表及分析" at bounding box center [82, 441] width 151 height 43
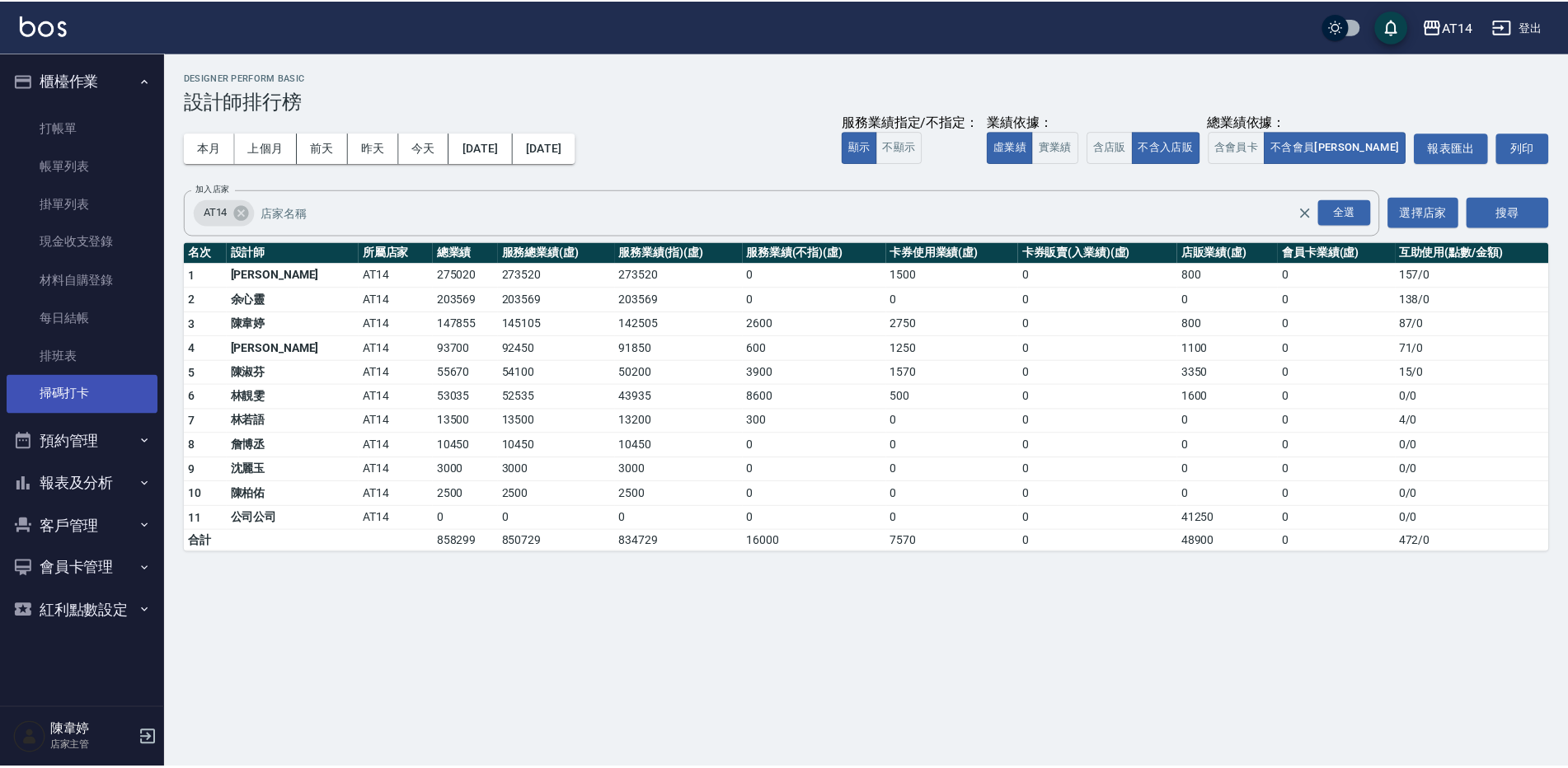
scroll to position [0, 0]
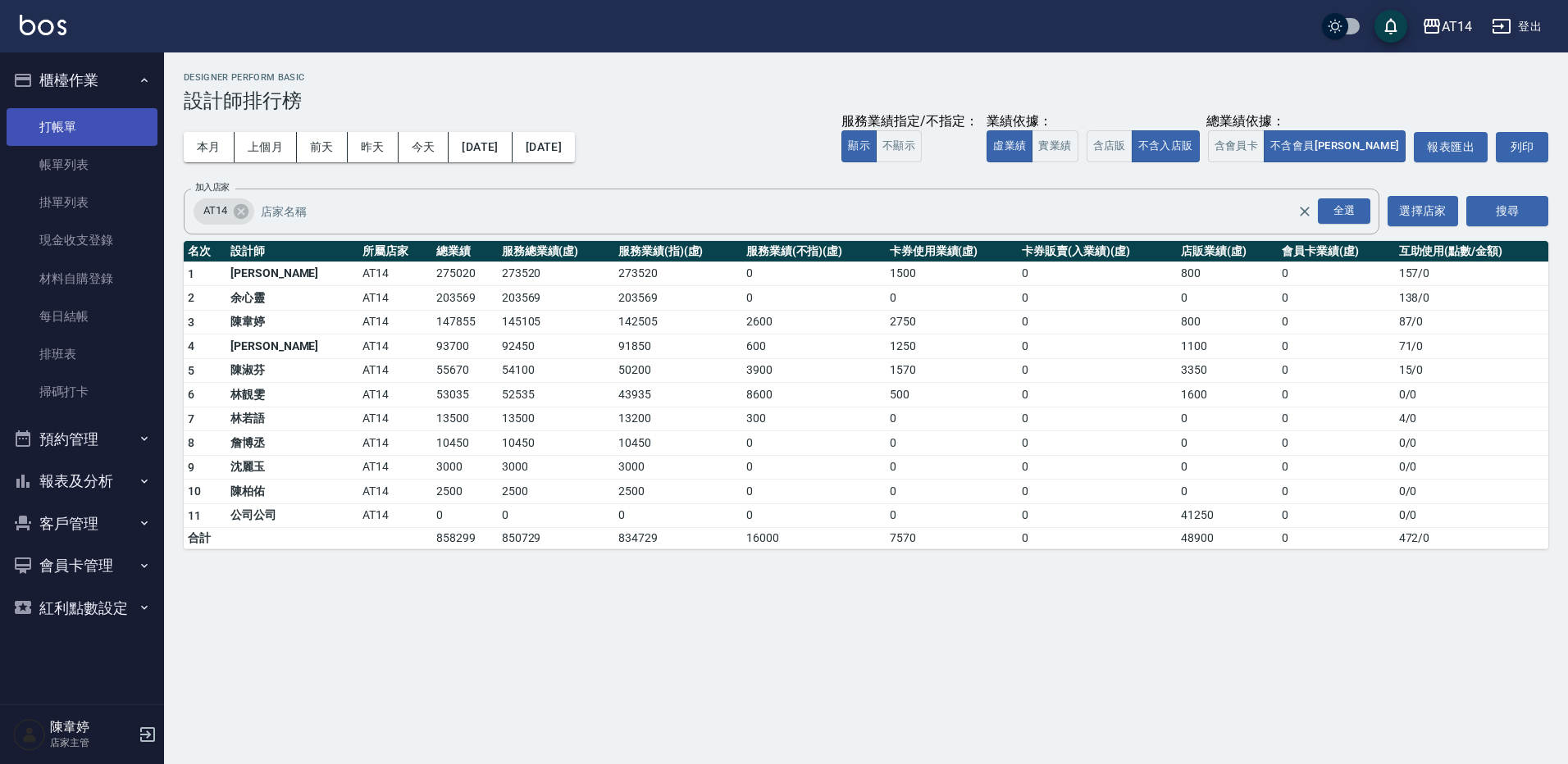
click at [76, 133] on link "打帳單" at bounding box center [82, 127] width 151 height 38
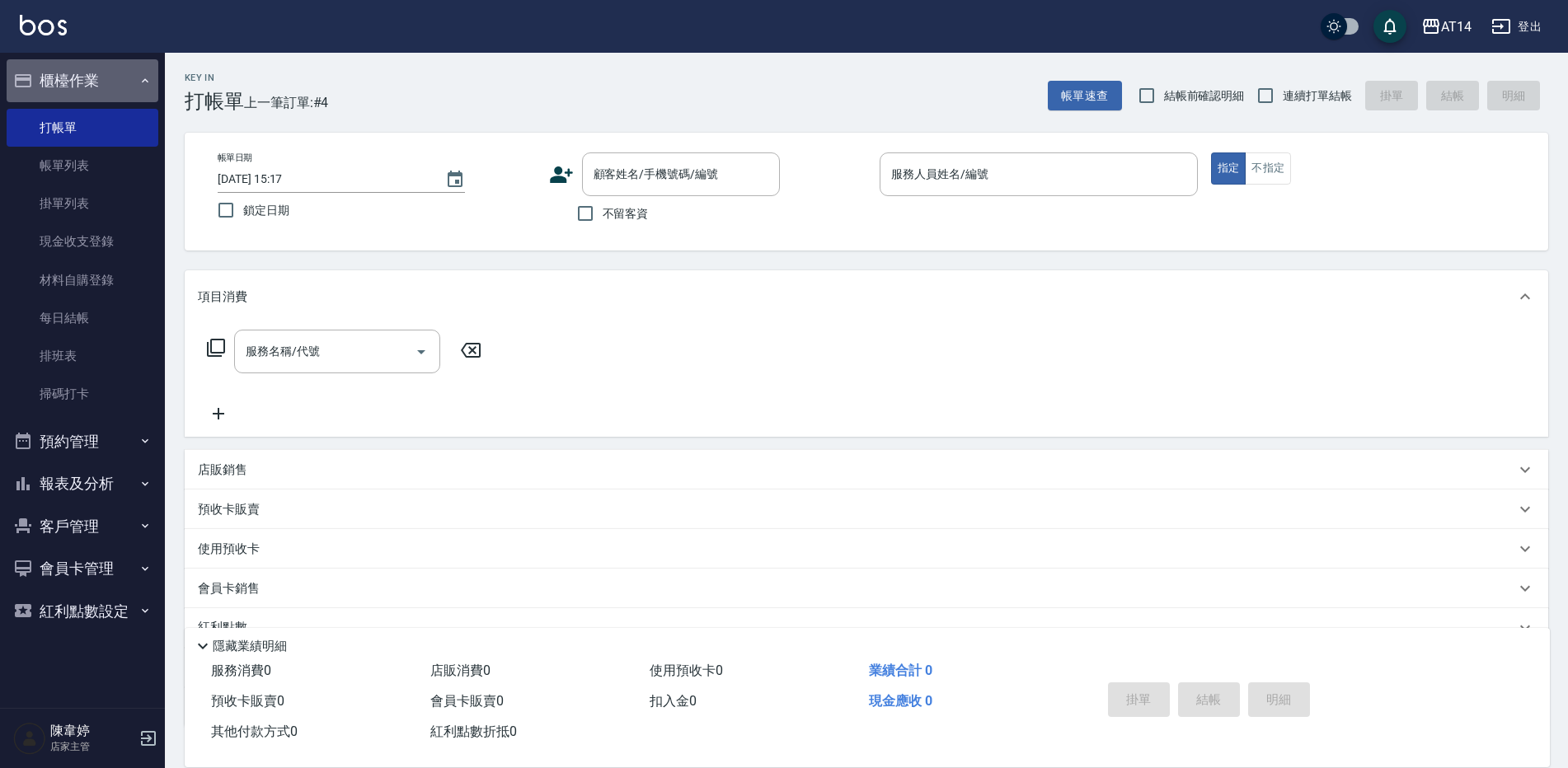
click at [87, 69] on button "櫃檯作業" at bounding box center [82, 81] width 152 height 43
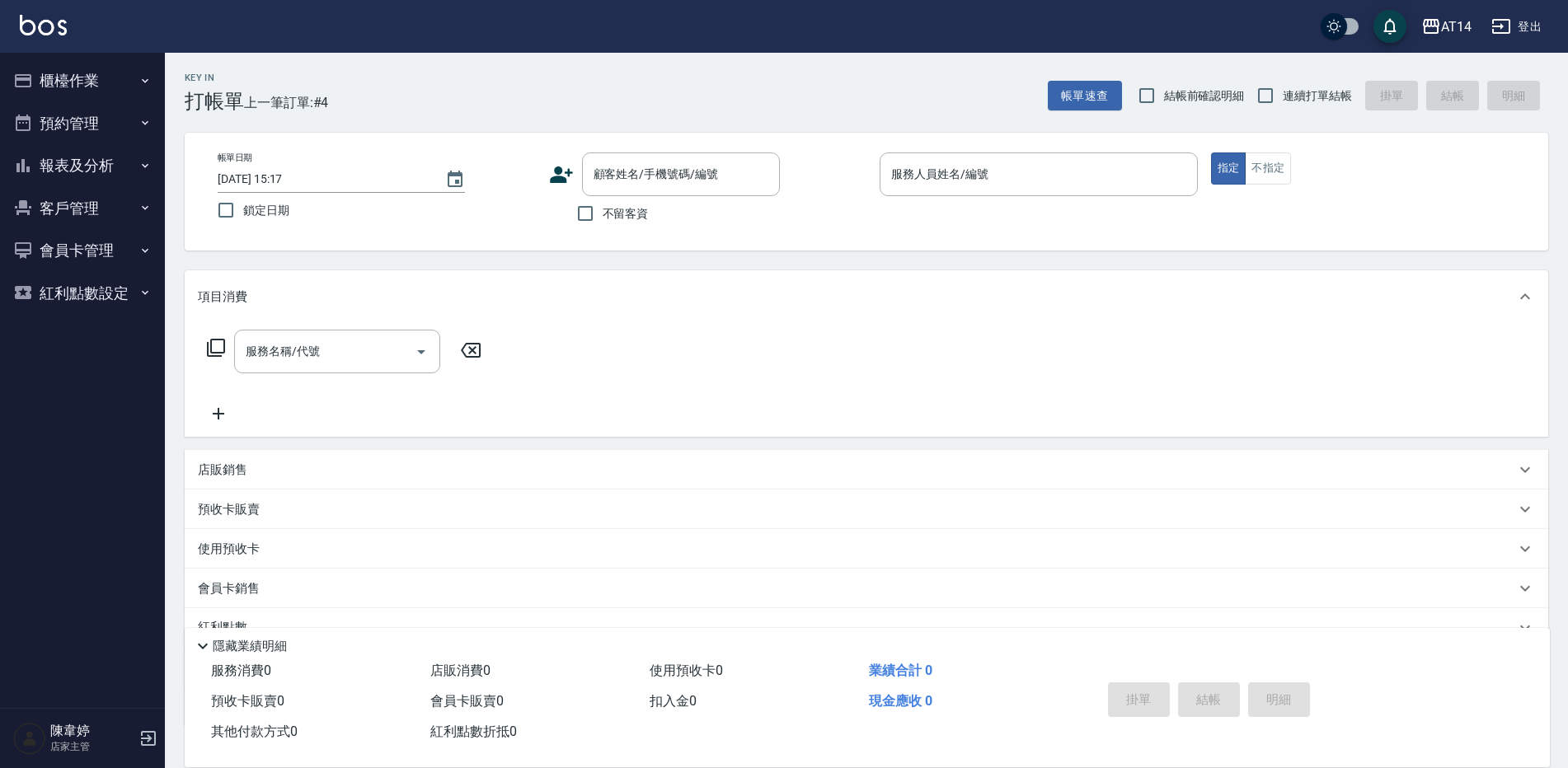
click at [1296, 96] on span "連續打單結帳" at bounding box center [1317, 96] width 69 height 18
click at [1283, 96] on input "連續打單結帳" at bounding box center [1265, 95] width 34 height 34
checkbox input "true"
click at [608, 214] on span "不留客資" at bounding box center [626, 213] width 47 height 18
click at [603, 214] on input "不留客資" at bounding box center [585, 213] width 34 height 34
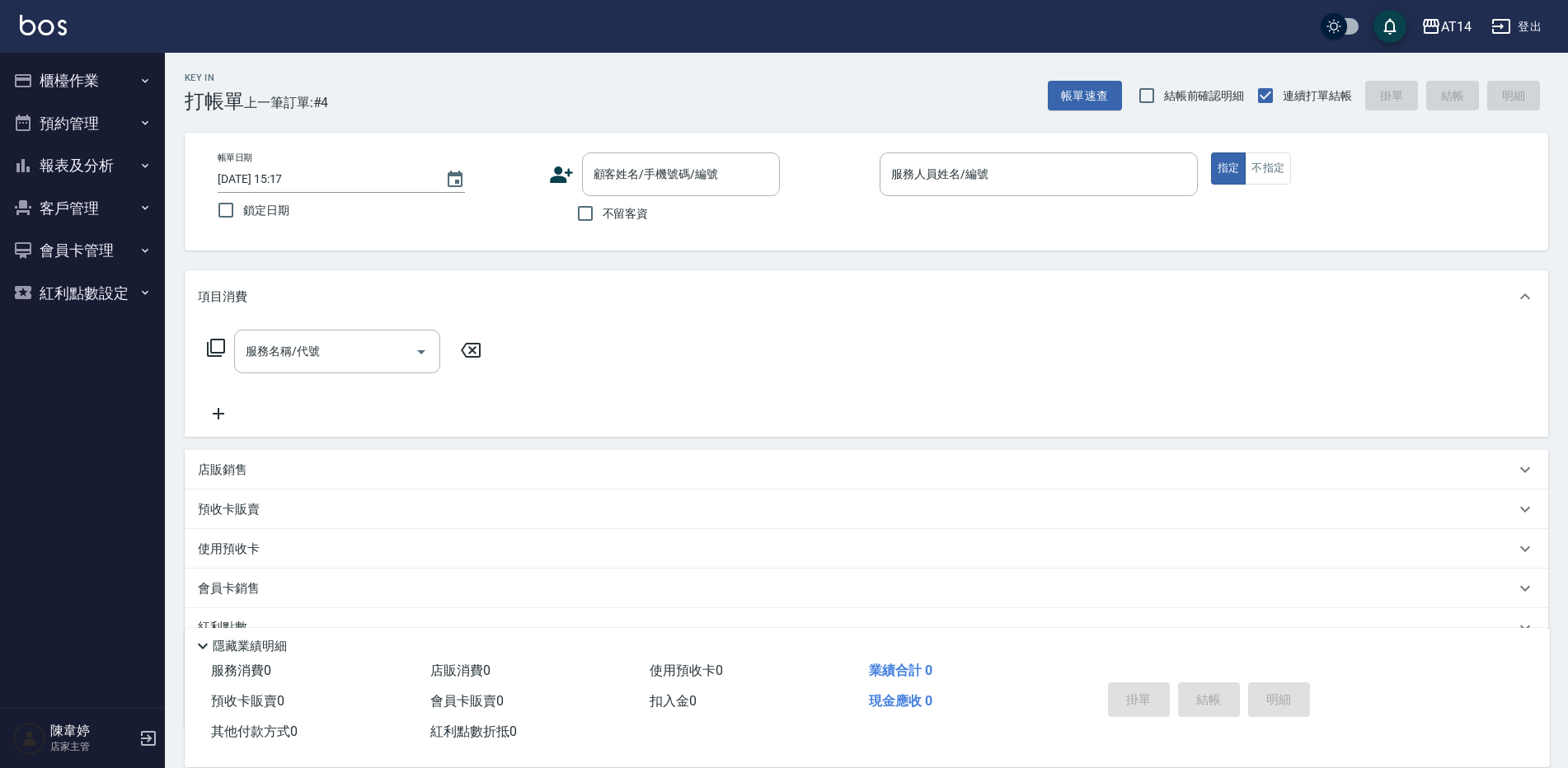
checkbox input "true"
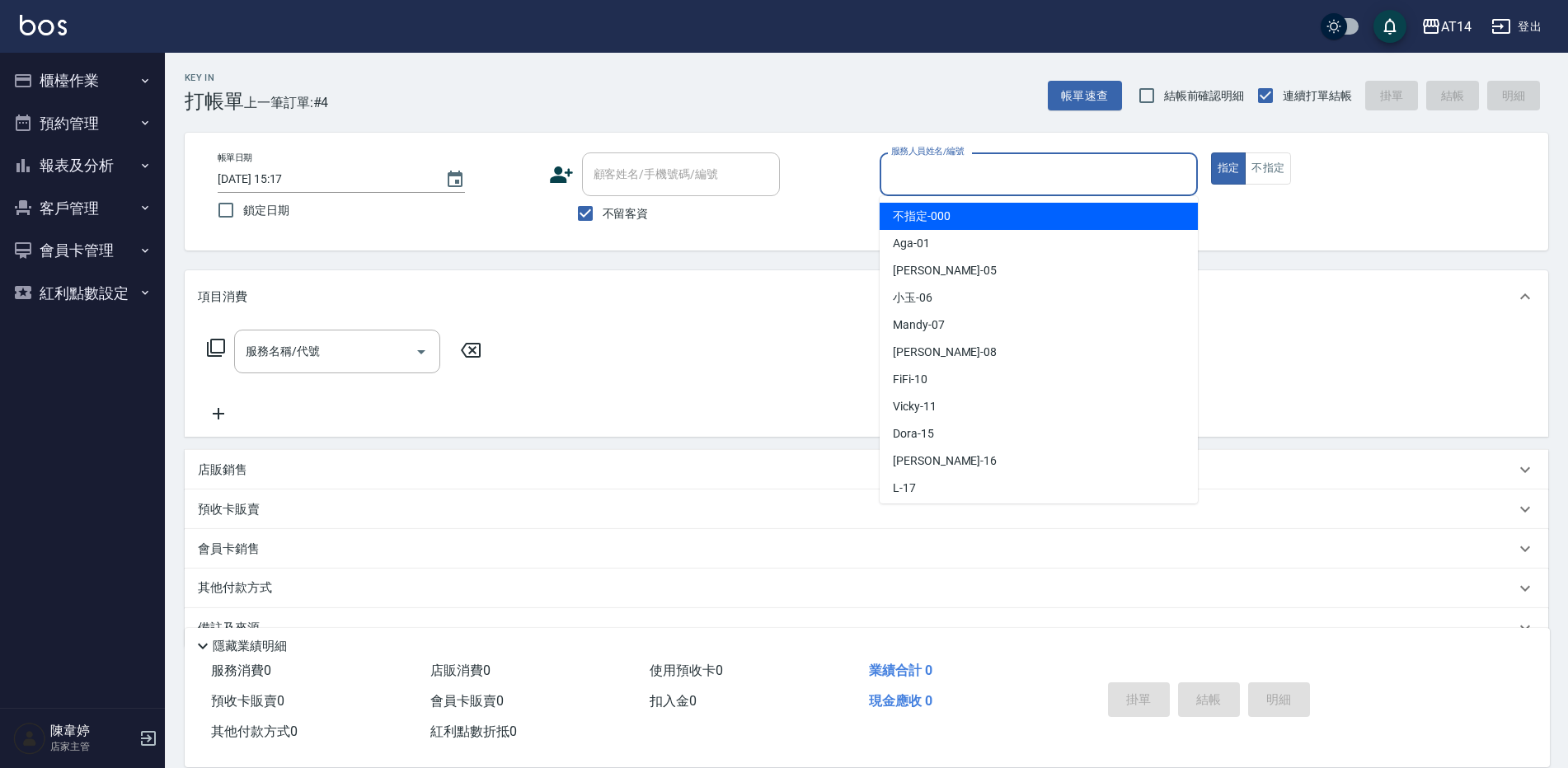
click at [911, 171] on input "服務人員姓名/編號" at bounding box center [1039, 174] width 304 height 29
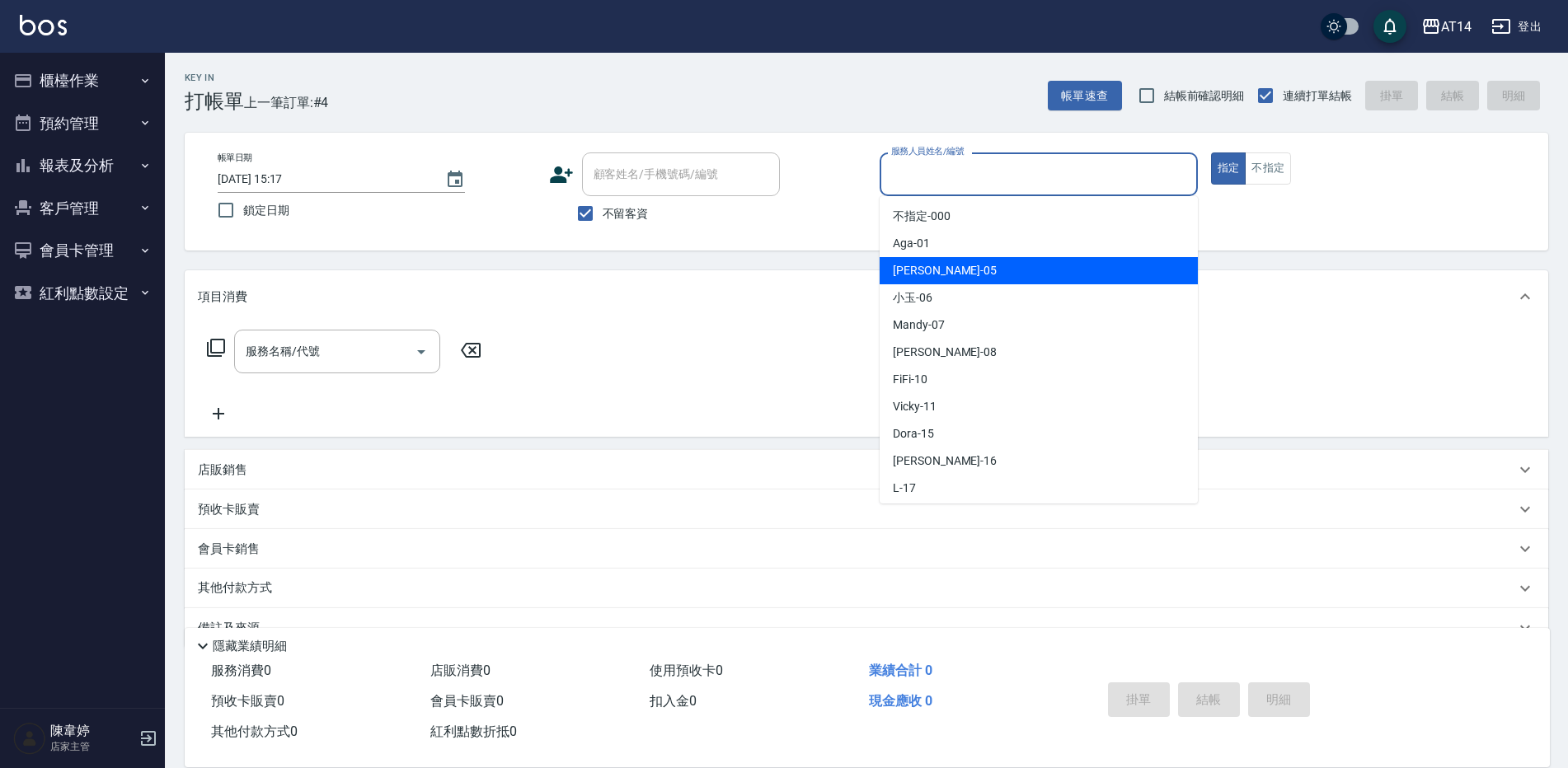
click at [946, 272] on div "Patty -05" at bounding box center [1038, 270] width 318 height 27
type input "Patty-05"
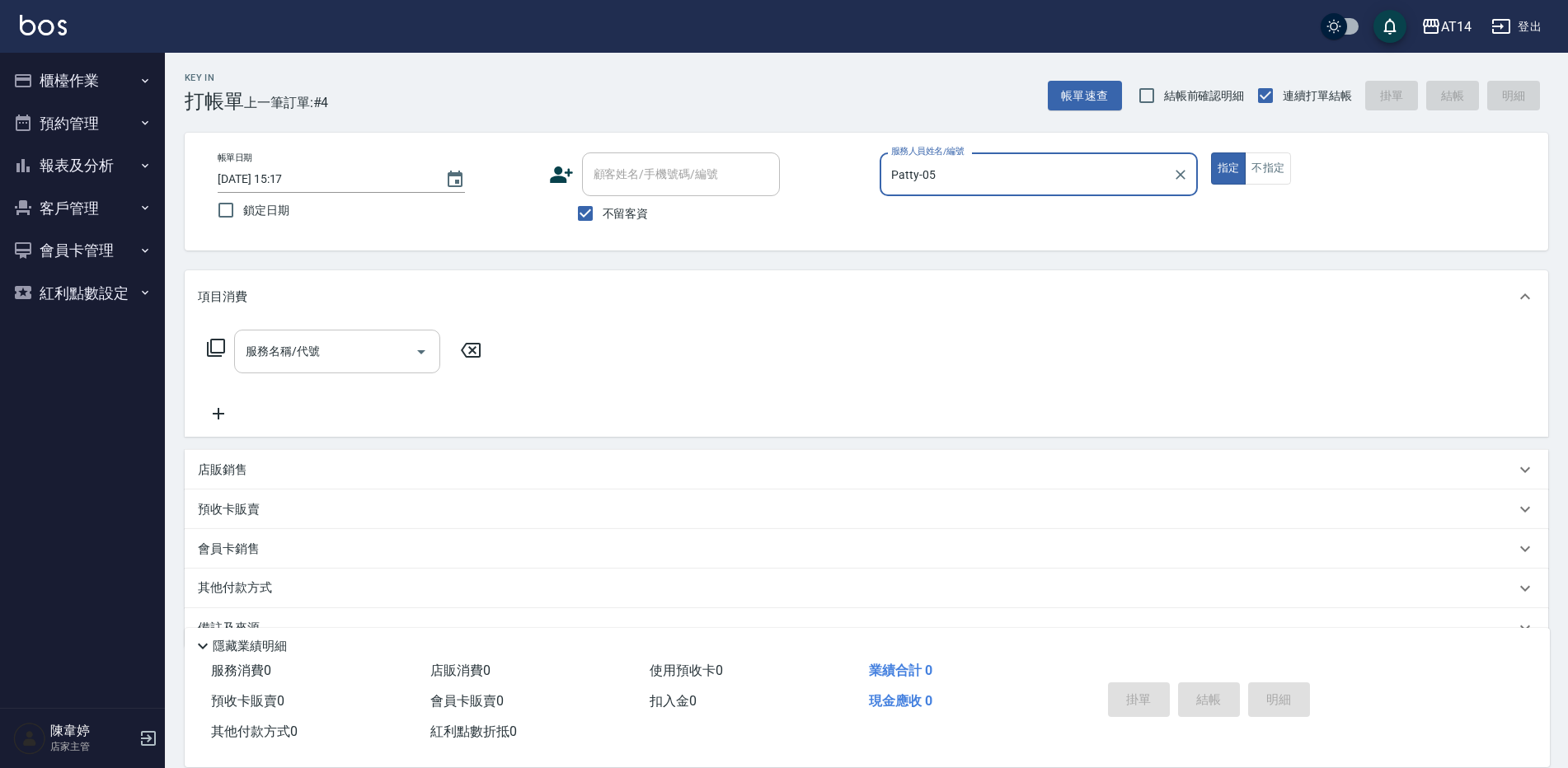
click at [351, 358] on input "服務名稱/代號" at bounding box center [324, 351] width 167 height 29
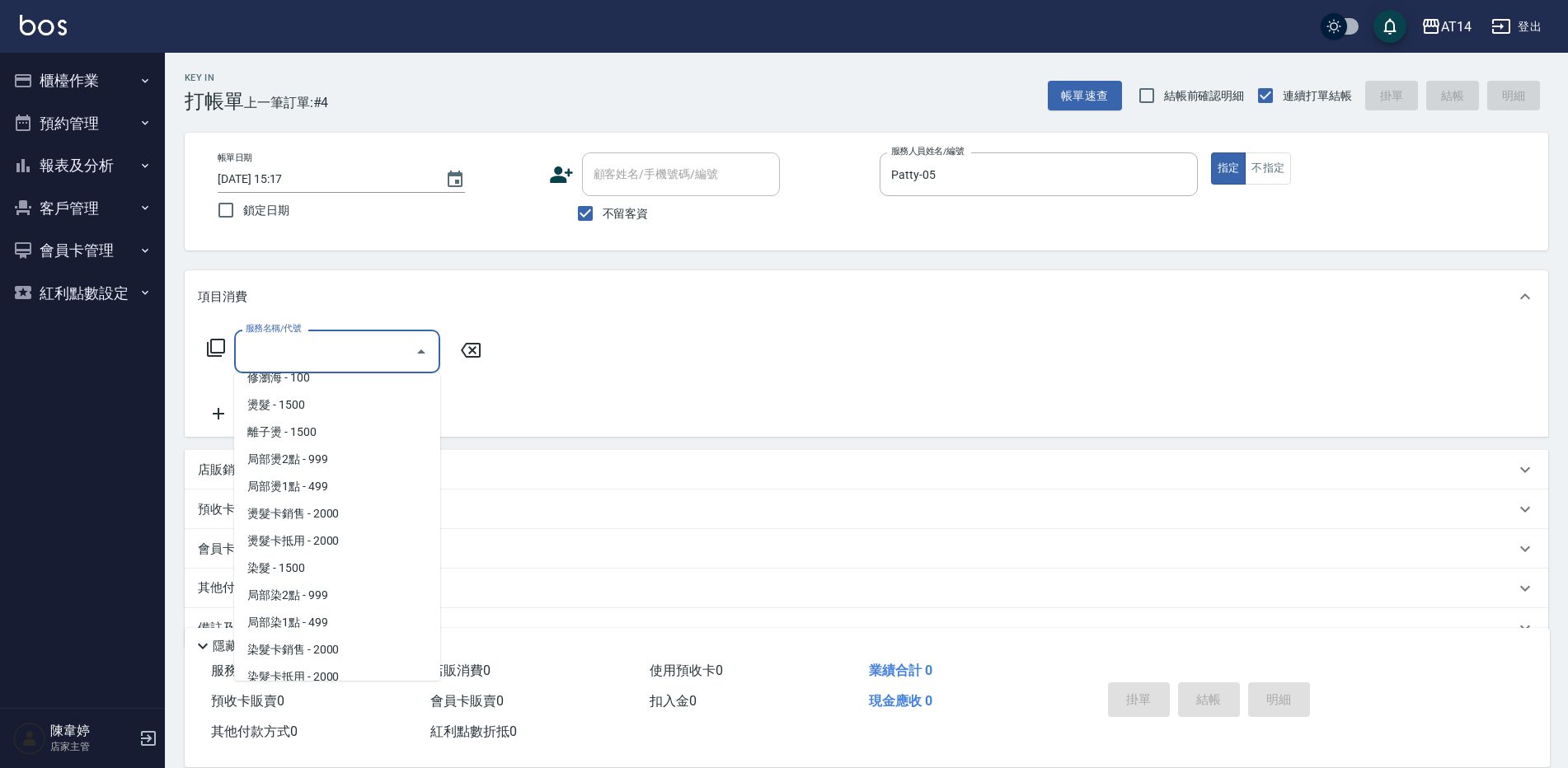
scroll to position [391, 0]
click at [339, 469] on span "局部燙2點 - 999" at bounding box center [337, 465] width 206 height 27
type input "局部燙2點(033)"
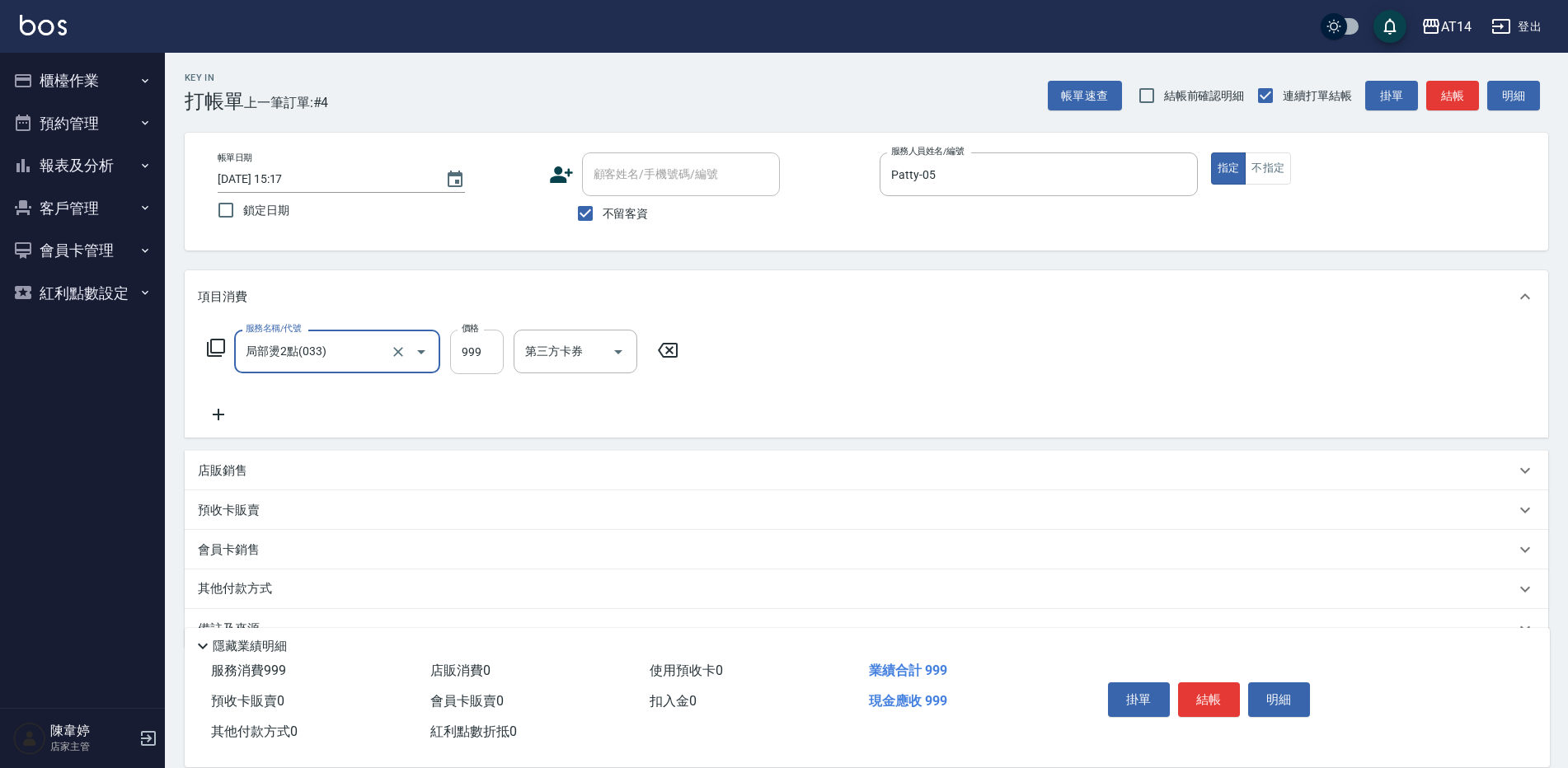
click at [484, 368] on input "999" at bounding box center [476, 352] width 53 height 45
type input "1500"
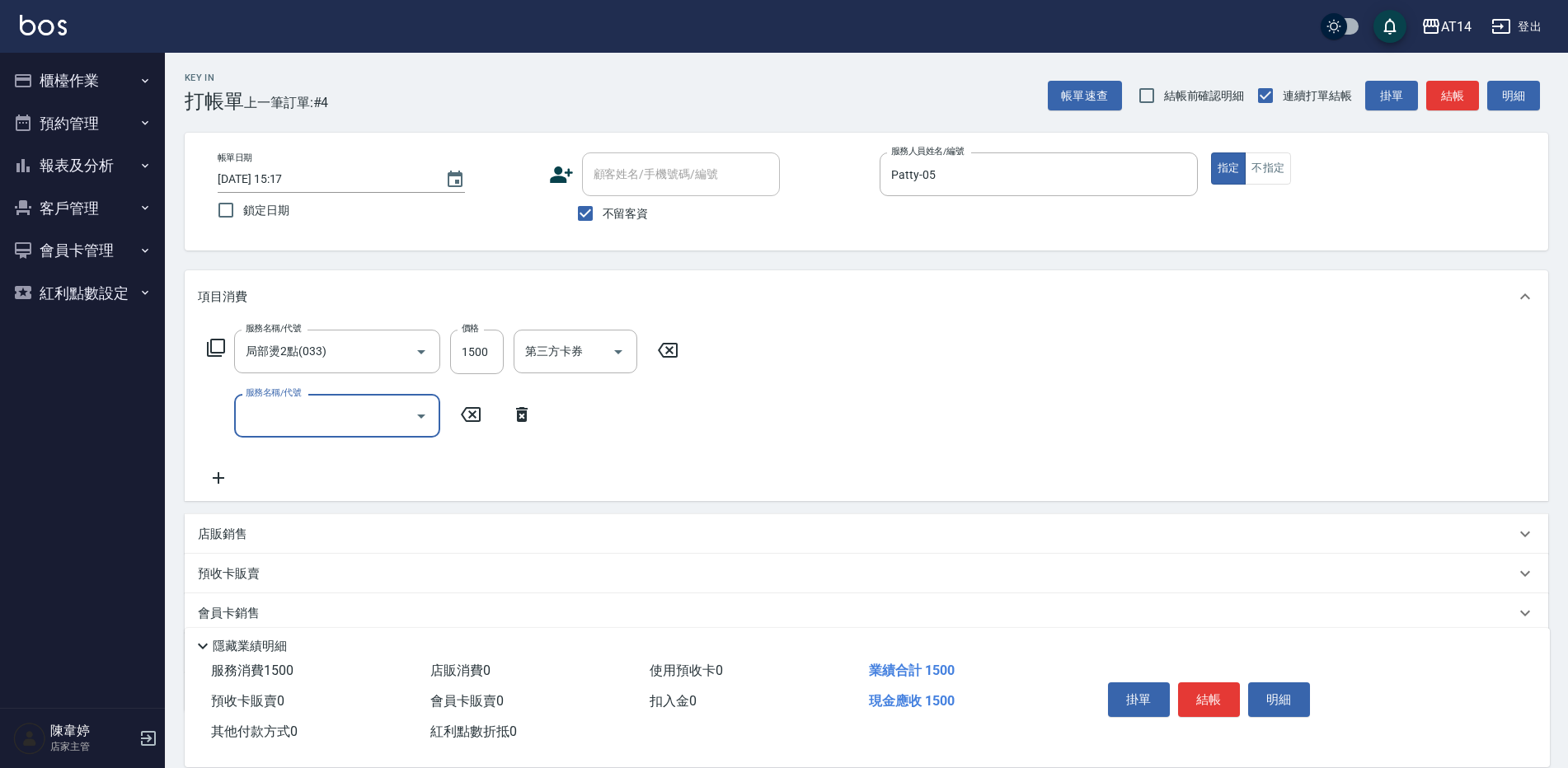
click at [259, 421] on input "服務名稱/代號" at bounding box center [324, 416] width 167 height 29
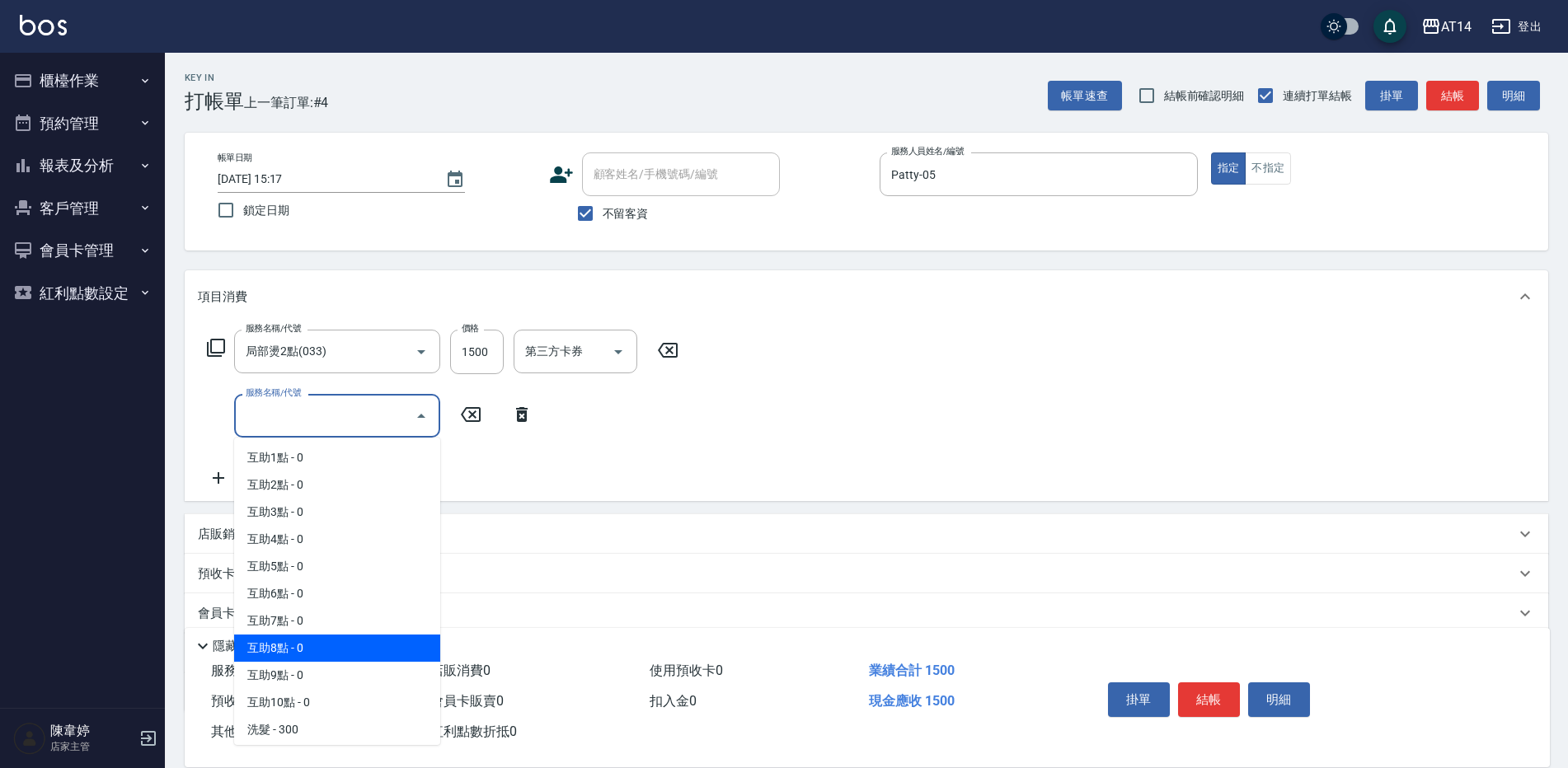
scroll to position [165, 0]
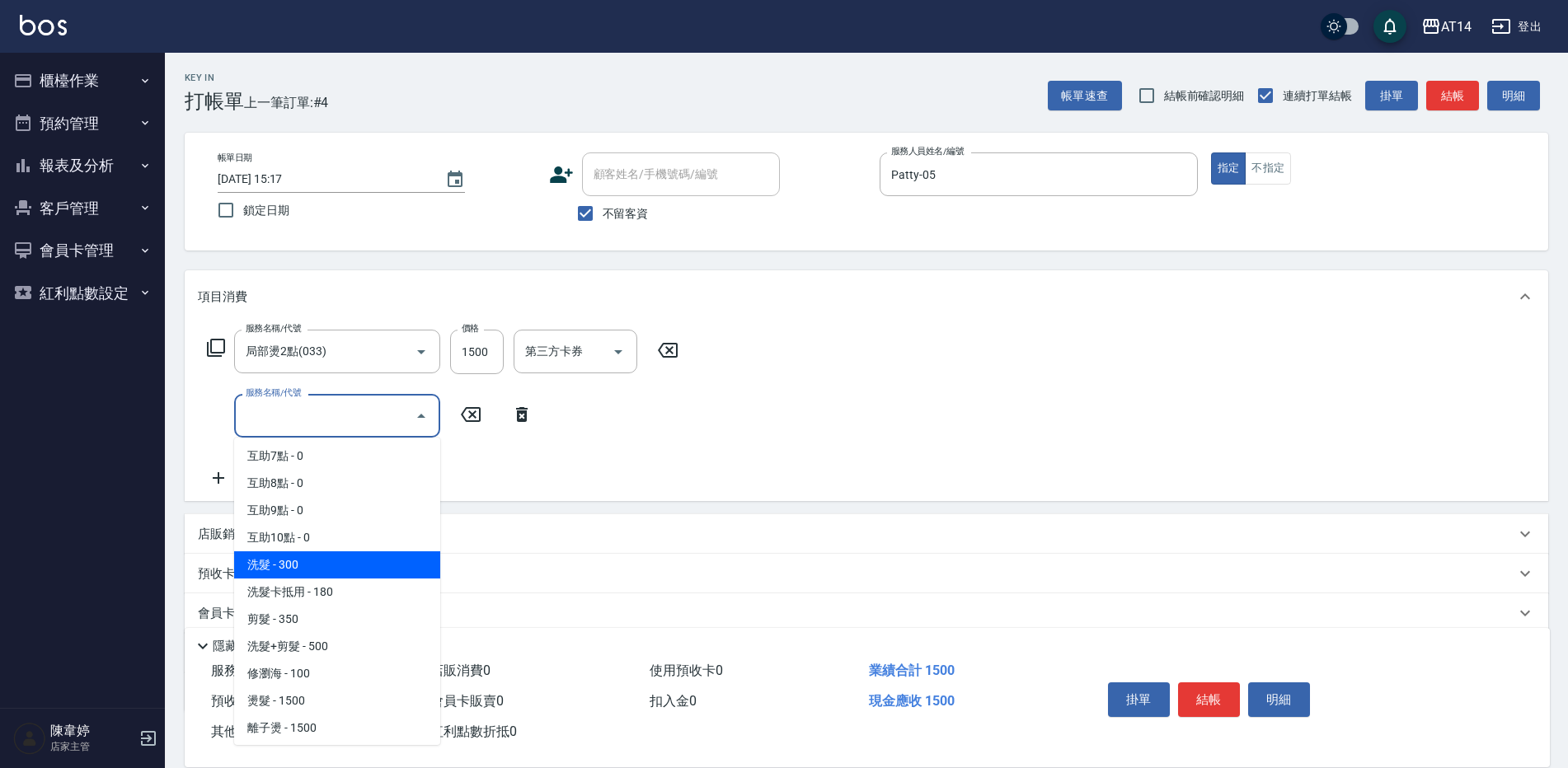
click at [292, 561] on span "洗髮 - 300" at bounding box center [337, 565] width 206 height 27
type input "洗髮(011)"
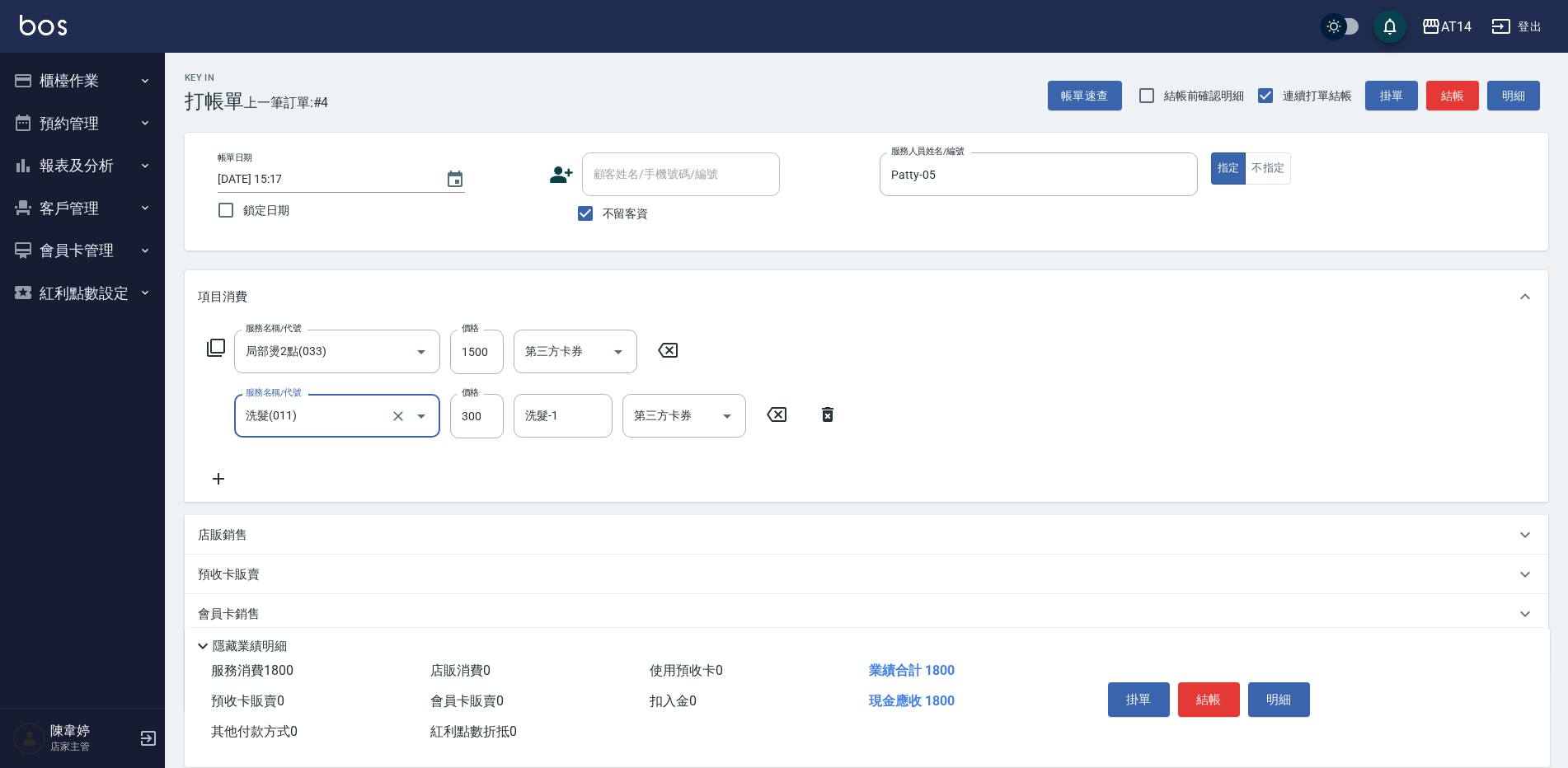
click at [219, 486] on icon at bounding box center [218, 478] width 41 height 20
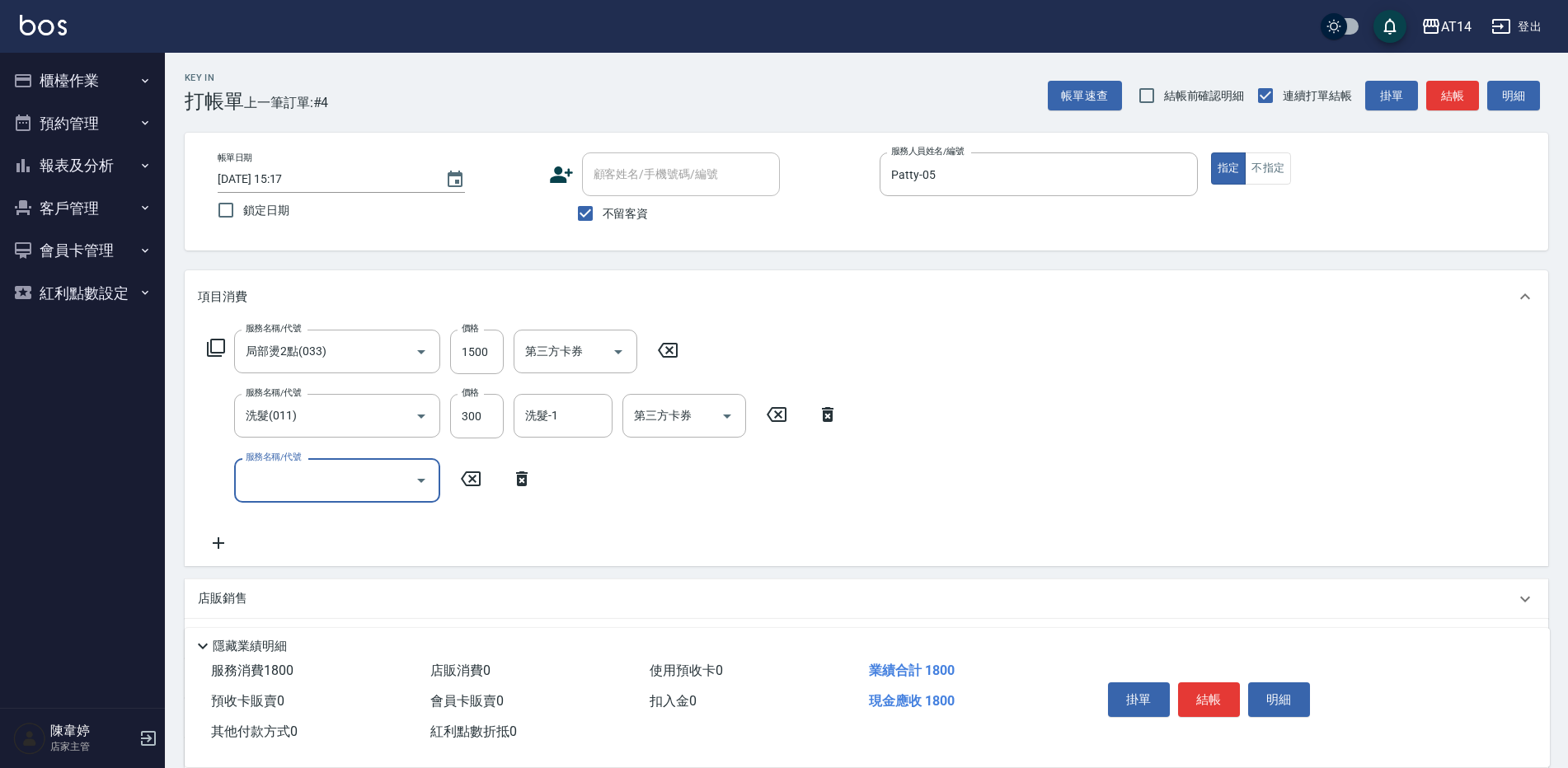
click at [288, 480] on input "服務名稱/代號" at bounding box center [324, 480] width 167 height 29
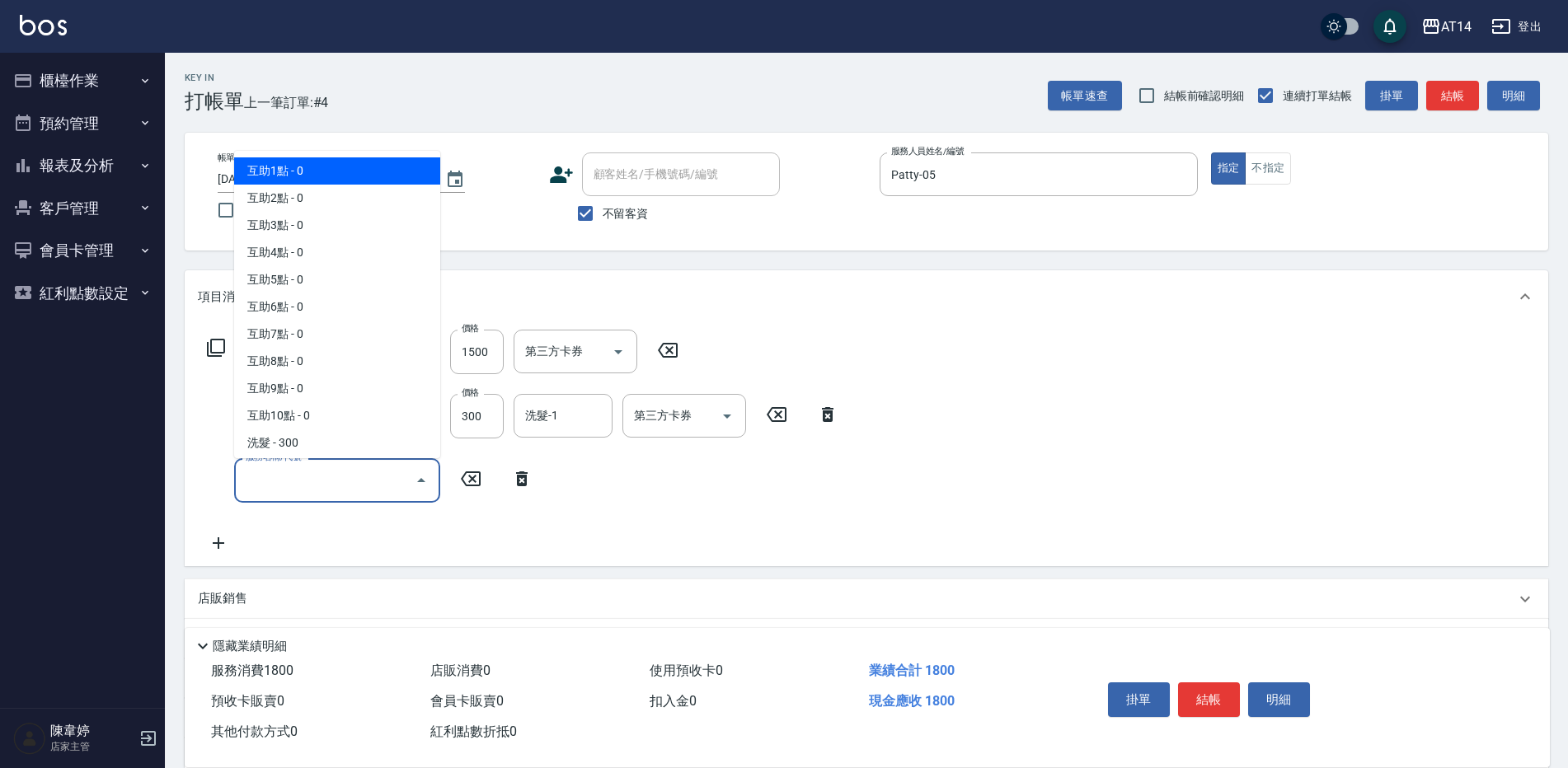
click at [312, 160] on span "互助1點 - 0" at bounding box center [337, 171] width 206 height 27
type input "互助1點(001)"
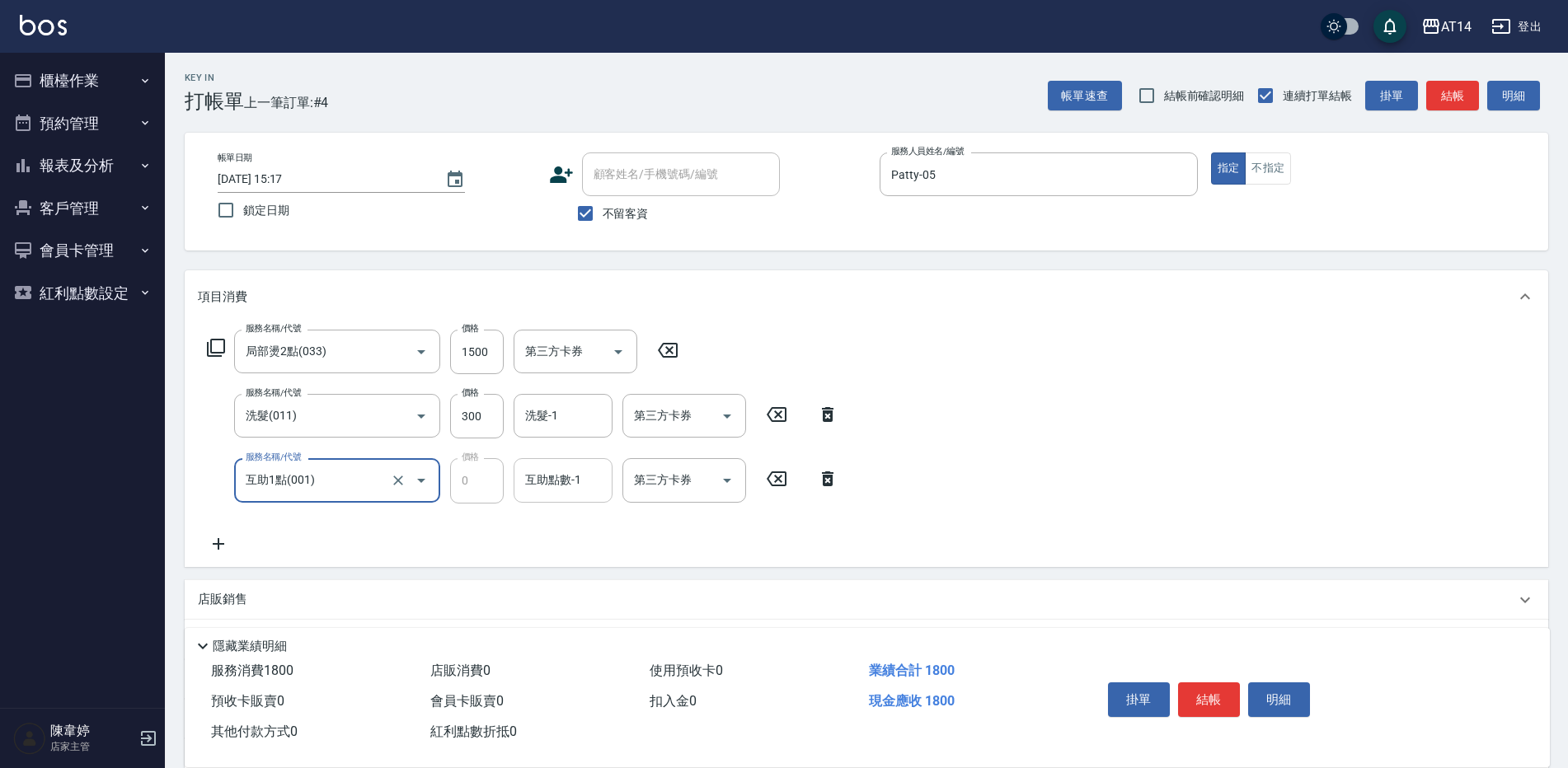
click at [563, 488] on div "互助點數-1 互助點數-1" at bounding box center [563, 480] width 99 height 44
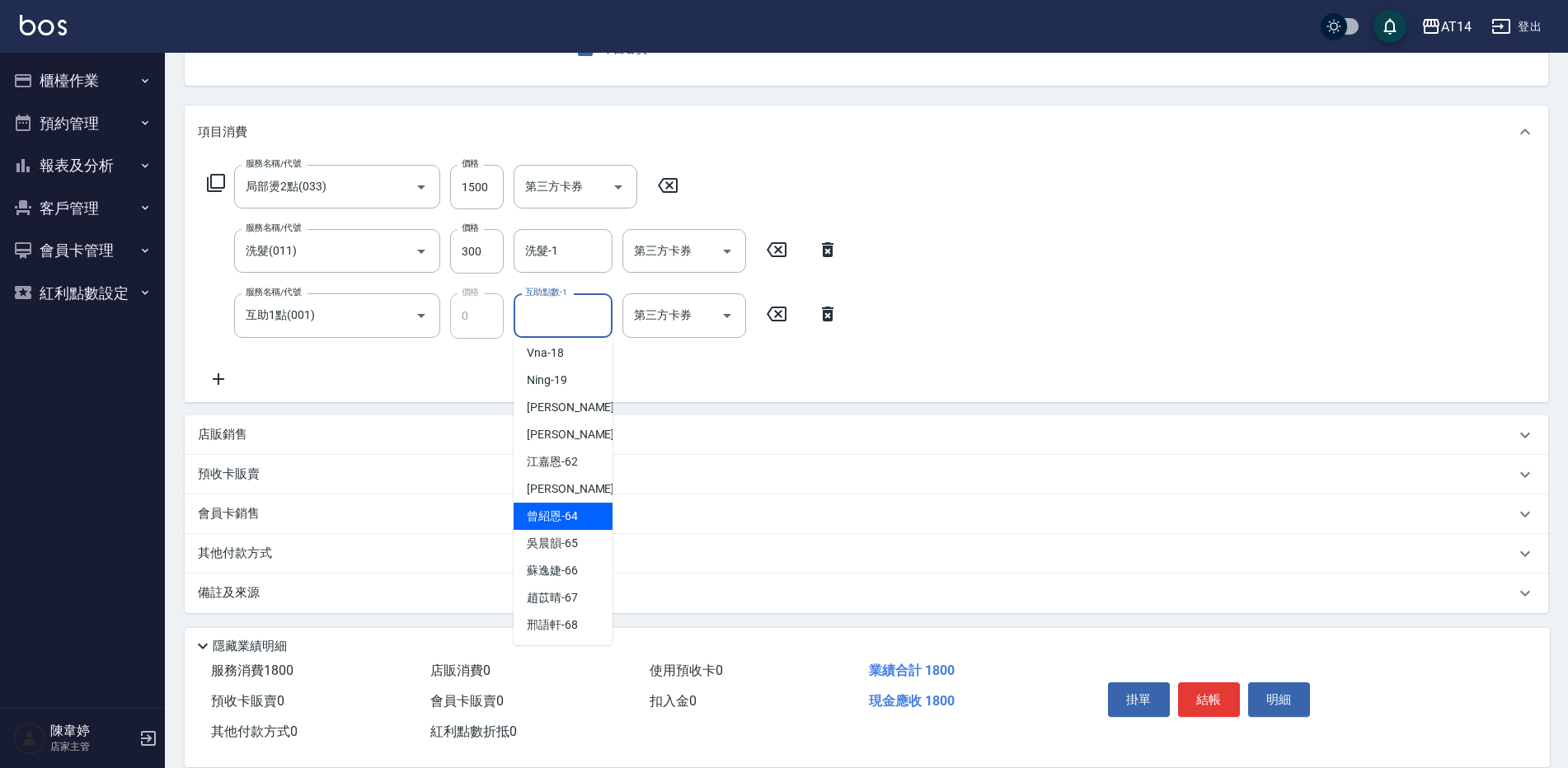
scroll to position [168, 0]
click at [571, 487] on span "楊明月 -63" at bounding box center [578, 486] width 103 height 18
type input "楊明月-63"
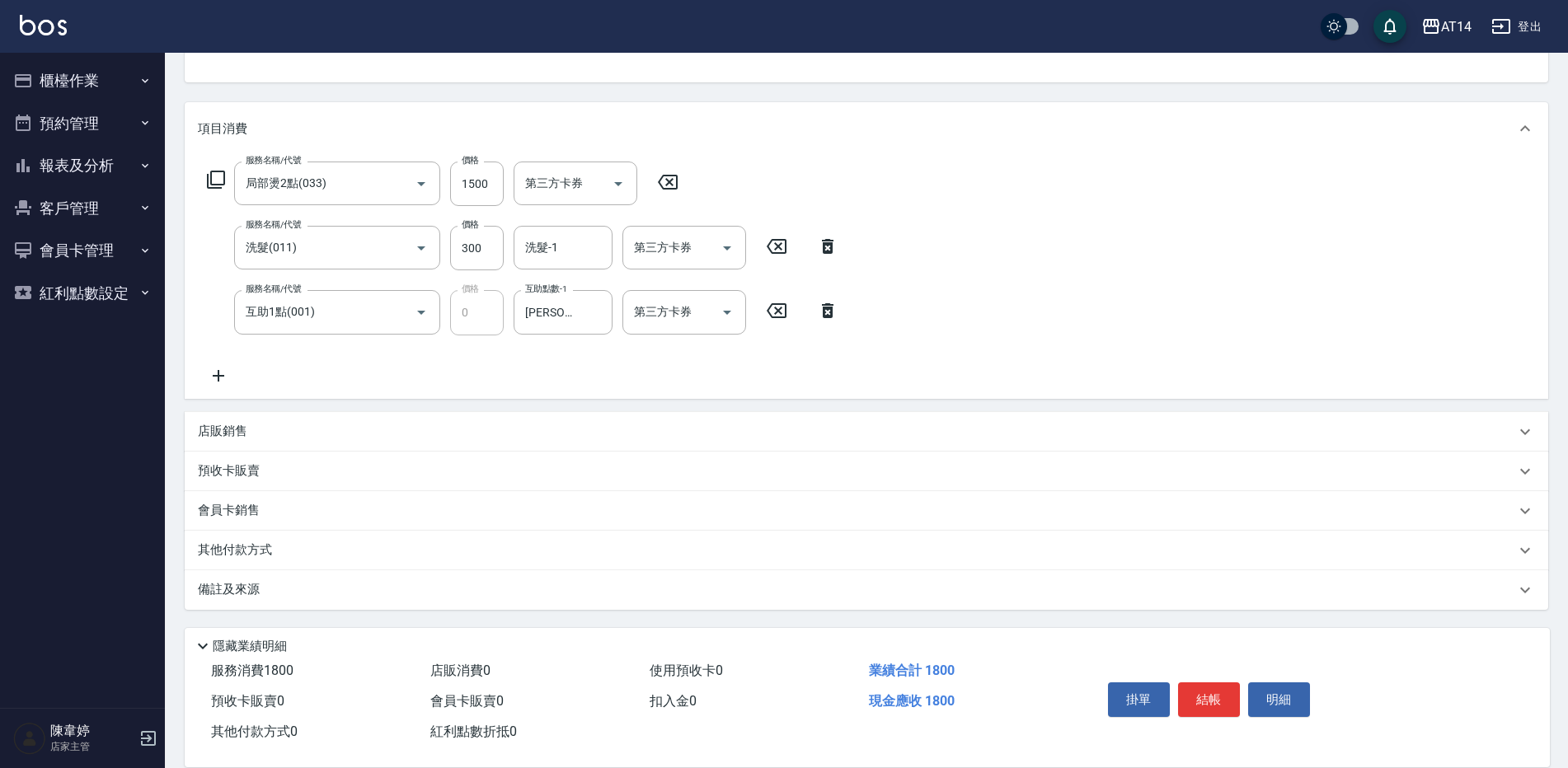
click at [246, 555] on p "其他付款方式" at bounding box center [239, 550] width 82 height 18
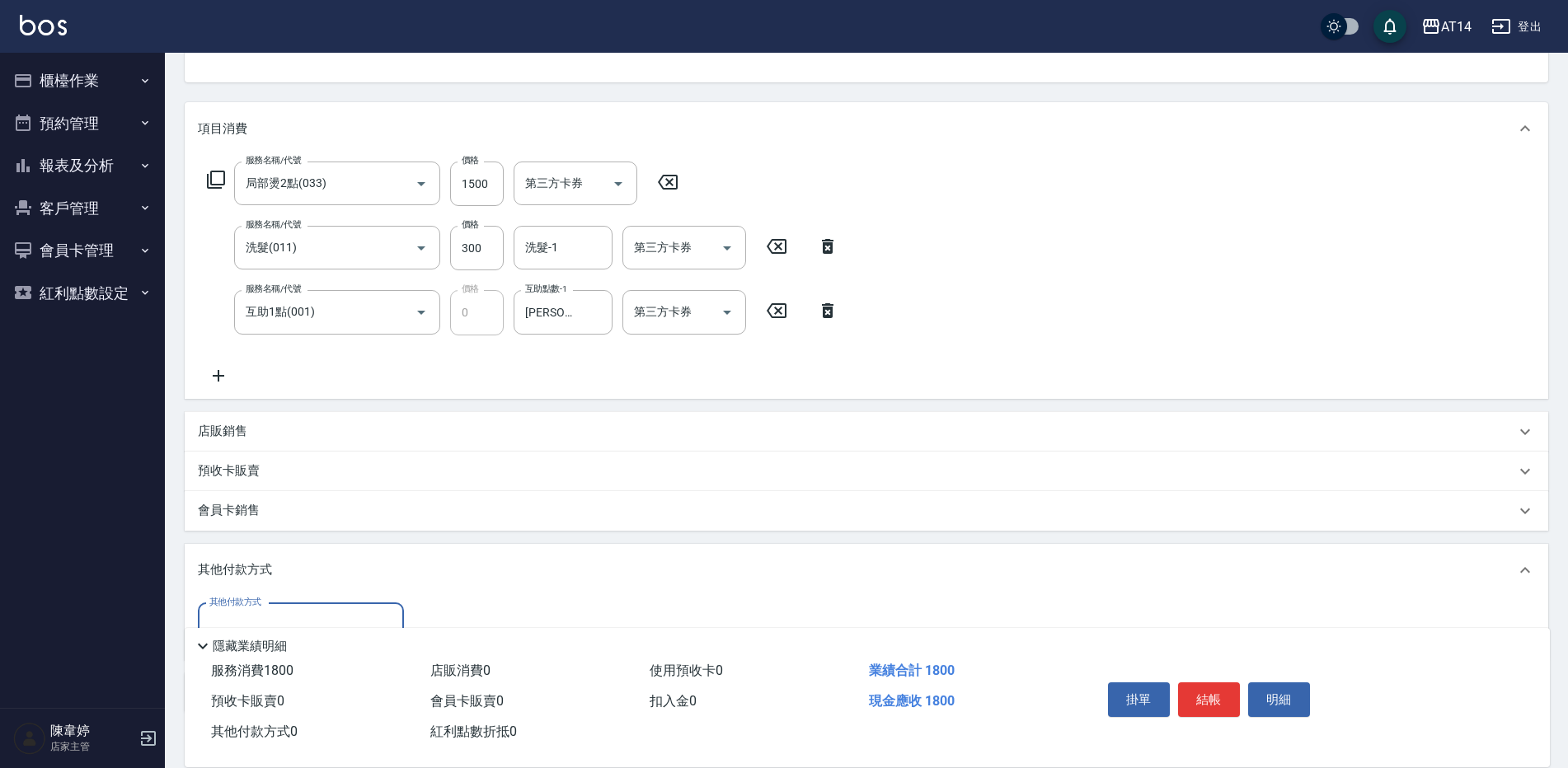
scroll to position [251, 0]
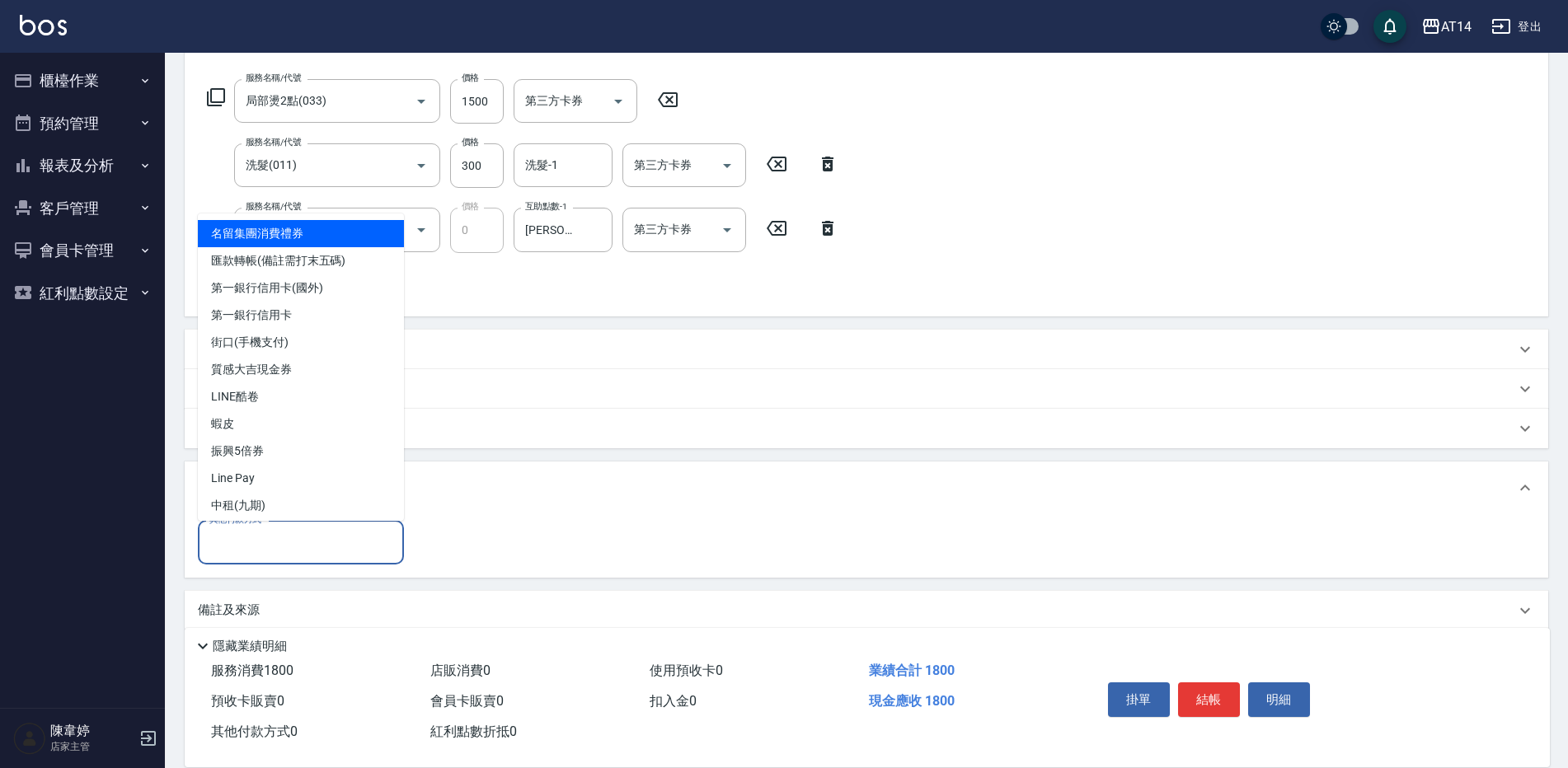
click at [291, 539] on input "其他付款方式" at bounding box center [300, 542] width 191 height 29
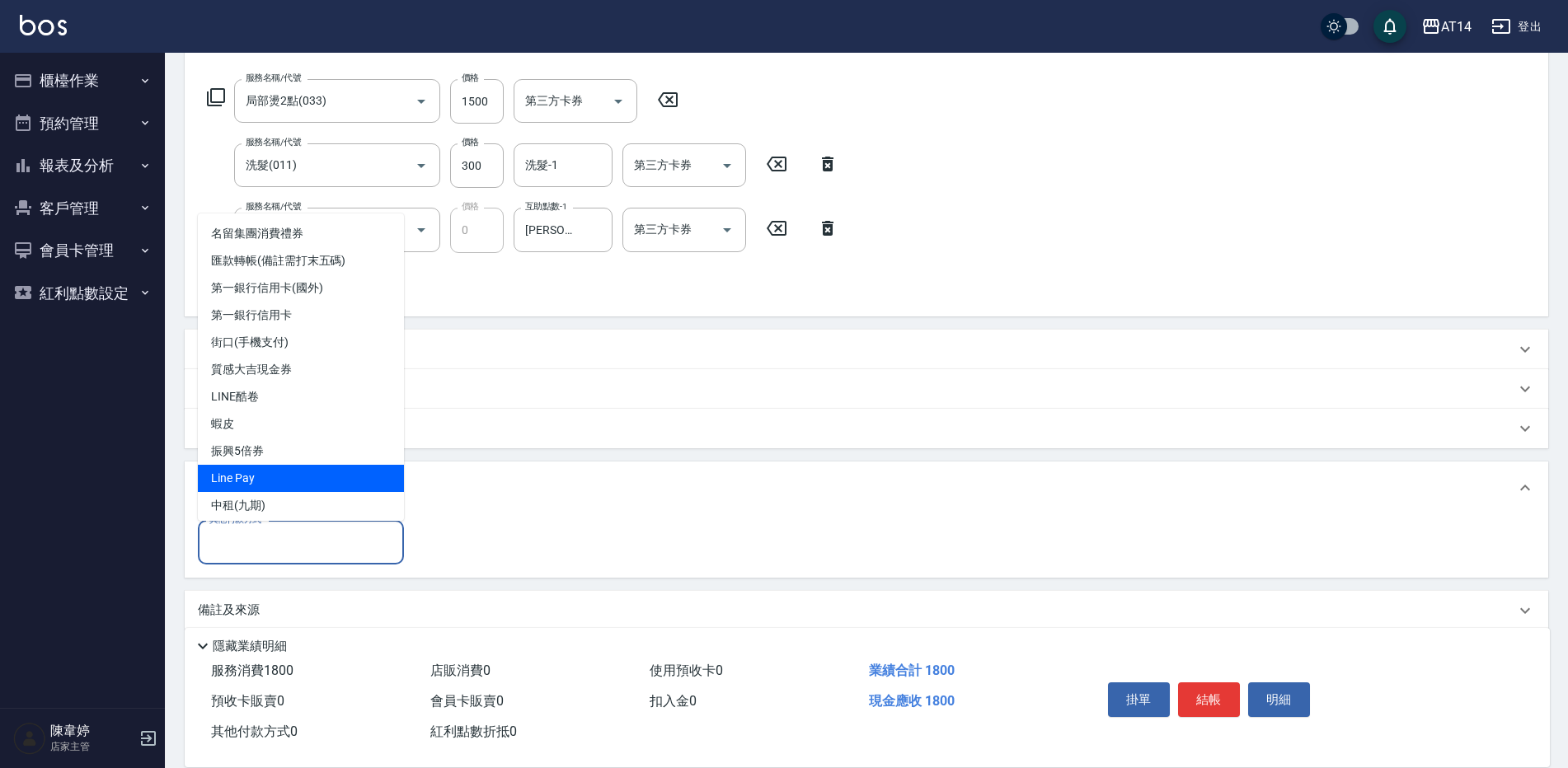
click at [225, 482] on span "Line Pay" at bounding box center [300, 478] width 206 height 27
type input "Line Pay"
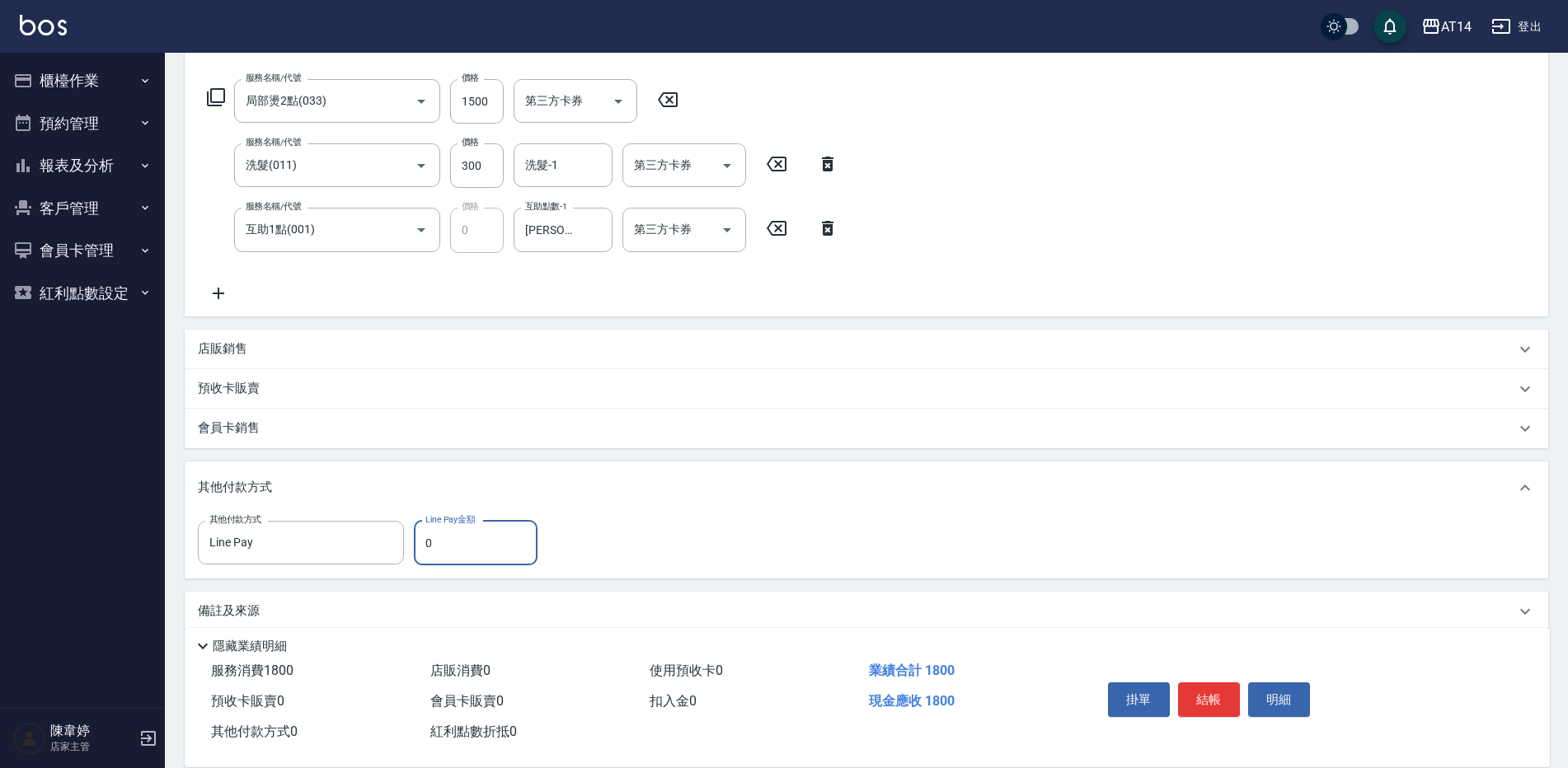
drag, startPoint x: 455, startPoint y: 544, endPoint x: 423, endPoint y: 551, distance: 32.8
click at [423, 551] on input "0" at bounding box center [475, 543] width 124 height 45
type input "1800"
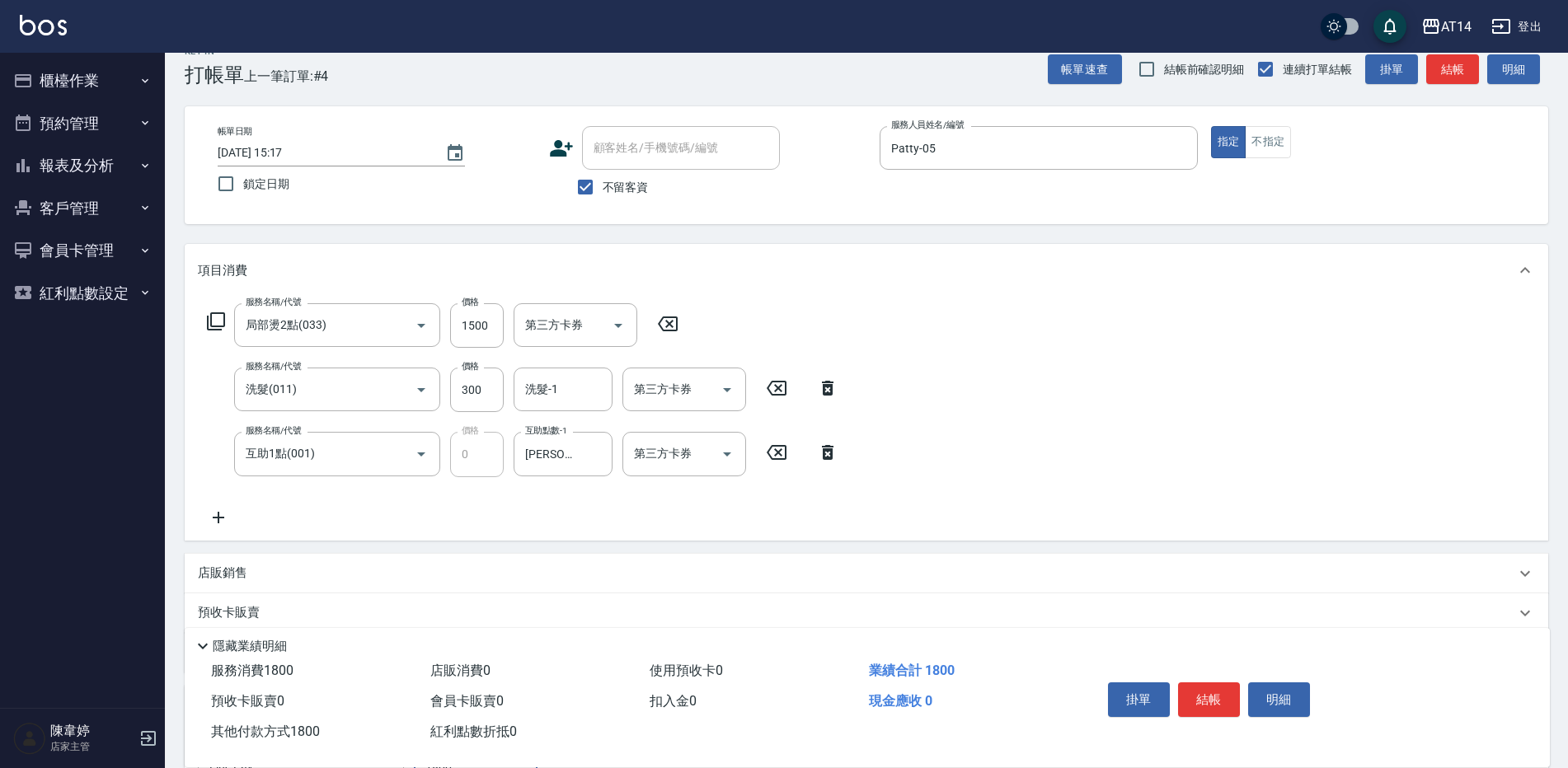
scroll to position [25, 0]
click at [1219, 700] on button "結帳" at bounding box center [1209, 699] width 62 height 34
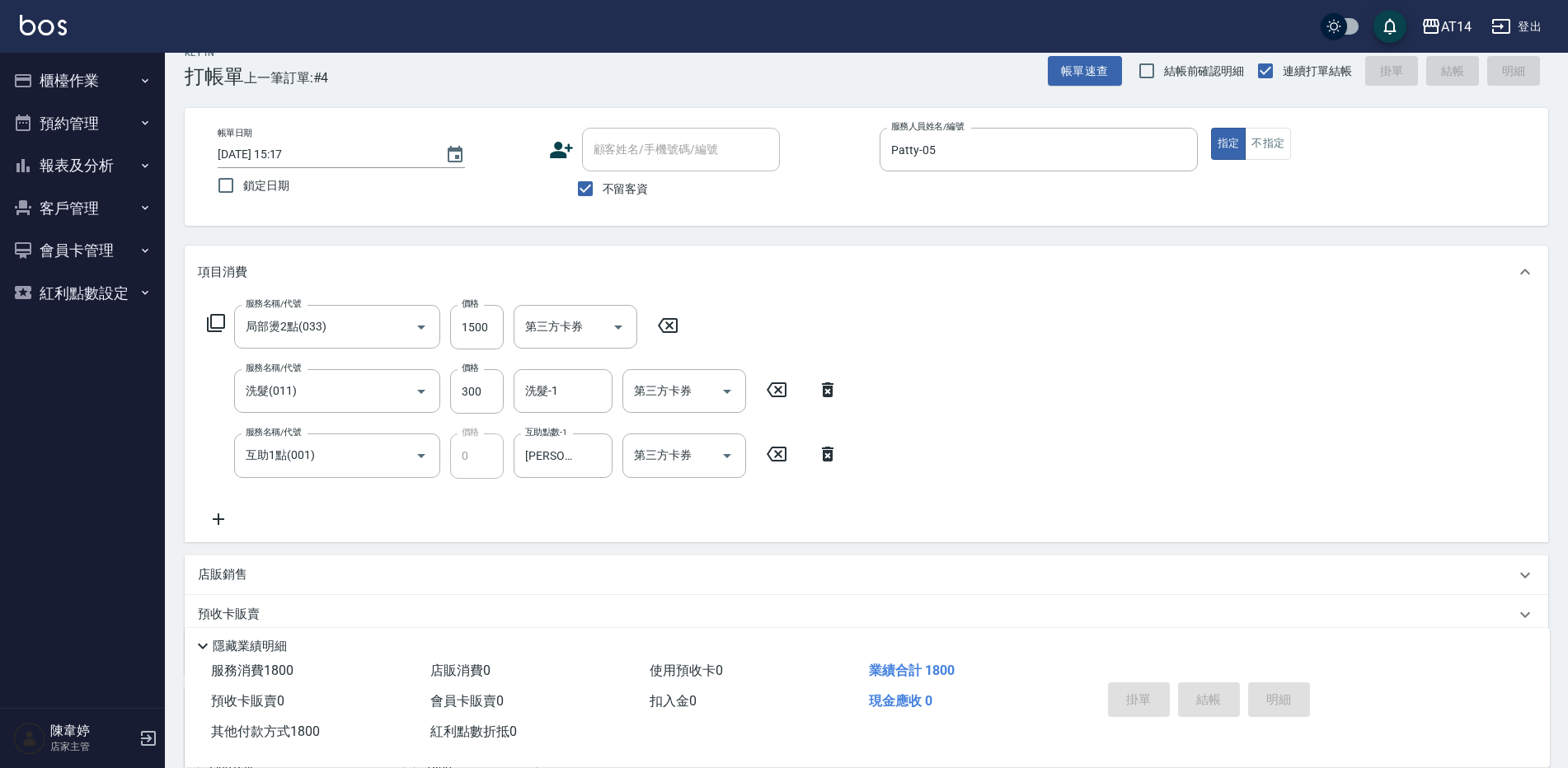
type input "2025/09/26 15:24"
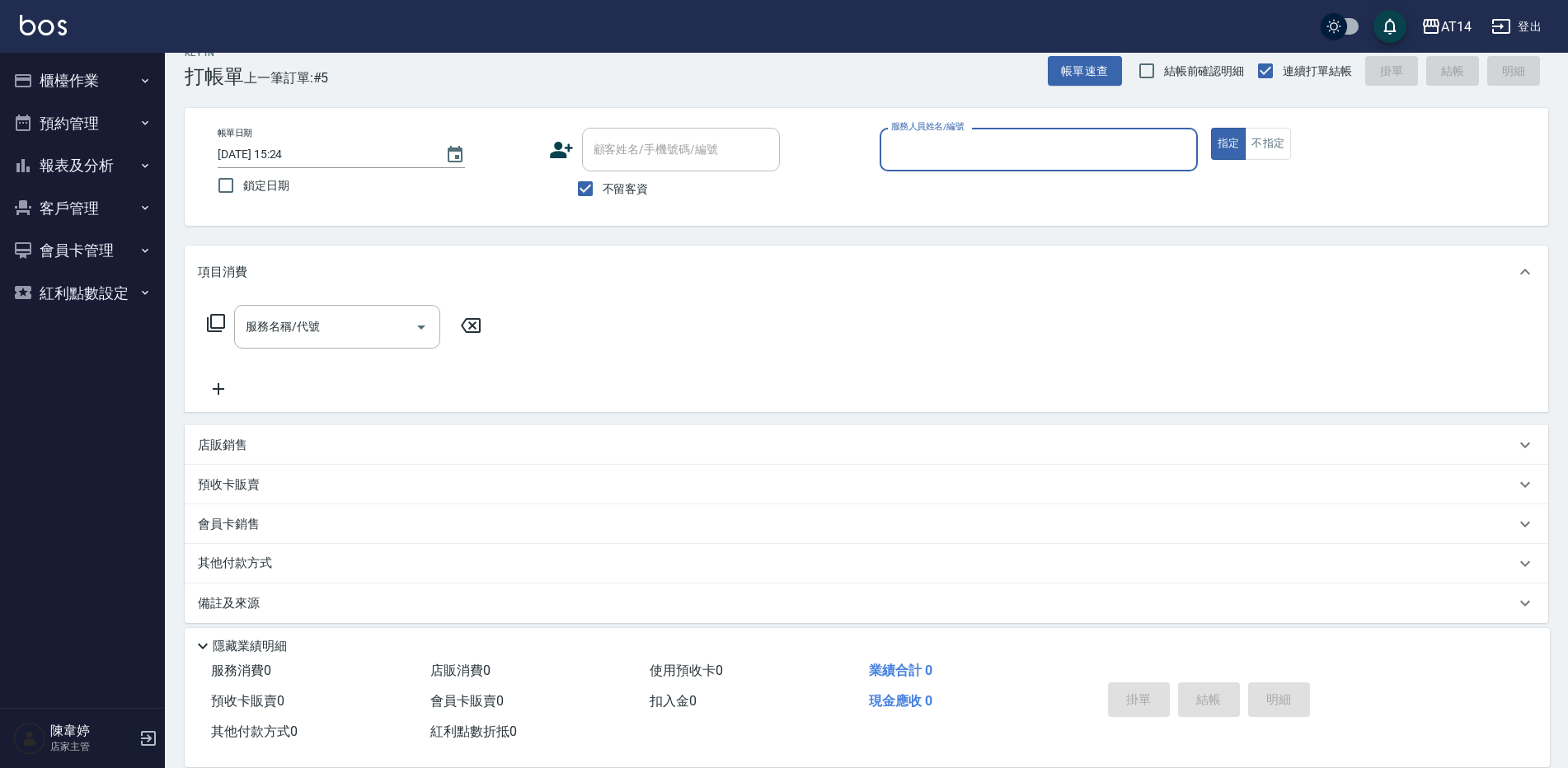
click at [939, 148] on input "服務人員姓名/編號" at bounding box center [1039, 149] width 304 height 29
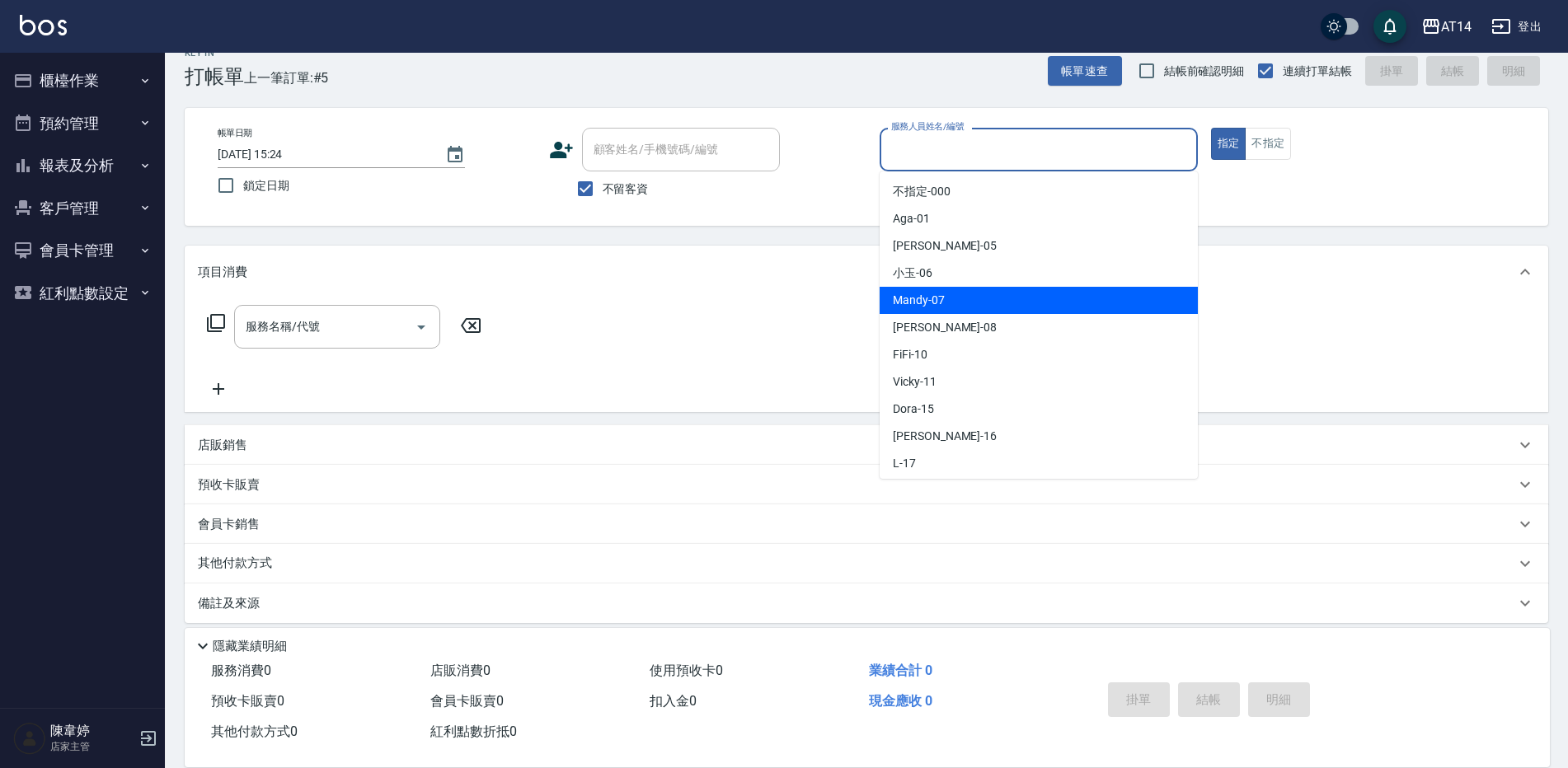
click at [914, 299] on span "Mandy -07" at bounding box center [919, 300] width 52 height 18
type input "Mandy-07"
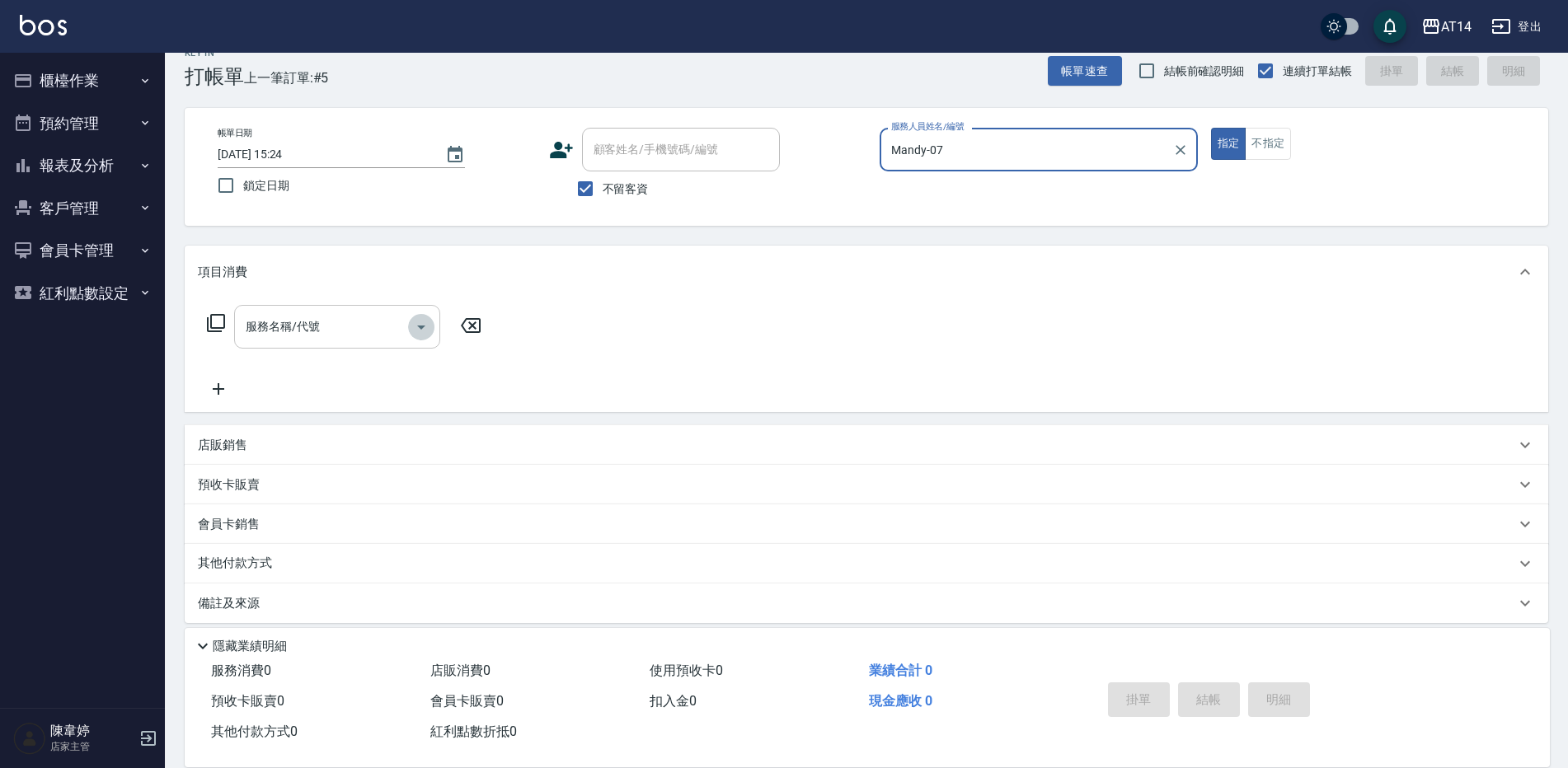
click at [425, 325] on icon "Open" at bounding box center [420, 327] width 20 height 20
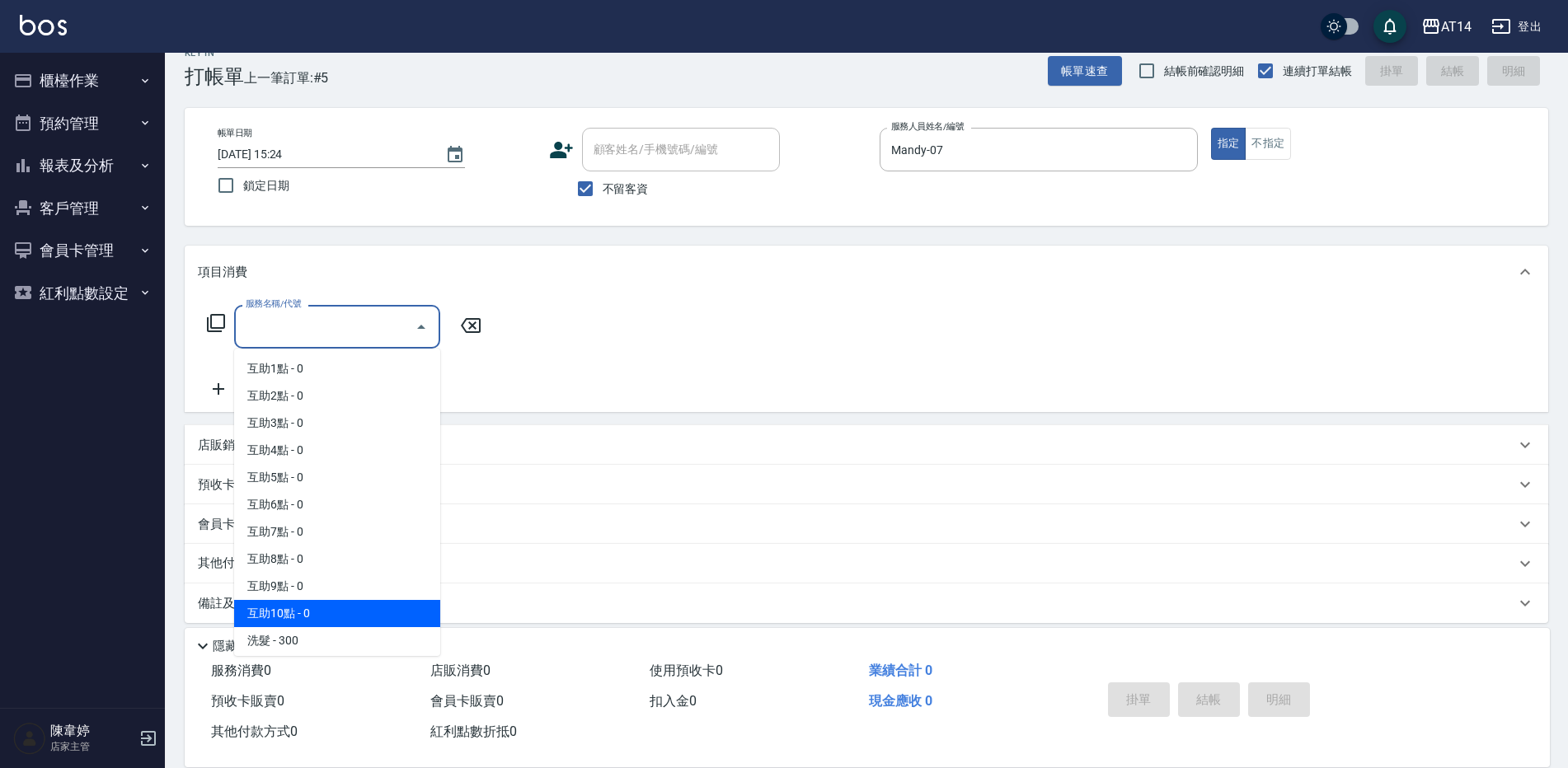
scroll to position [165, 0]
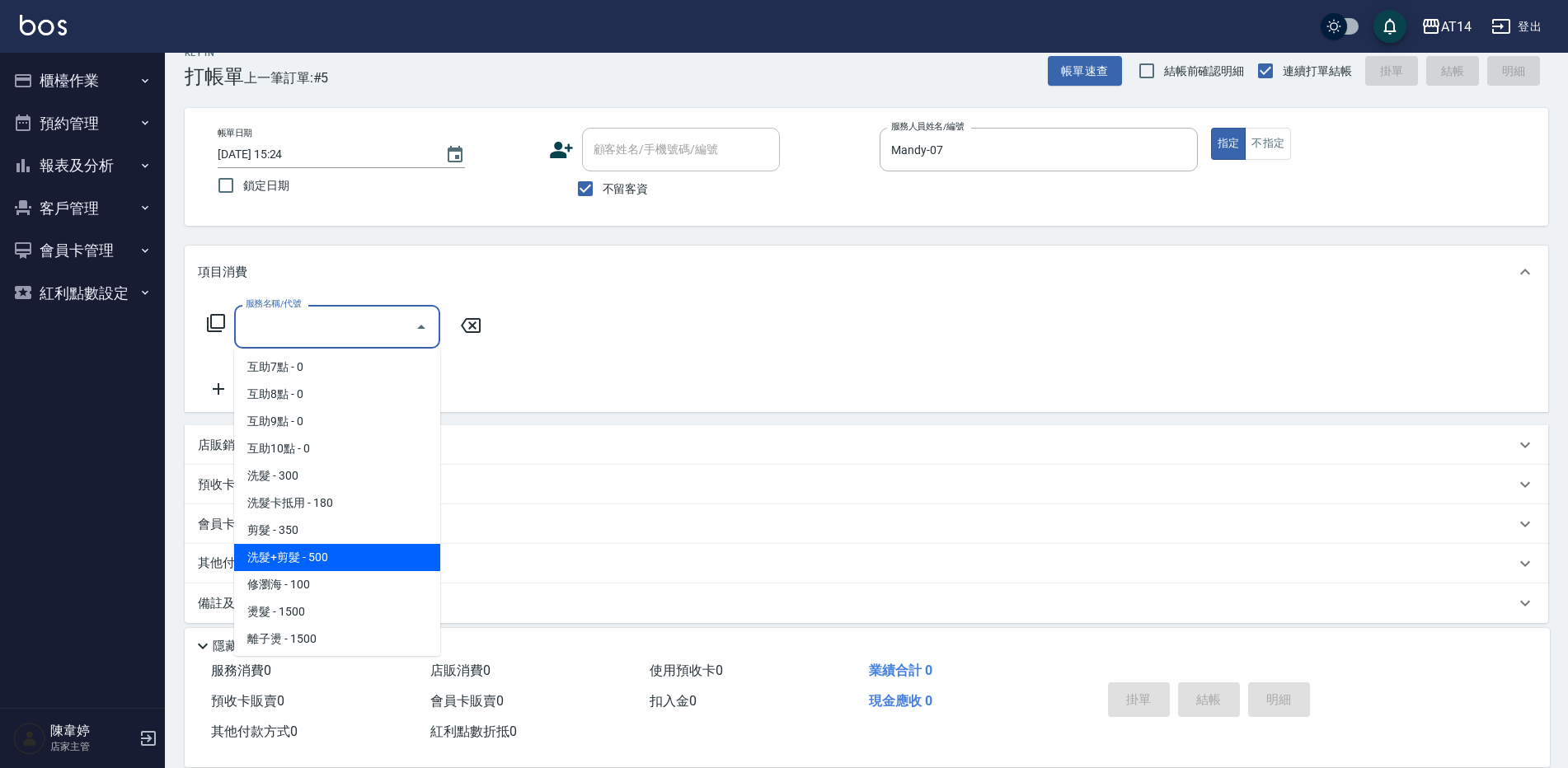
click at [337, 564] on span "洗髮+剪髮 - 500" at bounding box center [337, 557] width 206 height 27
type input "洗髮+剪髮(022)"
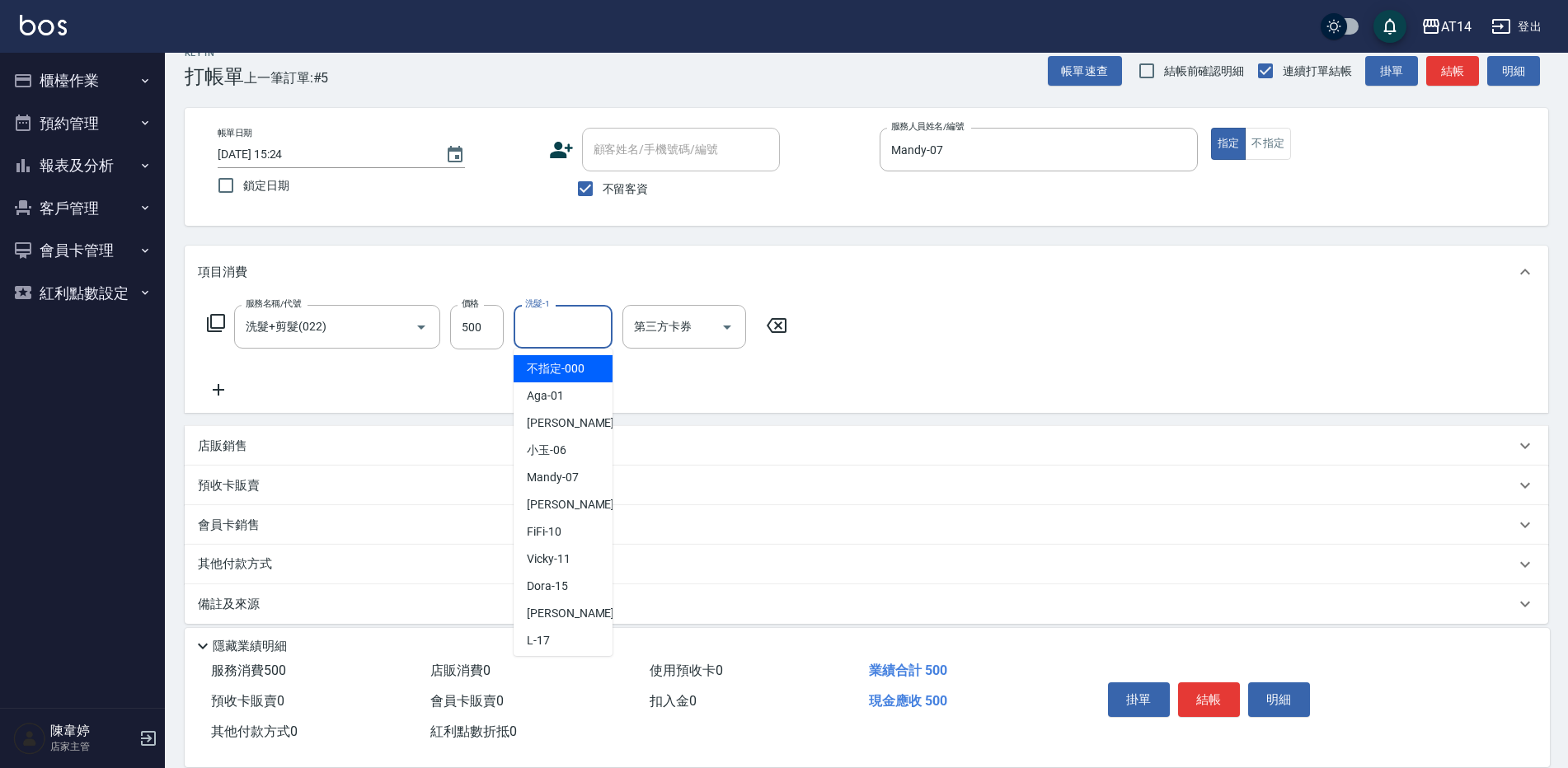
click at [552, 337] on input "洗髮-1" at bounding box center [563, 326] width 84 height 29
click at [528, 365] on span "楊明月 -63" at bounding box center [578, 369] width 103 height 18
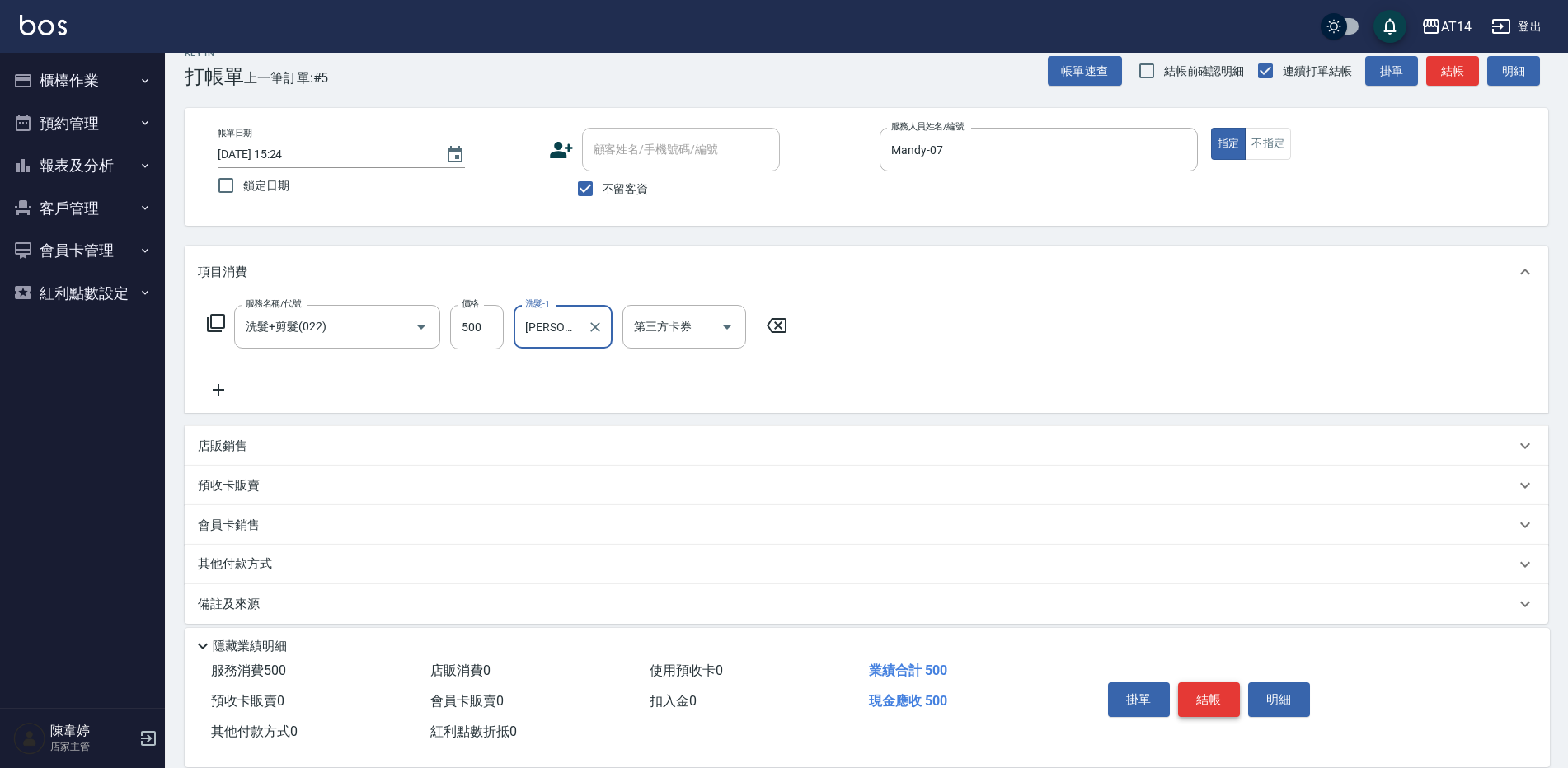
type input "楊明月-63"
click at [1206, 690] on button "結帳" at bounding box center [1209, 699] width 62 height 34
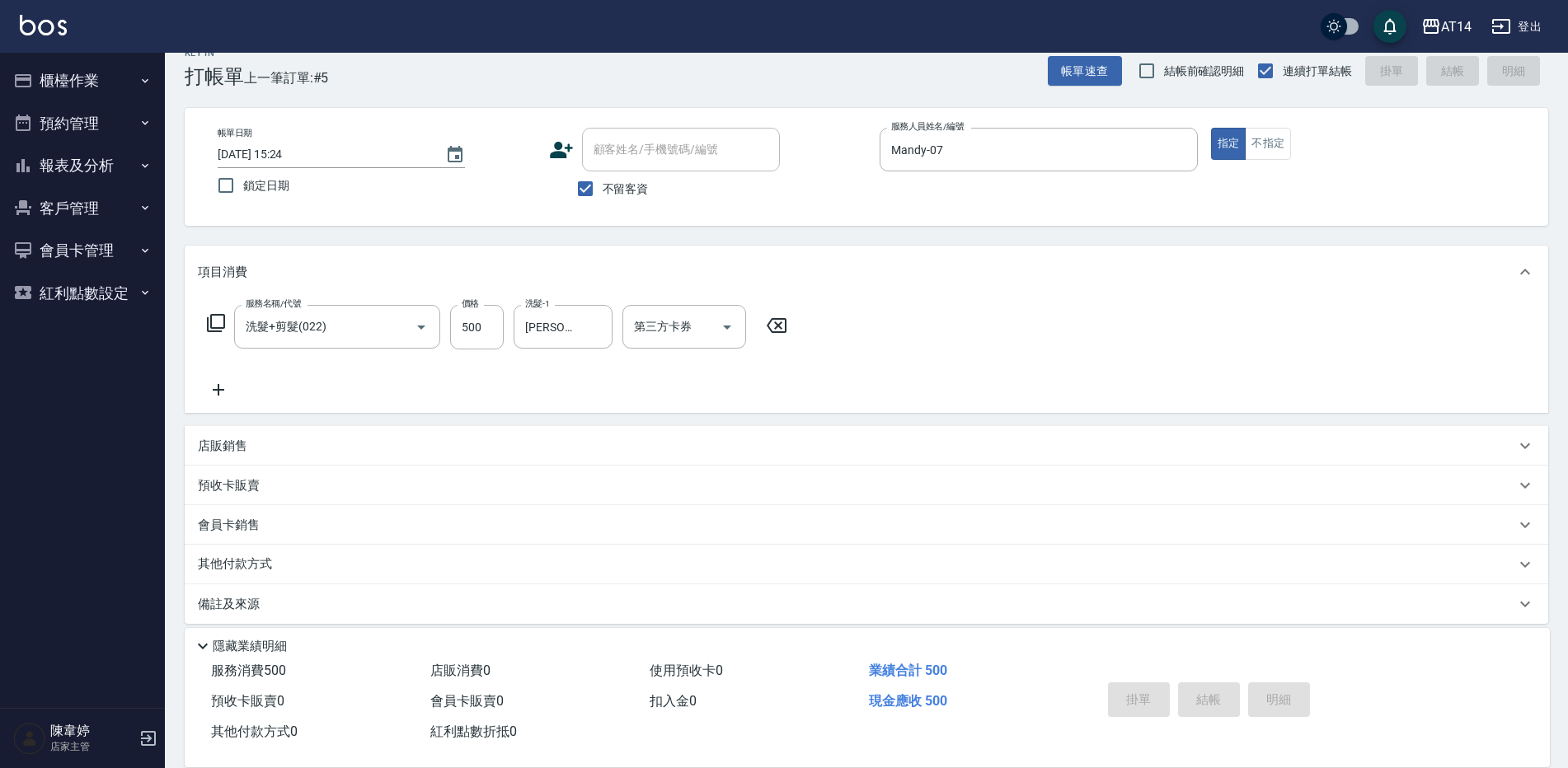
type input "2025/09/26 15:30"
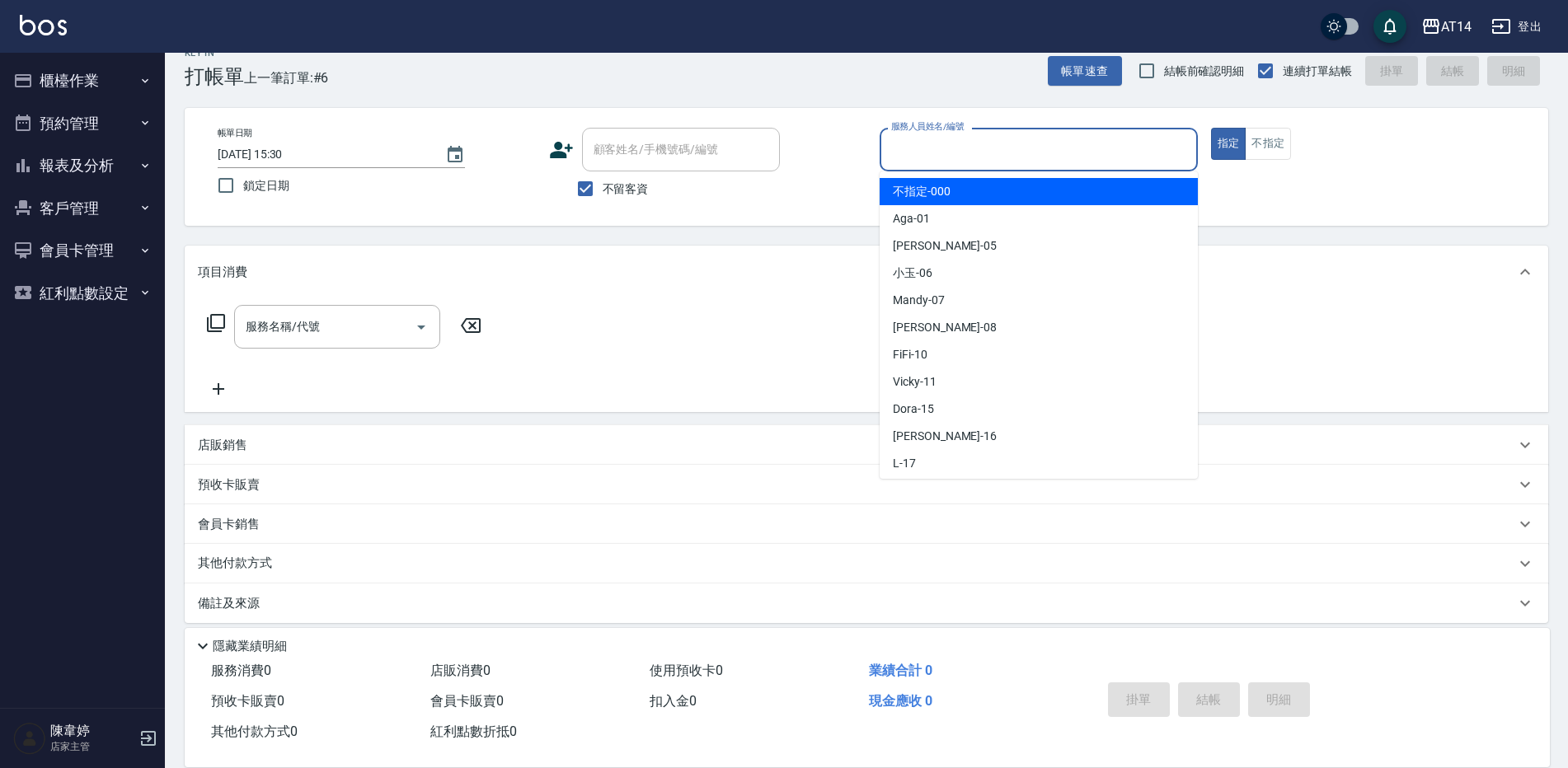
click at [904, 143] on input "服務人員姓名/編號" at bounding box center [1039, 149] width 304 height 29
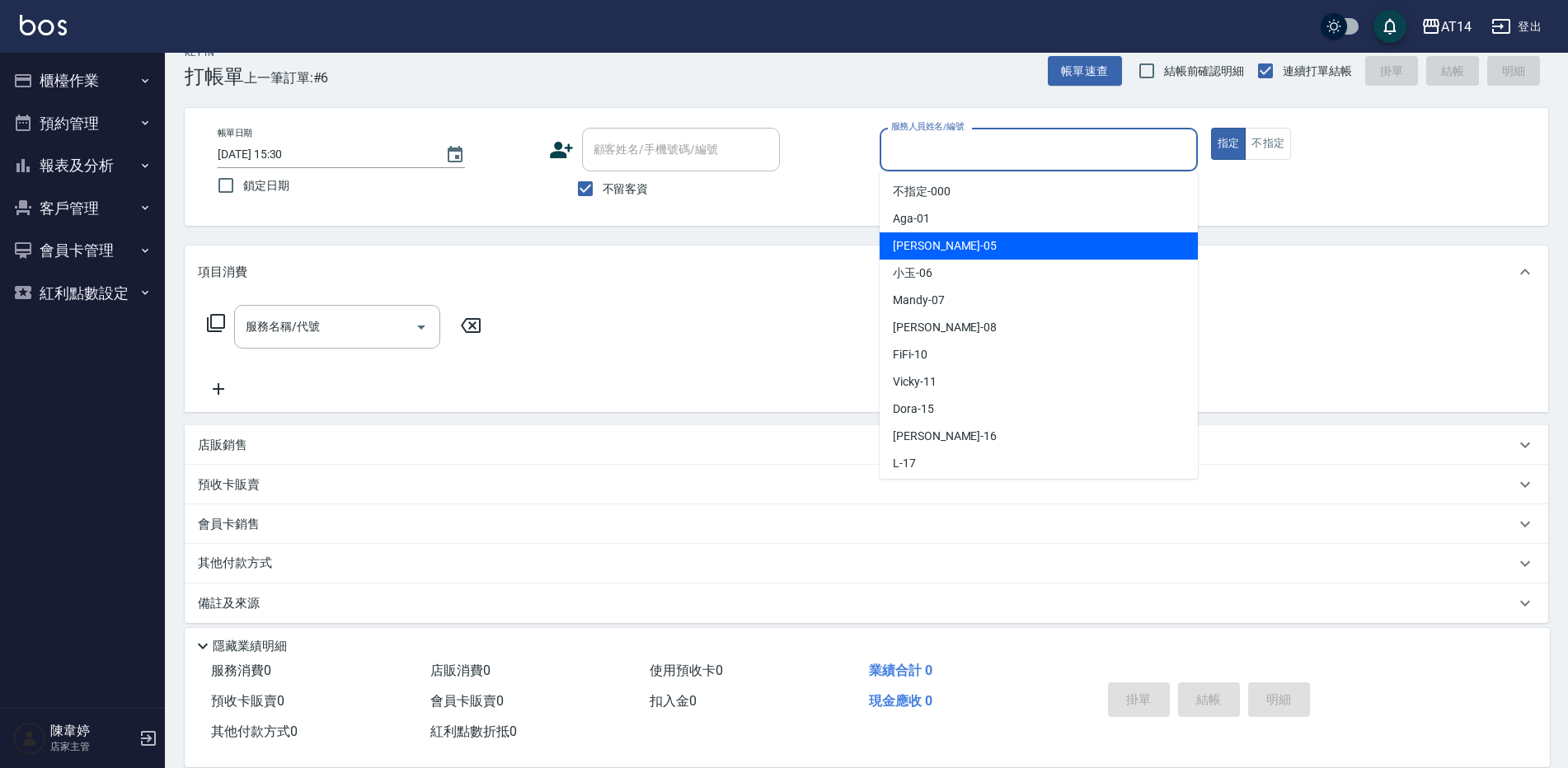
click at [942, 254] on div "Patty -05" at bounding box center [1038, 245] width 318 height 27
type input "Patty-05"
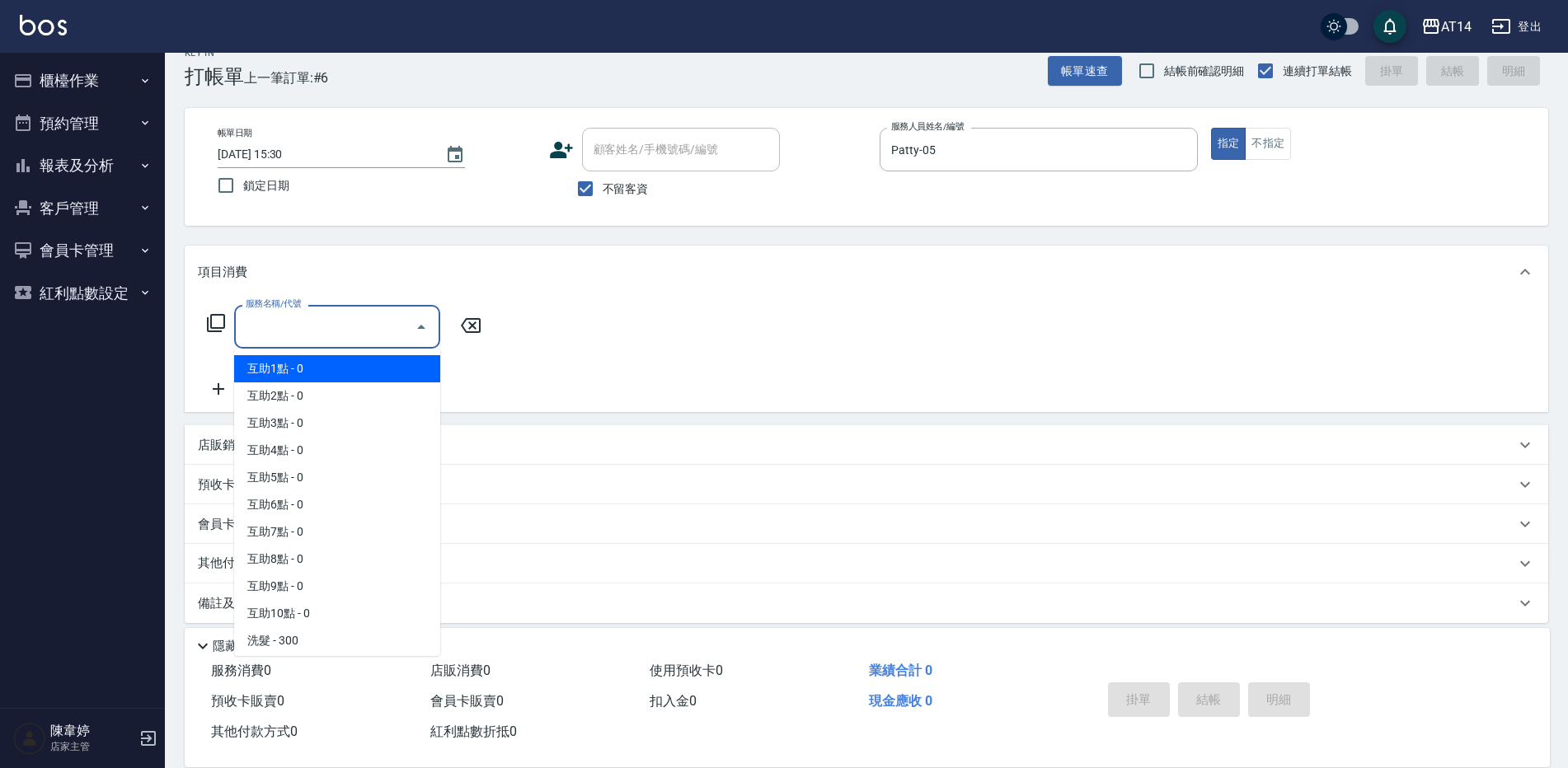
click at [319, 338] on input "服務名稱/代號" at bounding box center [324, 326] width 167 height 29
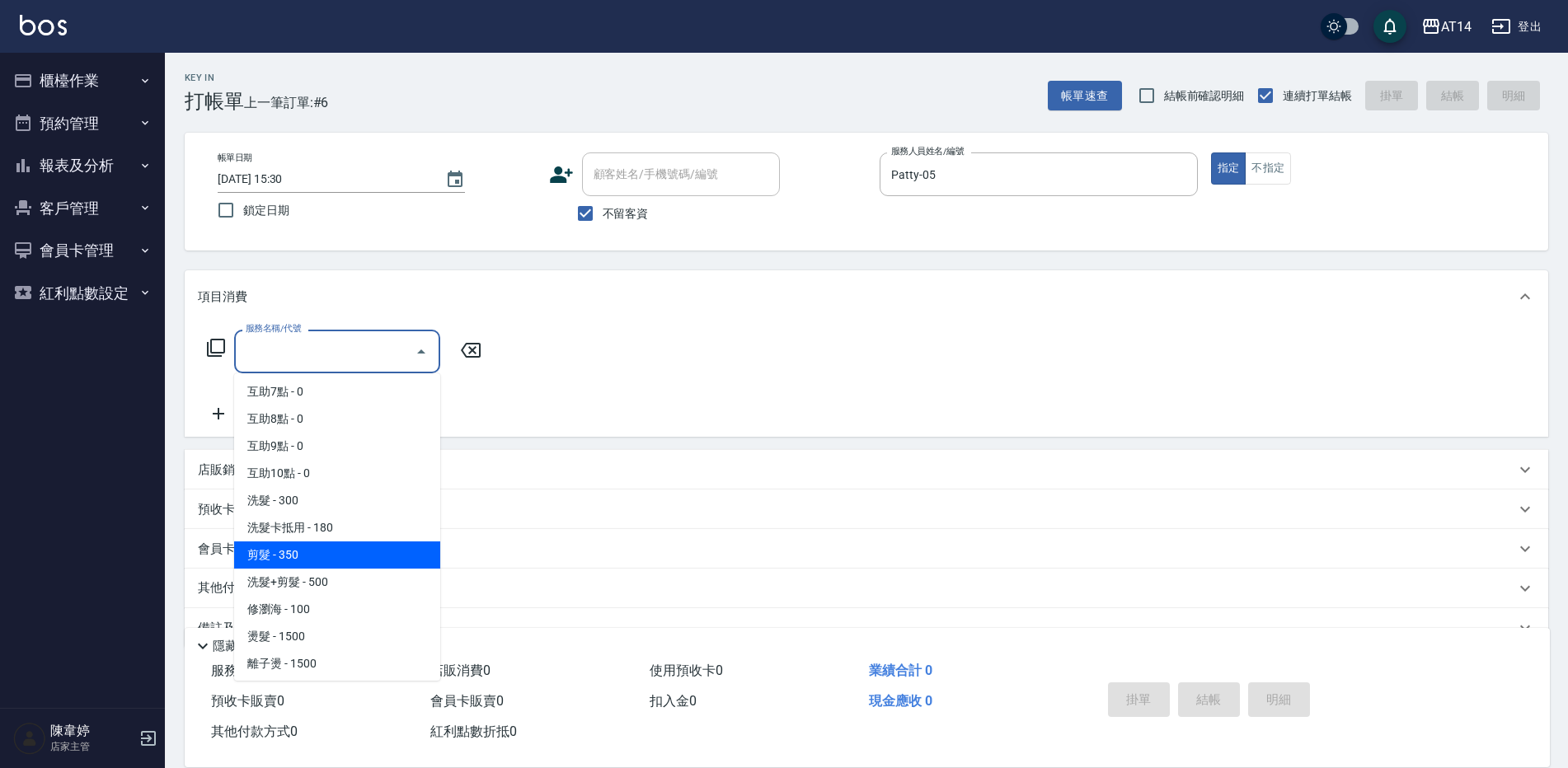
click at [324, 559] on span "剪髮 - 350" at bounding box center [337, 555] width 206 height 27
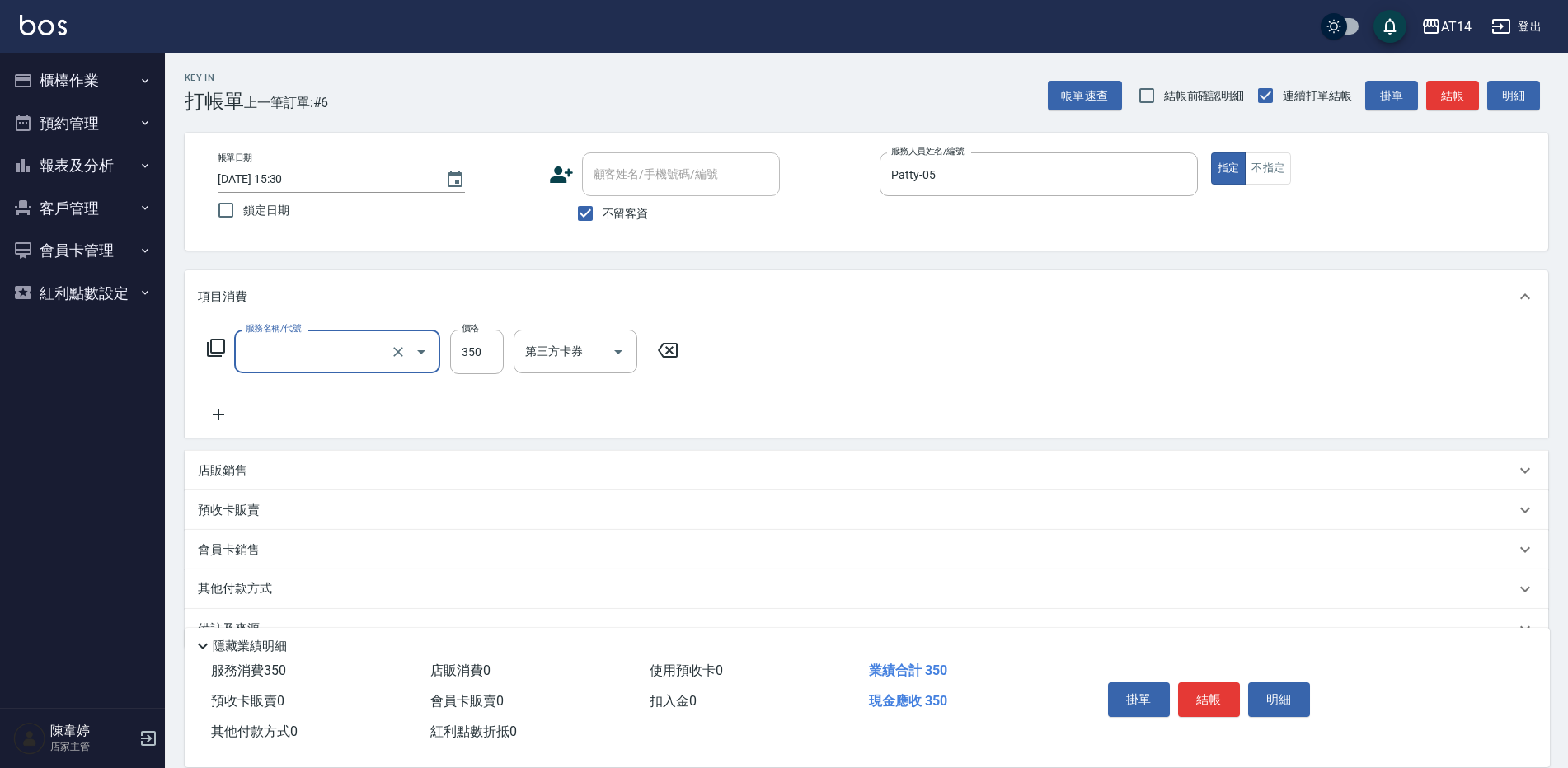
type input "剪髮(021)"
click at [468, 355] on input "350" at bounding box center [476, 352] width 53 height 45
type input "450"
click at [1217, 694] on button "結帳" at bounding box center [1209, 699] width 62 height 34
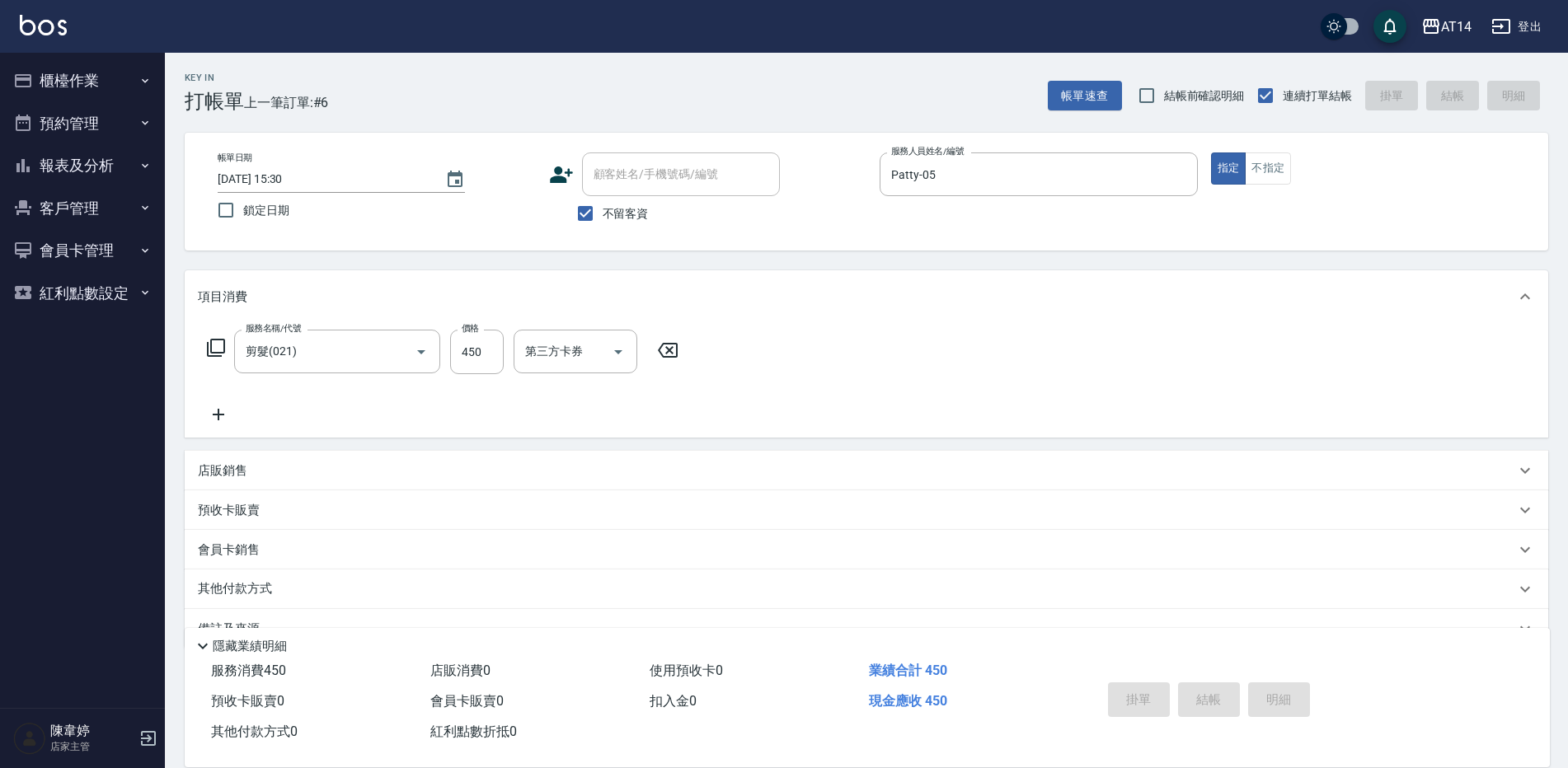
type input "2025/09/26 15:48"
click at [117, 90] on button "櫃檯作業" at bounding box center [82, 81] width 152 height 43
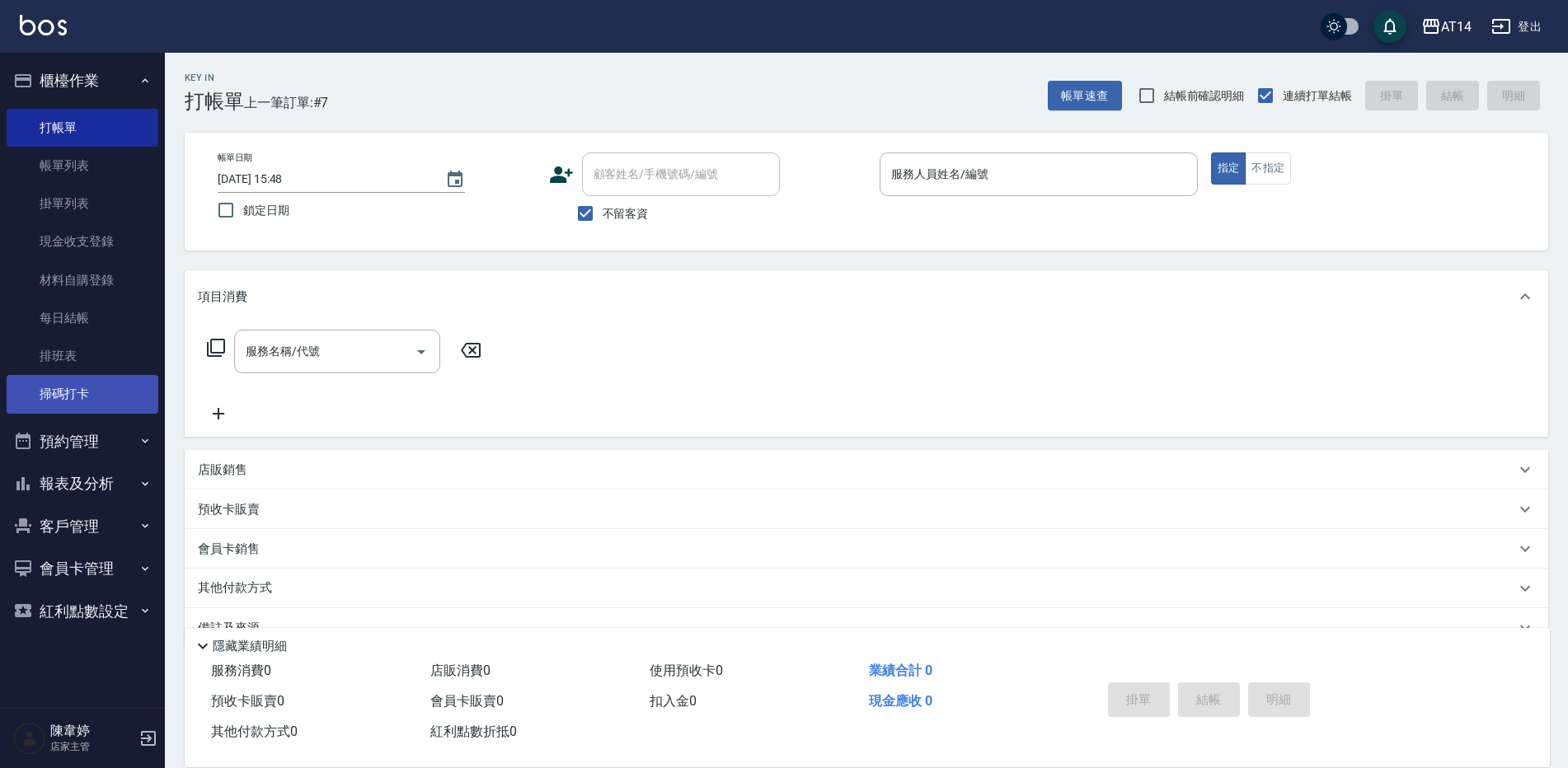
click at [125, 402] on link "掃碼打卡" at bounding box center [82, 393] width 152 height 38
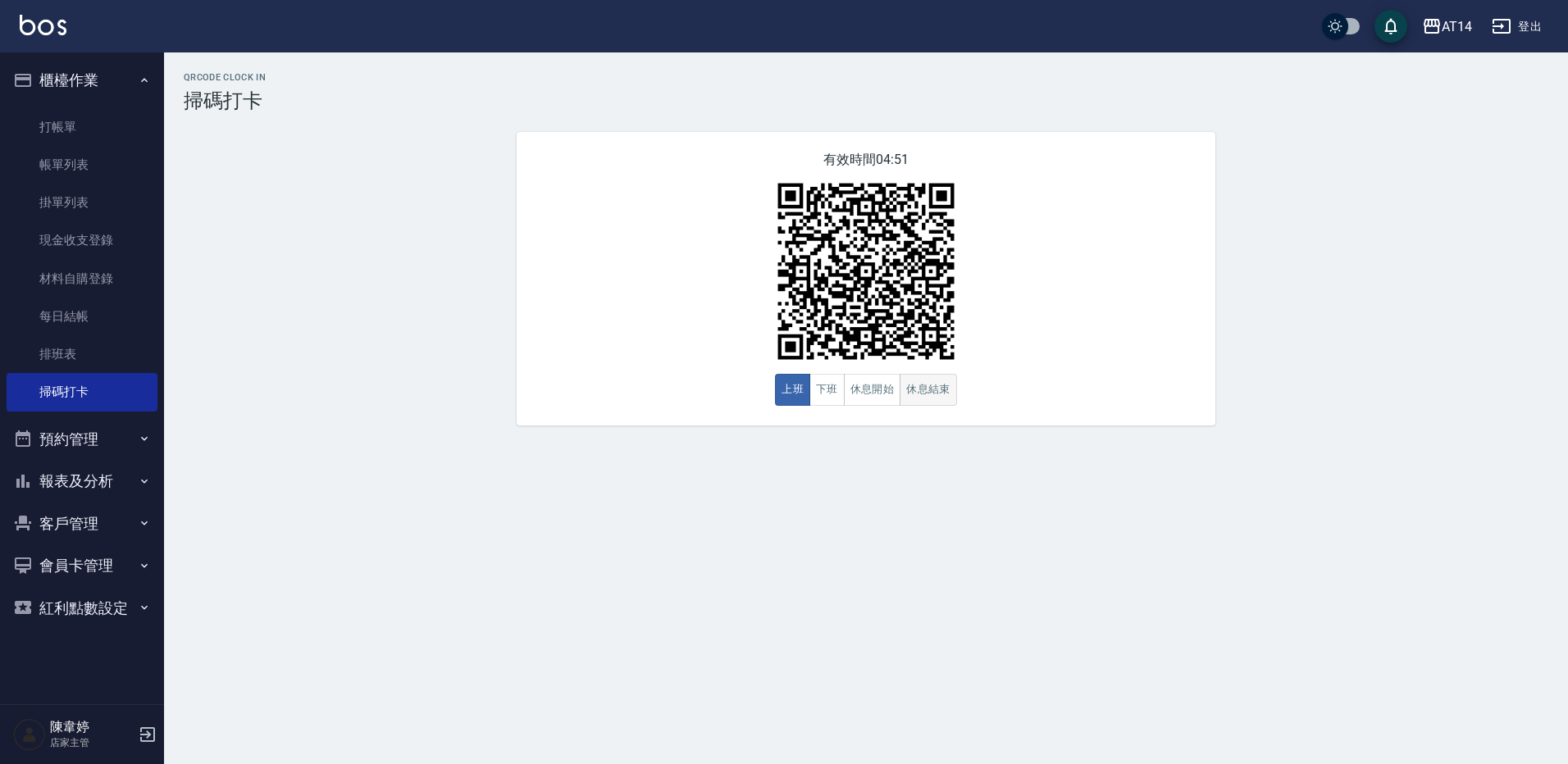
click at [915, 382] on button "休息結束" at bounding box center [928, 389] width 57 height 32
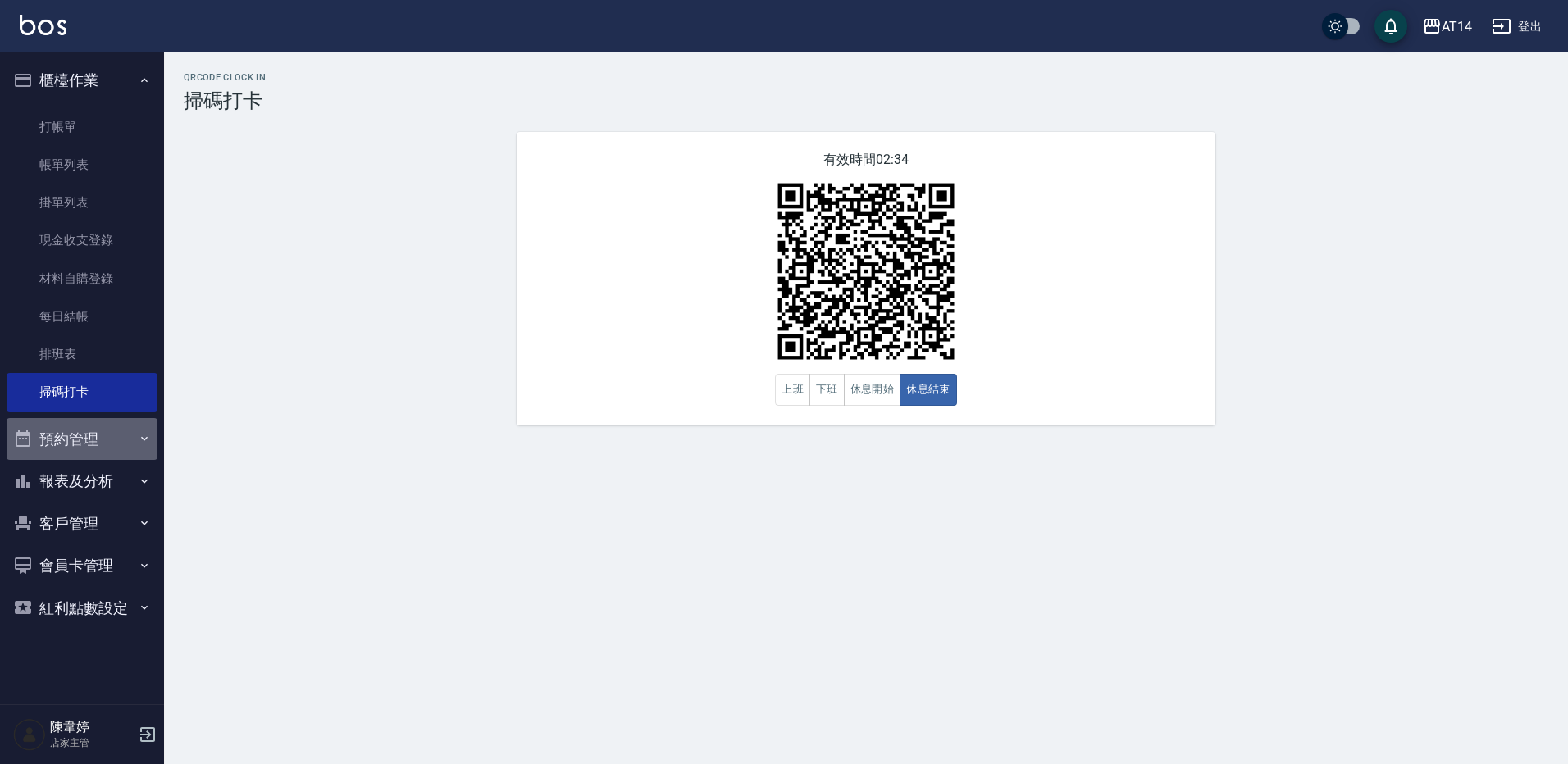
click at [68, 441] on button "預約管理" at bounding box center [82, 439] width 151 height 43
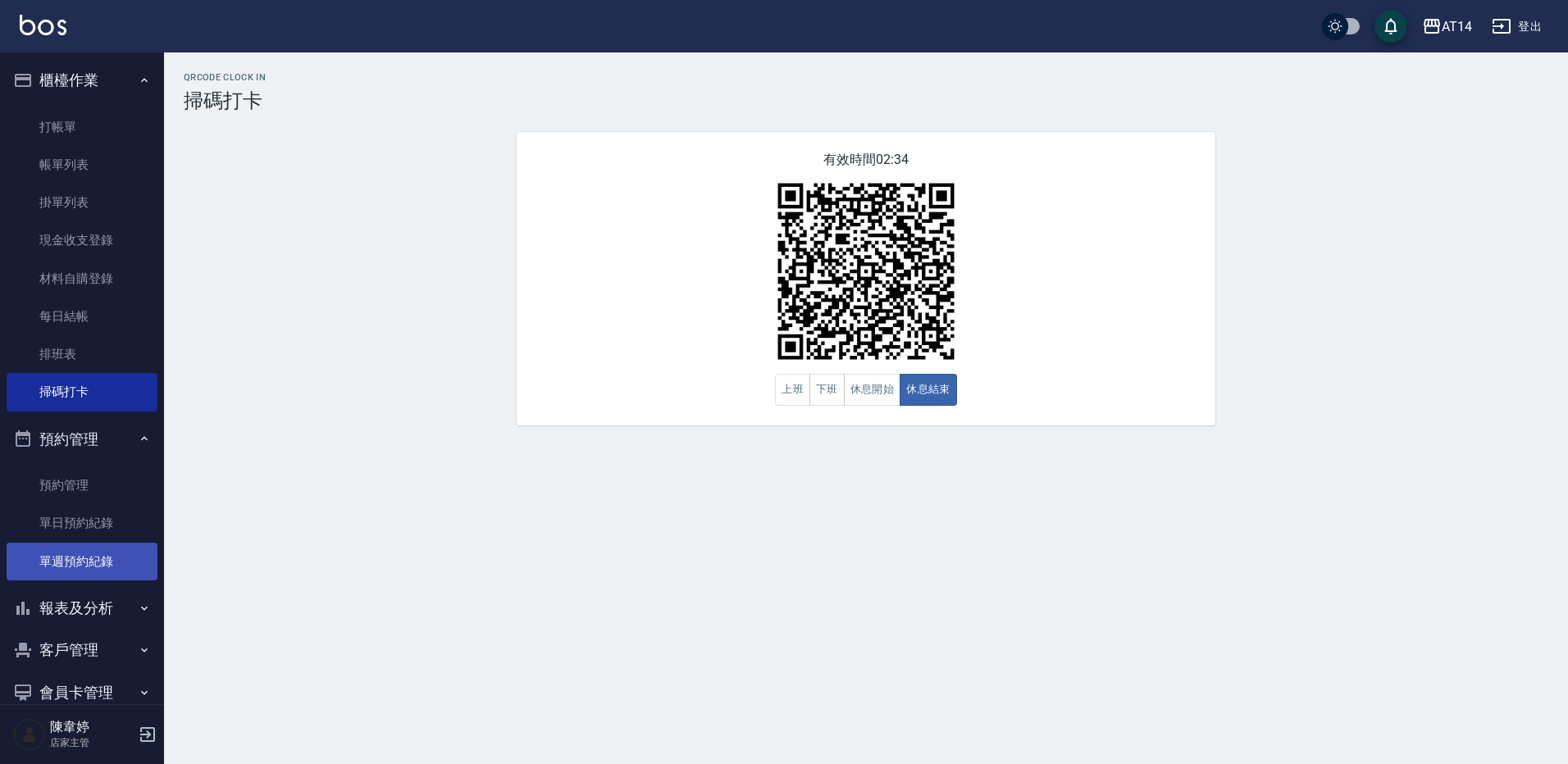
click at [100, 546] on link "單週預約紀錄" at bounding box center [82, 562] width 151 height 38
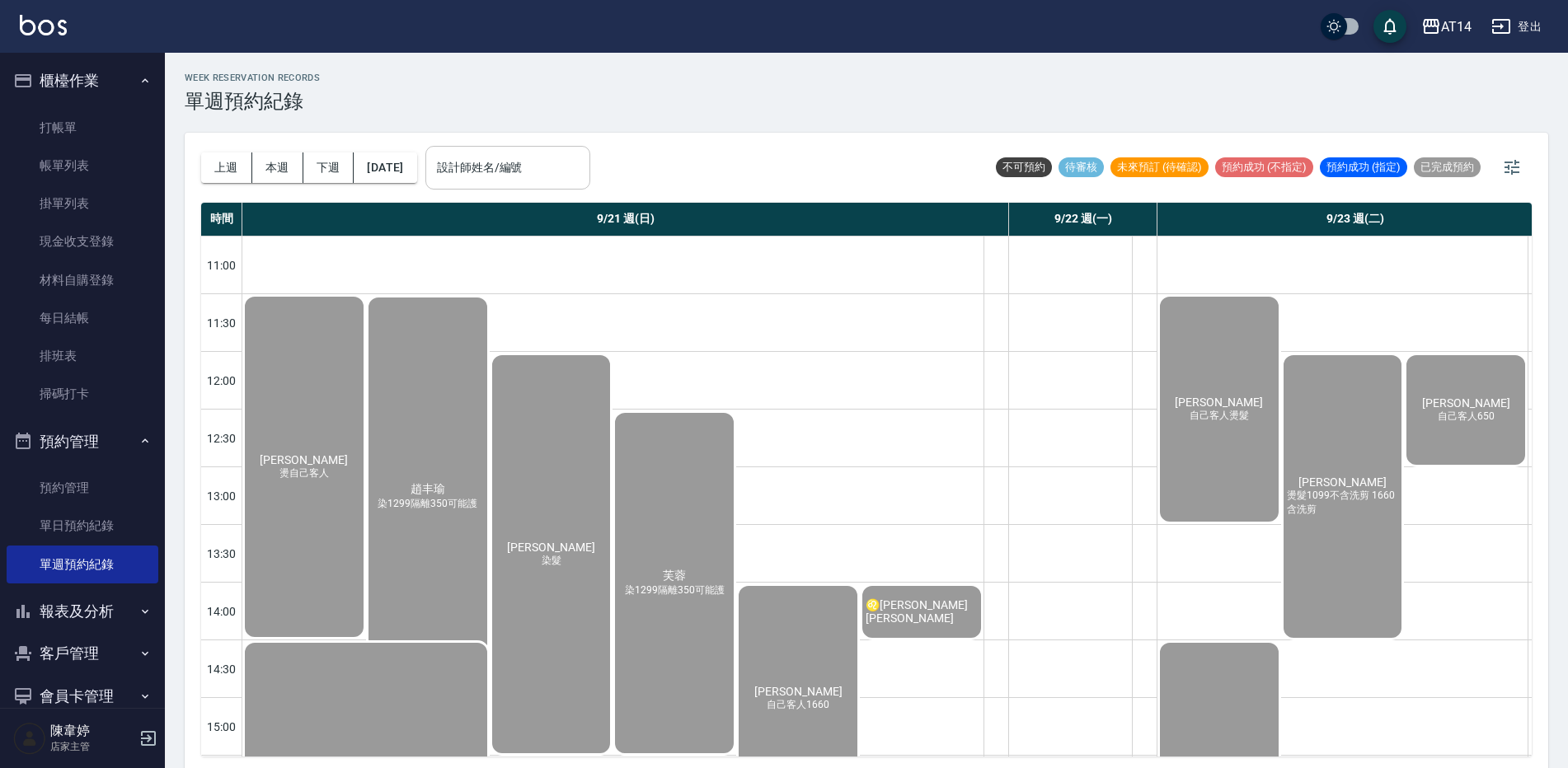
click at [537, 160] on input "設計師姓名/編號" at bounding box center [507, 168] width 150 height 29
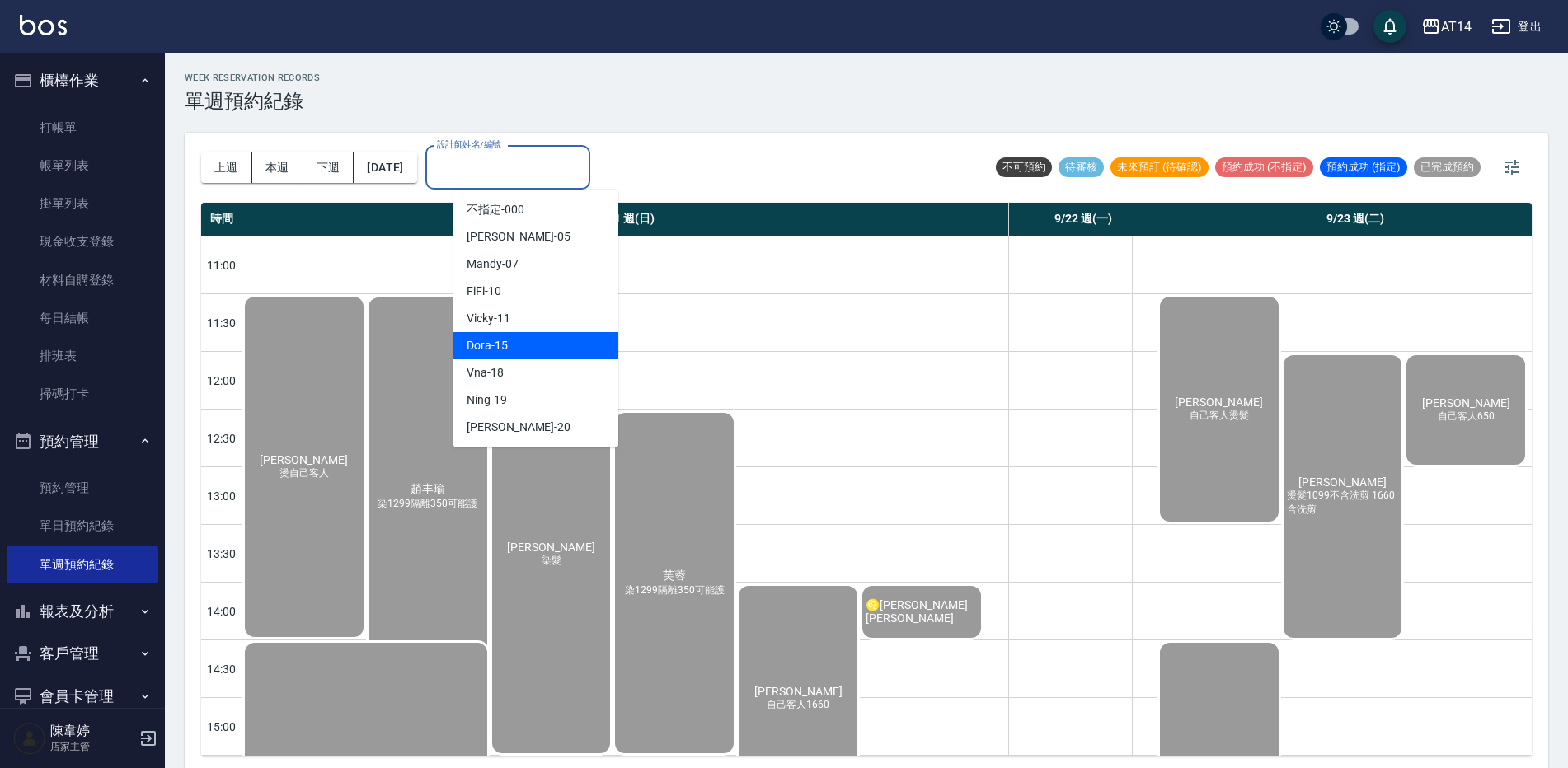
click at [540, 350] on div "Dora -15" at bounding box center [536, 345] width 165 height 27
type input "Dora-15"
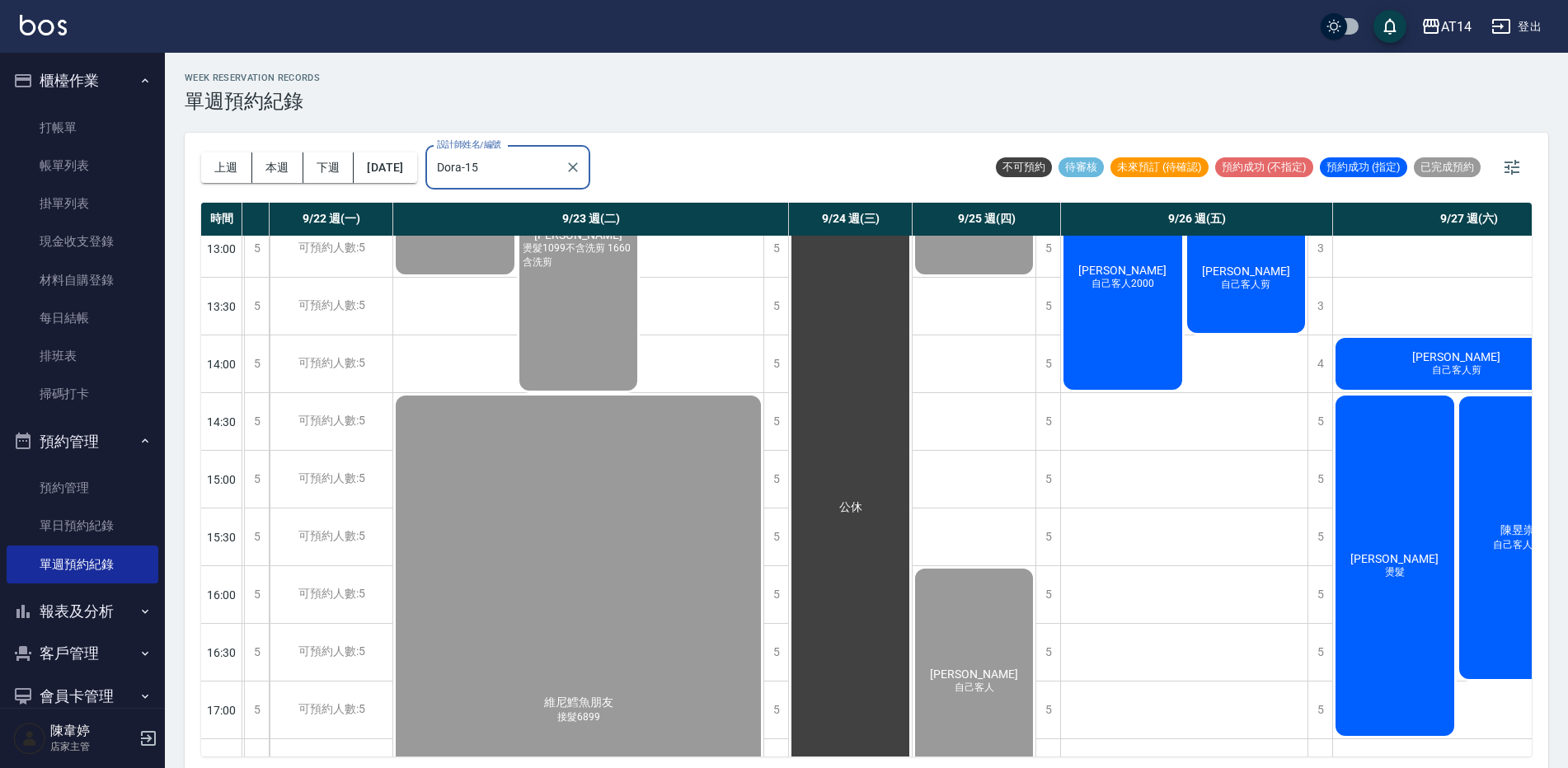
scroll to position [0, 368]
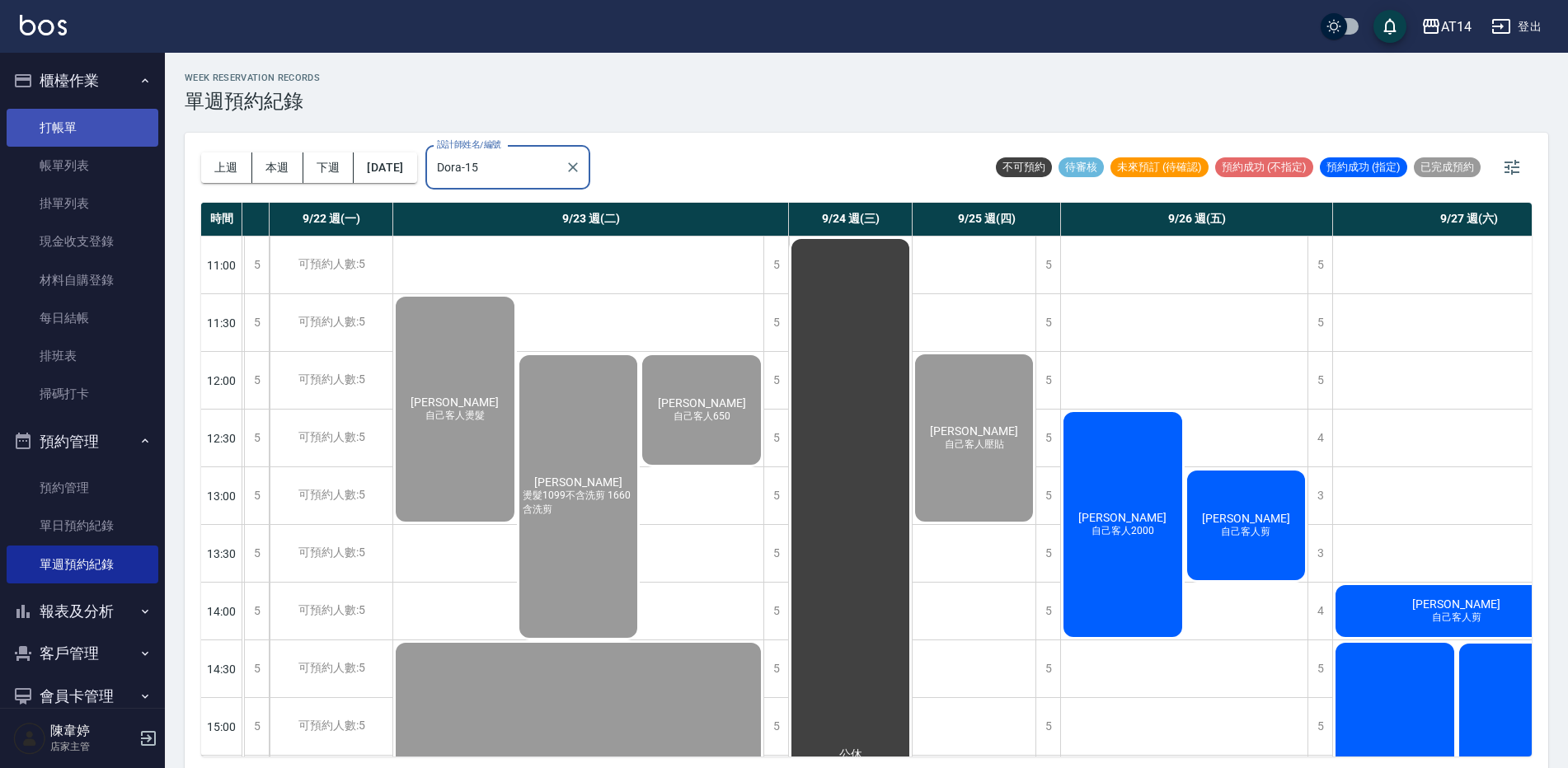
click at [48, 137] on link "打帳單" at bounding box center [82, 128] width 152 height 38
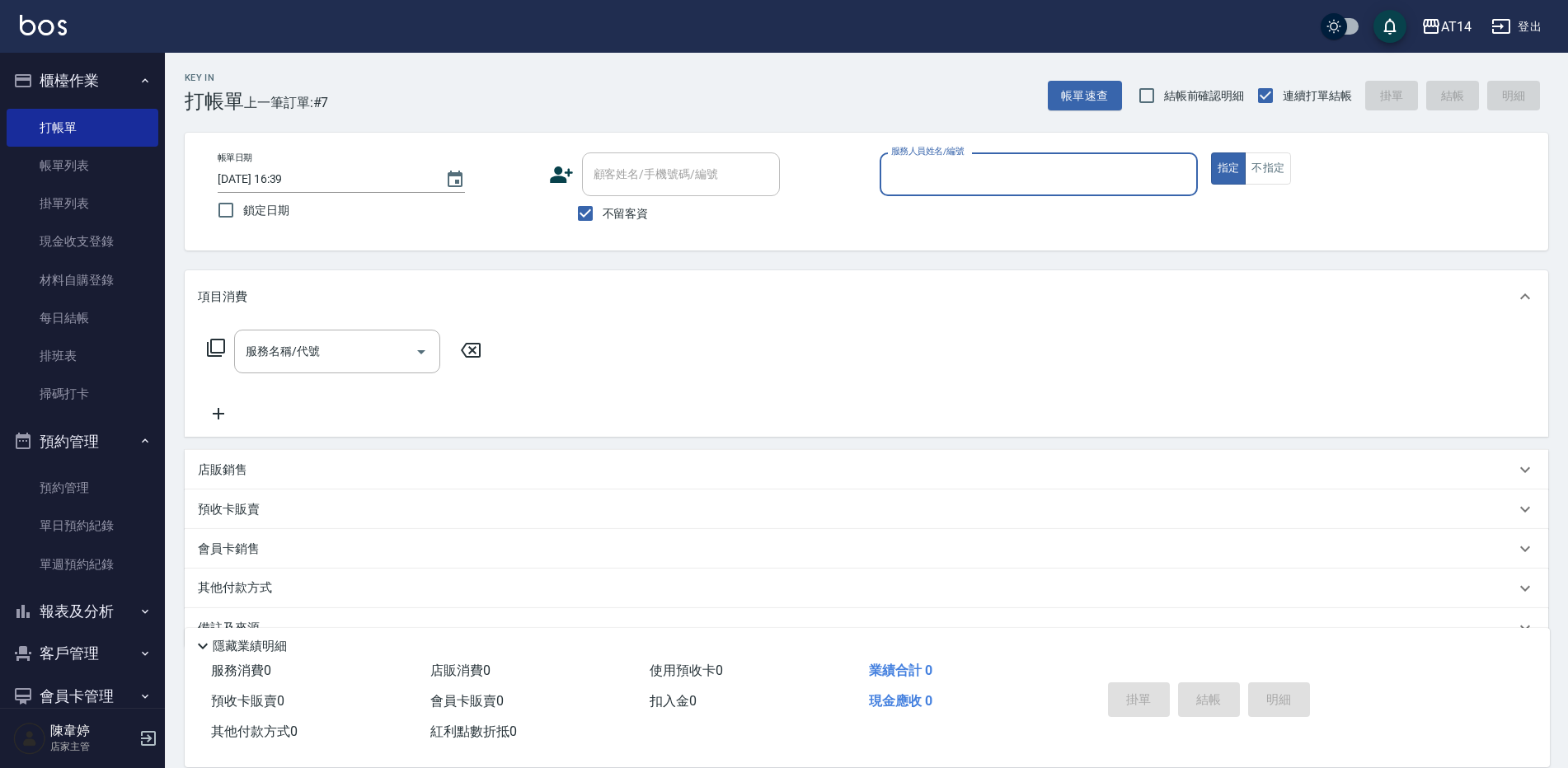
click at [86, 606] on button "報表及分析" at bounding box center [82, 611] width 152 height 43
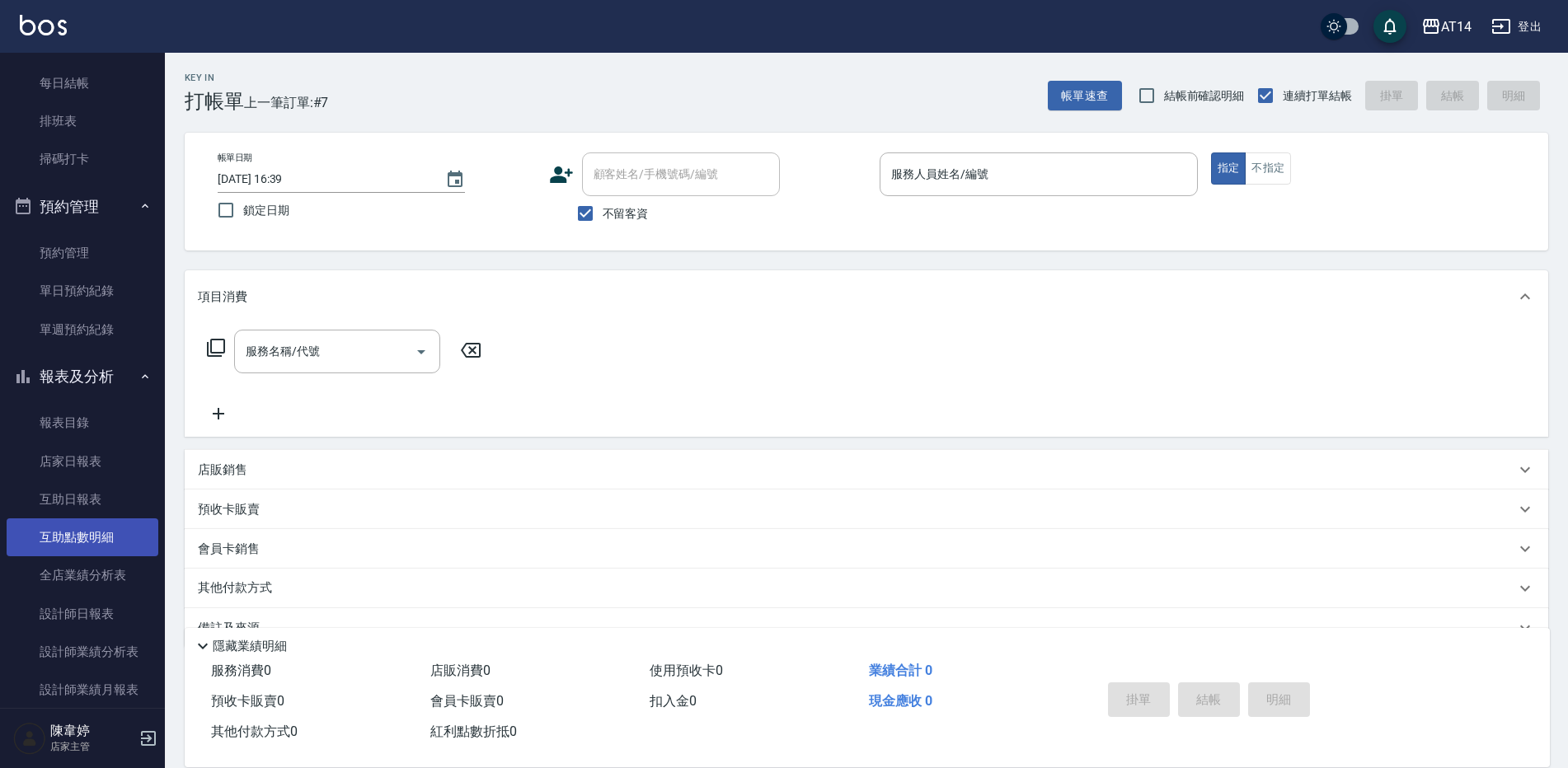
scroll to position [330, 0]
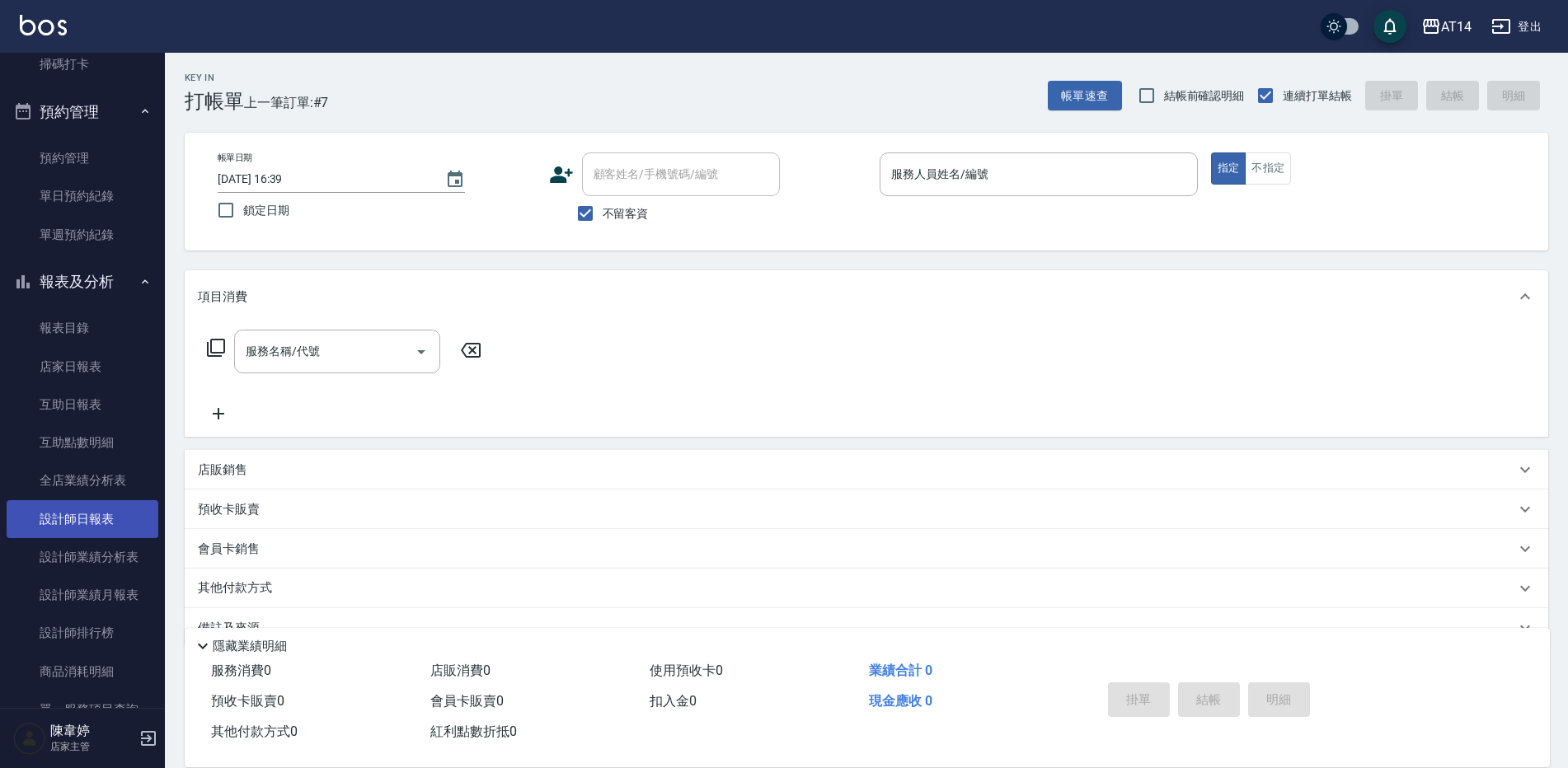
click at [87, 512] on link "設計師日報表" at bounding box center [82, 519] width 152 height 38
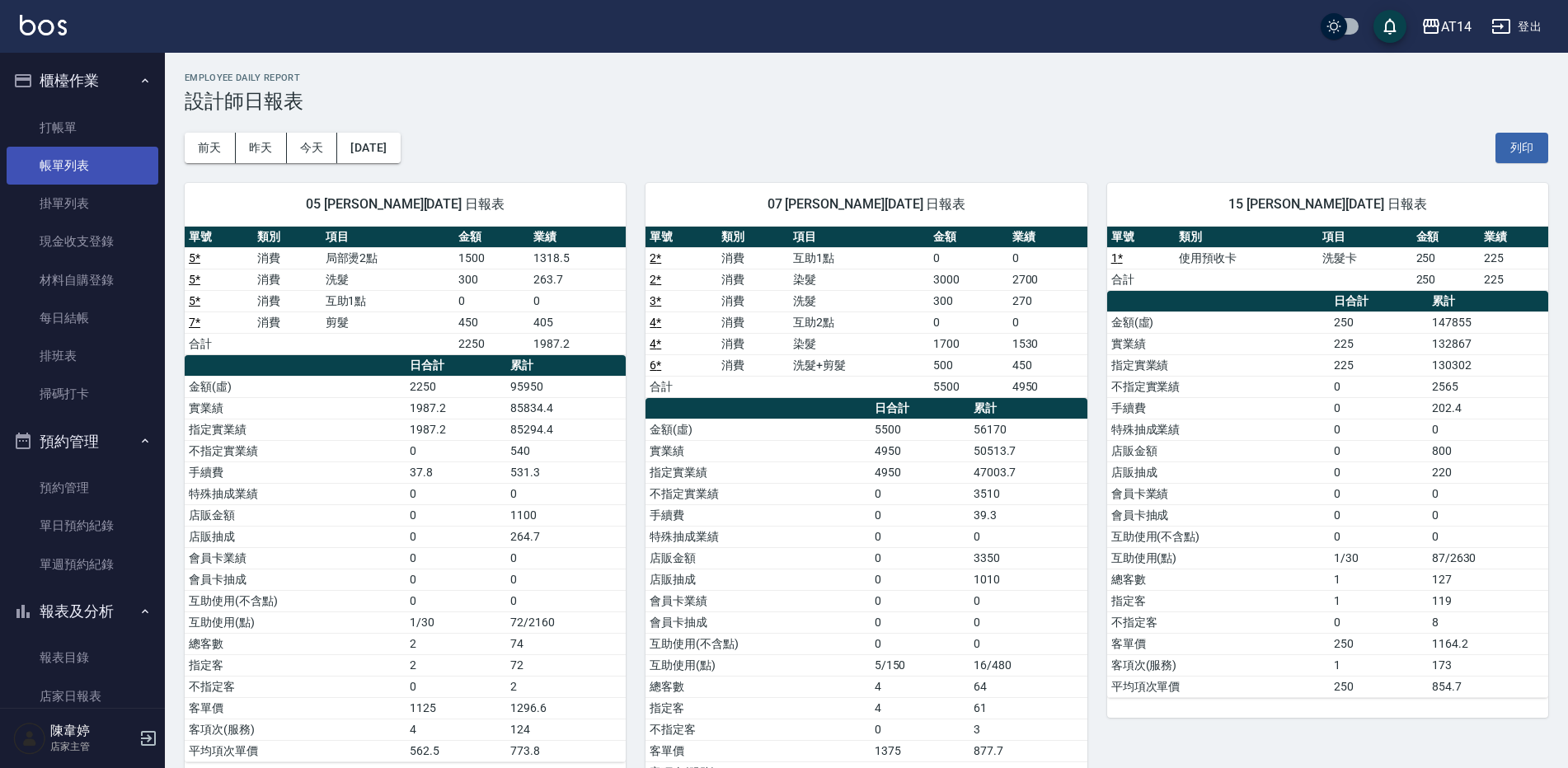
click at [94, 111] on link "打帳單" at bounding box center [82, 128] width 152 height 38
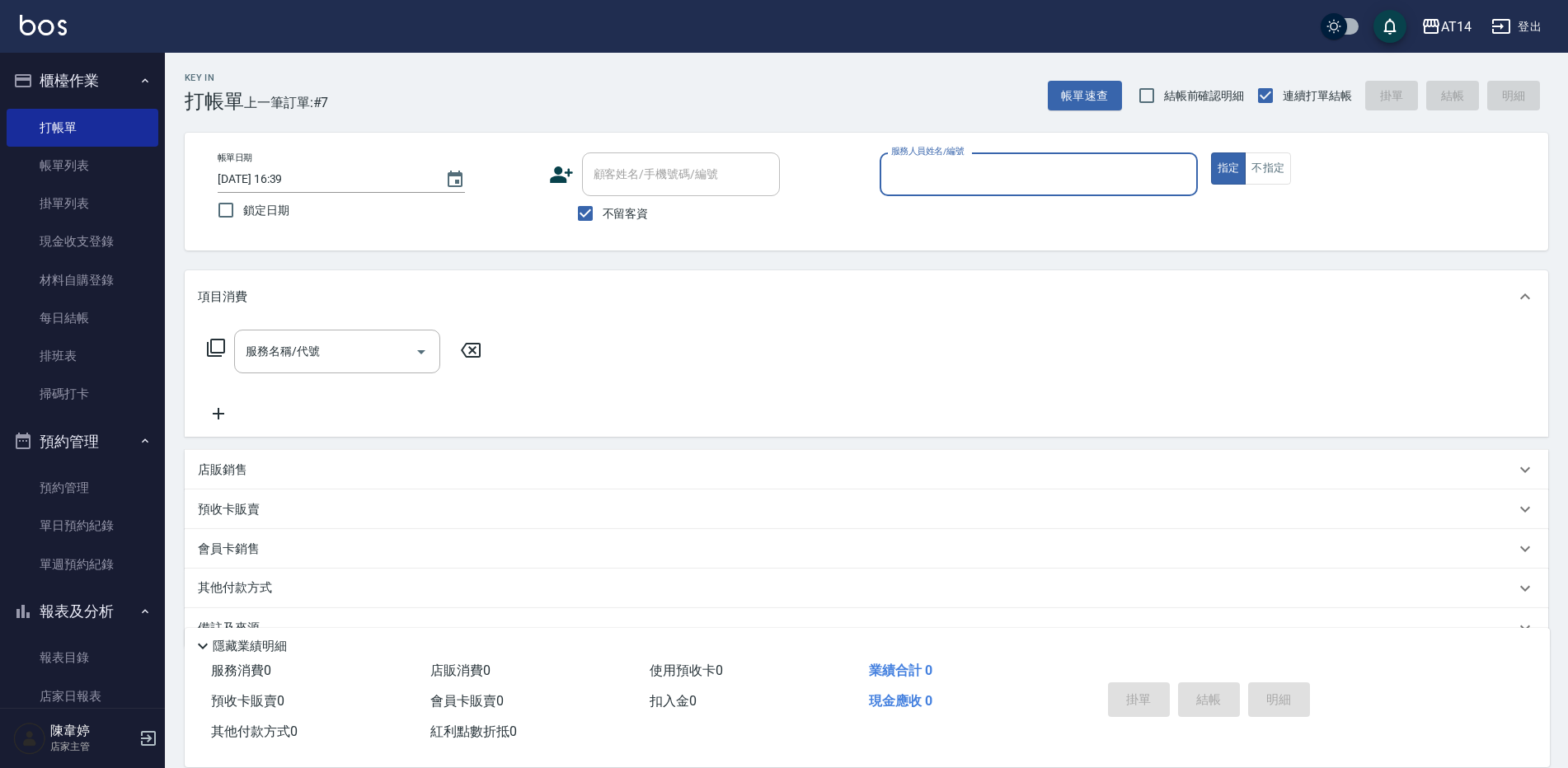
click at [912, 175] on input "服務人員姓名/編號" at bounding box center [1039, 174] width 304 height 29
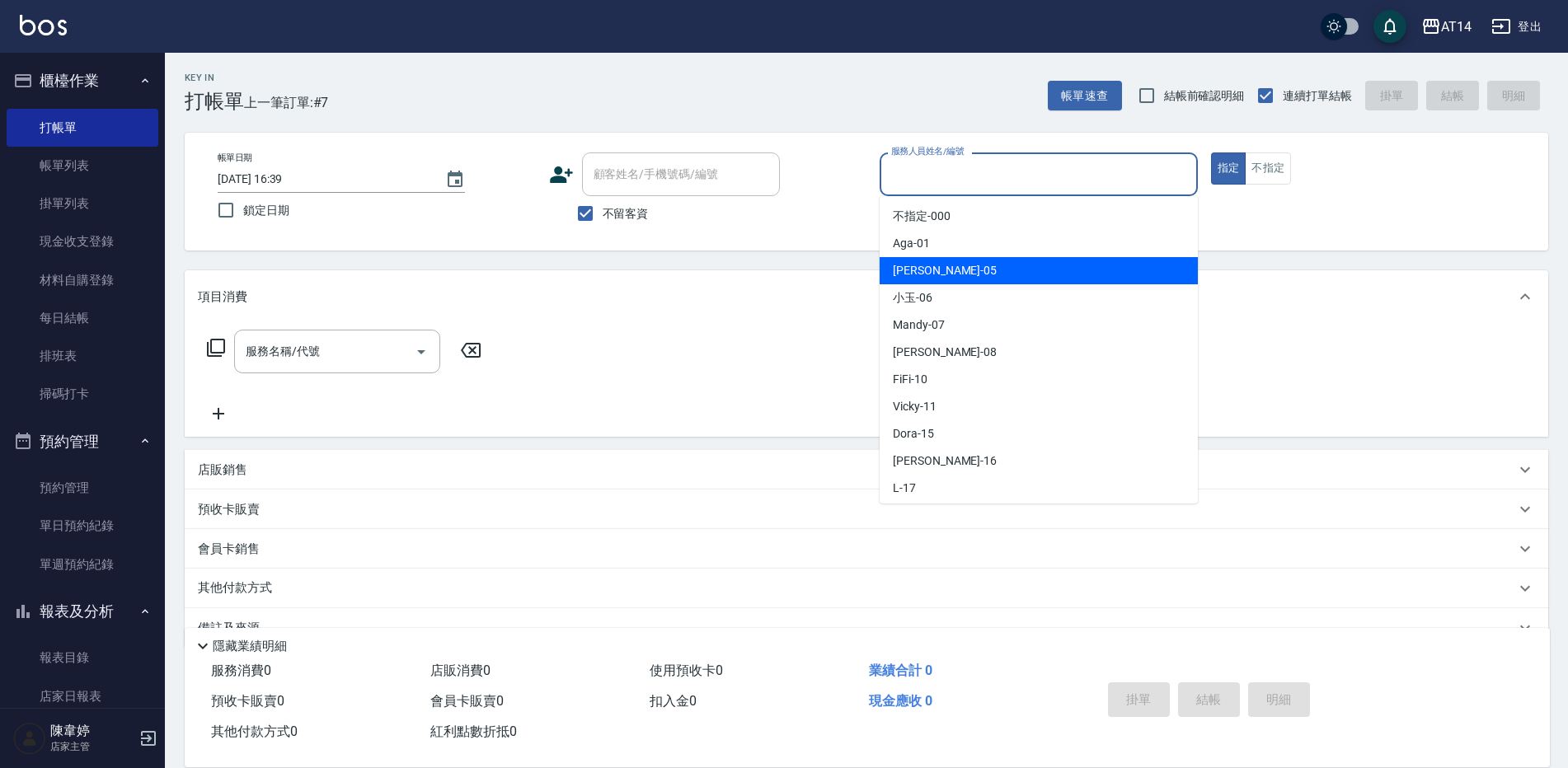
click at [920, 281] on div "Patty -05" at bounding box center [1038, 270] width 318 height 27
type input "Patty-05"
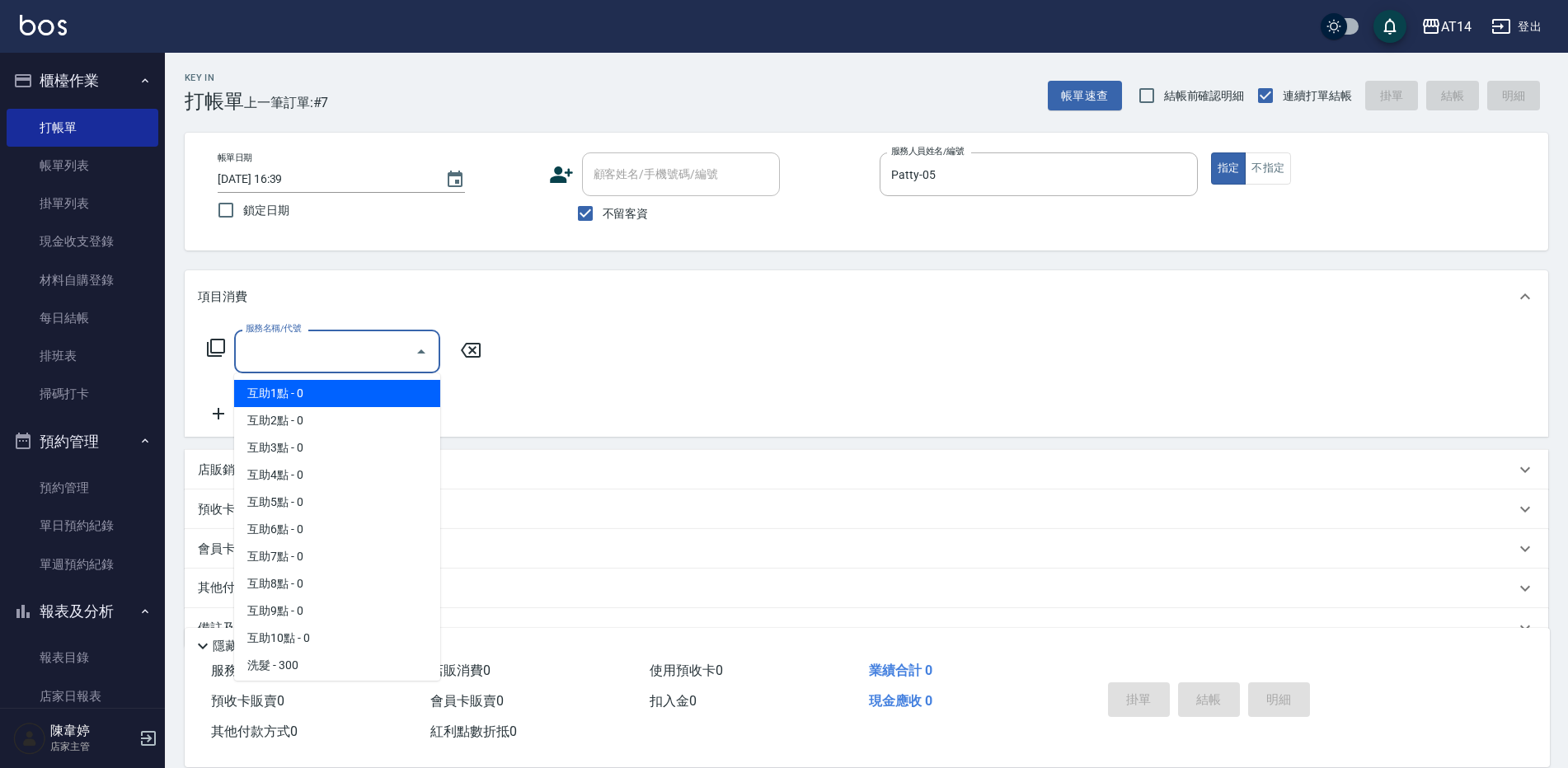
click at [326, 359] on input "服務名稱/代號" at bounding box center [324, 351] width 167 height 29
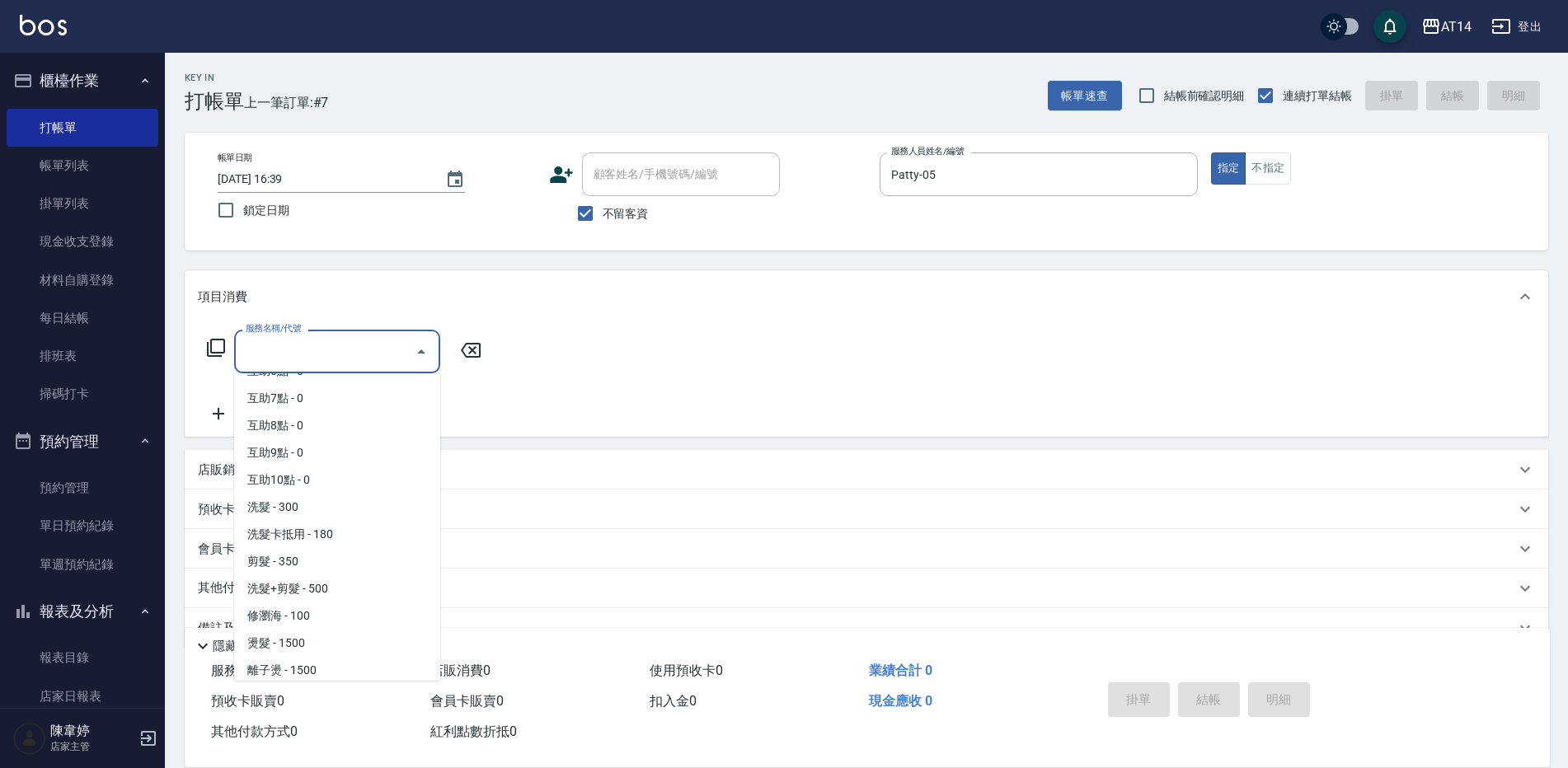
scroll to position [165, 0]
click at [317, 612] on span "修瀏海 - 100" at bounding box center [337, 610] width 206 height 27
type input "修瀏海(023)"
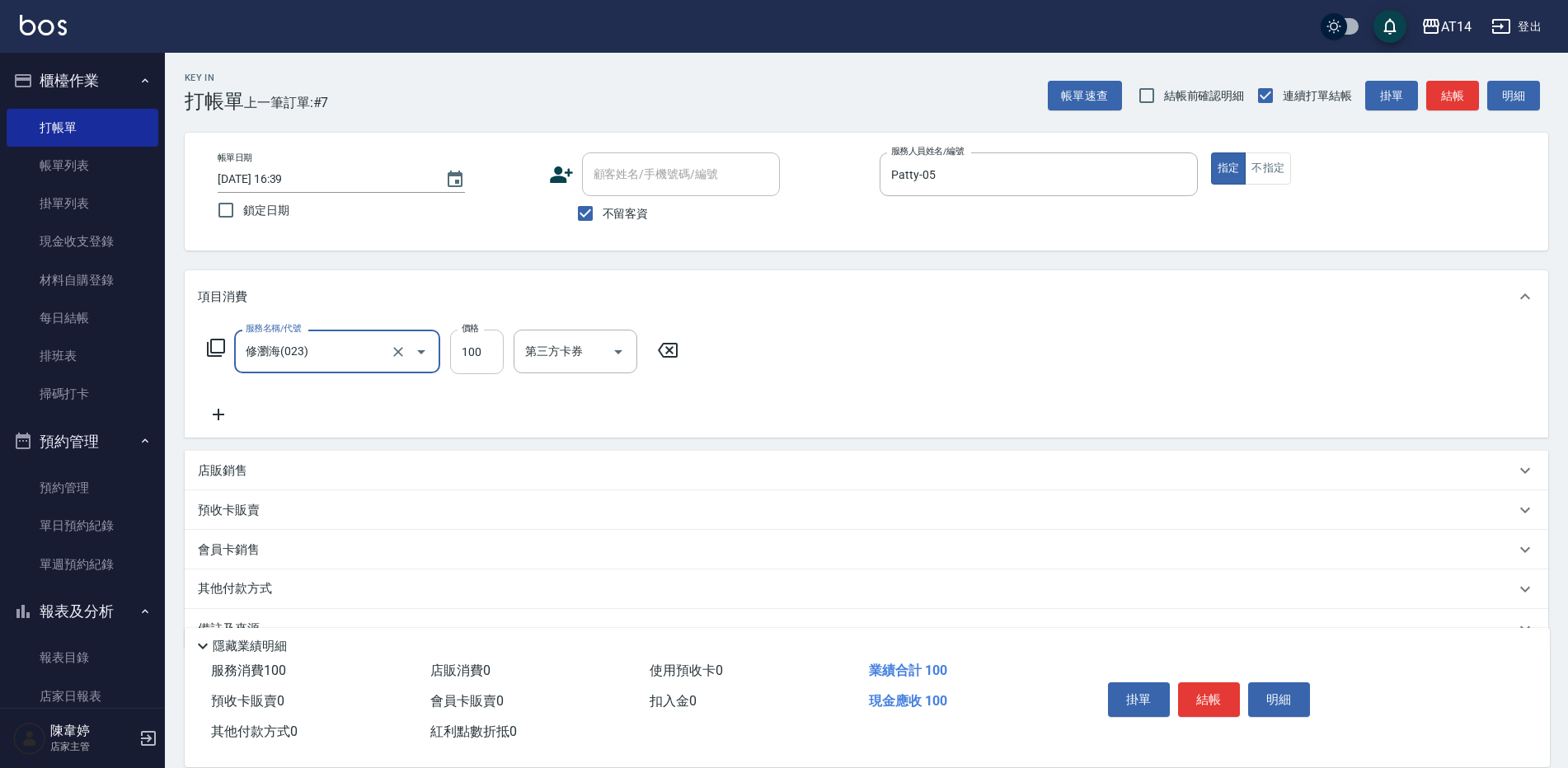
click at [469, 340] on input "100" at bounding box center [476, 352] width 53 height 45
type input "200"
click at [1215, 696] on button "結帳" at bounding box center [1209, 699] width 62 height 34
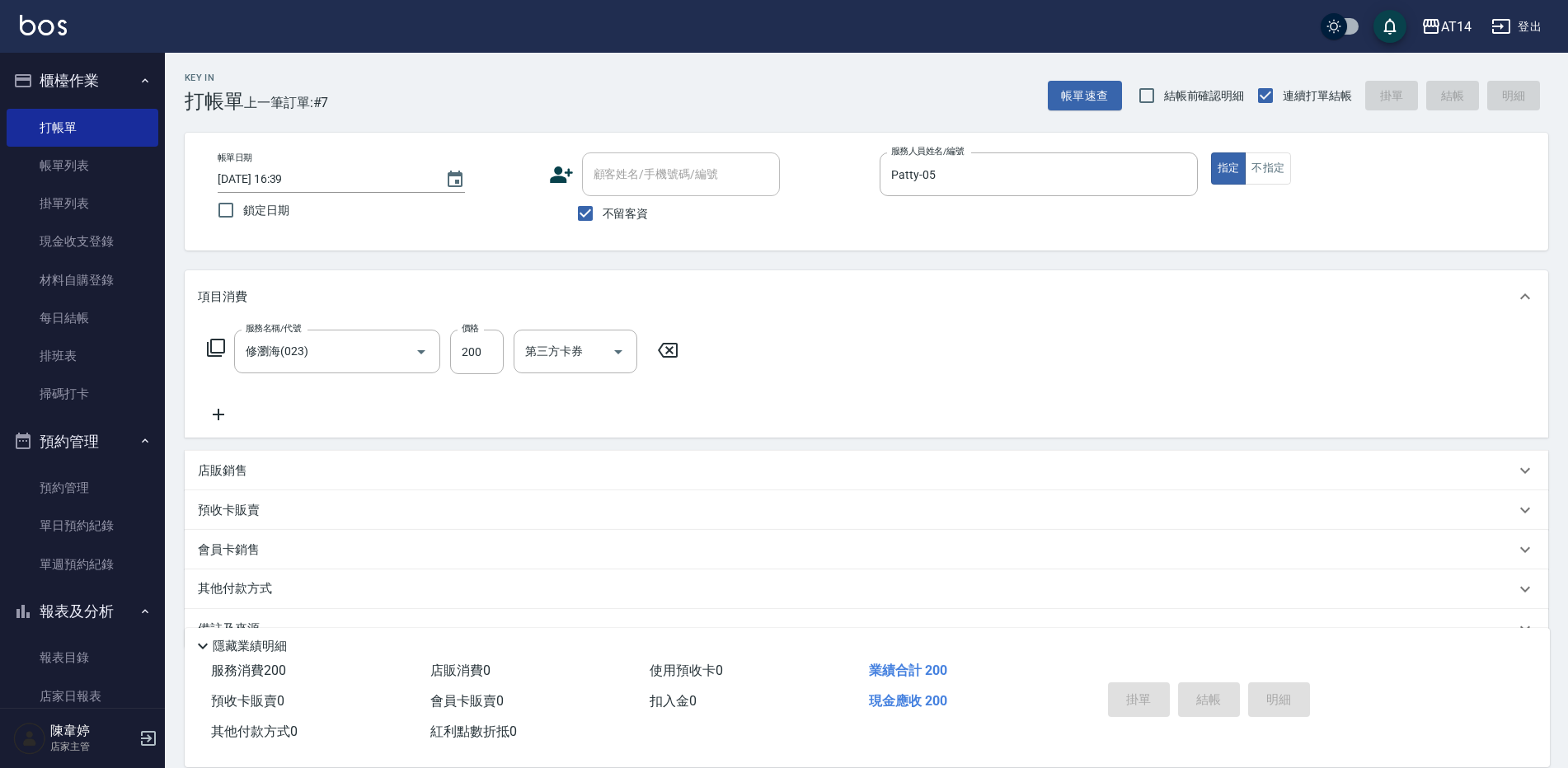
type input "2025/09/26 16:40"
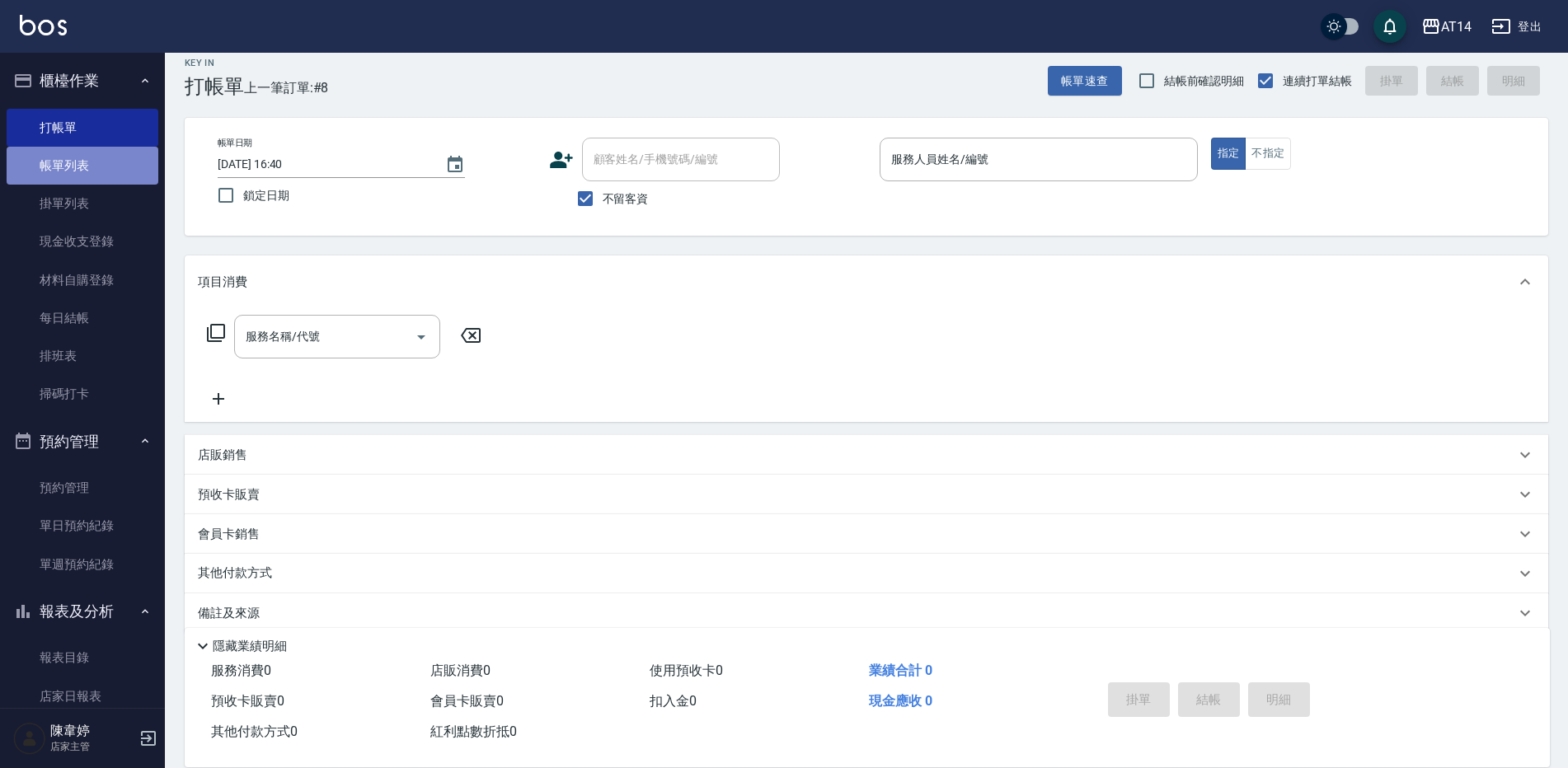
click at [144, 182] on link "帳單列表" at bounding box center [82, 165] width 152 height 38
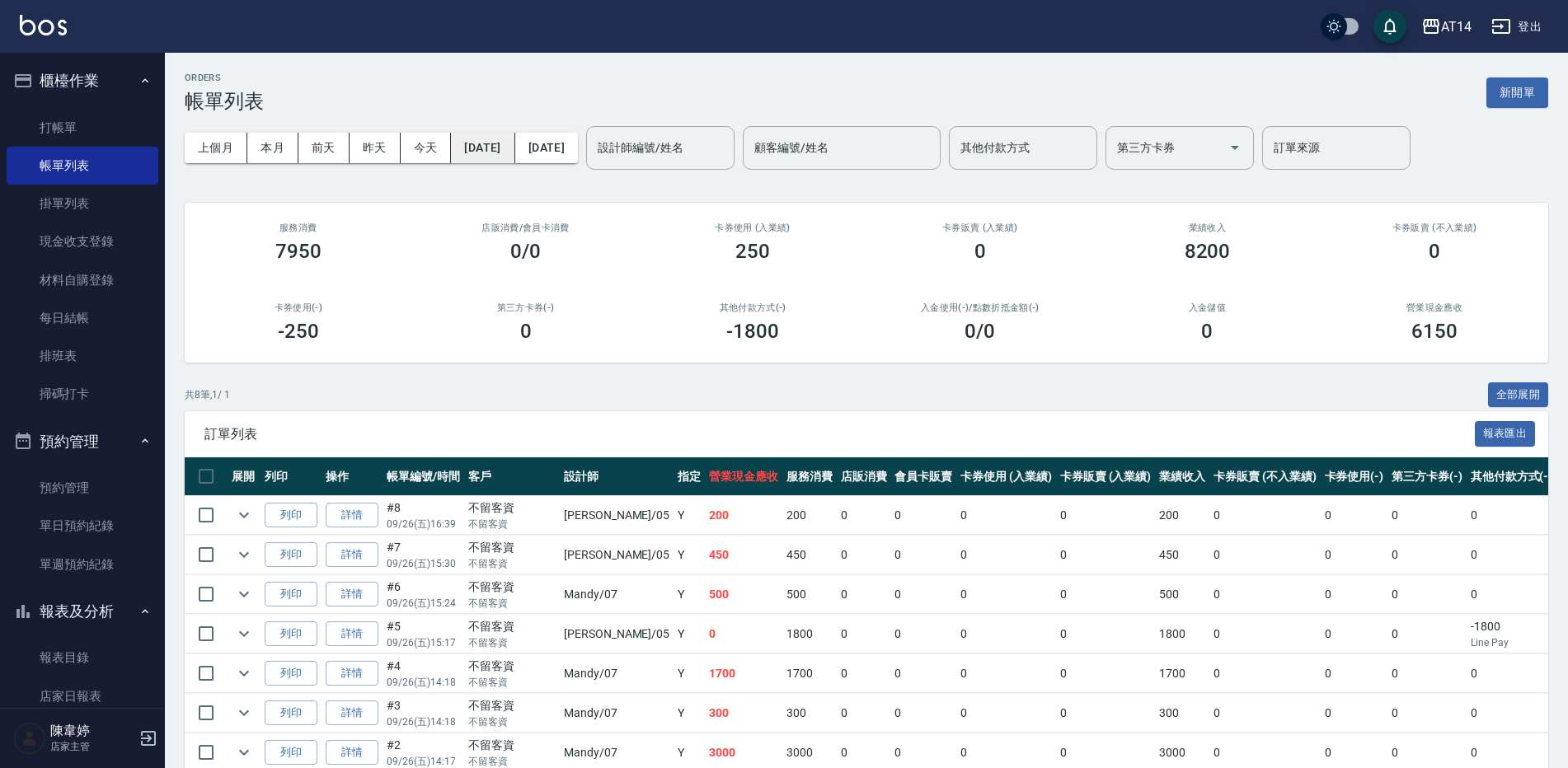
click at [515, 144] on button "[DATE]" at bounding box center [483, 147] width 63 height 31
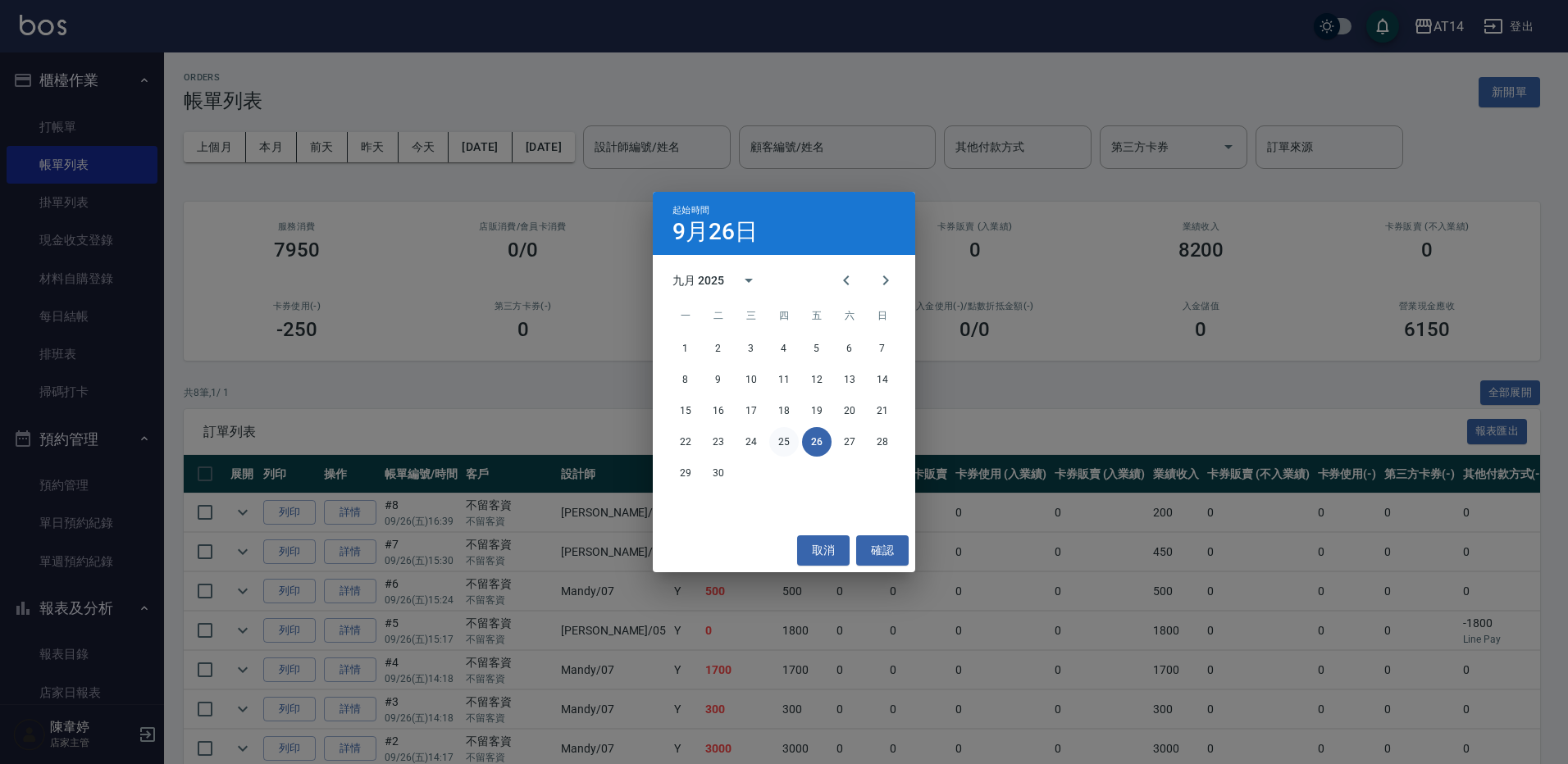
click at [797, 448] on button "25" at bounding box center [784, 442] width 30 height 30
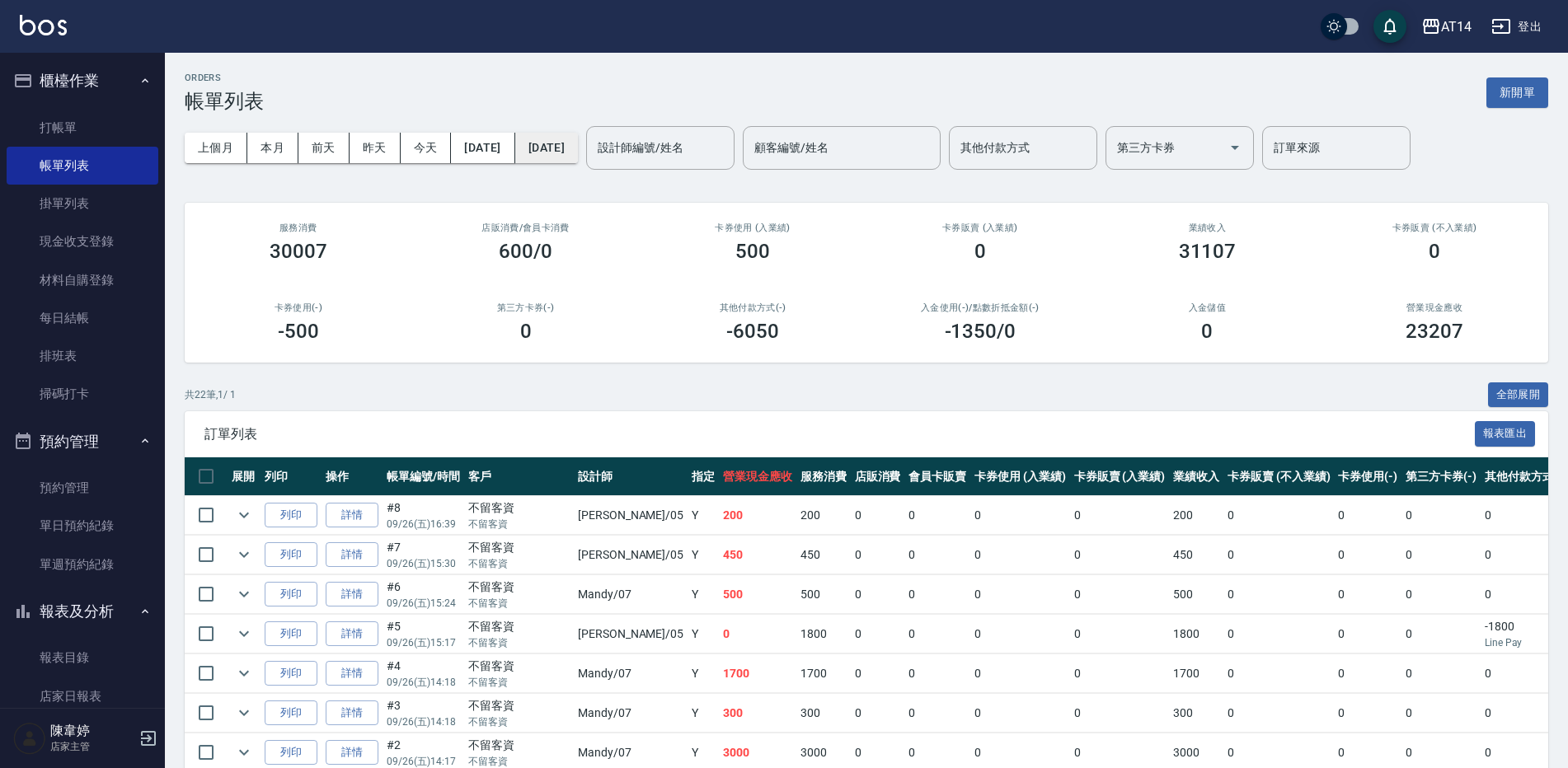
click at [578, 158] on button "[DATE]" at bounding box center [546, 147] width 62 height 31
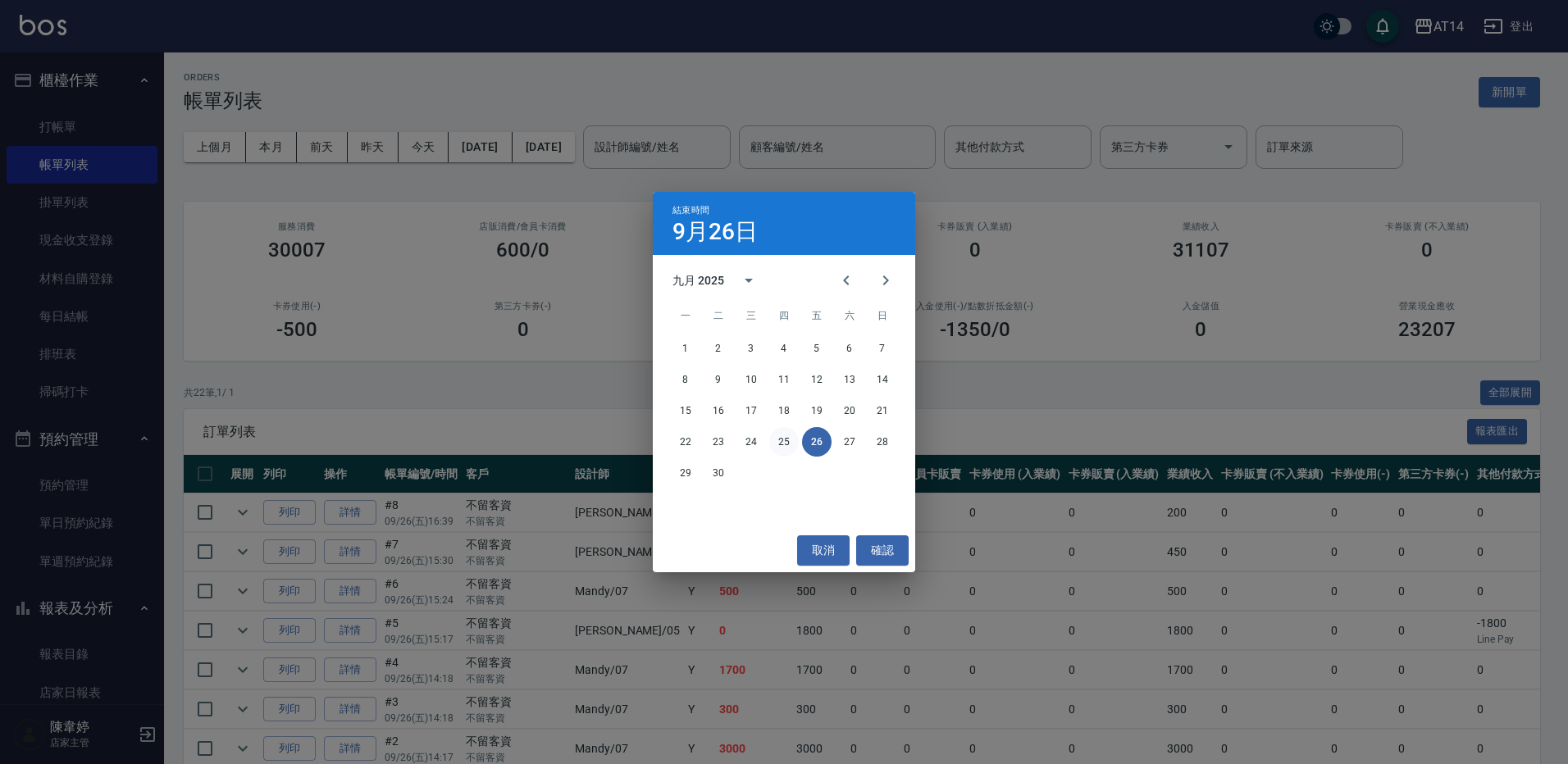
click at [780, 439] on button "25" at bounding box center [784, 442] width 30 height 30
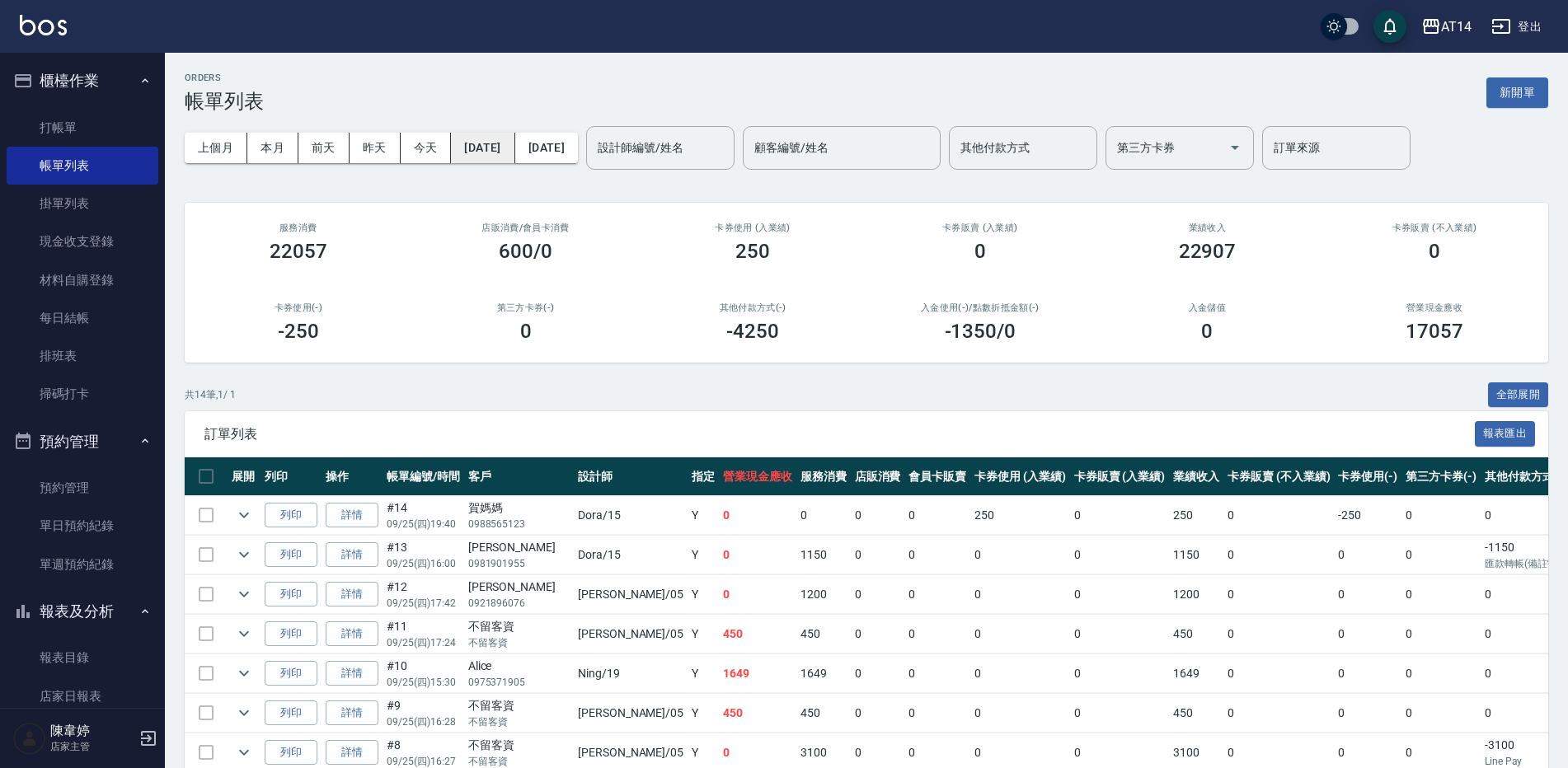
click at [515, 157] on button "[DATE]" at bounding box center [483, 147] width 63 height 31
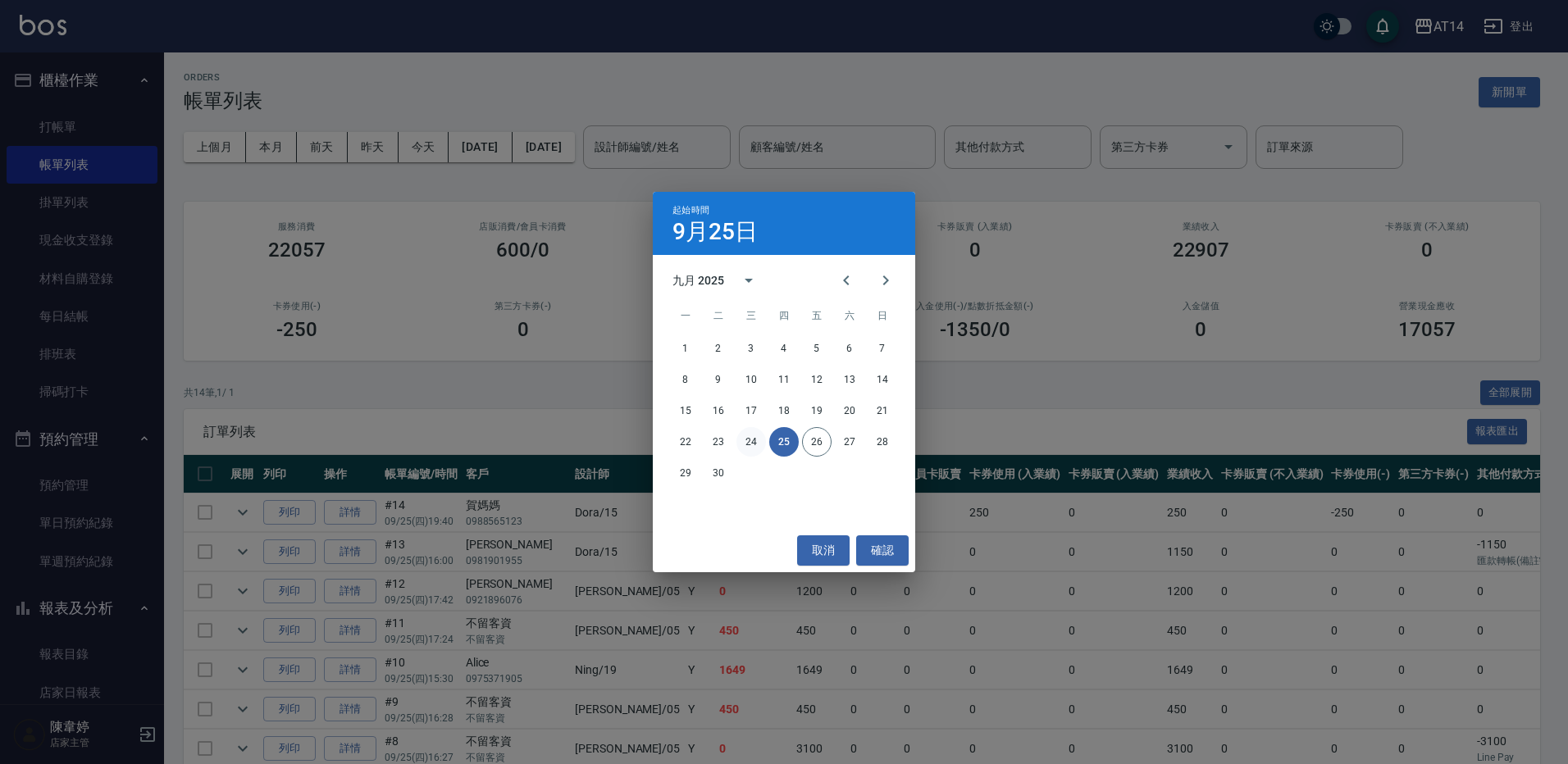
click at [745, 441] on button "24" at bounding box center [751, 442] width 30 height 30
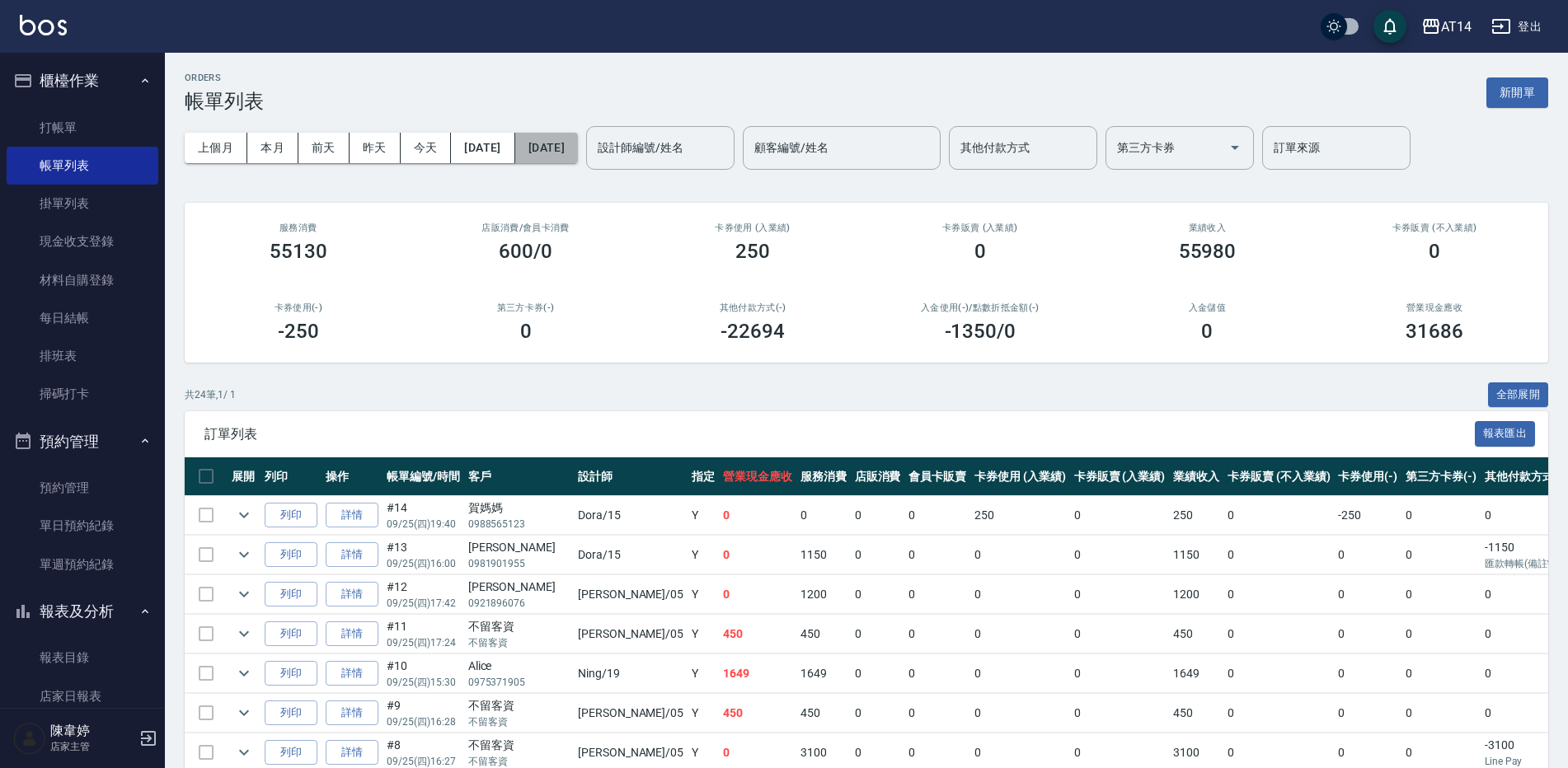
click at [578, 155] on button "[DATE]" at bounding box center [546, 147] width 62 height 31
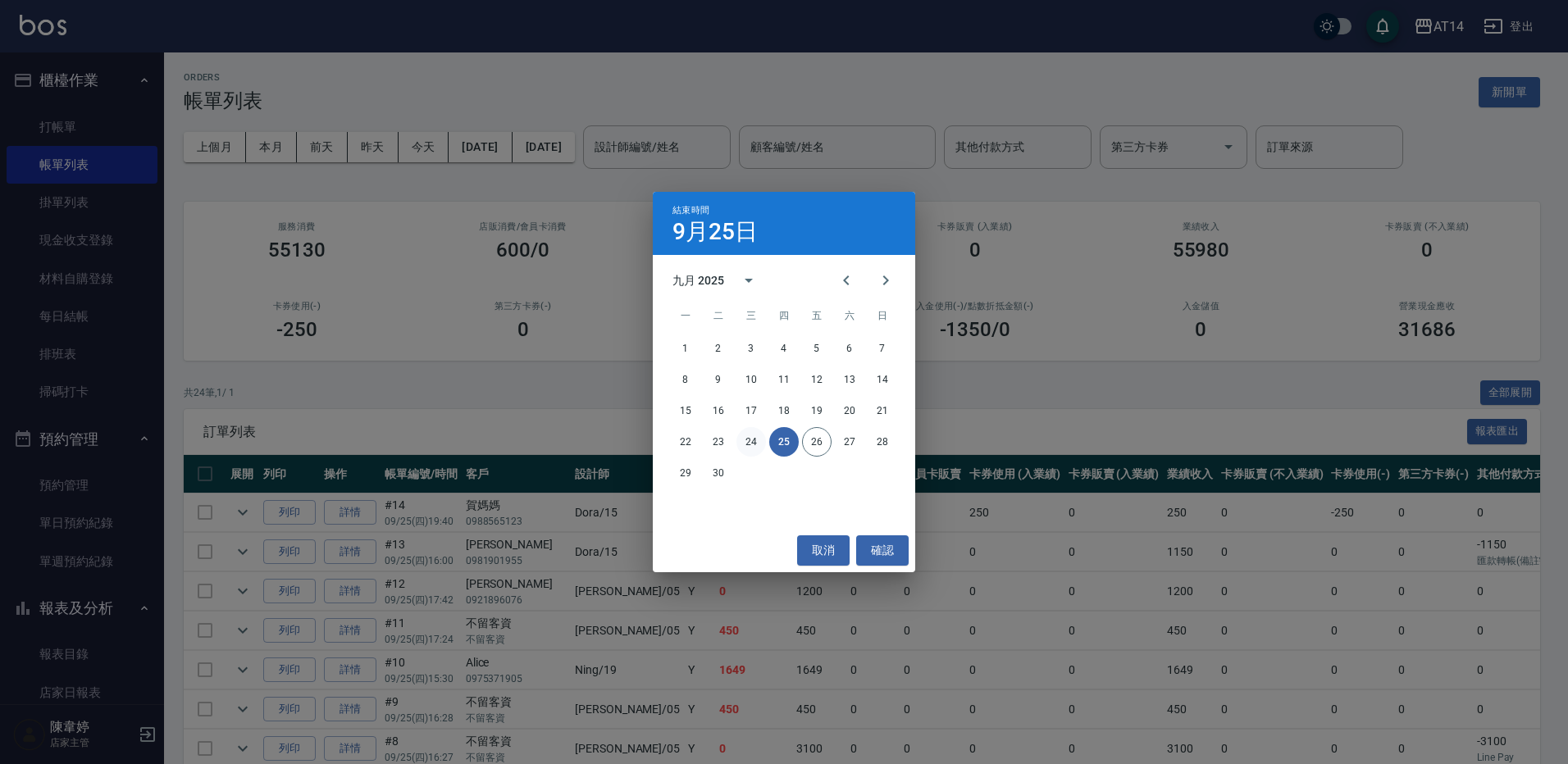
click at [746, 442] on button "24" at bounding box center [751, 442] width 30 height 30
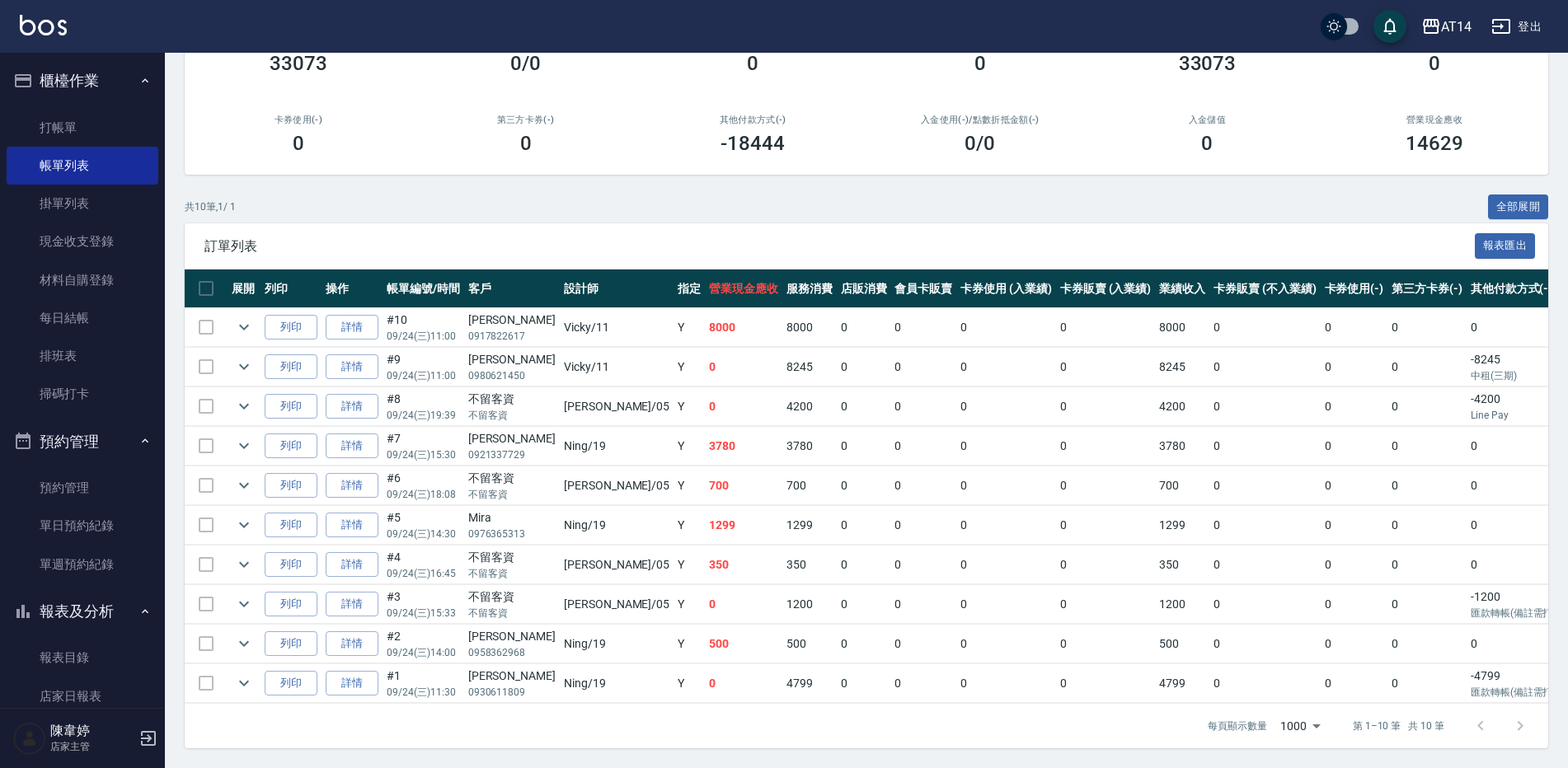
scroll to position [200, 0]
click at [106, 698] on link "店家日報表" at bounding box center [82, 696] width 152 height 38
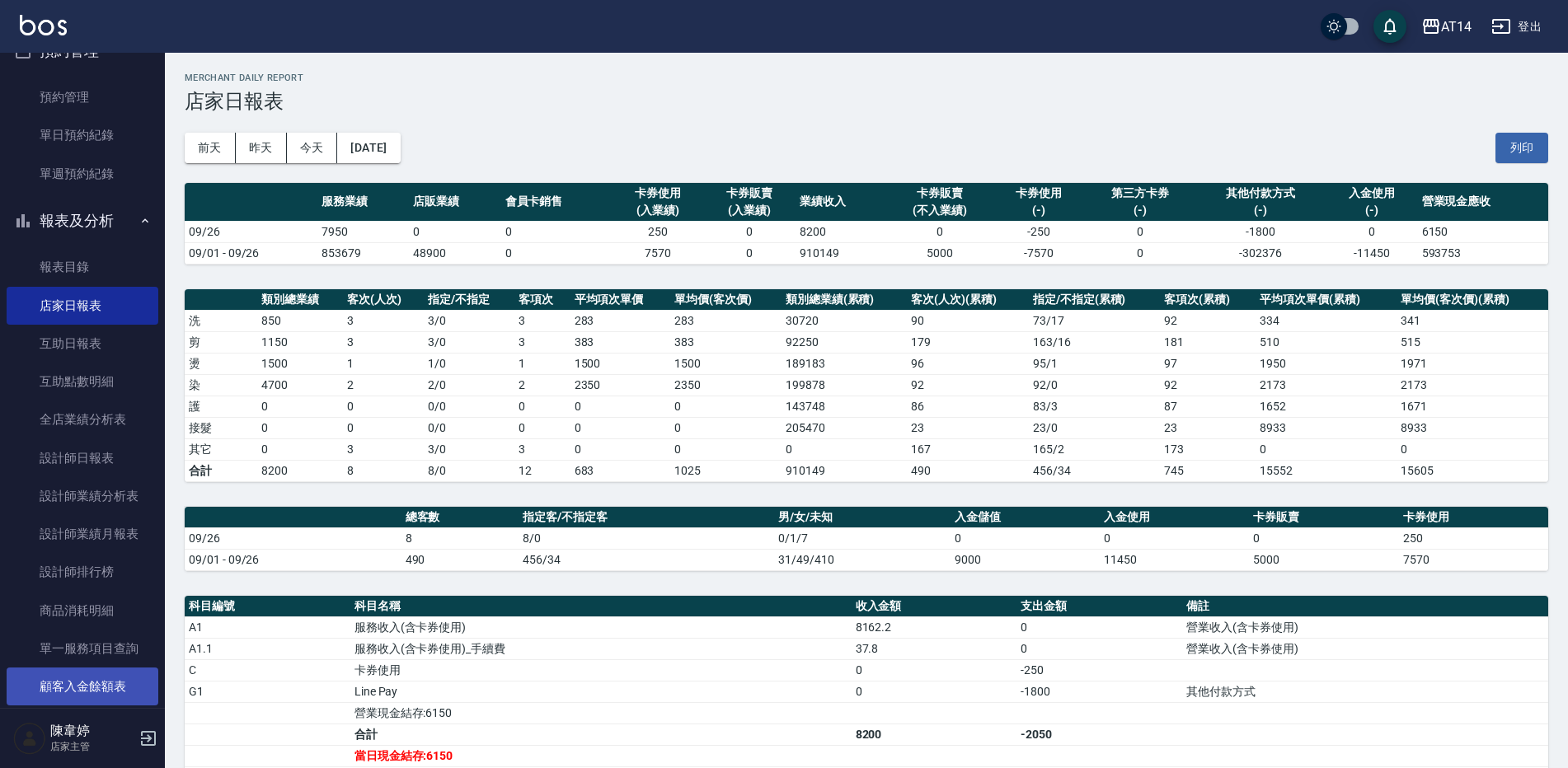
scroll to position [581, 0]
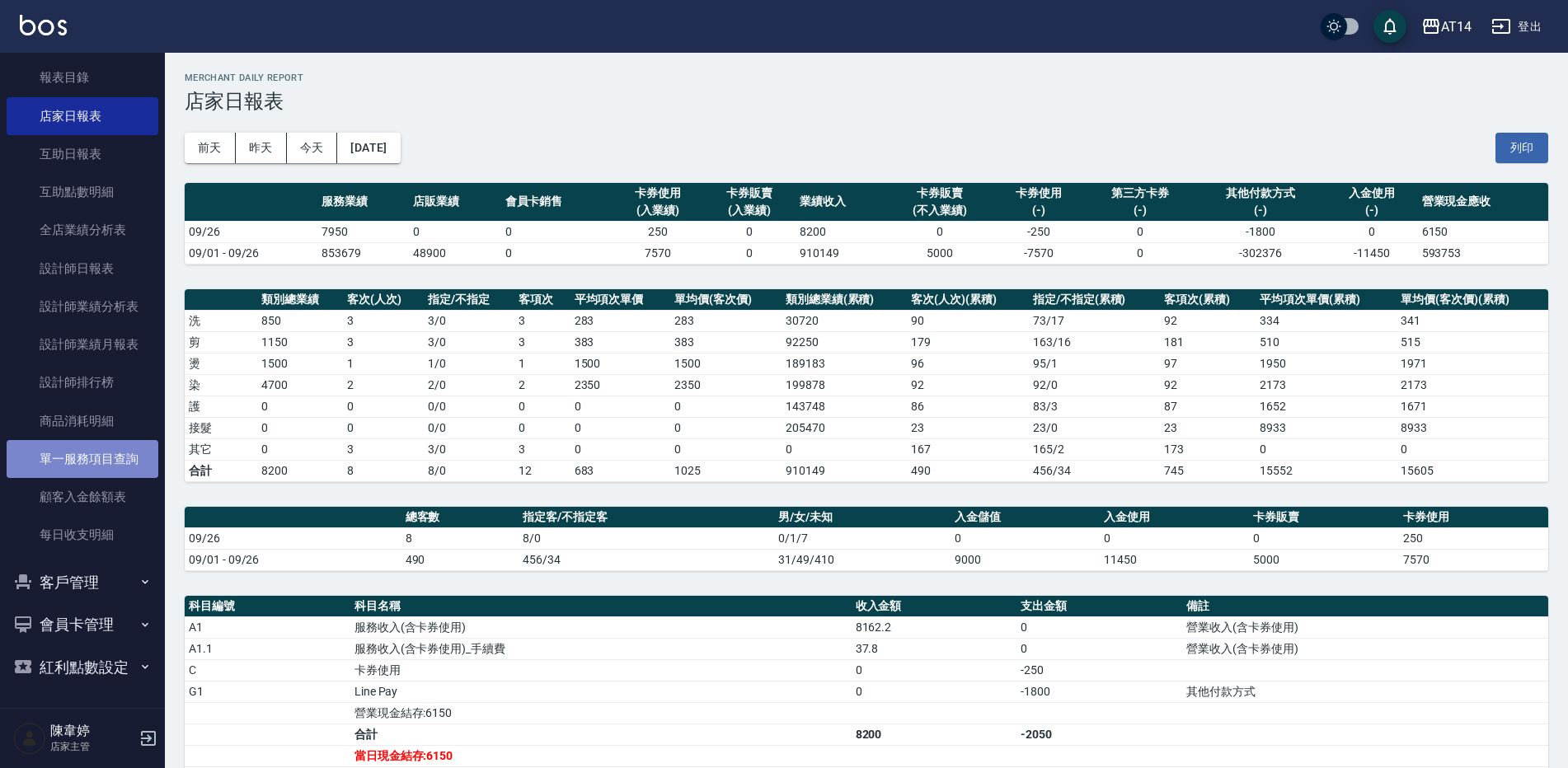
click at [132, 462] on link "單一服務項目查詢" at bounding box center [82, 459] width 152 height 38
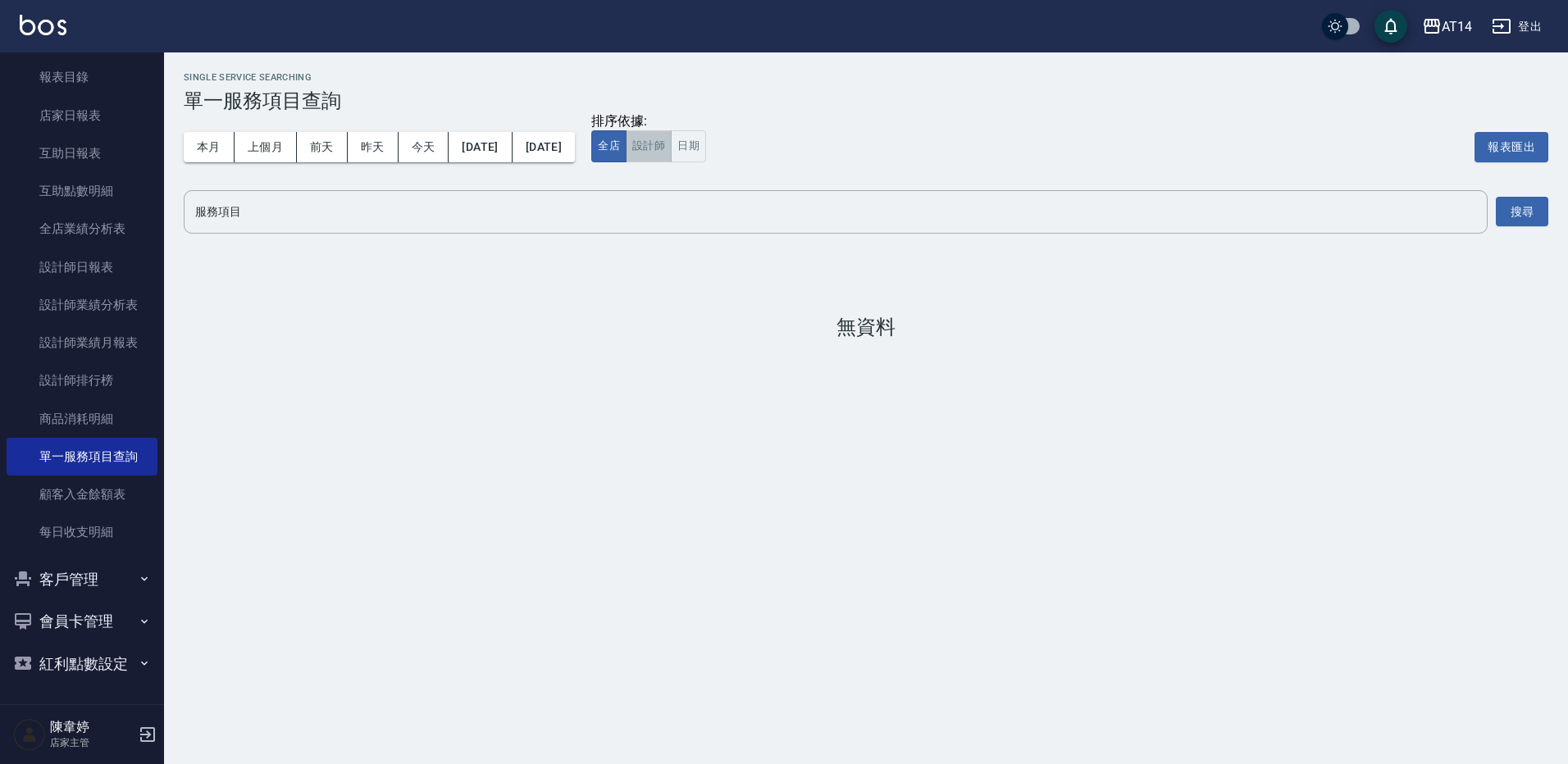
click at [671, 153] on button "設計師" at bounding box center [649, 146] width 46 height 32
click at [1522, 202] on button "搜尋" at bounding box center [1522, 211] width 53 height 31
click at [116, 321] on link "設計師業績分析表" at bounding box center [82, 305] width 151 height 38
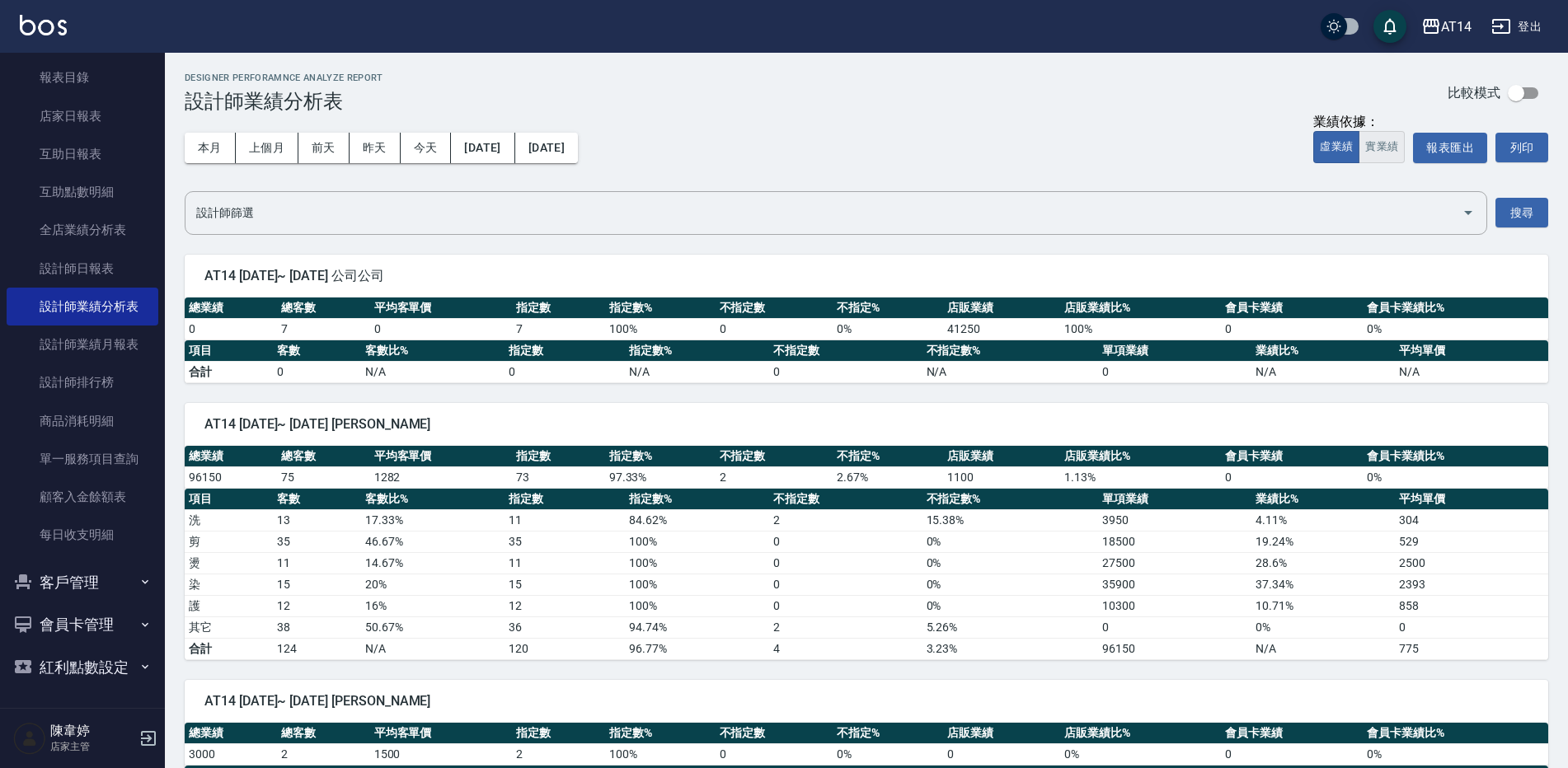
click at [1392, 145] on button "實業績" at bounding box center [1382, 147] width 47 height 32
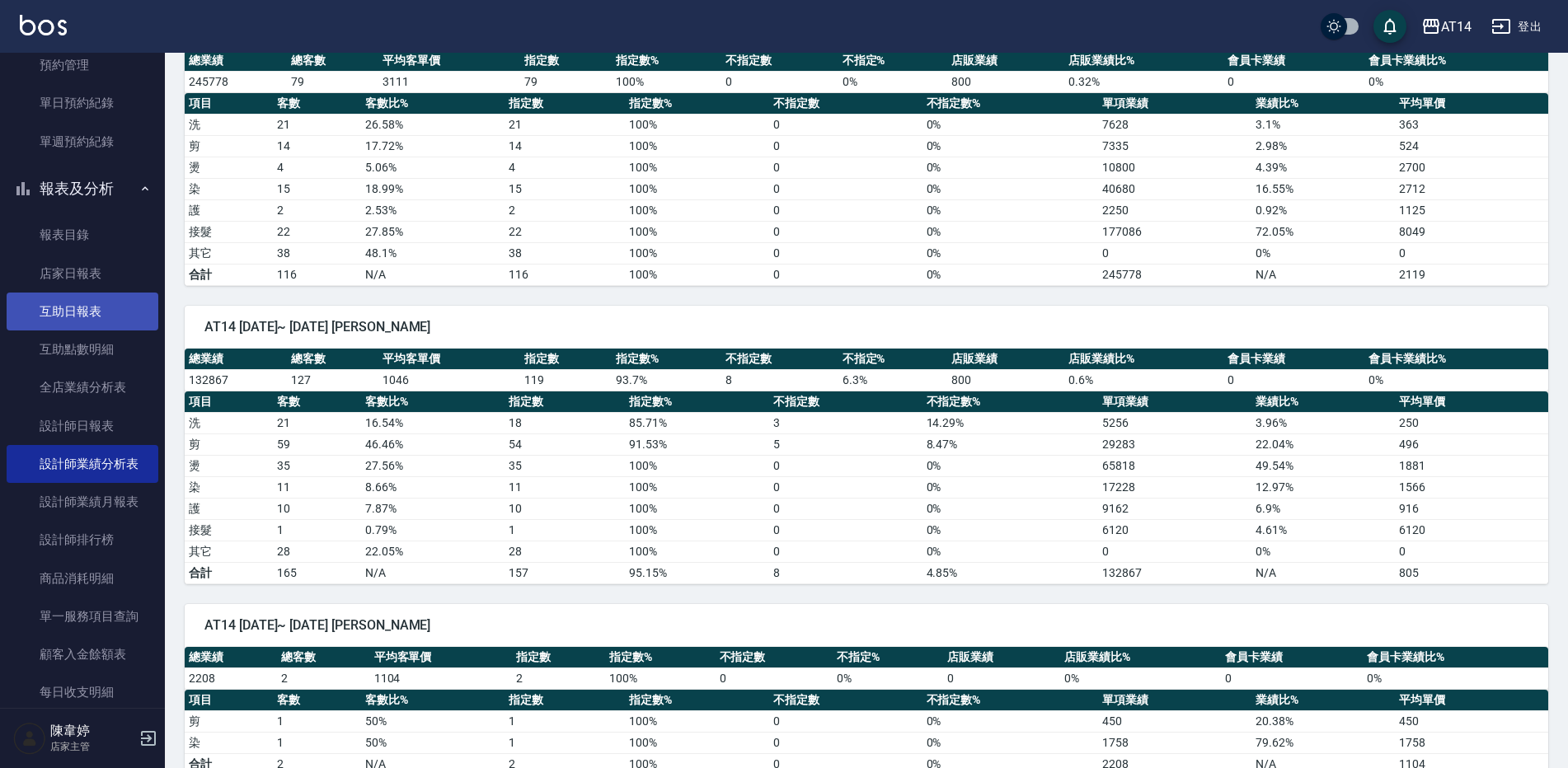
scroll to position [416, 0]
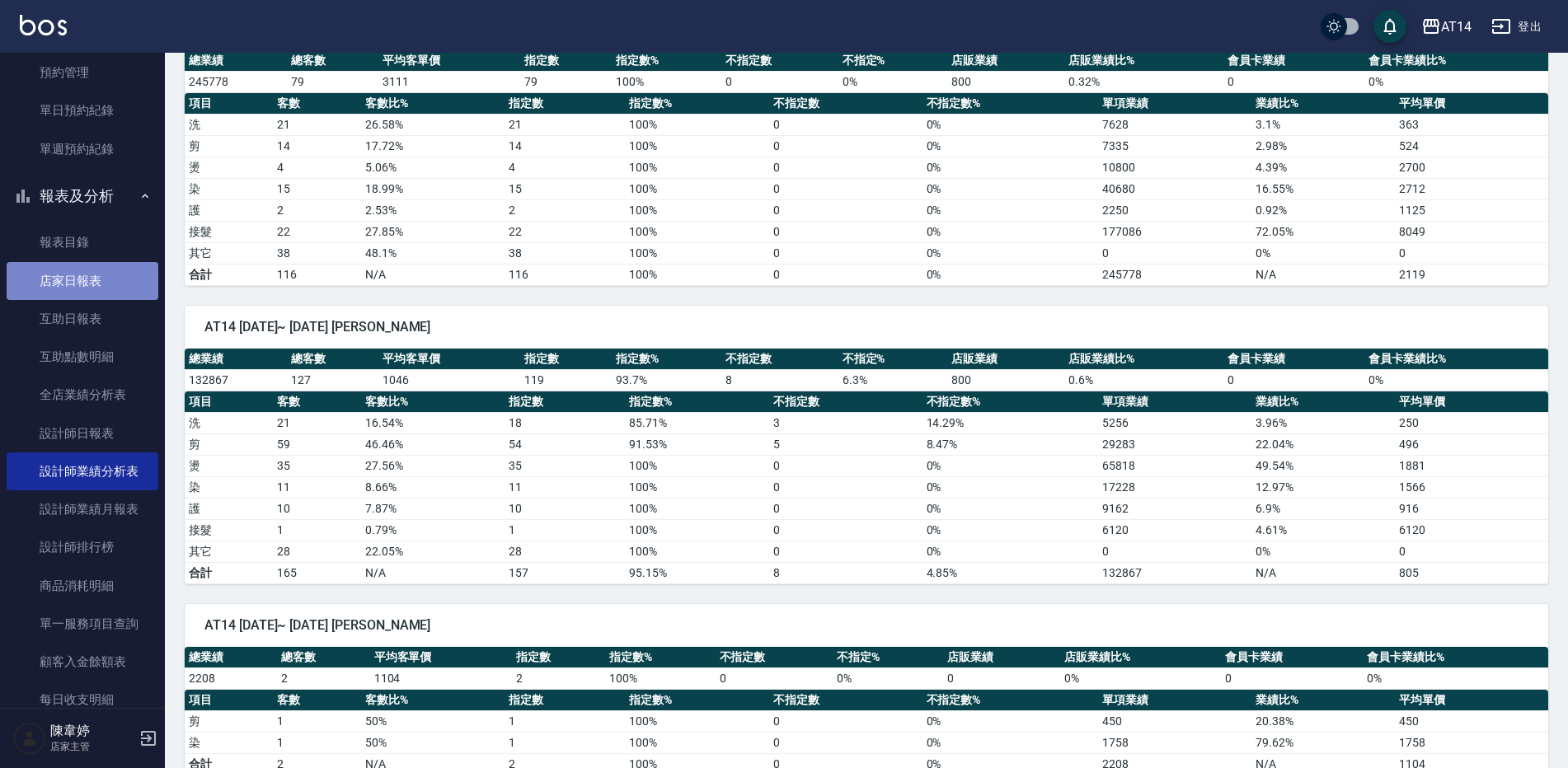
click at [103, 282] on link "店家日報表" at bounding box center [82, 281] width 152 height 38
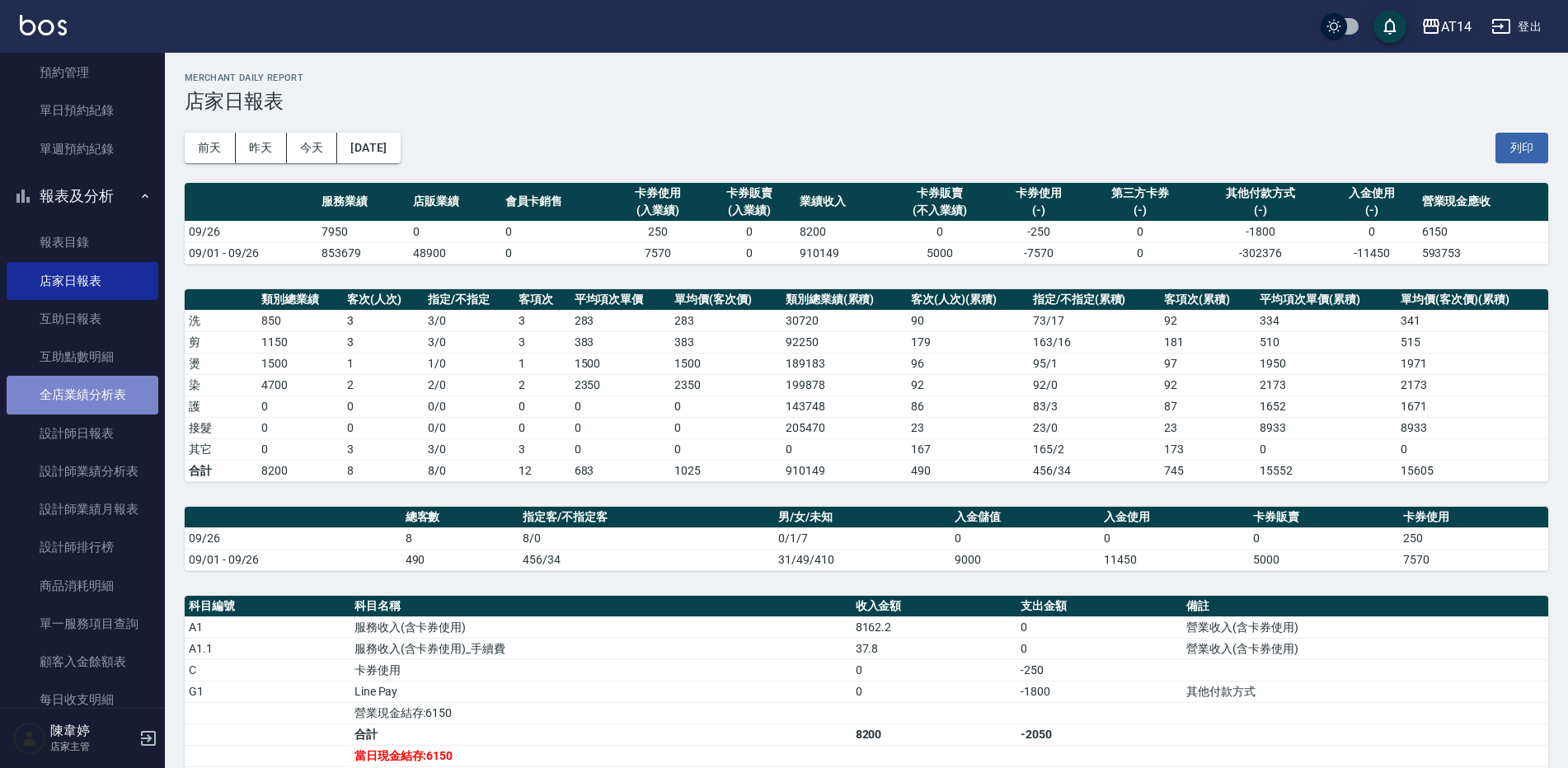
click at [111, 400] on link "全店業績分析表" at bounding box center [82, 394] width 152 height 38
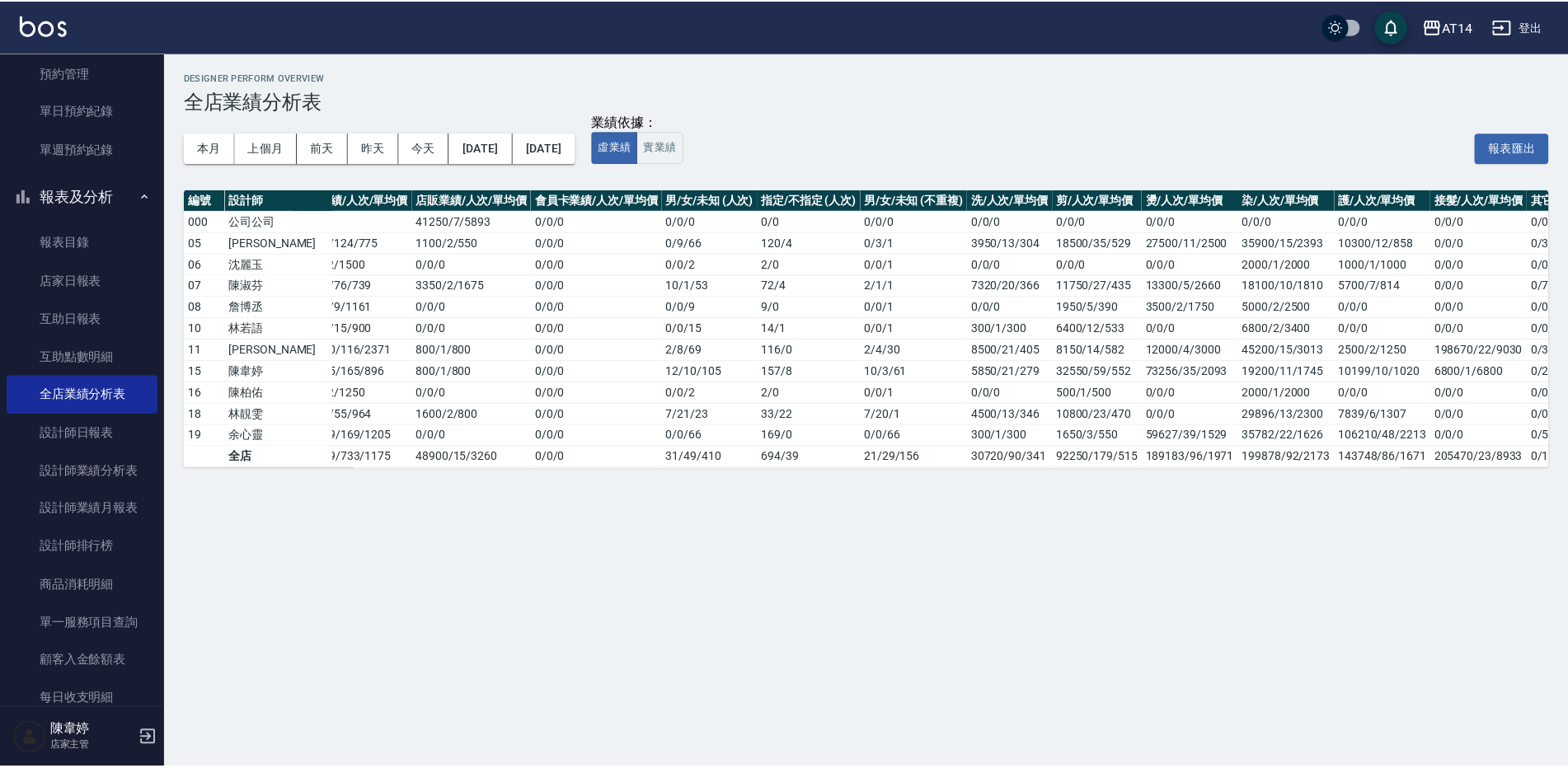
scroll to position [0, 60]
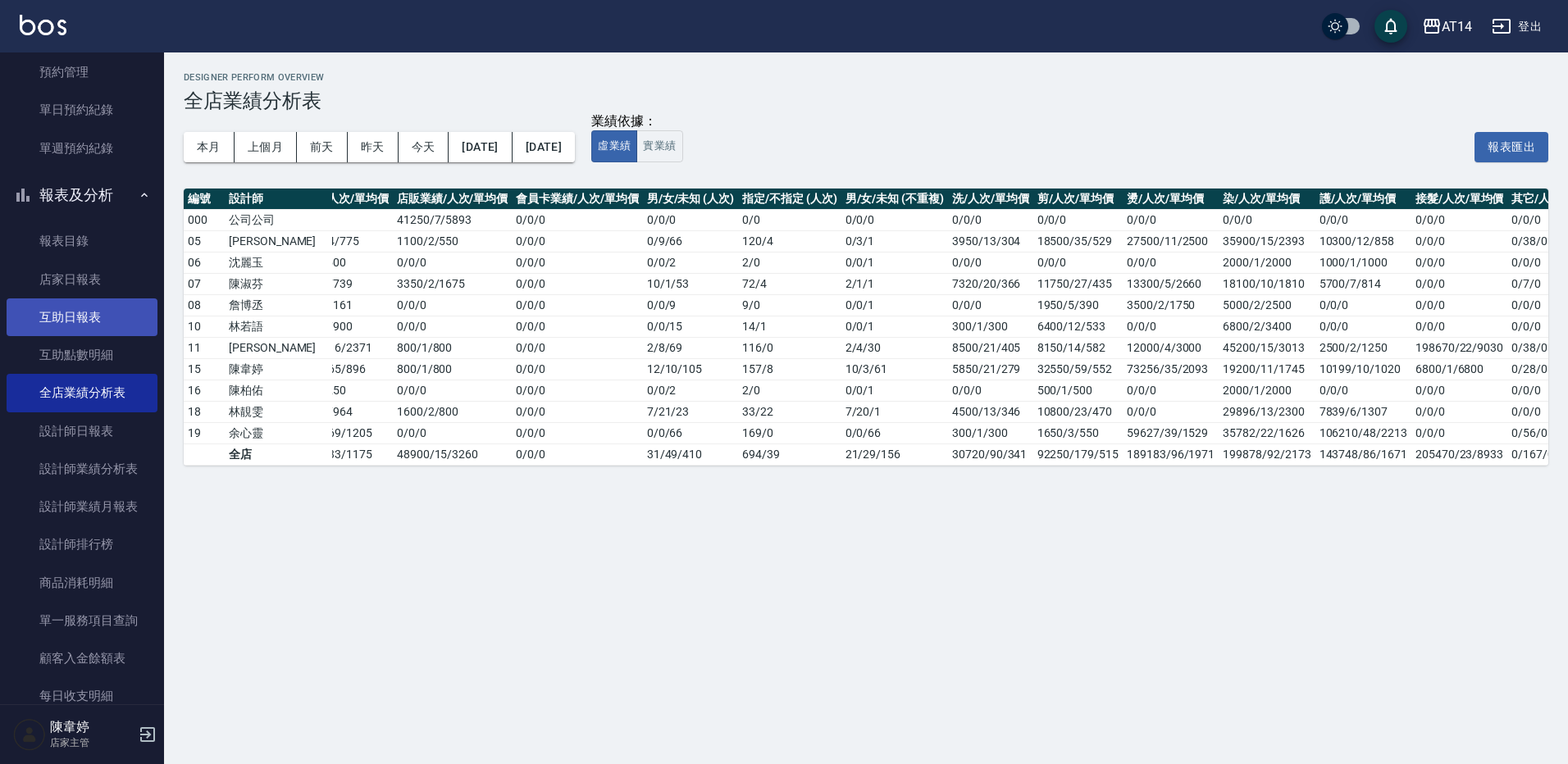
click at [99, 300] on link "互助日報表" at bounding box center [82, 317] width 151 height 38
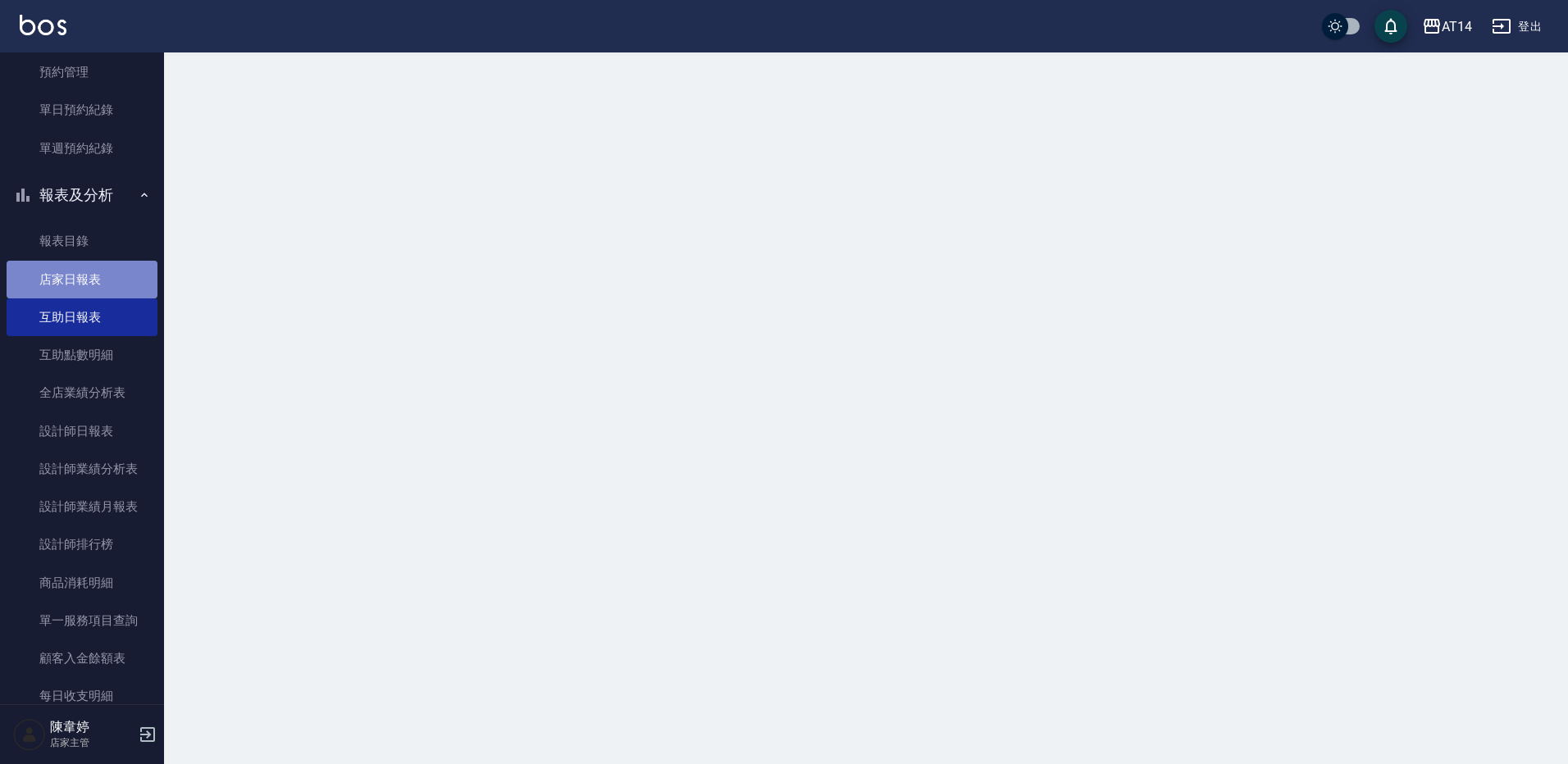
click at [112, 282] on link "店家日報表" at bounding box center [82, 279] width 151 height 38
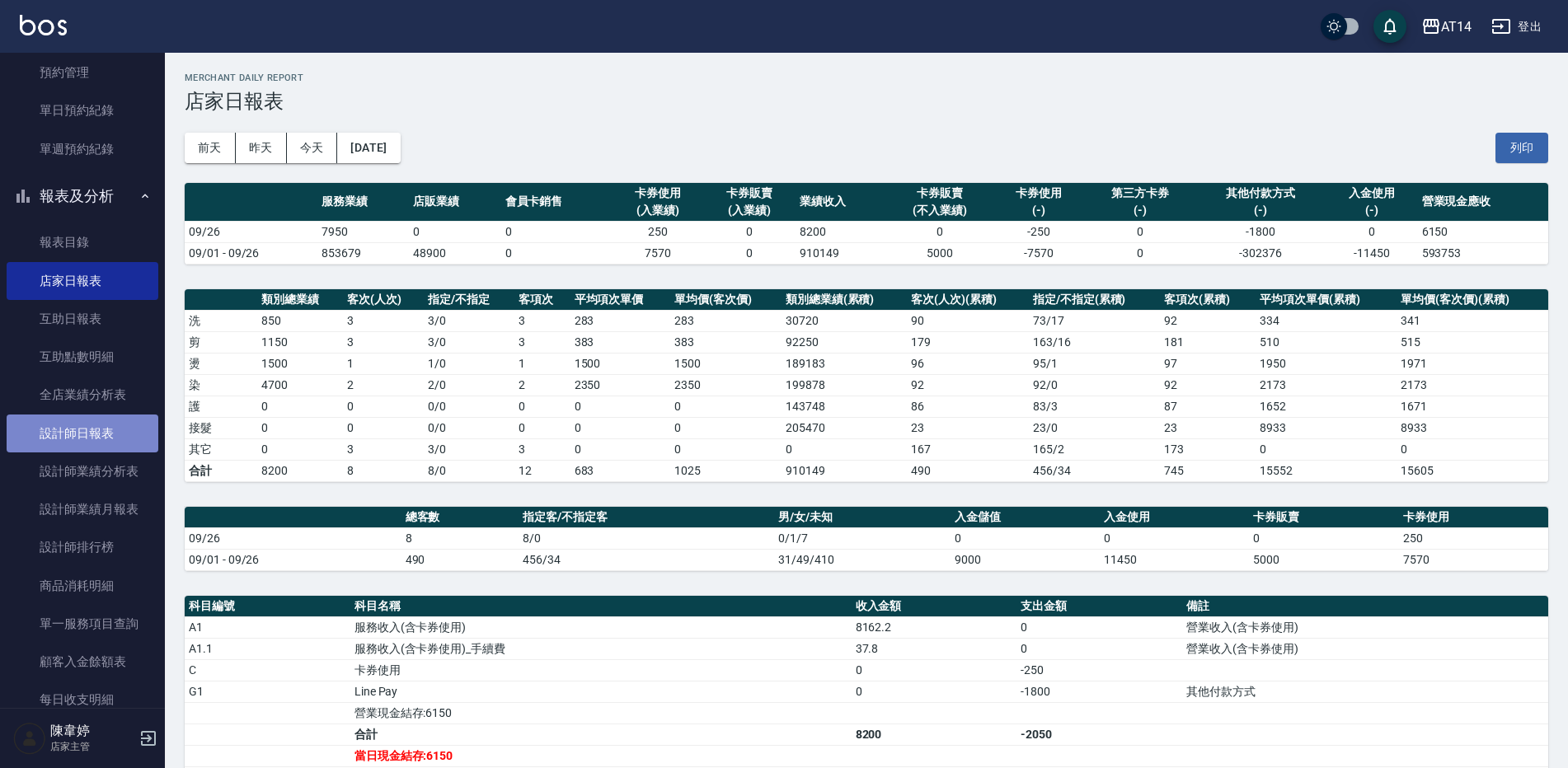
click at [132, 439] on link "設計師日報表" at bounding box center [82, 433] width 152 height 38
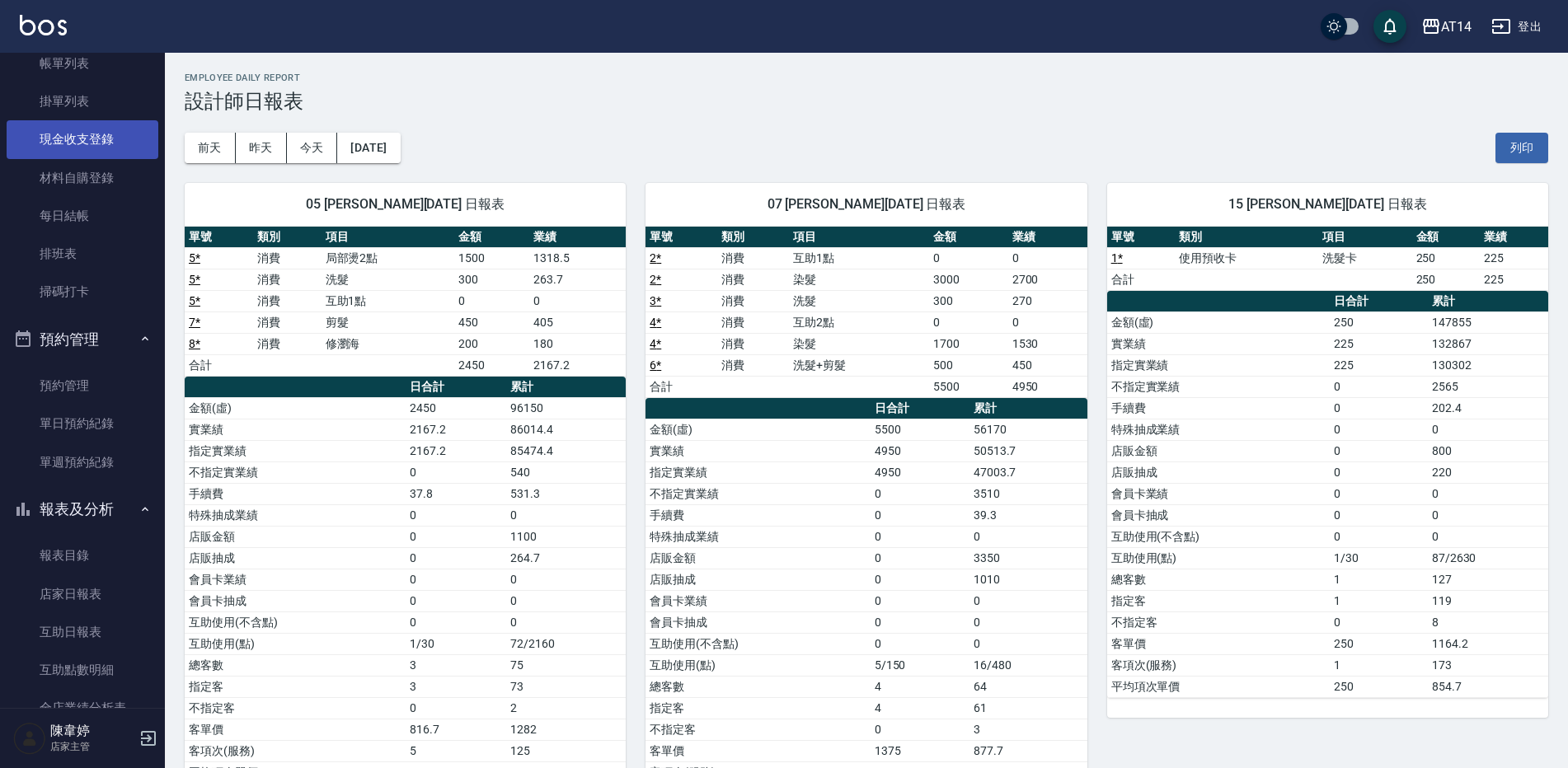
scroll to position [4, 0]
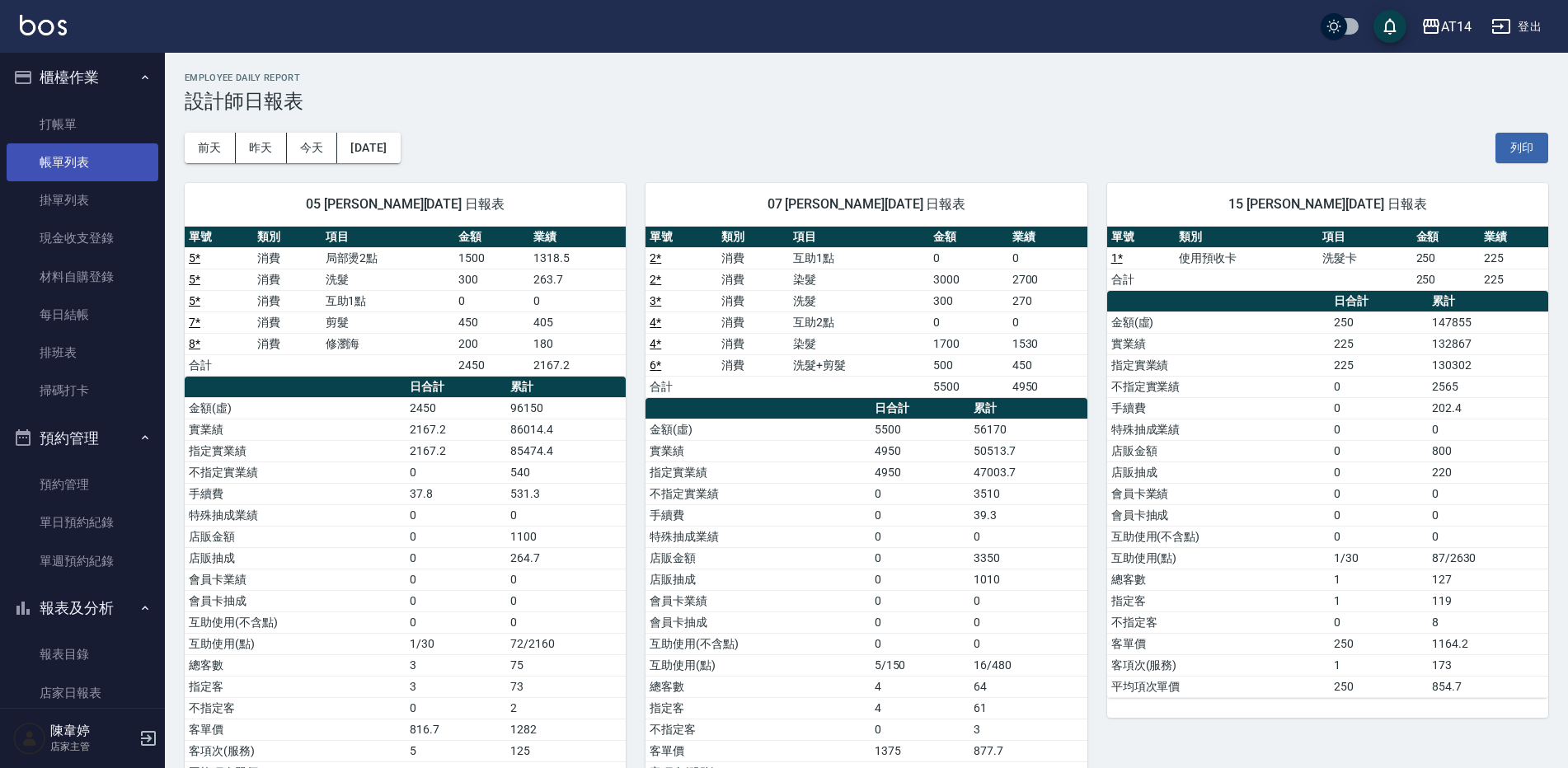
click at [89, 165] on link "帳單列表" at bounding box center [82, 162] width 152 height 38
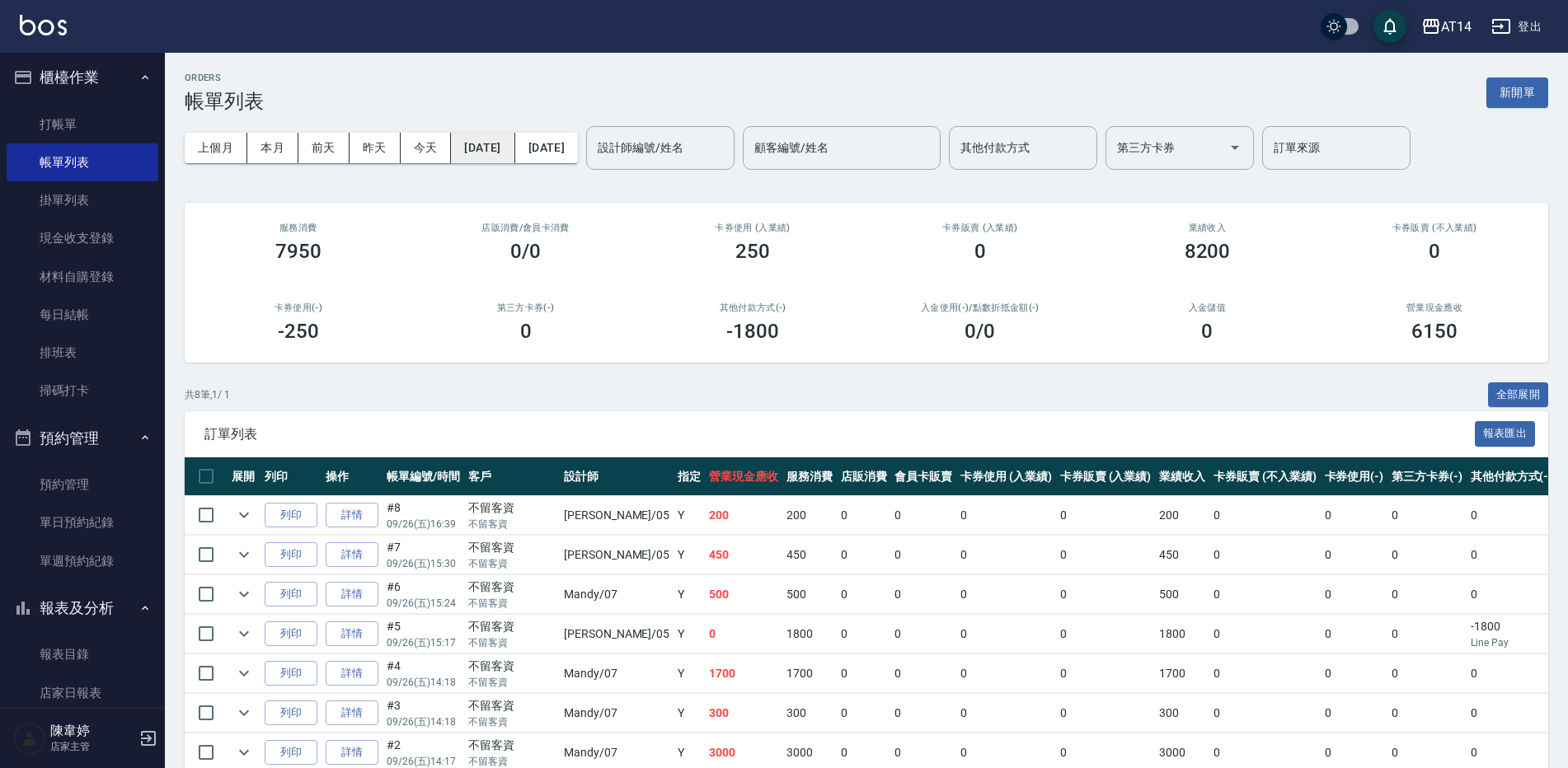
click at [515, 148] on button "[DATE]" at bounding box center [483, 147] width 63 height 31
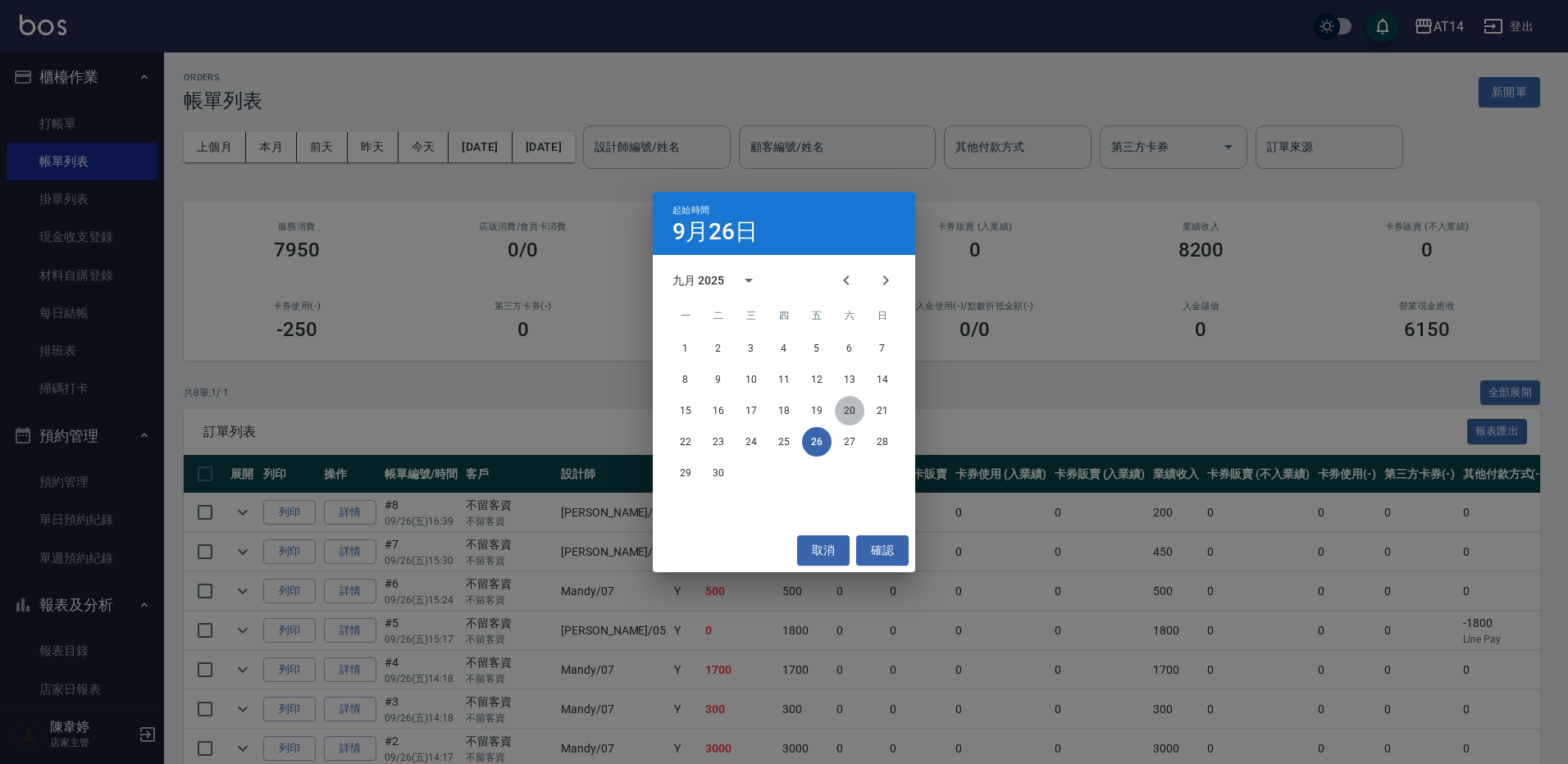
click at [842, 415] on button "20" at bounding box center [849, 411] width 30 height 30
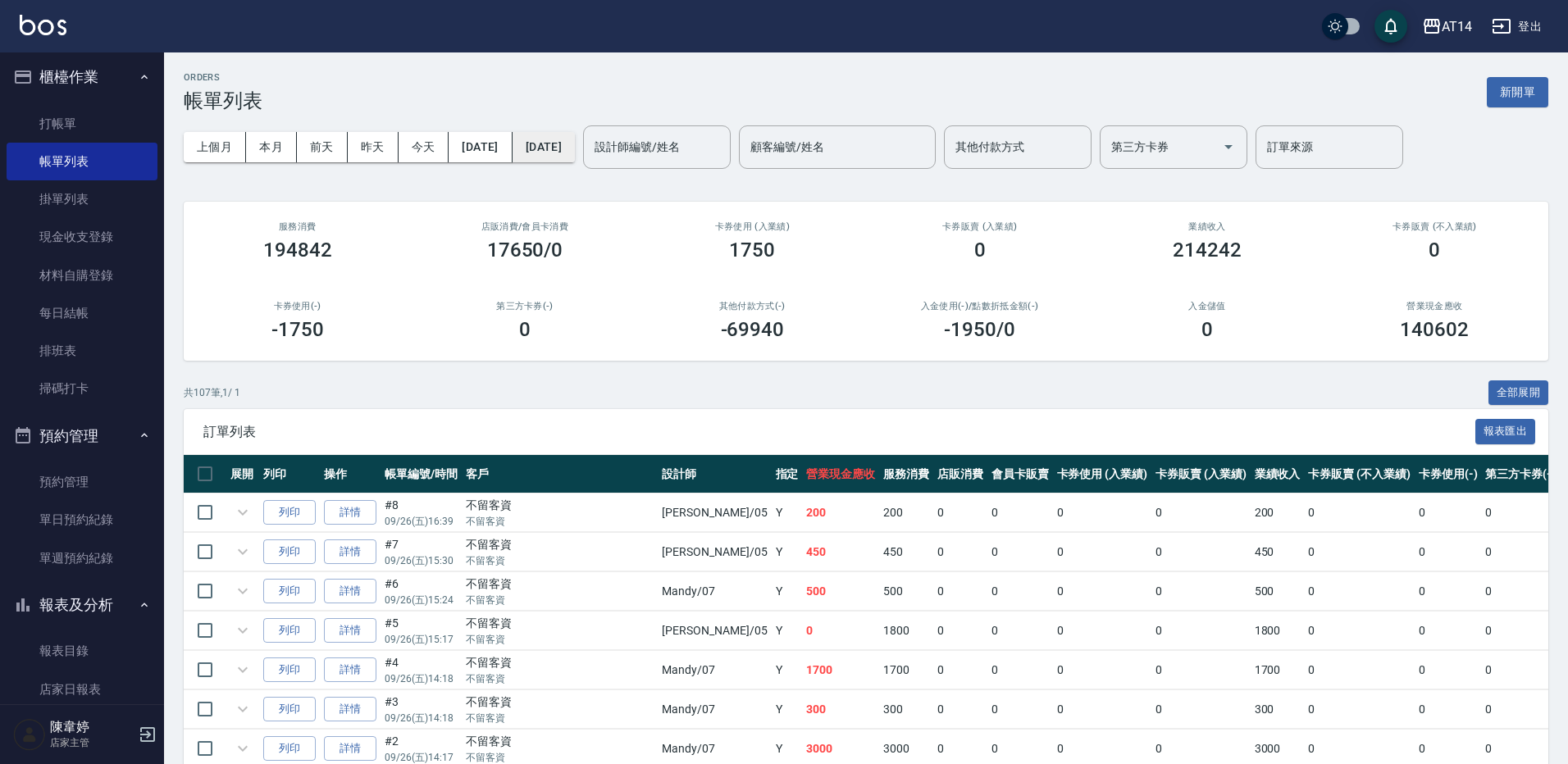
click at [546, 147] on button "[DATE]" at bounding box center [543, 146] width 62 height 31
click at [575, 161] on button "[DATE]" at bounding box center [543, 146] width 62 height 31
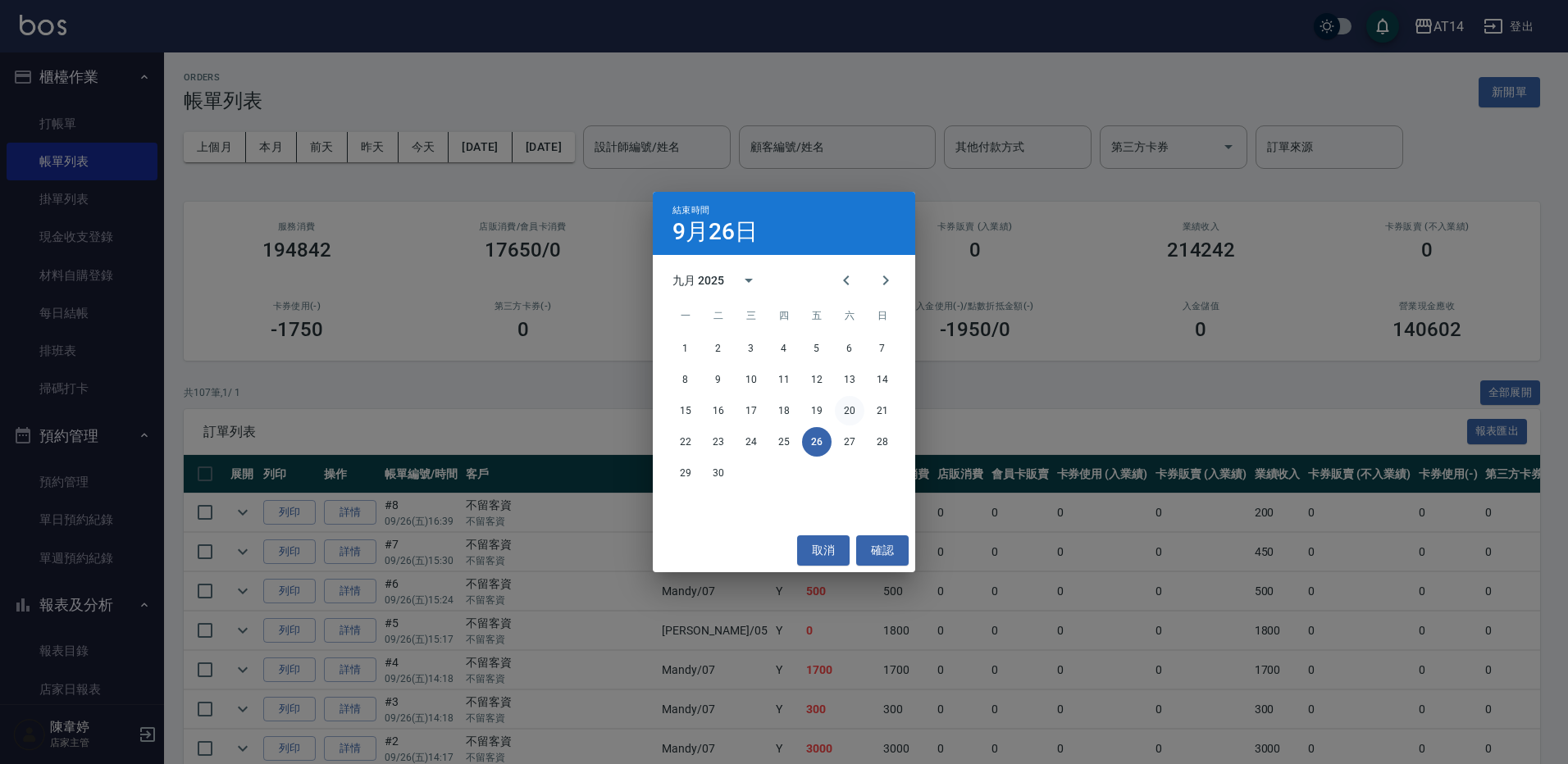
click at [858, 411] on button "20" at bounding box center [849, 411] width 30 height 30
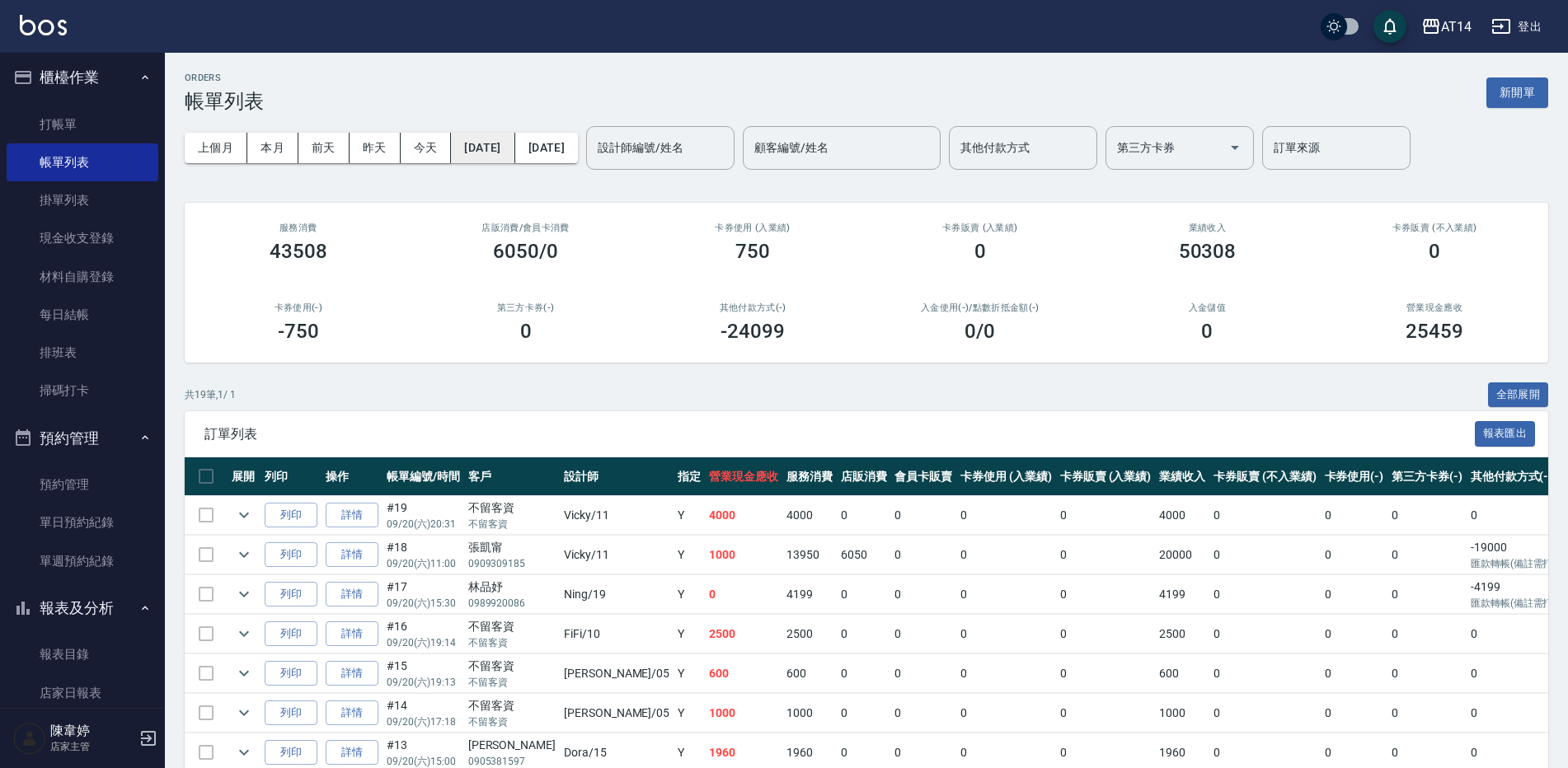
click at [494, 149] on button "[DATE]" at bounding box center [483, 147] width 63 height 31
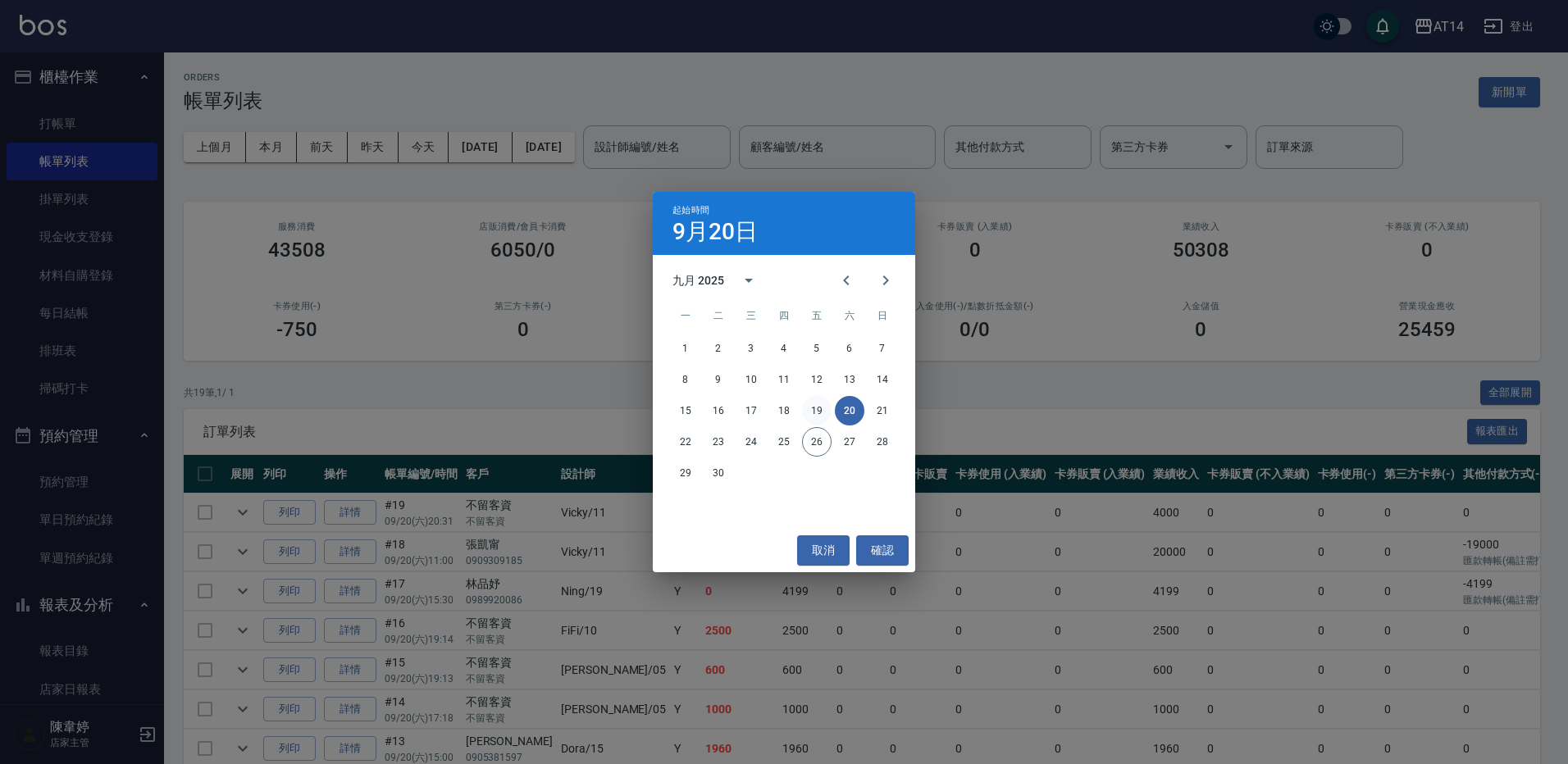
click at [816, 411] on button "19" at bounding box center [817, 411] width 30 height 30
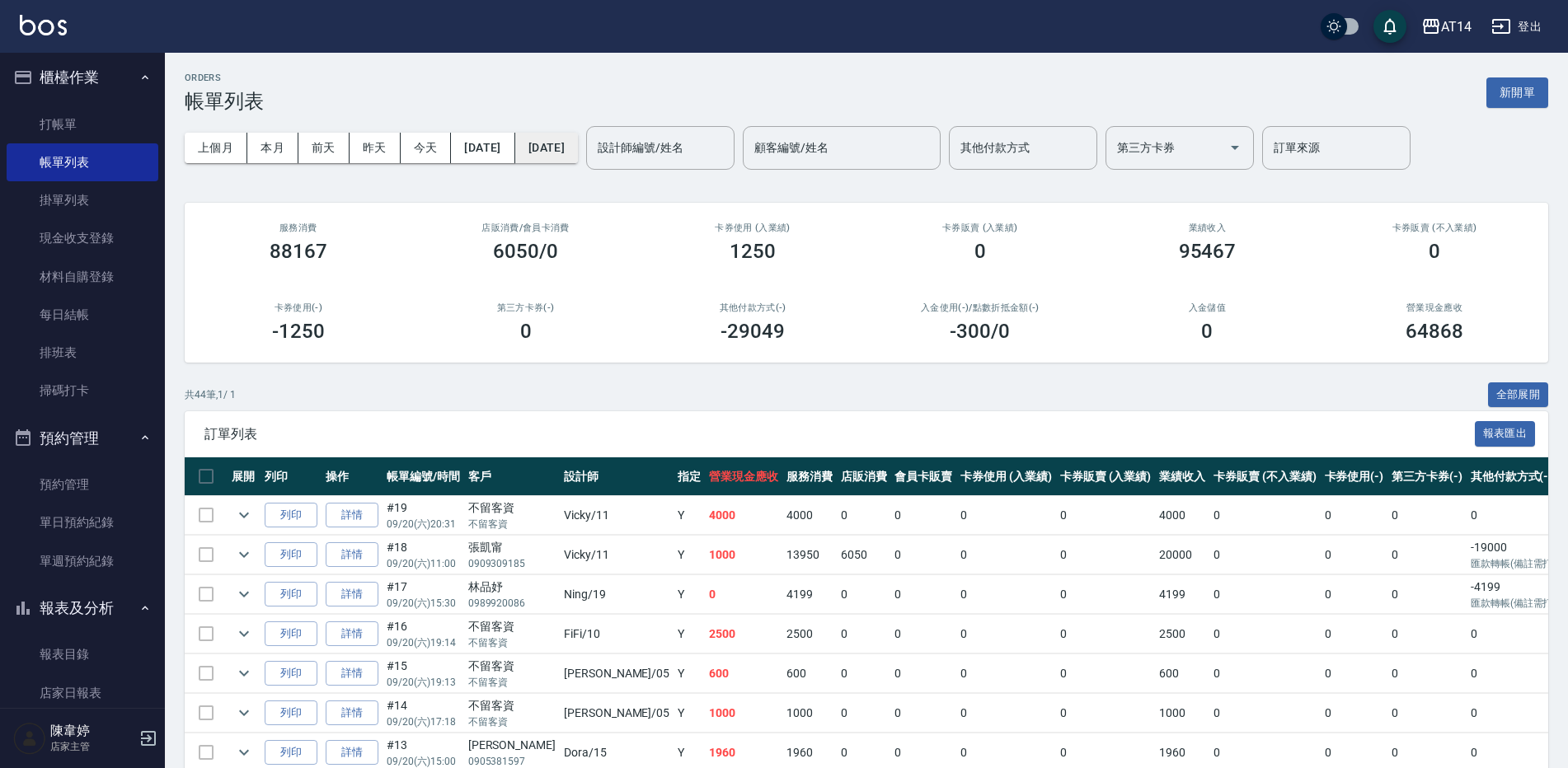
click at [578, 154] on button "[DATE]" at bounding box center [546, 147] width 62 height 31
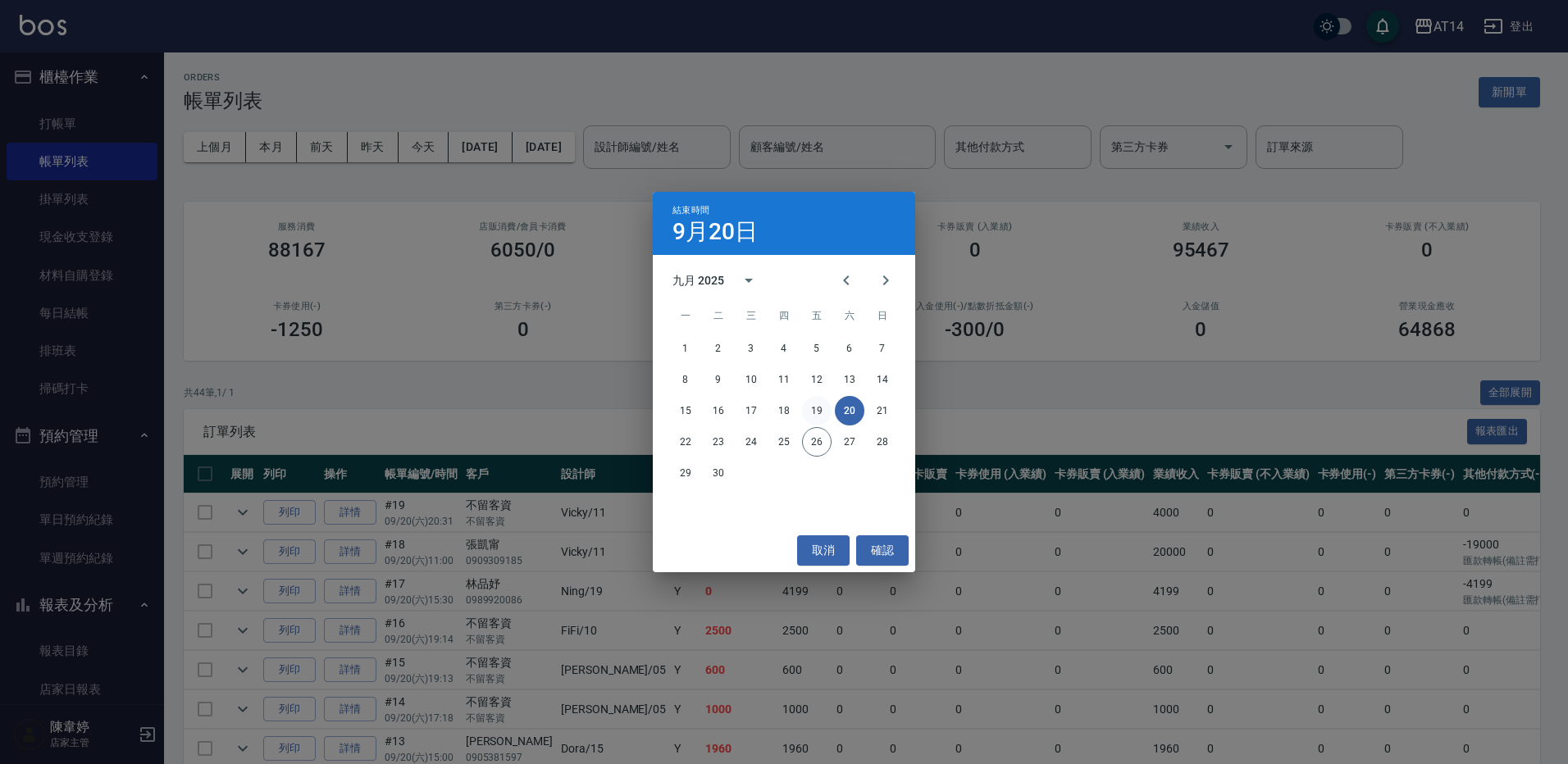
click at [815, 411] on button "19" at bounding box center [817, 411] width 30 height 30
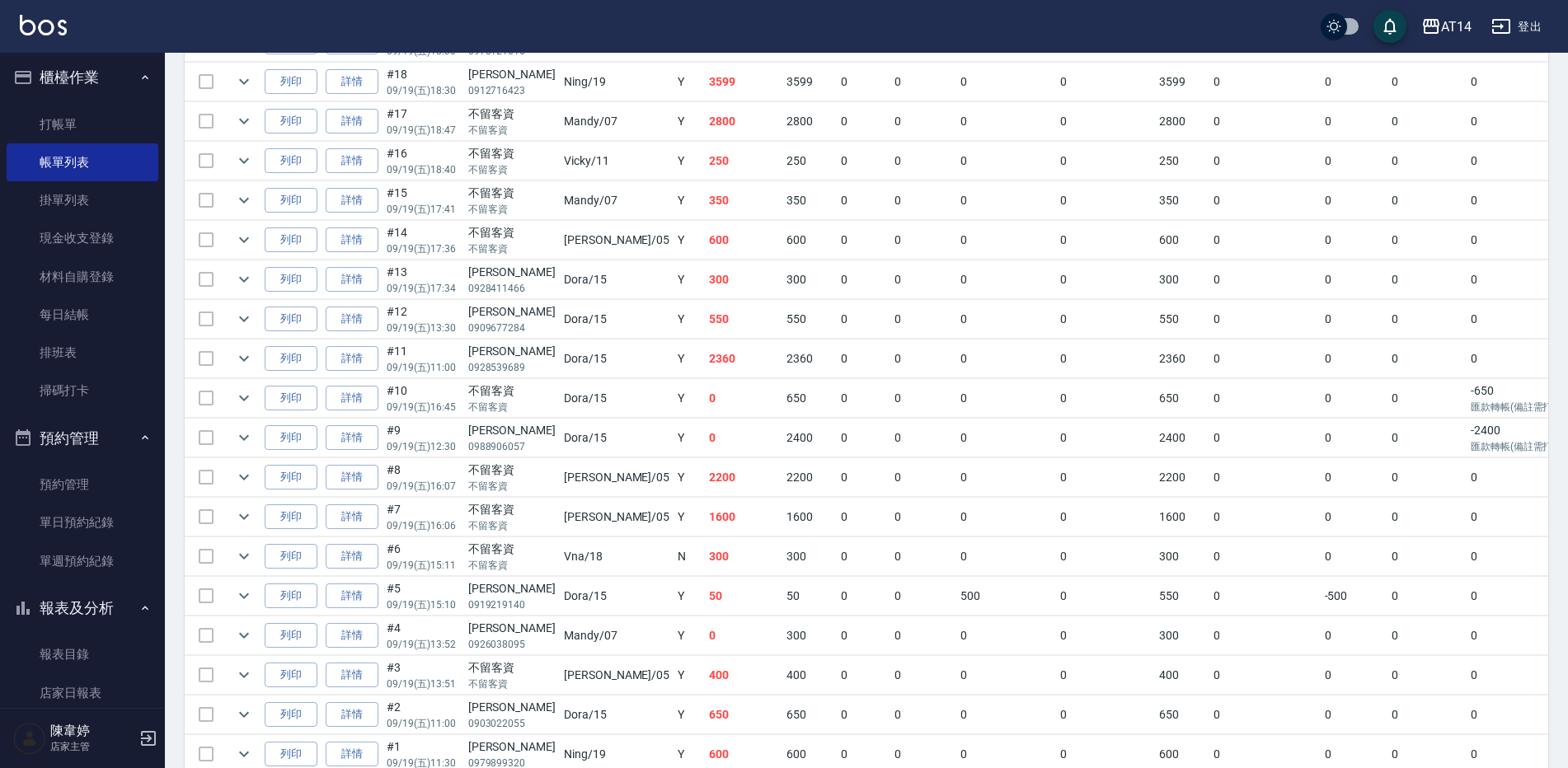
scroll to position [794, 0]
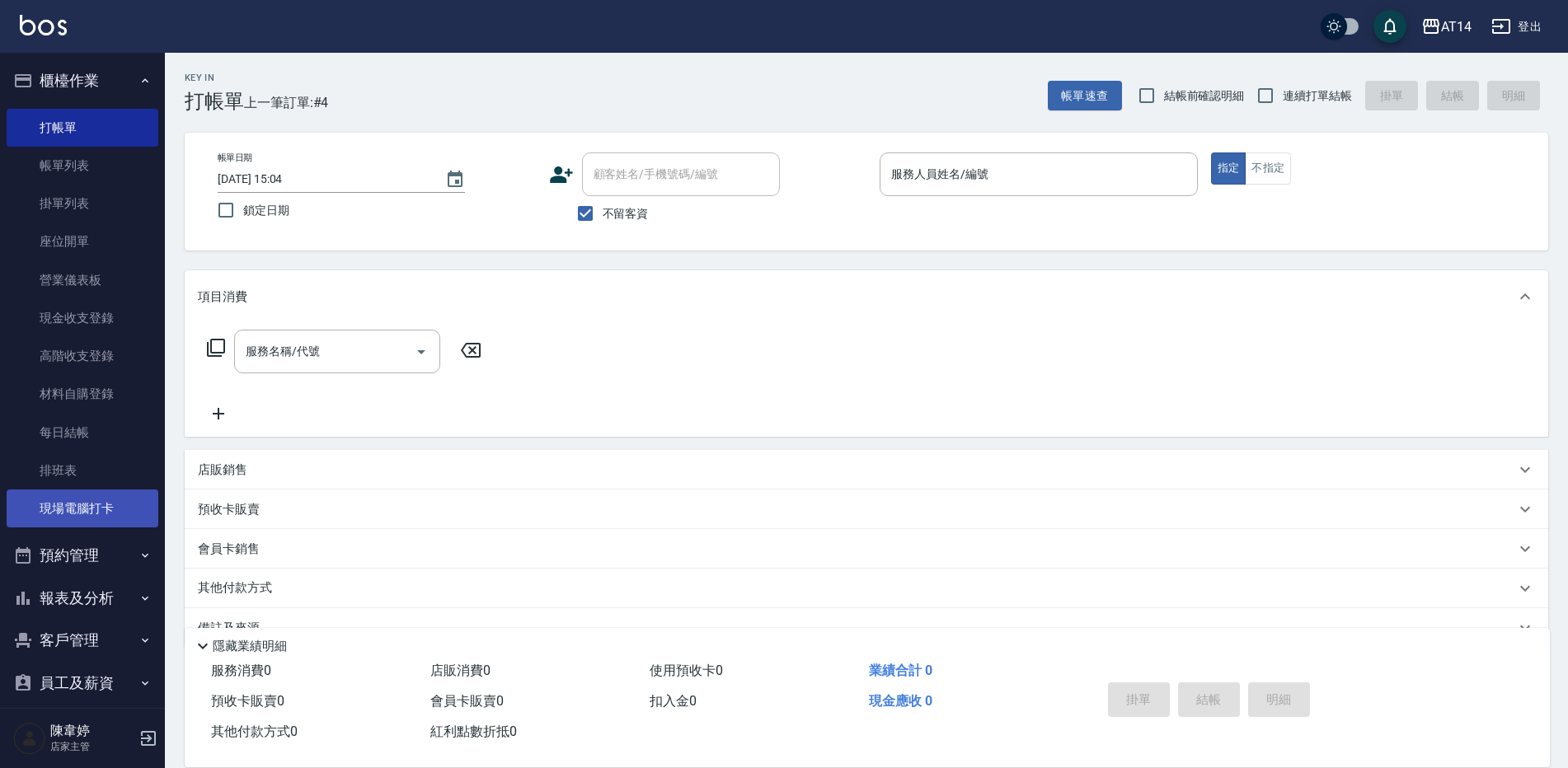
click at [89, 513] on link "現場電腦打卡" at bounding box center [82, 508] width 152 height 38
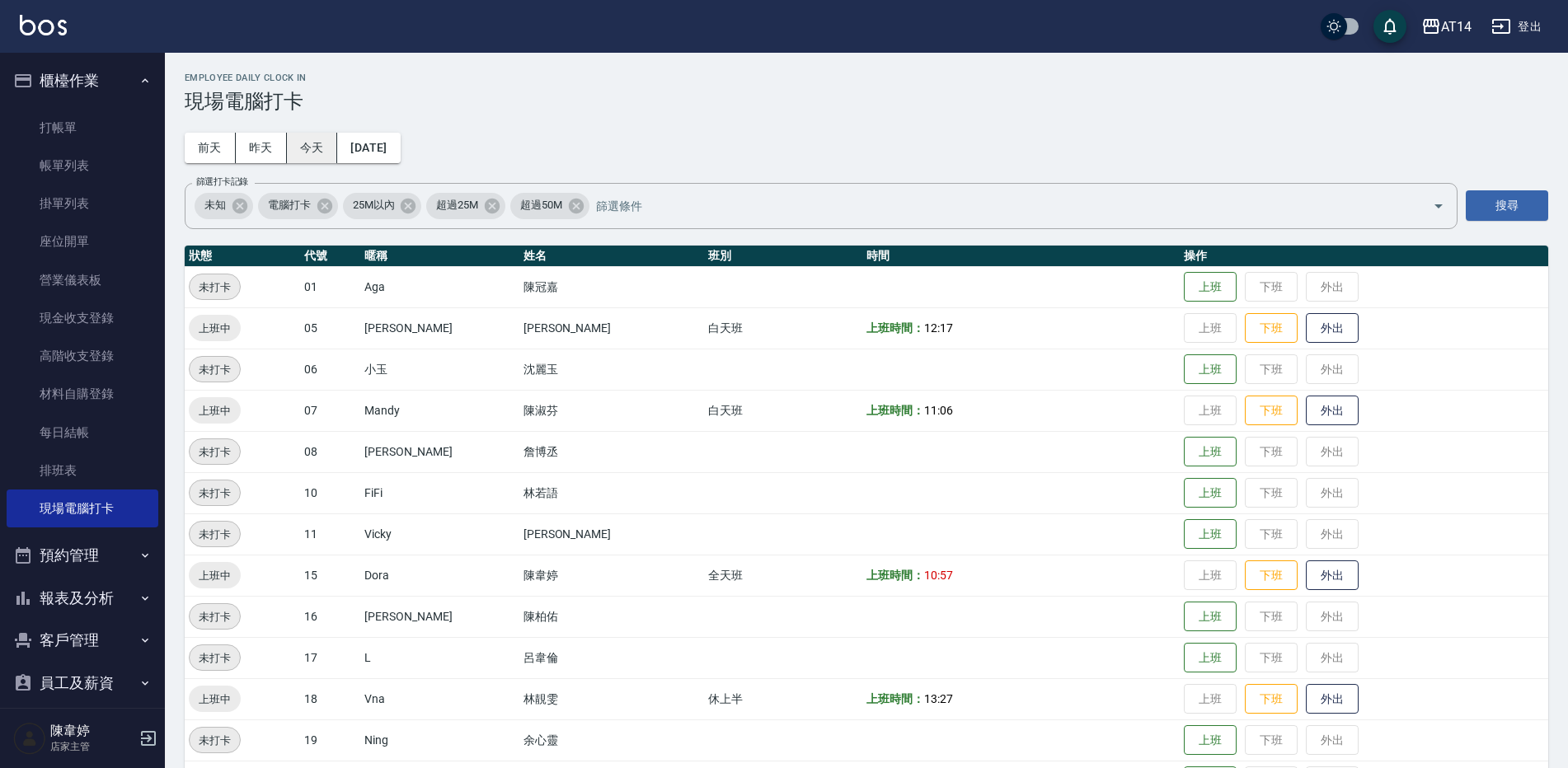
click at [318, 142] on button "今天" at bounding box center [312, 147] width 51 height 31
click at [266, 140] on button "昨天" at bounding box center [261, 147] width 51 height 31
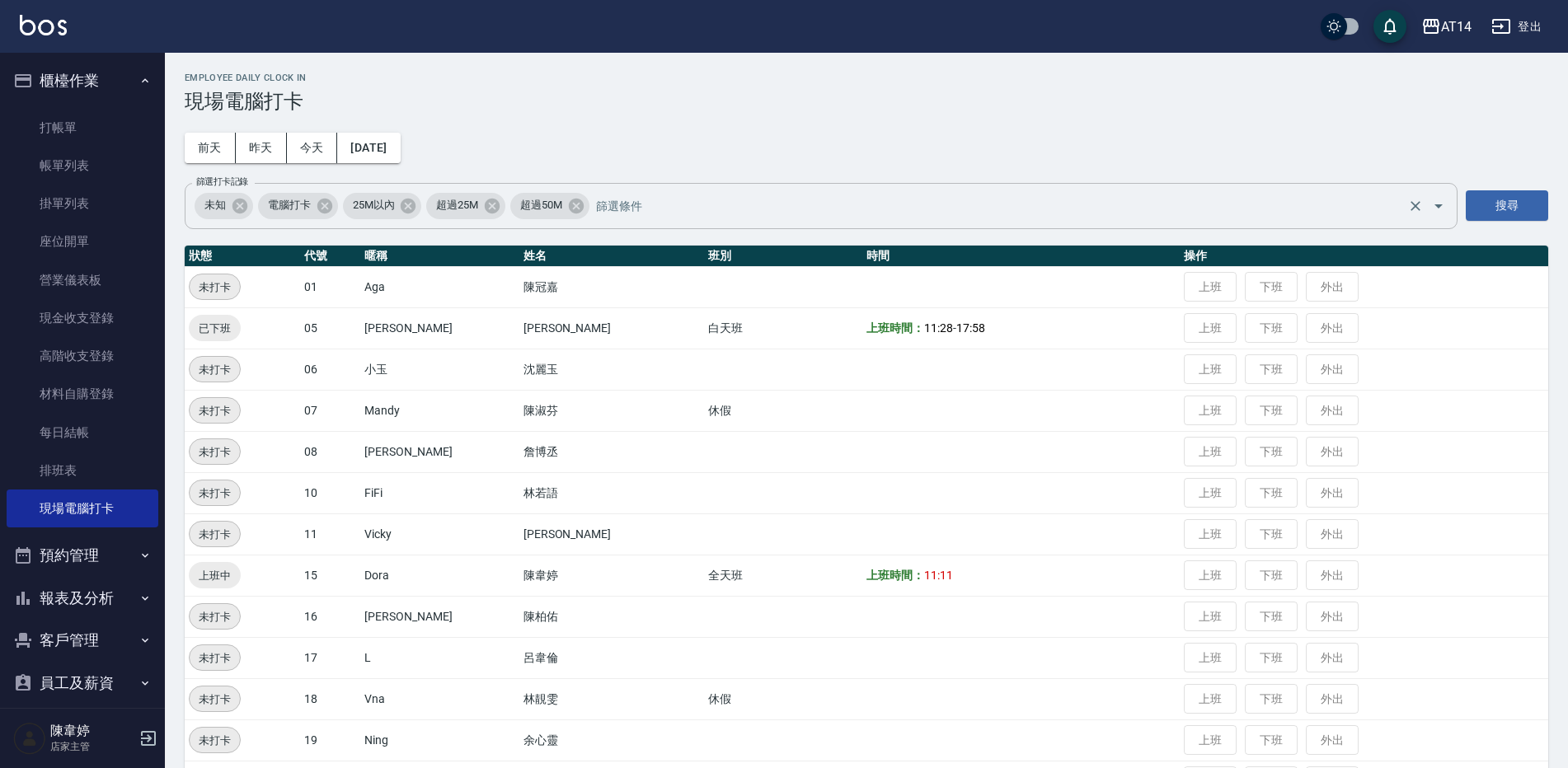
click at [284, 212] on span "電腦打卡" at bounding box center [289, 205] width 62 height 17
click at [553, 101] on h3 "現場電腦打卡" at bounding box center [866, 101] width 1364 height 23
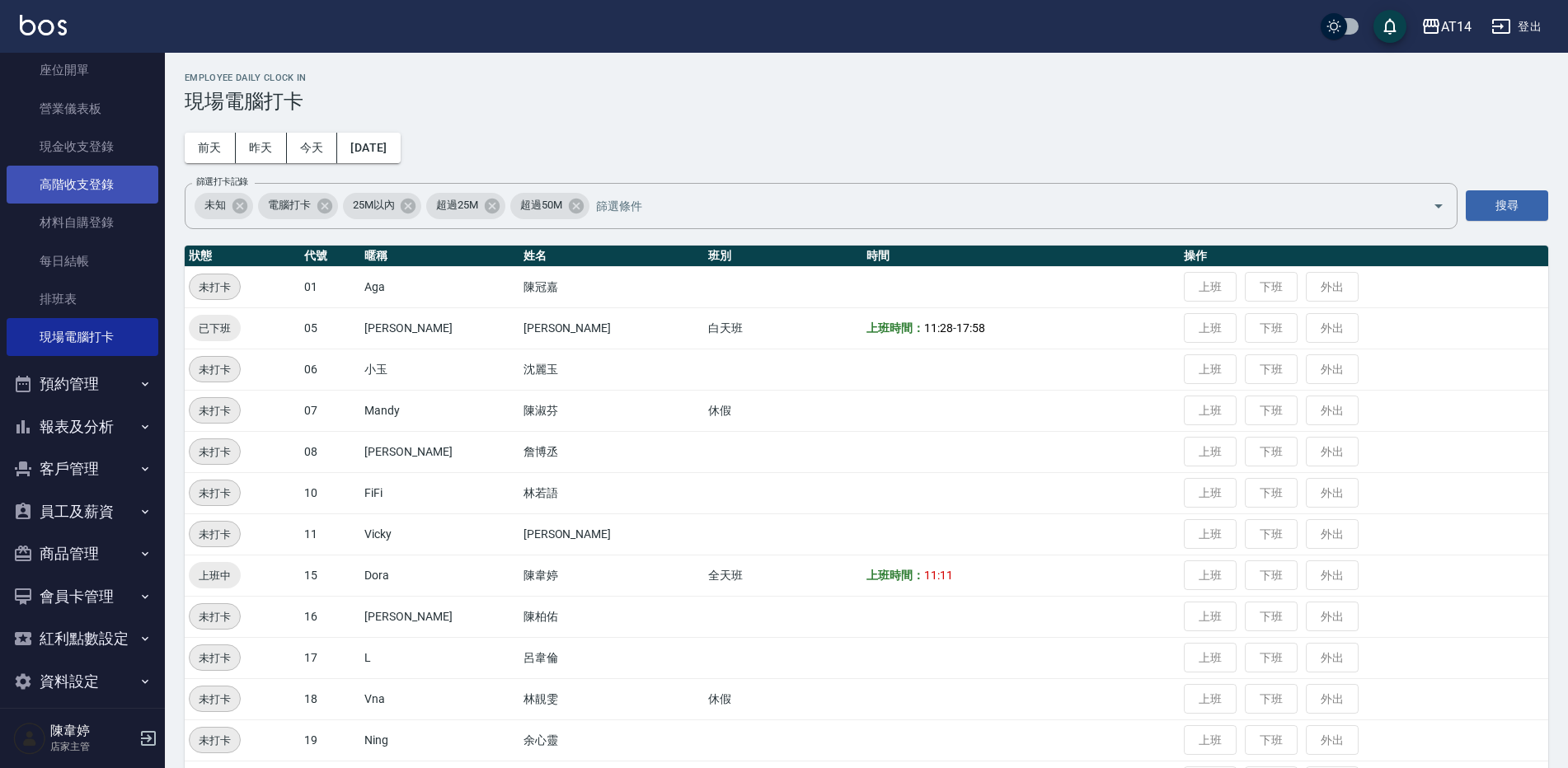
scroll to position [185, 0]
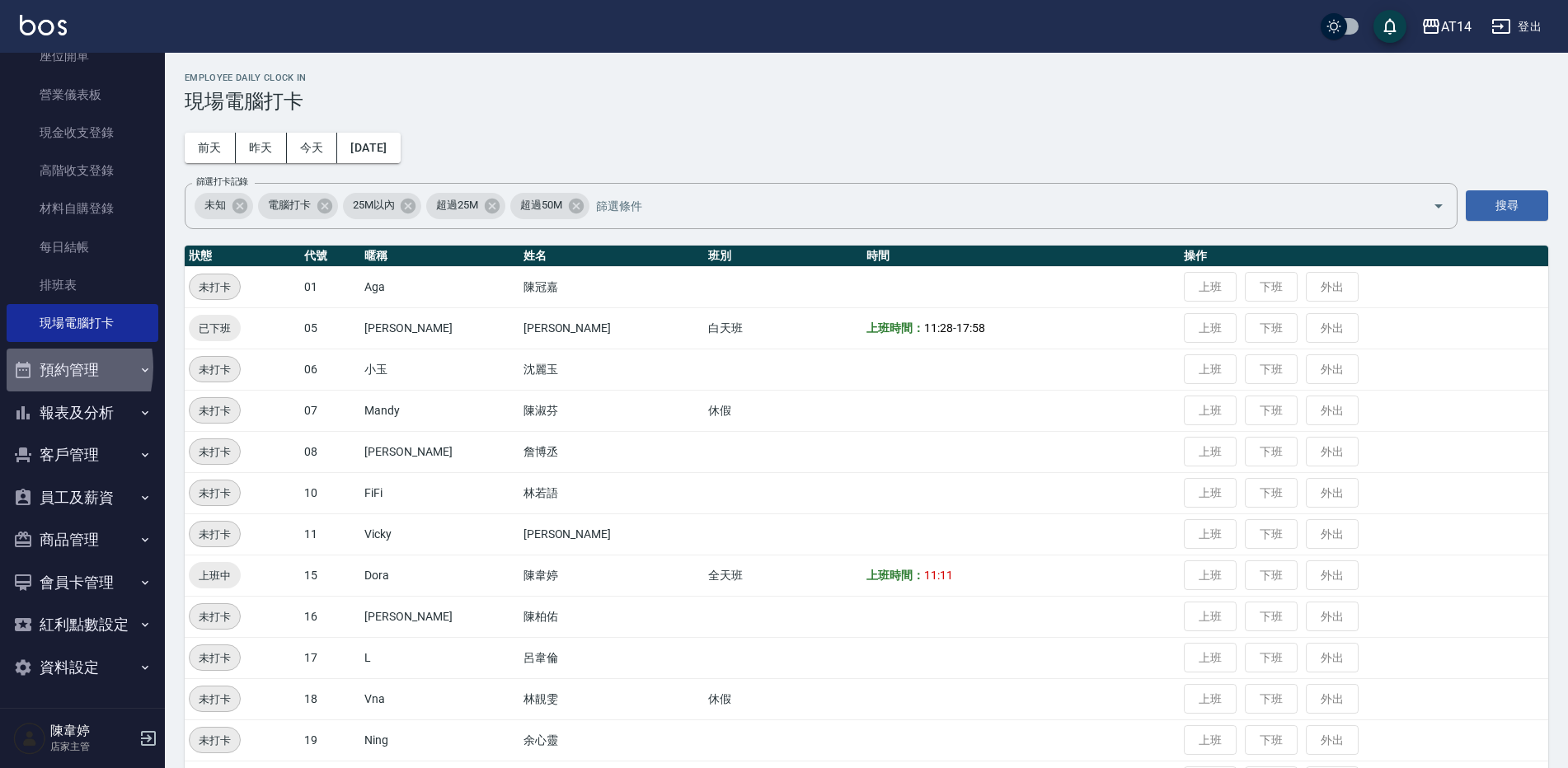
click at [36, 367] on button "預約管理" at bounding box center [82, 370] width 152 height 43
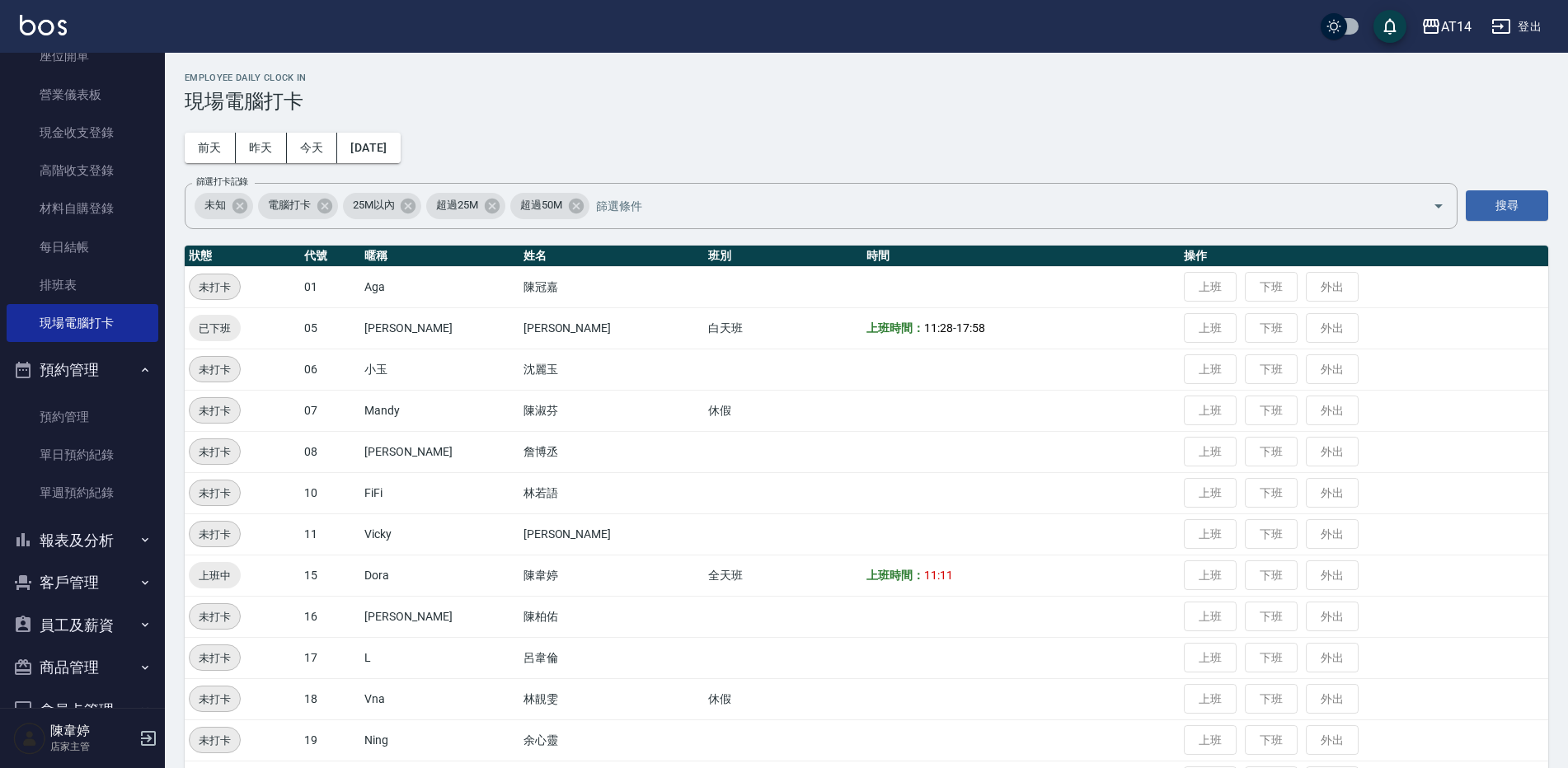
click at [36, 367] on button "預約管理" at bounding box center [82, 370] width 152 height 43
click at [50, 287] on link "排班表" at bounding box center [82, 285] width 152 height 38
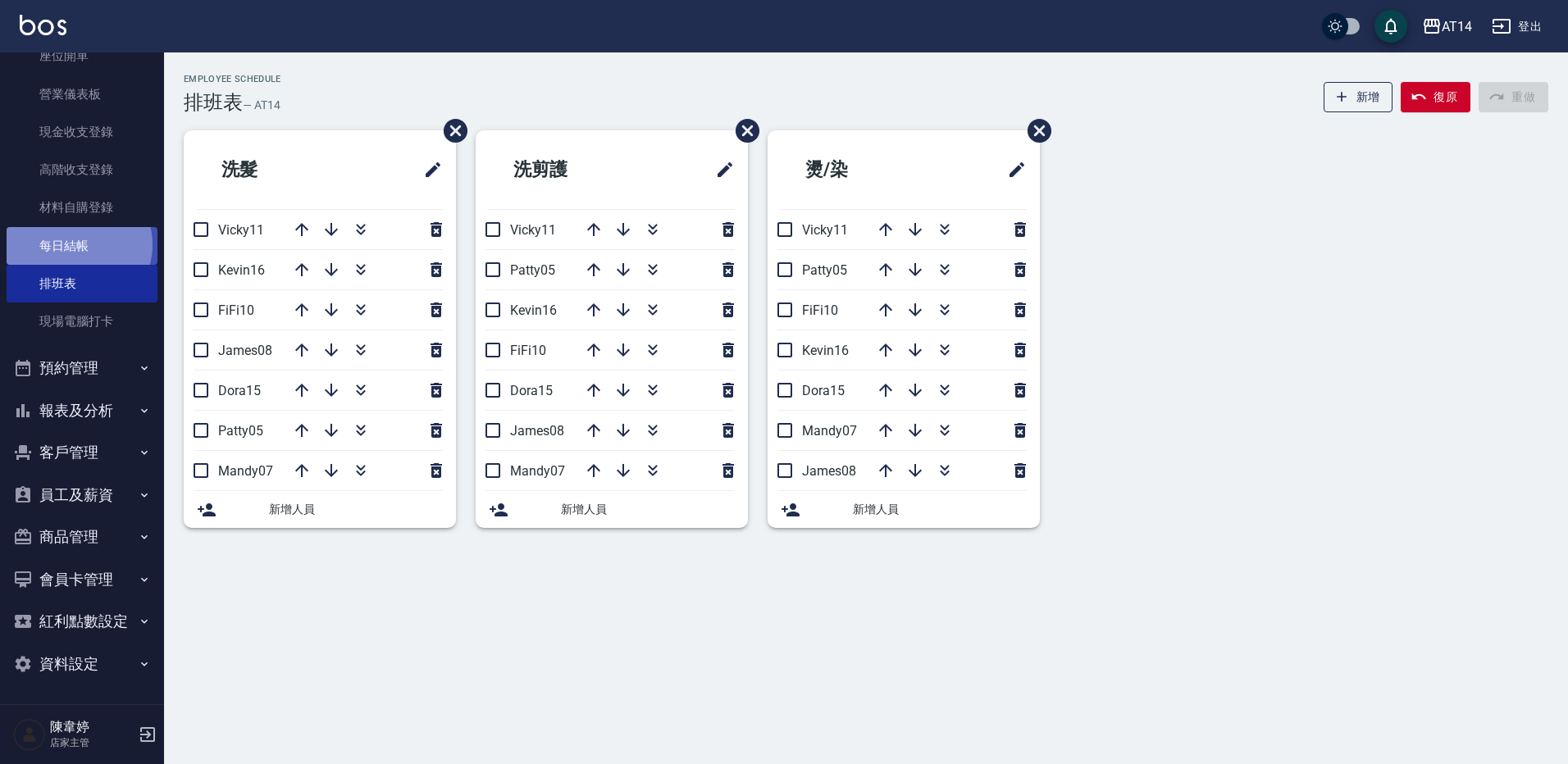
click at [78, 245] on link "每日結帳" at bounding box center [82, 246] width 151 height 38
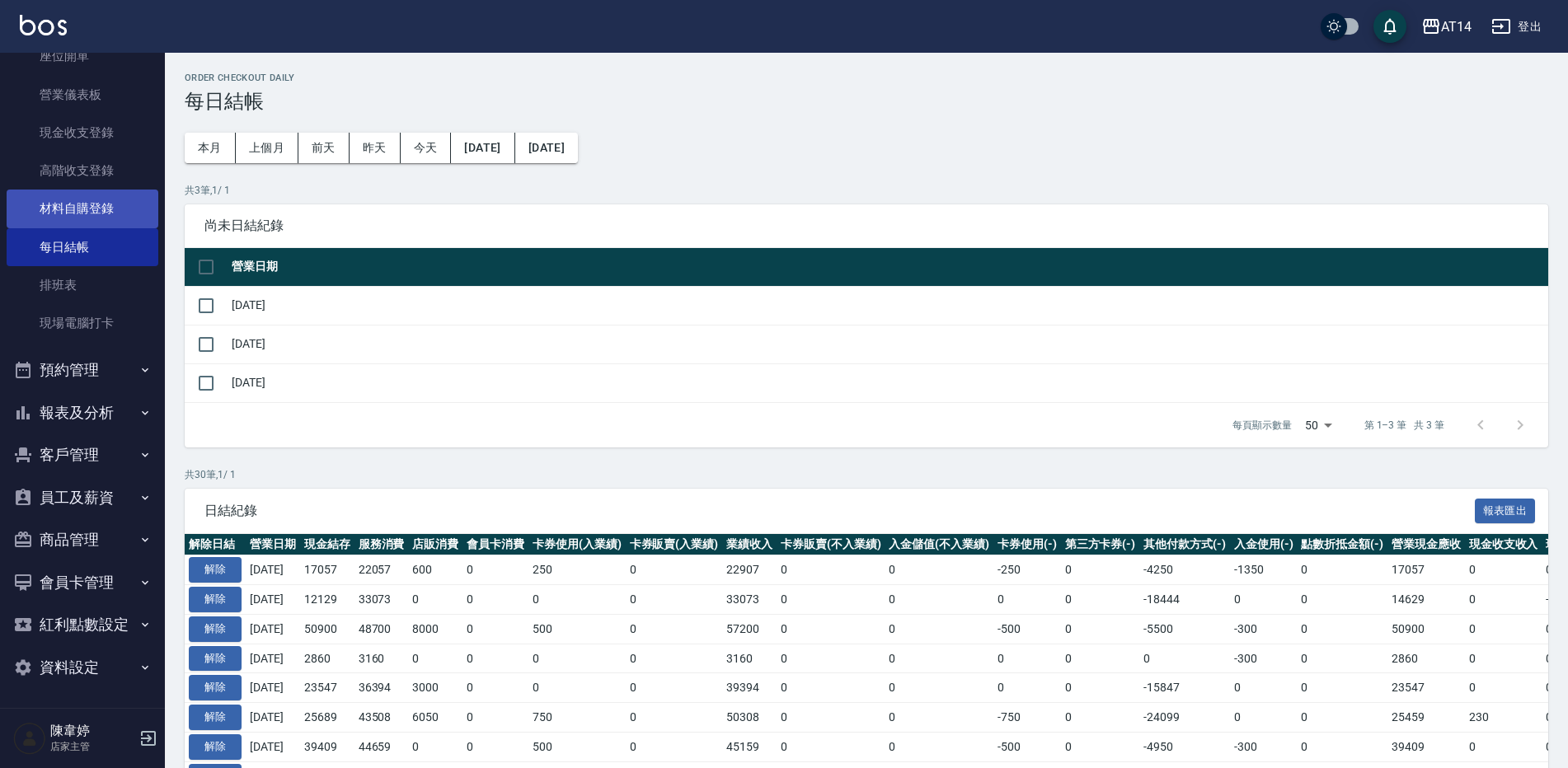
click at [81, 213] on link "材料自購登錄" at bounding box center [82, 208] width 152 height 38
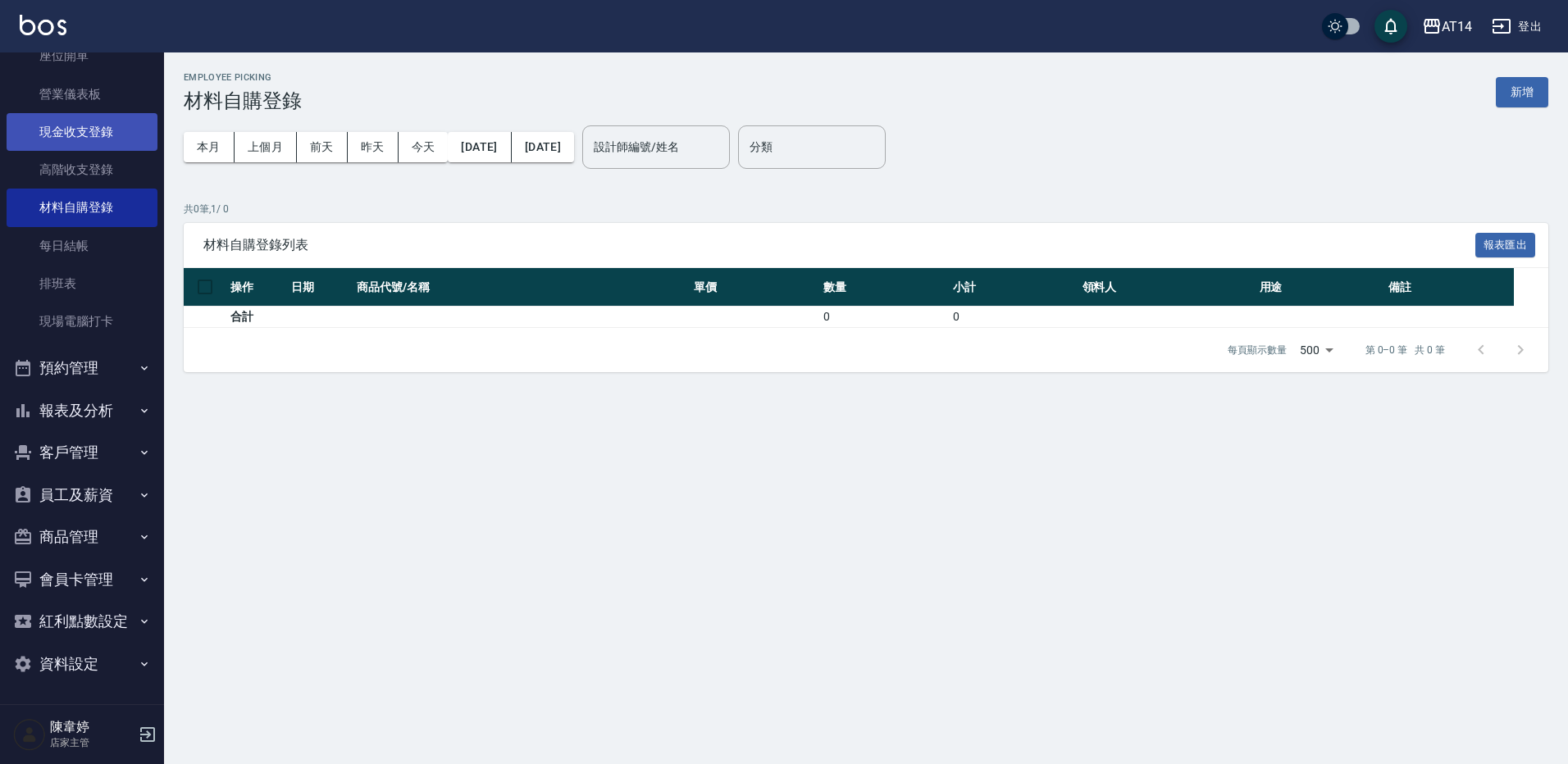
click at [75, 149] on link "現金收支登錄" at bounding box center [82, 132] width 151 height 38
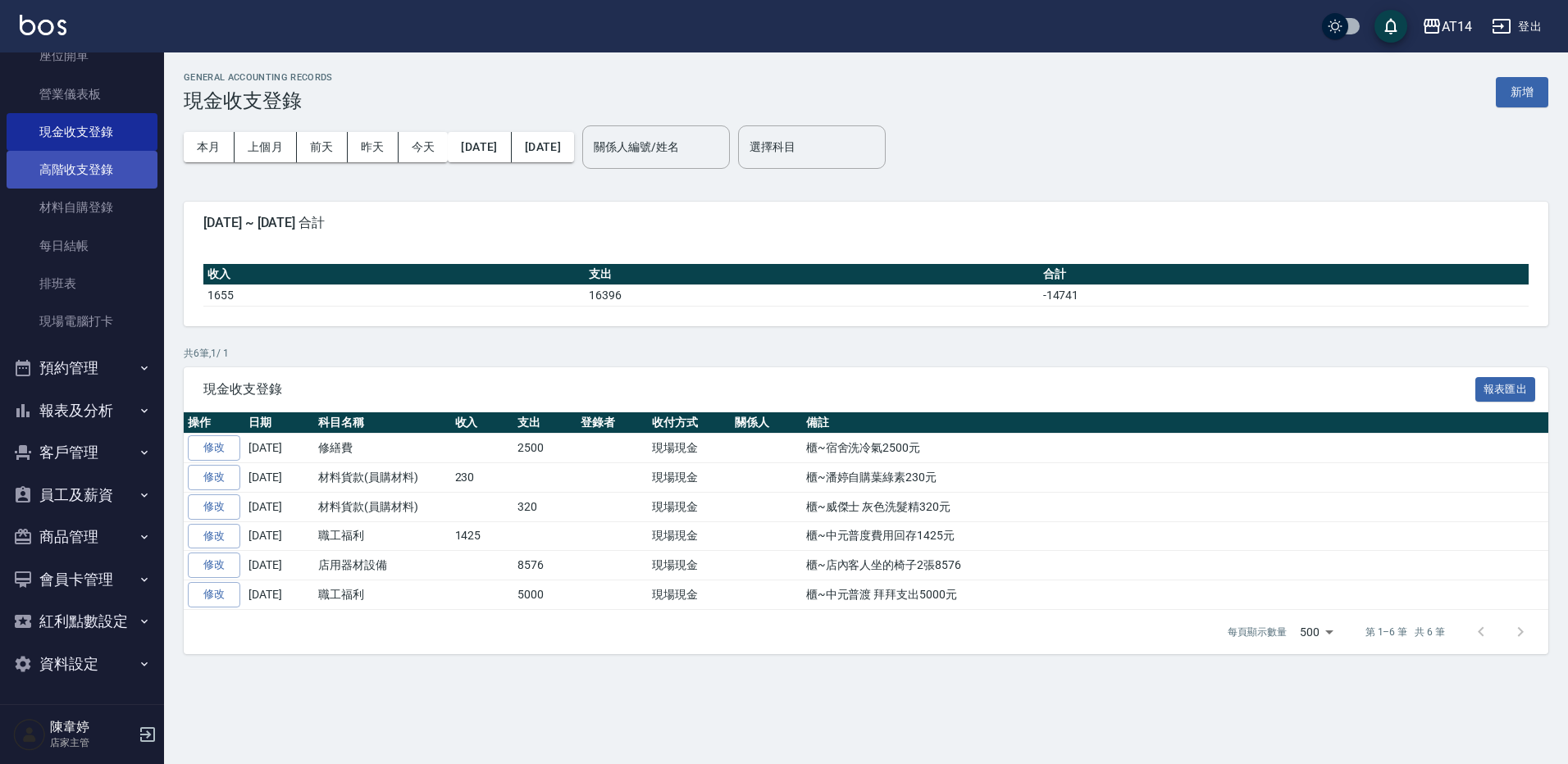
click at [70, 167] on link "高階收支登錄" at bounding box center [82, 170] width 151 height 38
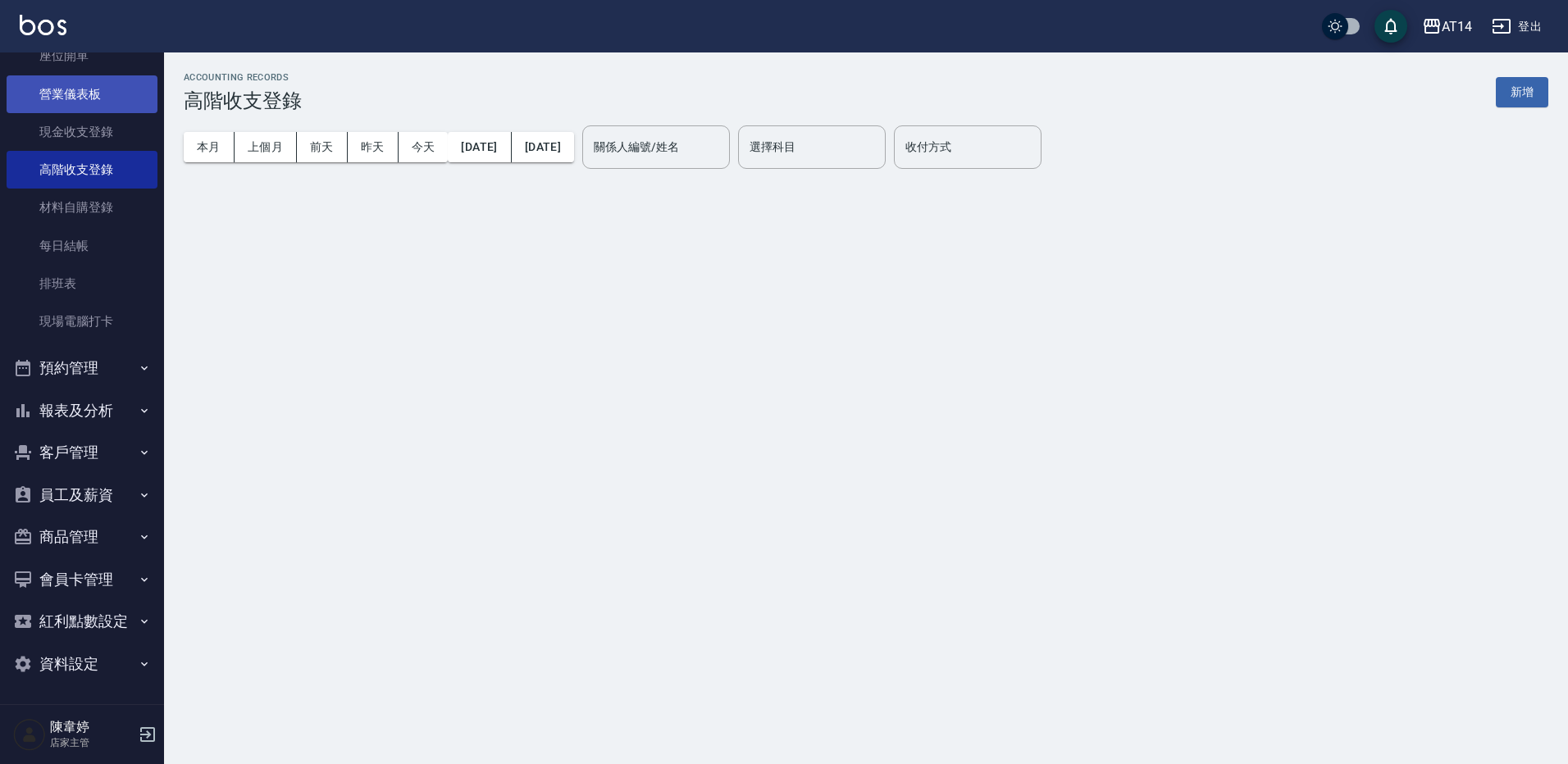
click at [53, 90] on link "營業儀表板" at bounding box center [82, 94] width 151 height 38
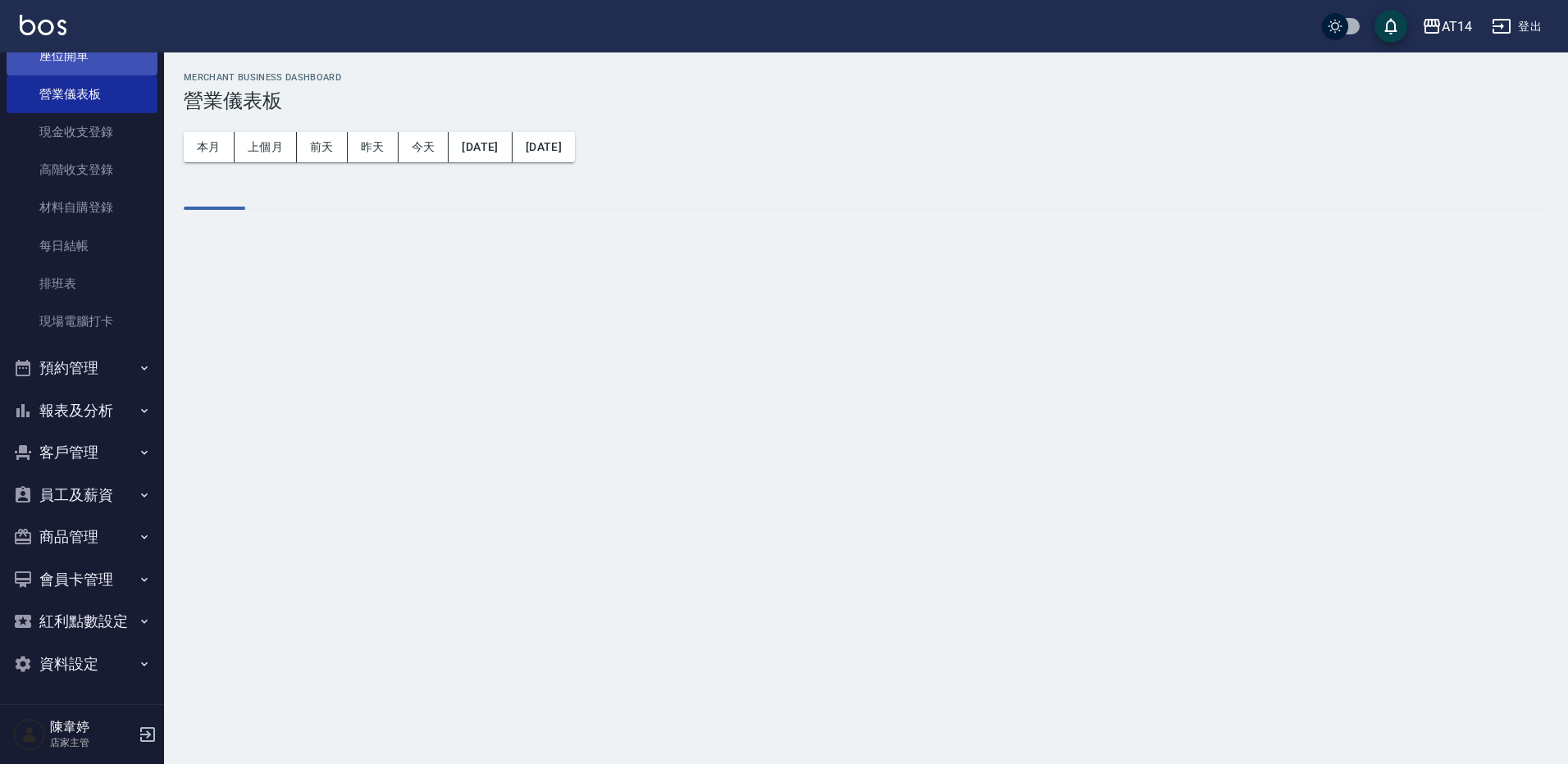
click at [79, 57] on link "座位開單" at bounding box center [82, 56] width 151 height 38
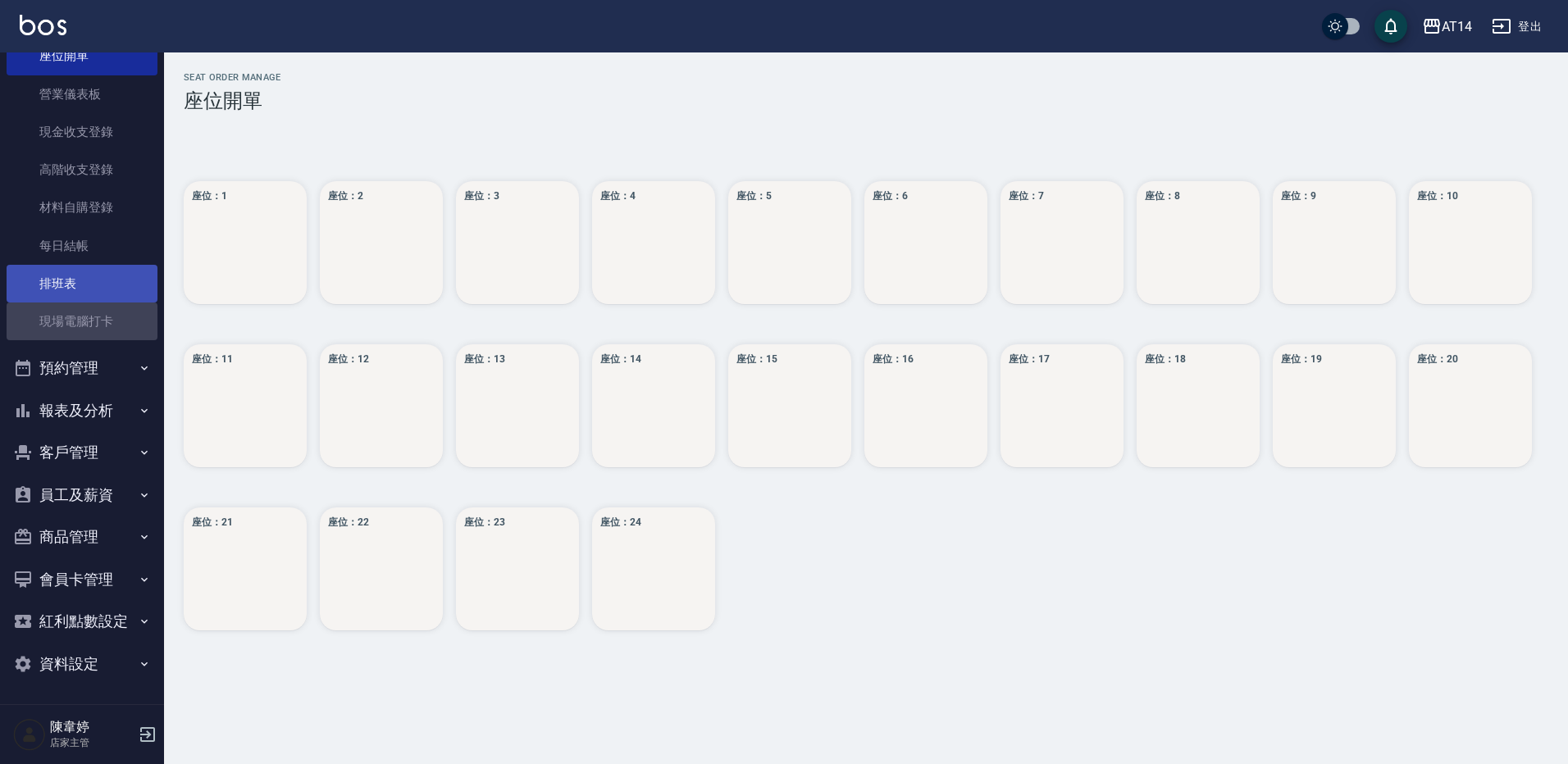
drag, startPoint x: 89, startPoint y: 312, endPoint x: 96, endPoint y: 298, distance: 15.7
click at [89, 310] on link "現場電腦打卡" at bounding box center [82, 321] width 151 height 38
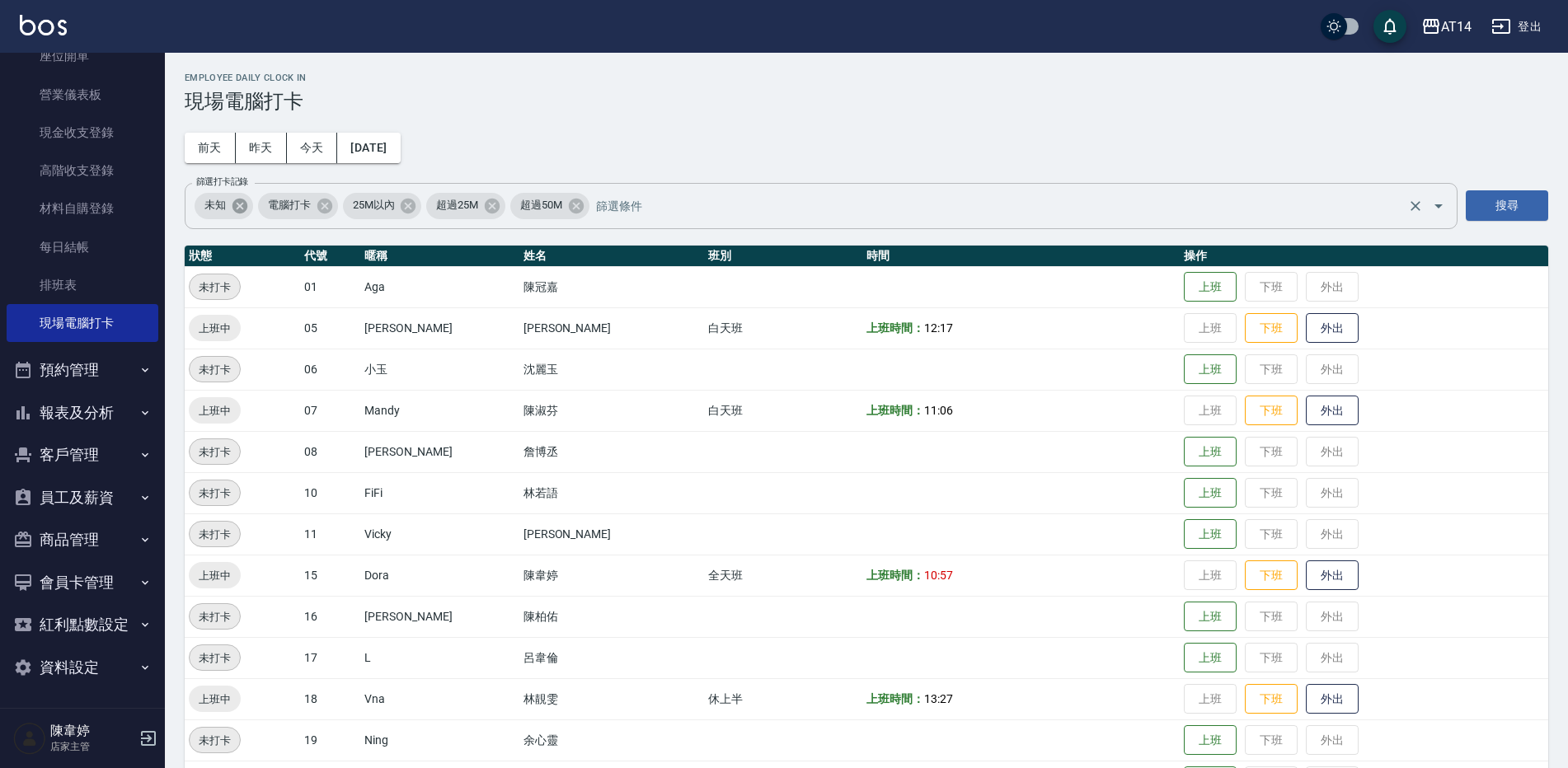
click at [240, 213] on icon at bounding box center [240, 205] width 18 height 18
click at [267, 213] on icon at bounding box center [261, 205] width 18 height 18
click at [261, 211] on icon at bounding box center [261, 205] width 15 height 15
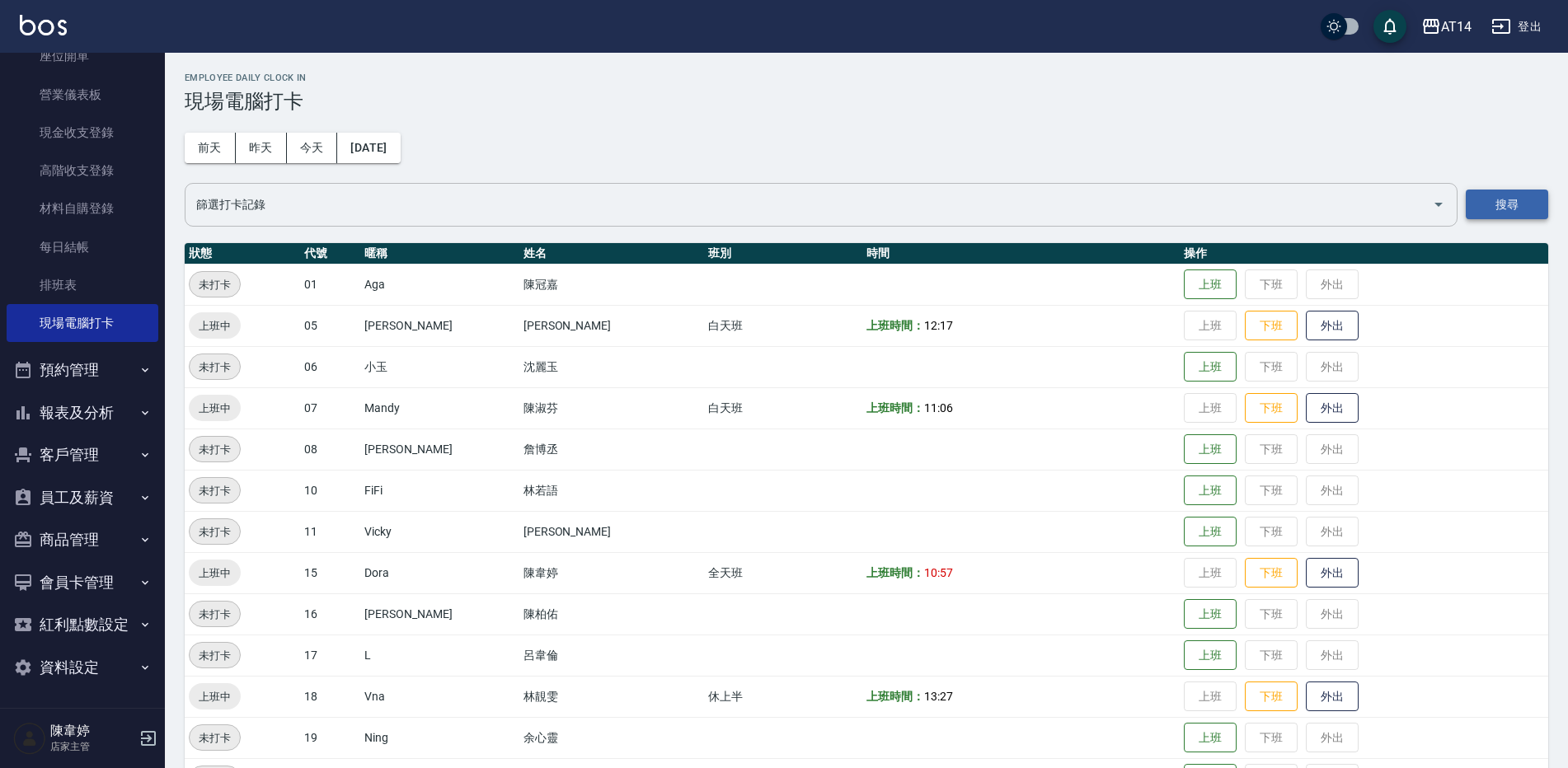
click at [1517, 206] on button "搜尋" at bounding box center [1507, 204] width 82 height 31
click at [312, 159] on button "今天" at bounding box center [312, 147] width 51 height 31
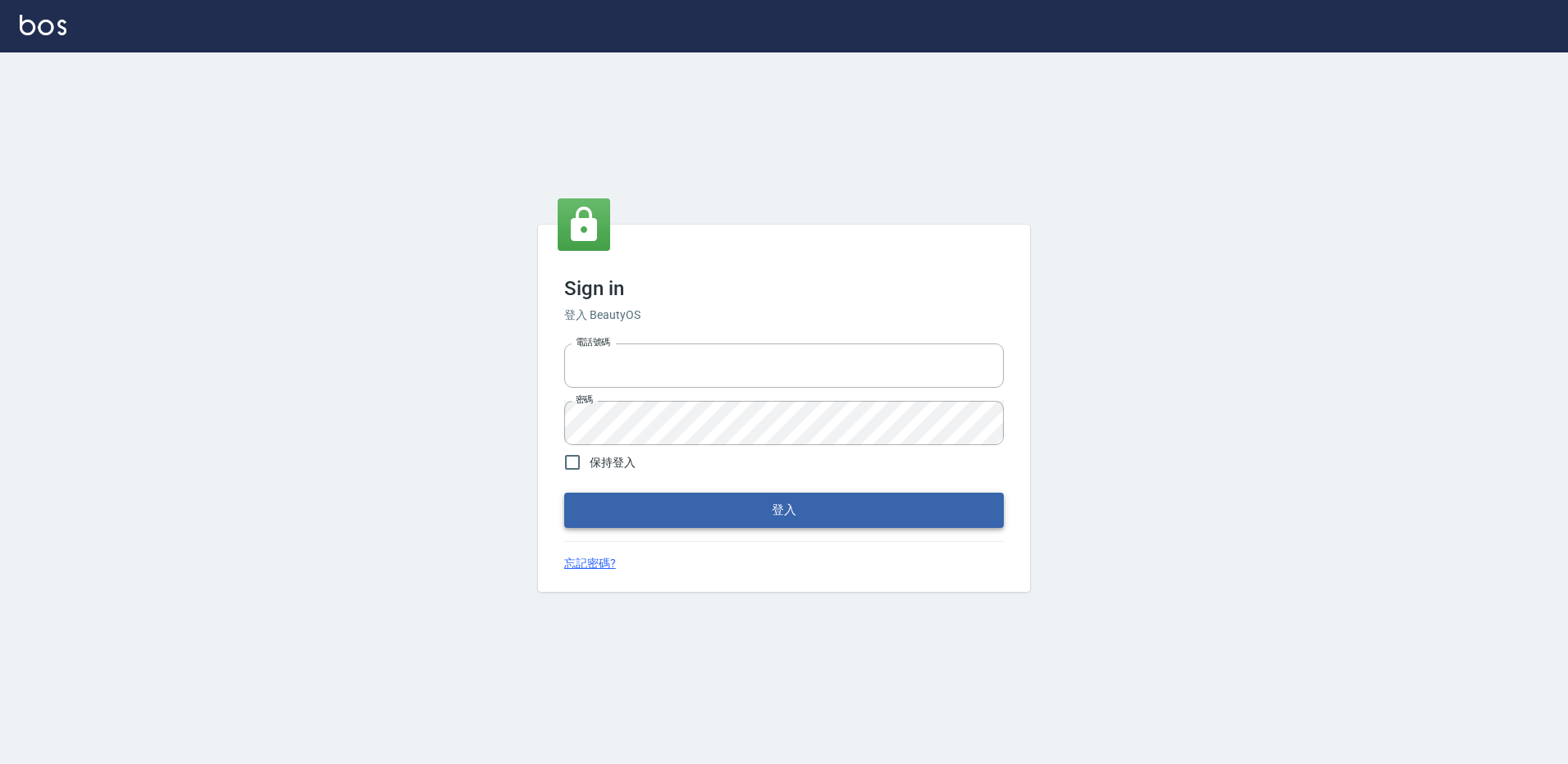
type input "27222158"
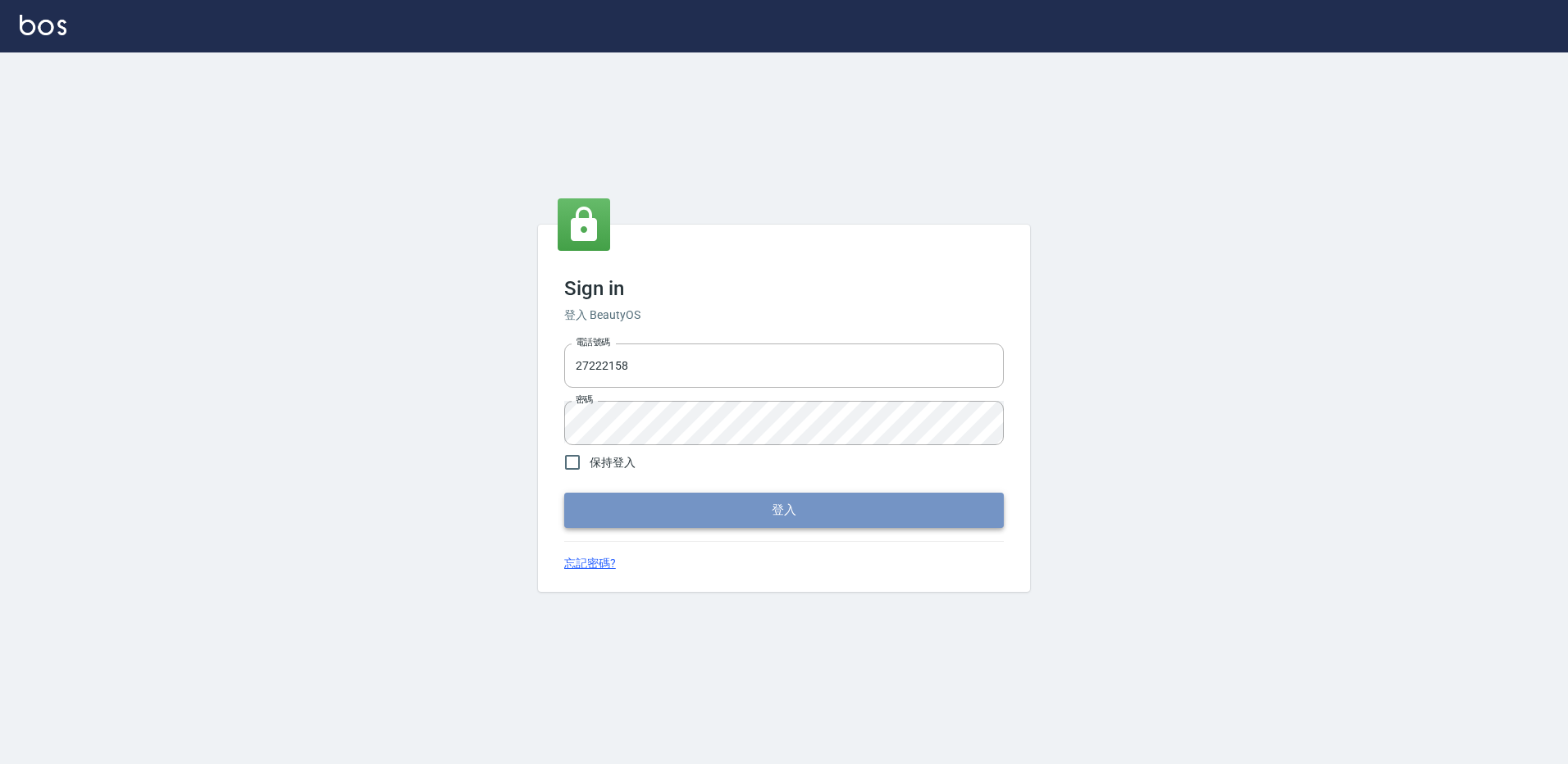
click at [773, 516] on button "登入" at bounding box center [784, 510] width 440 height 34
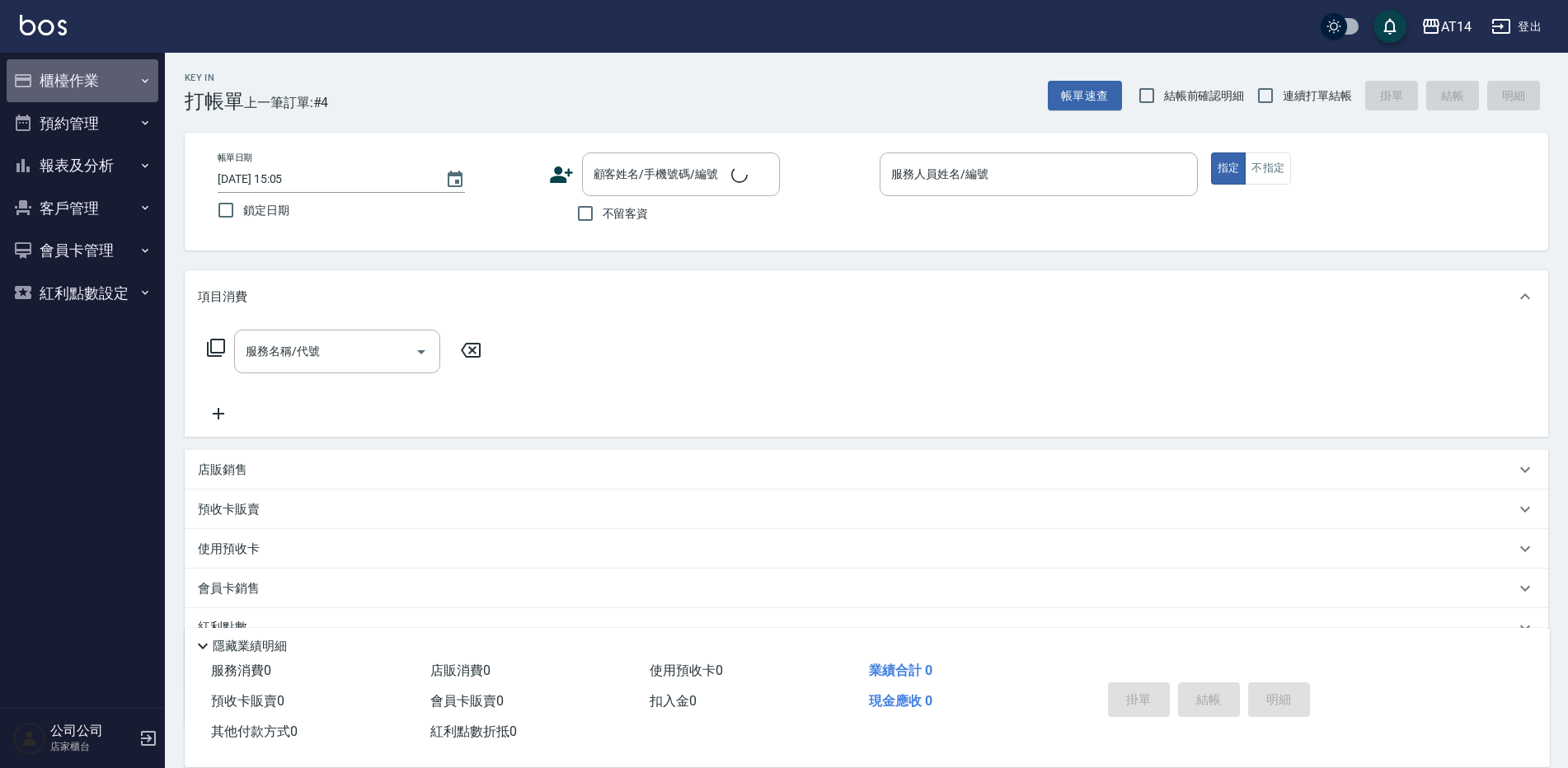
click at [72, 90] on button "櫃檯作業" at bounding box center [82, 81] width 152 height 43
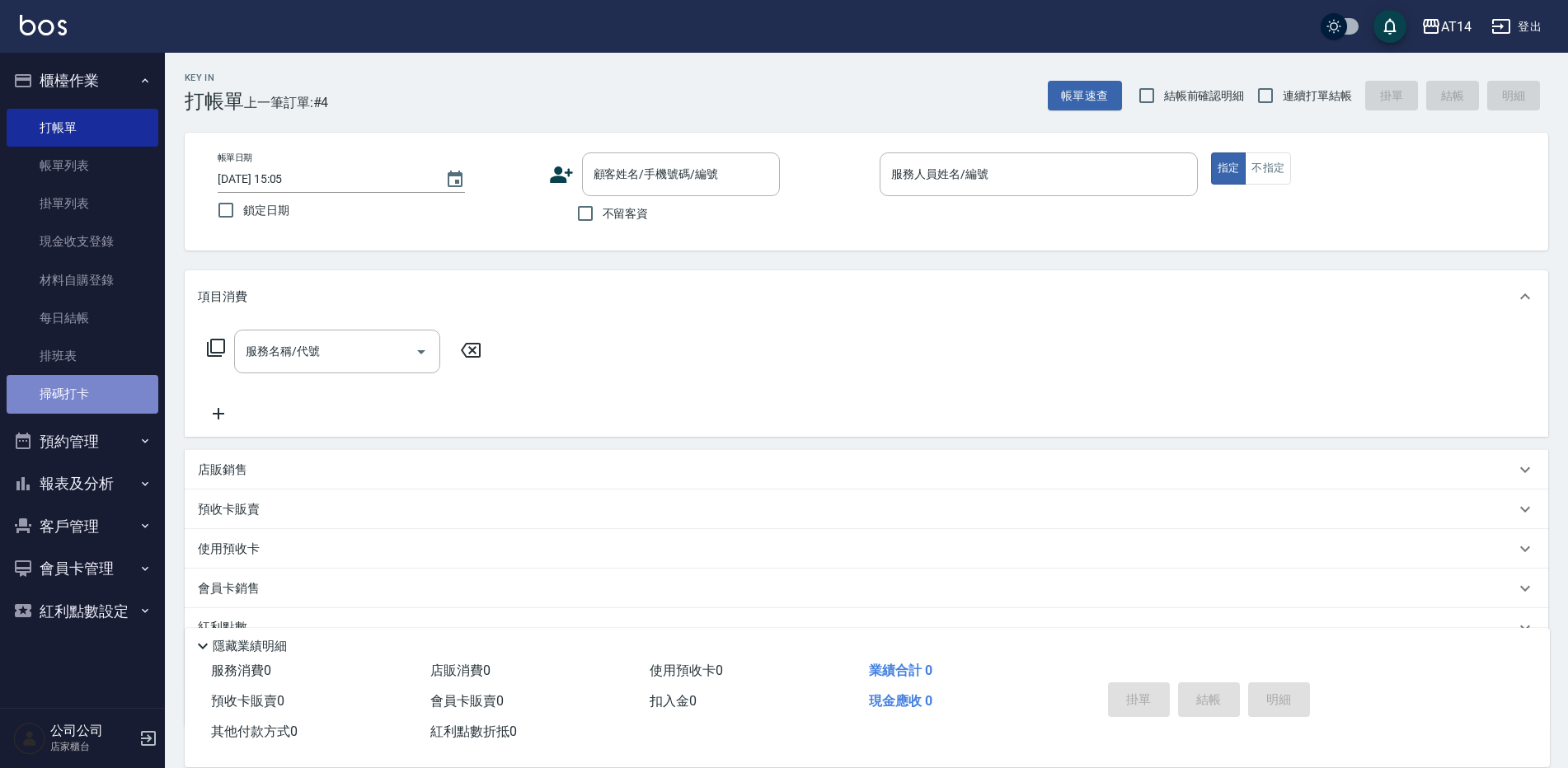
click at [101, 393] on link "掃碼打卡" at bounding box center [82, 393] width 152 height 38
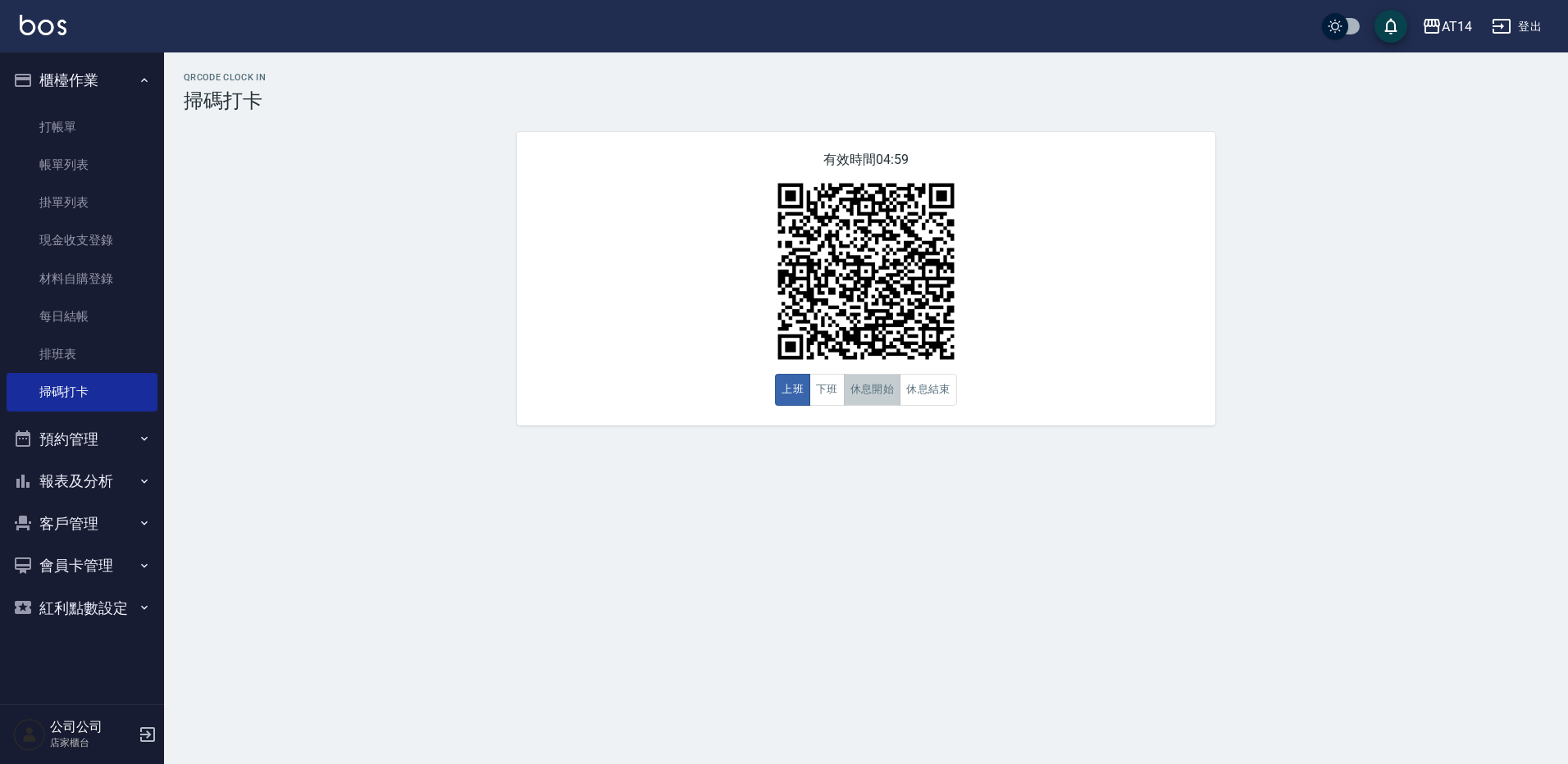
click at [853, 388] on button "休息開始" at bounding box center [873, 389] width 57 height 32
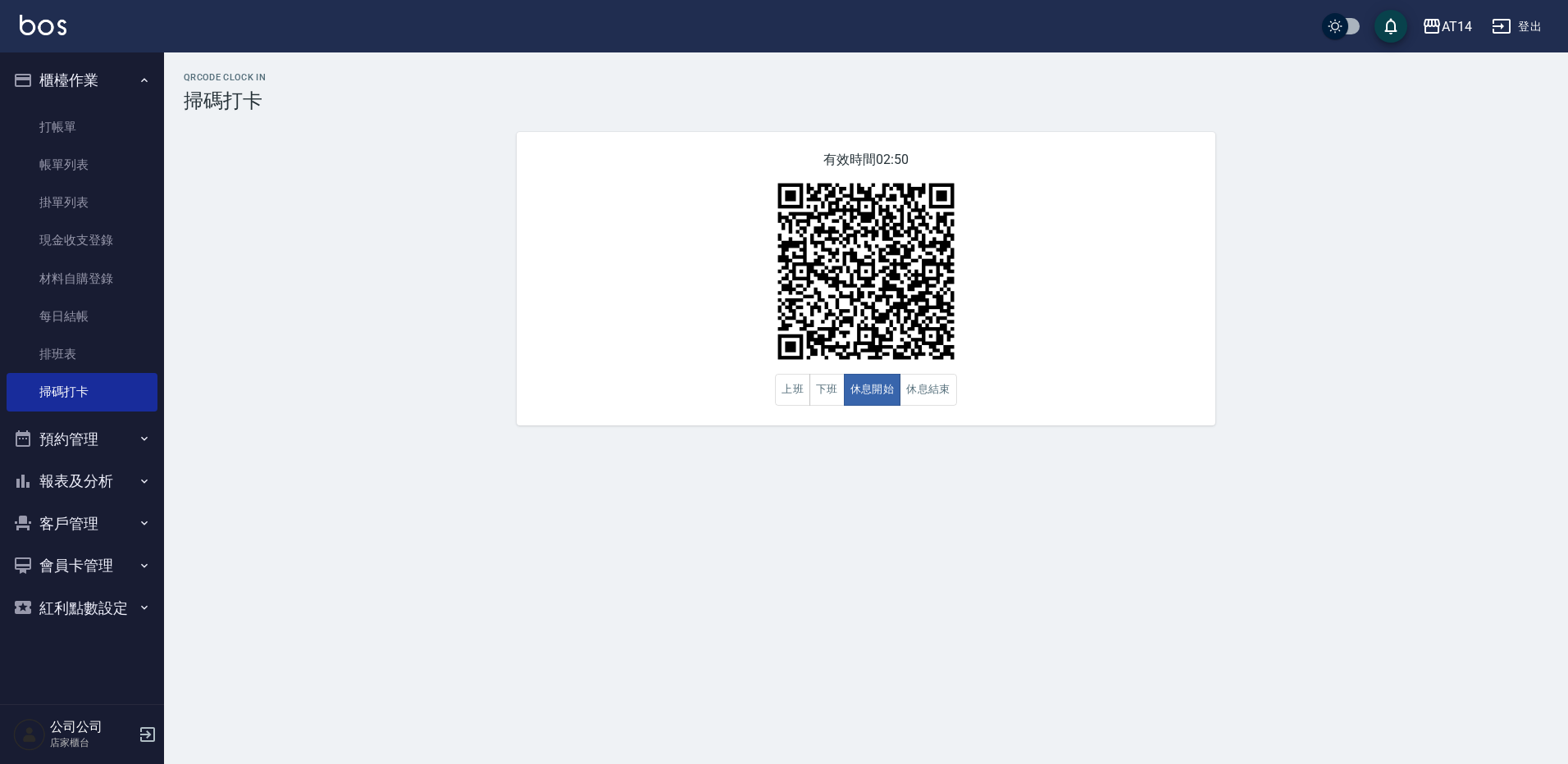
click at [99, 442] on button "預約管理" at bounding box center [82, 439] width 151 height 43
click at [107, 608] on button "報表及分析" at bounding box center [82, 608] width 151 height 43
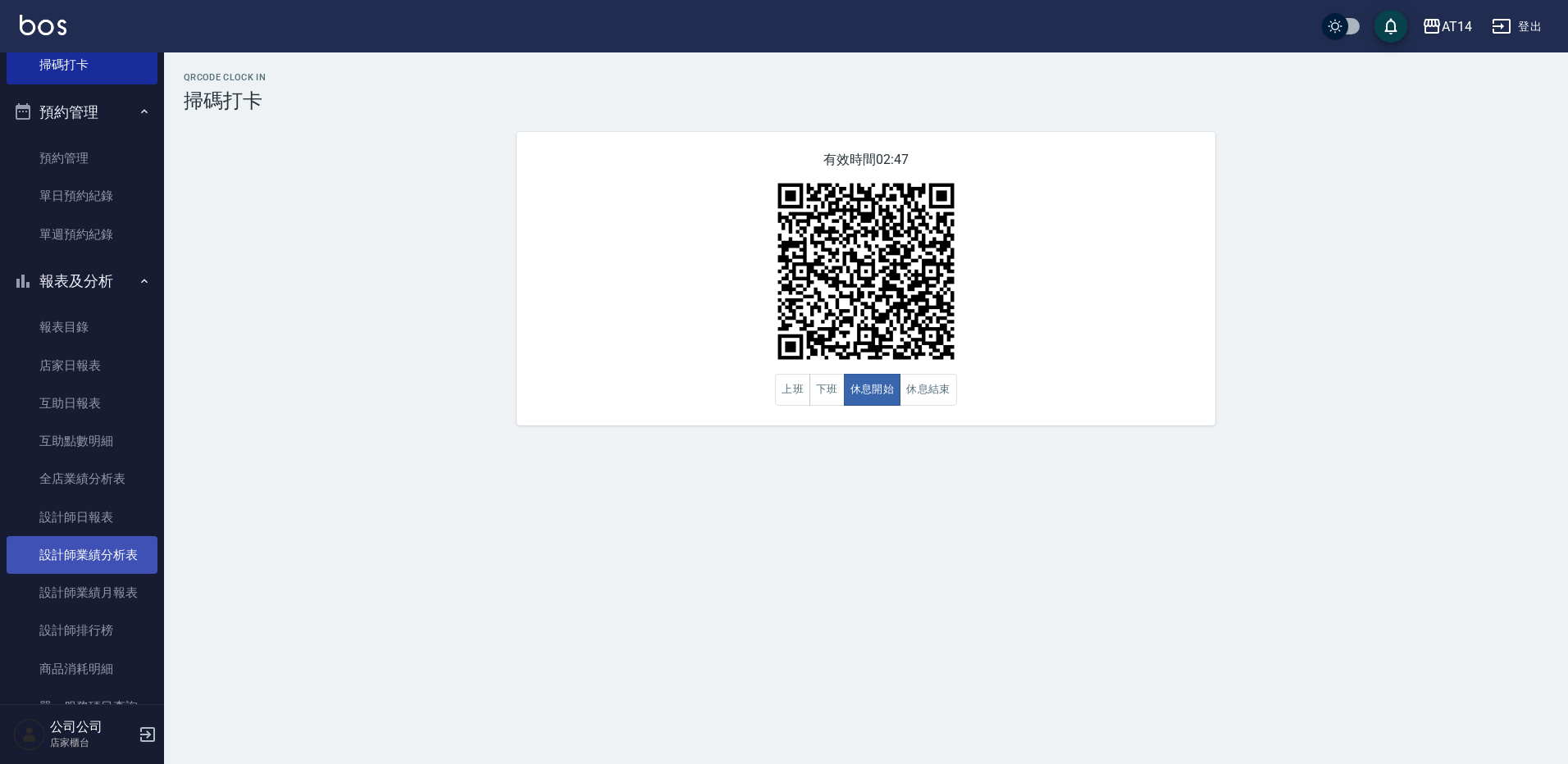
scroll to position [328, 0]
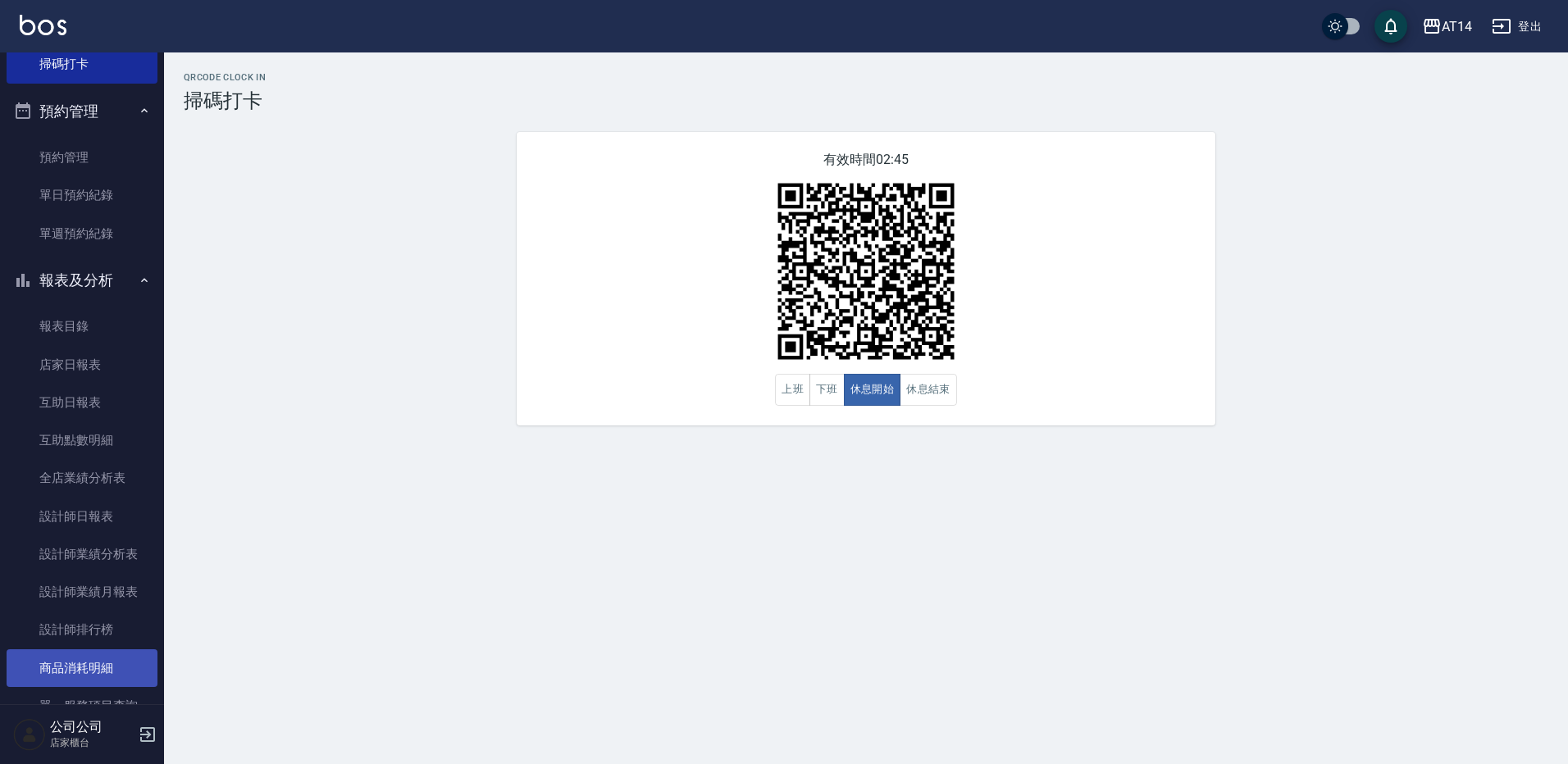
click at [104, 666] on link "商品消耗明細" at bounding box center [82, 668] width 151 height 38
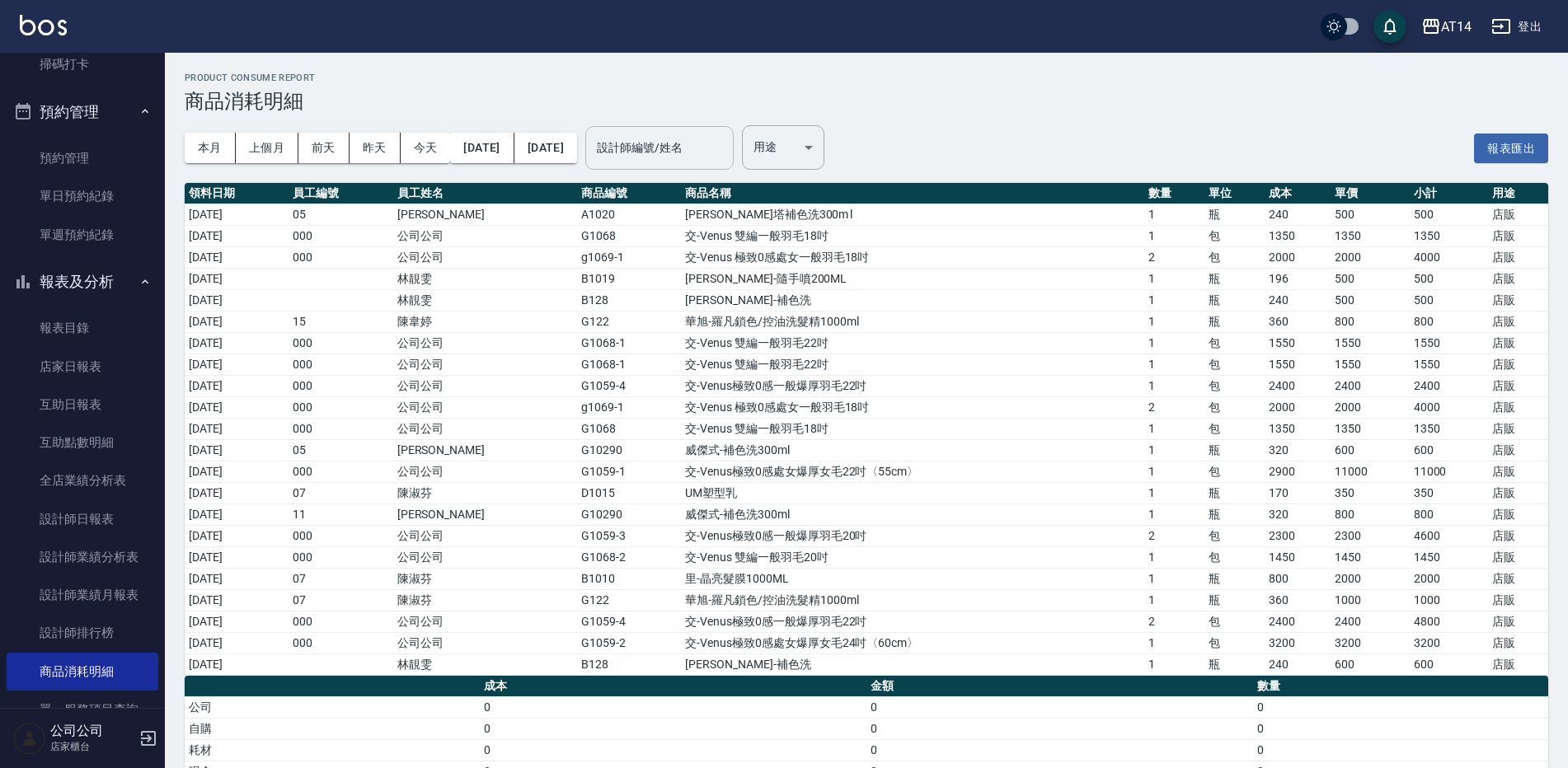
click at [683, 140] on div "設計師編號/姓名 設計師編號/姓名" at bounding box center [659, 147] width 148 height 44
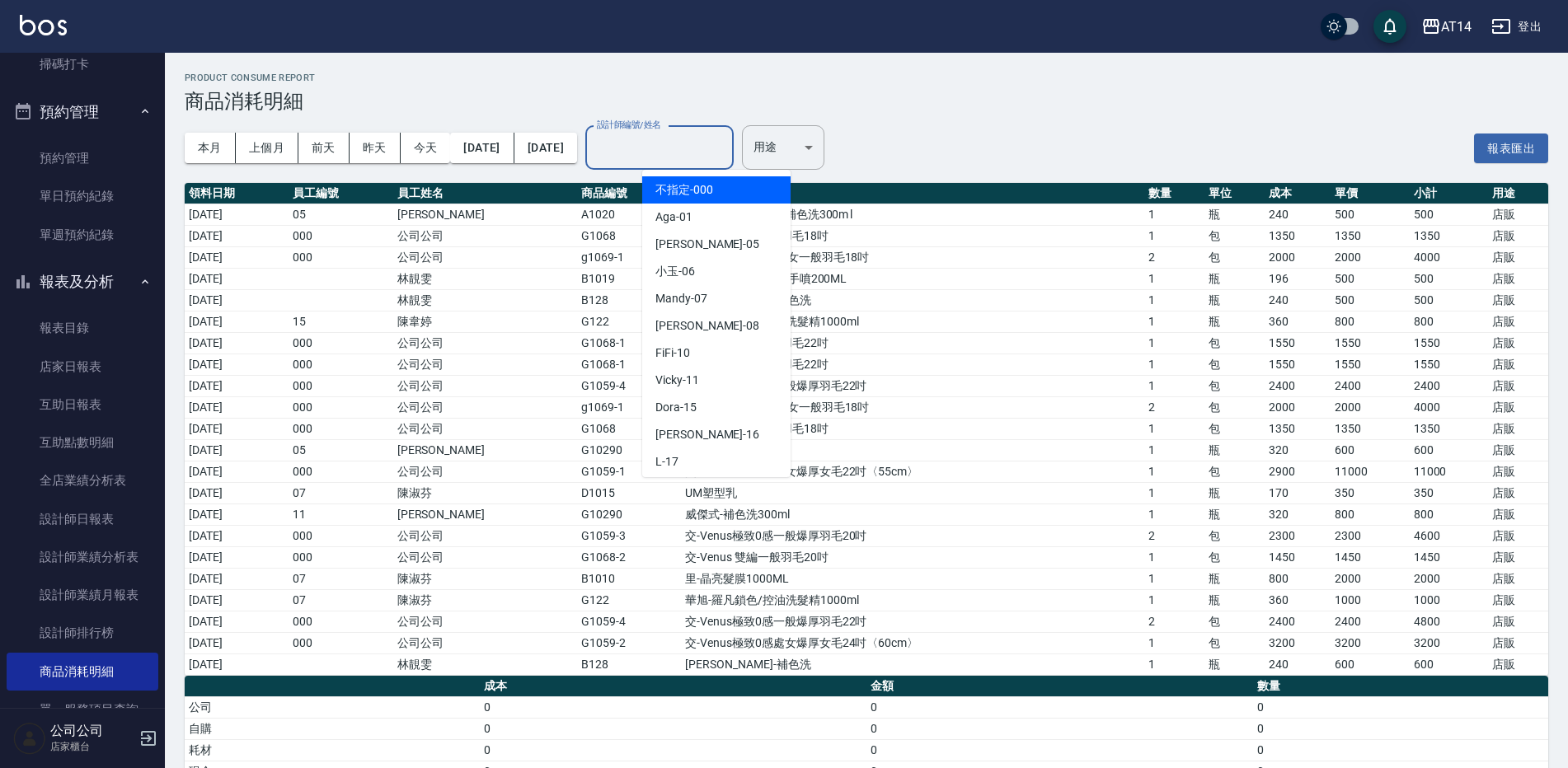
click at [695, 199] on div "不指定 -000" at bounding box center [716, 189] width 148 height 27
type input "不指定-000"
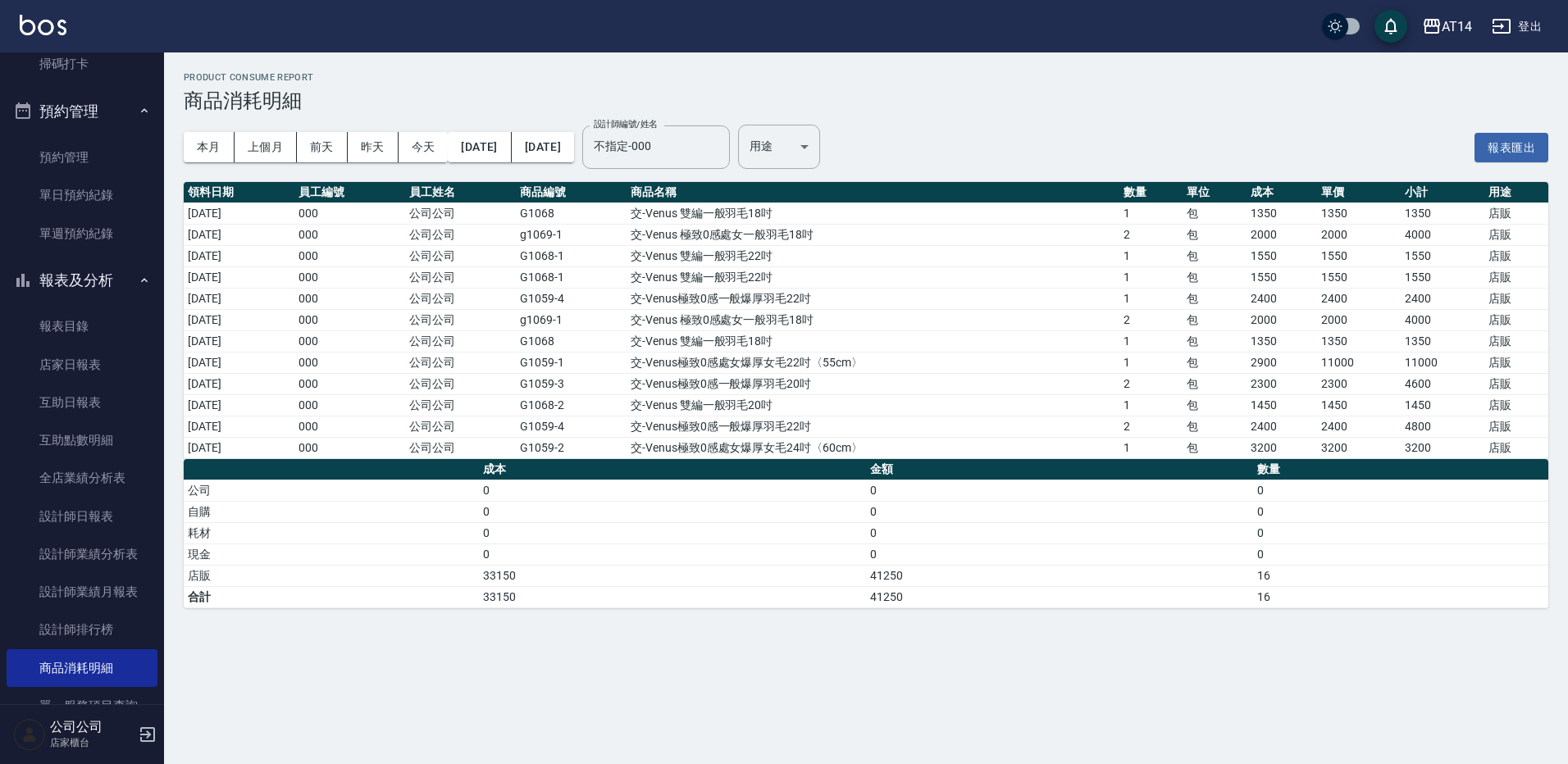
click at [271, 363] on td "[DATE]" at bounding box center [238, 362] width 110 height 21
click at [256, 358] on td "[DATE]" at bounding box center [238, 362] width 110 height 21
click at [247, 363] on td "[DATE]" at bounding box center [238, 362] width 110 height 21
click at [1285, 360] on td "2900" at bounding box center [1282, 362] width 70 height 21
